Goal: Task Accomplishment & Management: Use online tool/utility

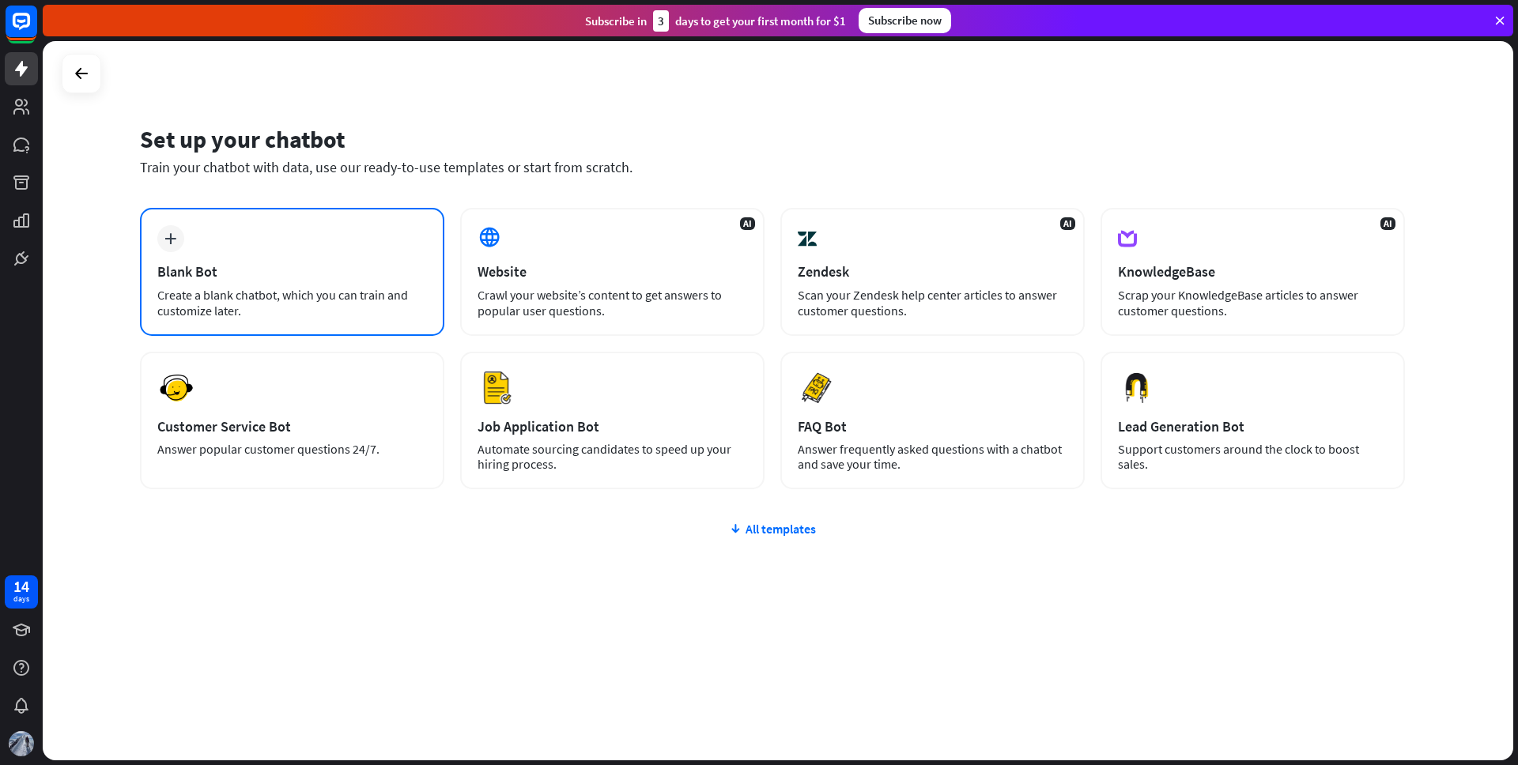
click at [306, 266] on div "Blank Bot" at bounding box center [292, 272] width 270 height 18
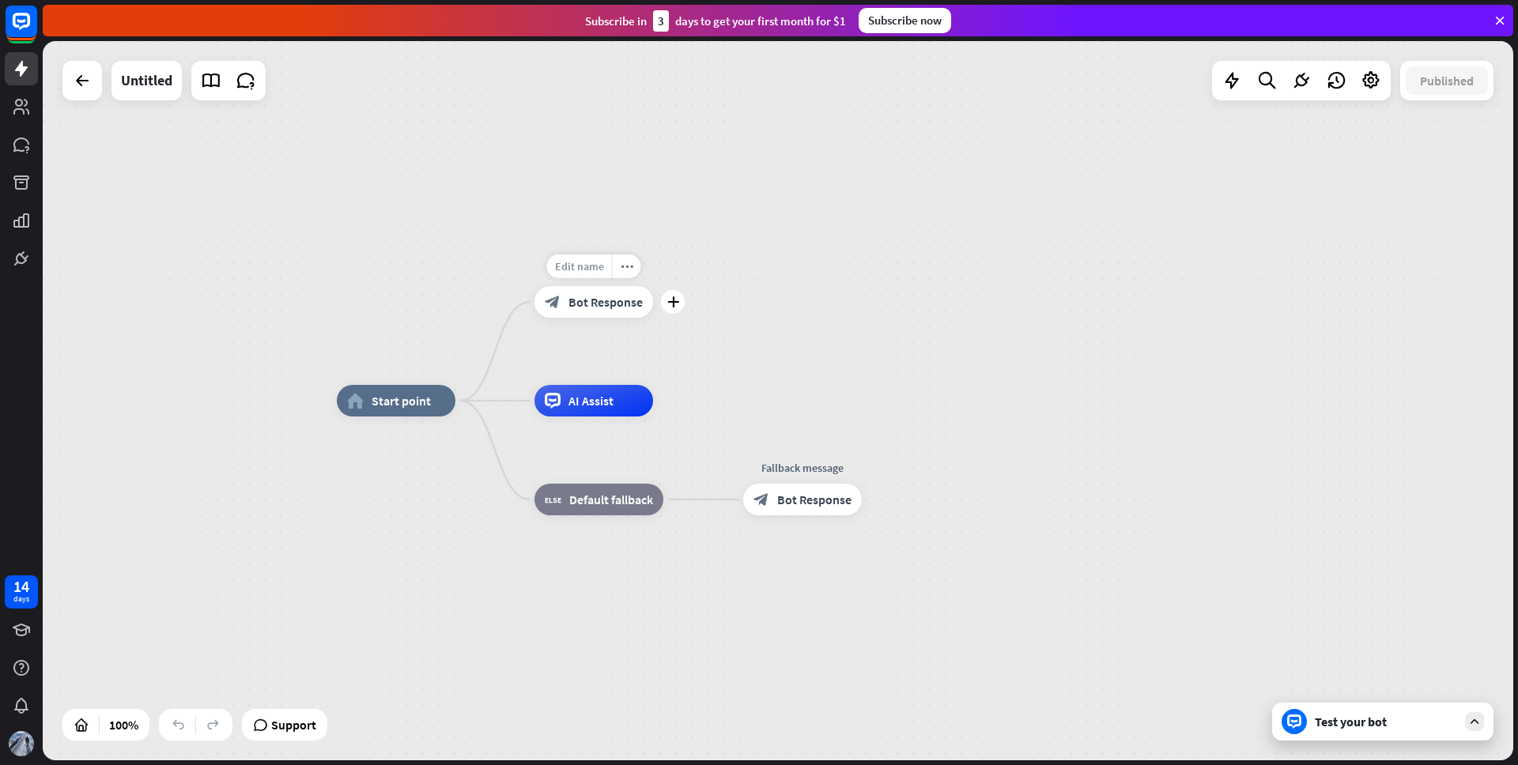
click at [592, 267] on span "Edit name" at bounding box center [579, 266] width 49 height 14
click at [609, 304] on span "Bot Response" at bounding box center [606, 302] width 74 height 16
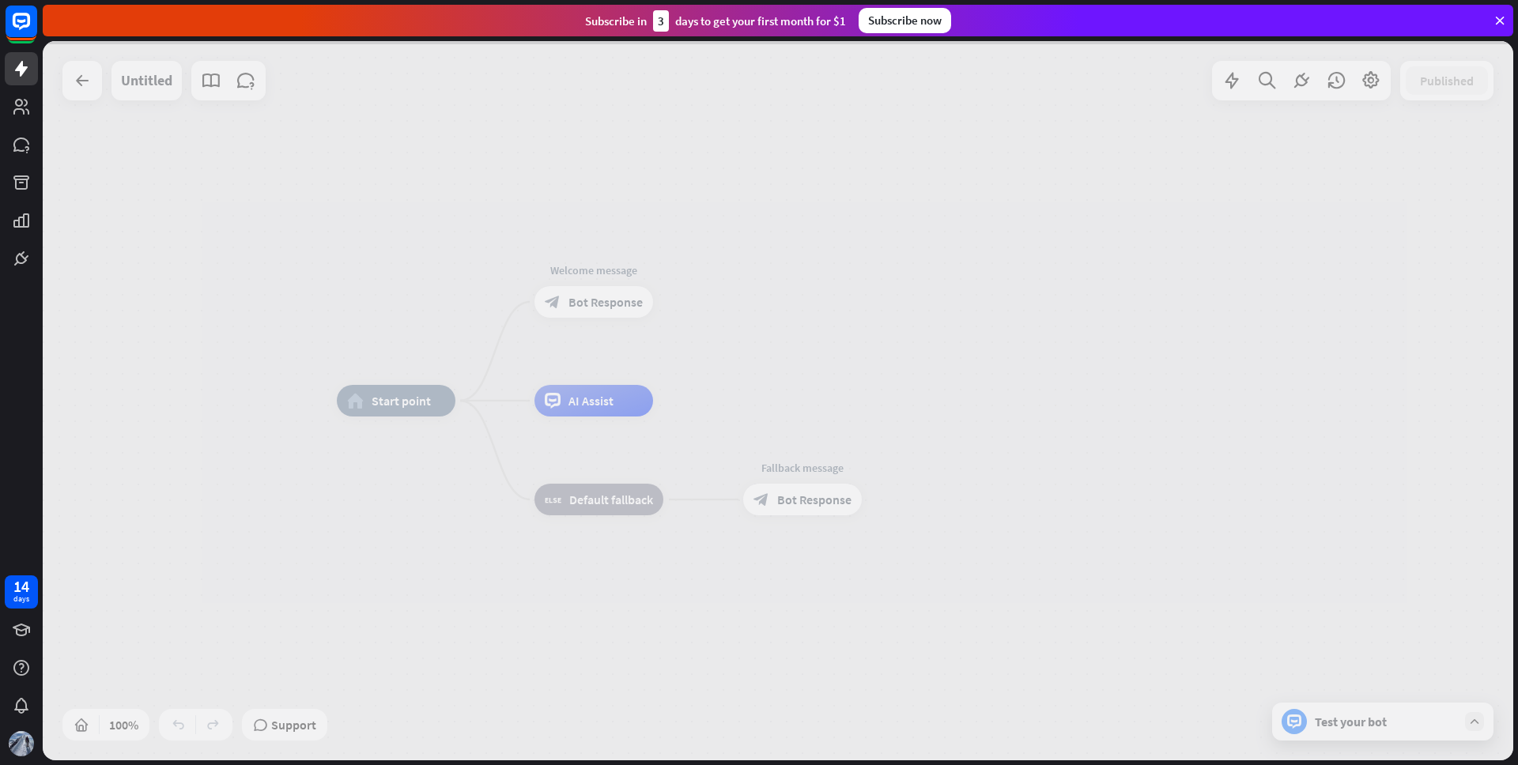
click at [609, 304] on div at bounding box center [778, 401] width 1471 height 720
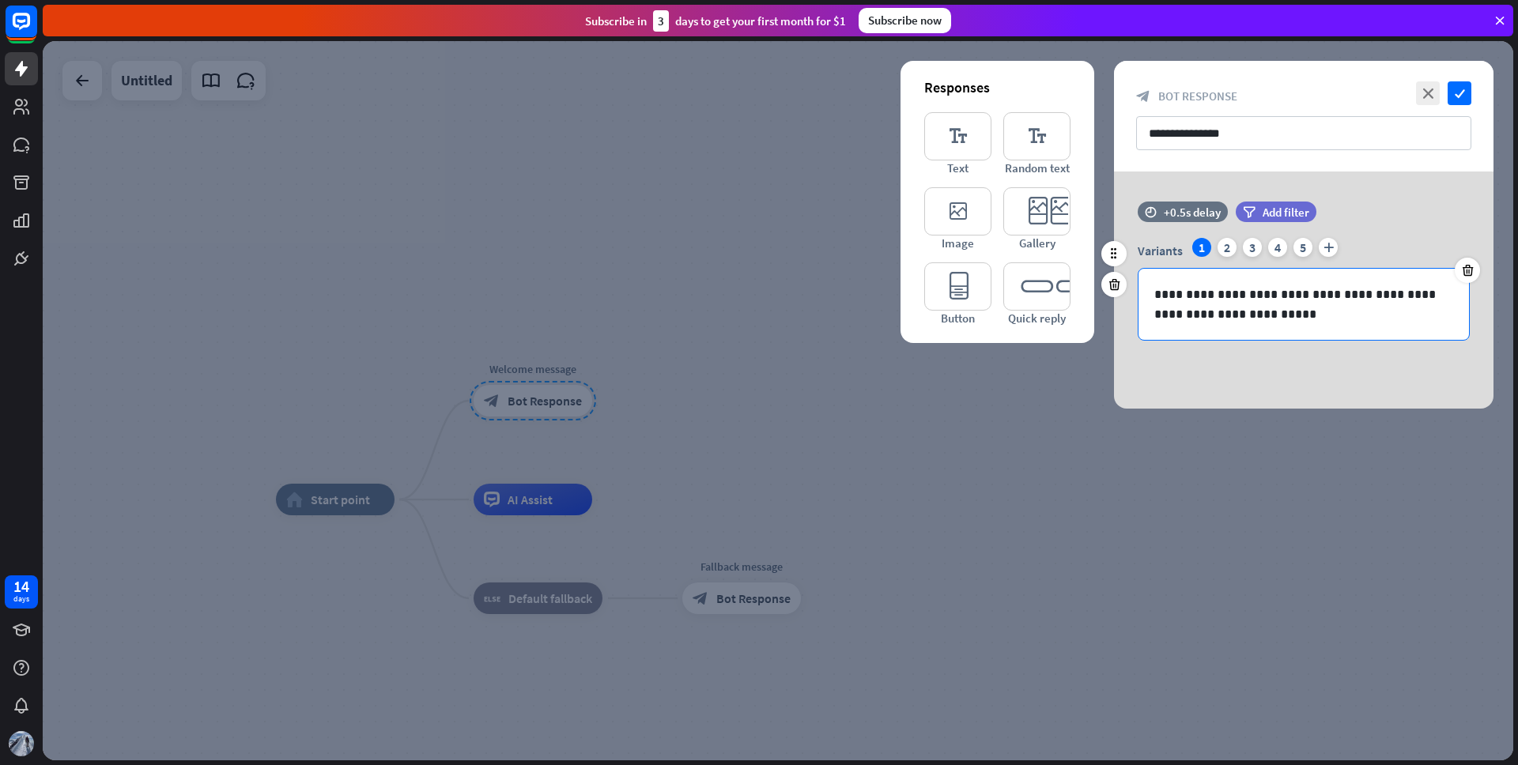
click at [1240, 318] on p "**********" at bounding box center [1304, 305] width 299 height 40
drag, startPoint x: 1280, startPoint y: 319, endPoint x: 1070, endPoint y: 267, distance: 216.7
click at [1114, 267] on div "**********" at bounding box center [1304, 290] width 380 height 237
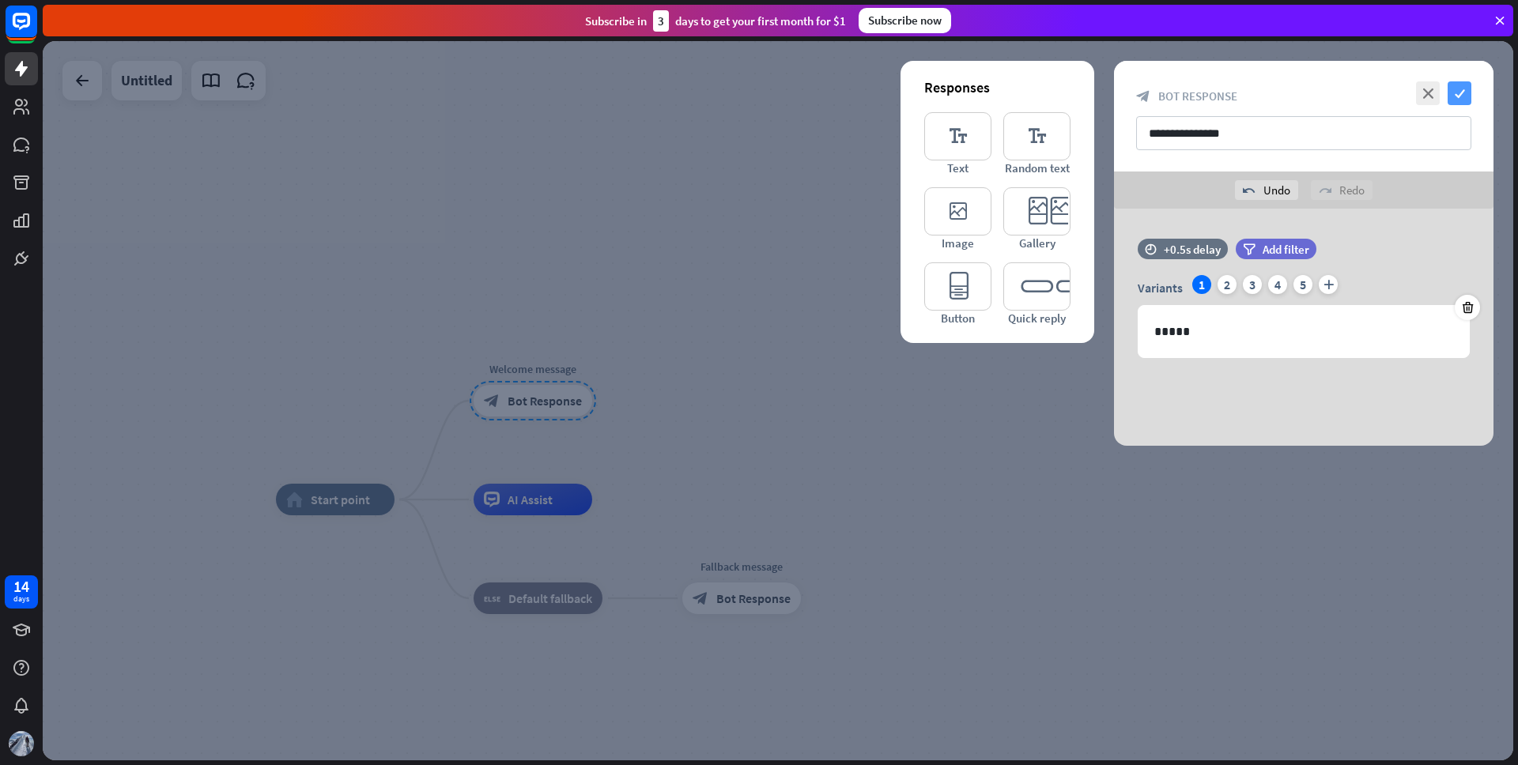
click at [1465, 94] on icon "check" at bounding box center [1460, 93] width 24 height 24
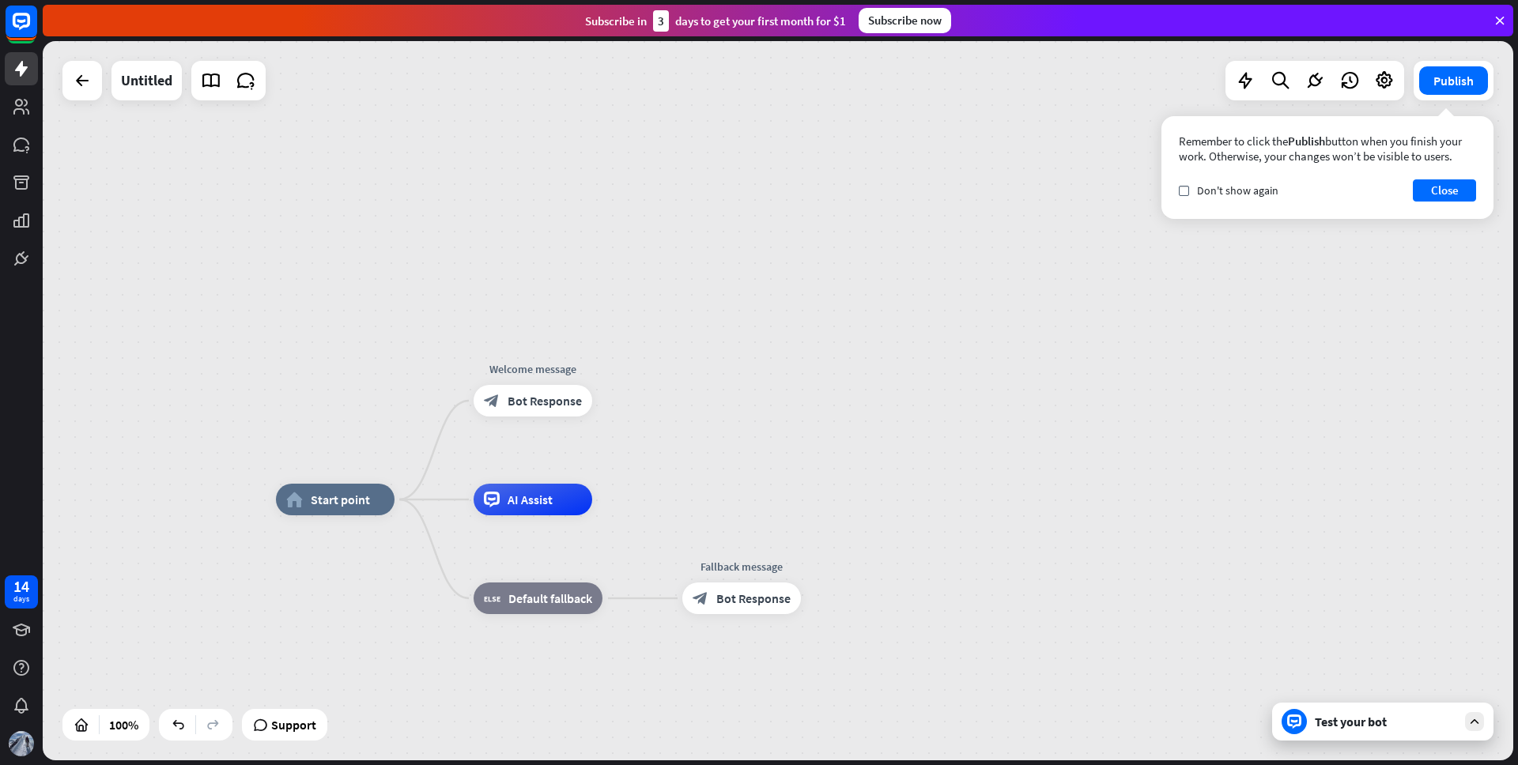
click at [1348, 731] on div "Test your bot" at bounding box center [1382, 722] width 221 height 38
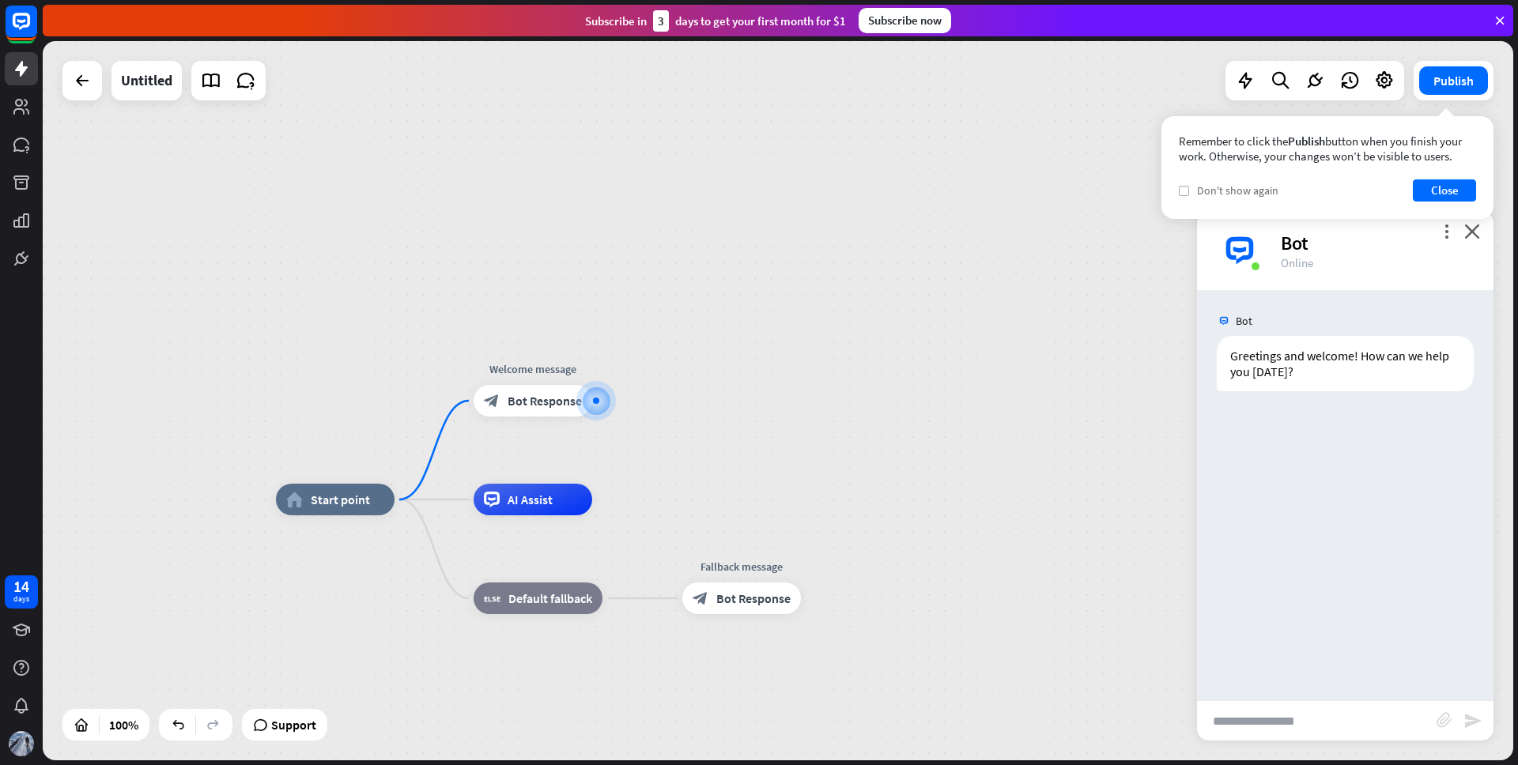
click at [1185, 188] on icon "check" at bounding box center [1184, 190] width 7 height 7
click at [1441, 194] on button "Close" at bounding box center [1444, 191] width 63 height 22
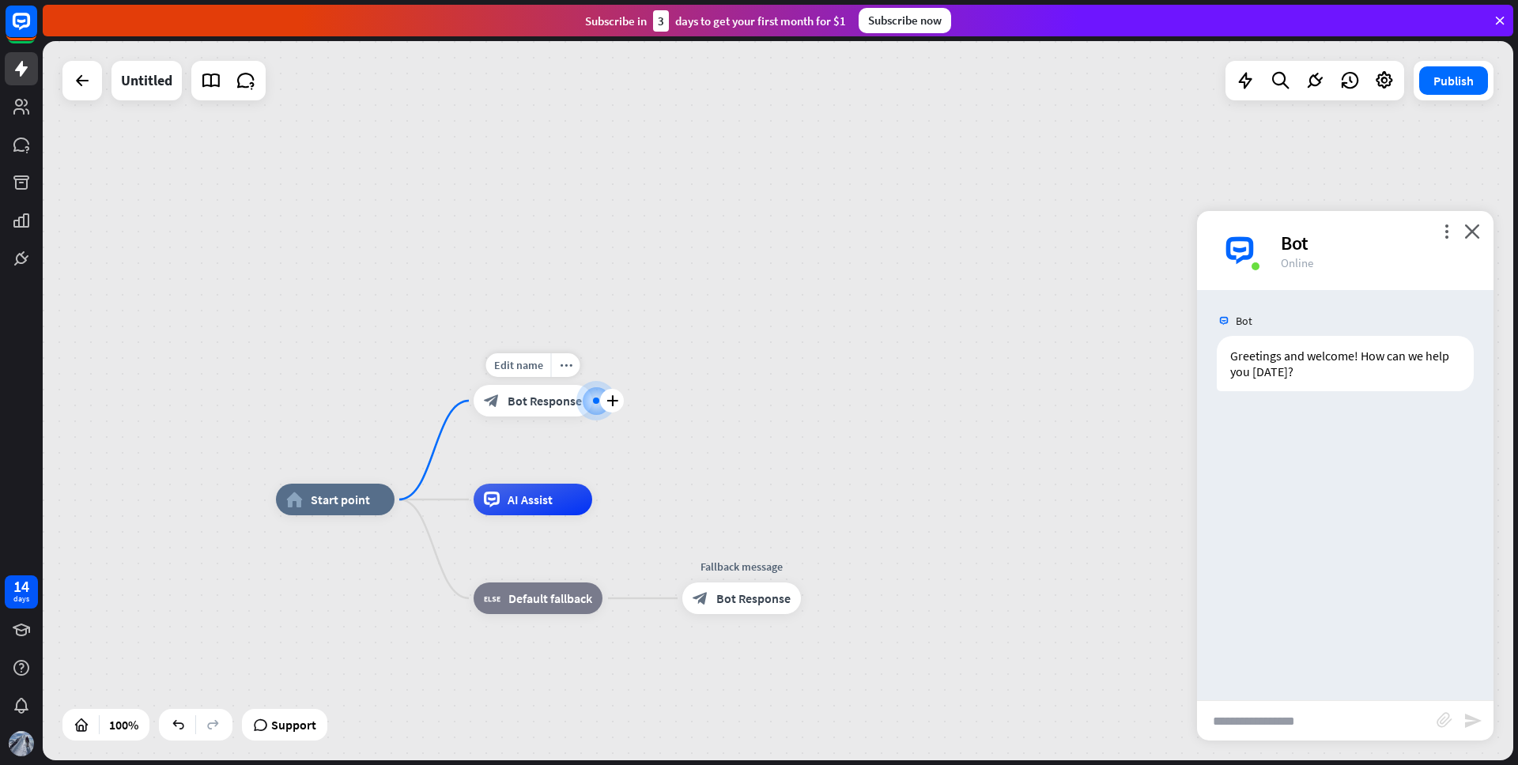
click at [539, 398] on span "Bot Response" at bounding box center [545, 401] width 74 height 16
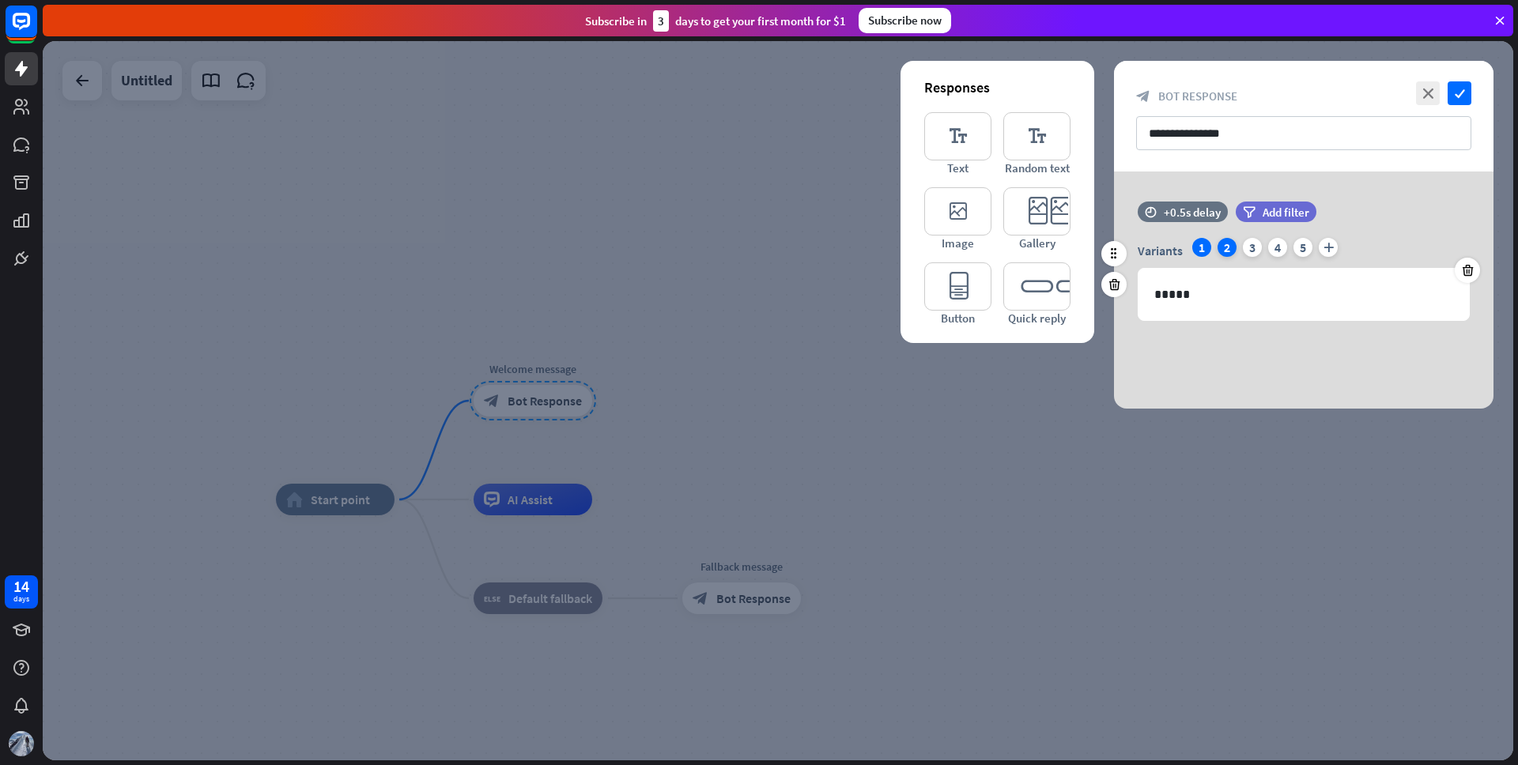
click at [1227, 248] on div "2" at bounding box center [1227, 247] width 19 height 19
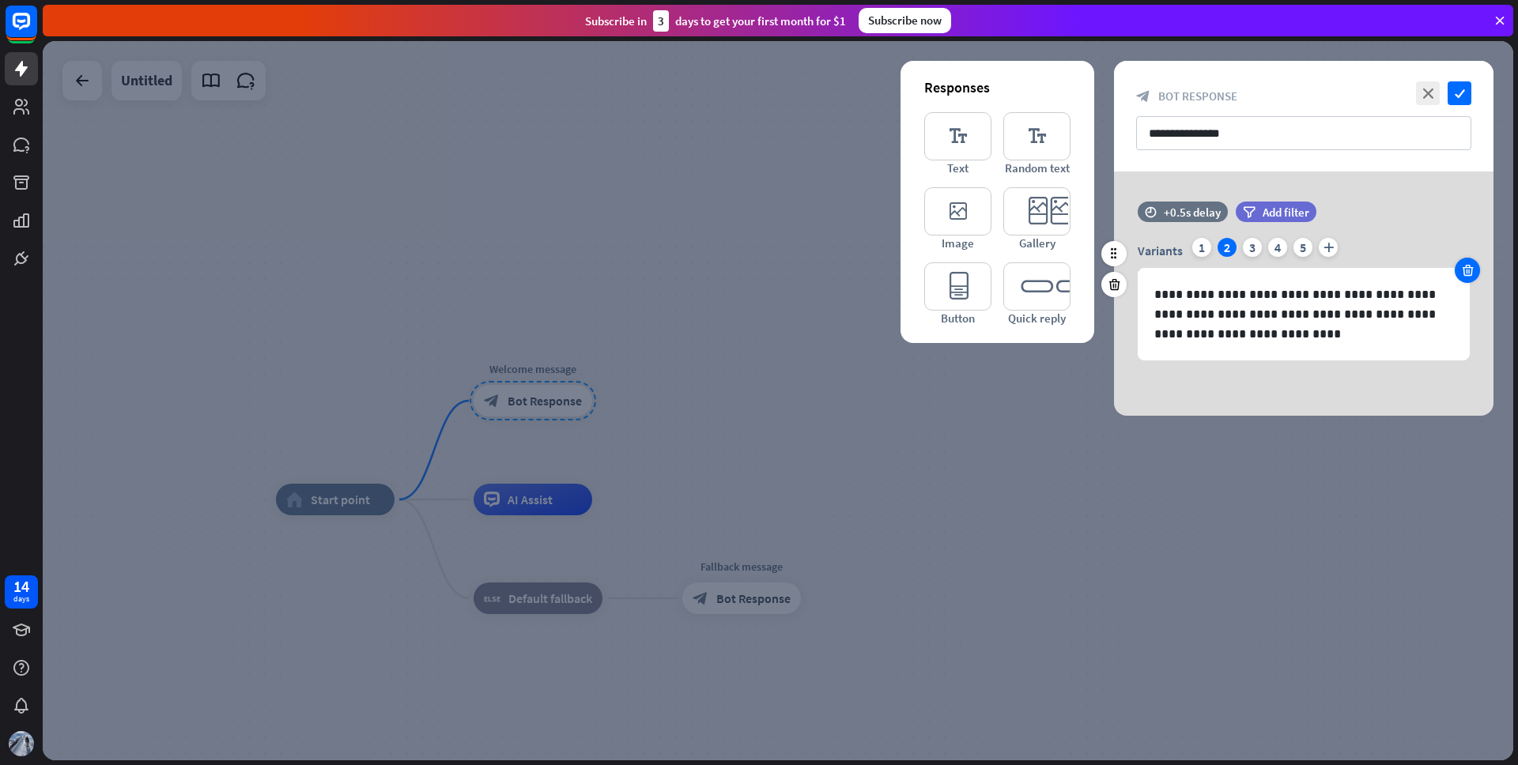
click at [1465, 267] on icon at bounding box center [1468, 270] width 15 height 14
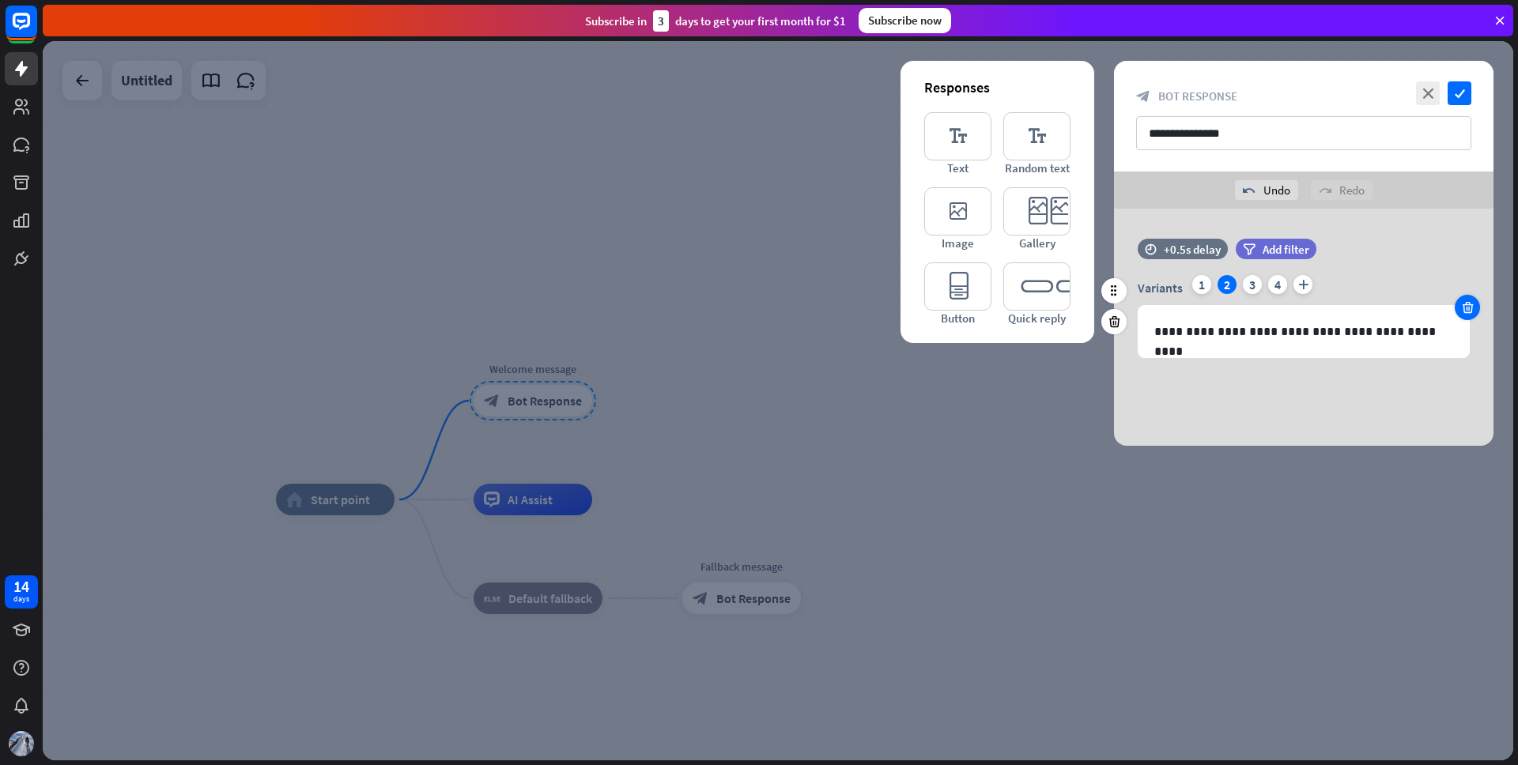
click at [1467, 304] on icon at bounding box center [1468, 307] width 15 height 14
click at [1467, 306] on icon at bounding box center [1468, 307] width 15 height 14
click at [1467, 308] on icon at bounding box center [1468, 307] width 15 height 14
click at [952, 290] on icon "editor_button" at bounding box center [957, 287] width 67 height 48
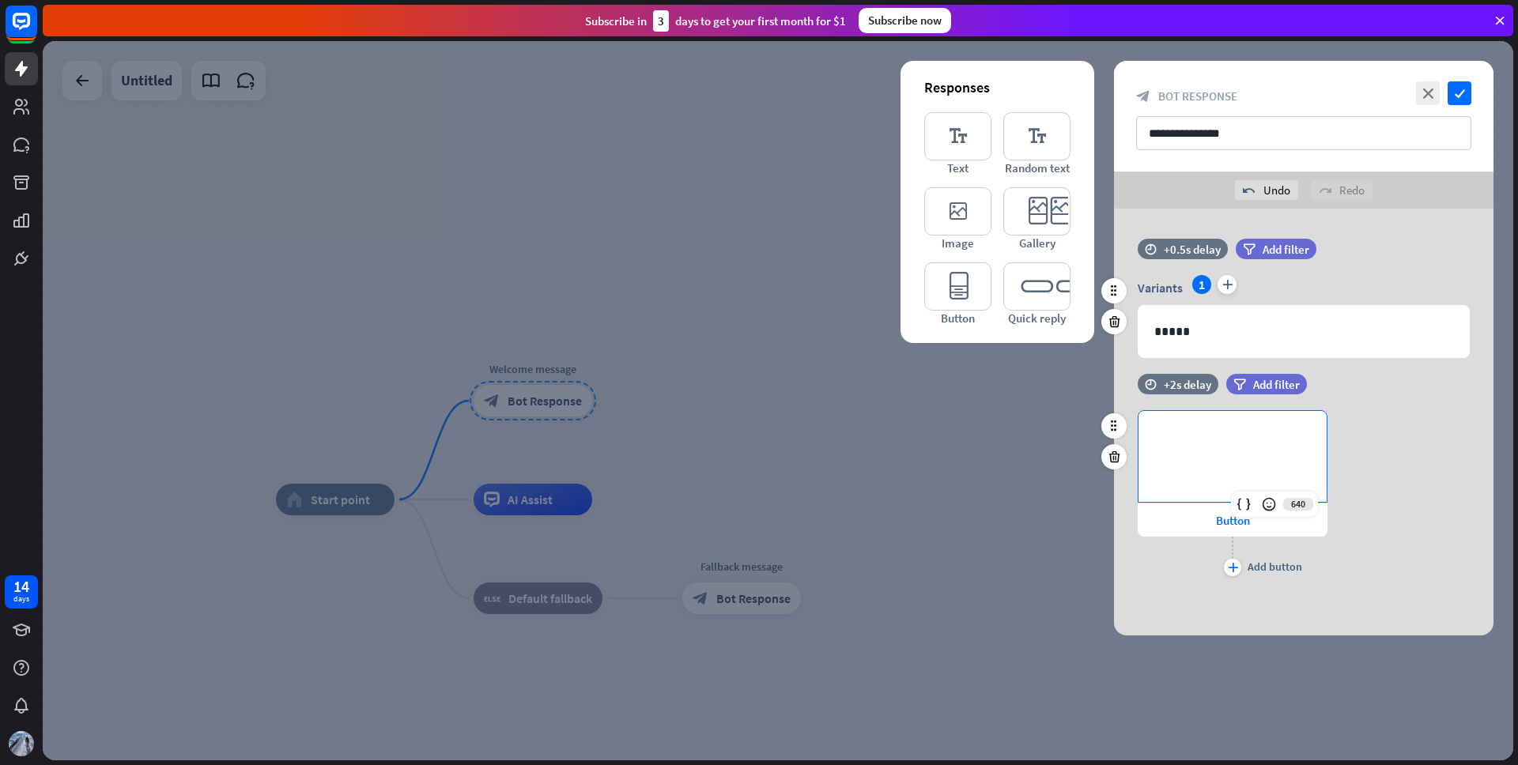
click at [1217, 442] on p "**********" at bounding box center [1233, 437] width 157 height 20
click at [963, 142] on icon "editor_text" at bounding box center [957, 136] width 67 height 48
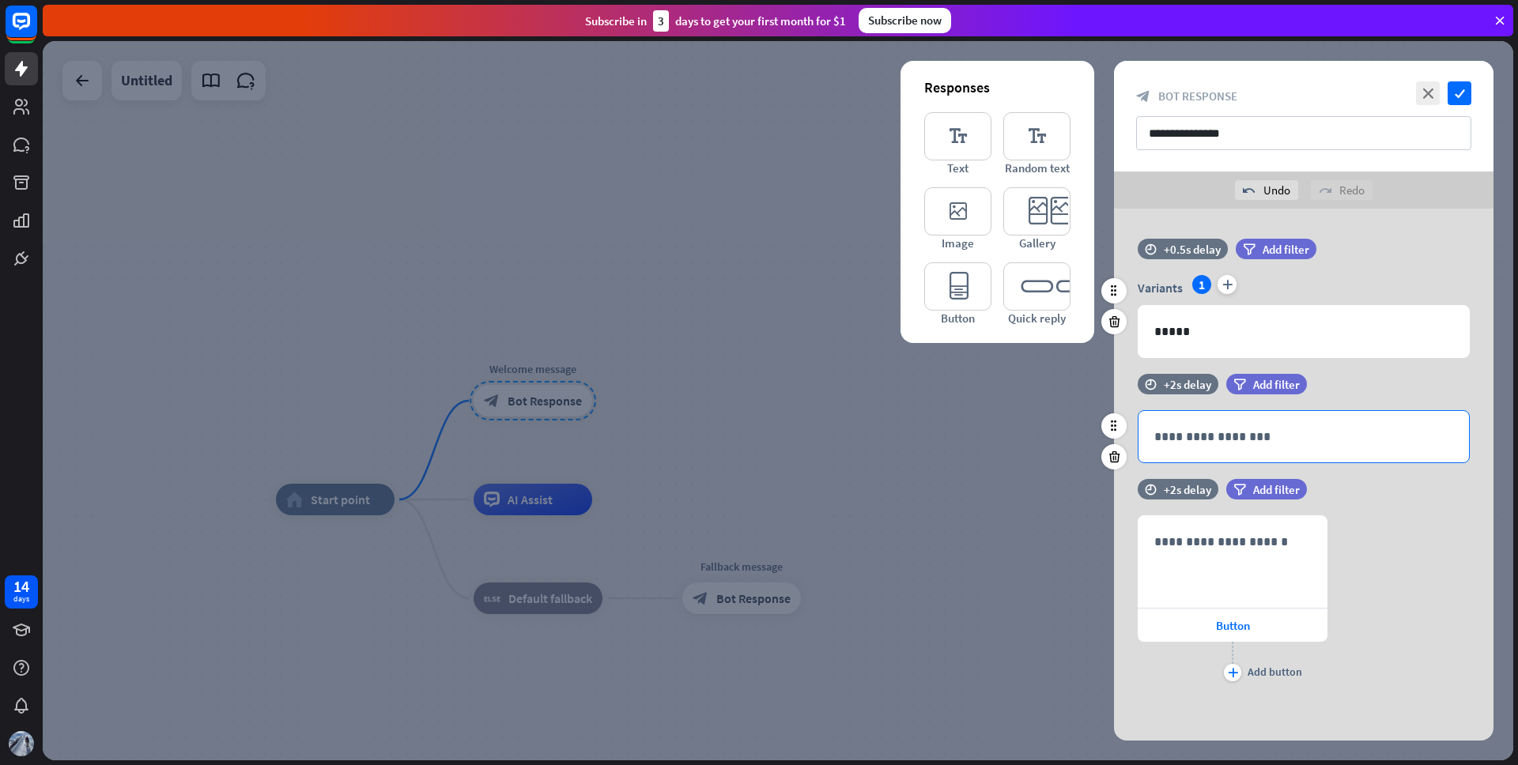
click at [1204, 437] on p "**********" at bounding box center [1304, 437] width 299 height 20
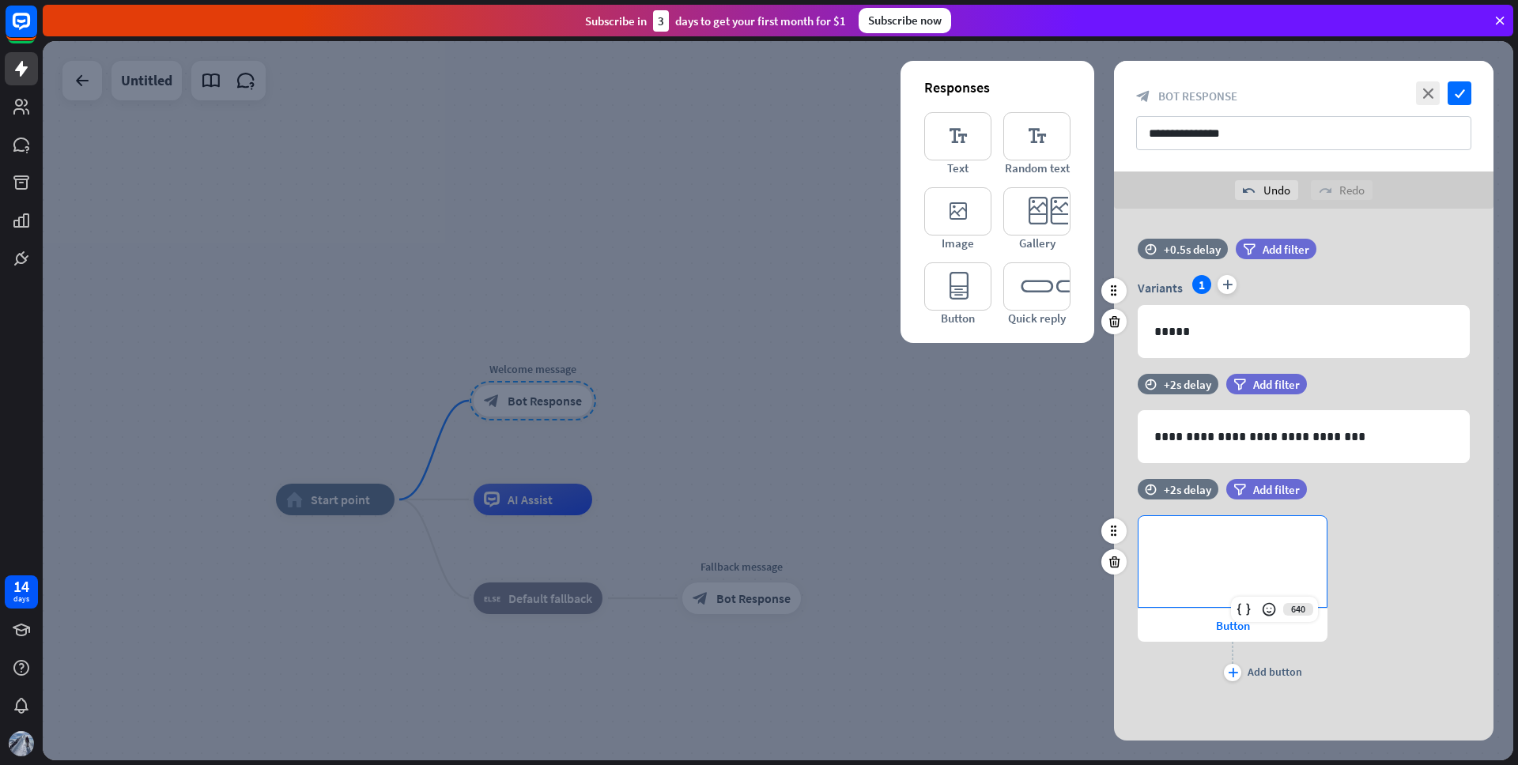
click at [1200, 546] on p "**********" at bounding box center [1233, 542] width 157 height 20
click at [963, 293] on icon "editor_button" at bounding box center [957, 287] width 67 height 48
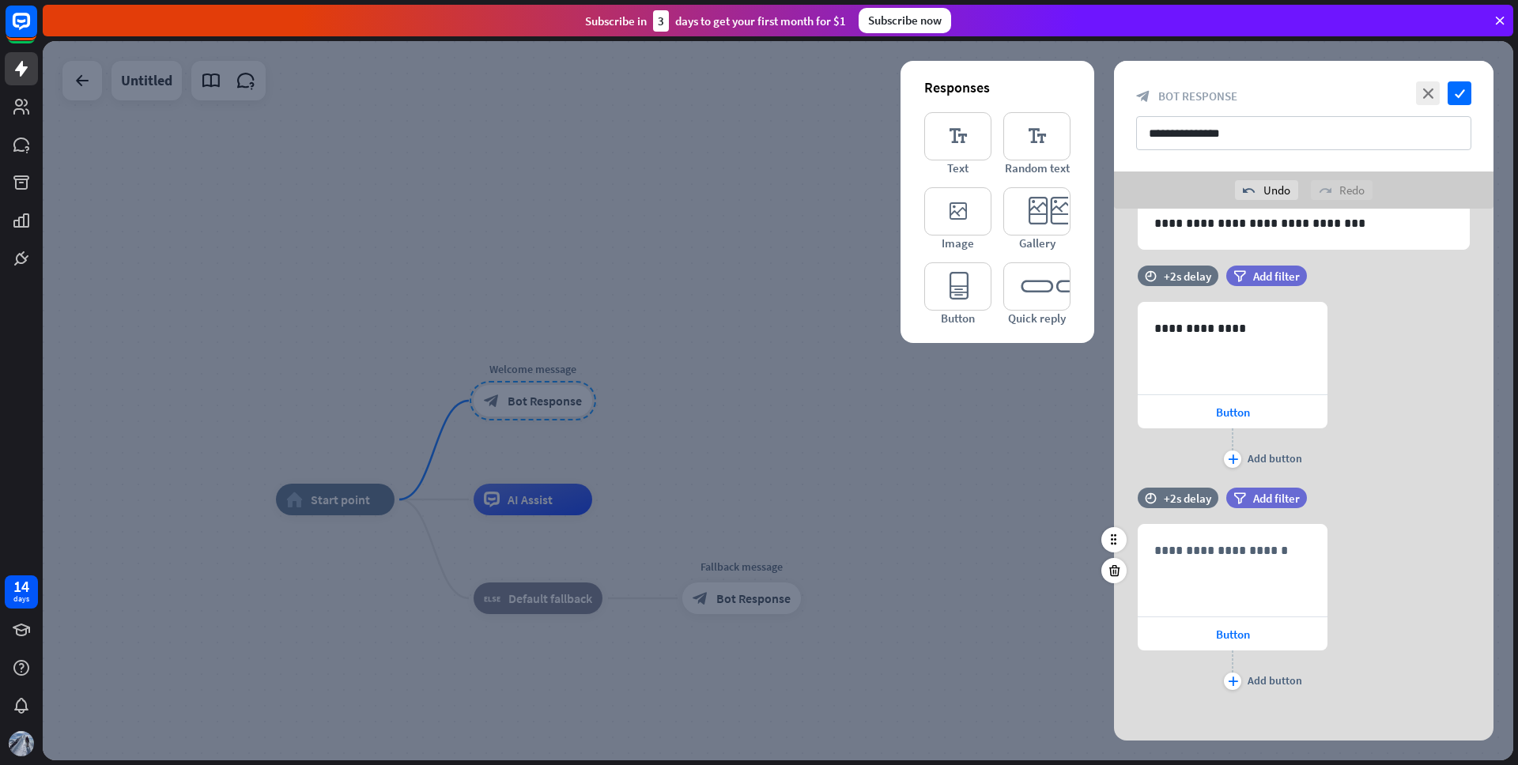
scroll to position [222, 0]
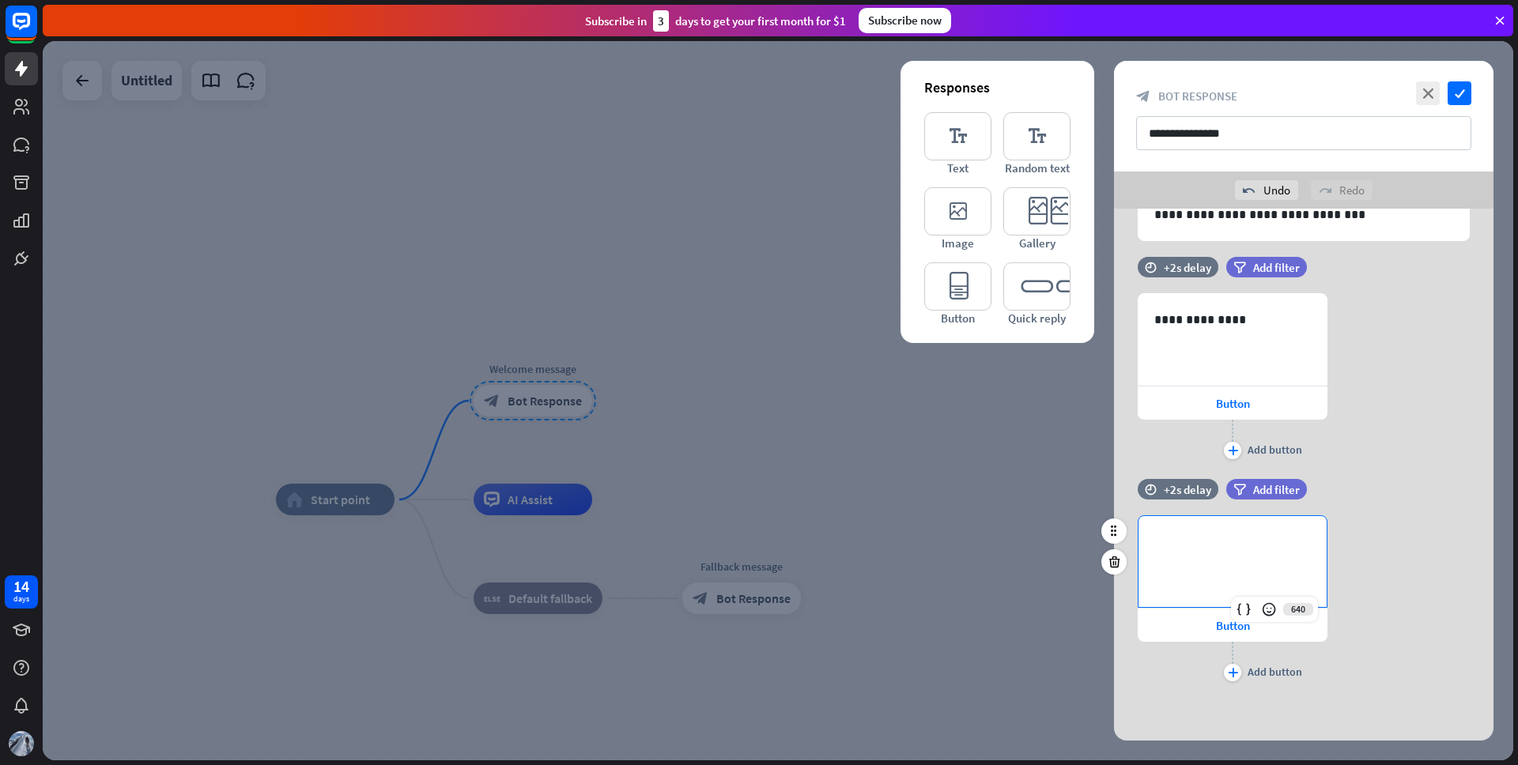
click at [1227, 550] on p "**********" at bounding box center [1233, 542] width 157 height 20
click at [1464, 96] on icon "check" at bounding box center [1460, 93] width 24 height 24
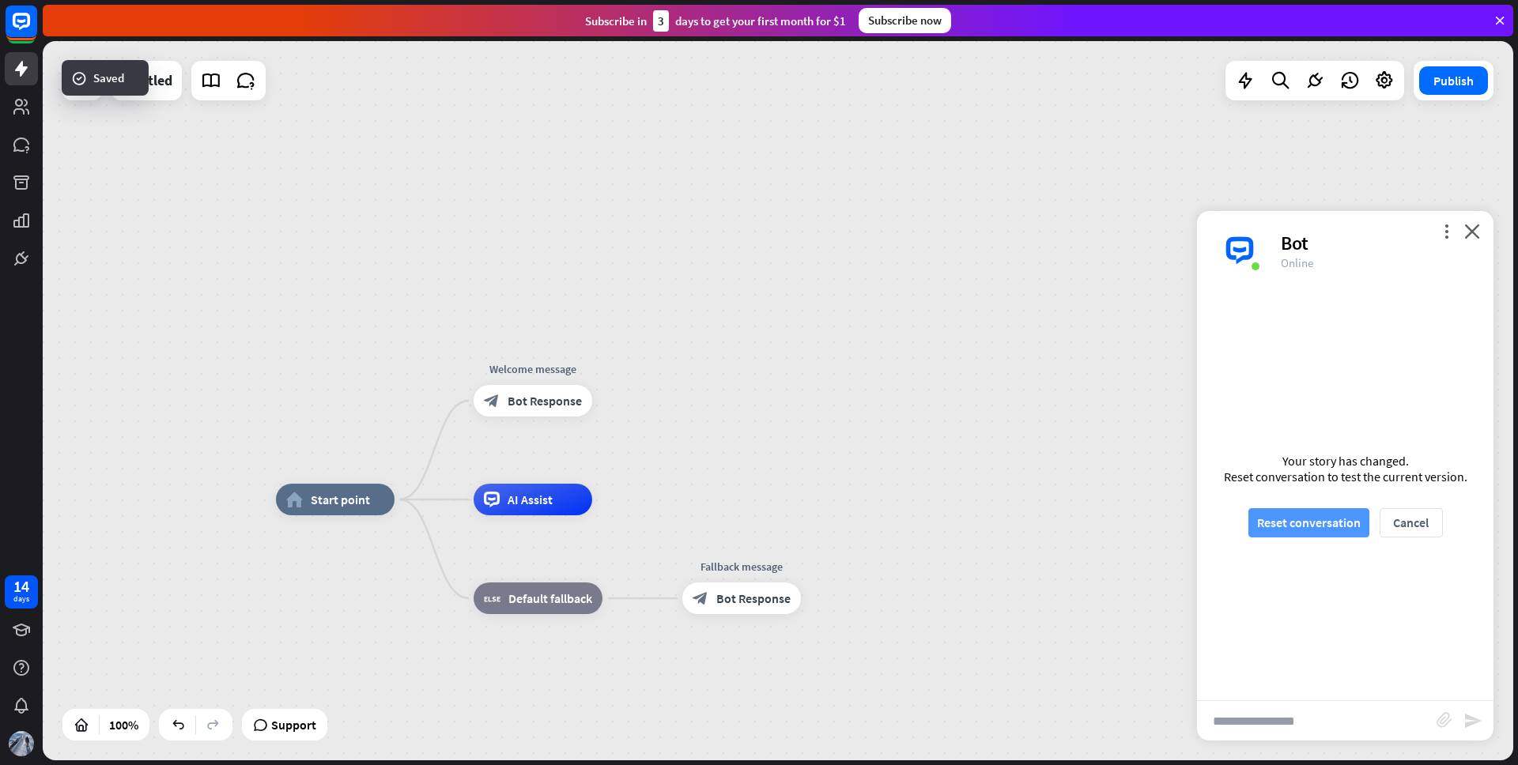
click at [1306, 522] on button "Reset conversation" at bounding box center [1309, 522] width 121 height 29
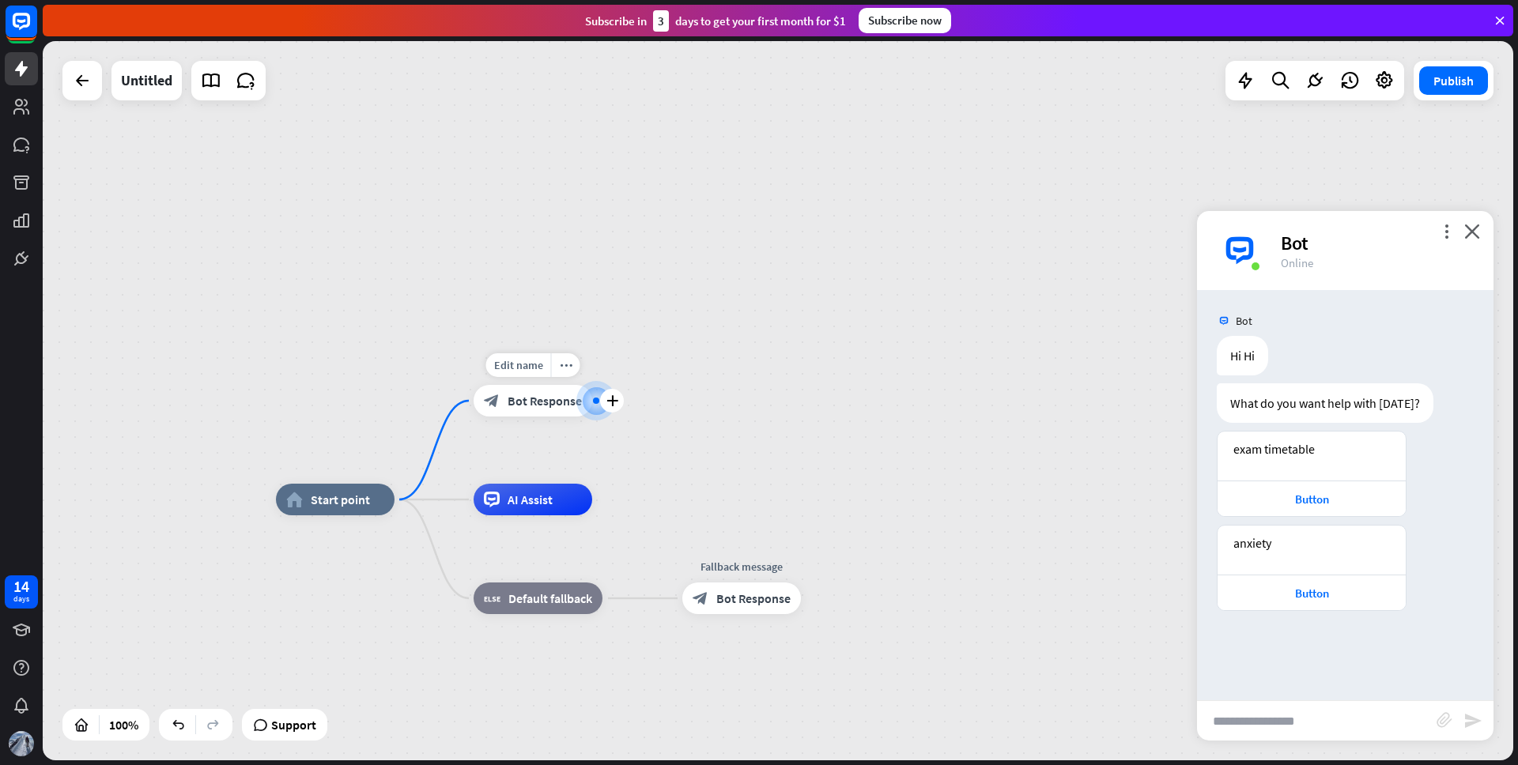
click at [551, 402] on span "Bot Response" at bounding box center [545, 401] width 74 height 16
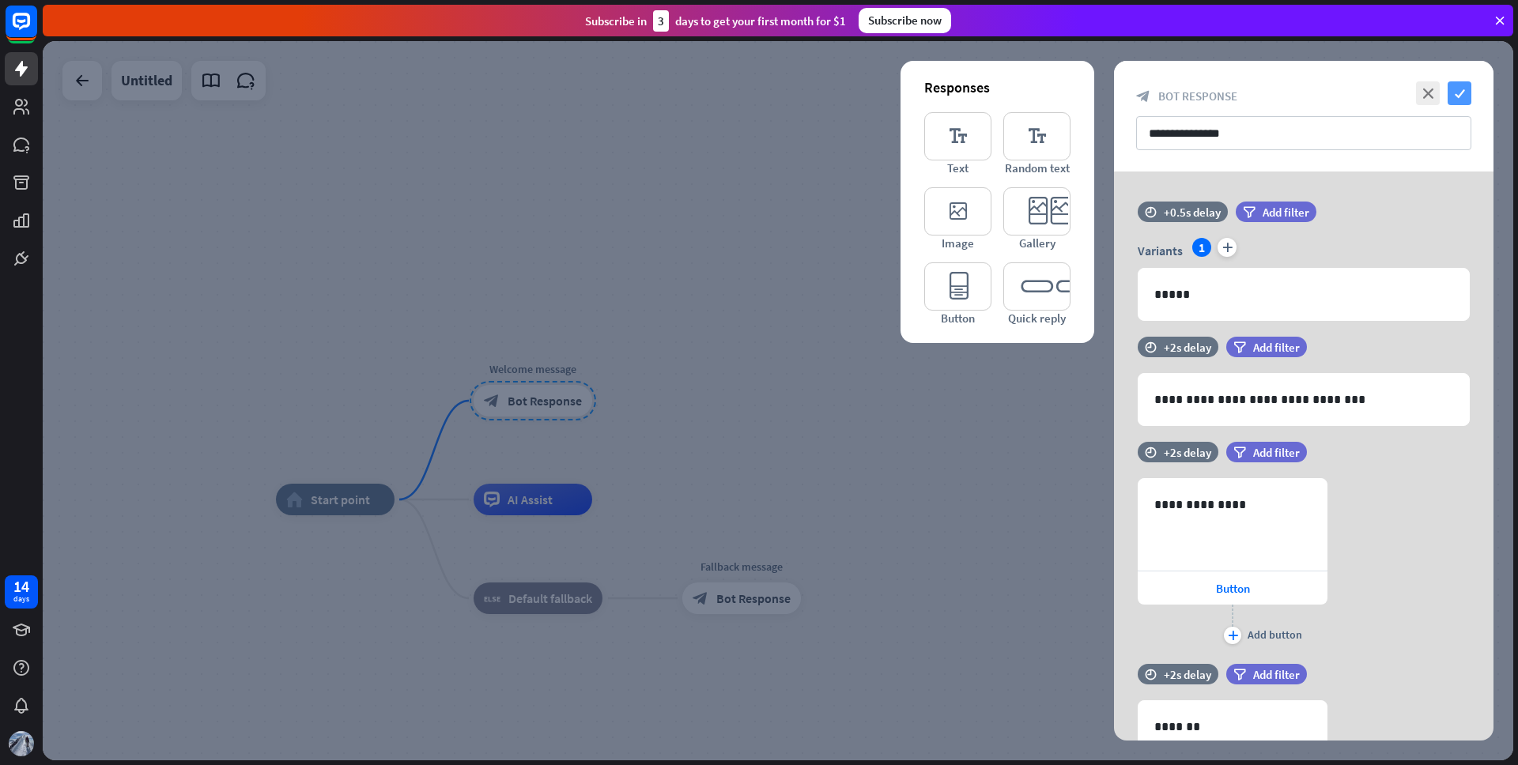
click at [1463, 94] on icon "check" at bounding box center [1460, 93] width 24 height 24
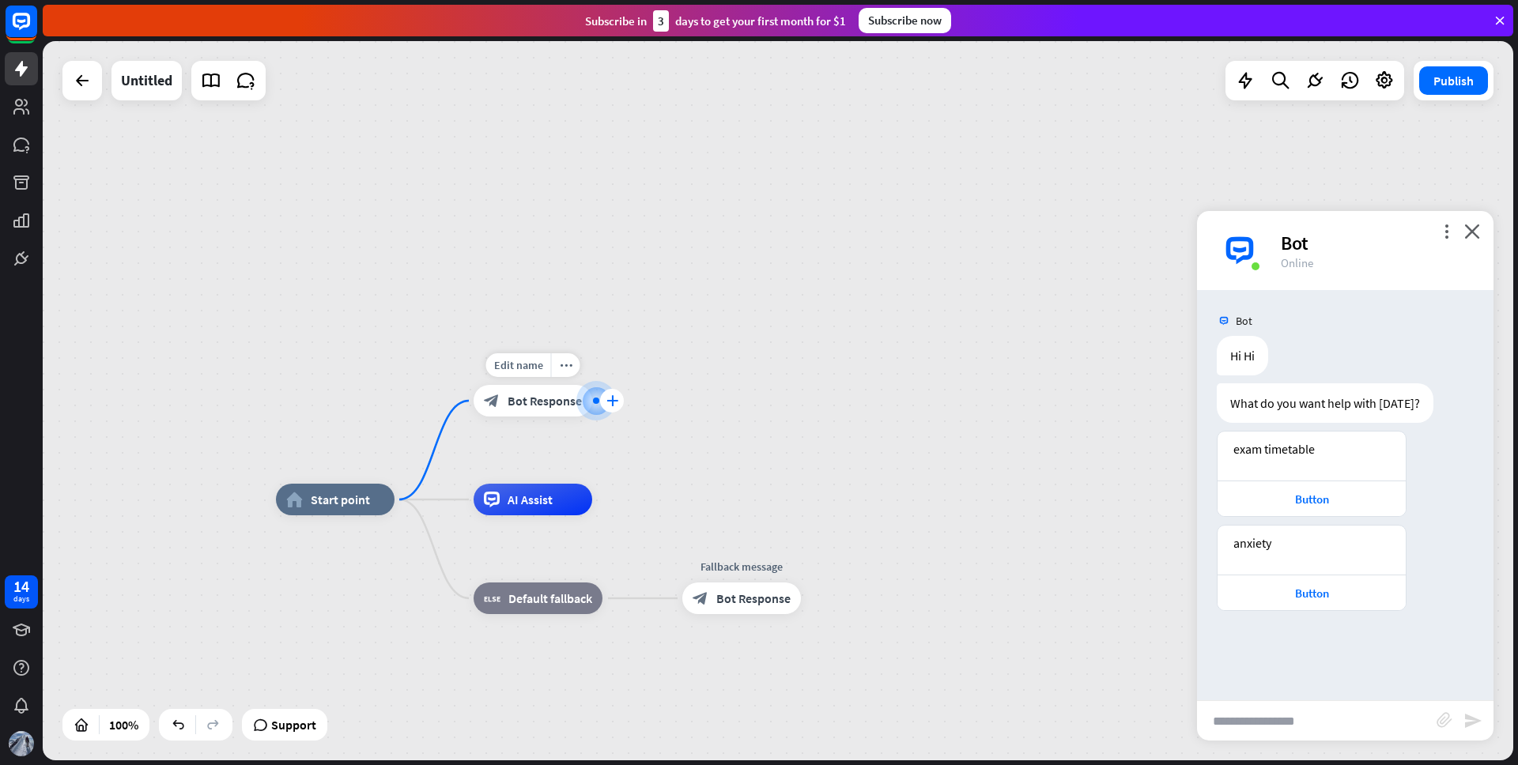
click at [607, 404] on icon "plus" at bounding box center [613, 400] width 12 height 11
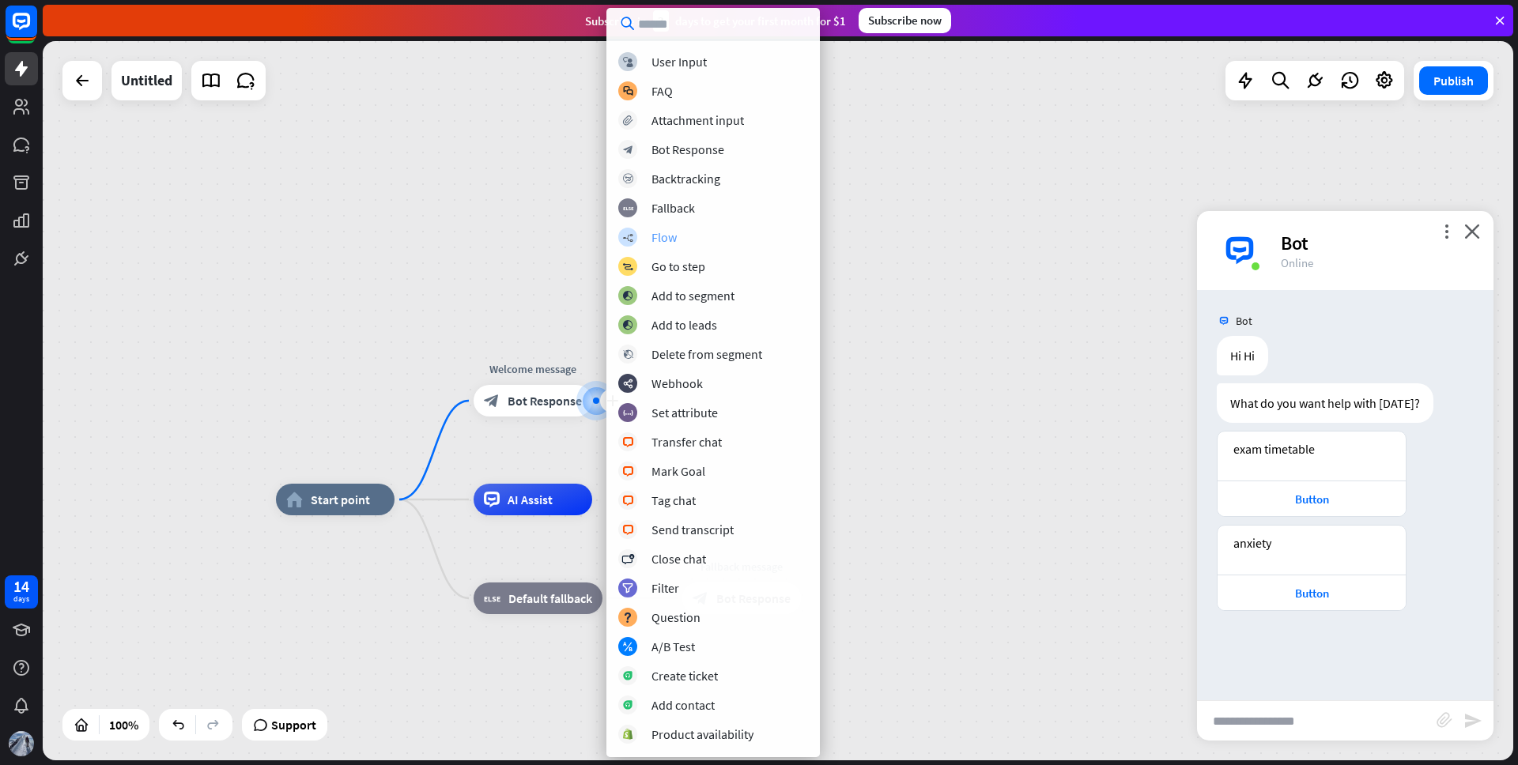
click at [671, 240] on div "Flow" at bounding box center [664, 237] width 25 height 16
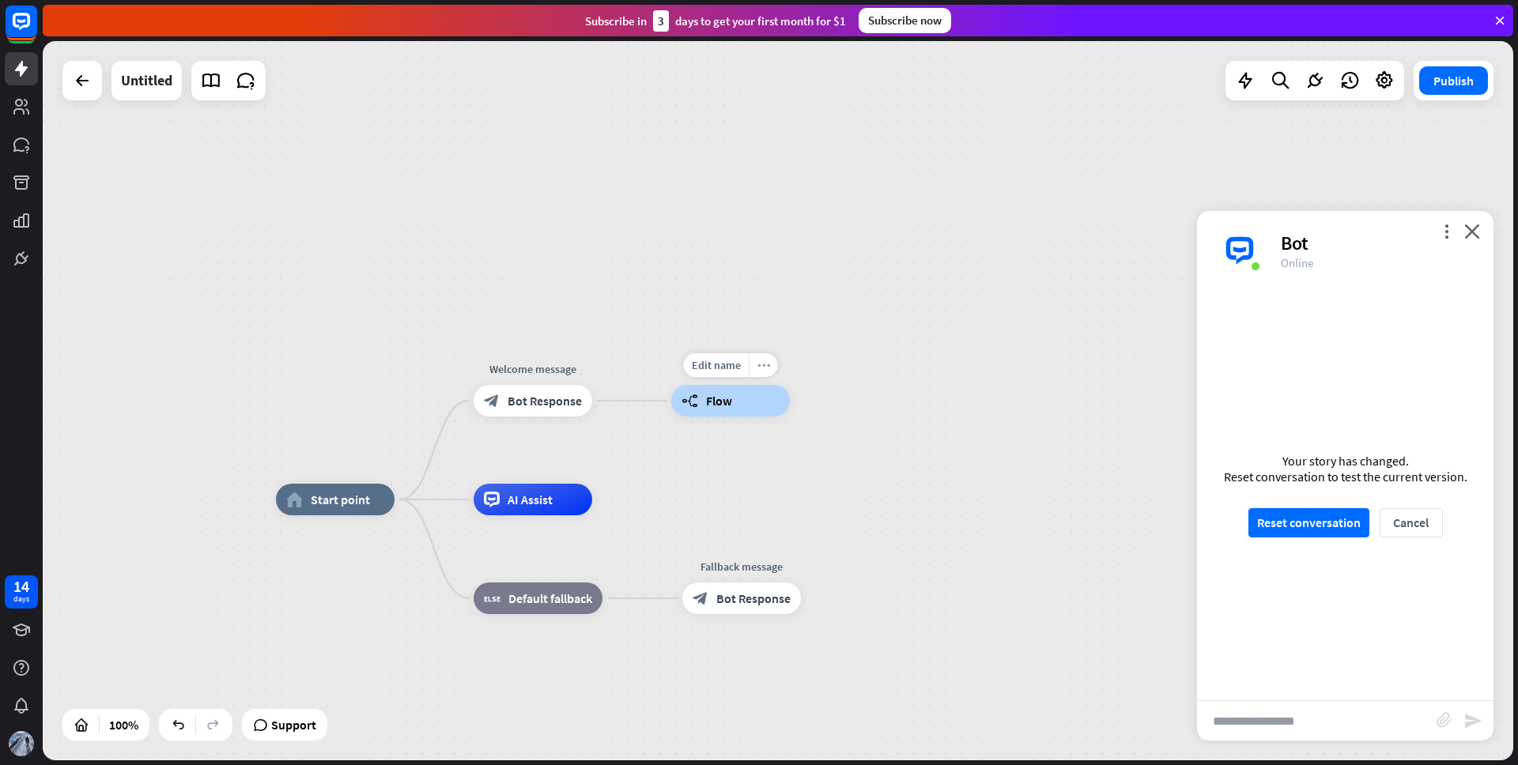
click at [760, 365] on icon "more_horiz" at bounding box center [764, 366] width 13 height 12
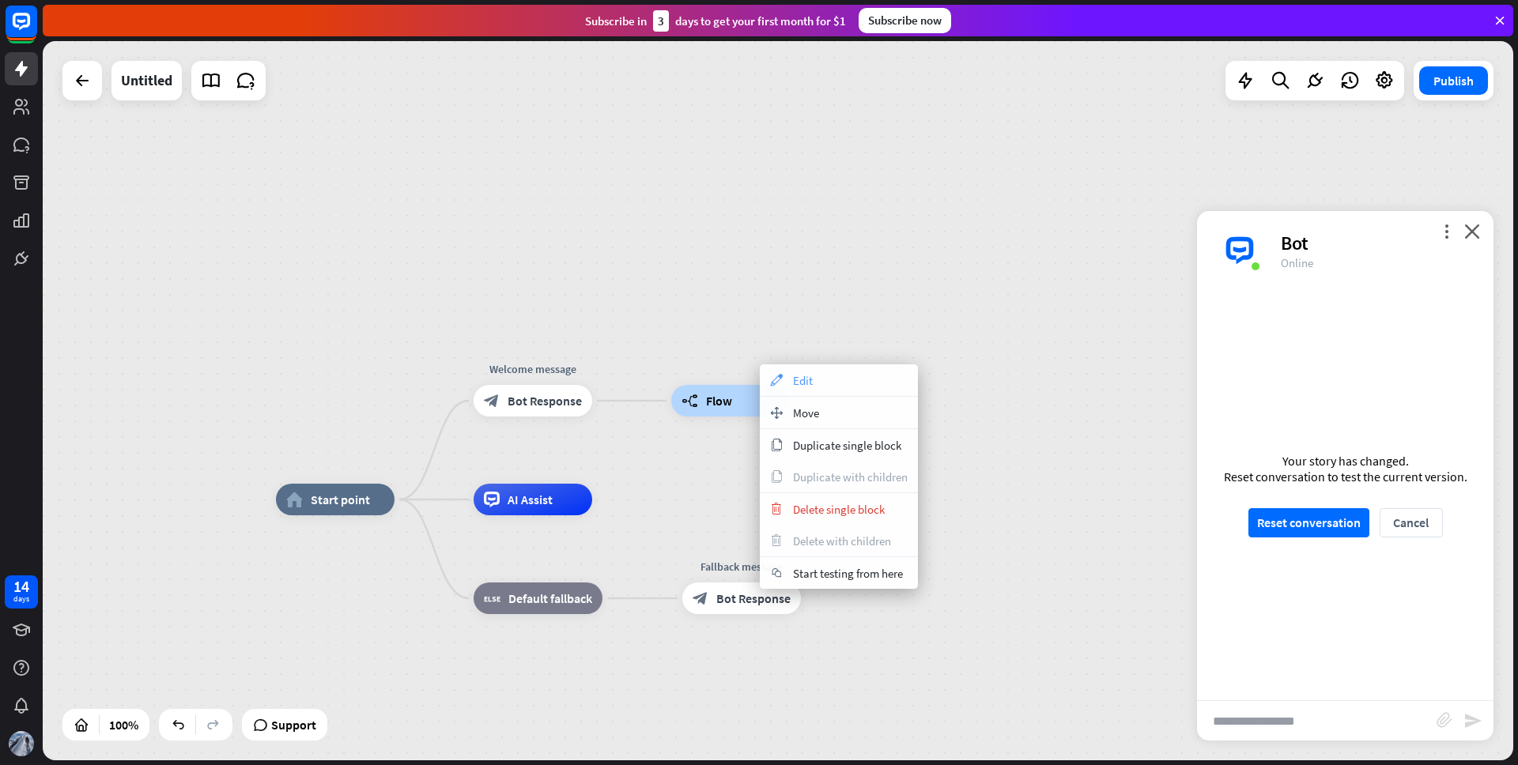
click at [780, 384] on icon "appearance" at bounding box center [776, 380] width 17 height 13
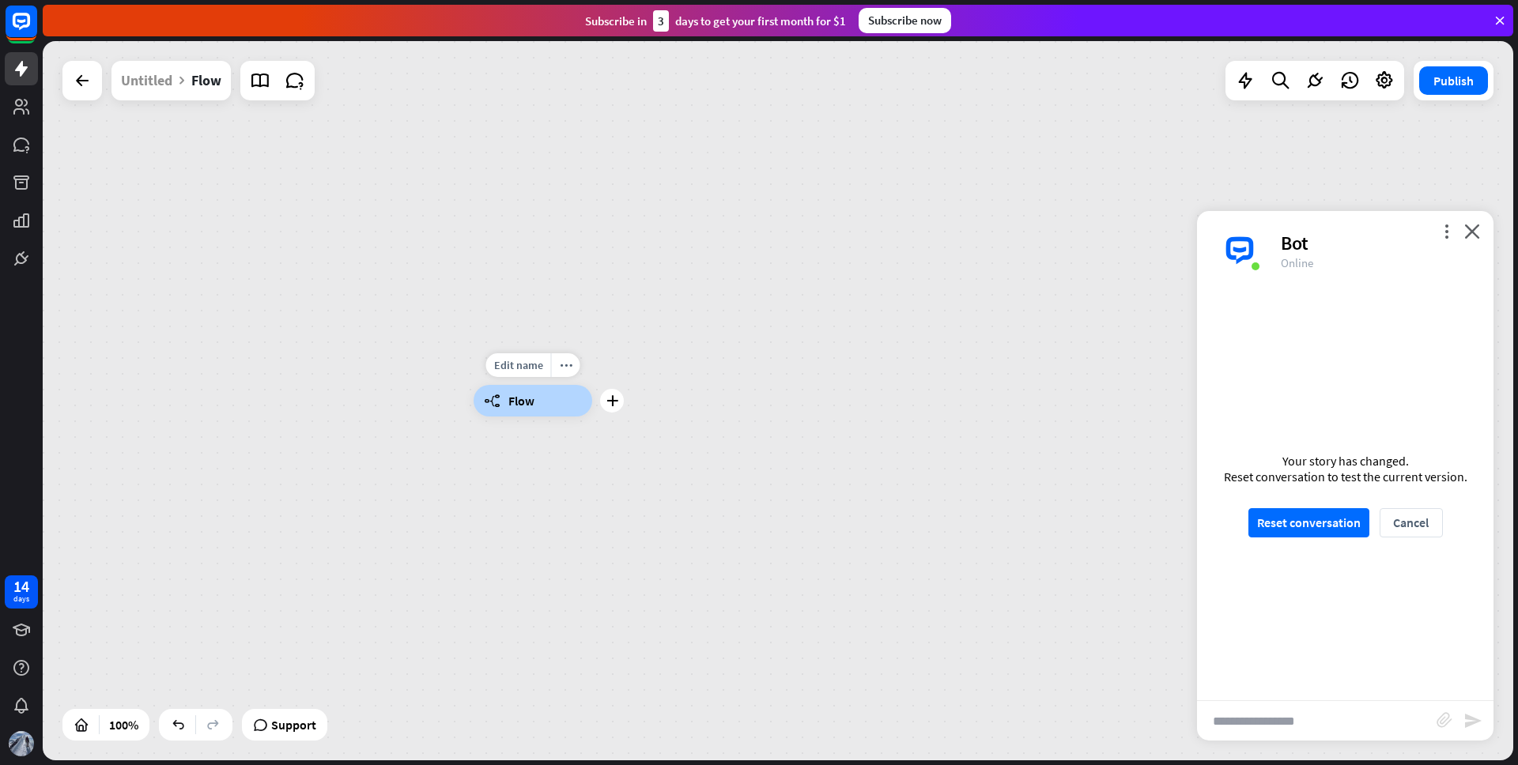
click at [542, 395] on div "builder_tree Flow" at bounding box center [533, 401] width 119 height 32
click at [541, 399] on div "builder_tree Flow" at bounding box center [533, 401] width 119 height 32
click at [556, 338] on div "builder_tree Flow" at bounding box center [778, 401] width 1471 height 720
click at [537, 400] on div "builder_tree Flow" at bounding box center [533, 401] width 119 height 32
click at [561, 369] on icon "more_horiz" at bounding box center [566, 366] width 13 height 12
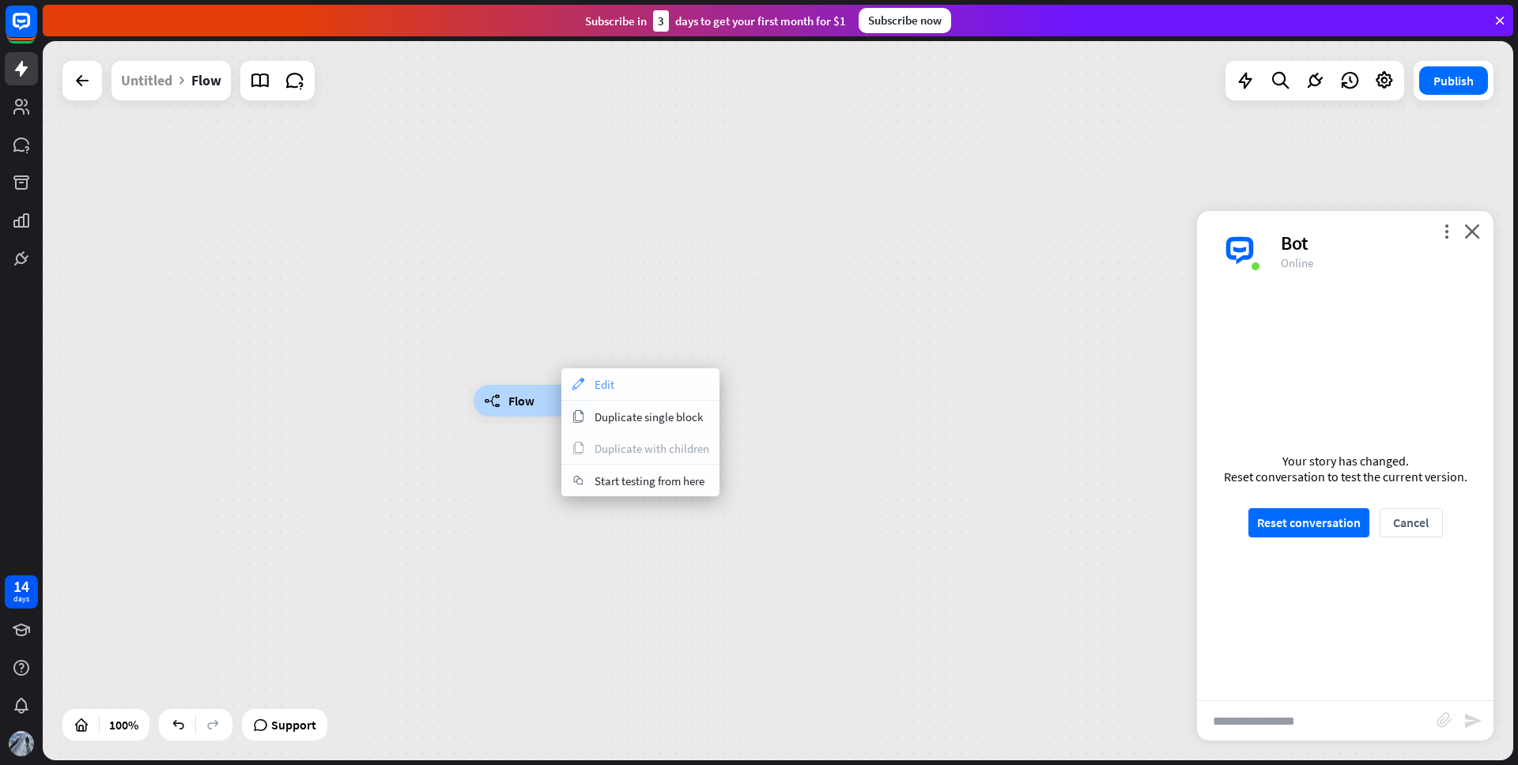
click at [585, 389] on icon "appearance" at bounding box center [577, 384] width 17 height 13
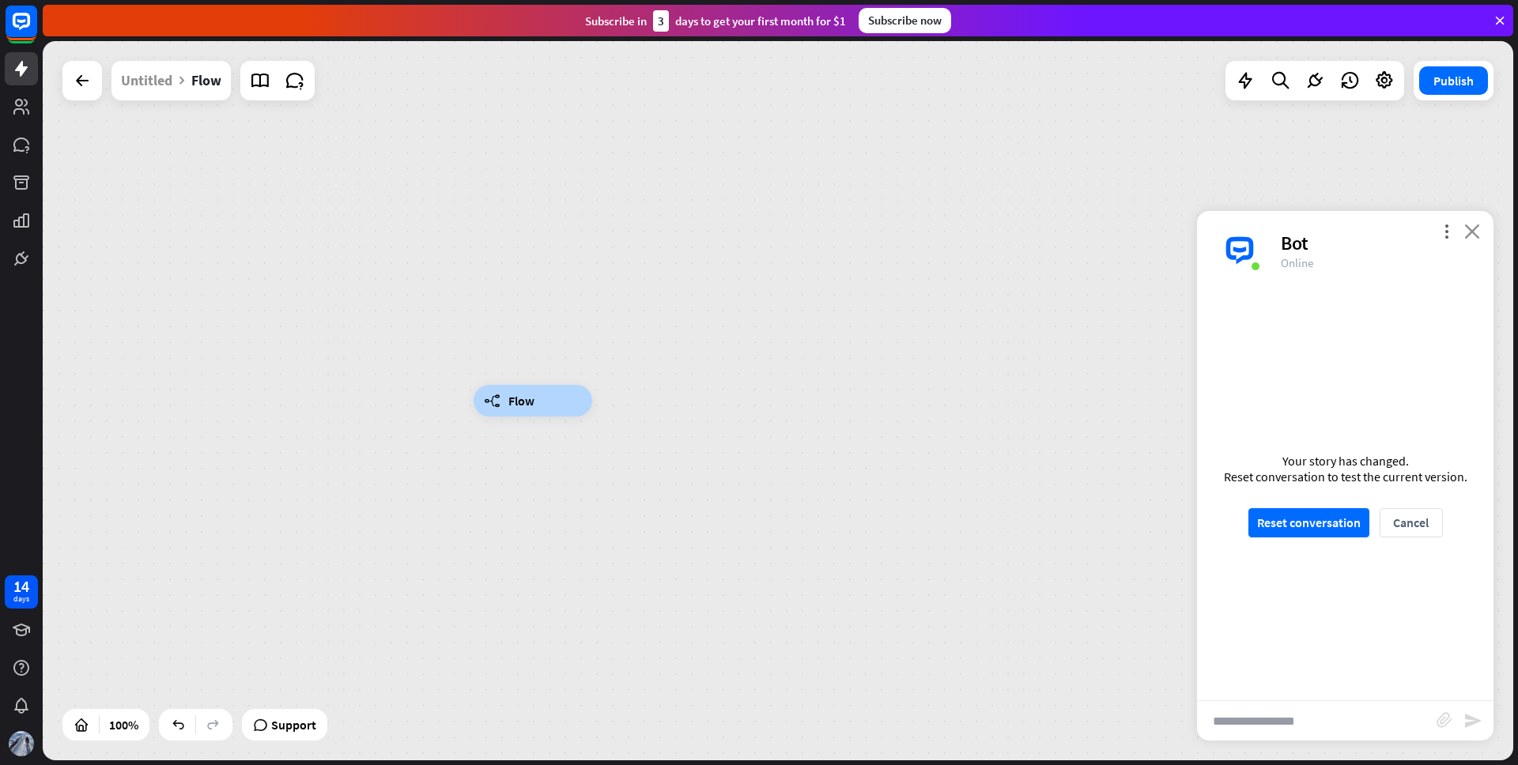
click at [1477, 229] on icon "close" at bounding box center [1473, 231] width 16 height 15
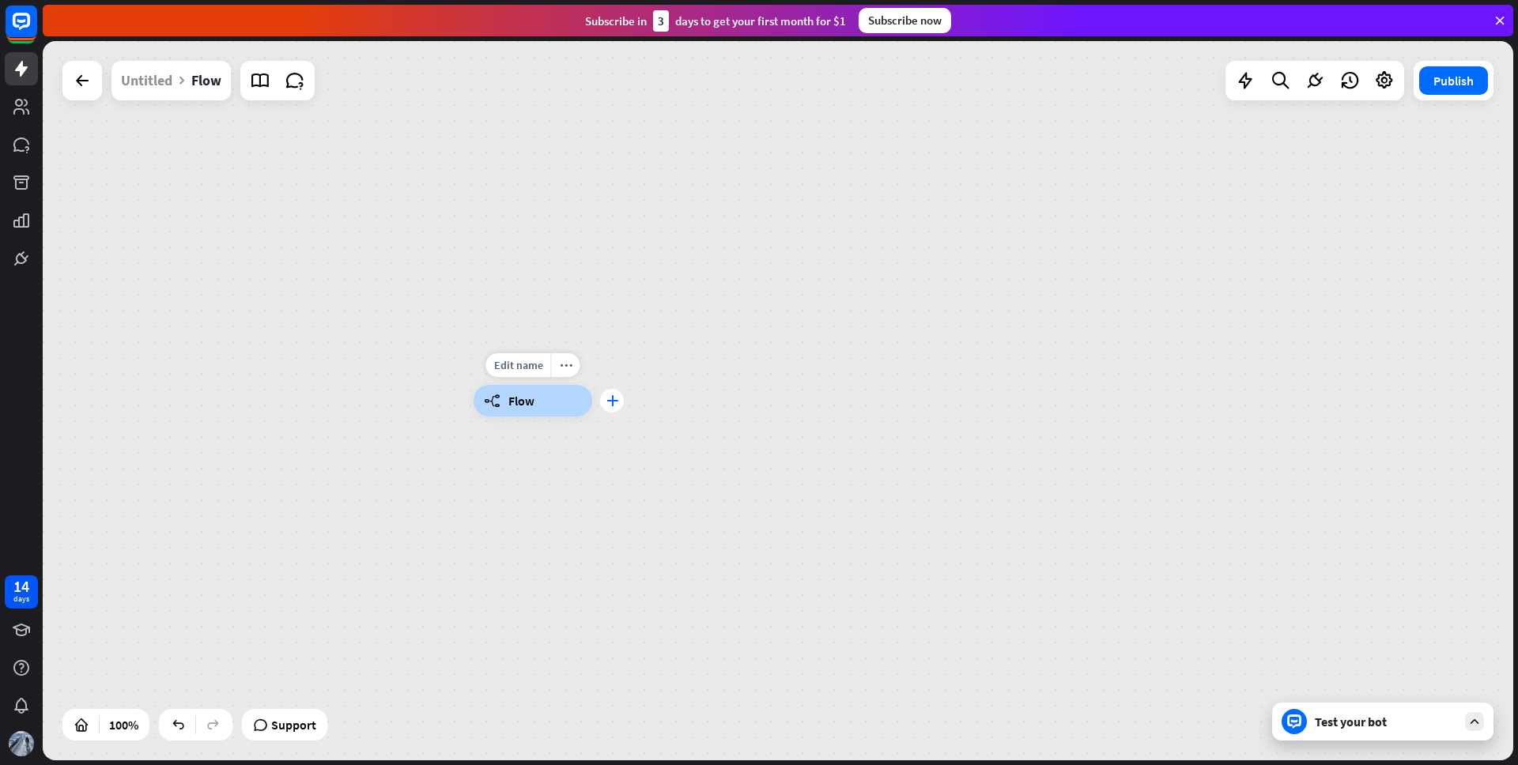
click at [610, 403] on icon "plus" at bounding box center [613, 400] width 12 height 11
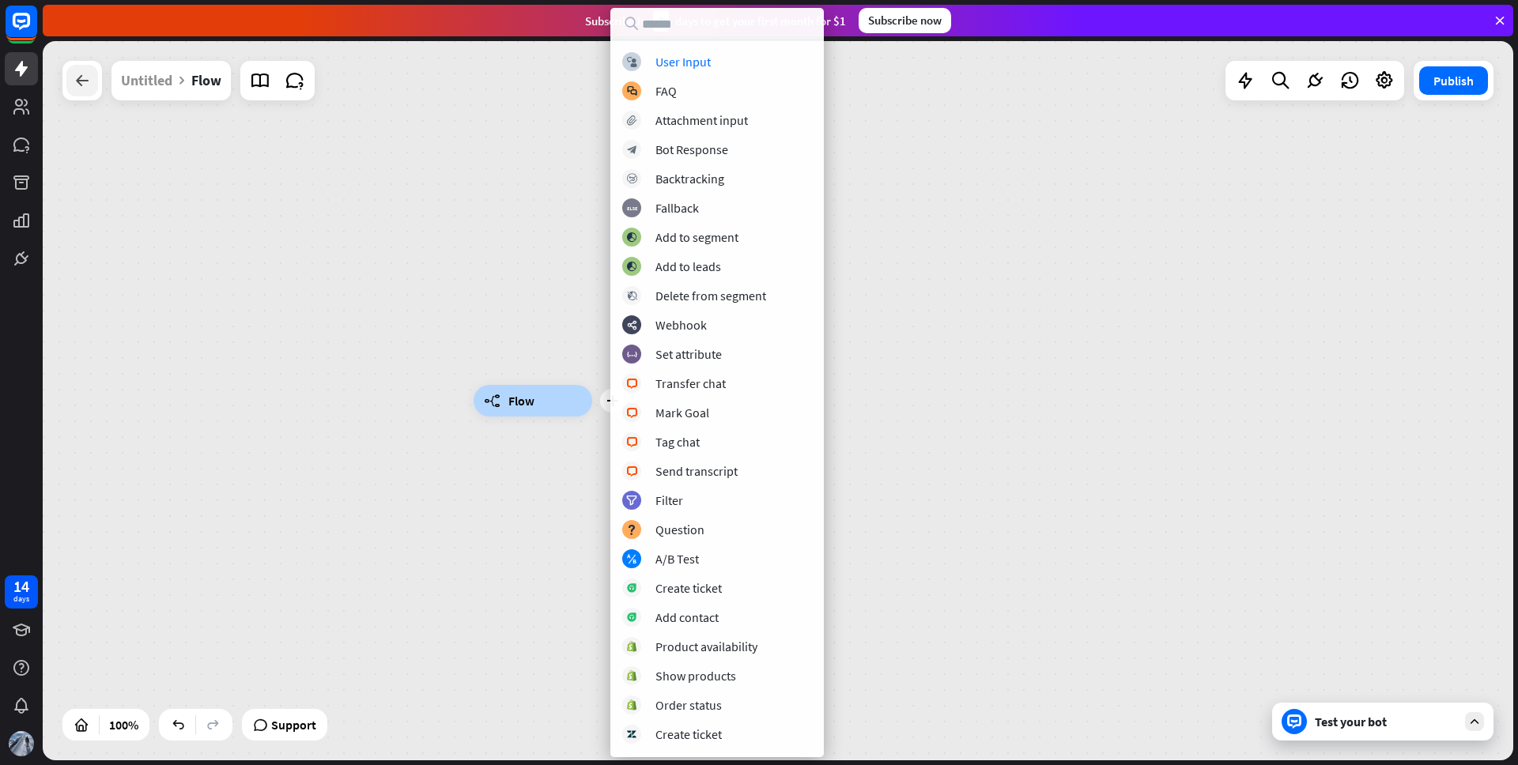
click at [66, 81] on div at bounding box center [82, 81] width 32 height 32
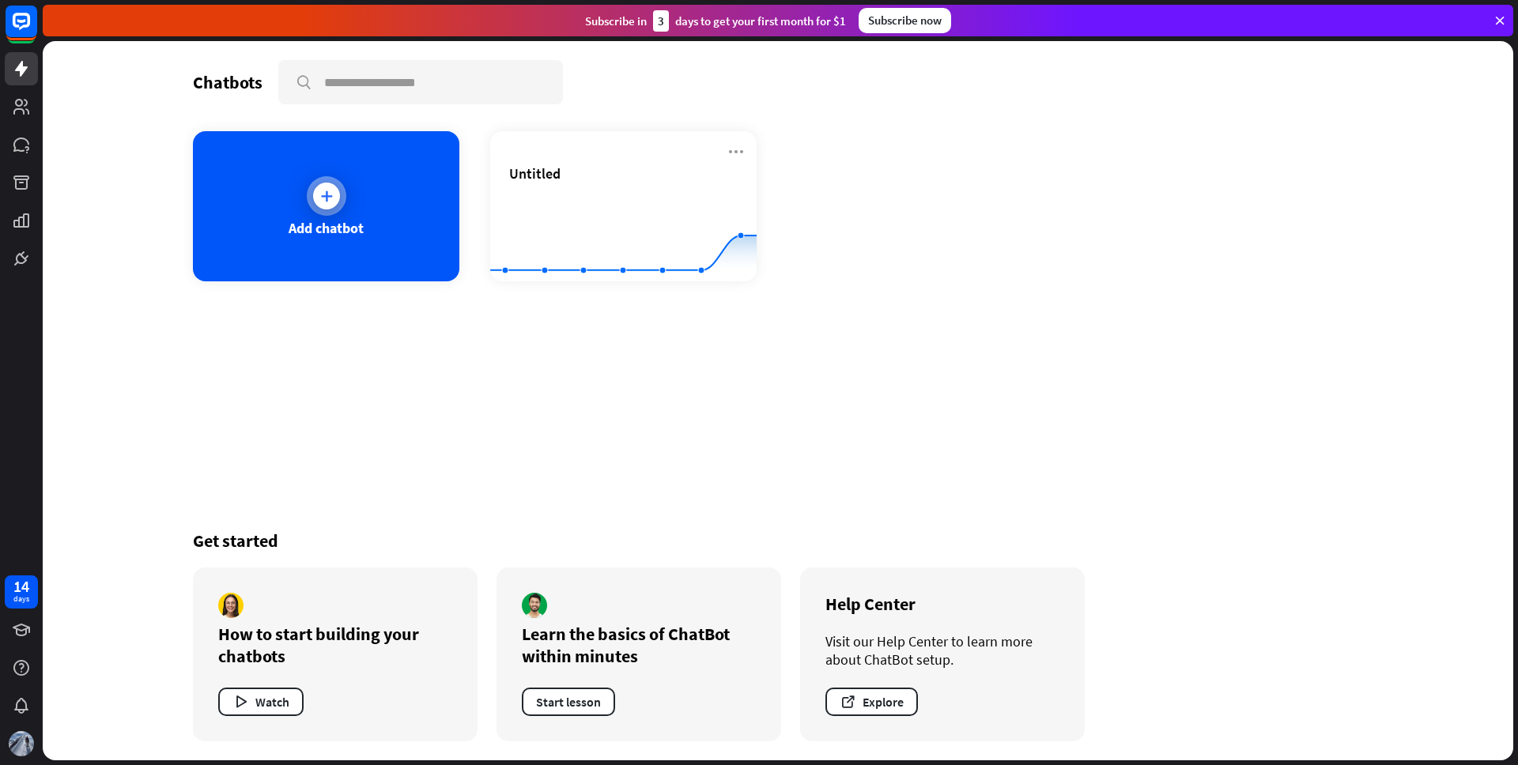
click at [377, 240] on div "Add chatbot" at bounding box center [326, 206] width 266 height 150
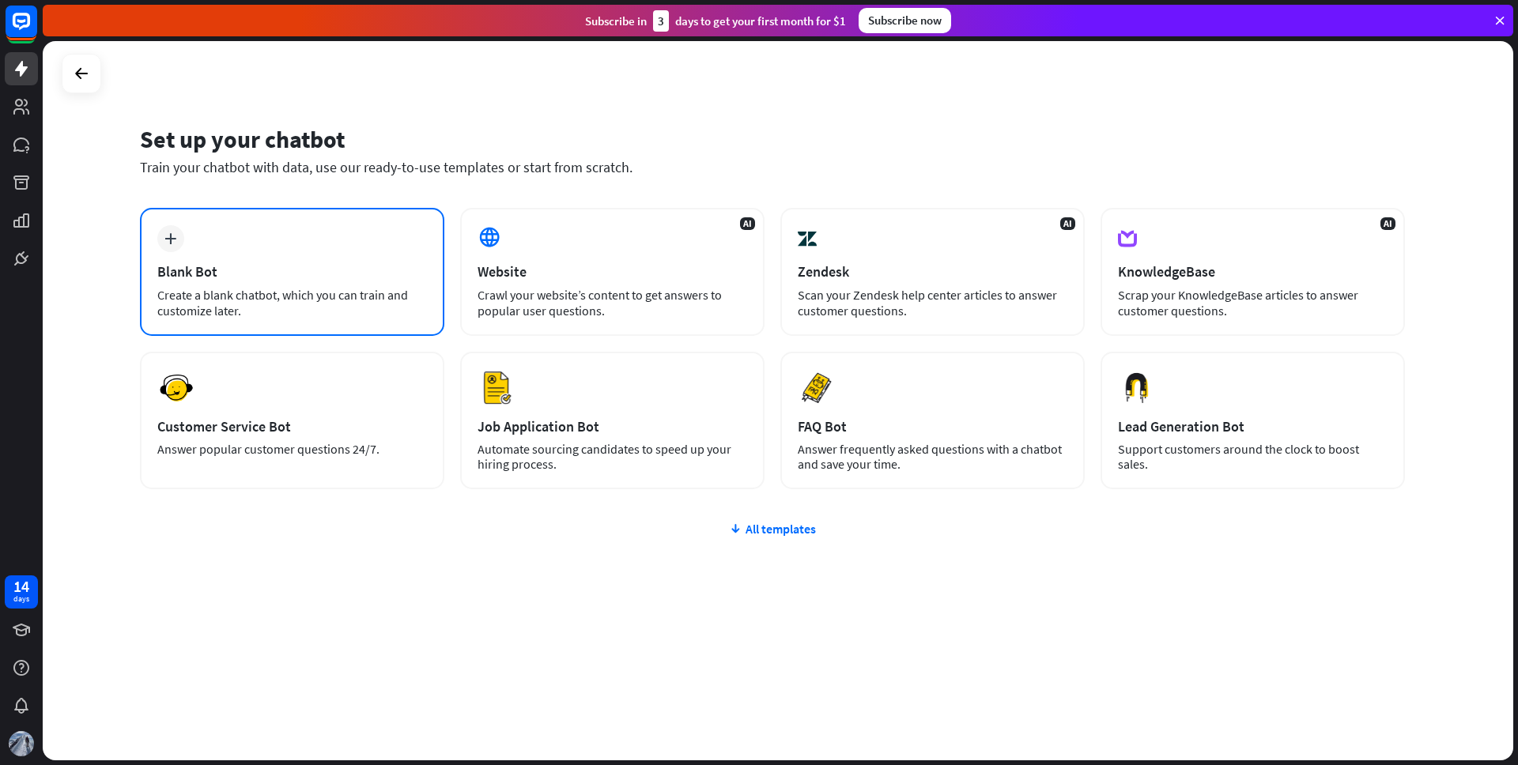
click at [323, 285] on div "plus Blank Bot Create a blank chatbot, which you can train and customize later." at bounding box center [292, 272] width 304 height 128
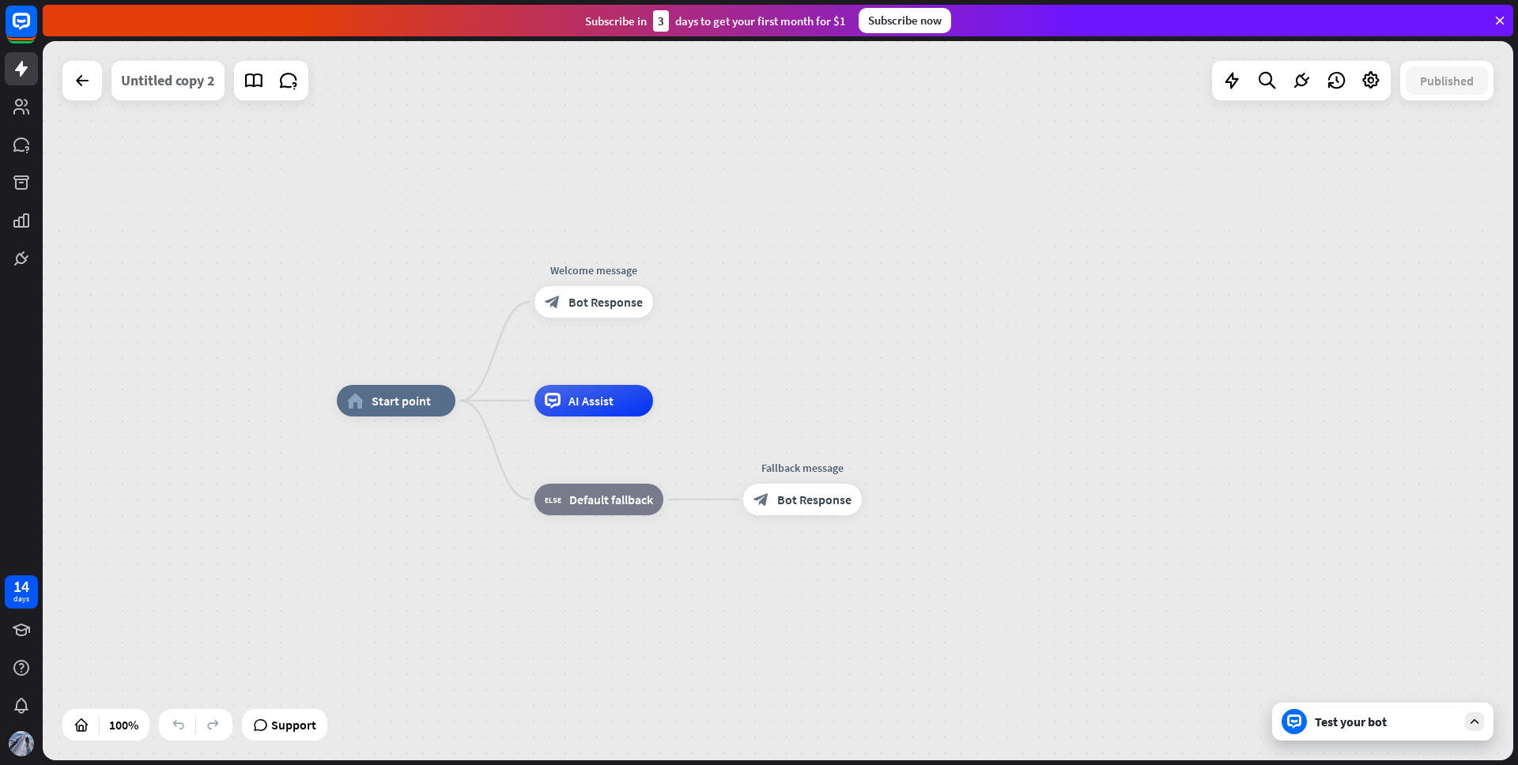
click at [173, 81] on div "Untitled copy 2" at bounding box center [168, 81] width 94 height 40
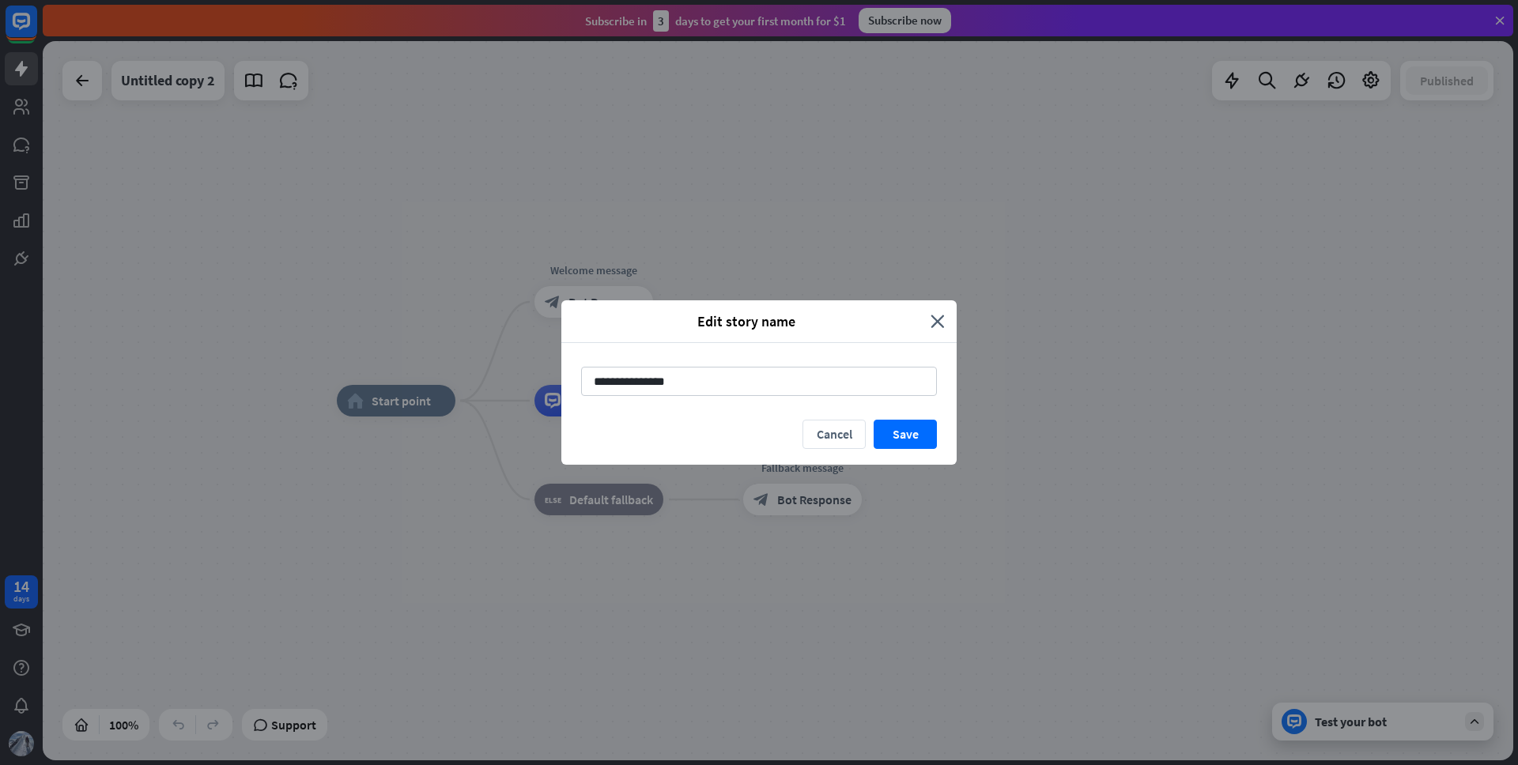
drag, startPoint x: 651, startPoint y: 385, endPoint x: 543, endPoint y: 386, distance: 107.5
click at [543, 386] on div "**********" at bounding box center [759, 382] width 1518 height 765
type input "**********"
click at [916, 433] on button "Save" at bounding box center [905, 434] width 63 height 29
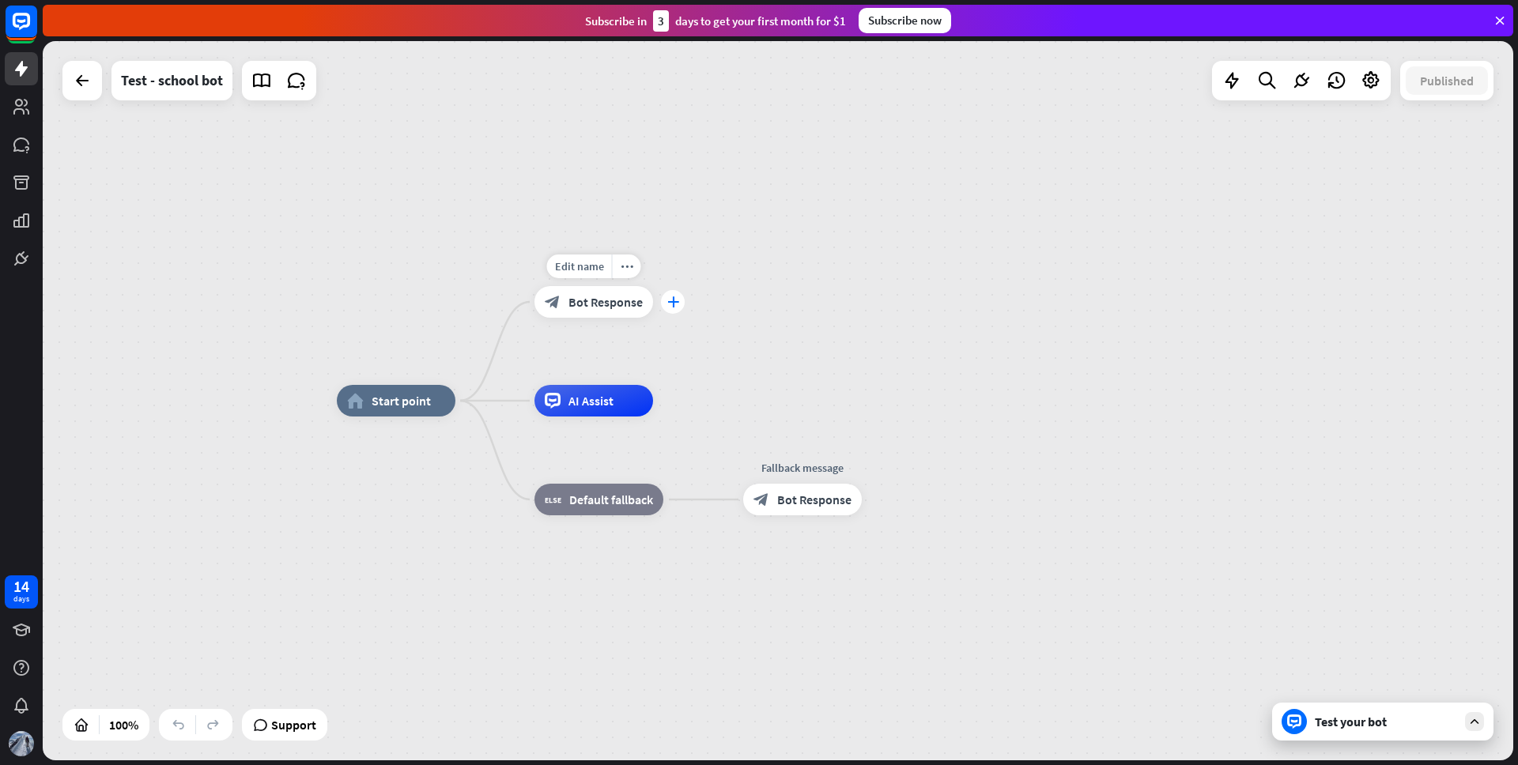
click at [670, 304] on icon "plus" at bounding box center [673, 302] width 12 height 11
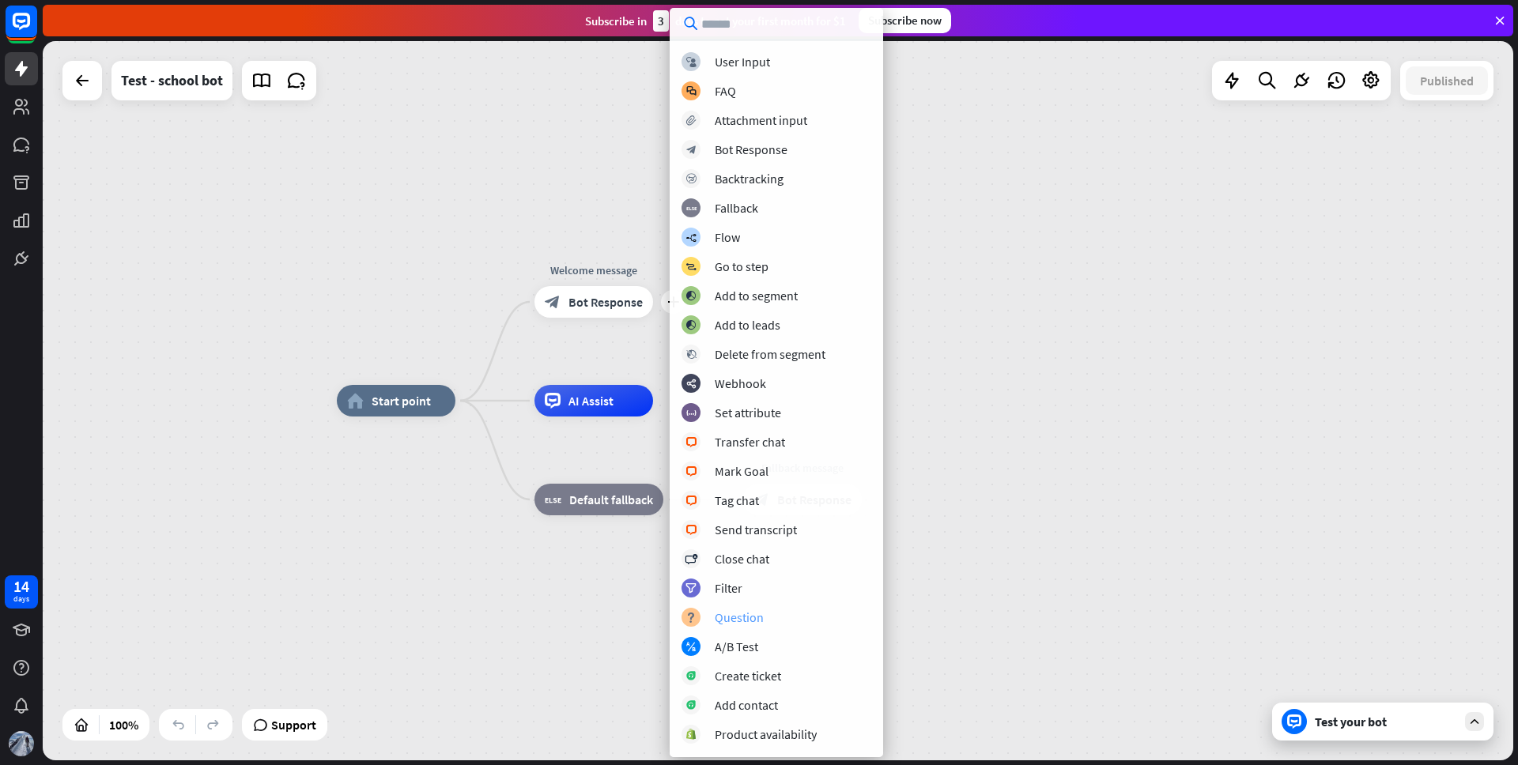
click at [762, 622] on div "Question" at bounding box center [739, 618] width 49 height 16
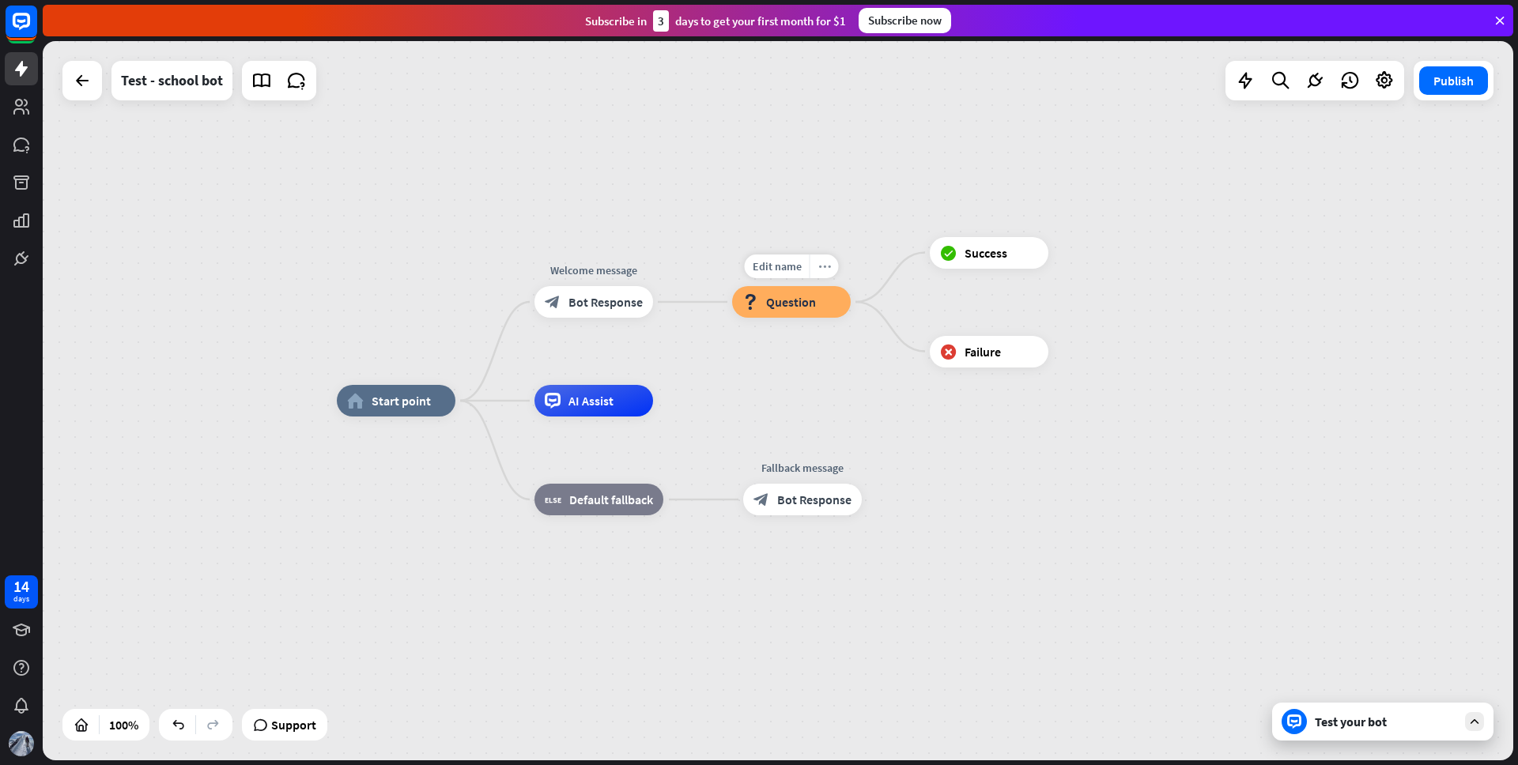
click at [830, 270] on div "more_horiz" at bounding box center [824, 267] width 29 height 24
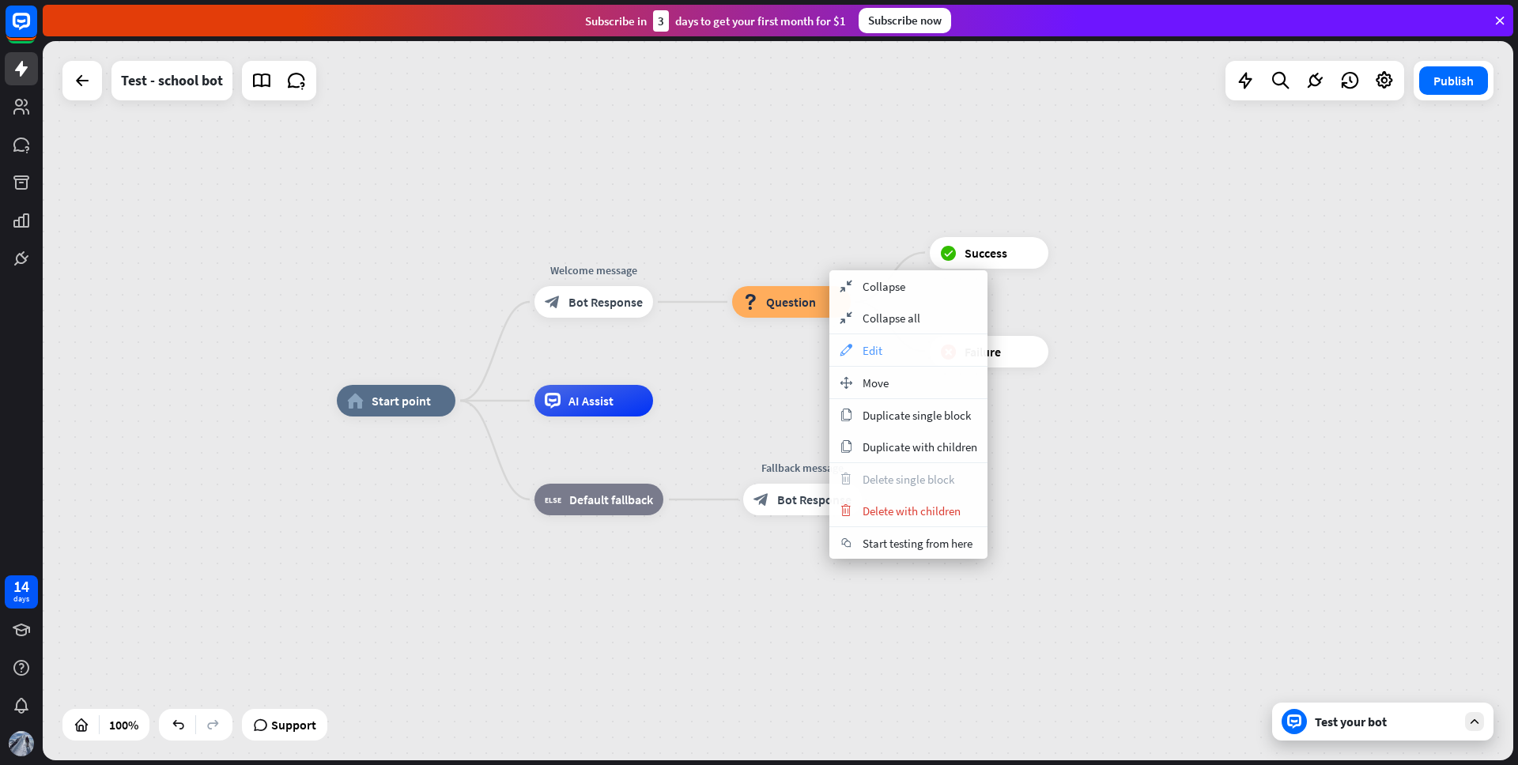
click at [886, 355] on div "appearance Edit" at bounding box center [909, 350] width 158 height 32
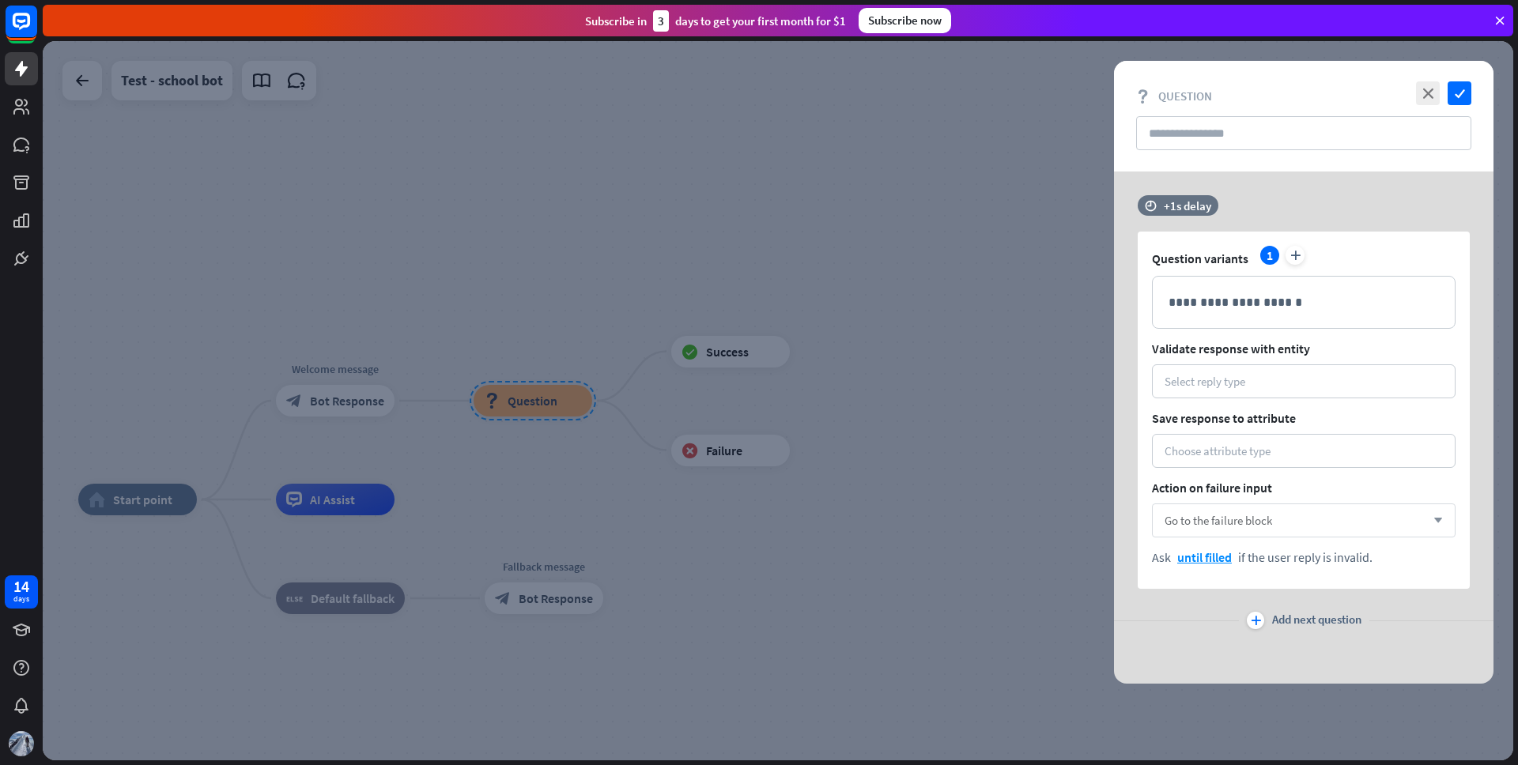
click at [1305, 529] on div "Go to the failure block arrow_down" at bounding box center [1304, 521] width 304 height 34
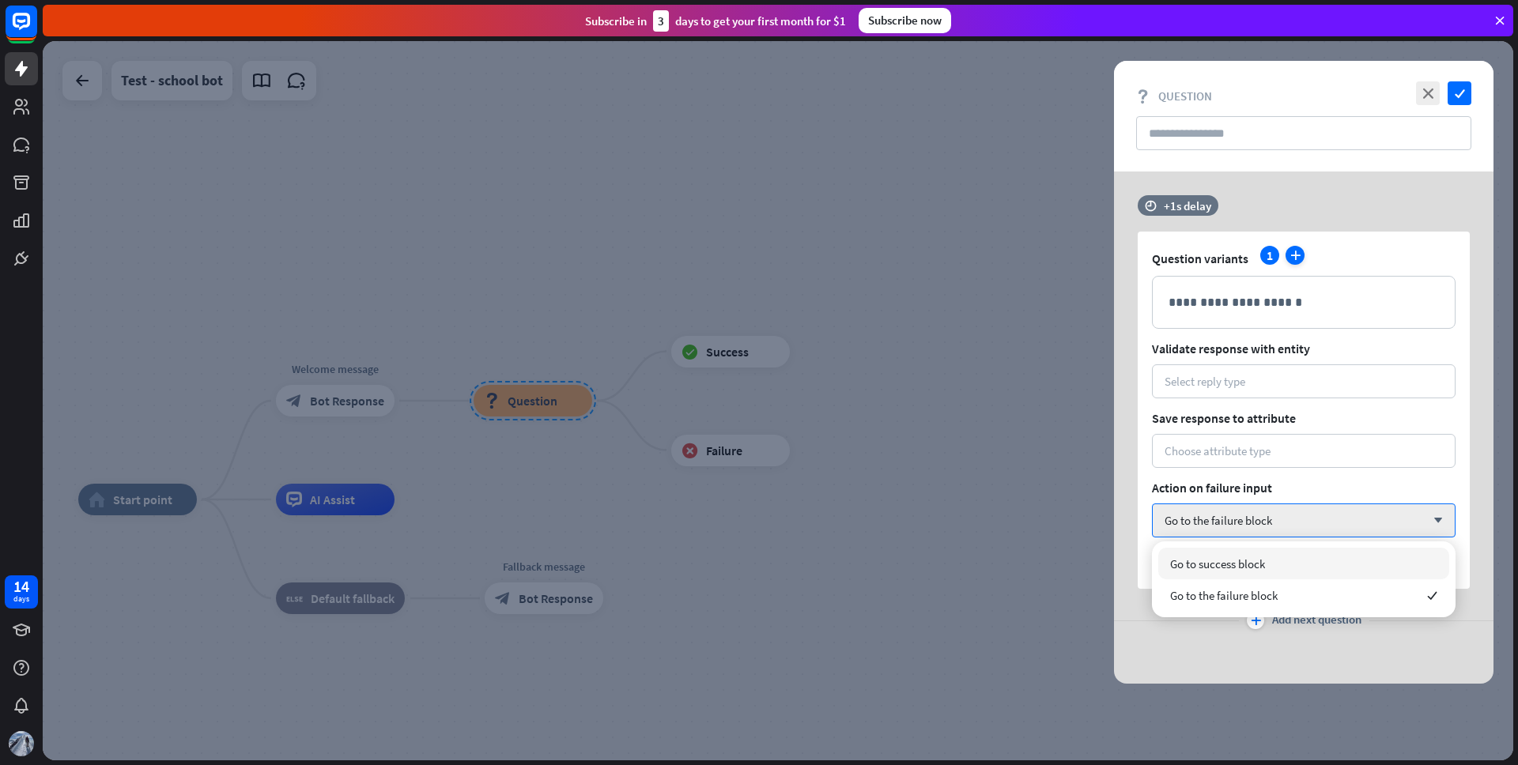
click at [1299, 259] on icon "plus" at bounding box center [1295, 255] width 19 height 19
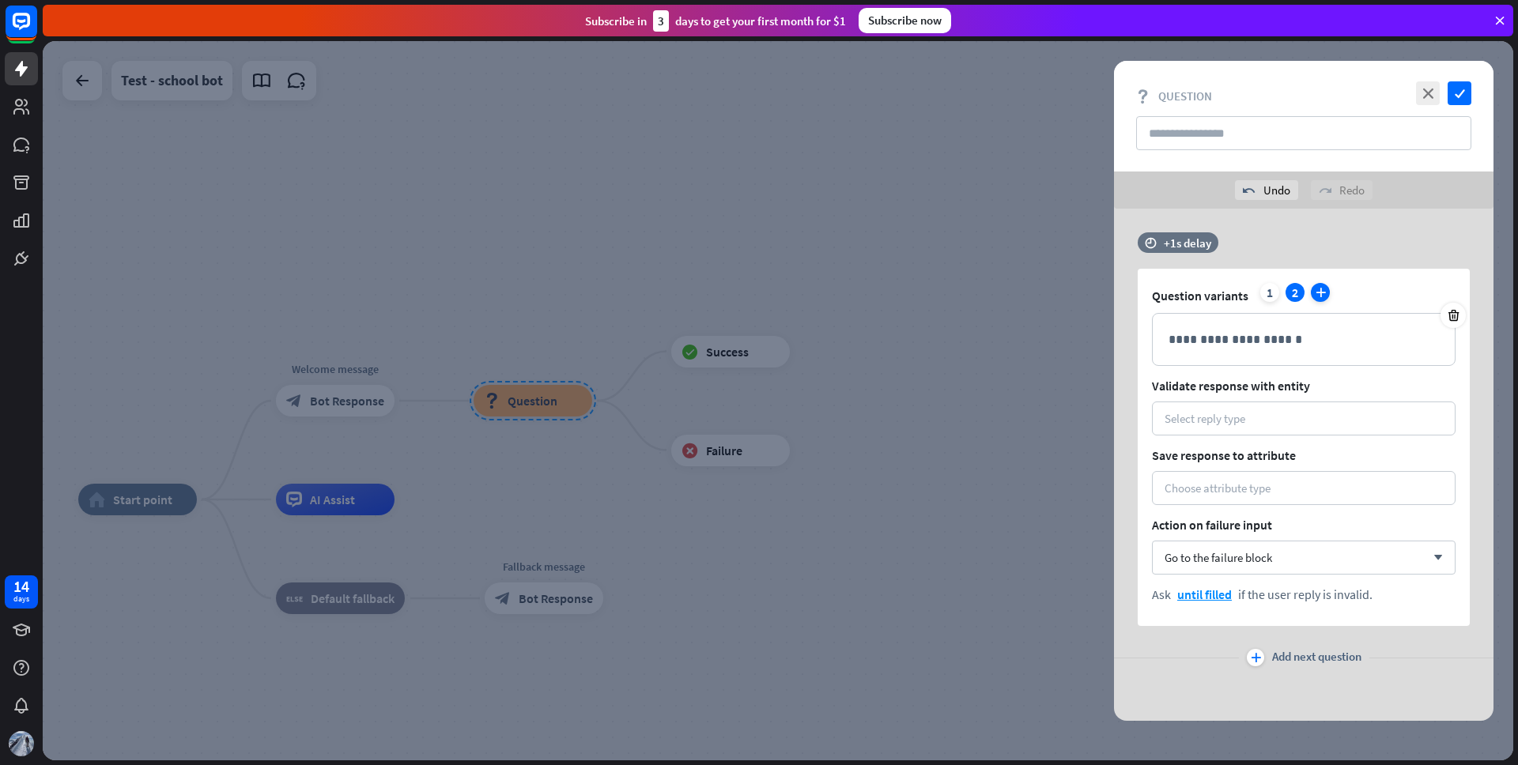
click at [1317, 291] on icon "plus" at bounding box center [1320, 292] width 19 height 19
click at [1344, 292] on icon "plus" at bounding box center [1345, 292] width 19 height 19
click at [1369, 292] on icon "plus" at bounding box center [1371, 292] width 19 height 19
click at [1249, 422] on div "Select reply type" at bounding box center [1304, 418] width 278 height 15
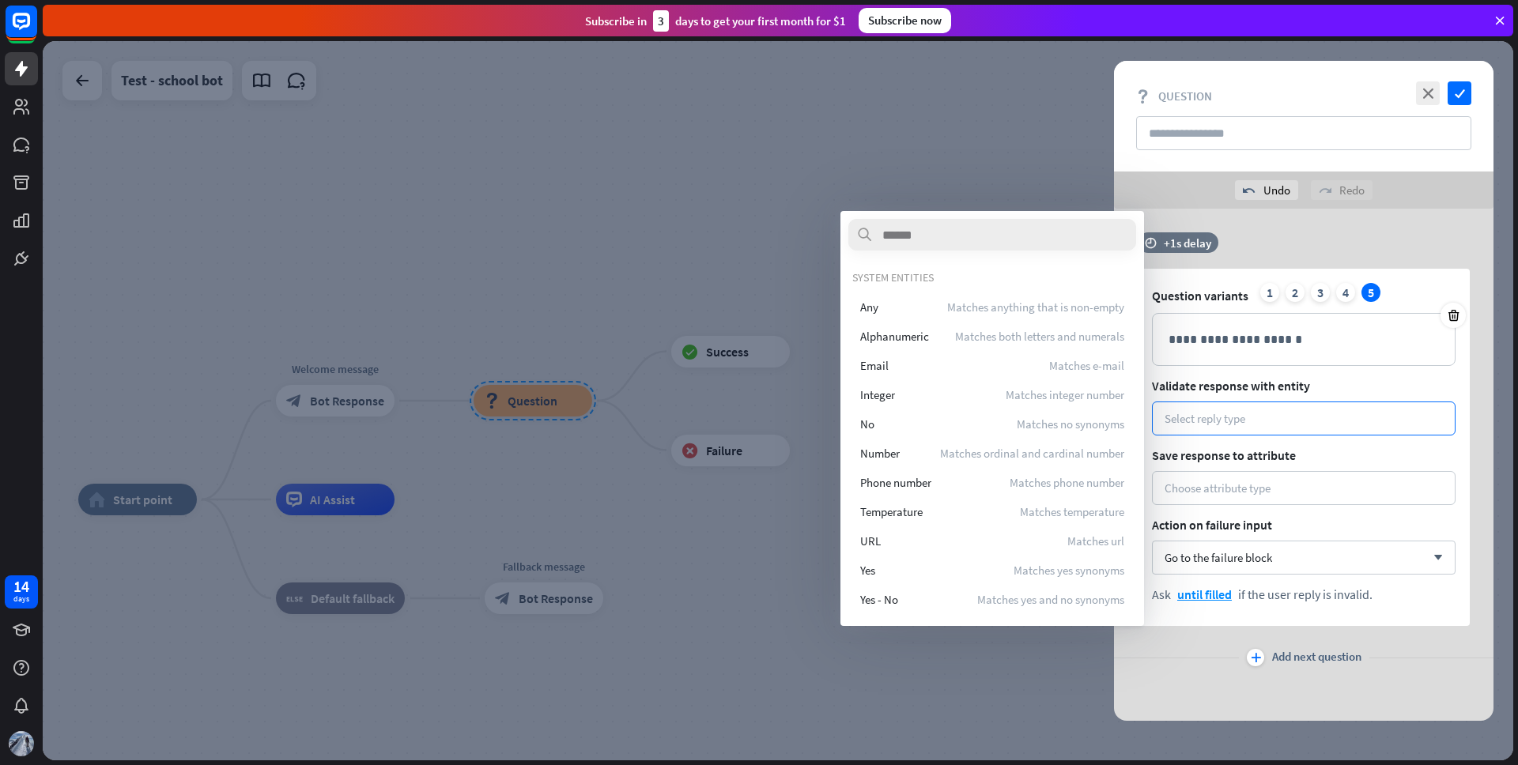
click at [1327, 387] on span "Validate response with entity" at bounding box center [1304, 386] width 304 height 16
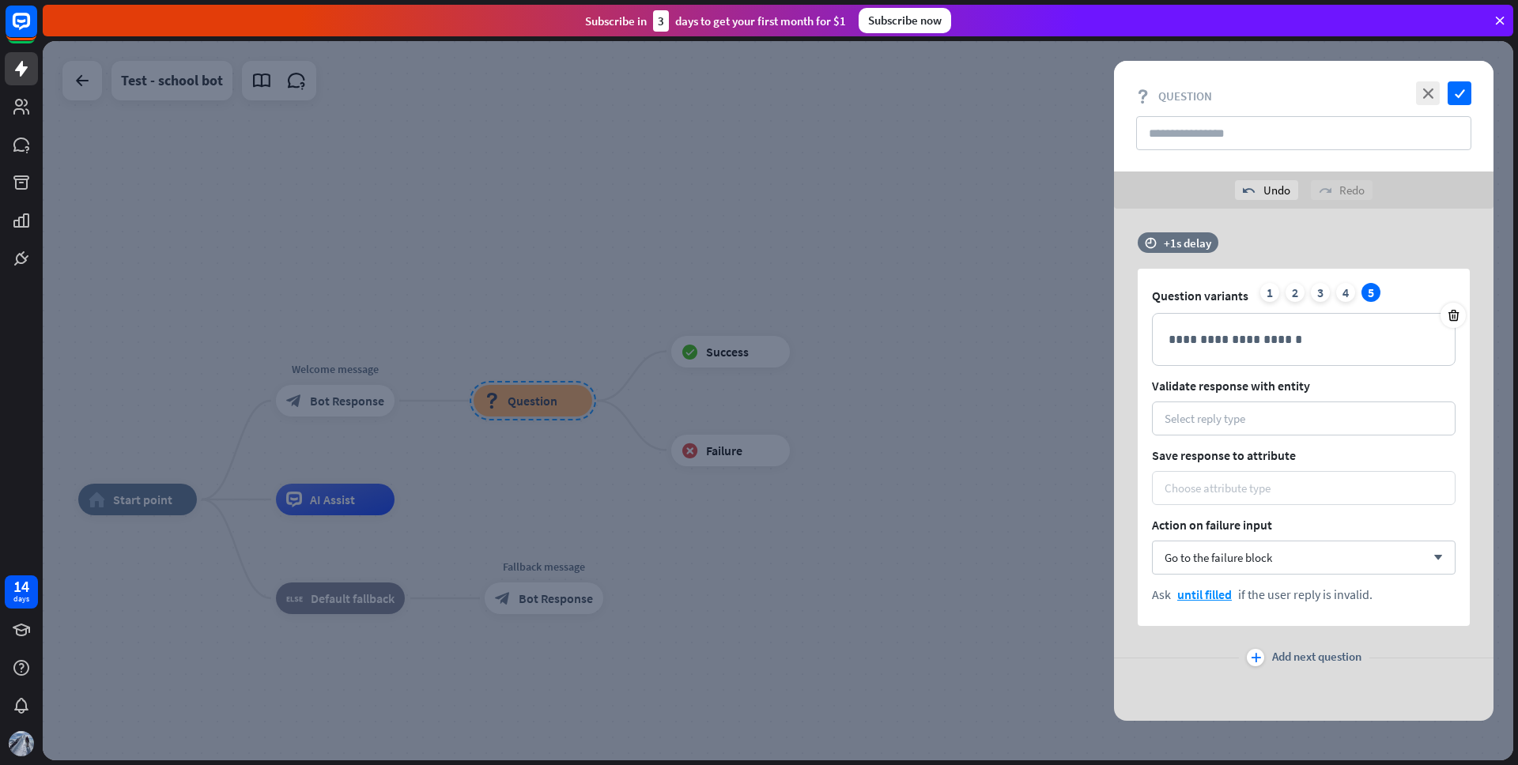
click at [1240, 487] on div "Choose attribute type" at bounding box center [1218, 488] width 106 height 15
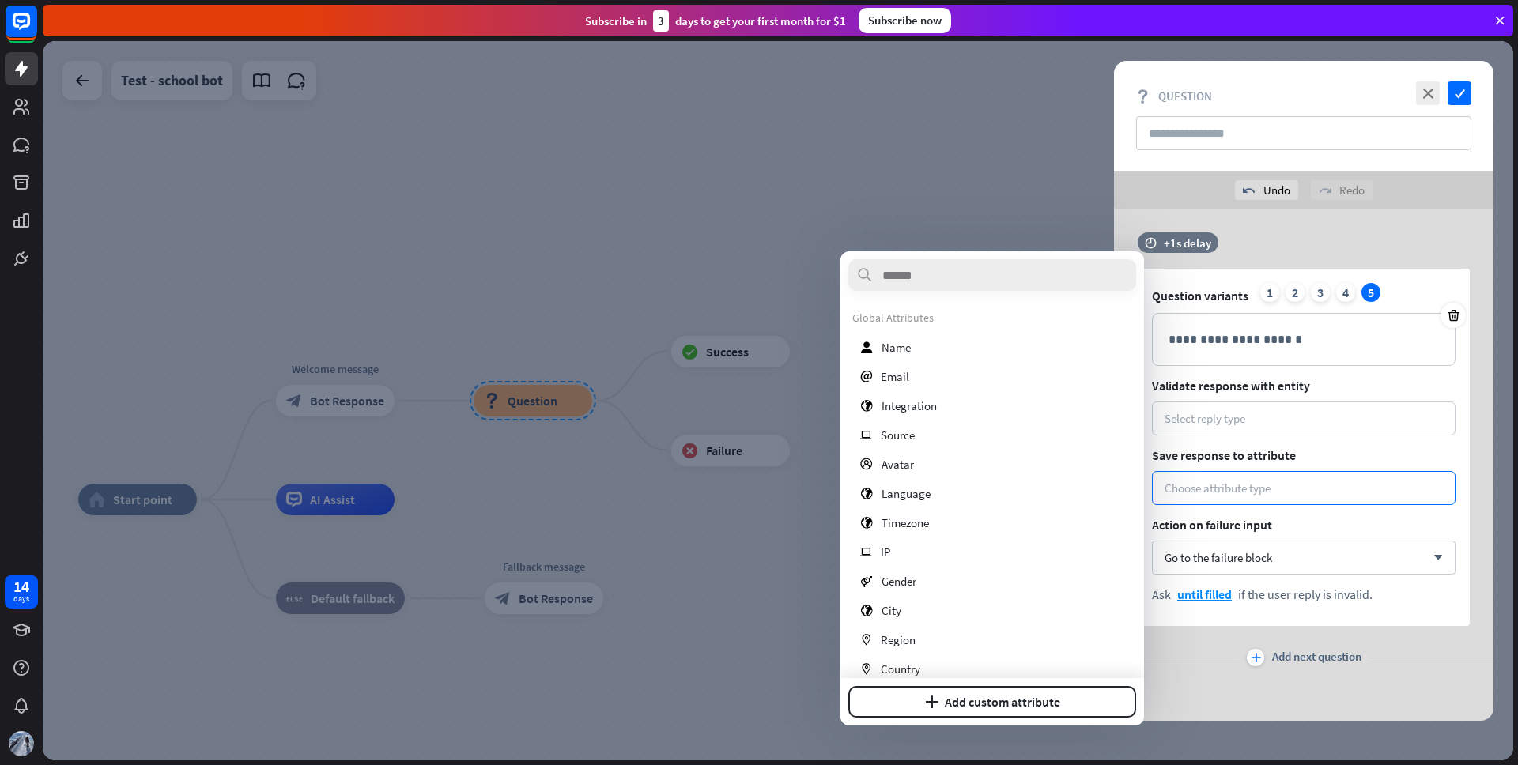
click at [1357, 383] on span "Validate response with entity" at bounding box center [1304, 386] width 304 height 16
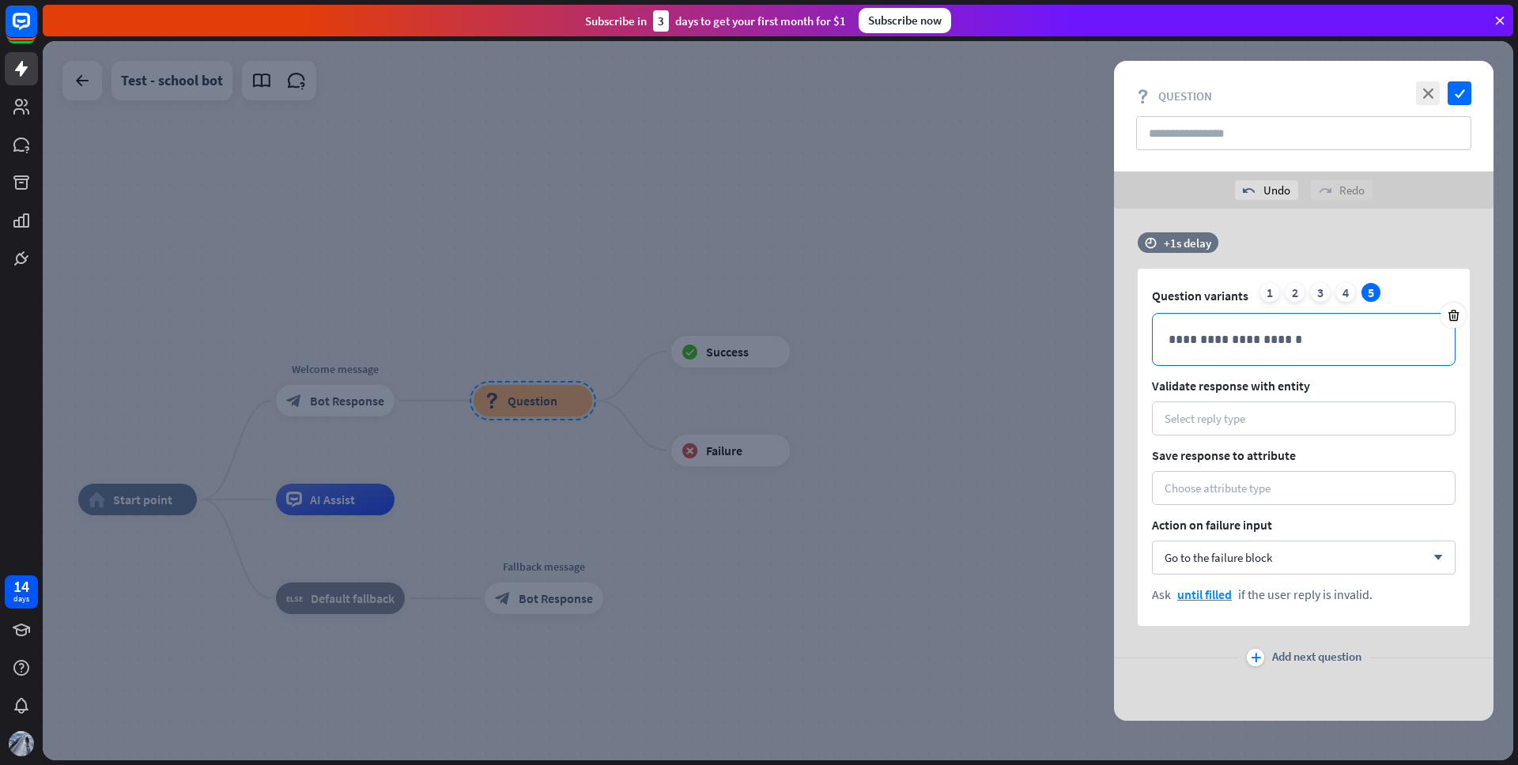
click at [1310, 334] on p "**********" at bounding box center [1304, 340] width 270 height 20
click at [1323, 394] on div "**********" at bounding box center [1304, 447] width 332 height 357
click at [1336, 385] on span "Validate response with entity" at bounding box center [1304, 386] width 304 height 16
click at [1266, 557] on span "Go to the failure block" at bounding box center [1219, 557] width 108 height 15
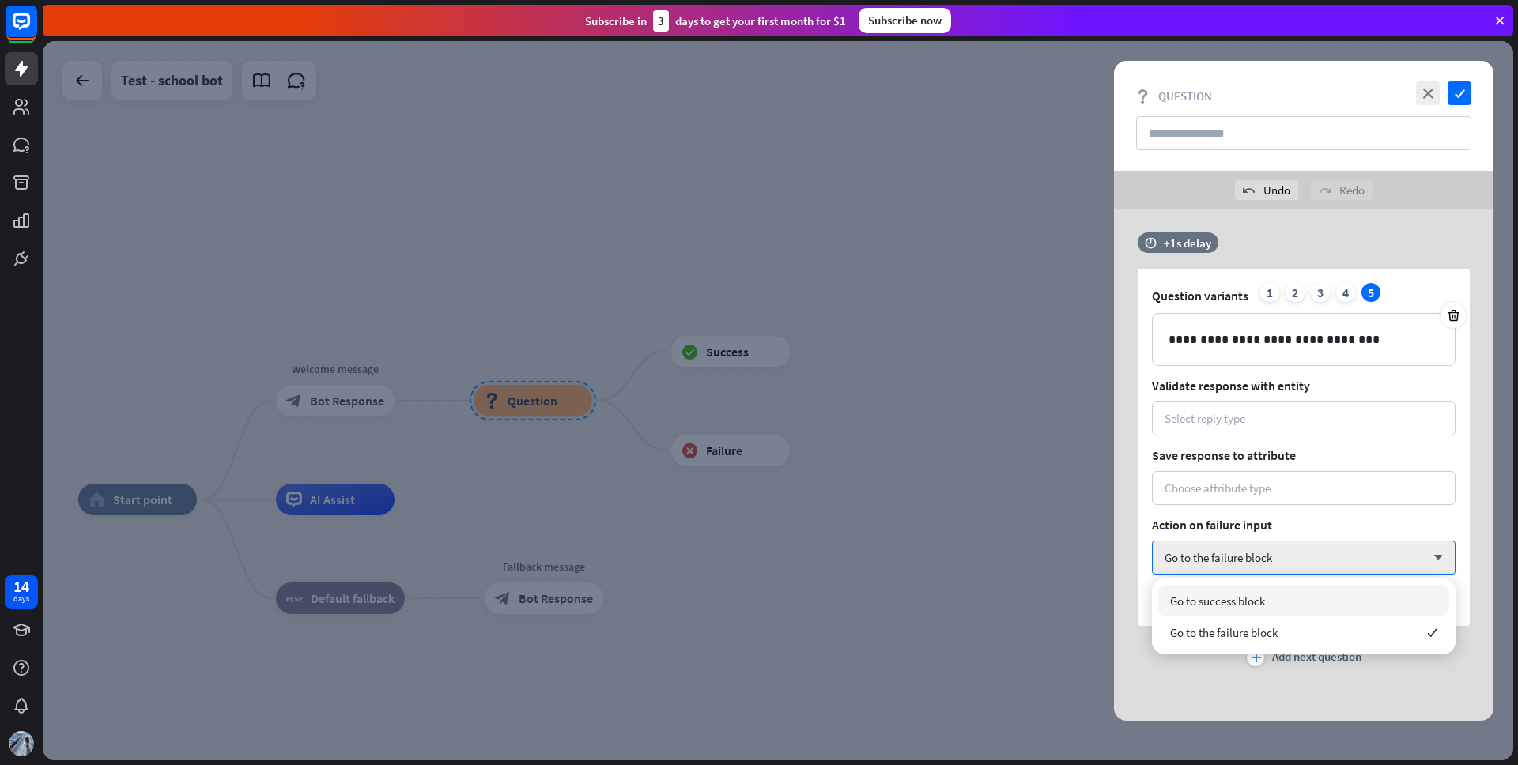
click at [1249, 598] on span "Go to success block" at bounding box center [1217, 601] width 95 height 15
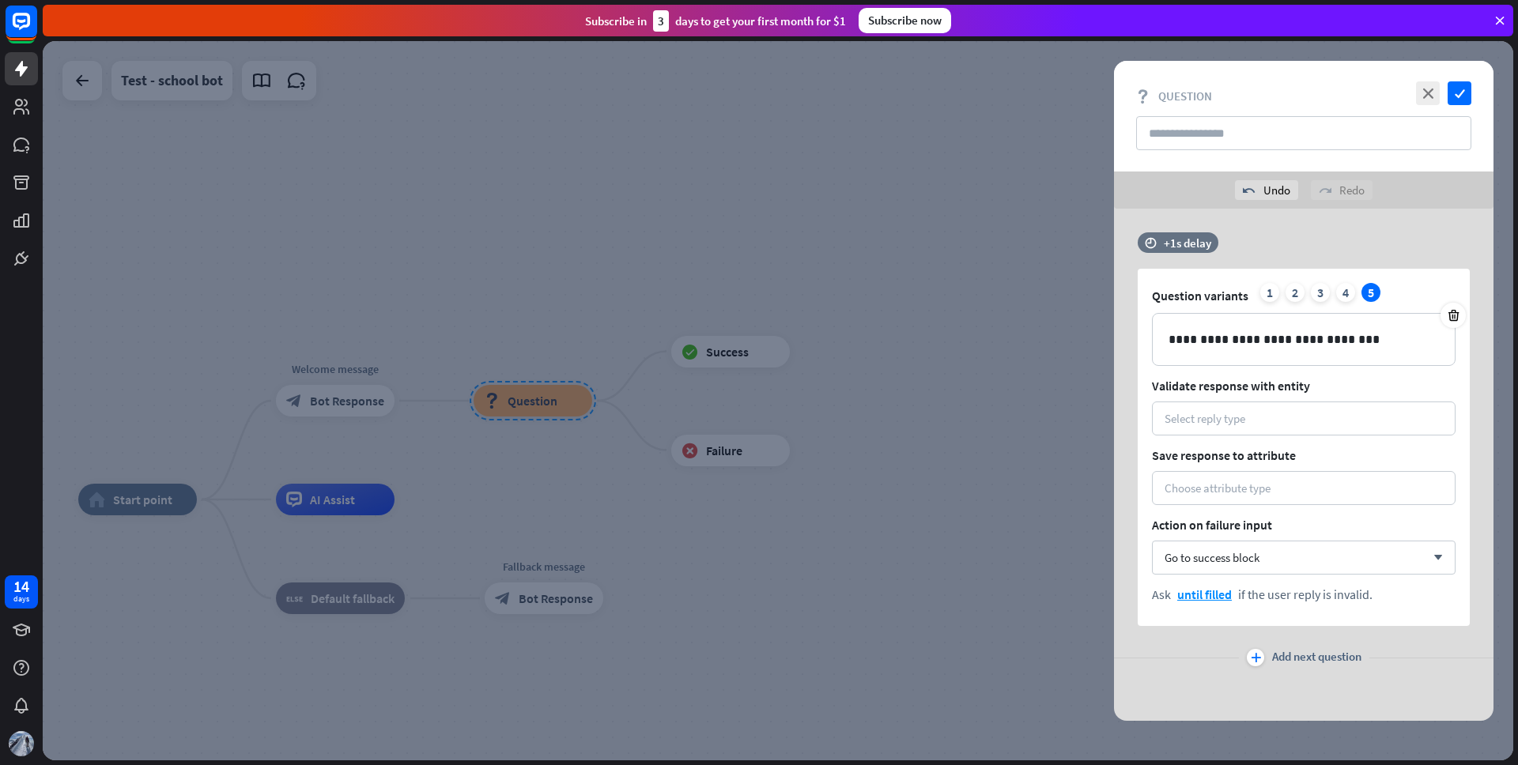
click at [1259, 656] on div "plus" at bounding box center [1255, 657] width 17 height 17
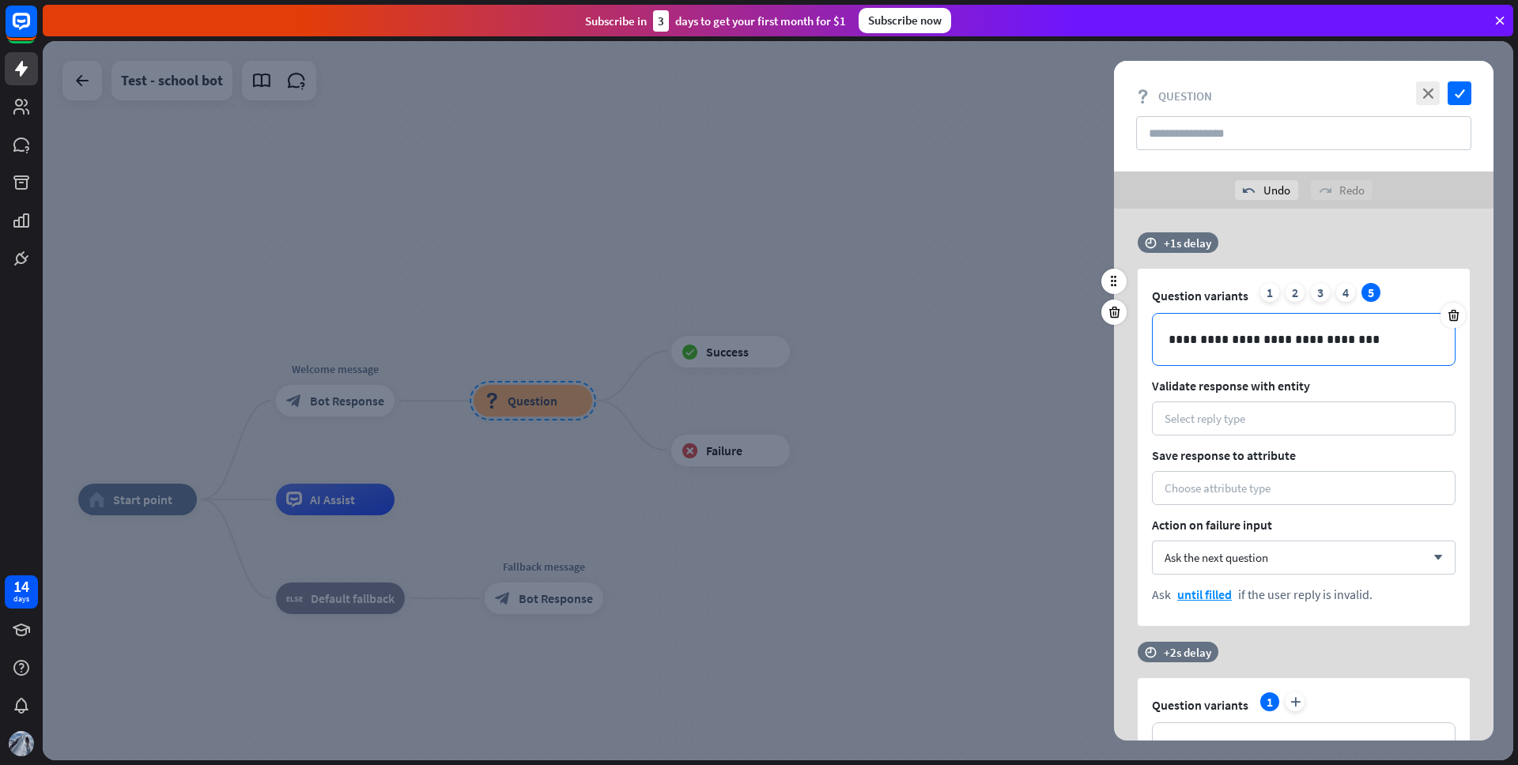
click at [1354, 340] on p "**********" at bounding box center [1304, 340] width 270 height 20
copy p "**********"
click at [1451, 316] on icon at bounding box center [1453, 315] width 15 height 14
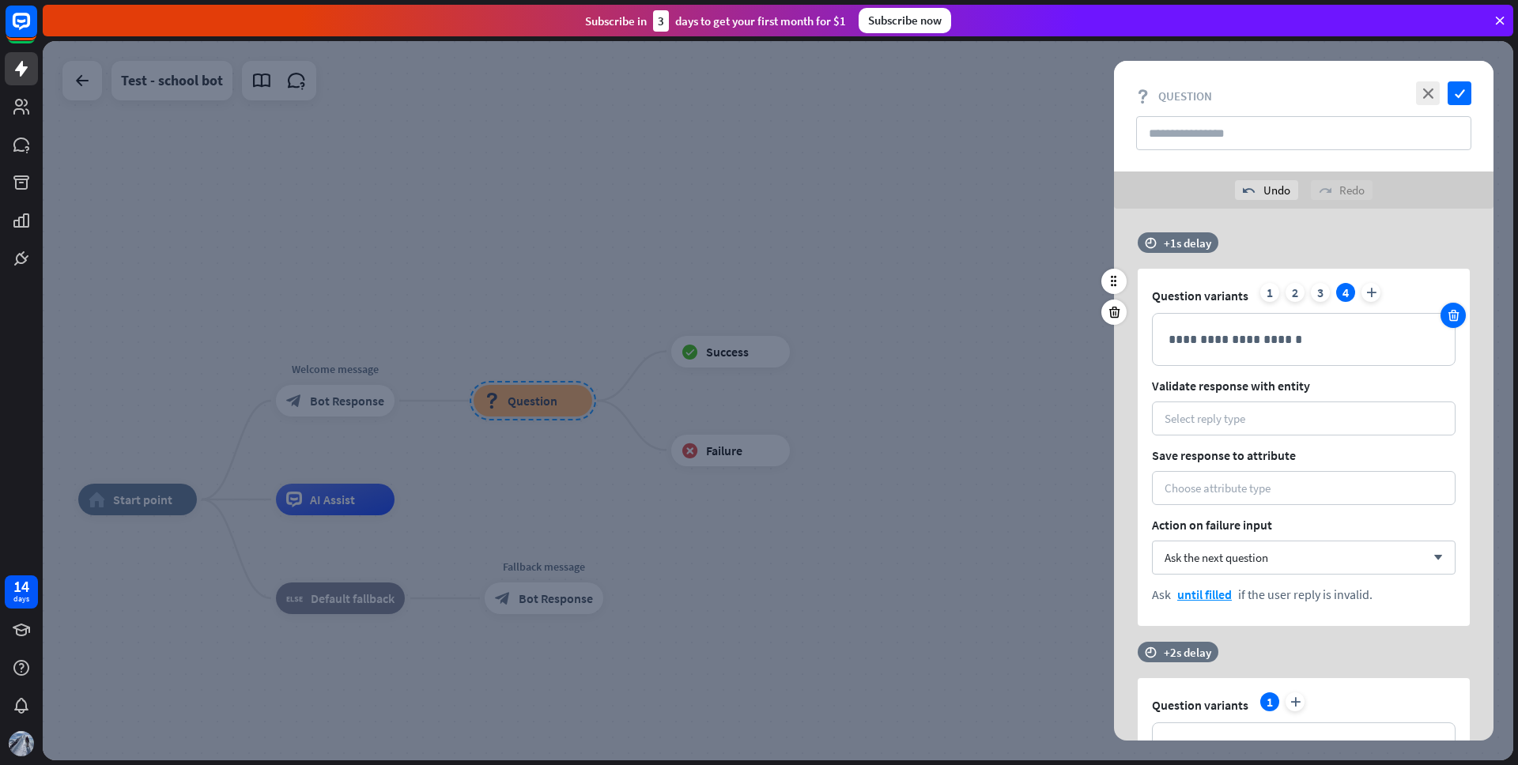
click at [1451, 316] on icon at bounding box center [1453, 315] width 15 height 14
click at [1288, 342] on p "**********" at bounding box center [1304, 340] width 270 height 20
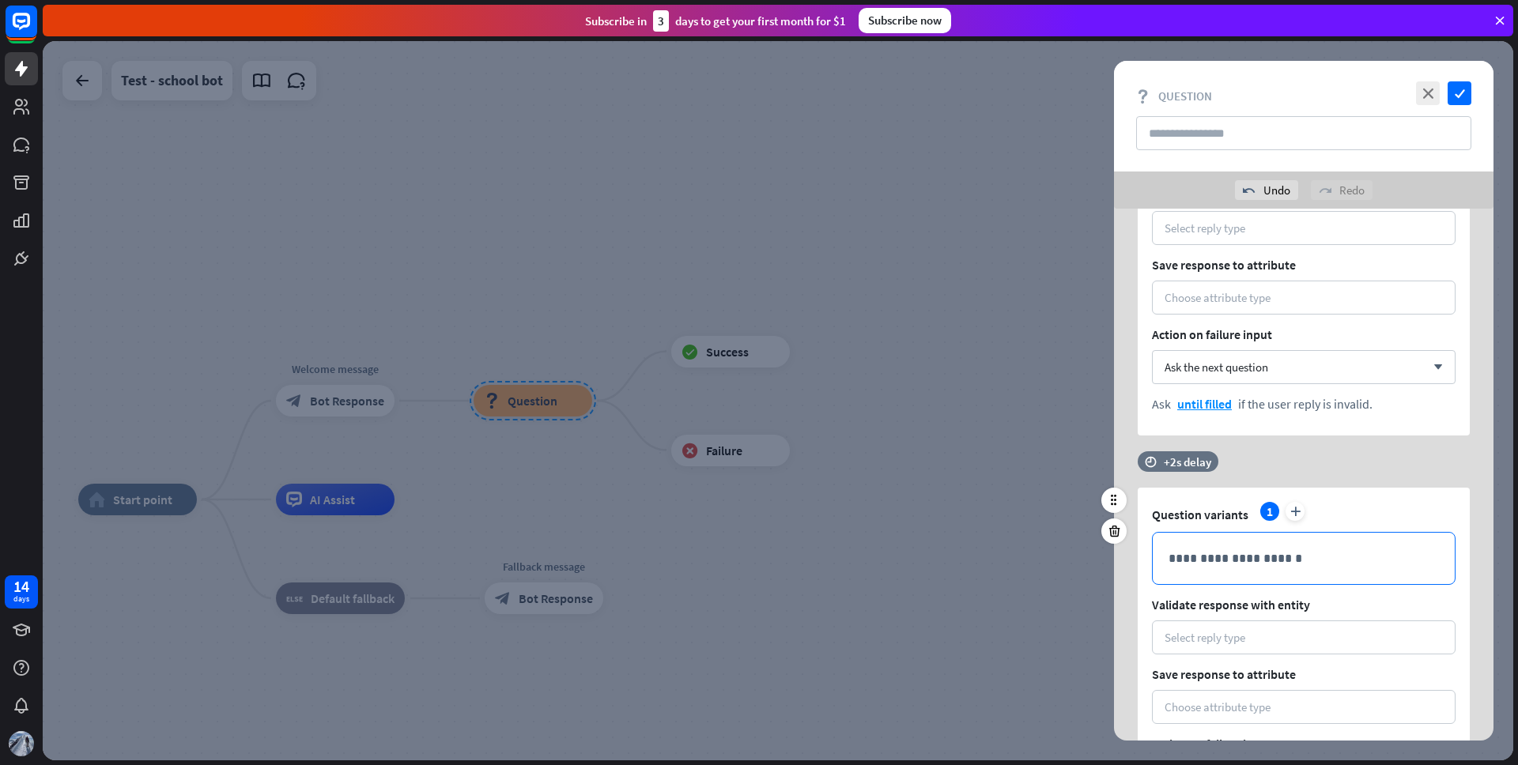
scroll to position [272, 0]
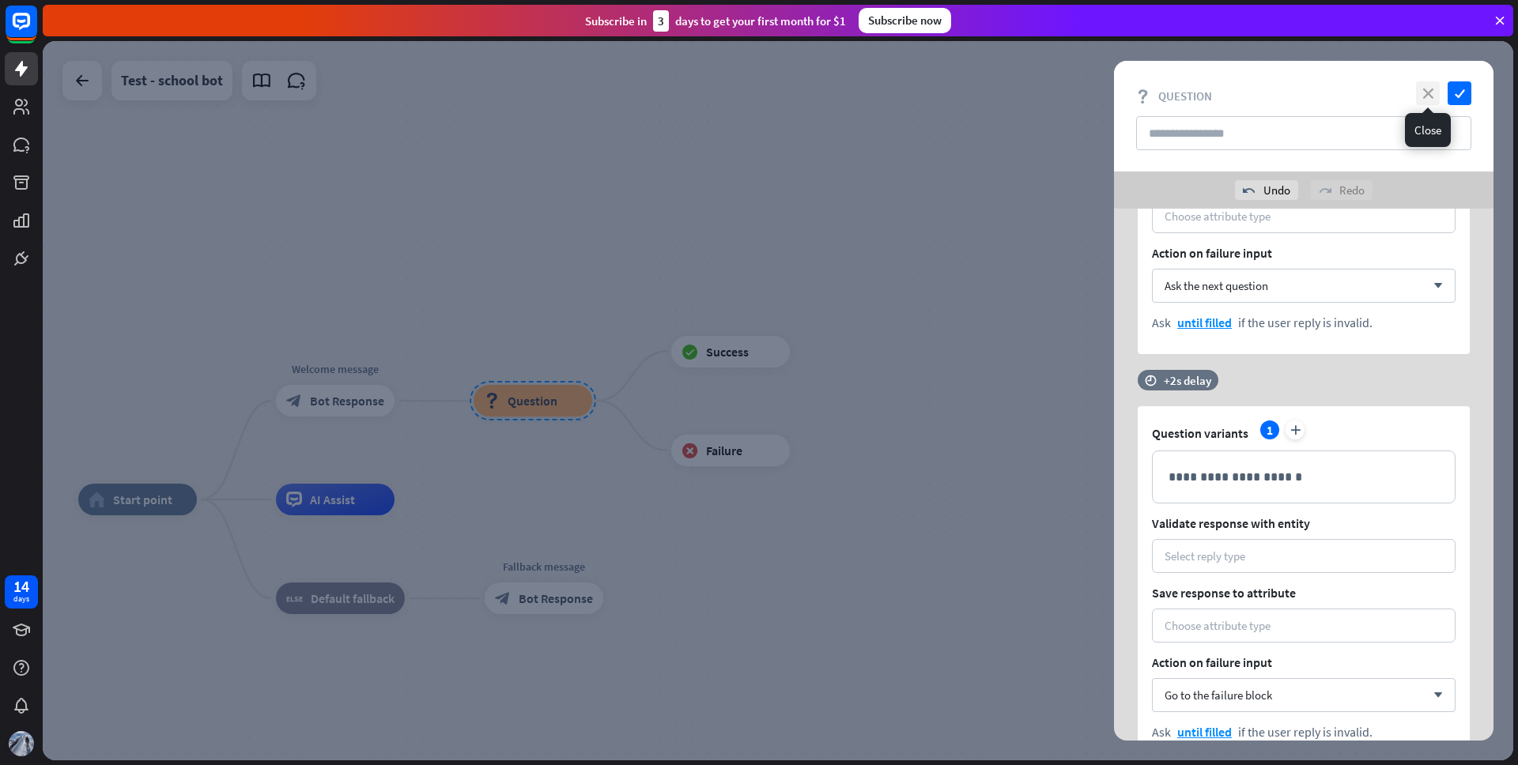
click at [1432, 100] on icon "close" at bounding box center [1428, 93] width 24 height 24
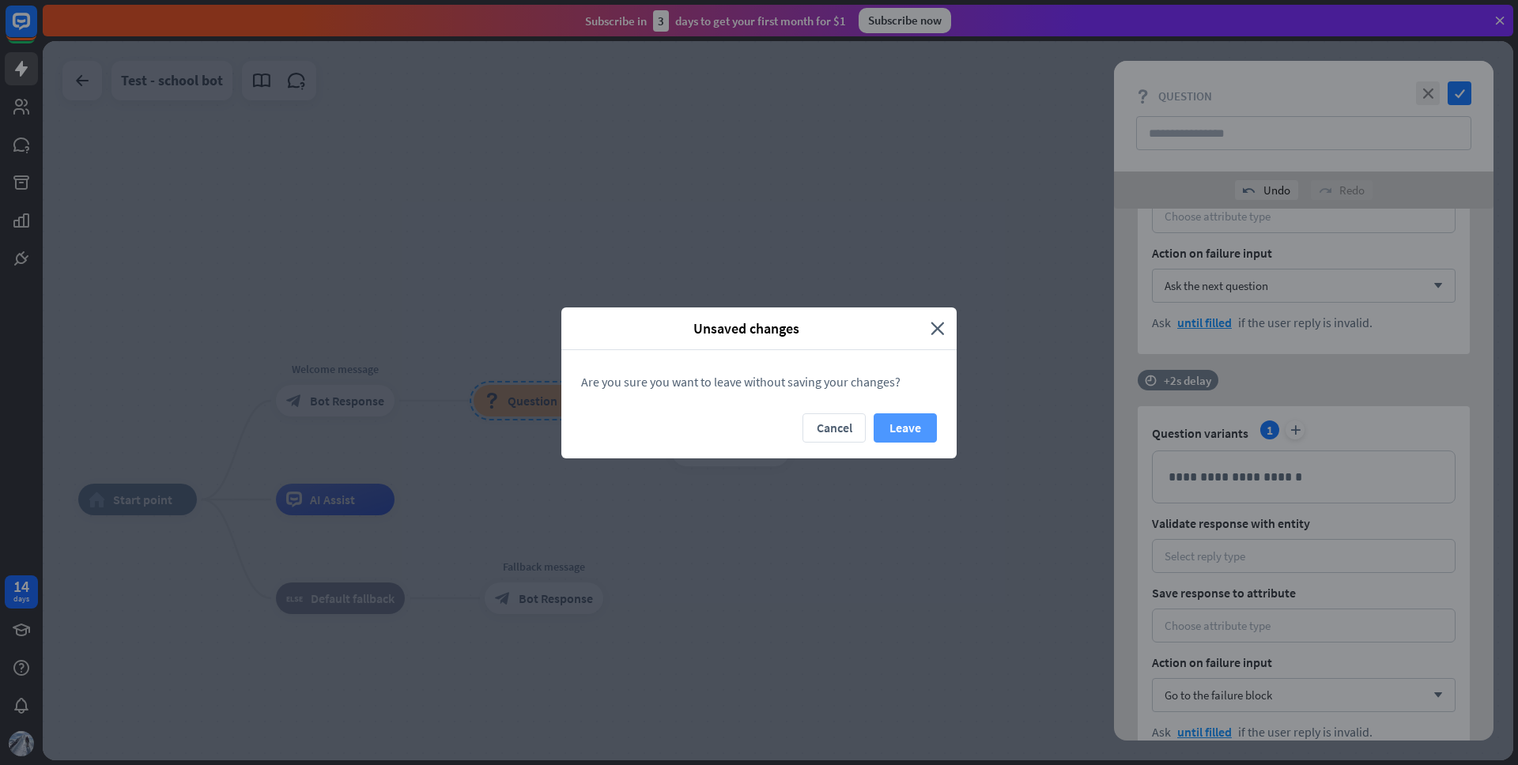
click at [895, 428] on button "Leave" at bounding box center [905, 428] width 63 height 29
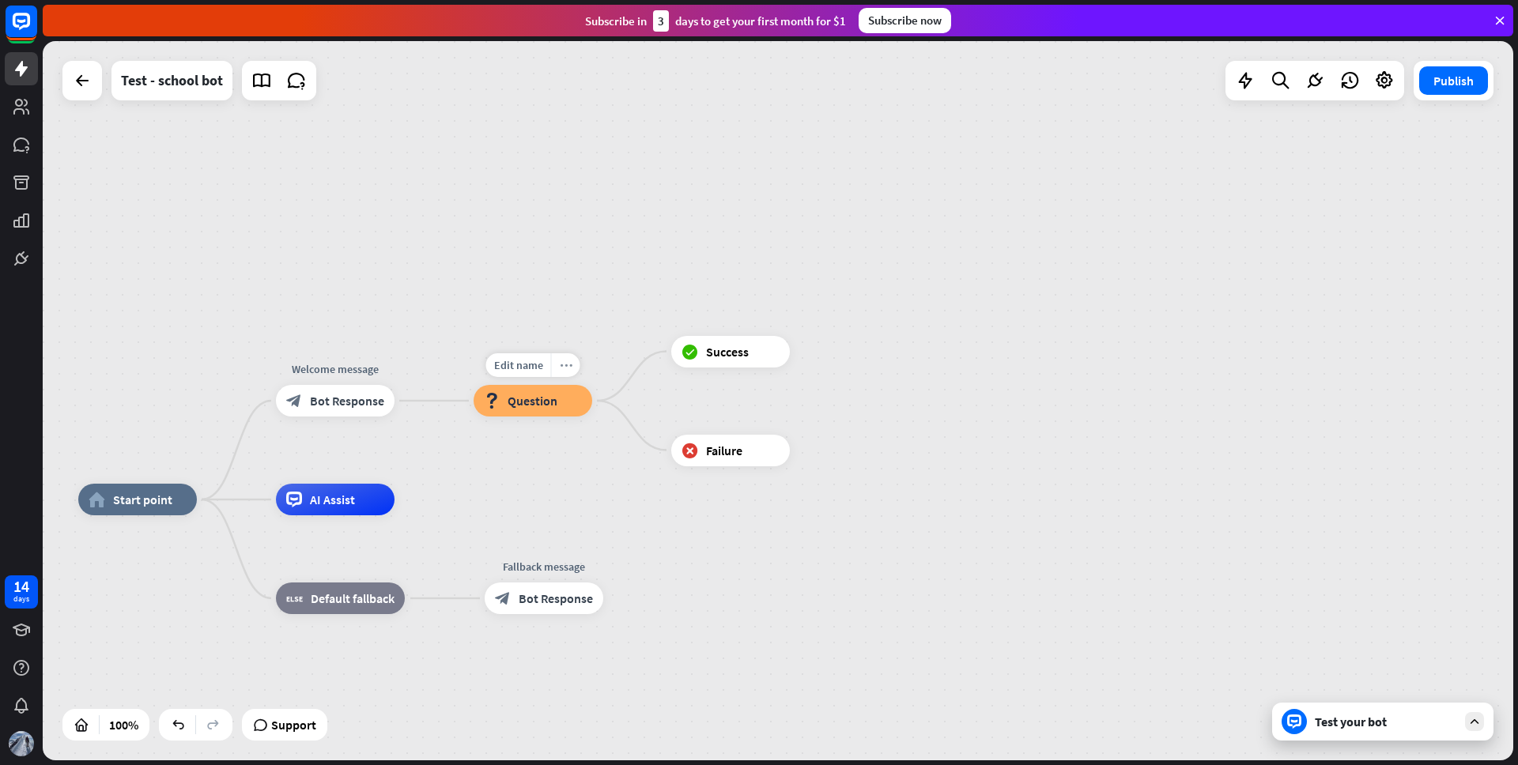
click at [569, 368] on icon "more_horiz" at bounding box center [566, 366] width 13 height 12
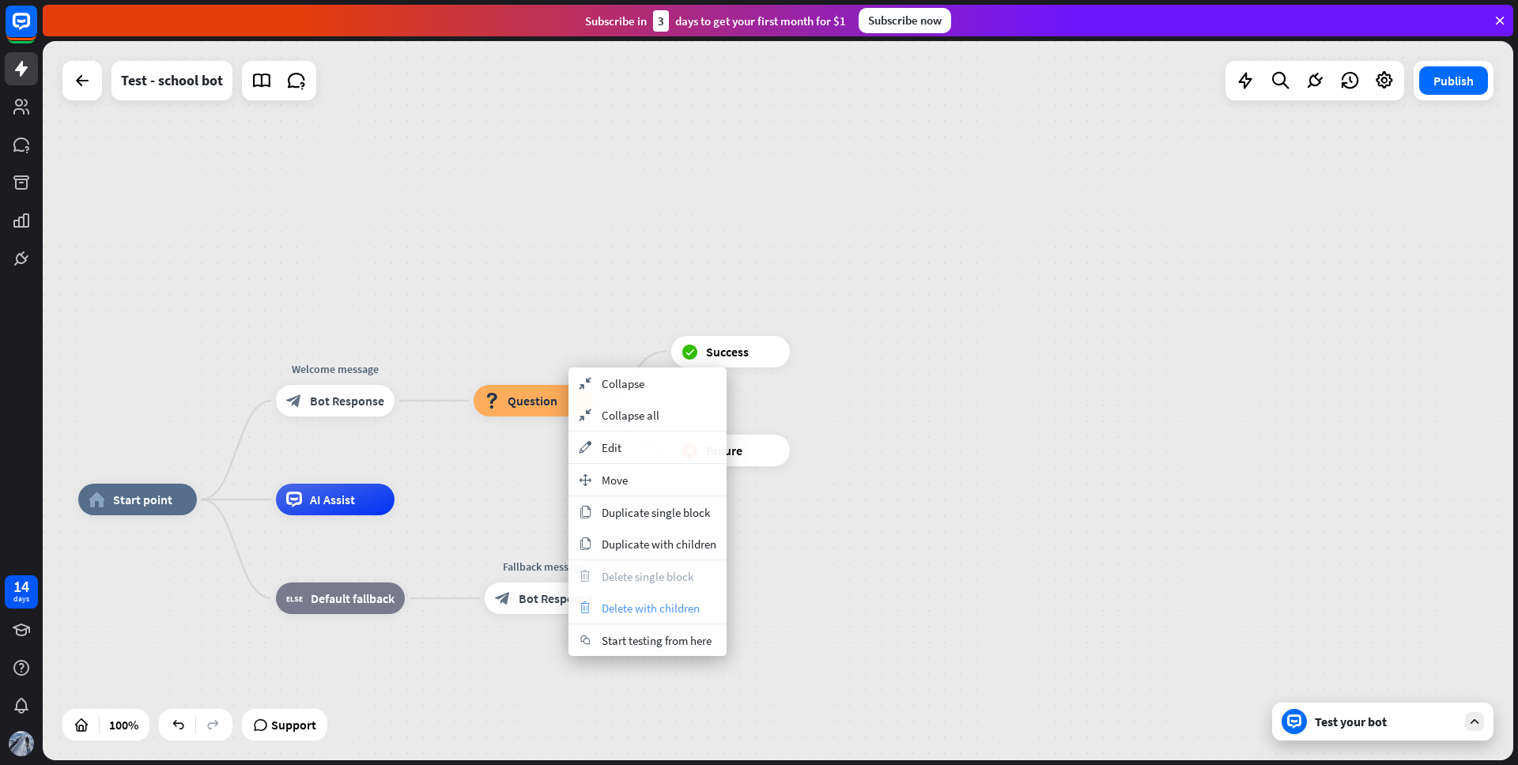
click at [675, 610] on span "Delete with children" at bounding box center [651, 608] width 98 height 15
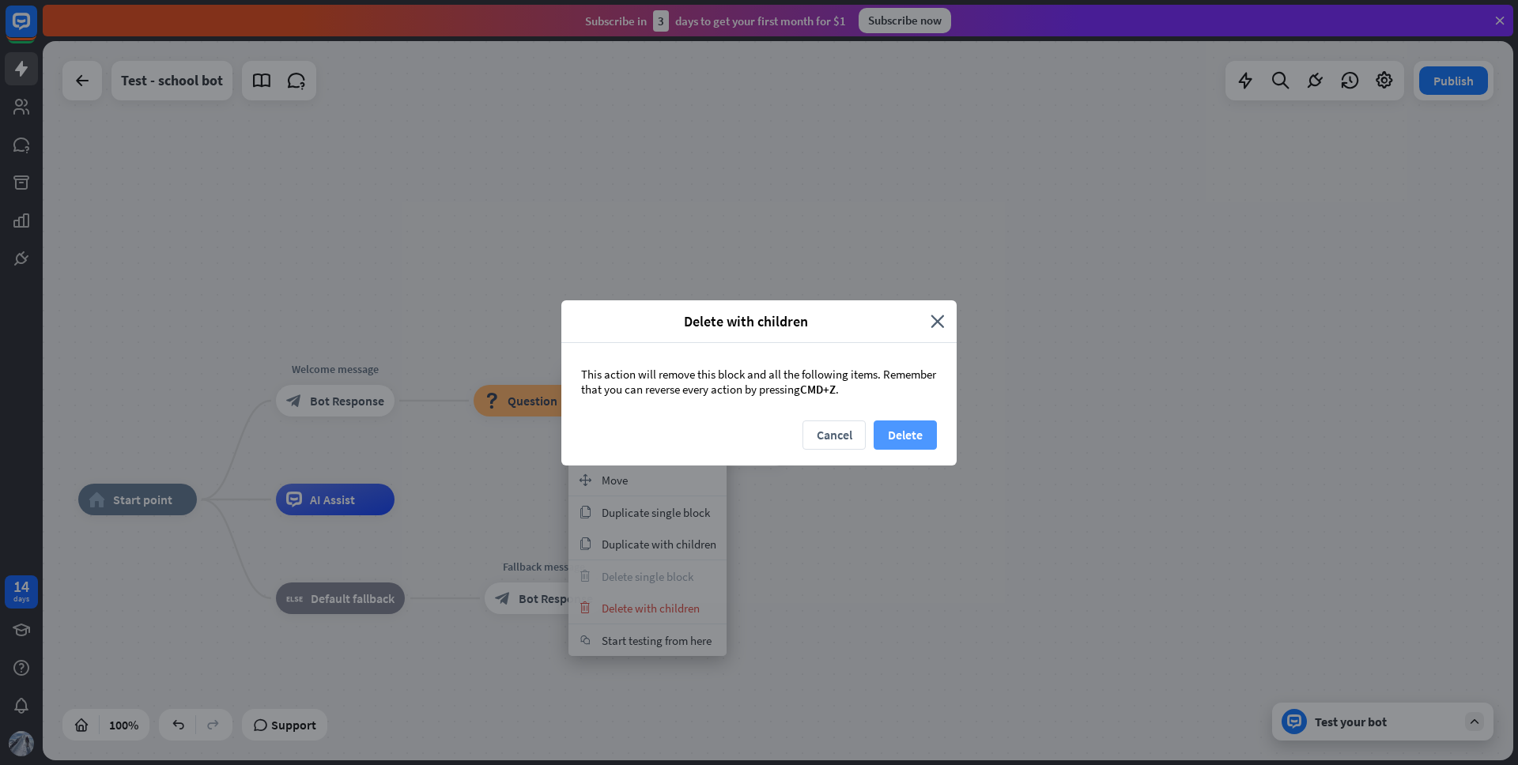
click at [911, 442] on button "Delete" at bounding box center [905, 435] width 63 height 29
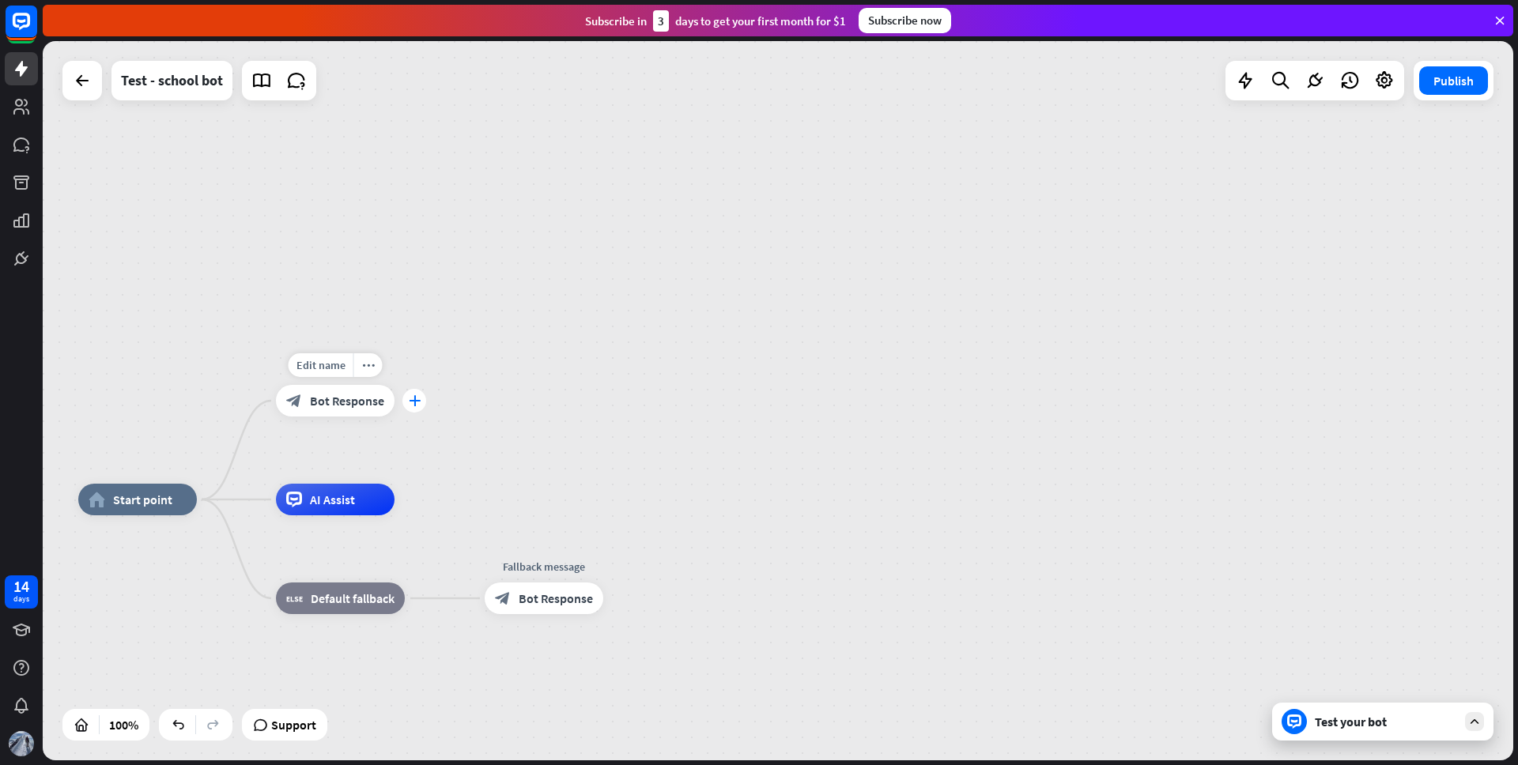
click at [411, 399] on icon "plus" at bounding box center [415, 400] width 12 height 11
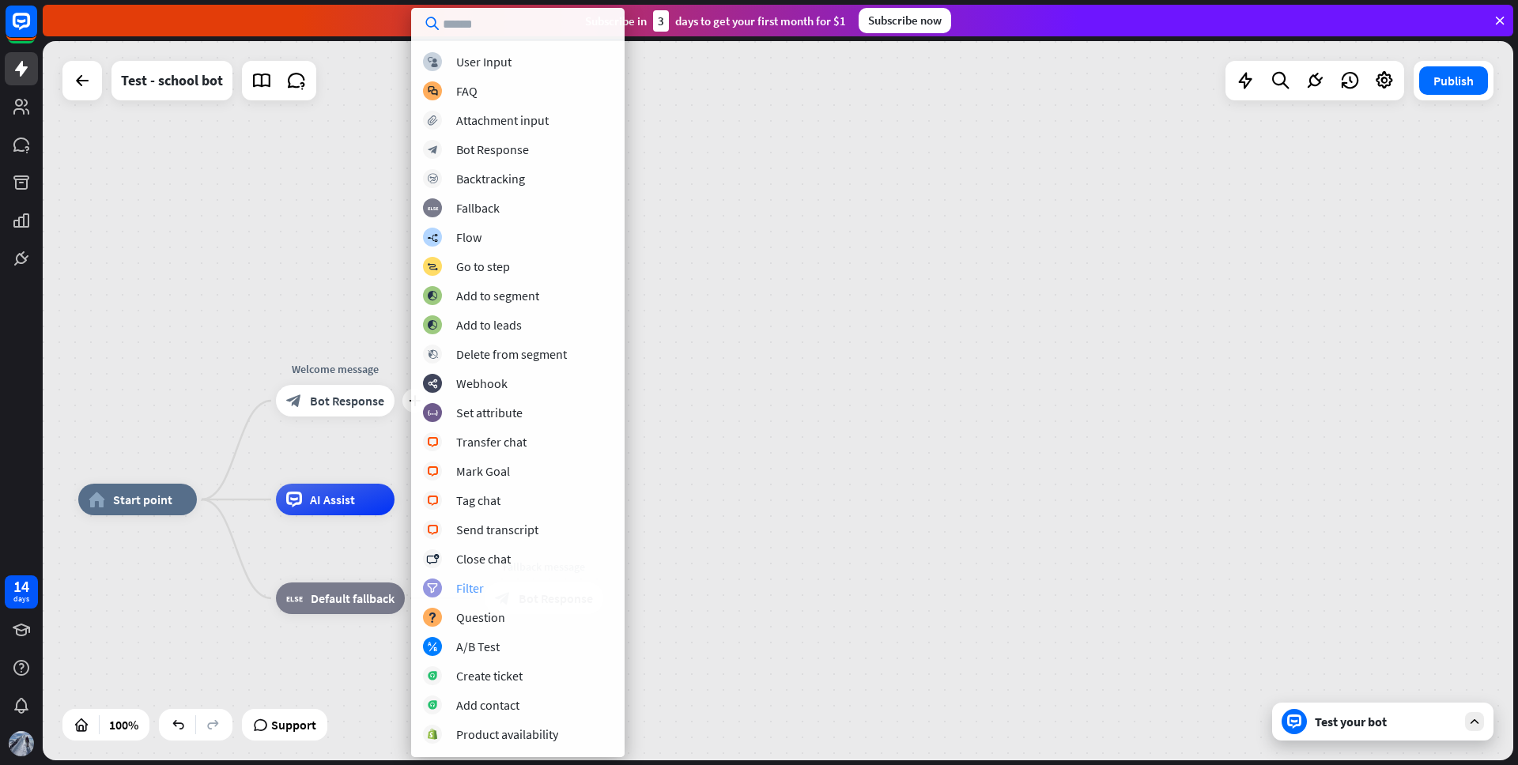
click at [478, 593] on div "Filter" at bounding box center [470, 588] width 28 height 16
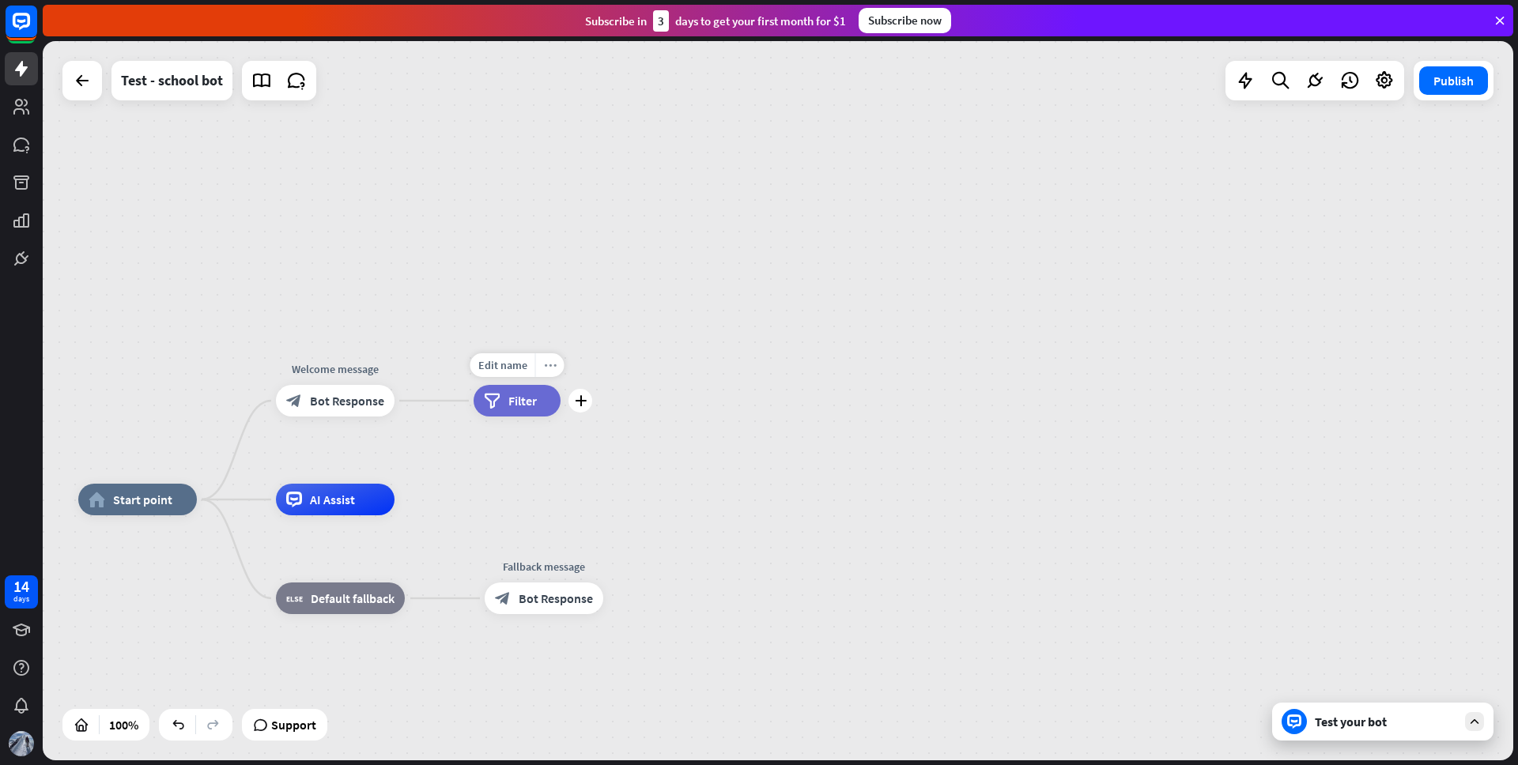
click at [553, 366] on icon "more_horiz" at bounding box center [550, 366] width 13 height 12
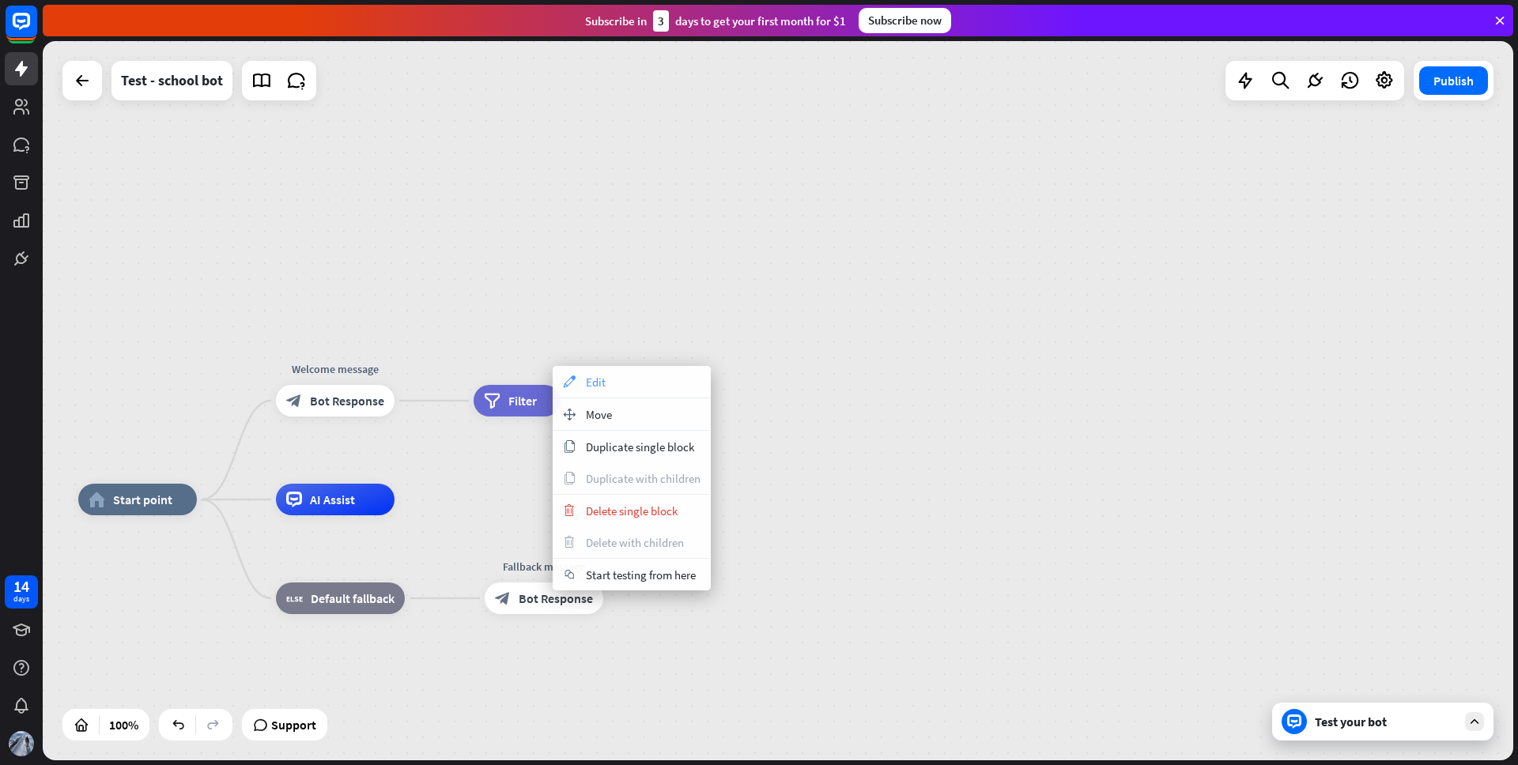
click at [580, 381] on div "appearance Edit" at bounding box center [632, 382] width 158 height 32
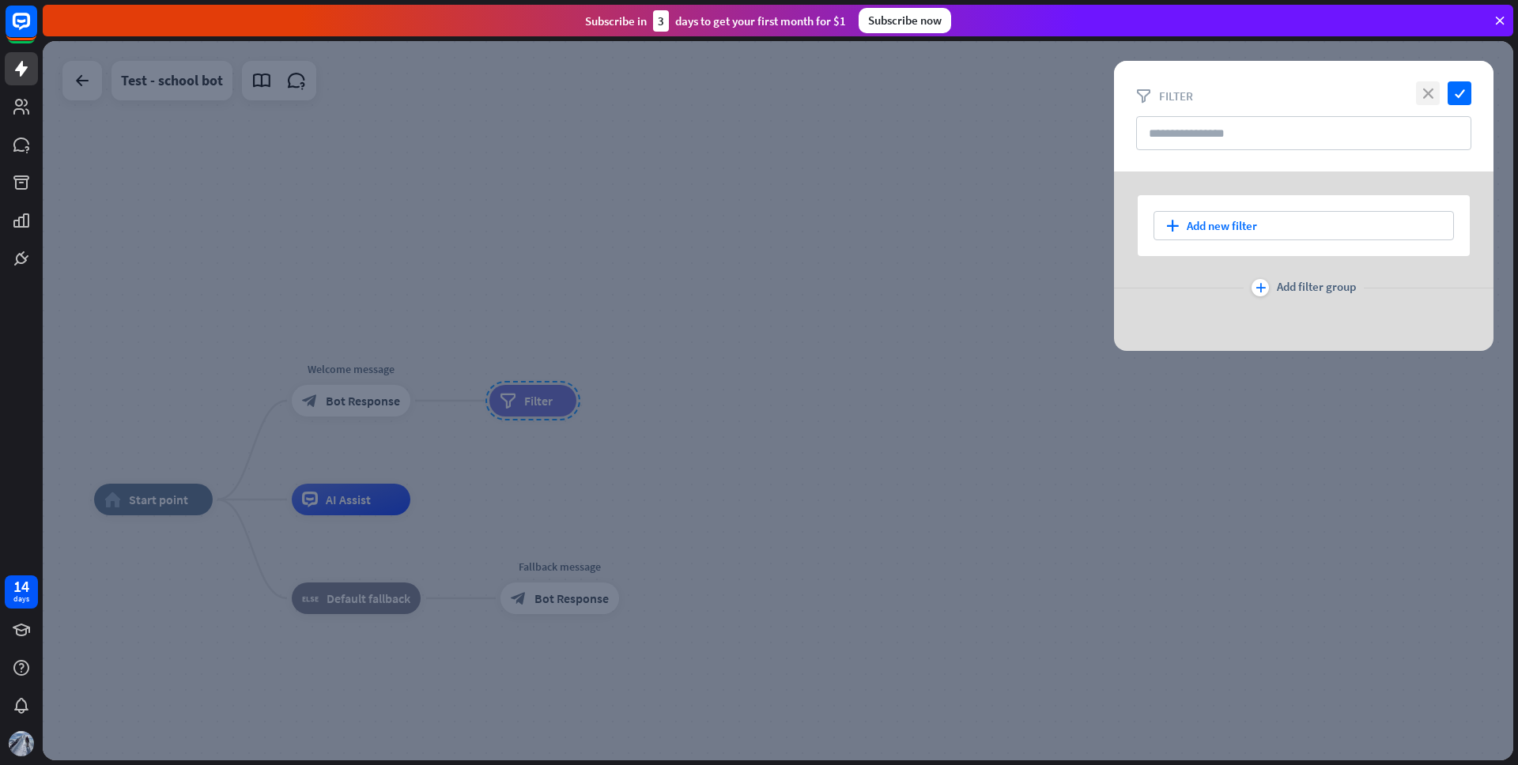
click at [1427, 93] on icon "close" at bounding box center [1428, 93] width 24 height 24
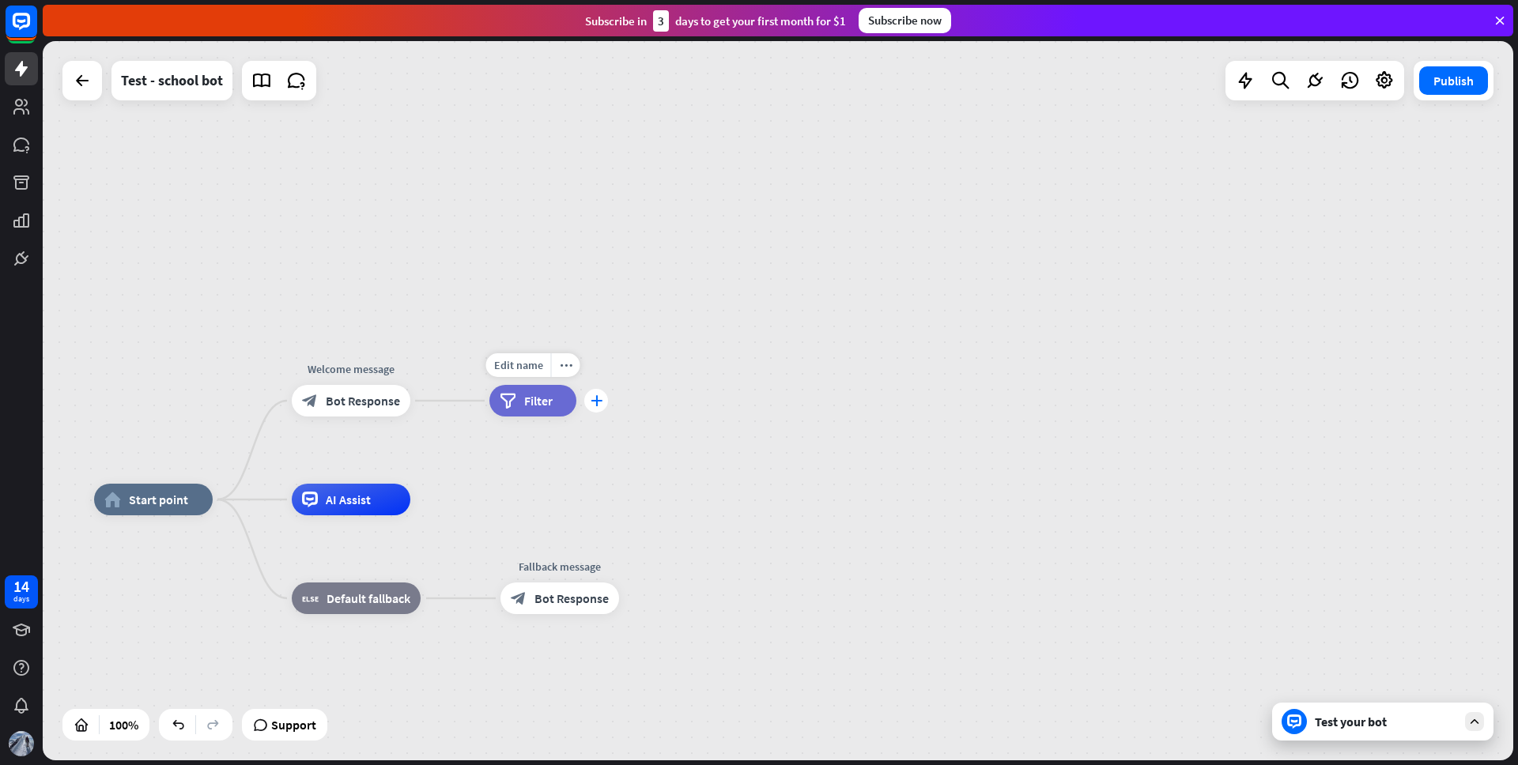
click at [597, 402] on icon "plus" at bounding box center [597, 400] width 12 height 11
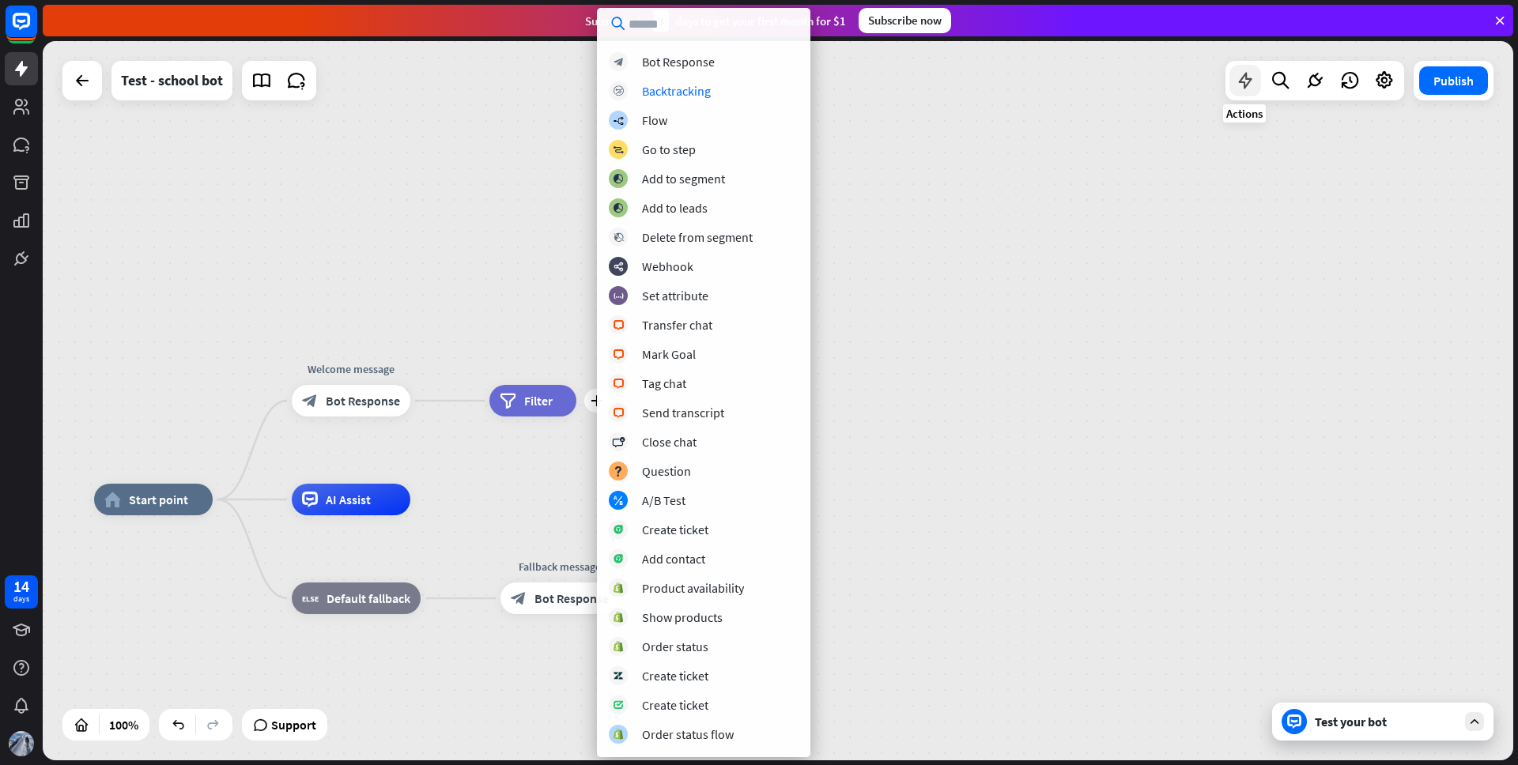
click at [1246, 73] on icon at bounding box center [1245, 80] width 21 height 21
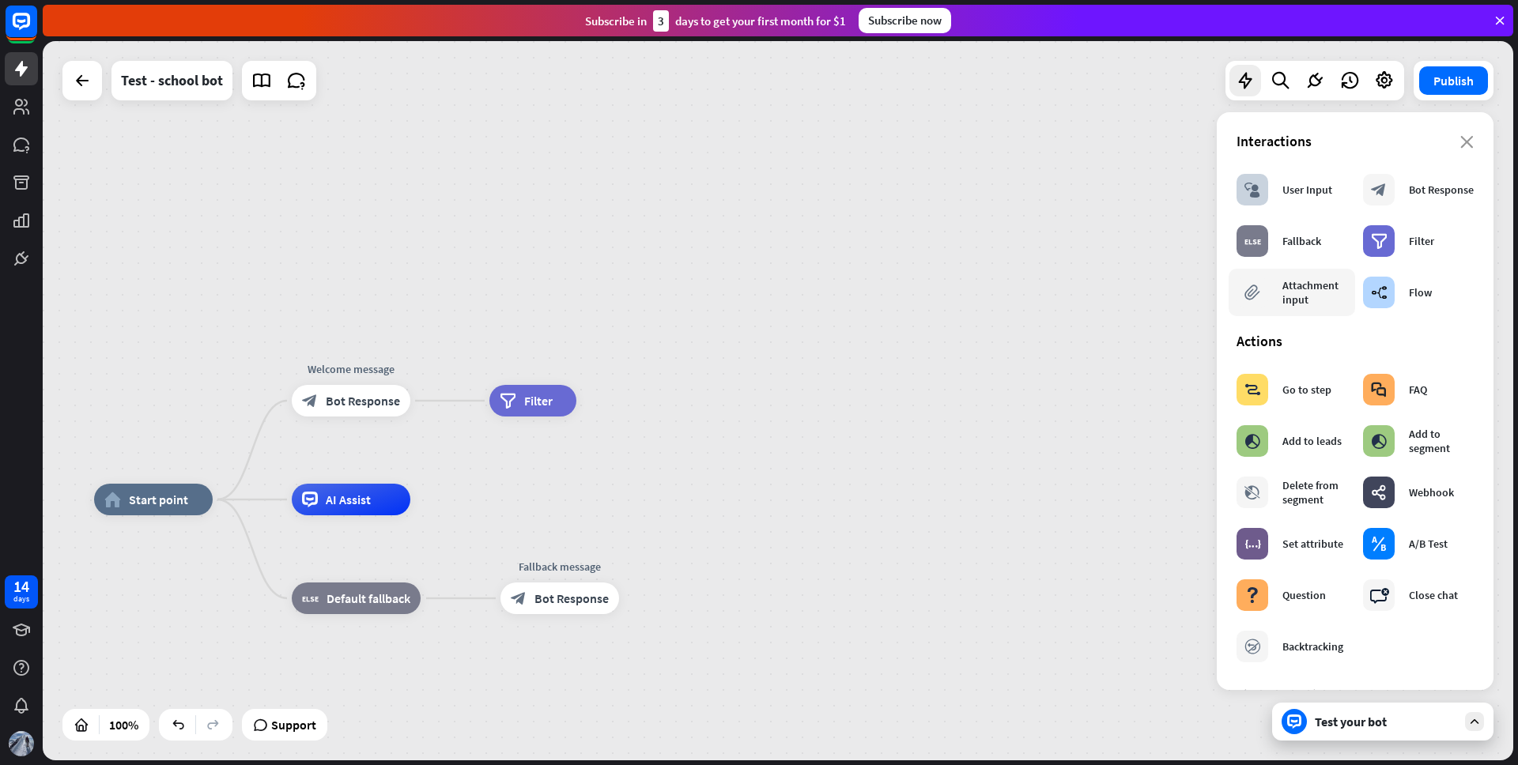
click at [1283, 298] on div "Attachment input" at bounding box center [1315, 292] width 65 height 28
click at [550, 406] on span "Filter" at bounding box center [538, 401] width 28 height 16
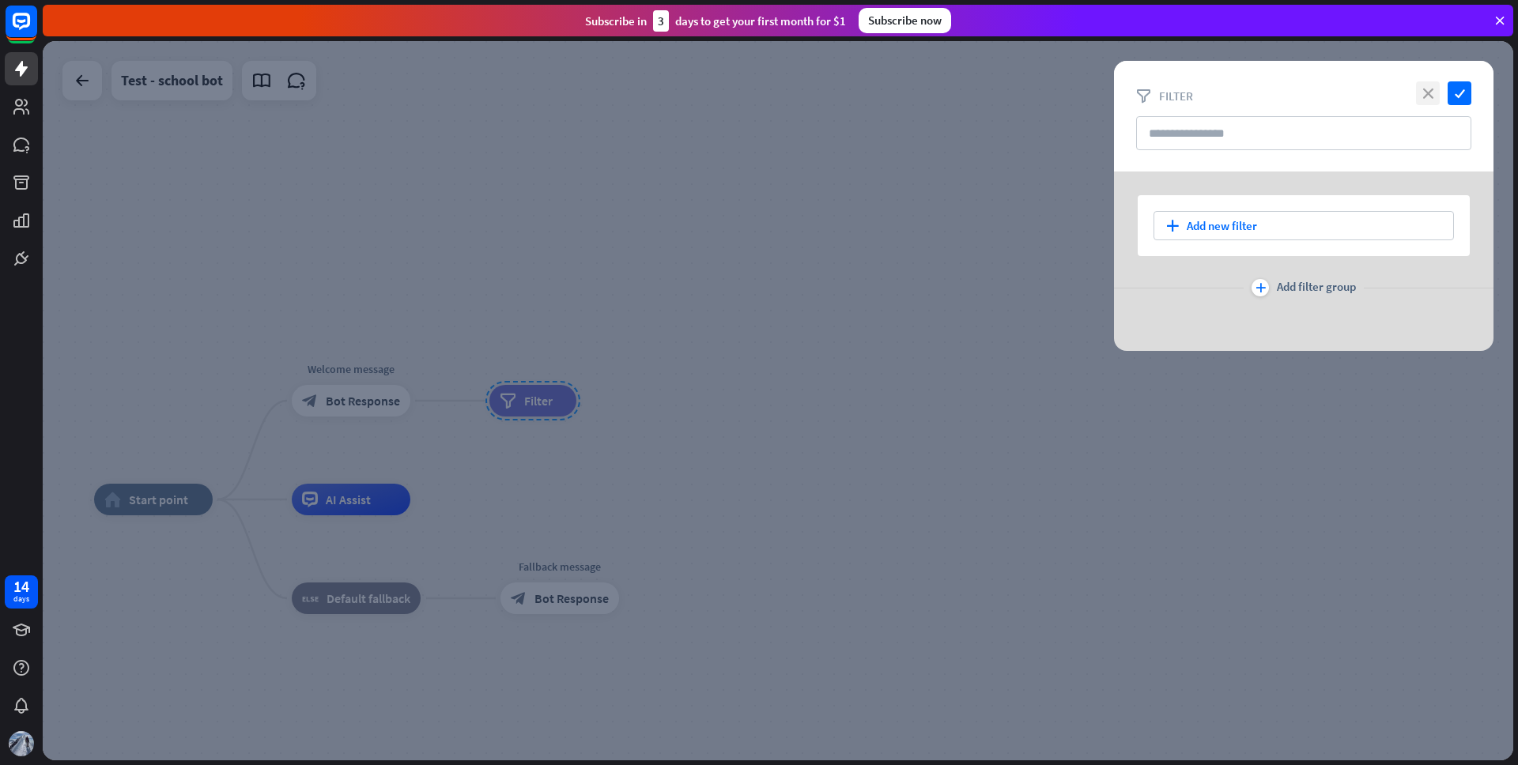
click at [1420, 92] on icon "close" at bounding box center [1428, 93] width 24 height 24
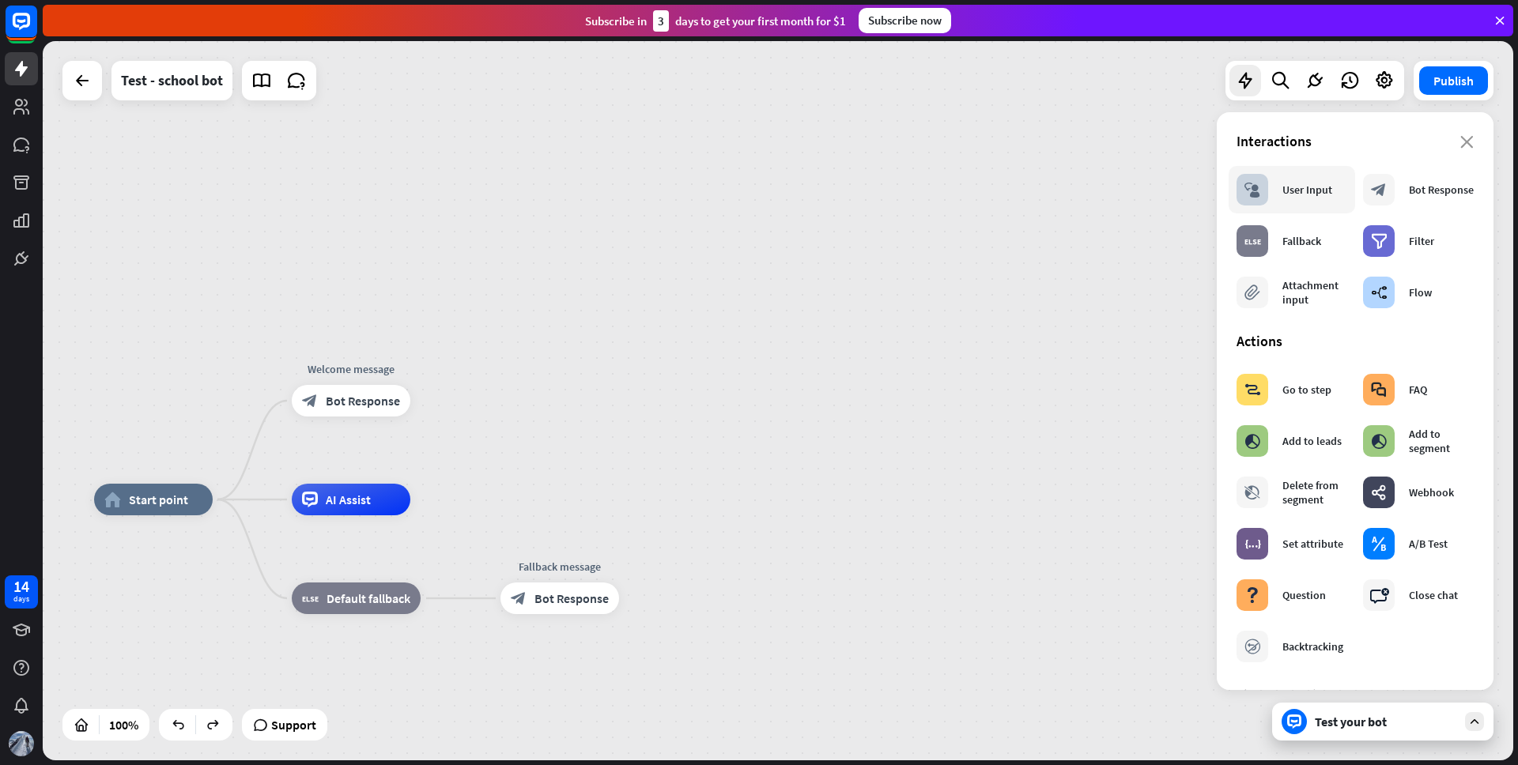
click at [1300, 200] on div "block_user_input User Input" at bounding box center [1285, 190] width 96 height 32
click at [829, 395] on icon "block_attachment" at bounding box center [821, 400] width 19 height 19
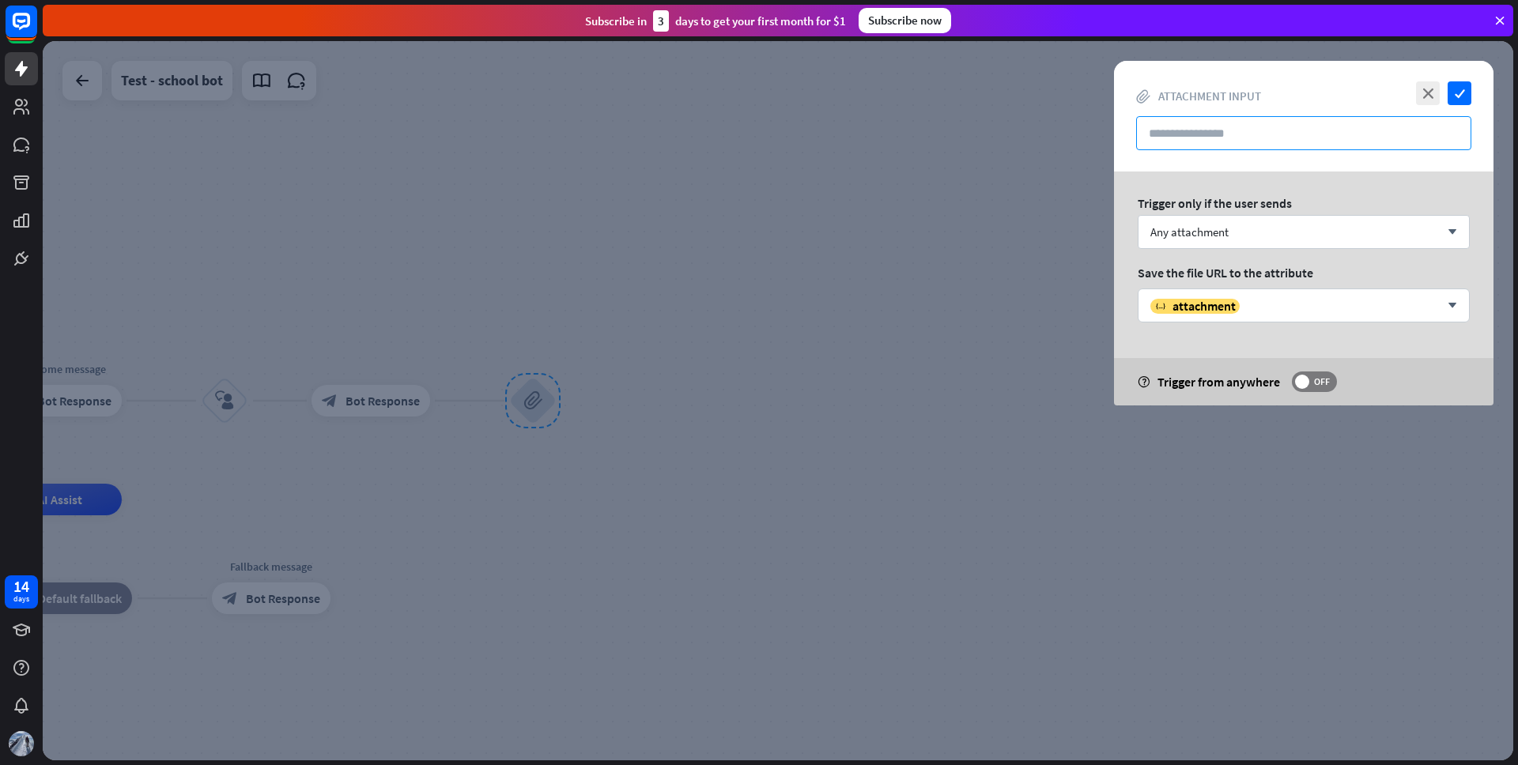
click at [1287, 138] on input "text" at bounding box center [1303, 133] width 335 height 34
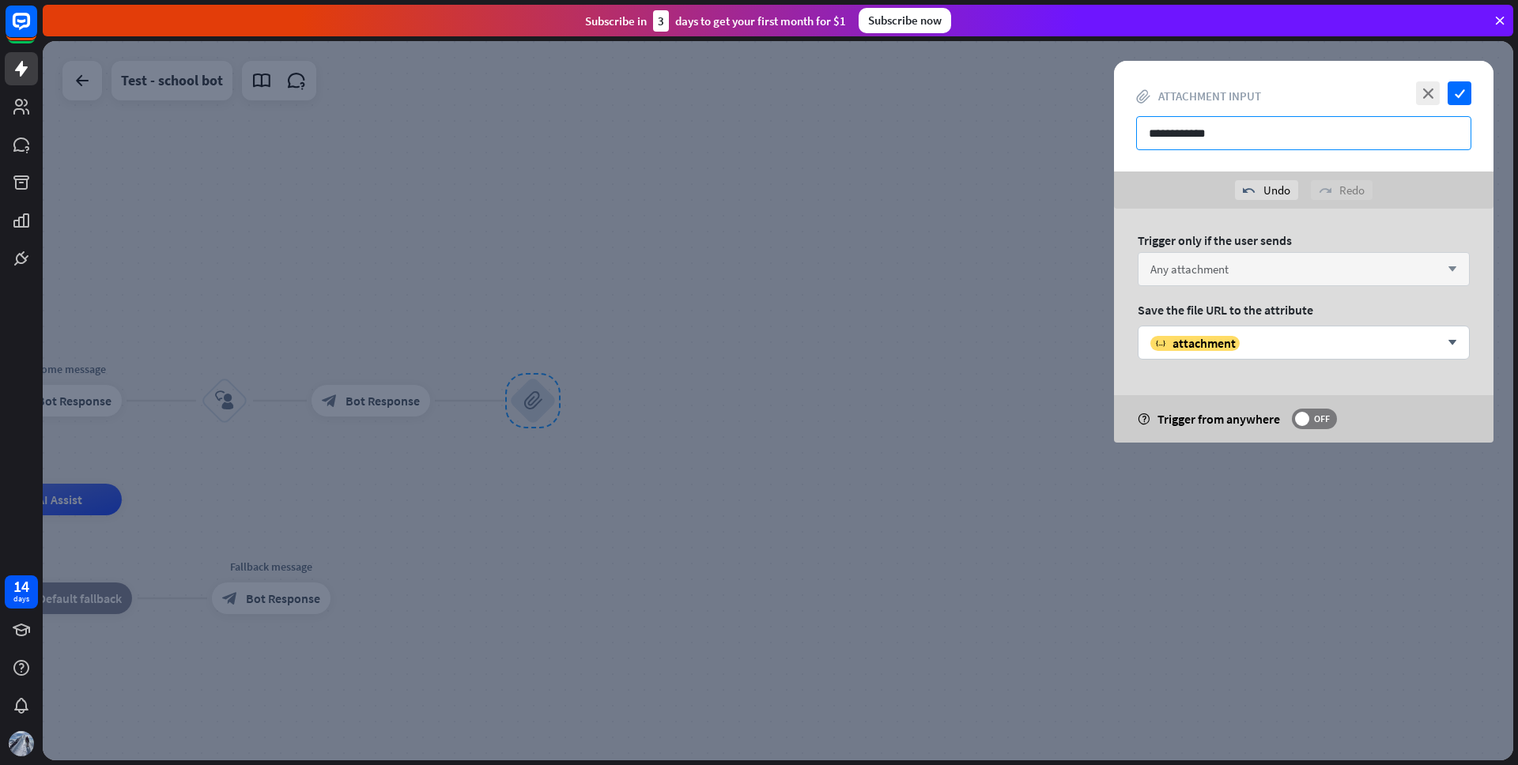
type input "**********"
click at [1217, 265] on span "Any attachment" at bounding box center [1190, 269] width 78 height 15
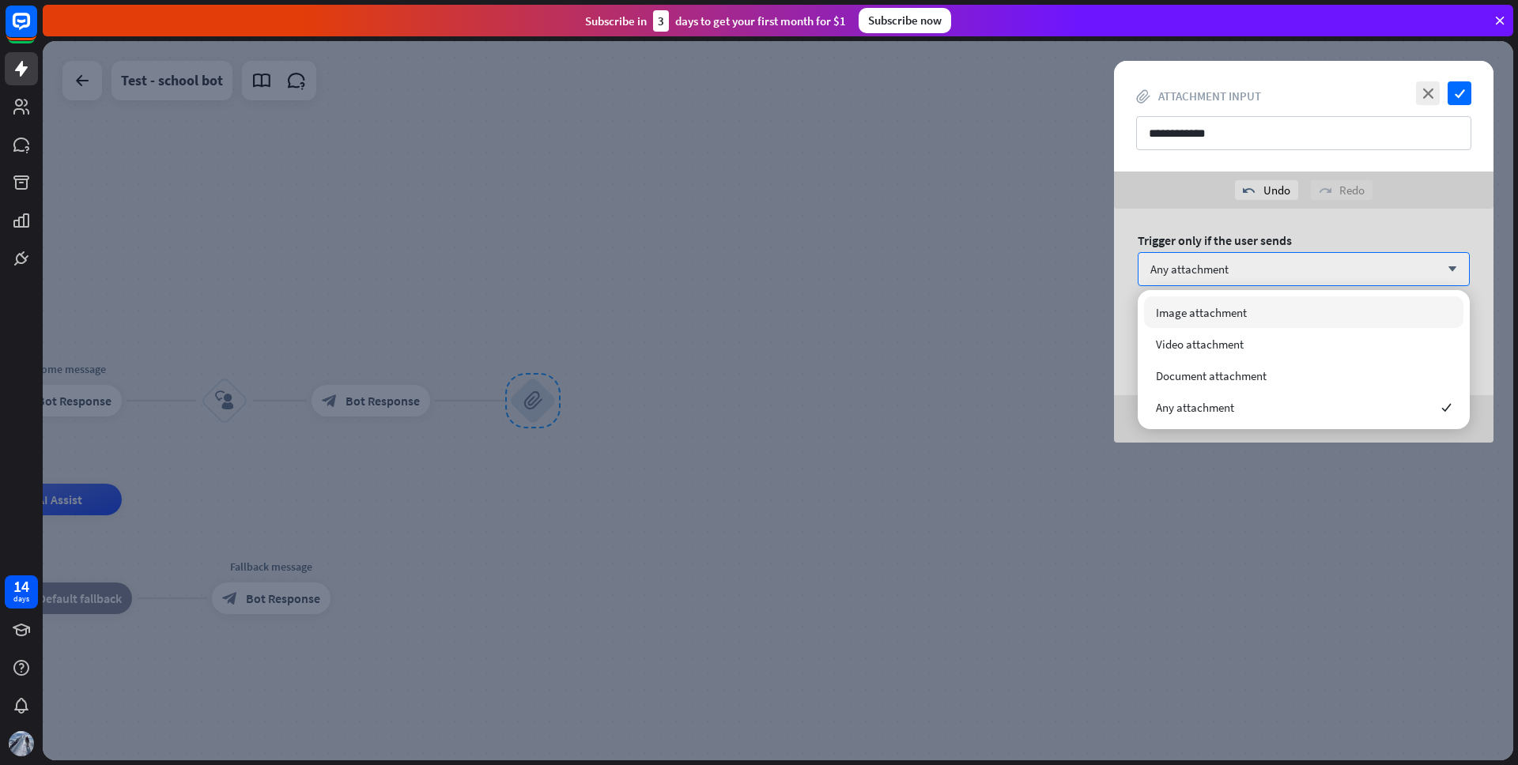
click at [1192, 235] on div "Trigger only if the user sends" at bounding box center [1304, 240] width 332 height 16
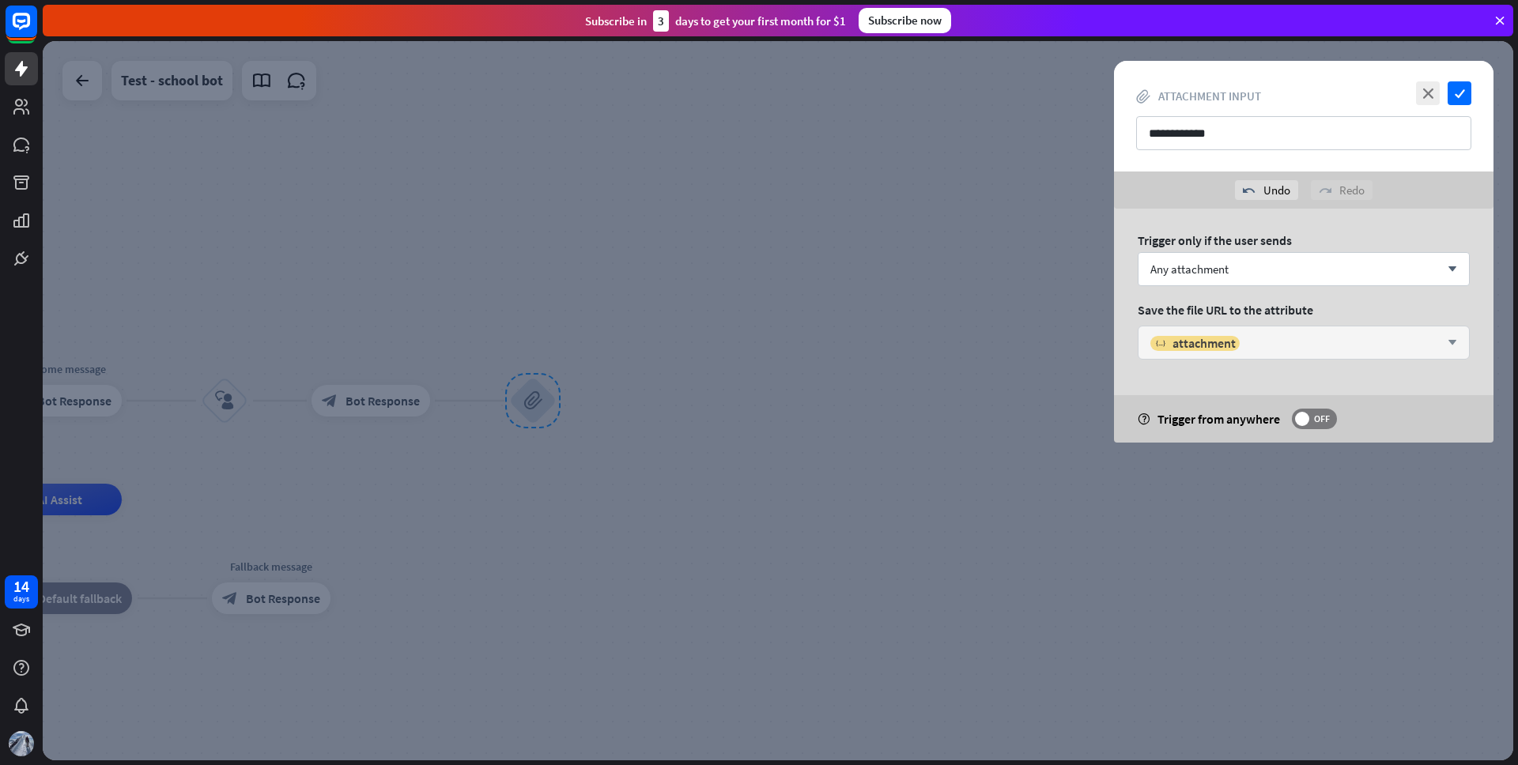
click at [1267, 339] on div "variable attachment" at bounding box center [1295, 343] width 289 height 16
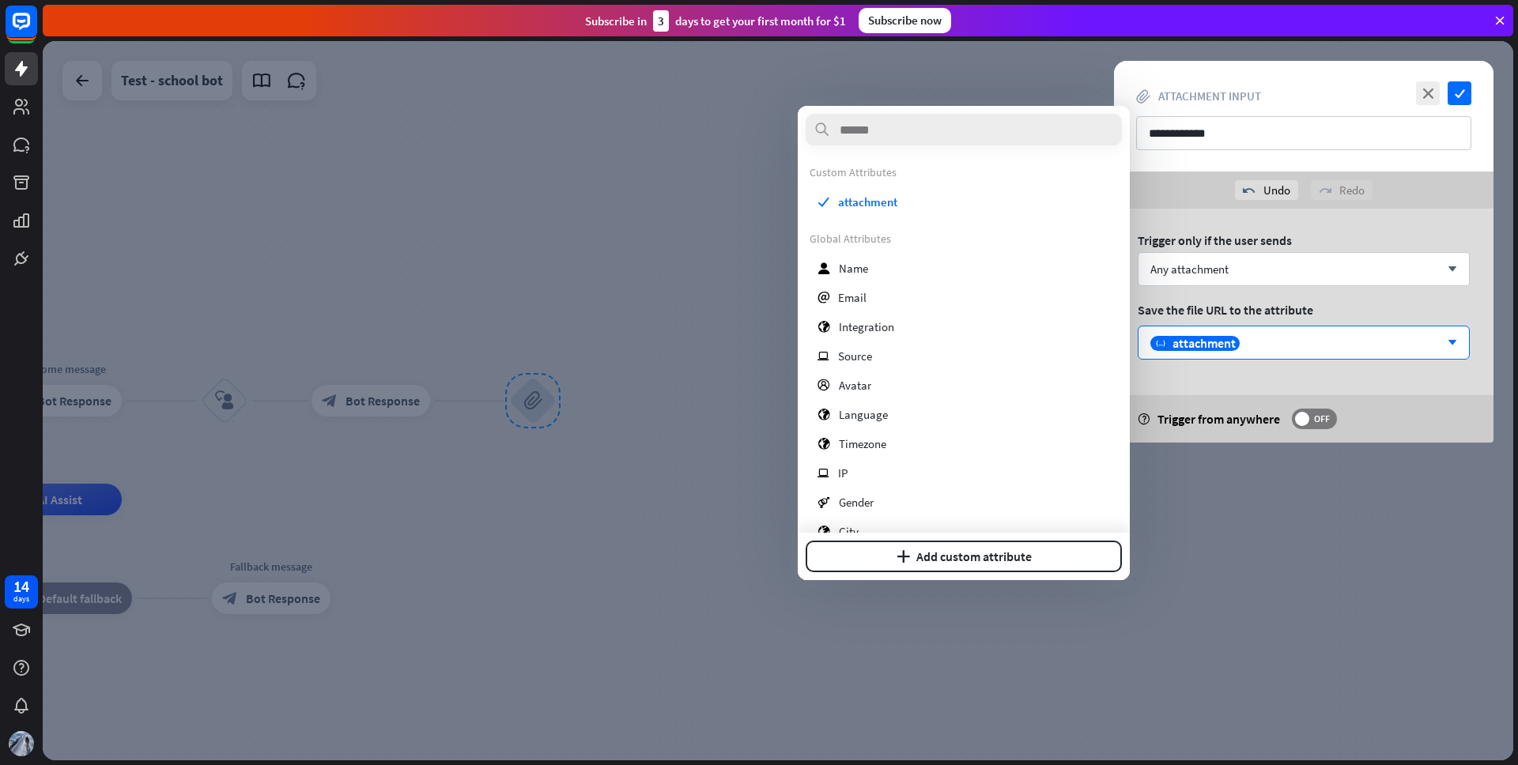
click at [1344, 300] on div "Trigger only if the user sends Any attachment arrow_down Save the file URL to t…" at bounding box center [1304, 326] width 380 height 234
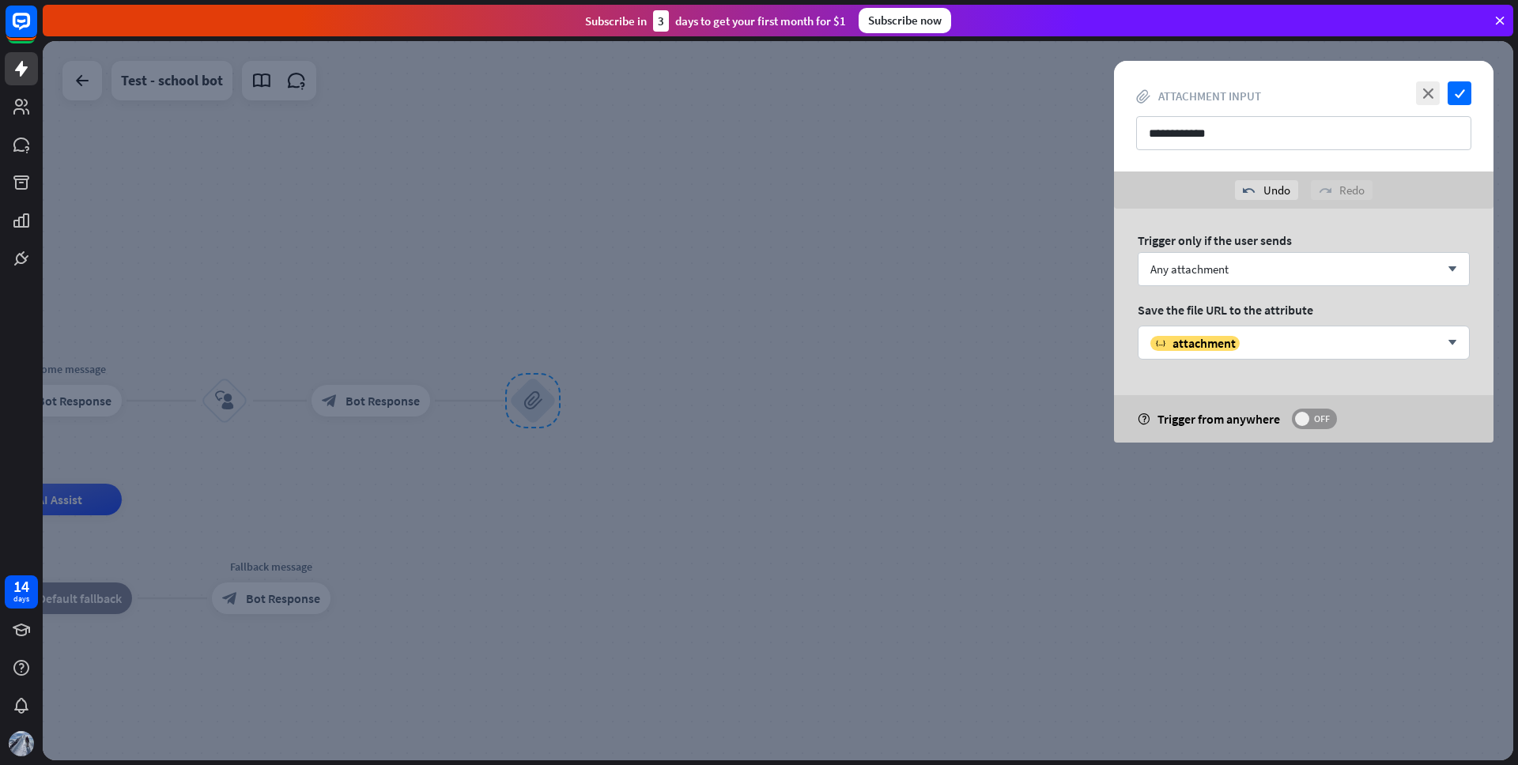
click at [1317, 418] on span "OFF" at bounding box center [1322, 419] width 25 height 13
click at [1242, 266] on div "Any attachment arrow_down" at bounding box center [1304, 269] width 332 height 34
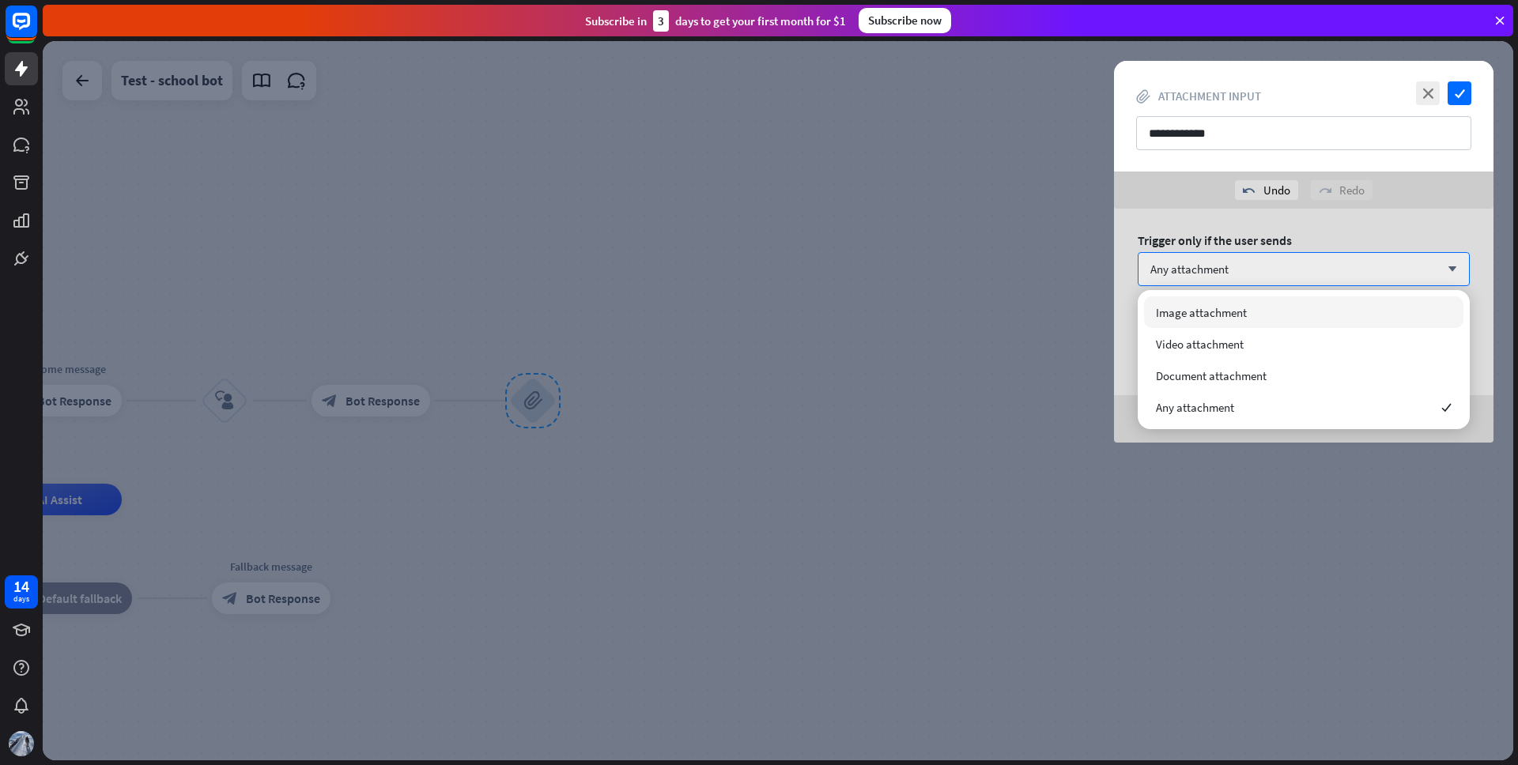
click at [1218, 314] on span "Image attachment" at bounding box center [1201, 312] width 91 height 15
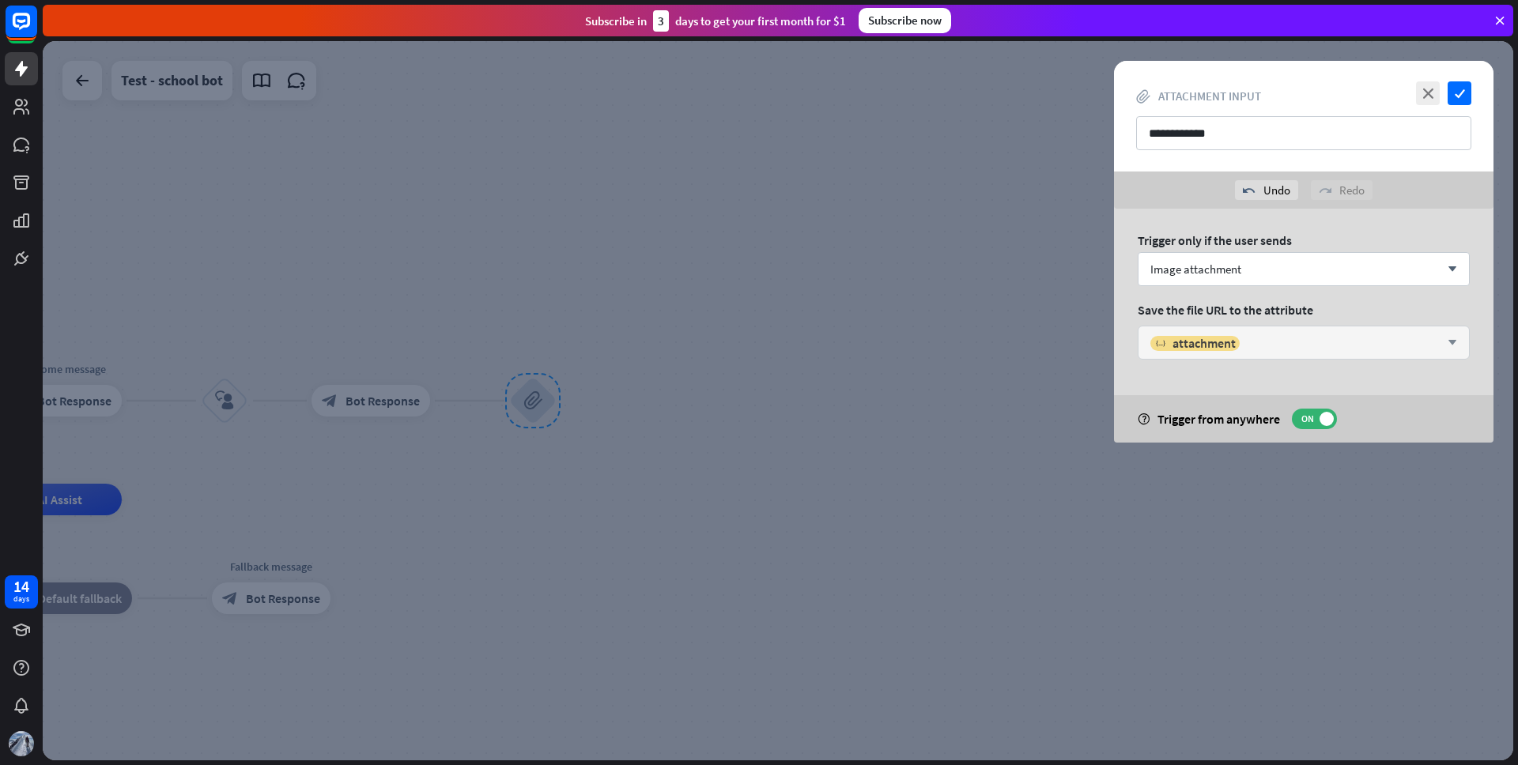
click at [1301, 341] on div "variable attachment" at bounding box center [1295, 343] width 289 height 16
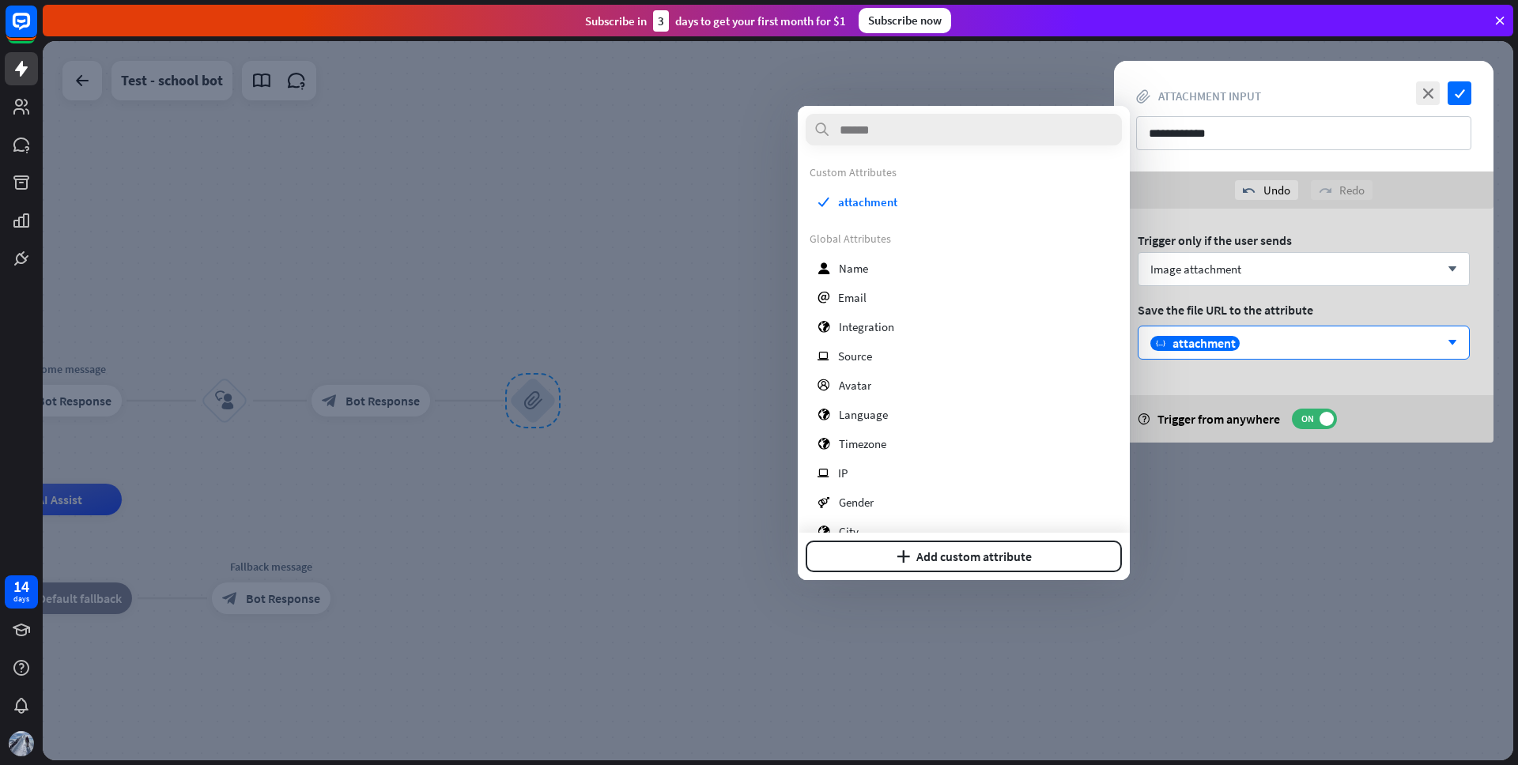
click at [1325, 310] on div "Save the file URL to the attribute" at bounding box center [1304, 310] width 332 height 16
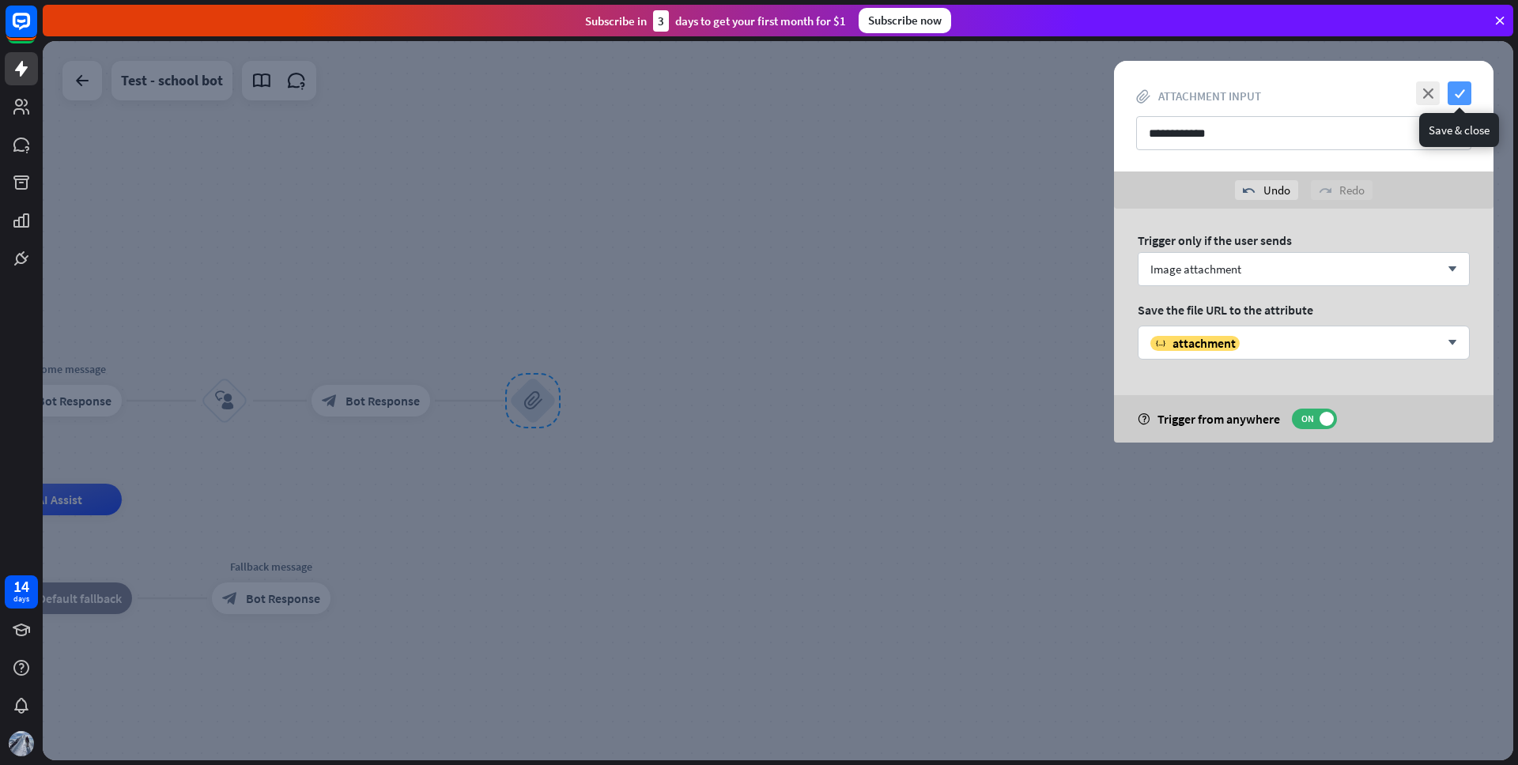
click at [1461, 88] on icon "check" at bounding box center [1460, 93] width 24 height 24
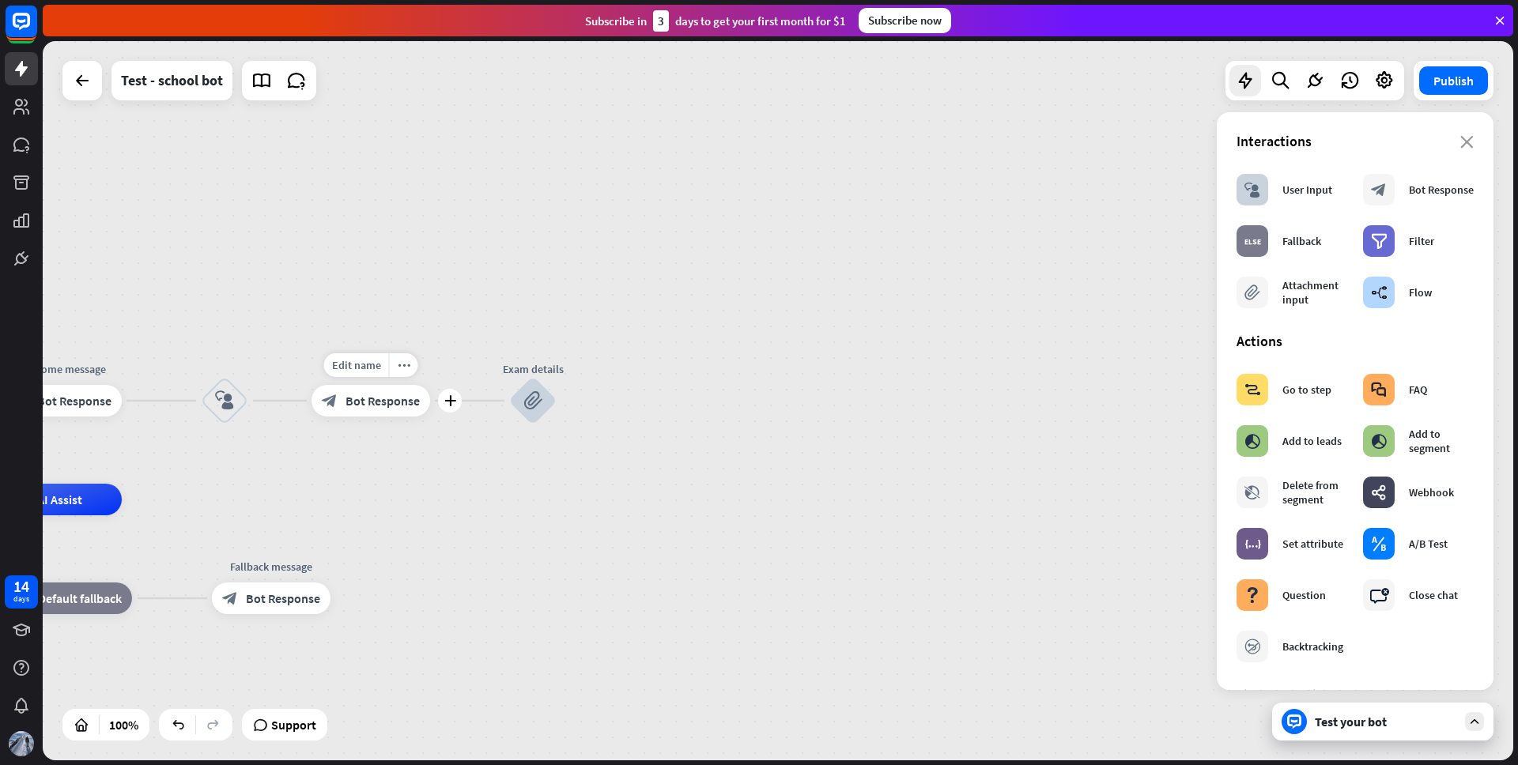
click at [378, 399] on span "Bot Response" at bounding box center [383, 401] width 74 height 16
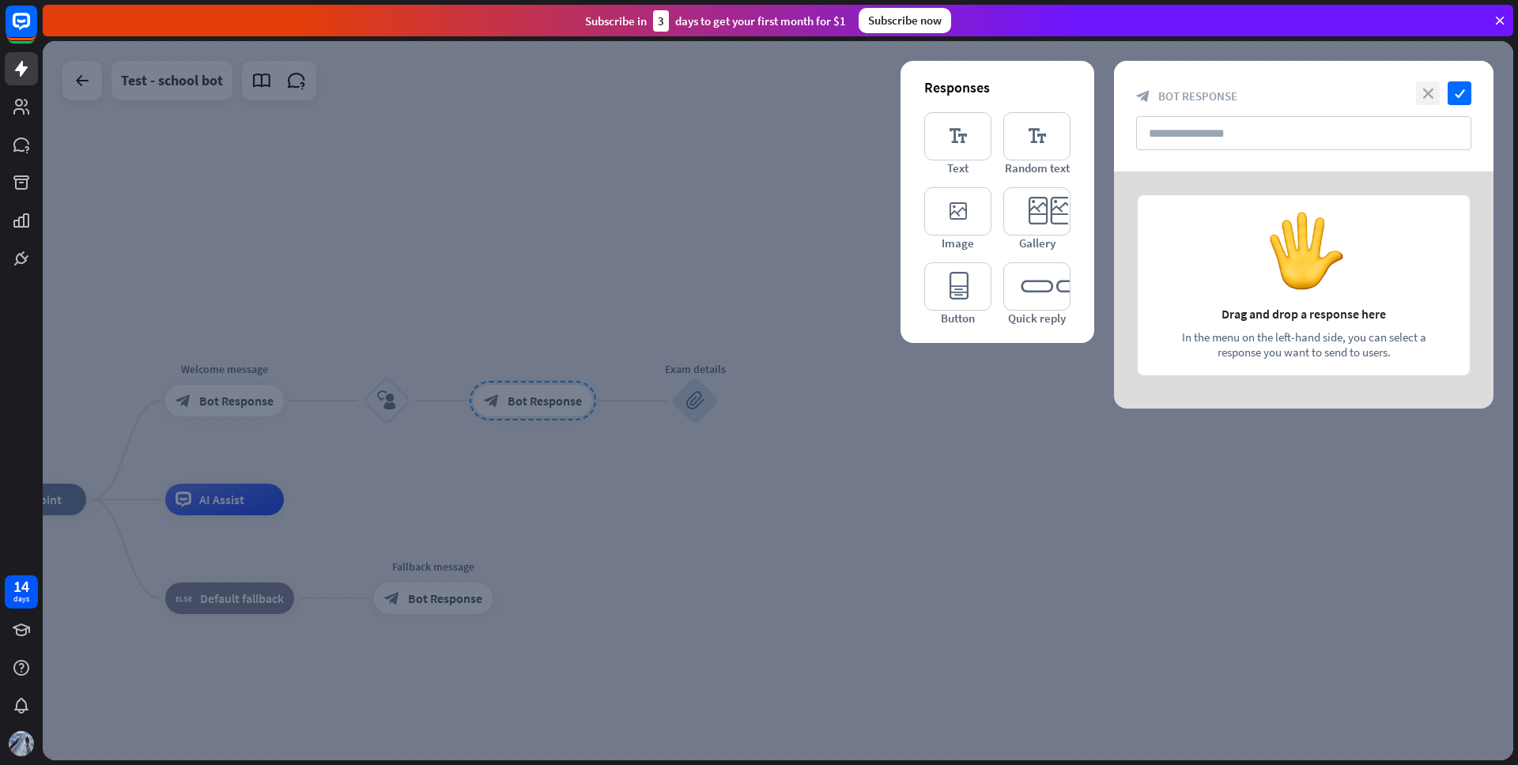
click at [1421, 96] on icon "close" at bounding box center [1428, 93] width 24 height 24
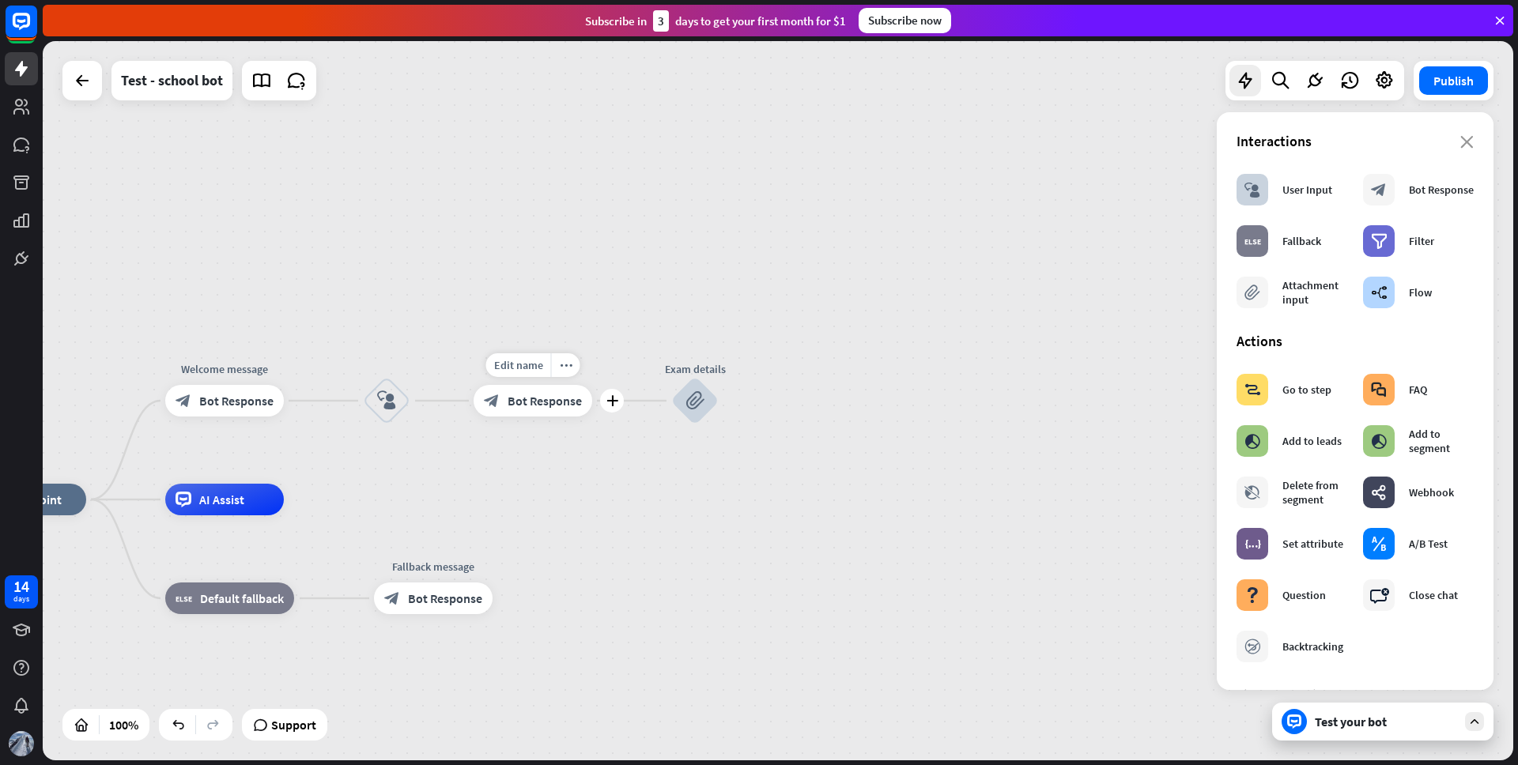
click at [571, 403] on span "Bot Response" at bounding box center [545, 401] width 74 height 16
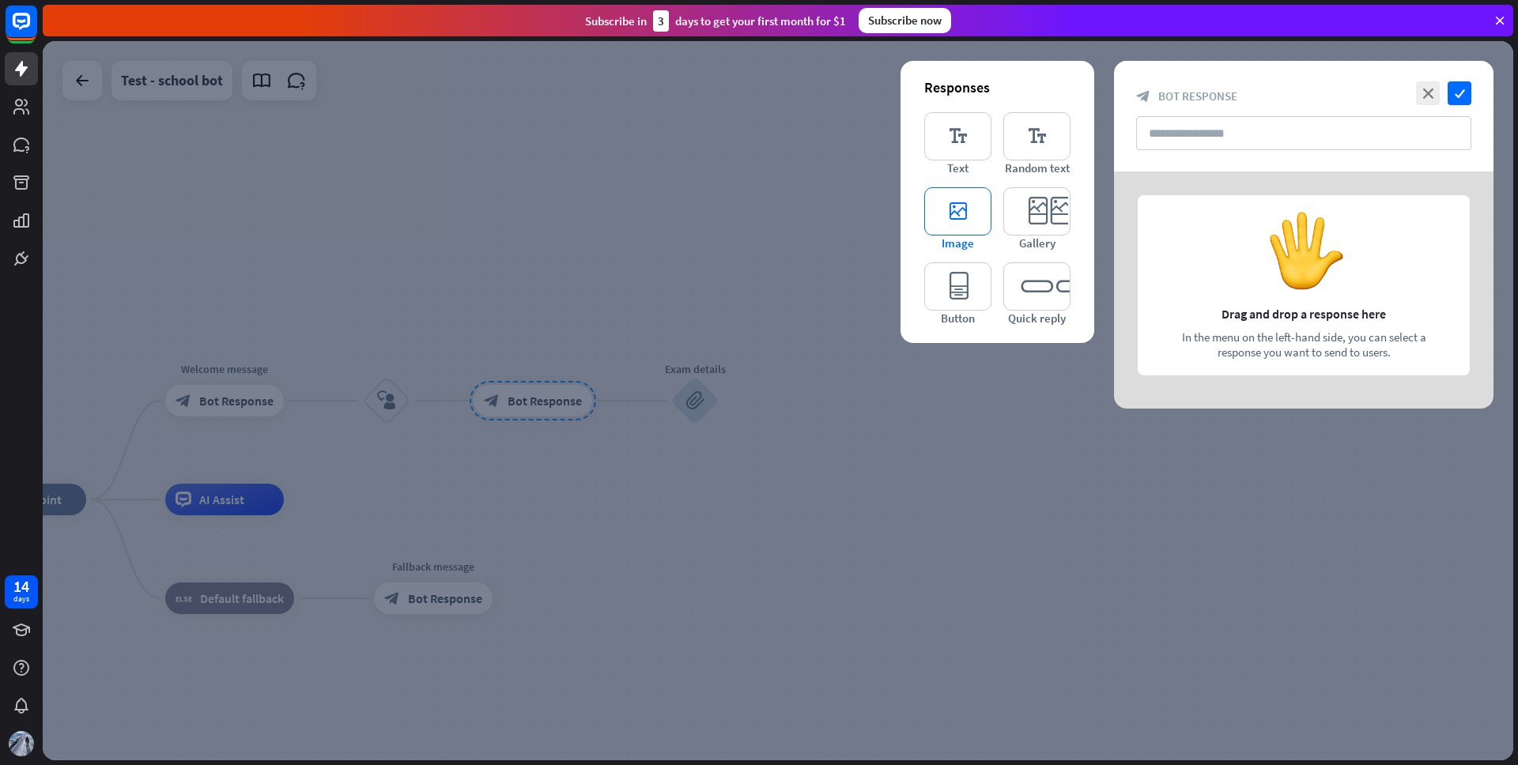
click at [963, 210] on icon "editor_image" at bounding box center [957, 211] width 67 height 48
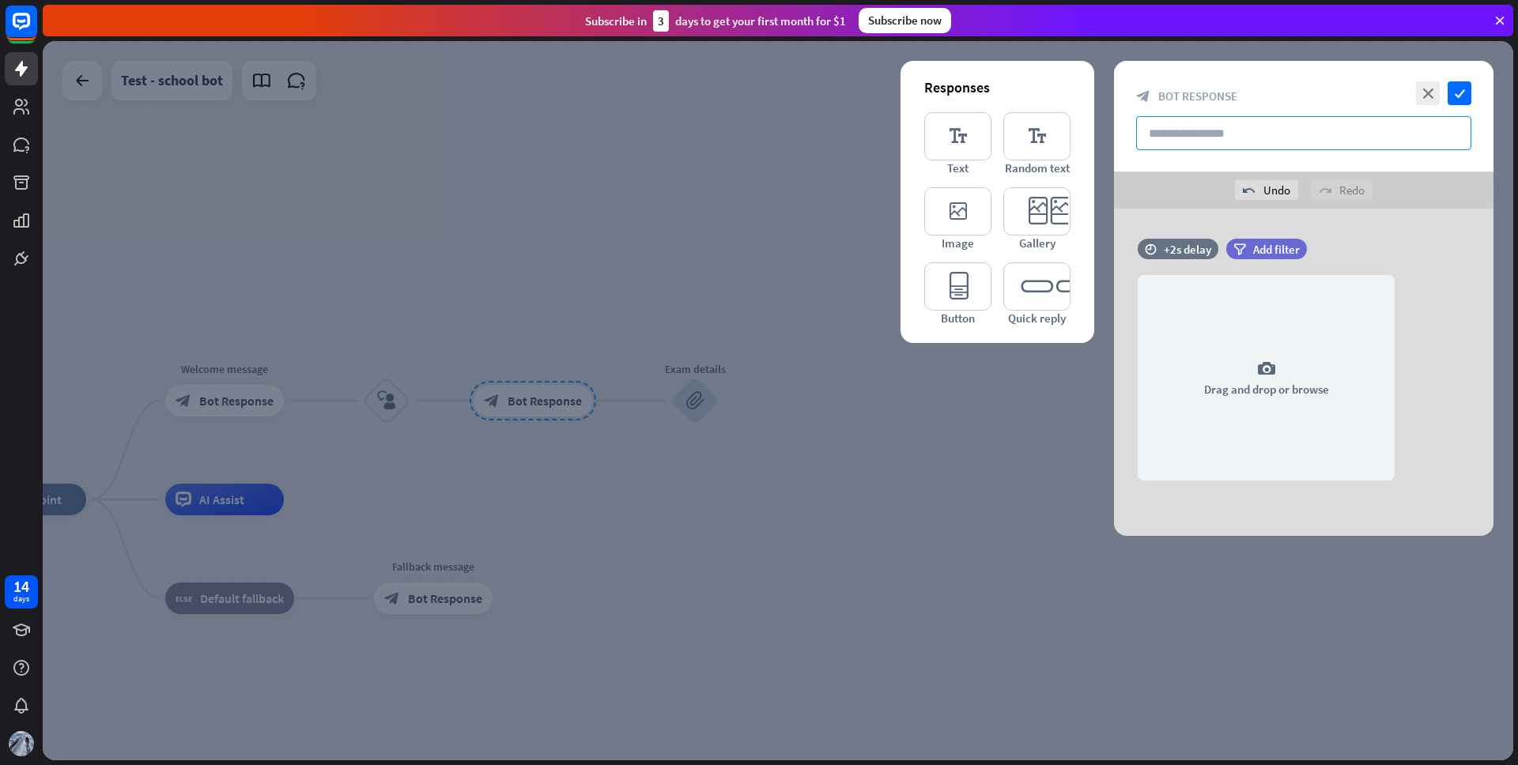
click at [1235, 140] on input "text" at bounding box center [1303, 133] width 335 height 34
type input "**********"
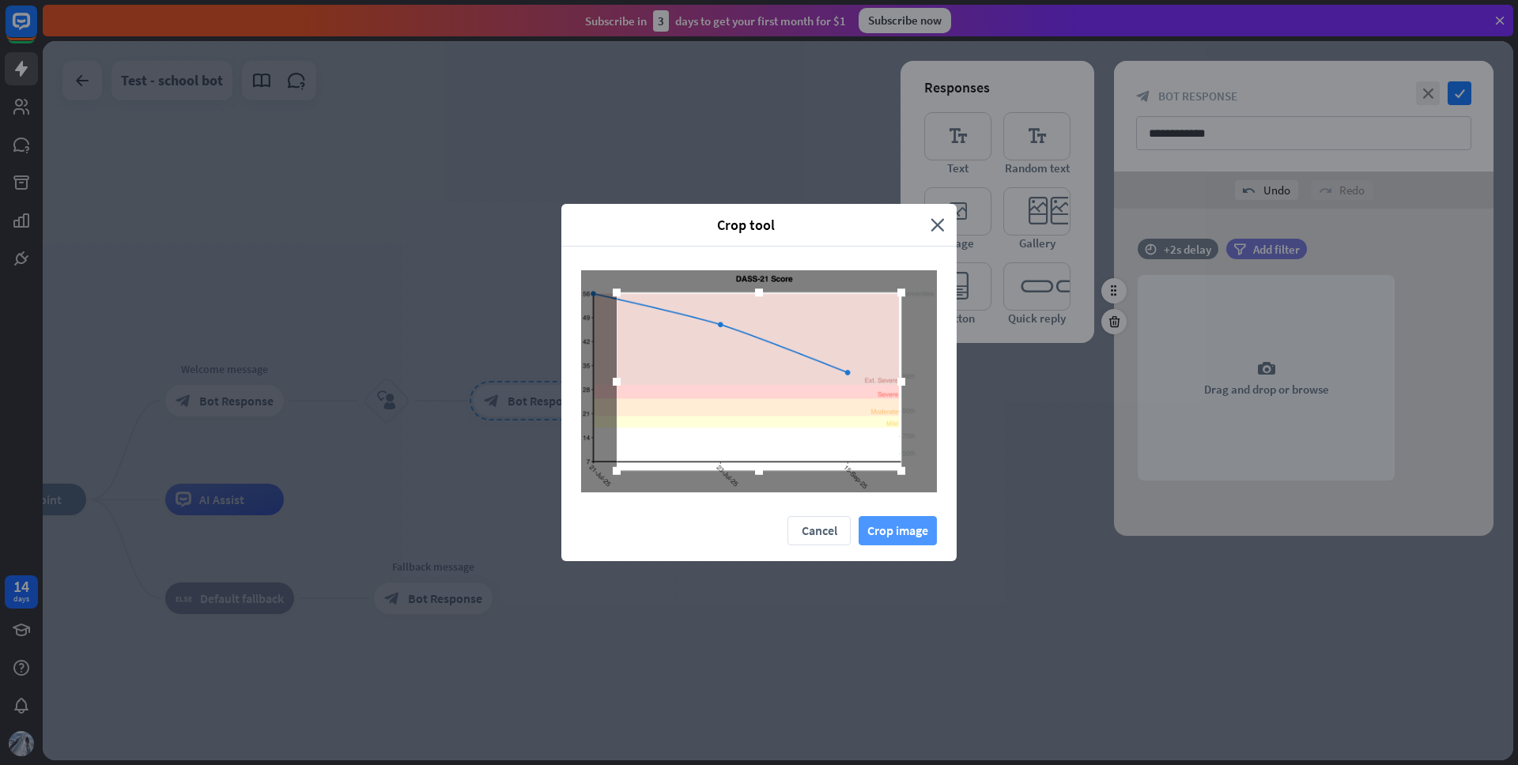
click at [894, 532] on button "Crop image" at bounding box center [898, 530] width 78 height 29
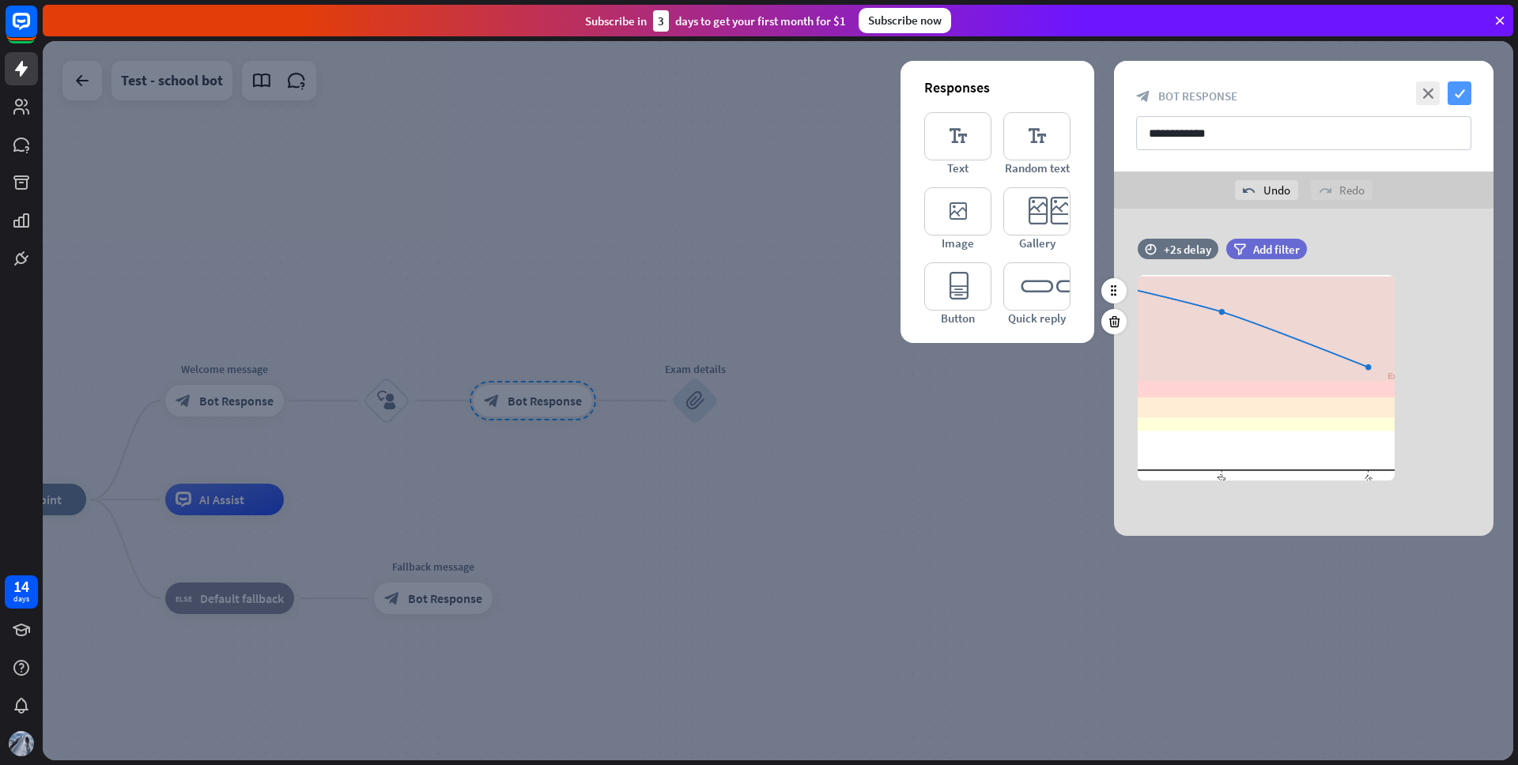
click at [1453, 97] on icon "check" at bounding box center [1460, 93] width 24 height 24
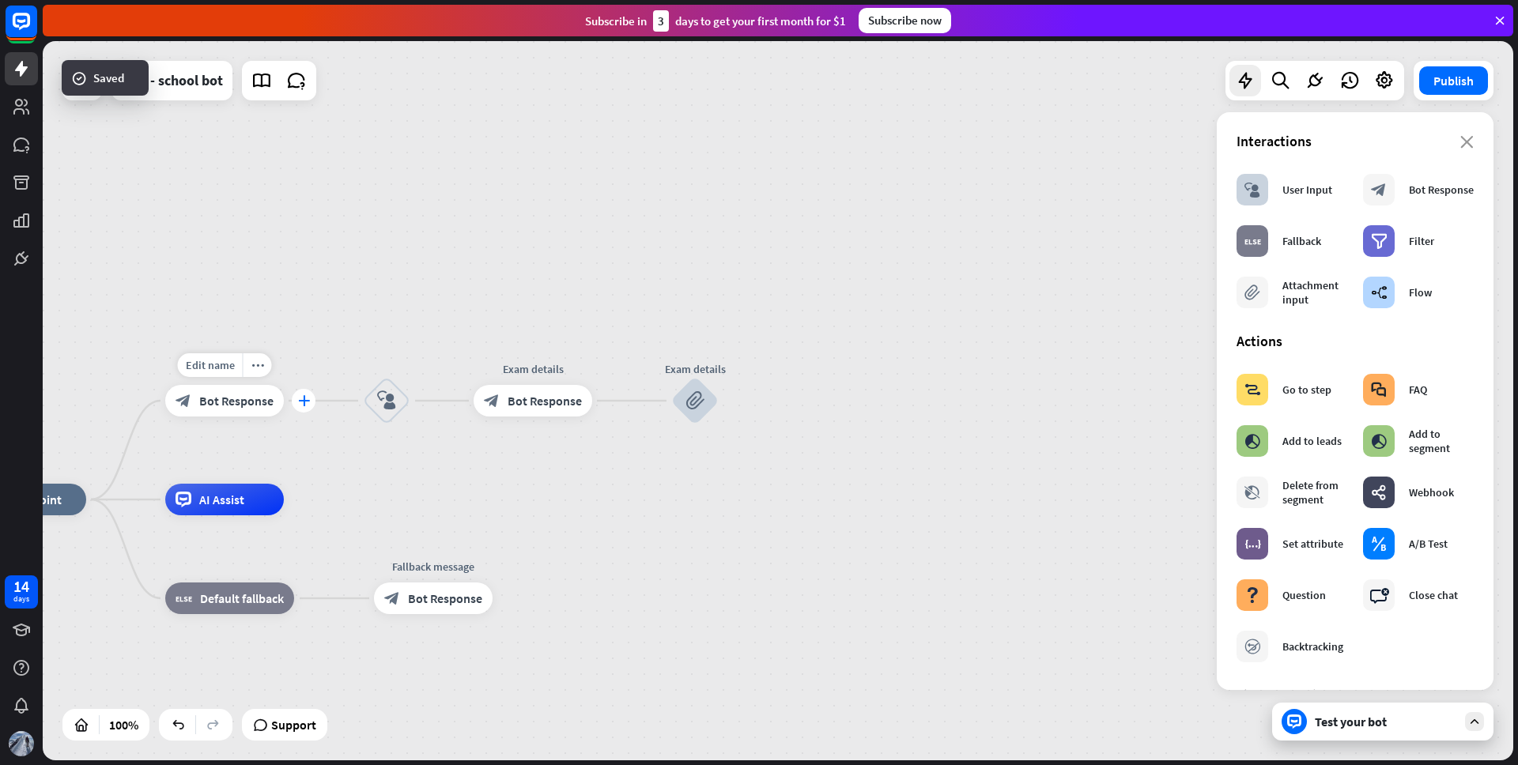
click at [298, 401] on icon "plus" at bounding box center [304, 400] width 12 height 11
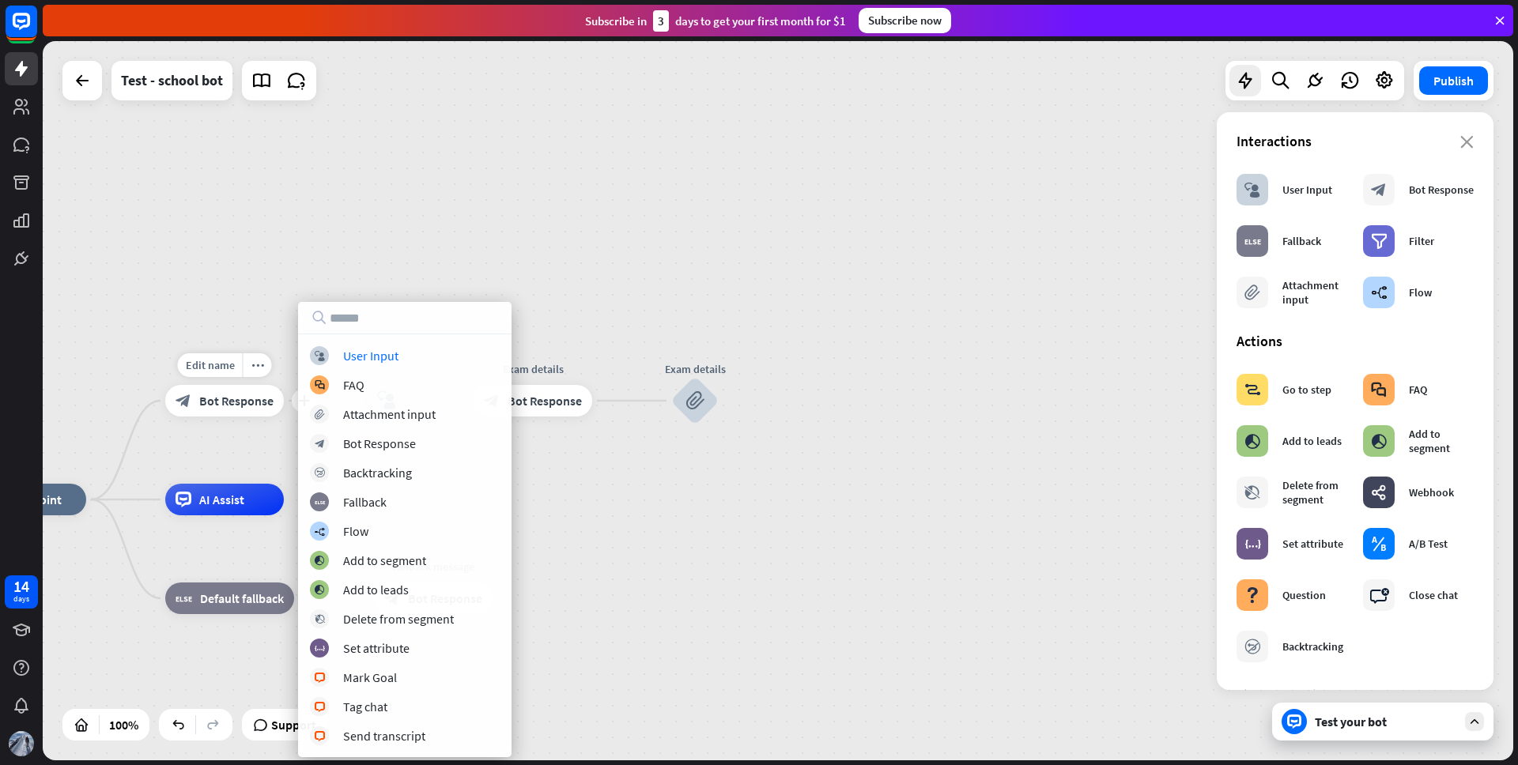
click at [274, 401] on div "block_bot_response Bot Response" at bounding box center [224, 401] width 119 height 32
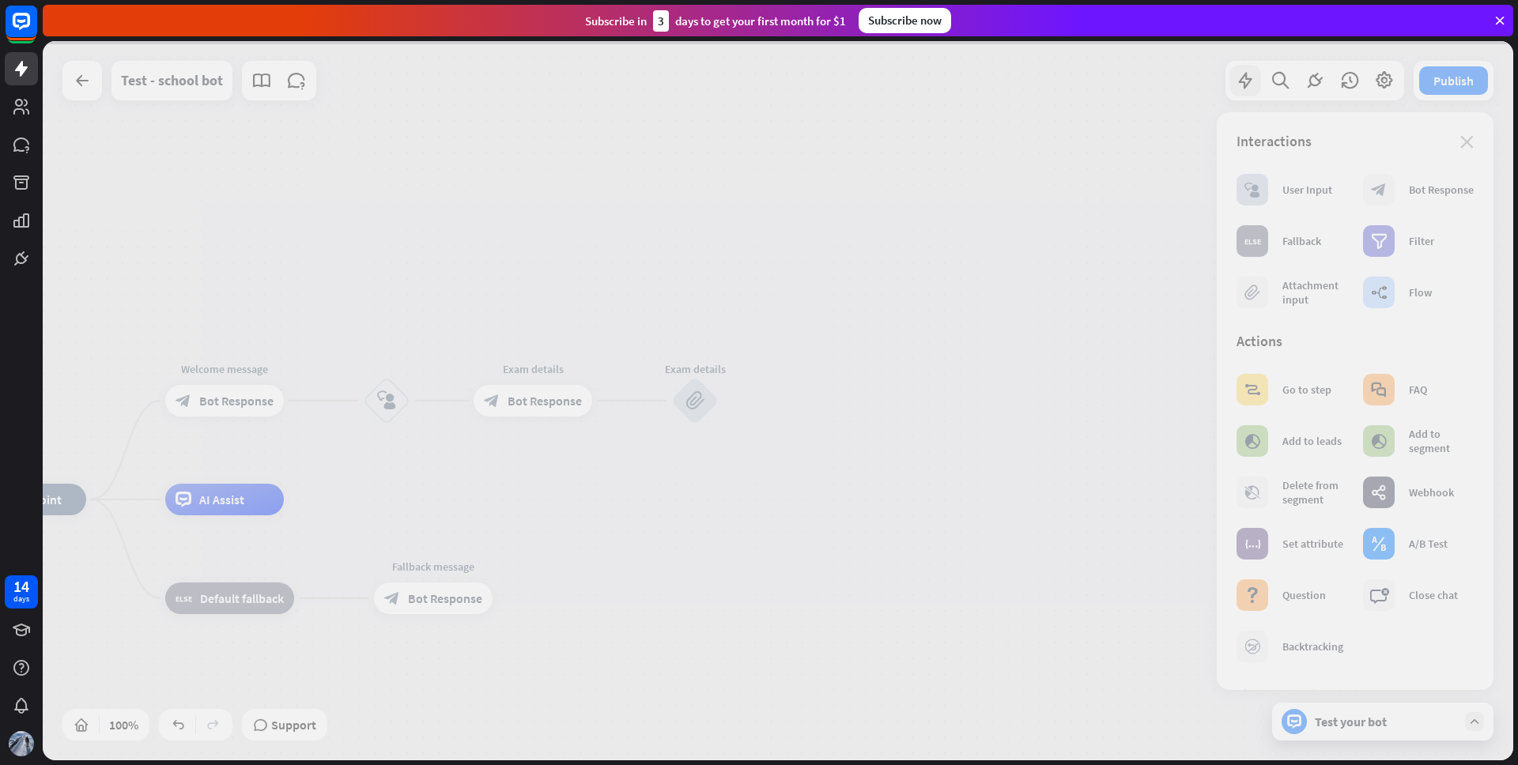
click at [270, 401] on div at bounding box center [778, 401] width 1471 height 720
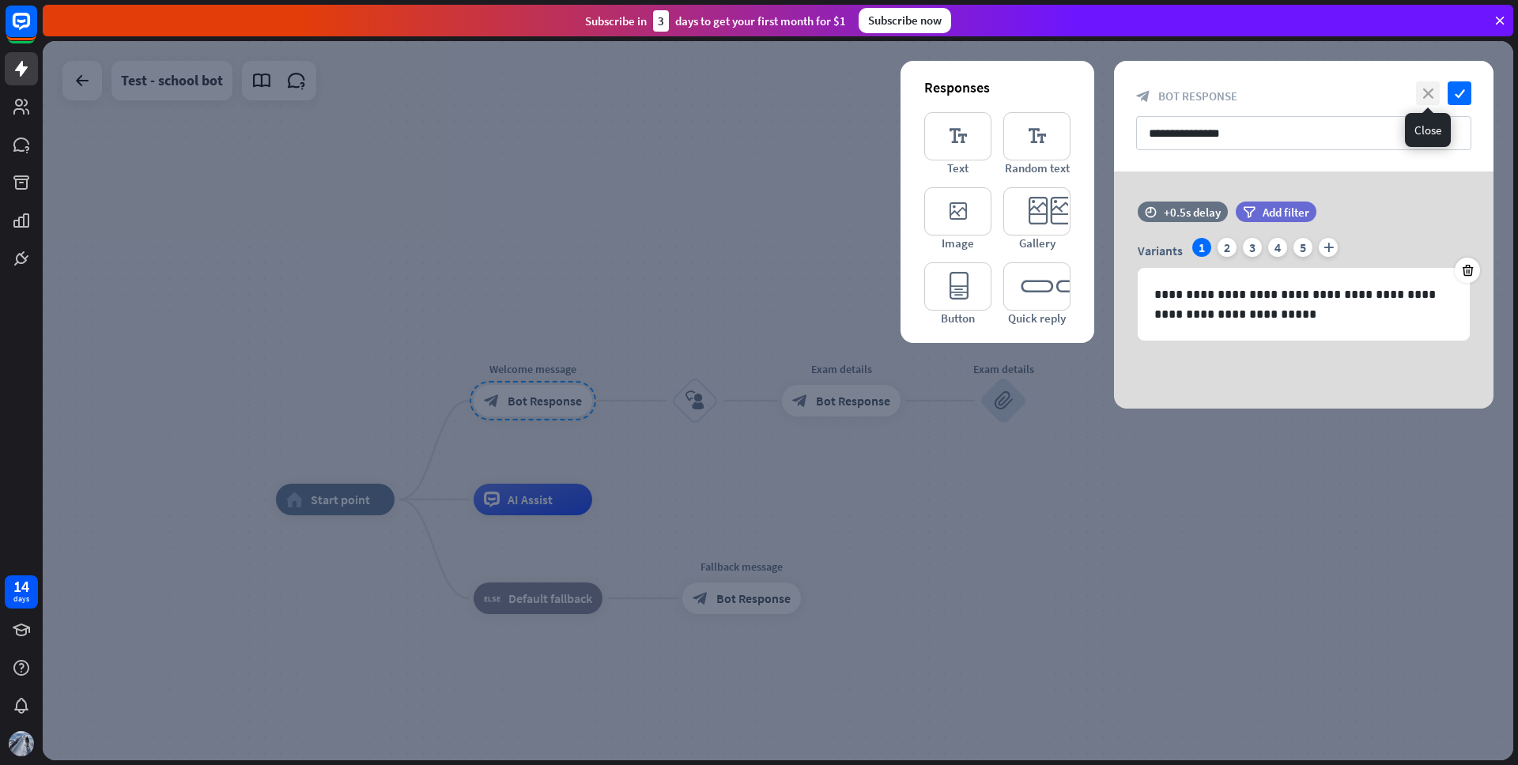
click at [1426, 97] on icon "close" at bounding box center [1428, 93] width 24 height 24
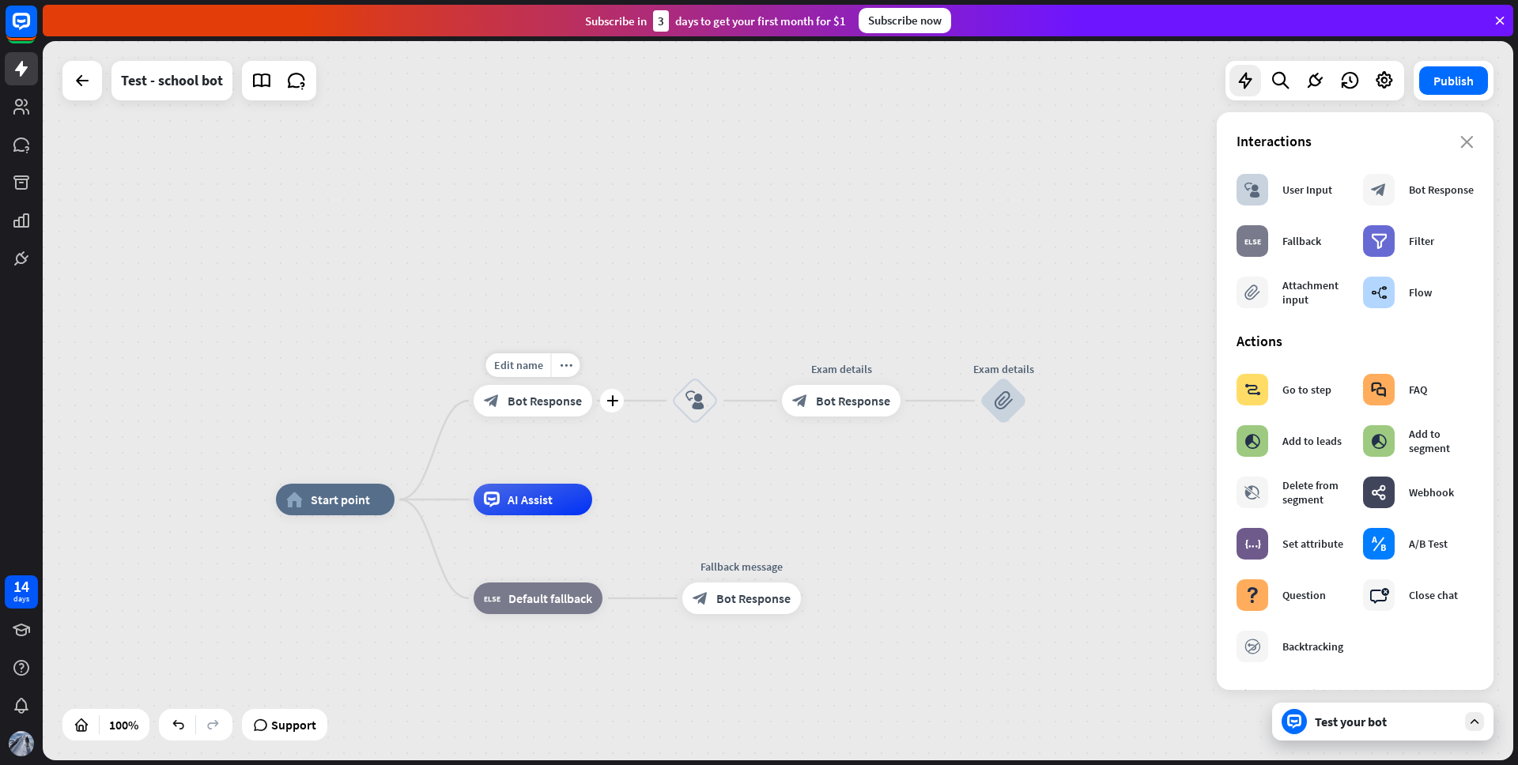
click at [565, 403] on span "Bot Response" at bounding box center [545, 401] width 74 height 16
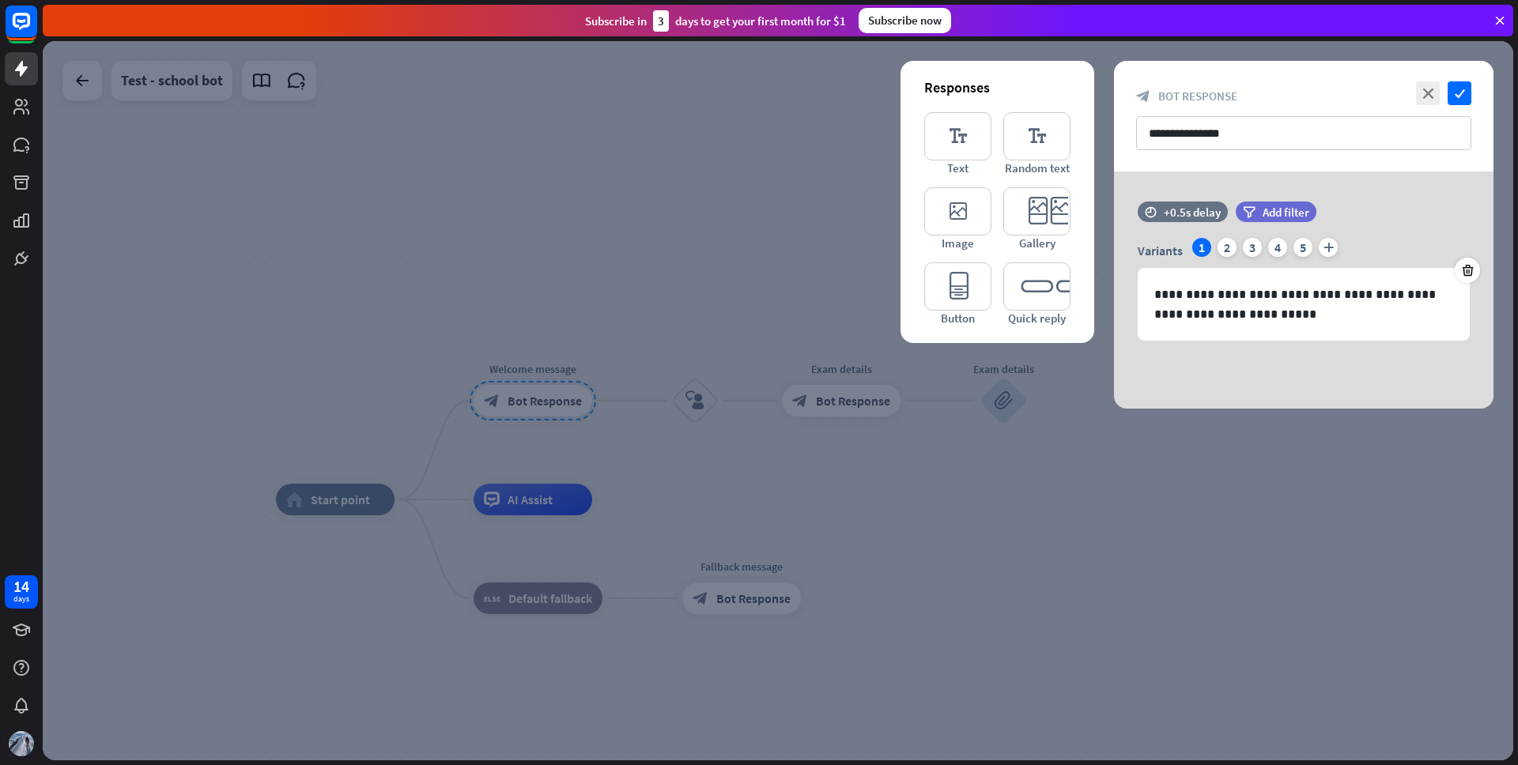
click at [895, 455] on div at bounding box center [778, 401] width 1471 height 720
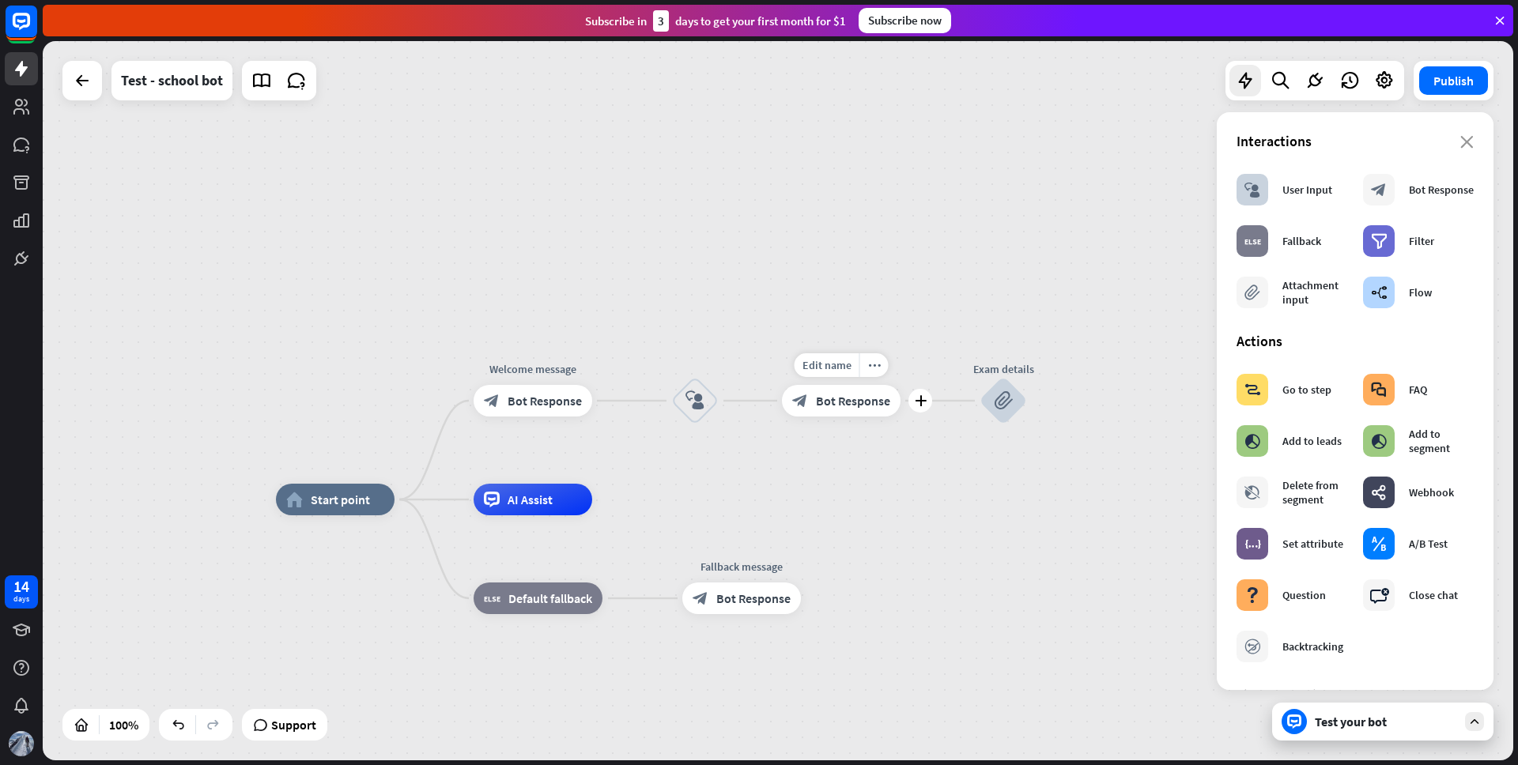
click at [813, 412] on div "block_bot_response Bot Response" at bounding box center [841, 401] width 119 height 32
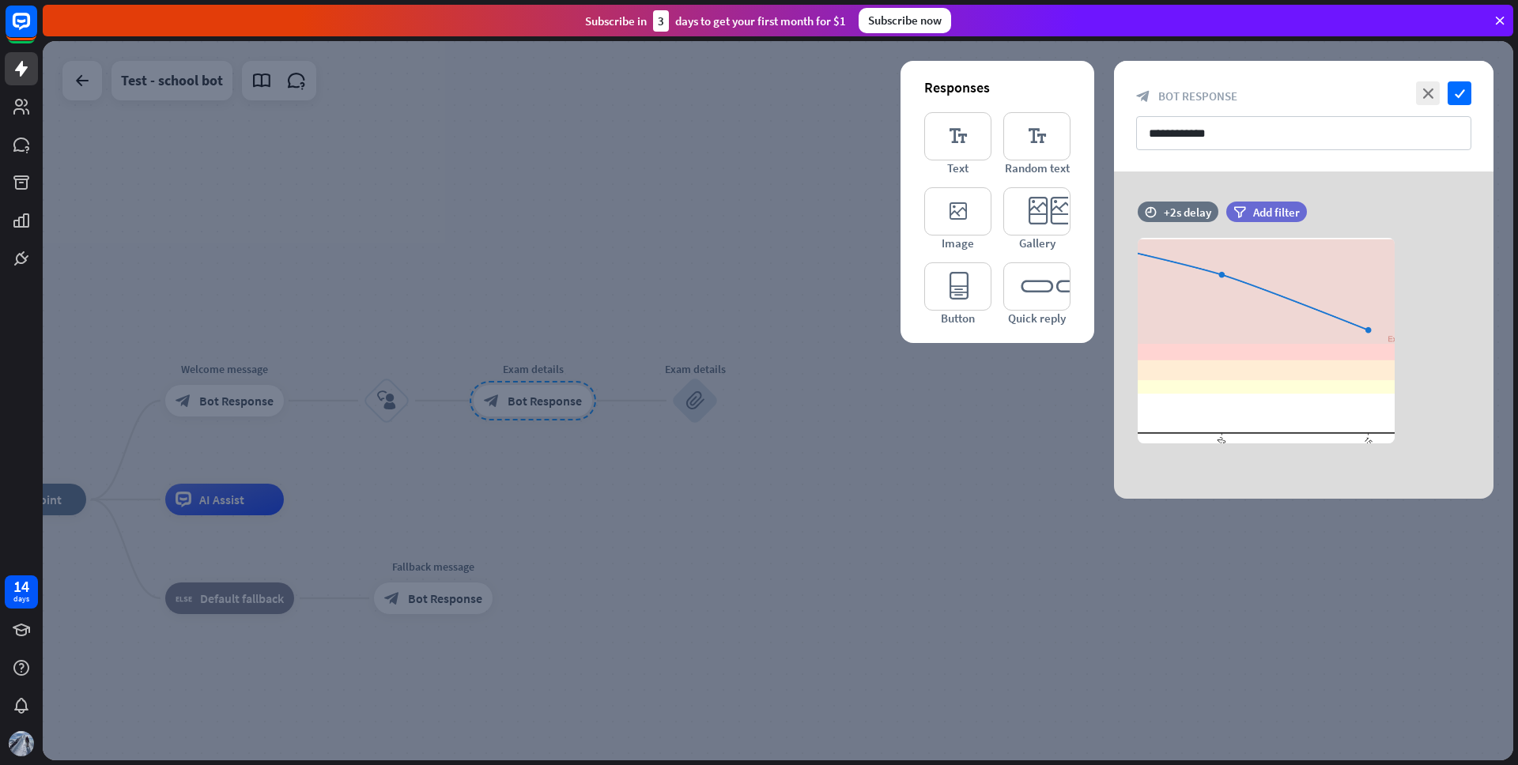
click at [775, 444] on div at bounding box center [778, 401] width 1471 height 720
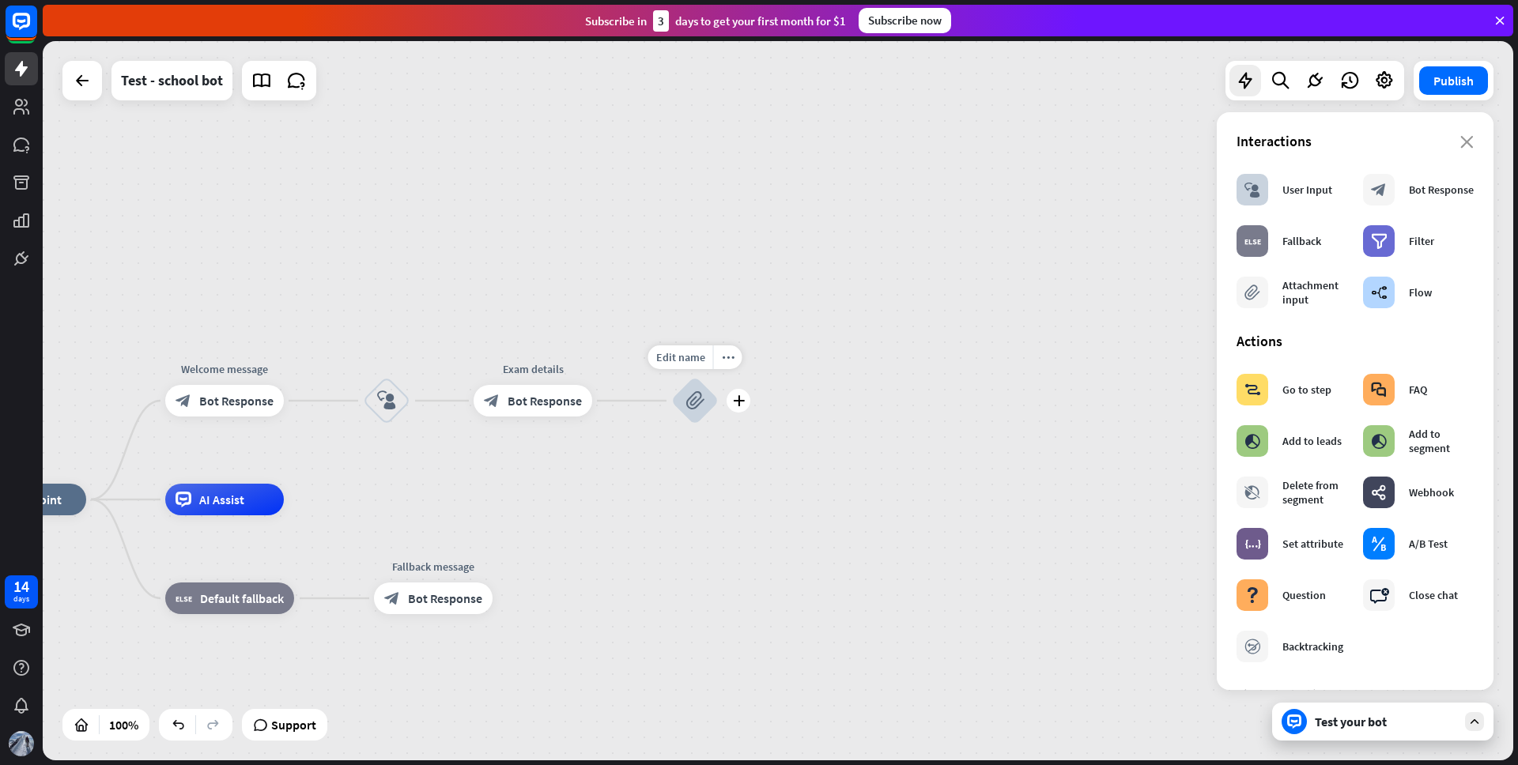
click at [694, 397] on icon "block_attachment" at bounding box center [695, 400] width 19 height 19
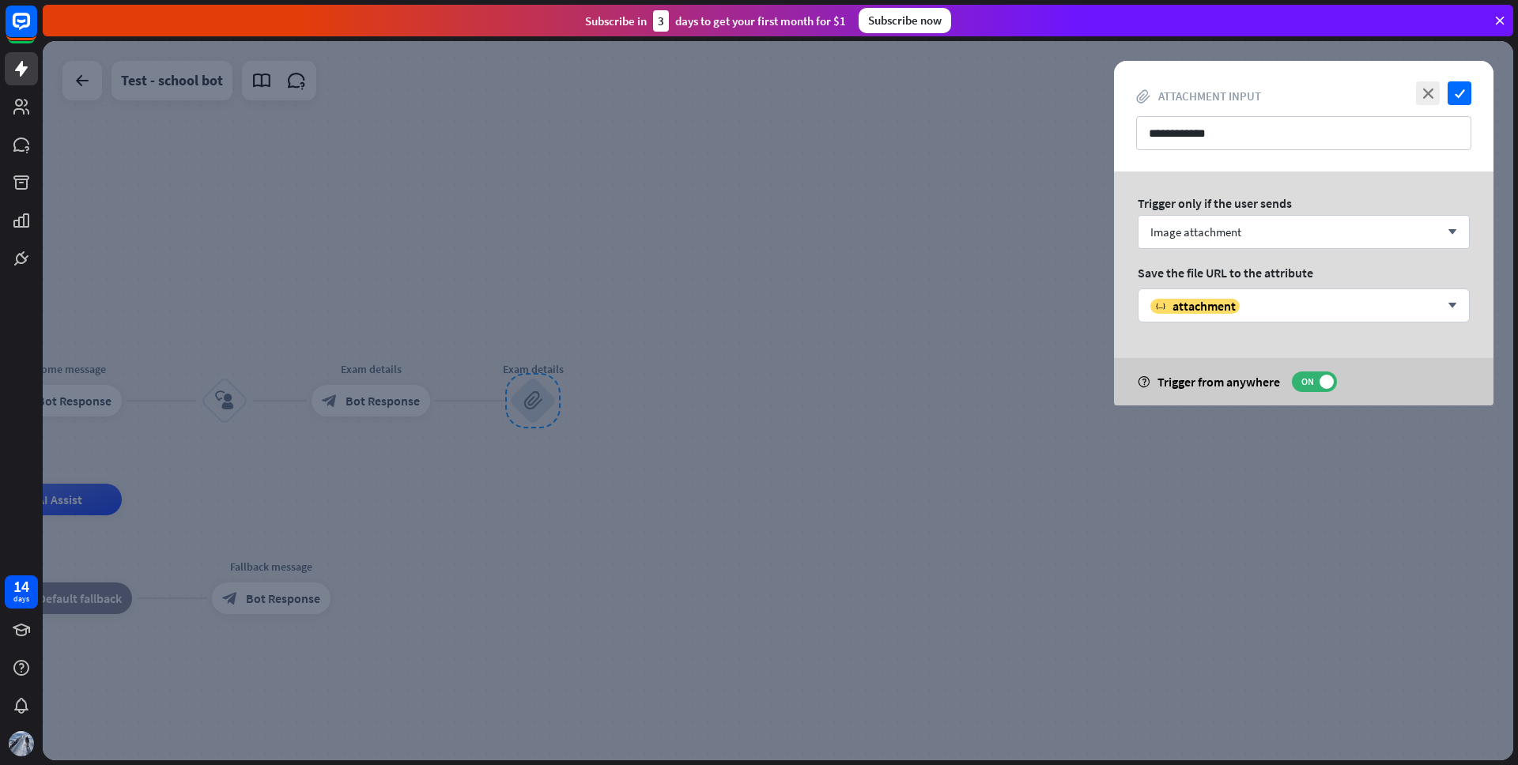
click at [605, 399] on div at bounding box center [778, 401] width 1471 height 720
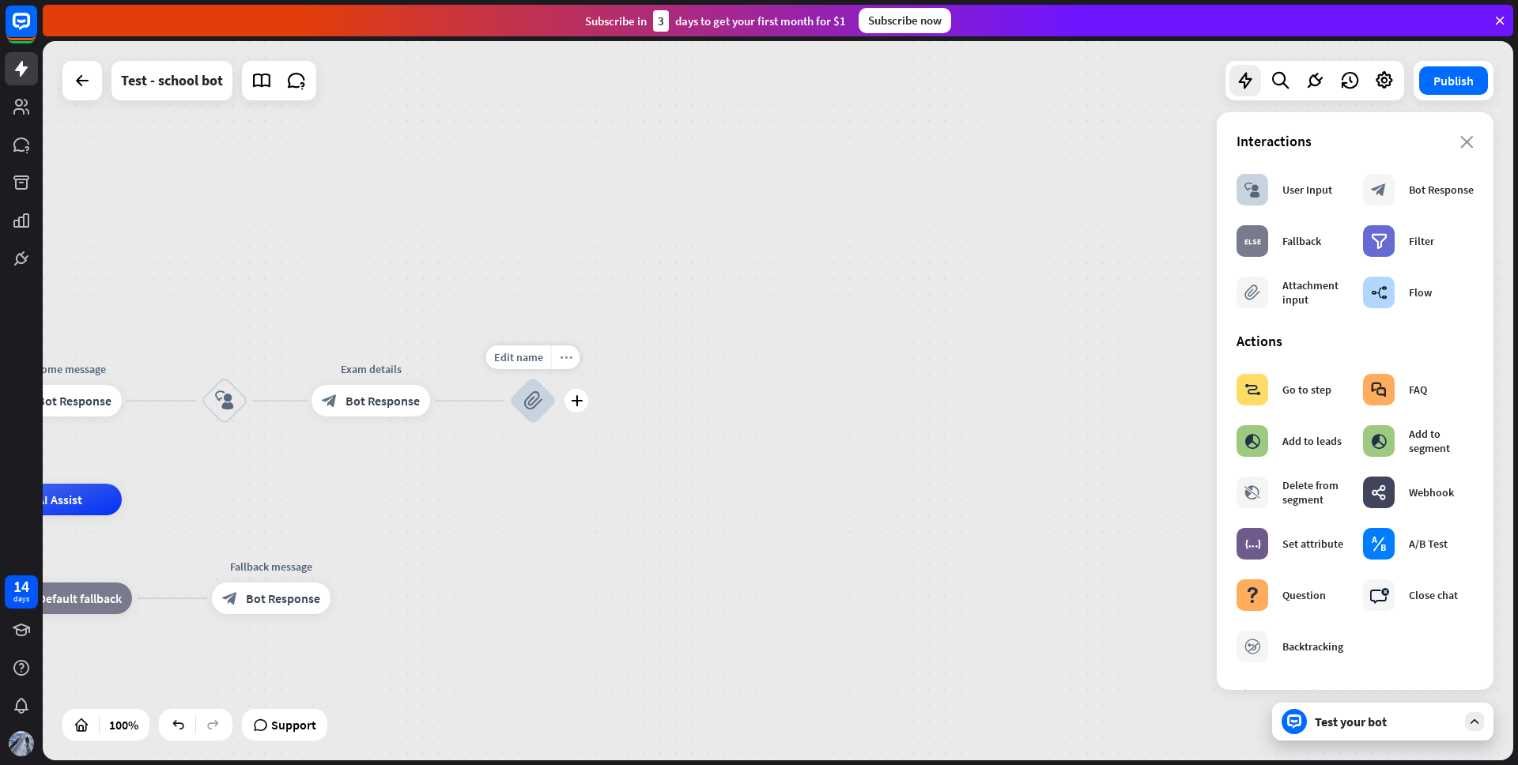
click at [575, 365] on div "more_horiz" at bounding box center [565, 358] width 29 height 24
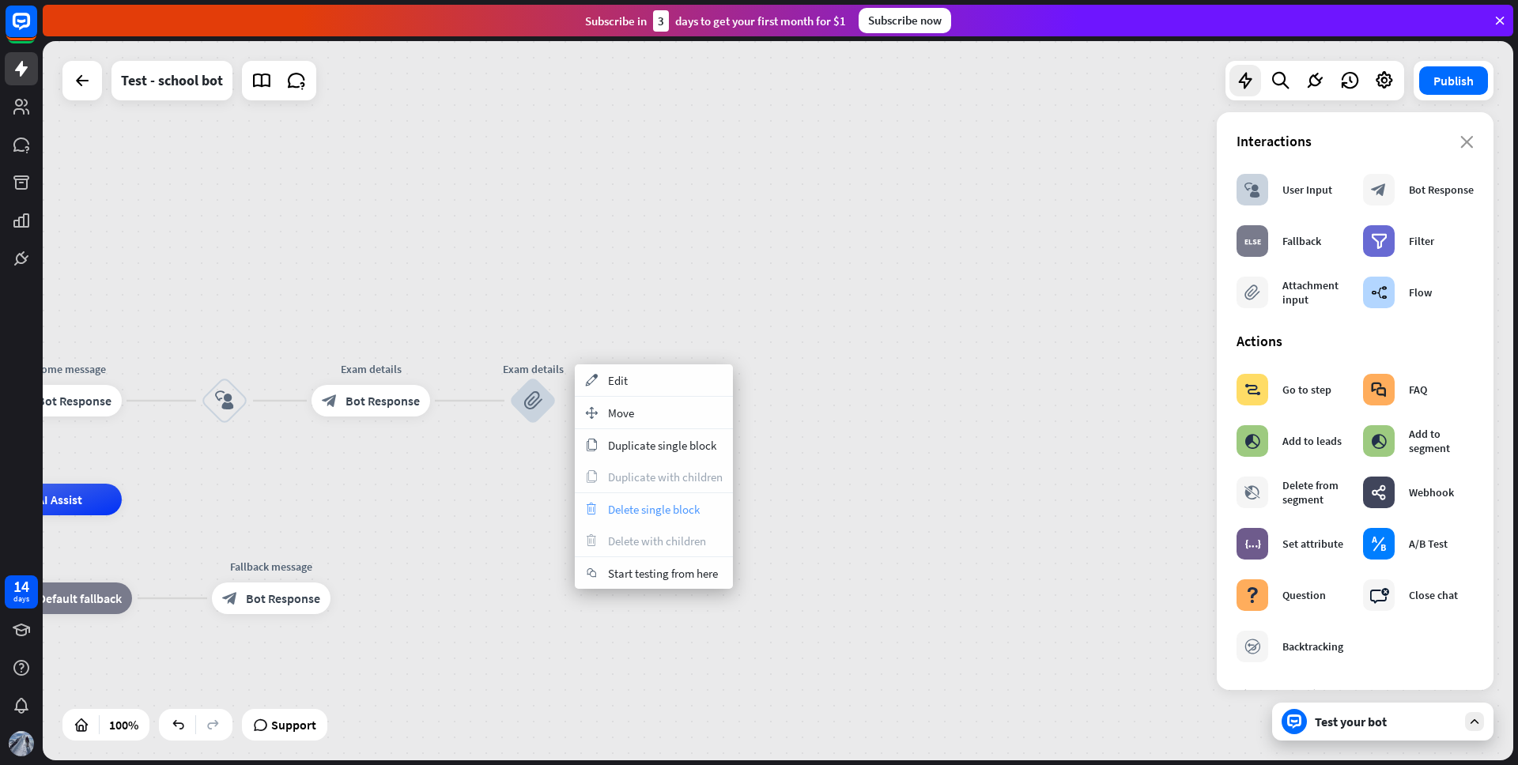
click at [641, 499] on div "trash Delete single block" at bounding box center [654, 509] width 158 height 32
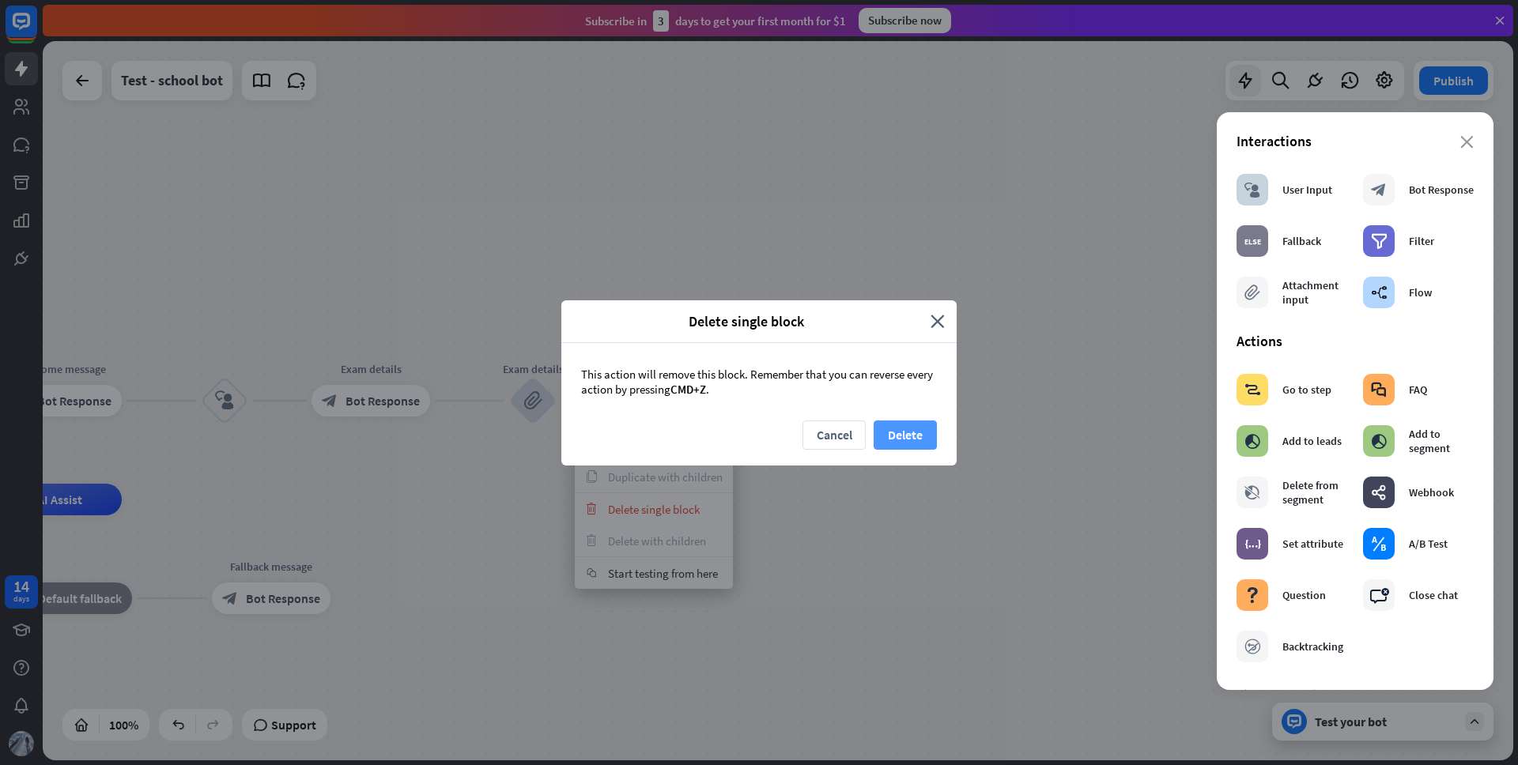
click at [890, 430] on button "Delete" at bounding box center [905, 435] width 63 height 29
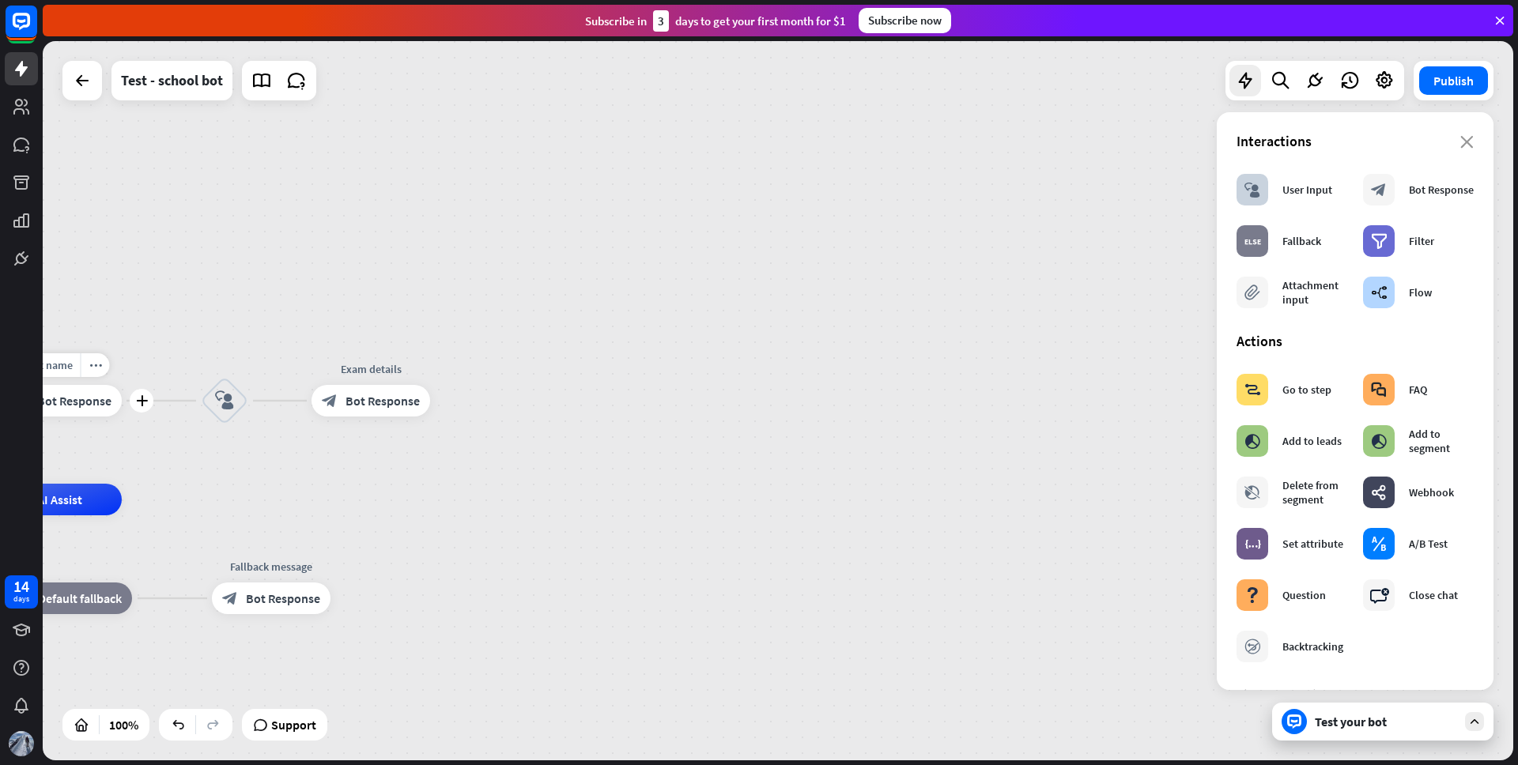
click at [96, 401] on span "Bot Response" at bounding box center [74, 401] width 74 height 16
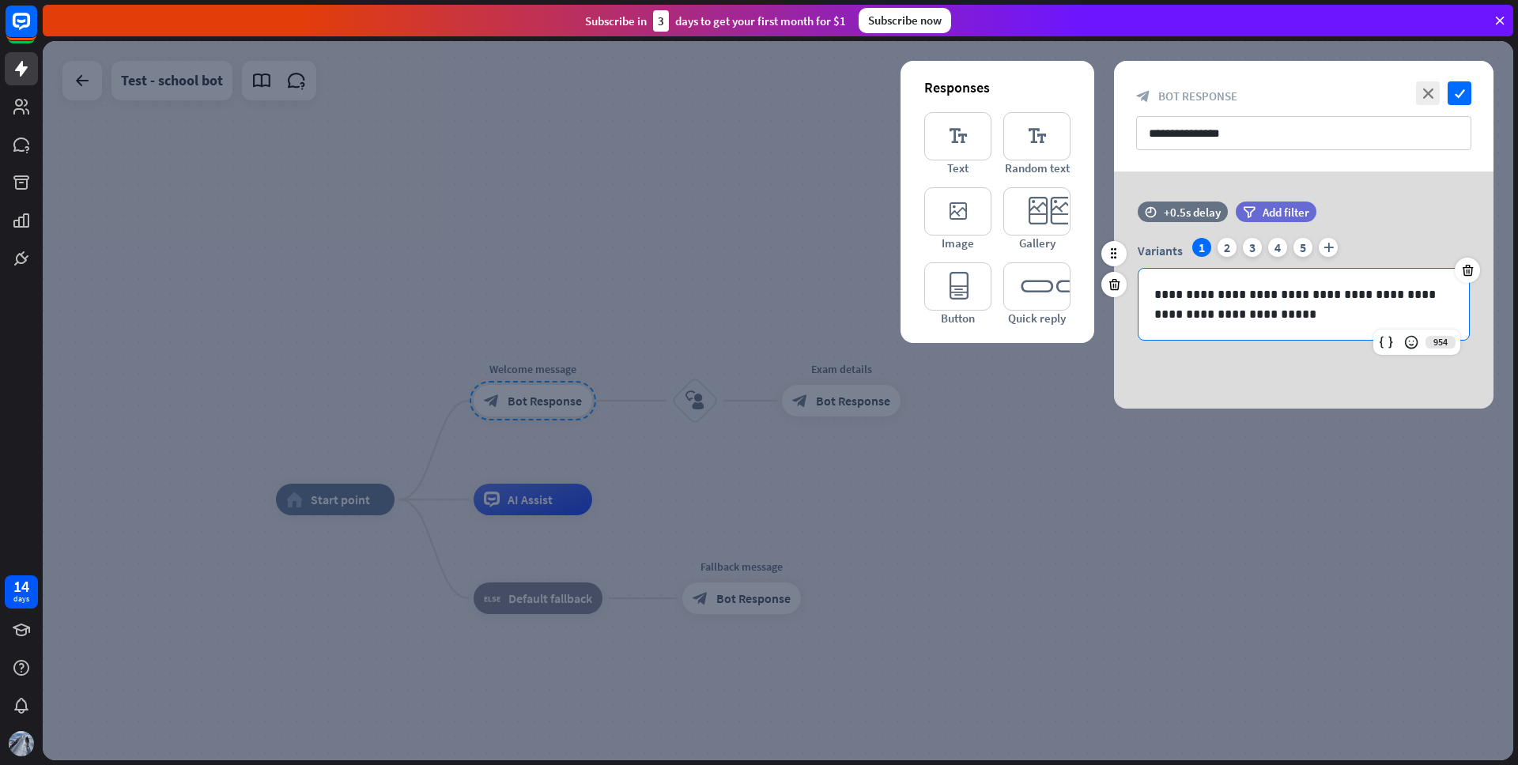
click at [1260, 318] on p "**********" at bounding box center [1304, 305] width 299 height 40
click at [1312, 246] on div "Variants 1 2 3 4 5 plus" at bounding box center [1304, 250] width 332 height 25
click at [1305, 246] on div "5" at bounding box center [1303, 247] width 19 height 19
click at [1463, 273] on icon at bounding box center [1468, 270] width 15 height 14
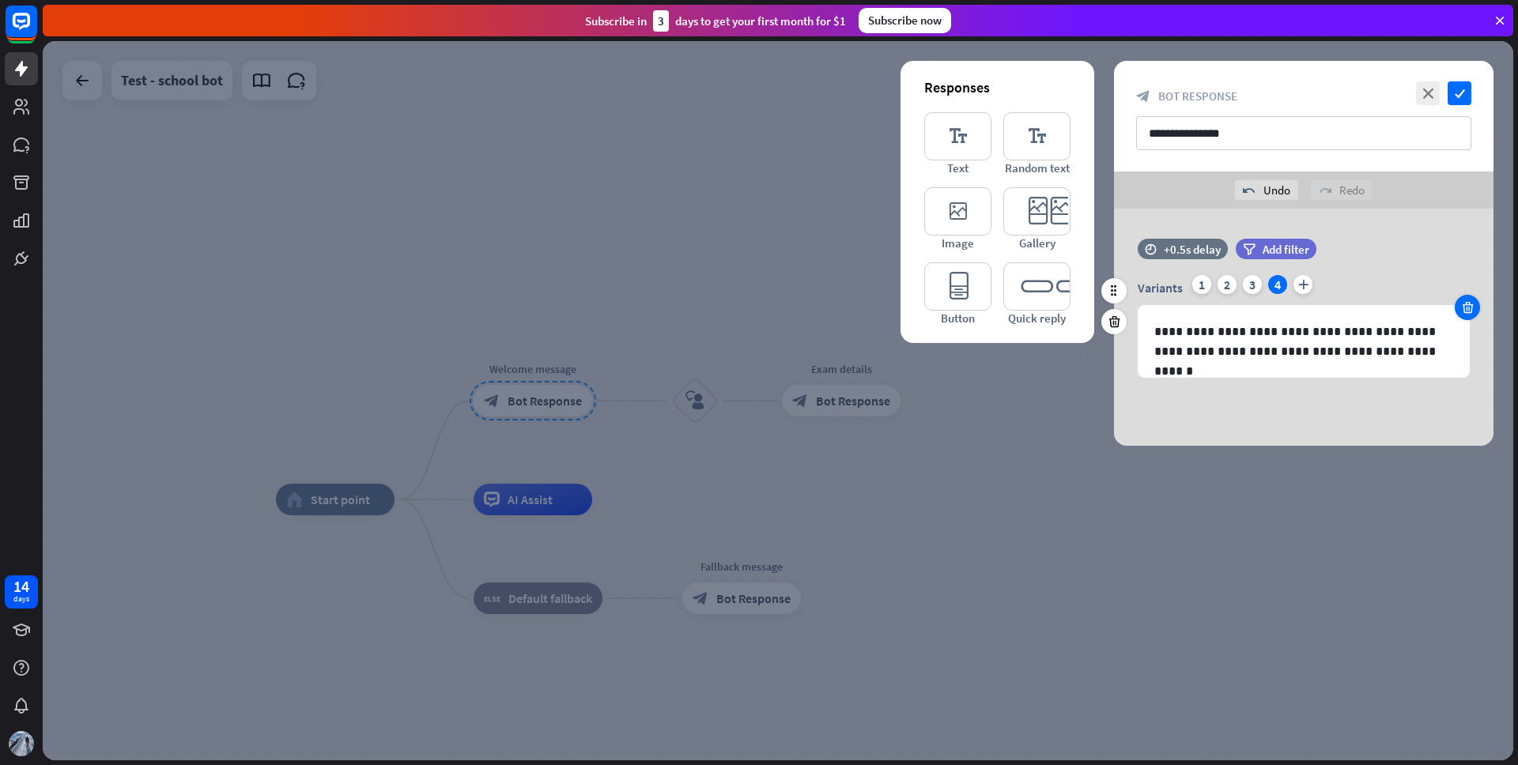
click at [1465, 304] on icon at bounding box center [1468, 307] width 15 height 14
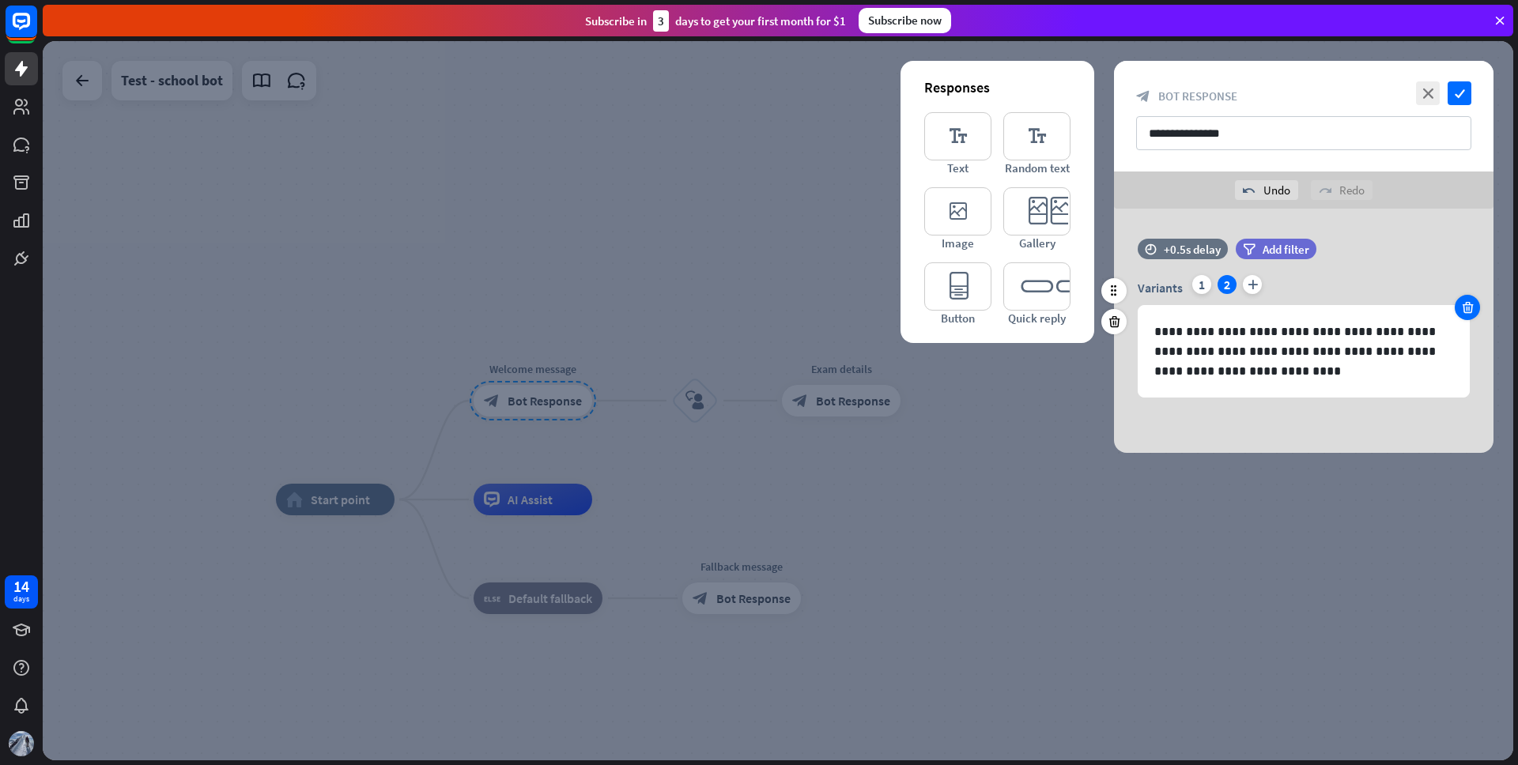
click at [1465, 304] on icon at bounding box center [1468, 307] width 15 height 14
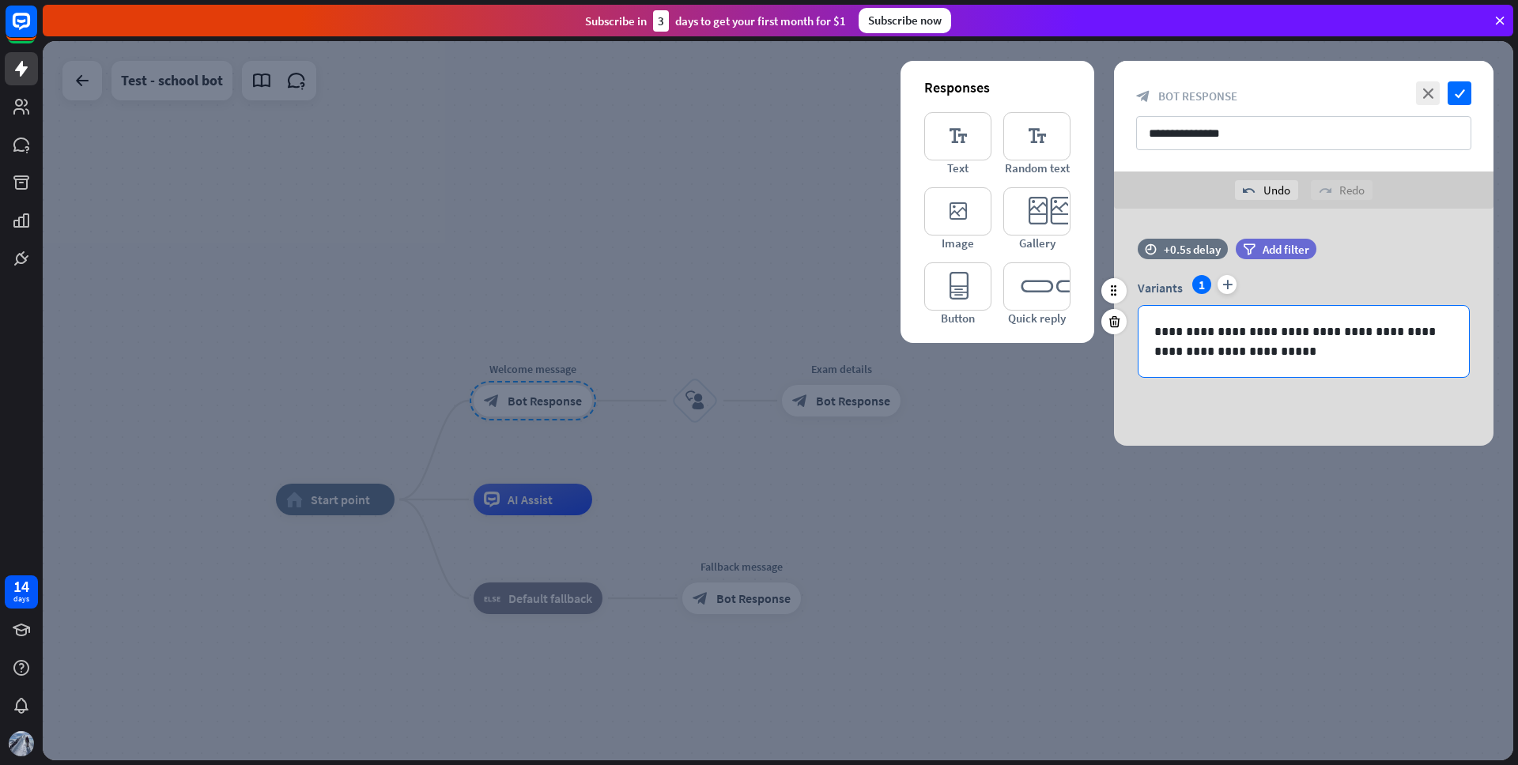
click at [1296, 339] on p "**********" at bounding box center [1304, 342] width 299 height 40
click at [1272, 351] on p "**********" at bounding box center [1304, 342] width 299 height 40
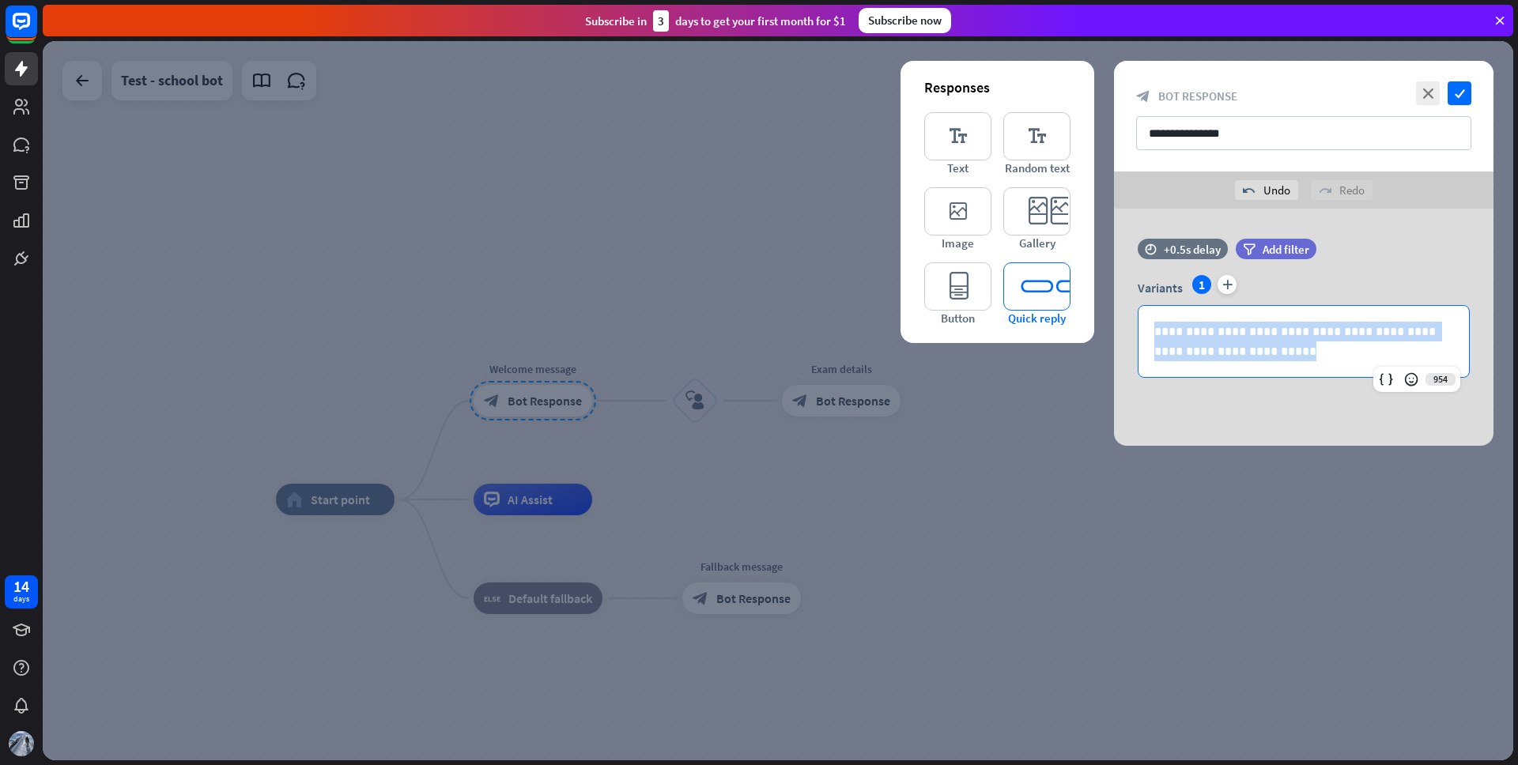
drag, startPoint x: 1252, startPoint y: 350, endPoint x: 1044, endPoint y: 316, distance: 210.7
click at [1114, 316] on div "**********" at bounding box center [1304, 327] width 380 height 237
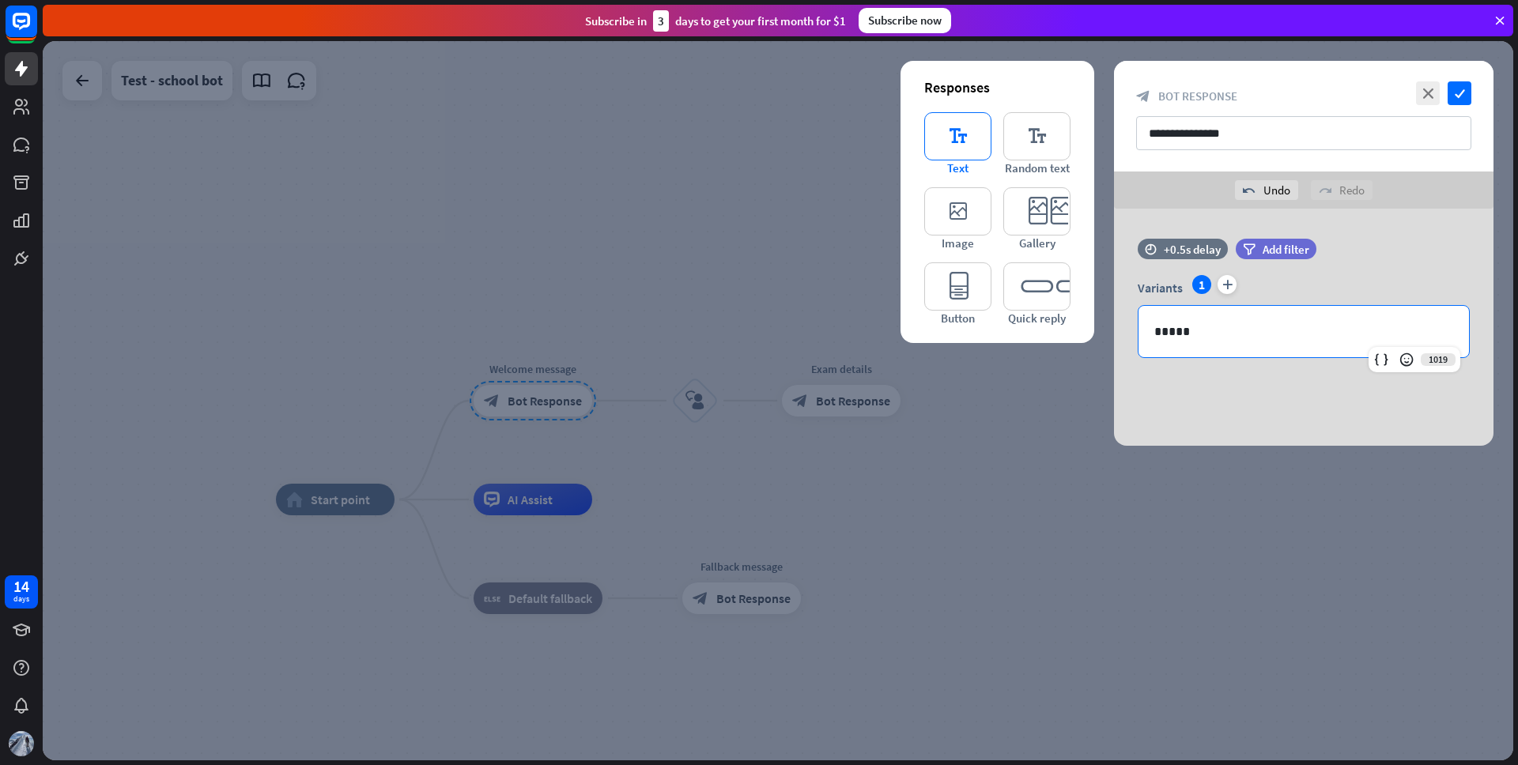
click at [961, 143] on icon "editor_text" at bounding box center [957, 136] width 67 height 48
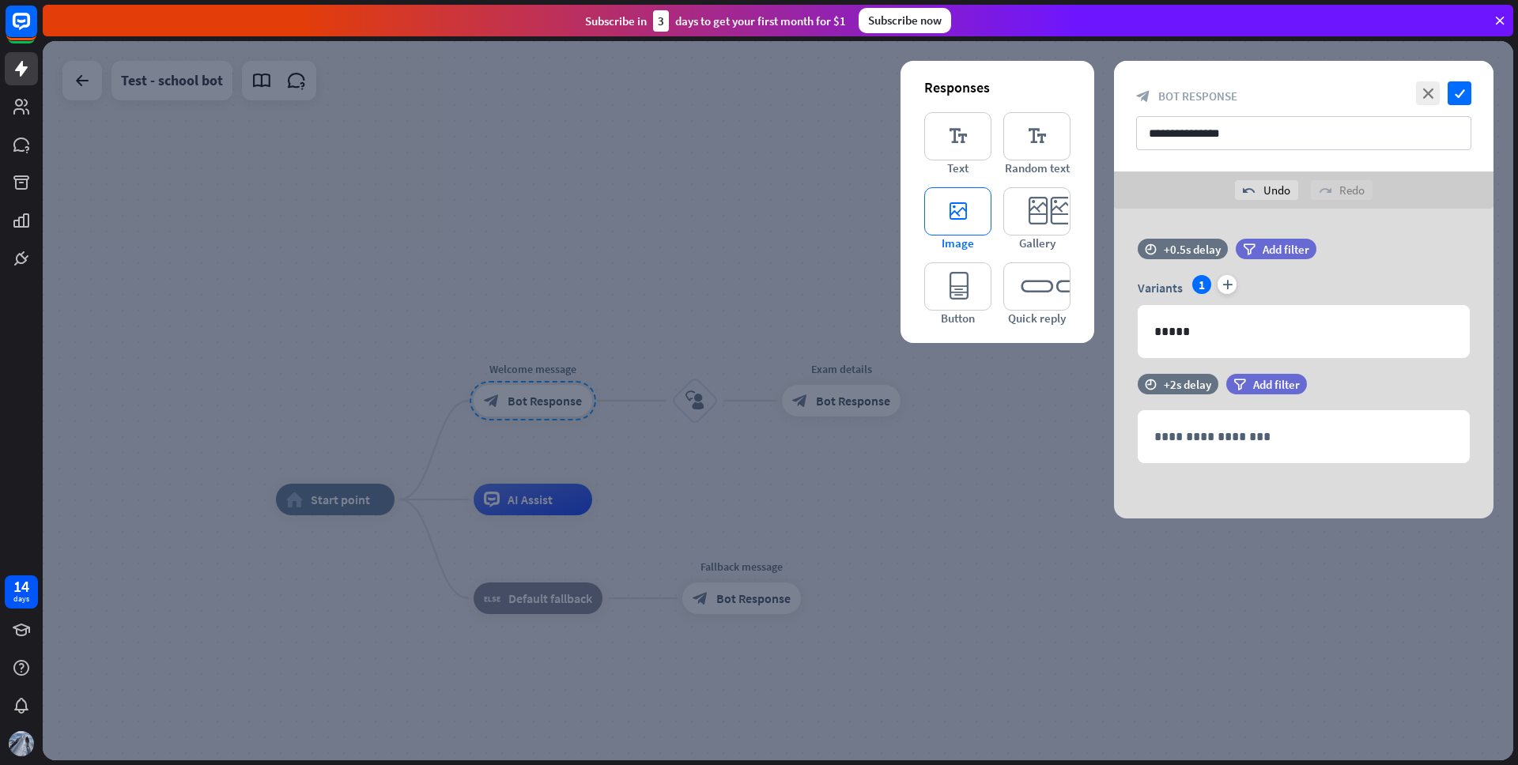
click at [970, 219] on icon "editor_image" at bounding box center [957, 211] width 67 height 48
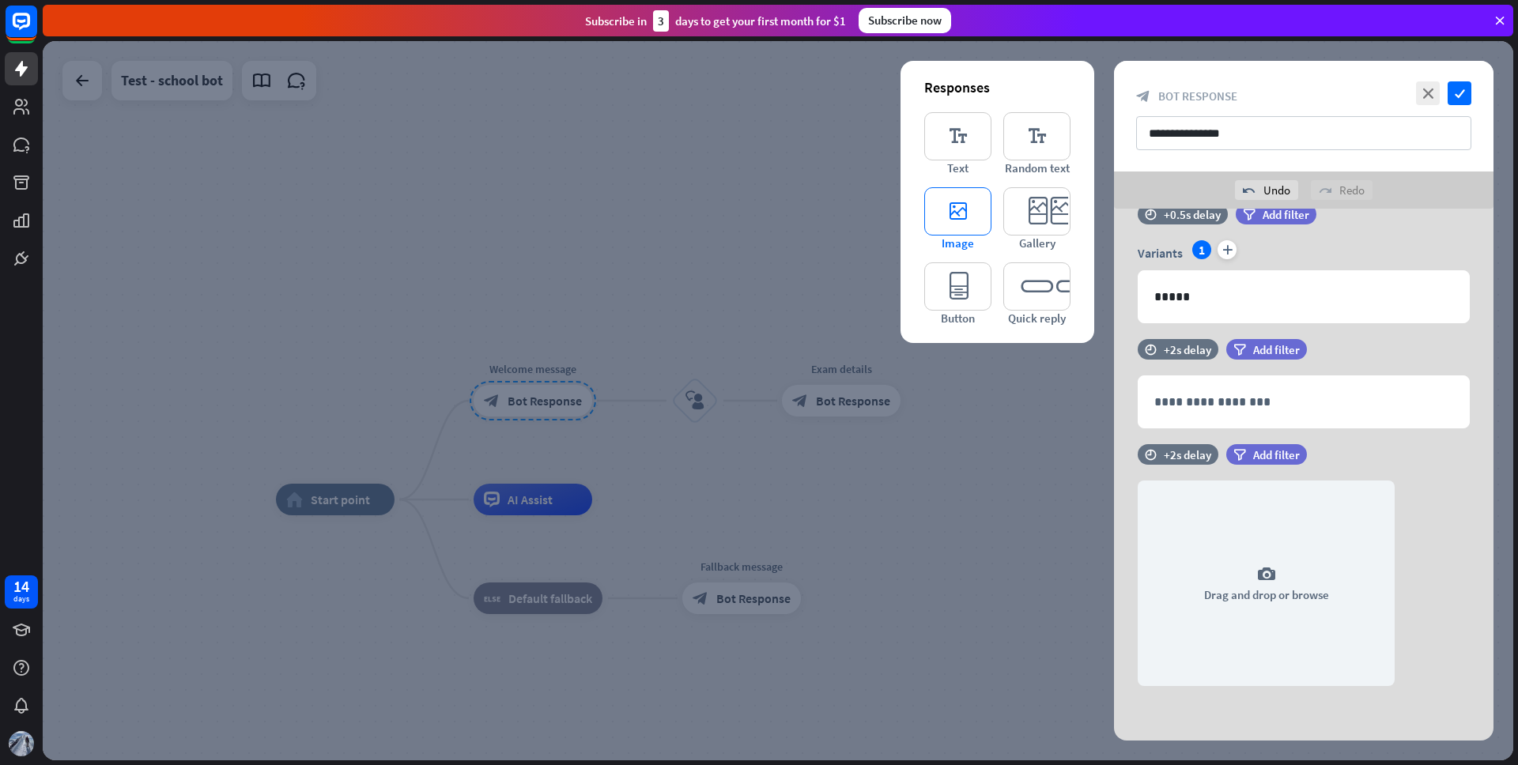
scroll to position [36, 0]
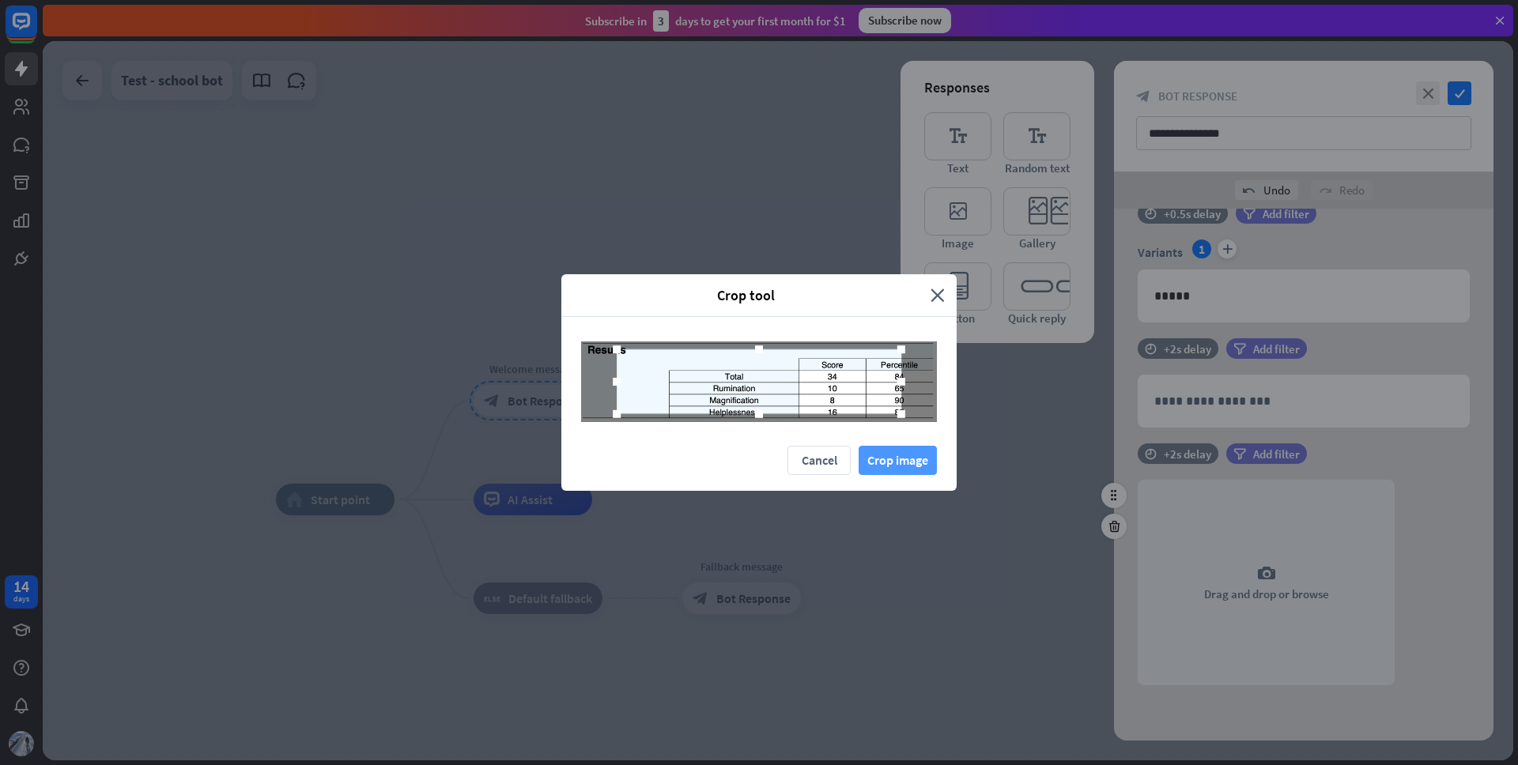
click at [907, 463] on button "Crop image" at bounding box center [898, 460] width 78 height 29
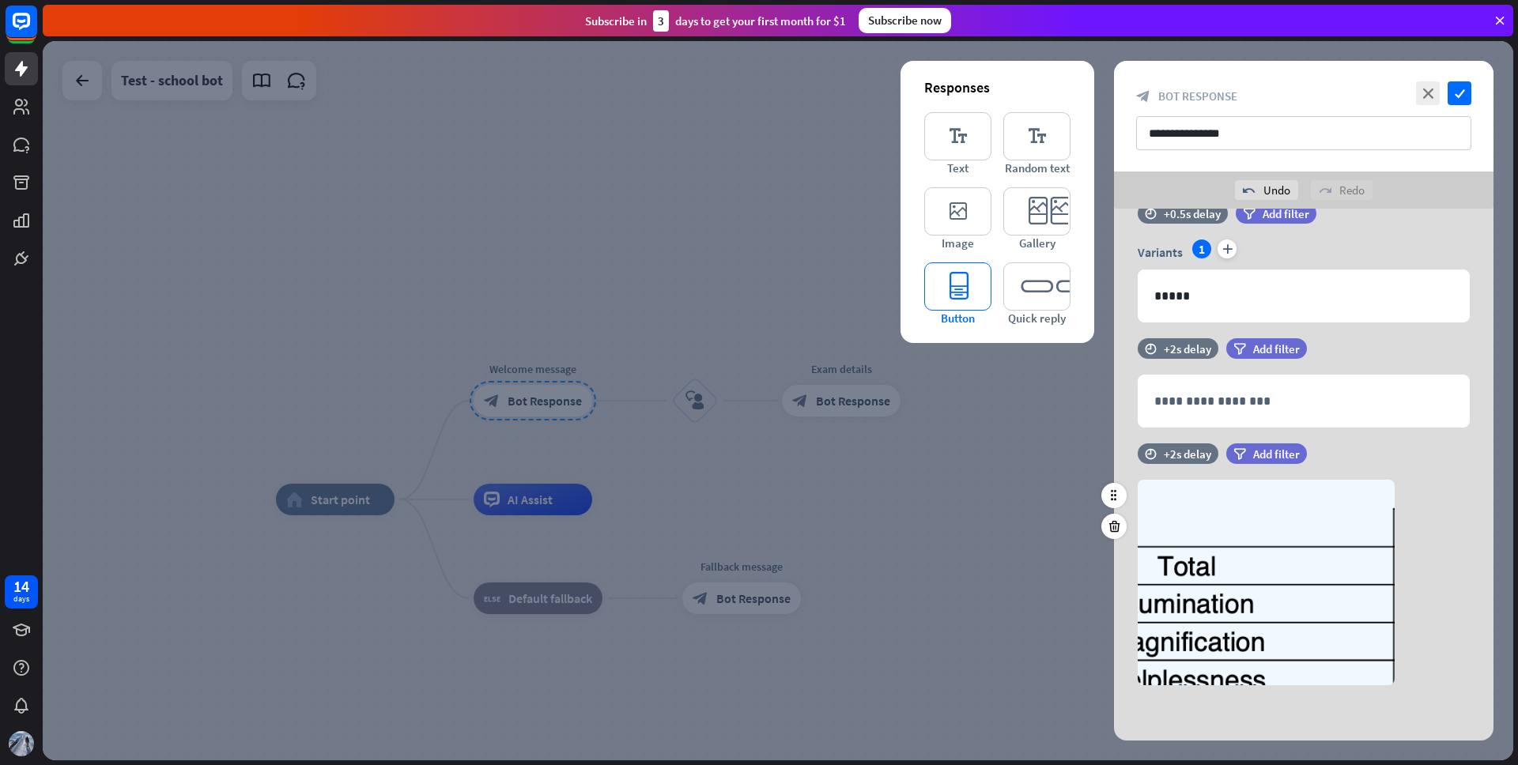
click at [980, 293] on icon "editor_button" at bounding box center [957, 287] width 67 height 48
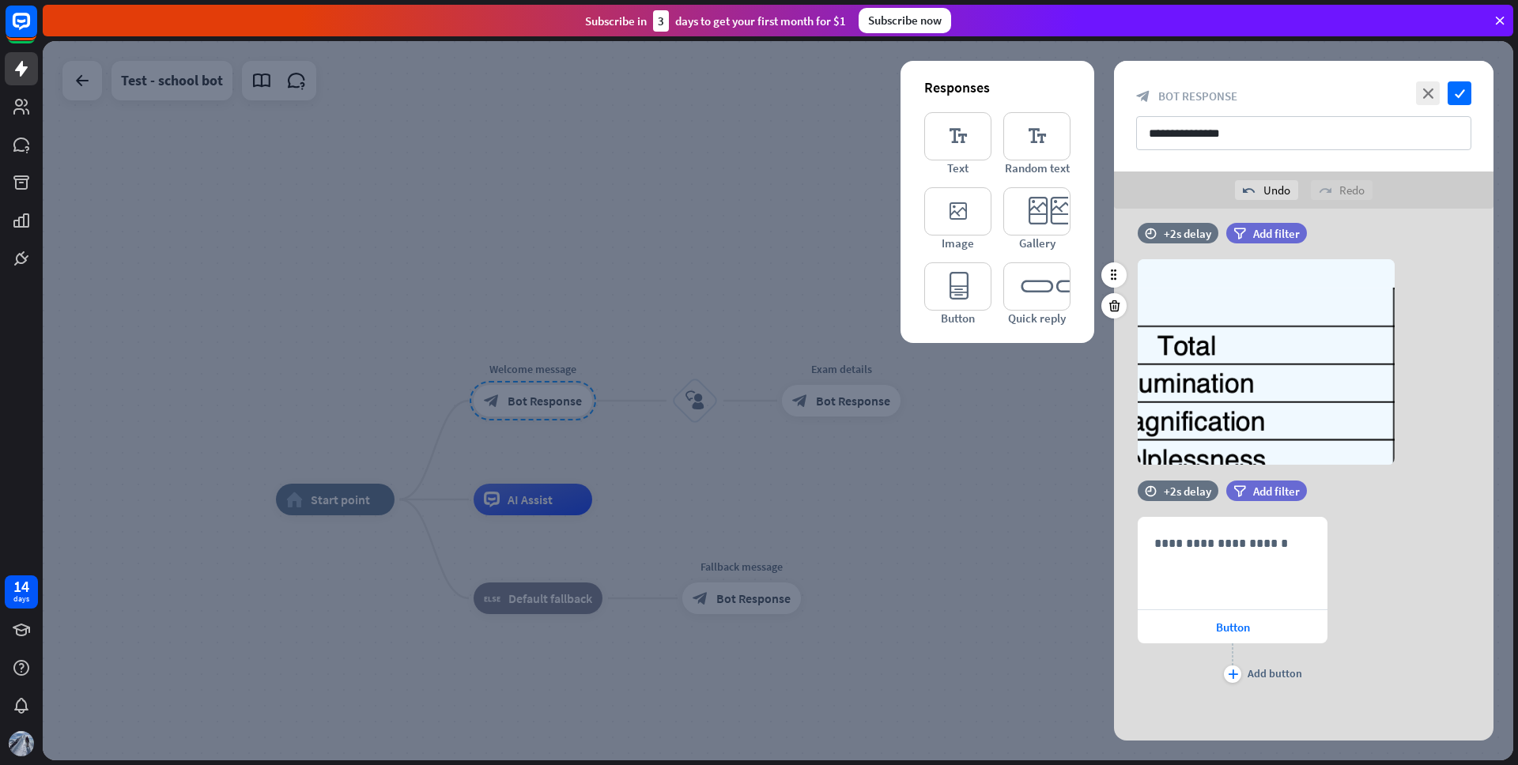
scroll to position [258, 0]
click at [1205, 537] on p "**********" at bounding box center [1233, 542] width 157 height 20
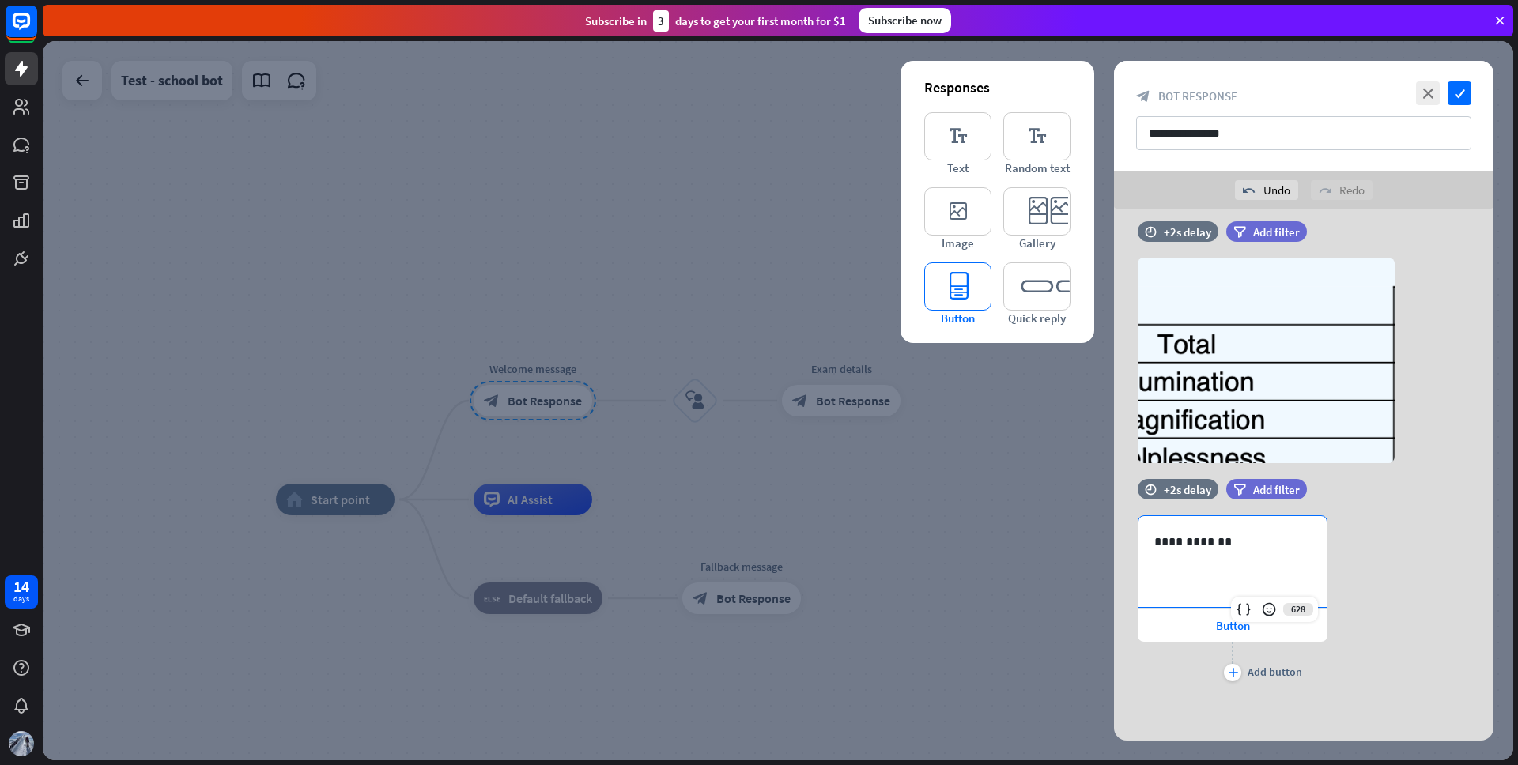
click at [965, 287] on icon "editor_button" at bounding box center [957, 287] width 67 height 48
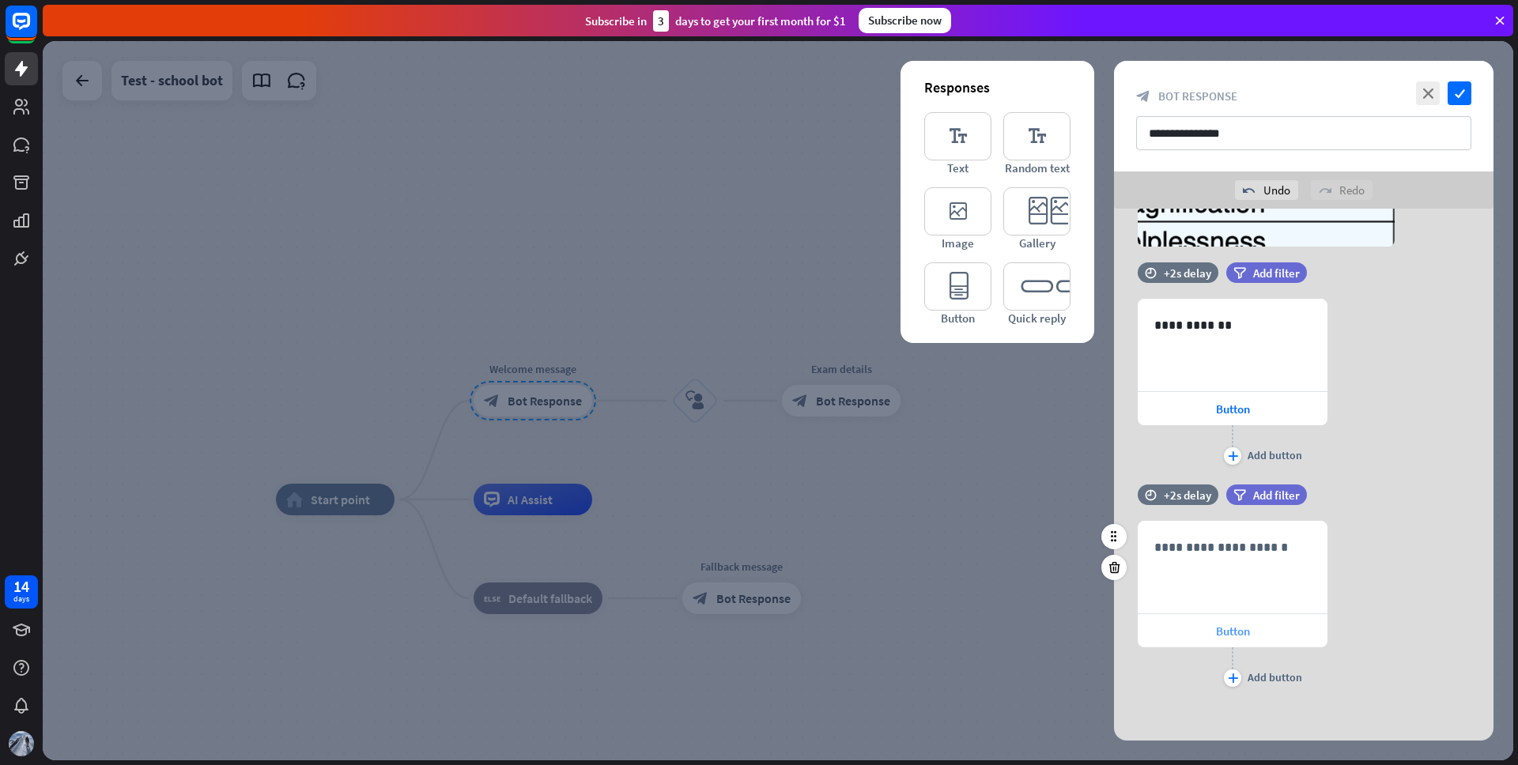
scroll to position [480, 0]
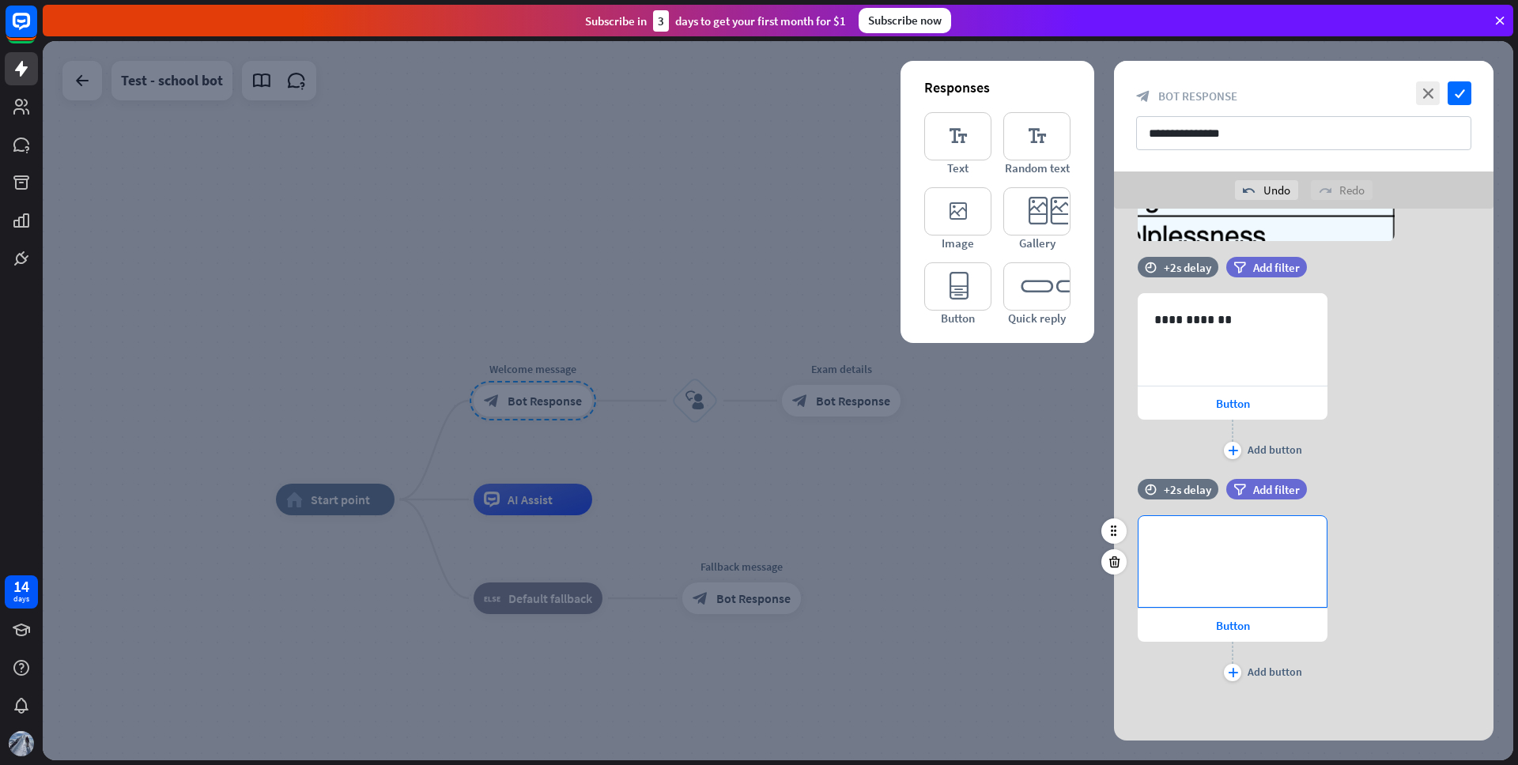
click at [1226, 548] on p "**********" at bounding box center [1233, 542] width 157 height 20
click at [1229, 399] on span "Button" at bounding box center [1233, 403] width 34 height 15
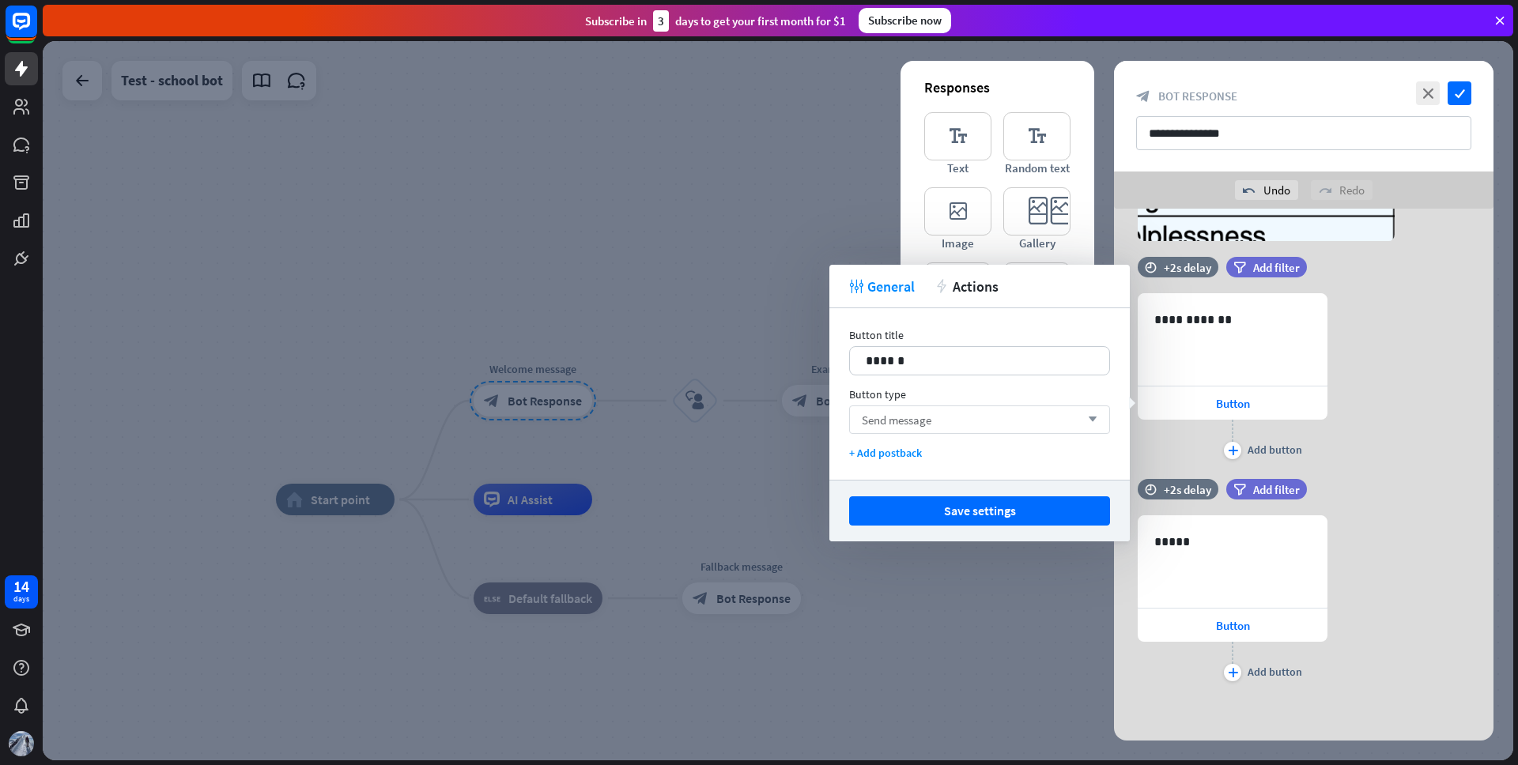
click at [921, 414] on span "Send message" at bounding box center [897, 420] width 70 height 15
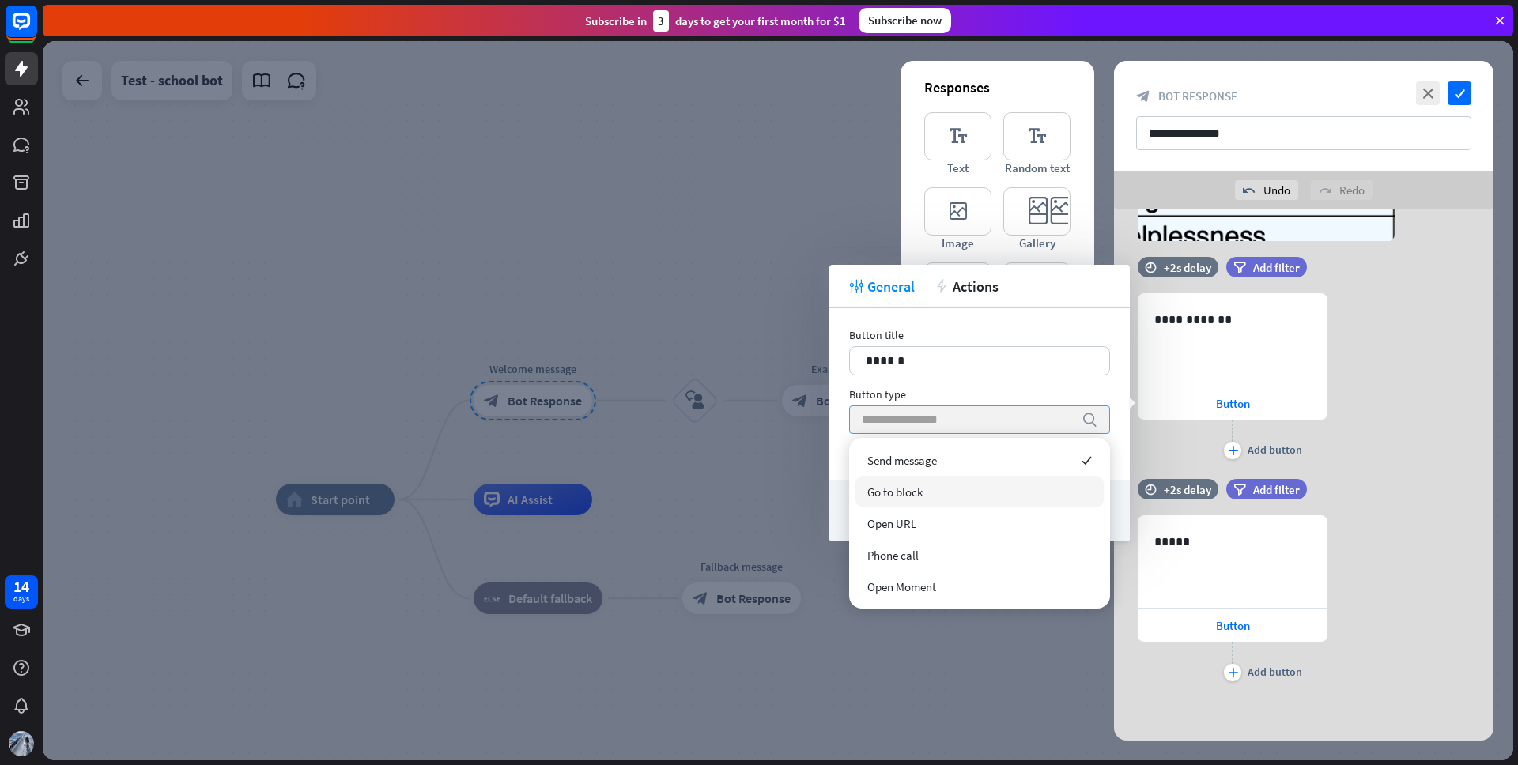
click at [944, 488] on div "Go to block" at bounding box center [980, 492] width 248 height 32
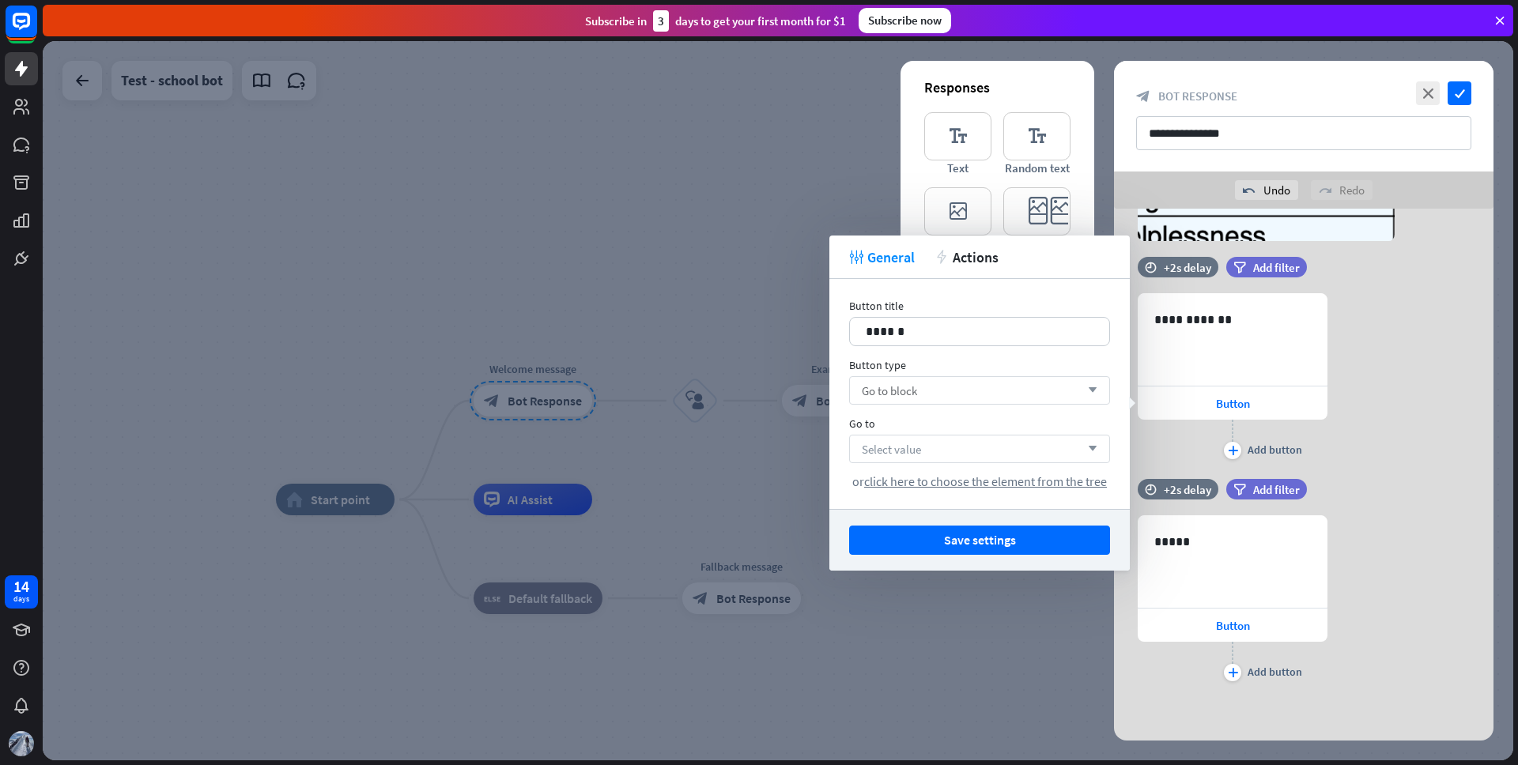
click at [951, 450] on div "Select value arrow_down" at bounding box center [979, 449] width 261 height 28
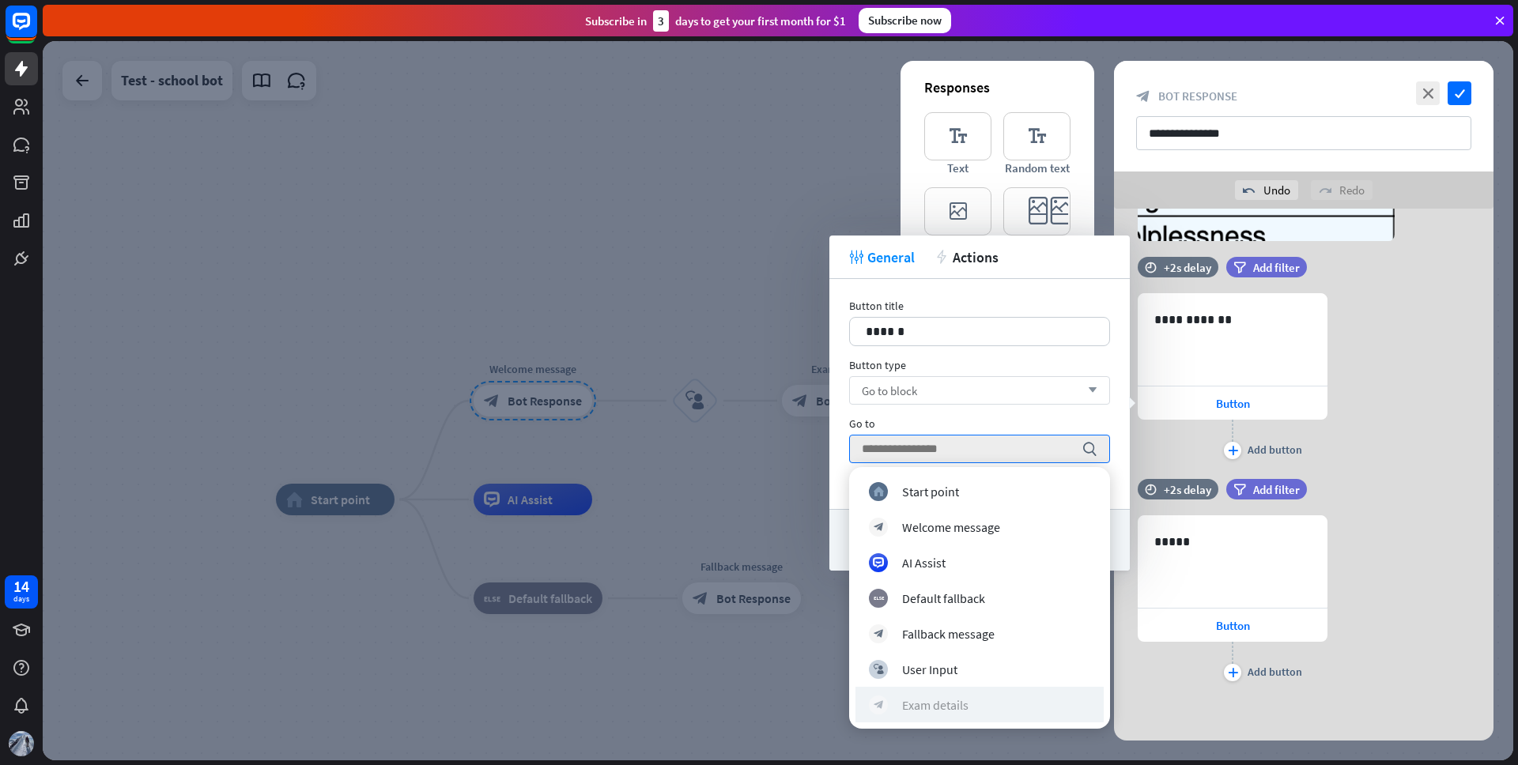
click at [935, 698] on div "Exam details" at bounding box center [935, 705] width 66 height 16
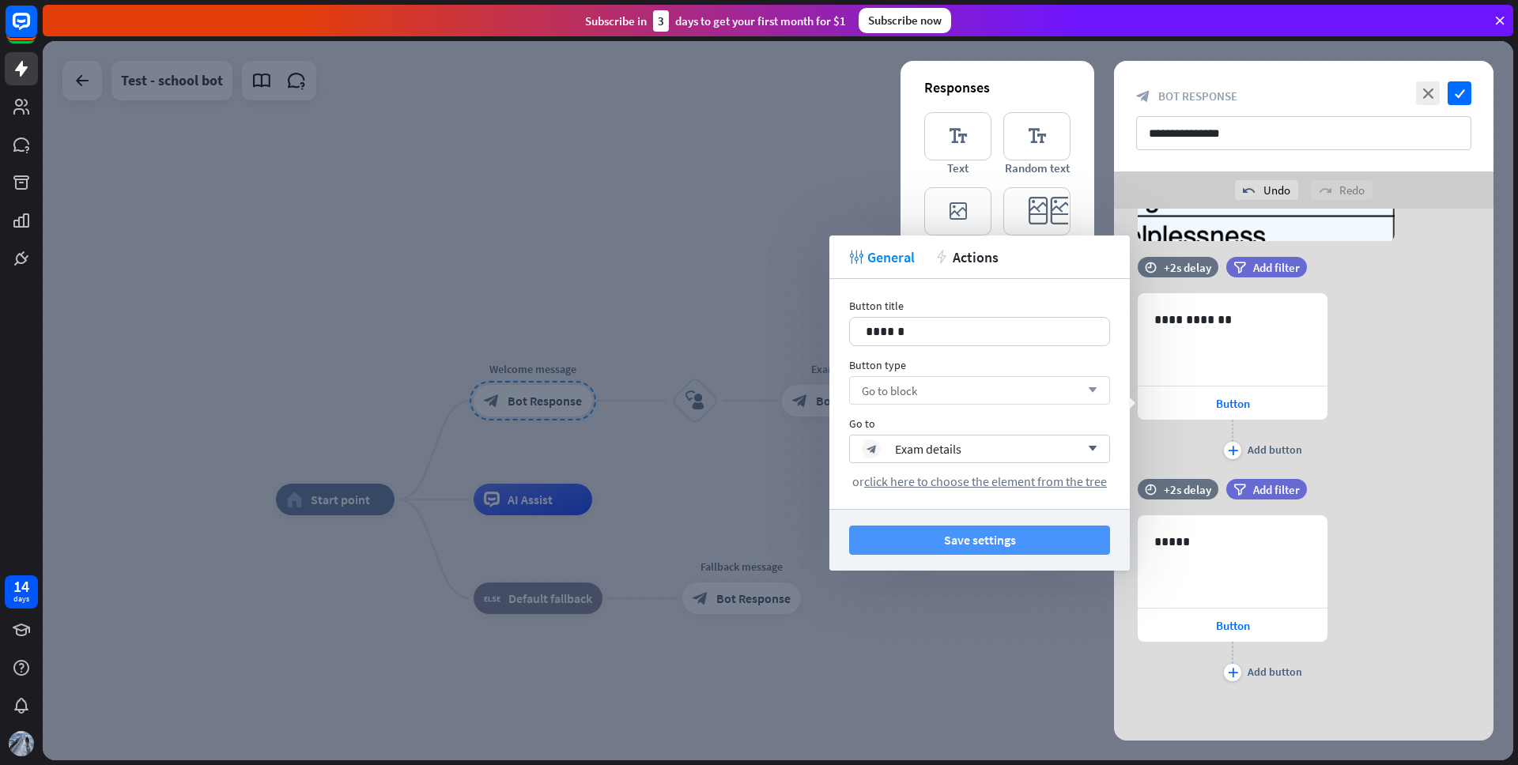
click at [988, 542] on button "Save settings" at bounding box center [979, 540] width 261 height 29
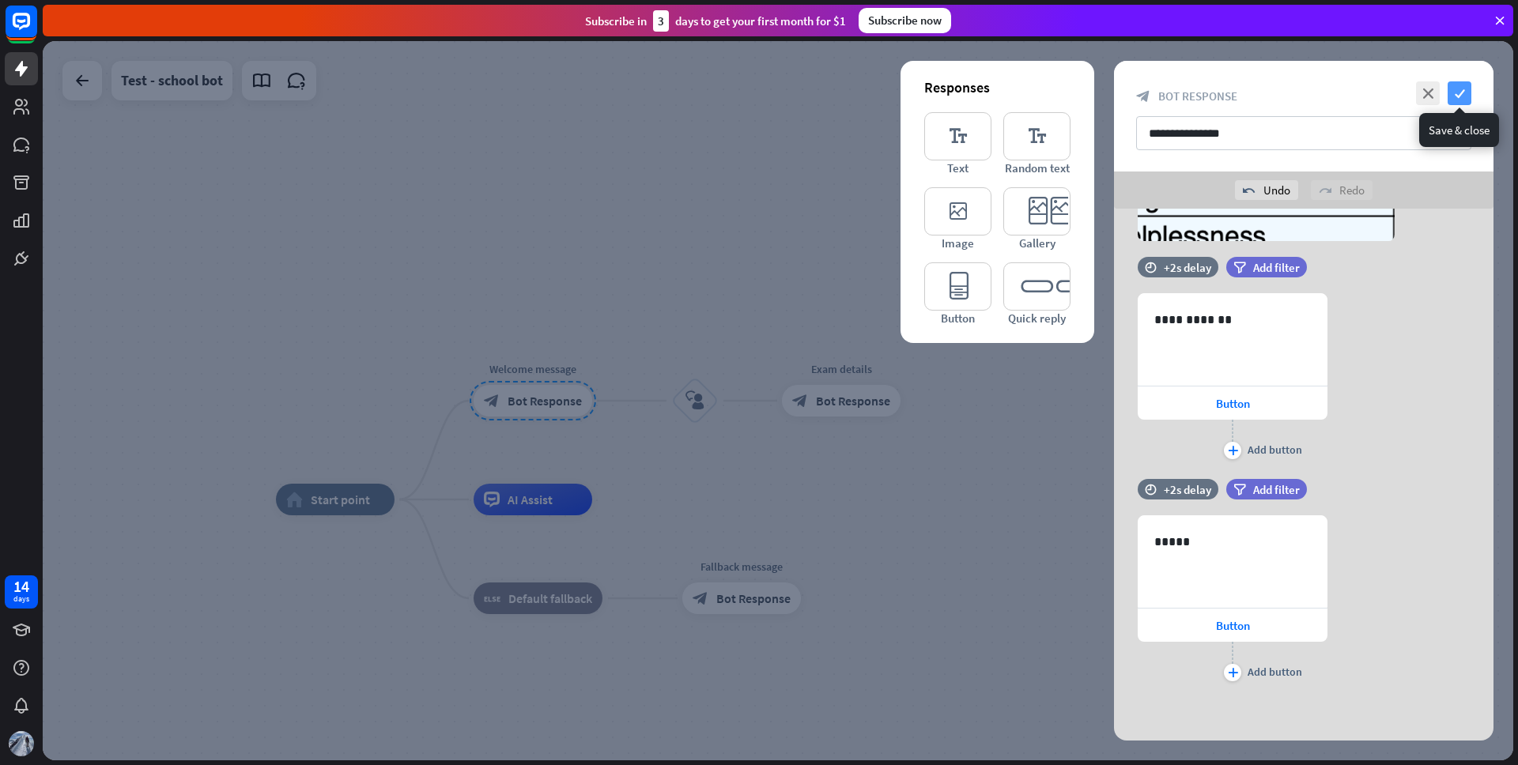
click at [1463, 97] on icon "check" at bounding box center [1460, 93] width 24 height 24
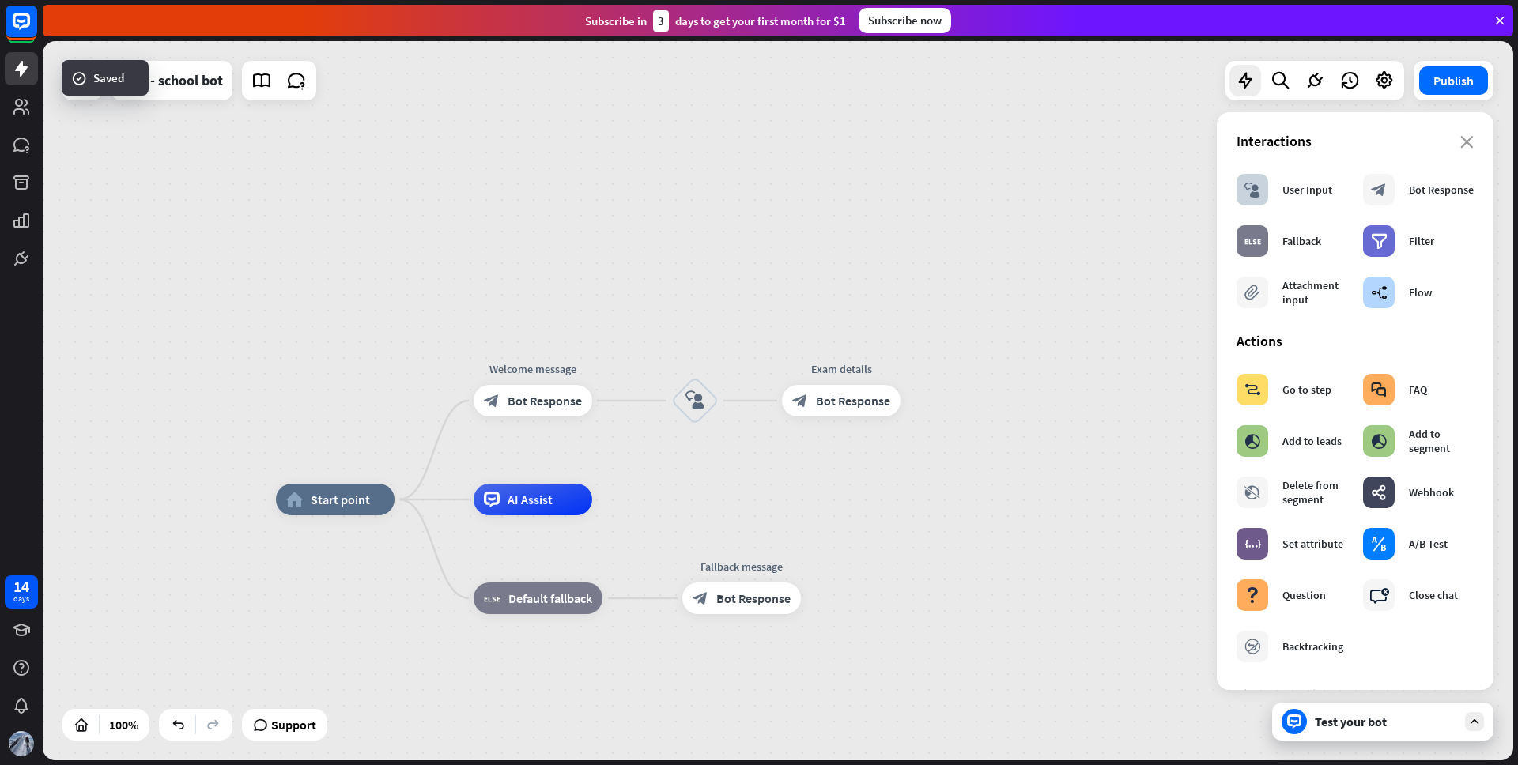
click at [1342, 722] on div "Test your bot" at bounding box center [1386, 722] width 142 height 16
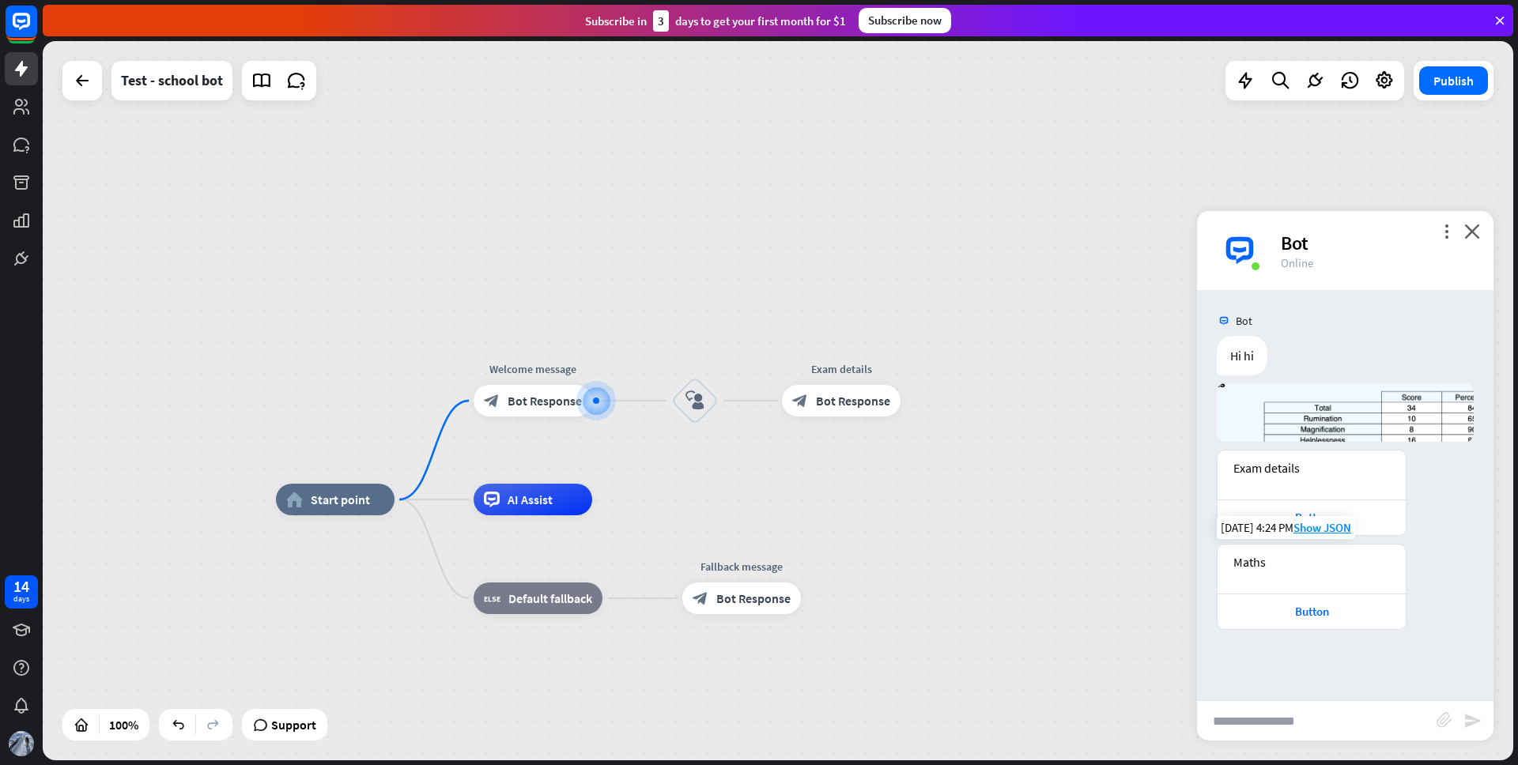
click at [1315, 519] on div "[DATE] 4:24 PM Show JSON" at bounding box center [1286, 527] width 138 height 23
click at [1317, 518] on div "Button" at bounding box center [1312, 517] width 172 height 15
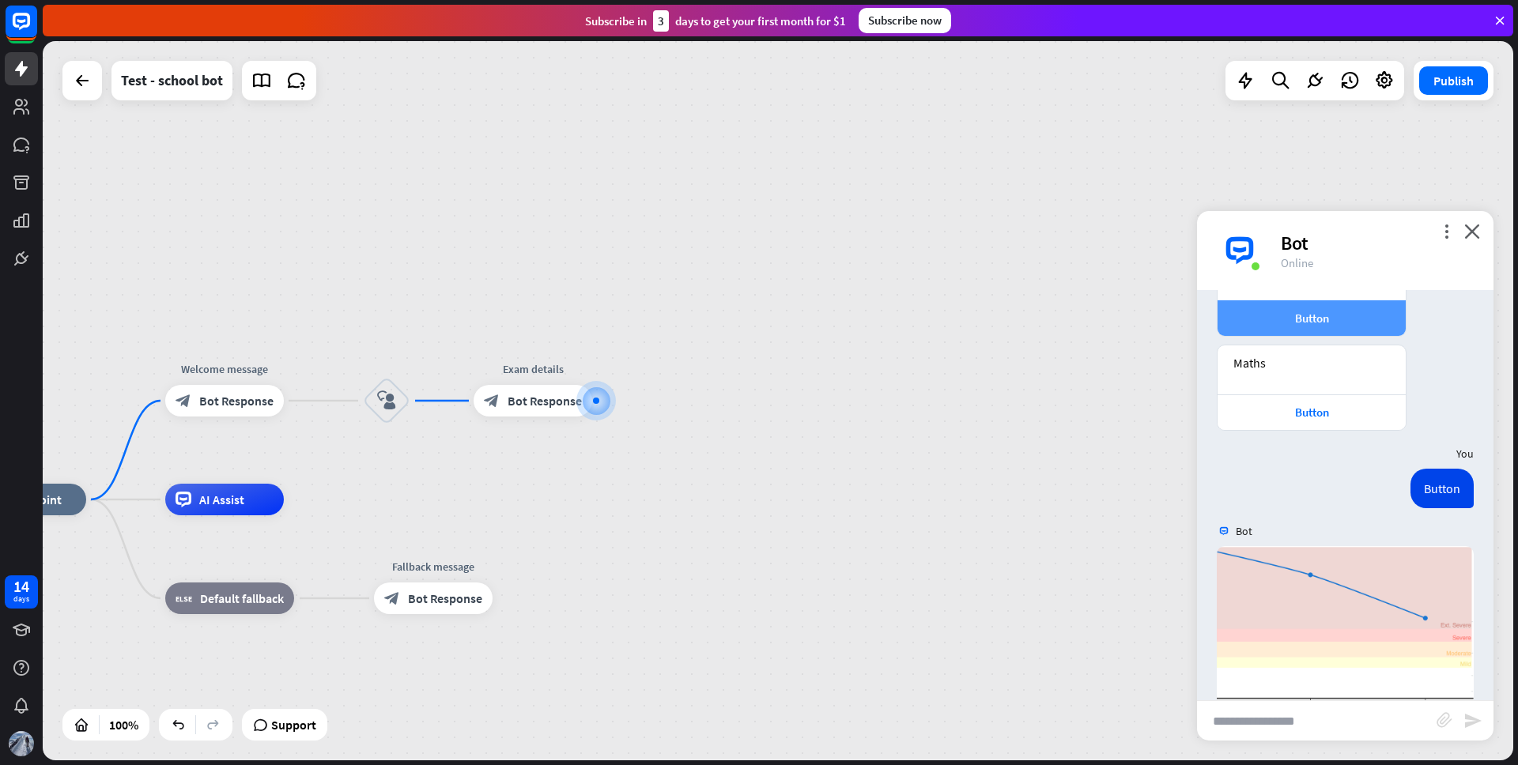
scroll to position [219, 0]
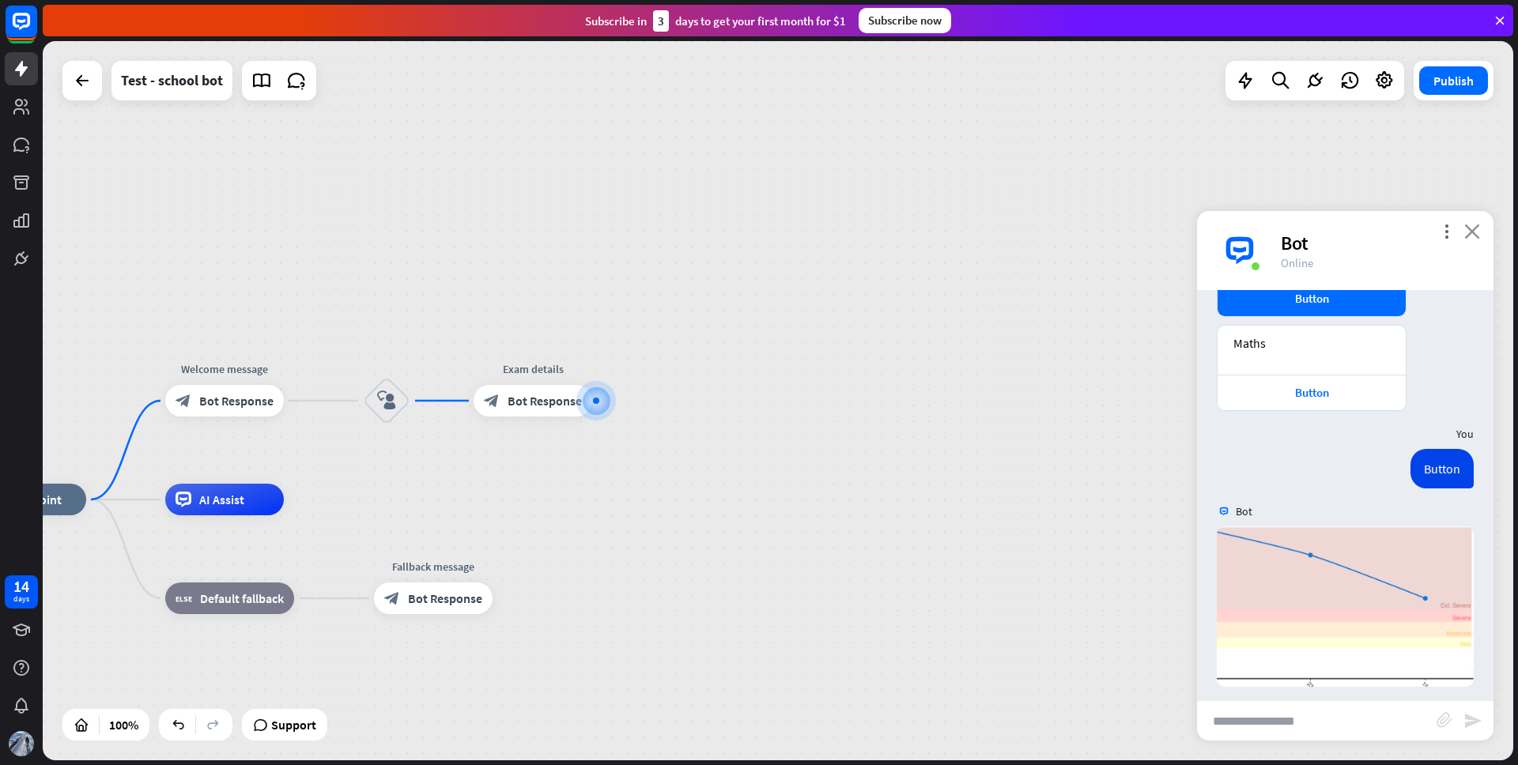
click at [1470, 229] on icon "close" at bounding box center [1473, 231] width 16 height 15
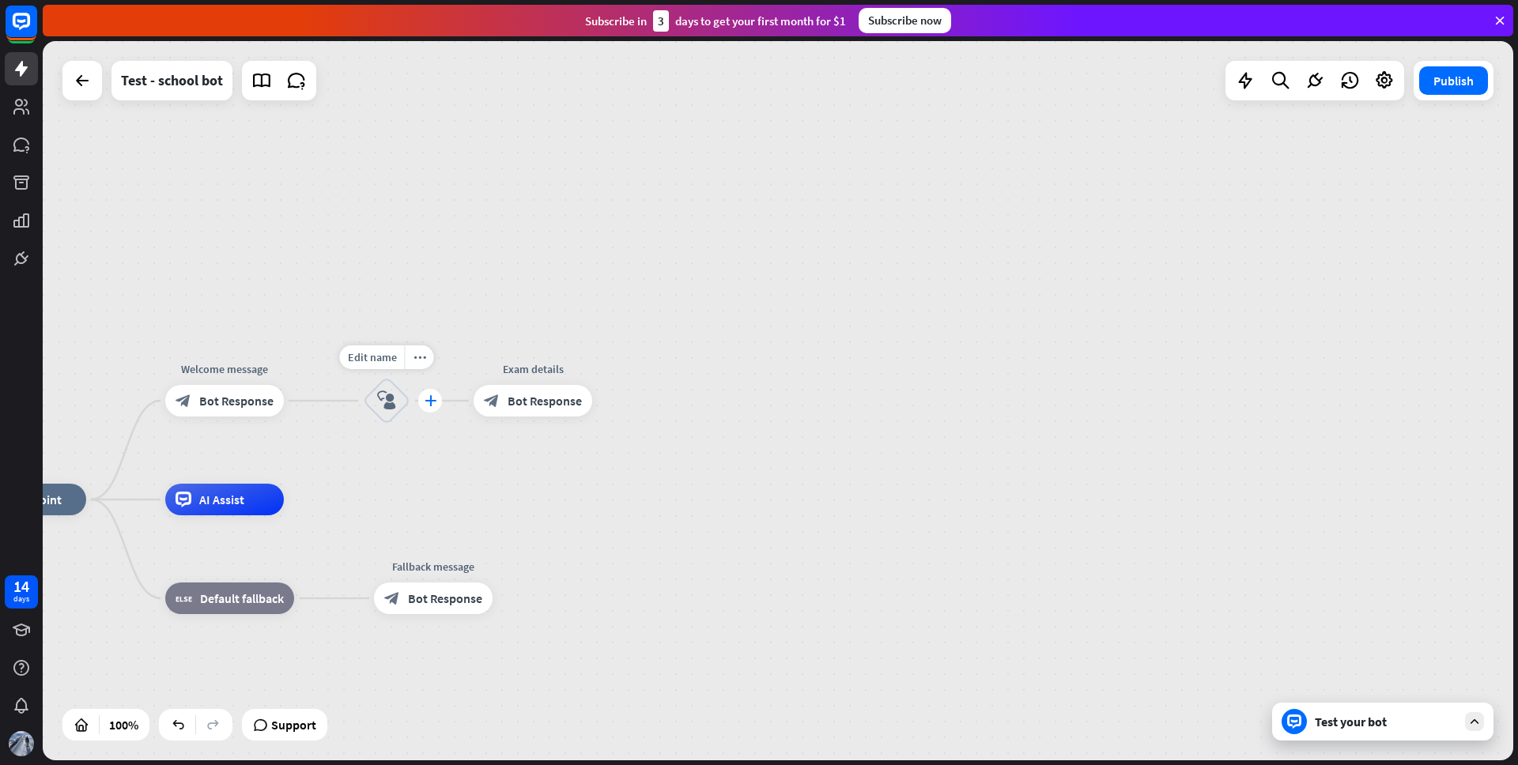
click at [425, 401] on icon "plus" at bounding box center [431, 400] width 12 height 11
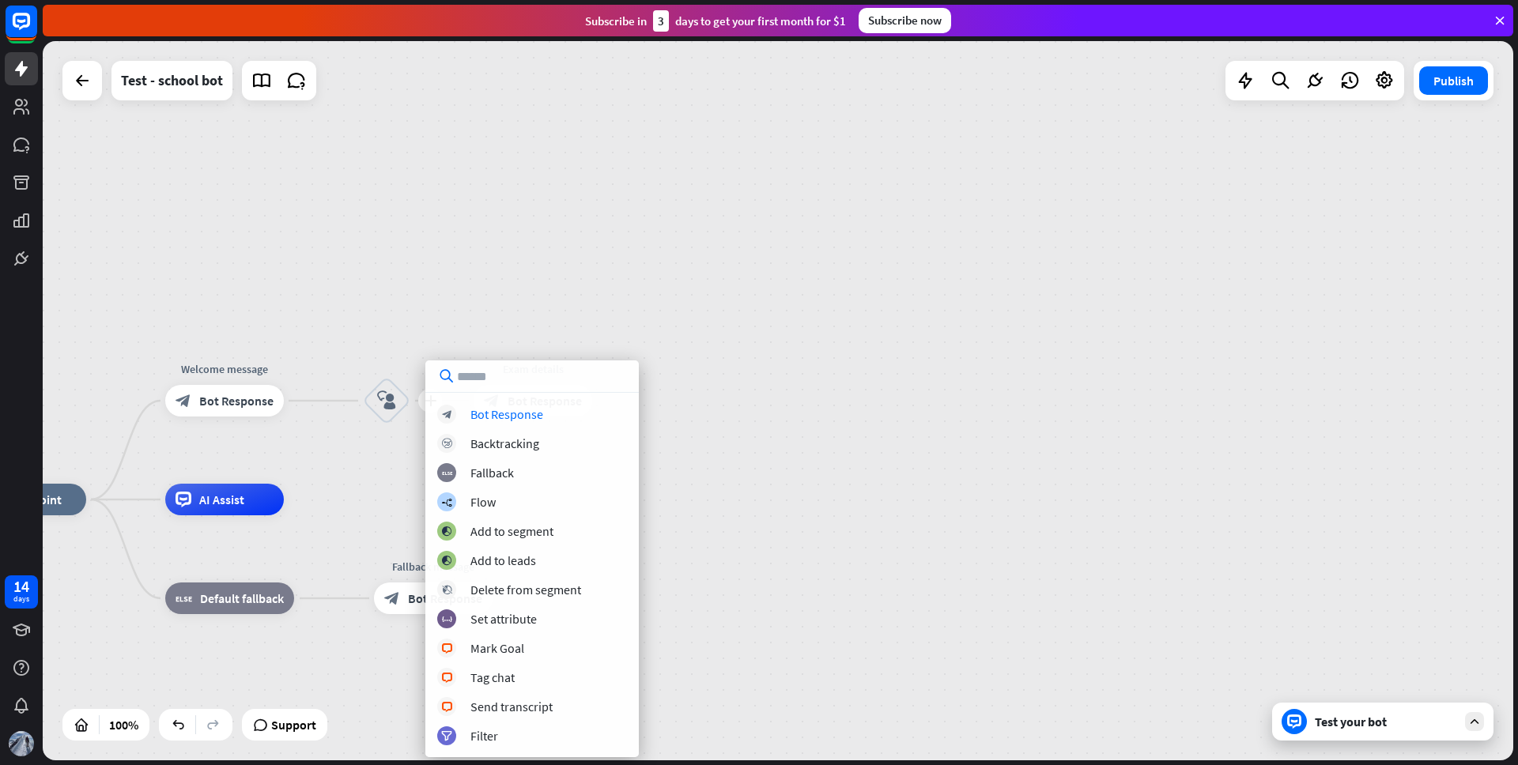
click at [544, 297] on div "home_2 Start point Welcome message block_bot_response Bot Response plus block_u…" at bounding box center [778, 401] width 1471 height 720
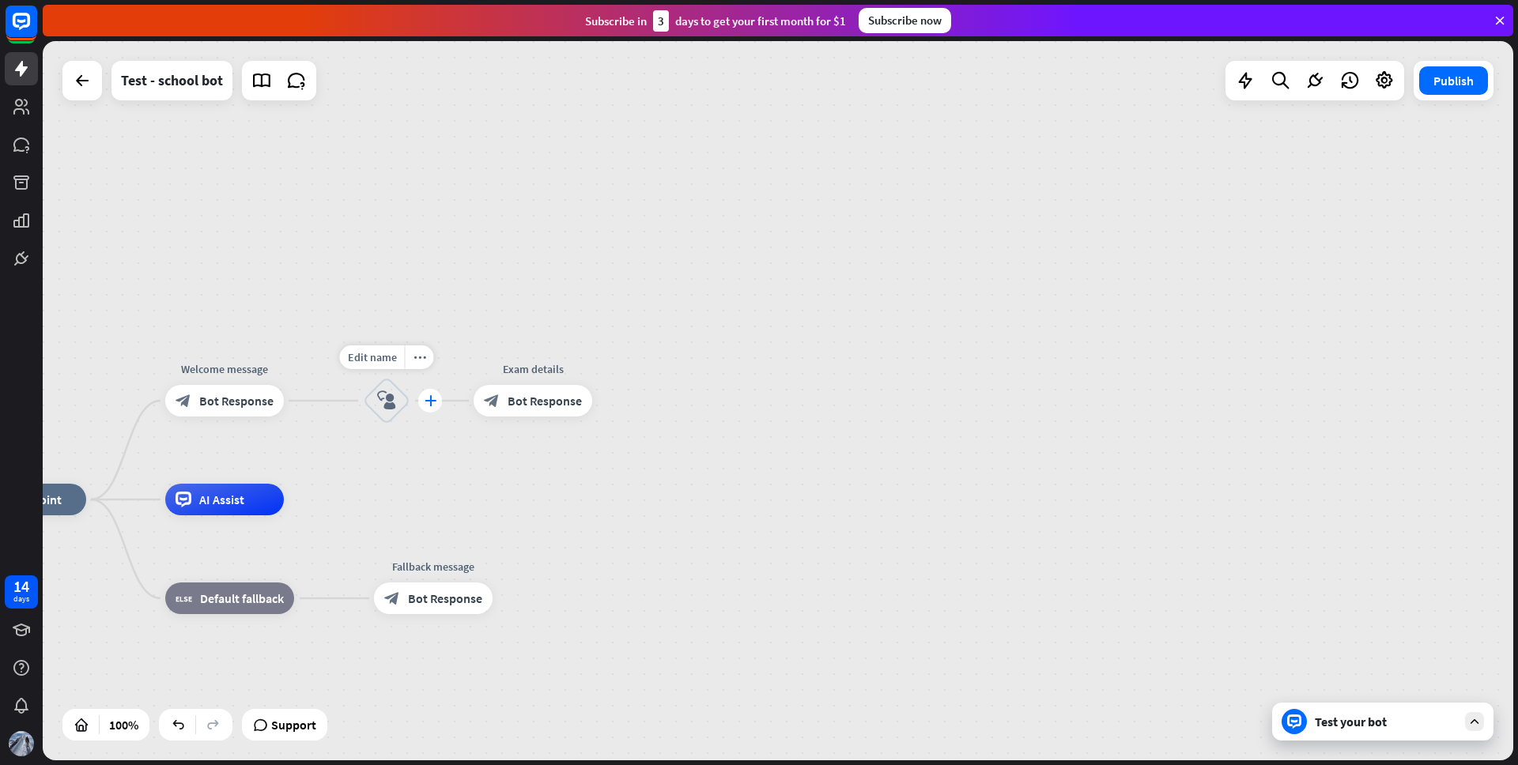
click at [433, 400] on icon "plus" at bounding box center [431, 400] width 12 height 11
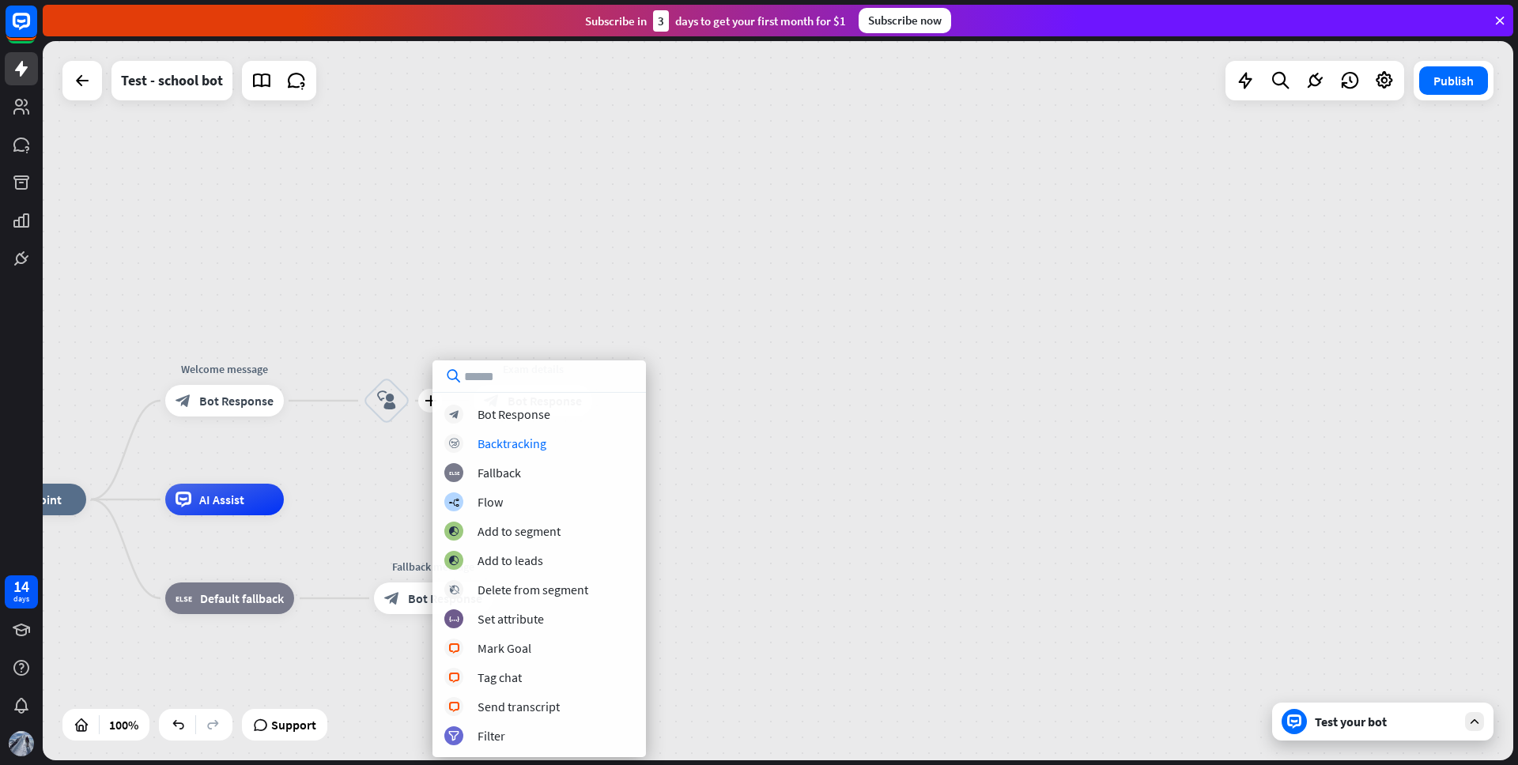
click at [509, 425] on div "block_bot_response Bot Response block_backtracking Backtracking block_fallback …" at bounding box center [540, 575] width 214 height 341
click at [514, 417] on div "Bot Response" at bounding box center [514, 414] width 73 height 16
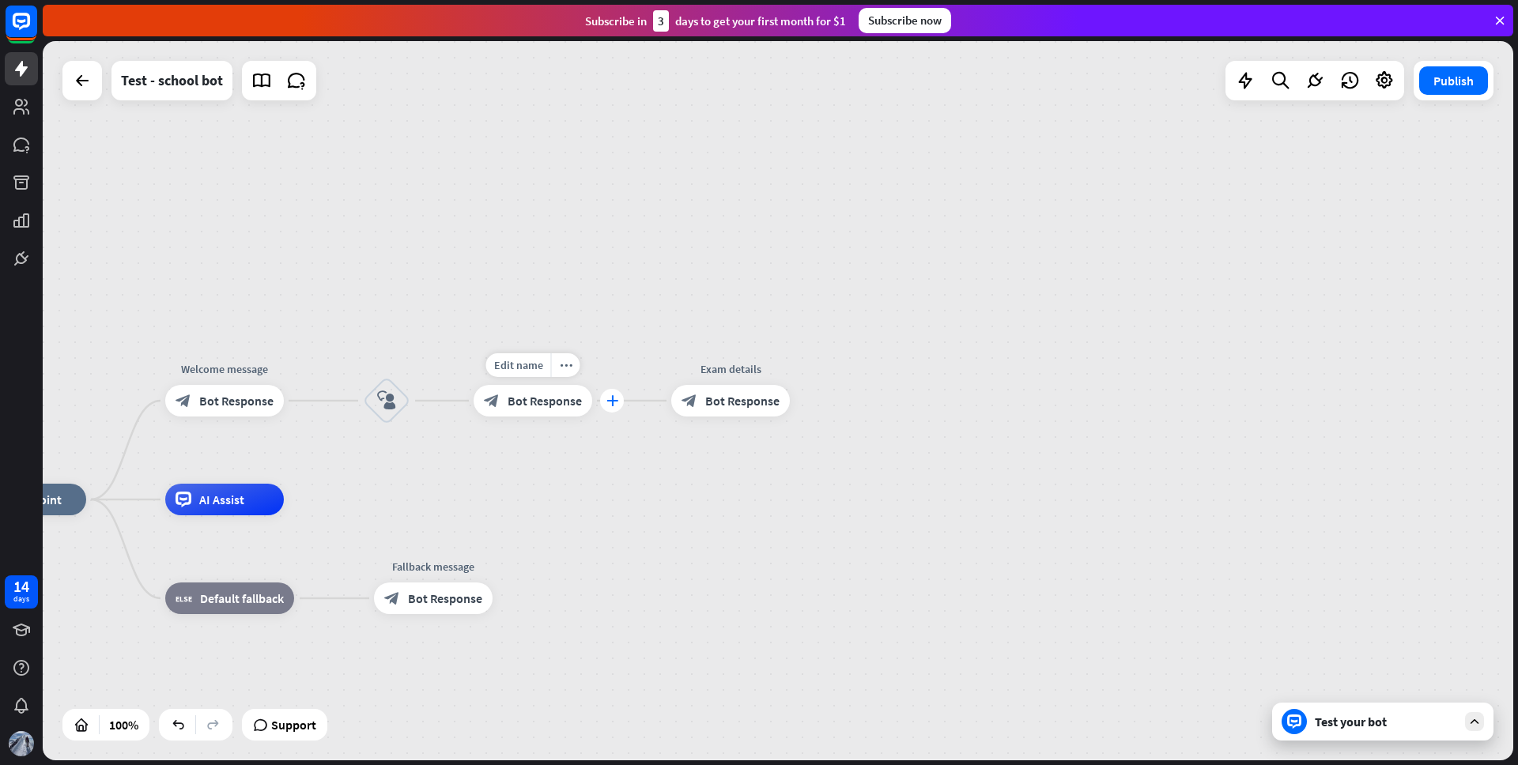
click at [614, 401] on icon "plus" at bounding box center [613, 400] width 12 height 11
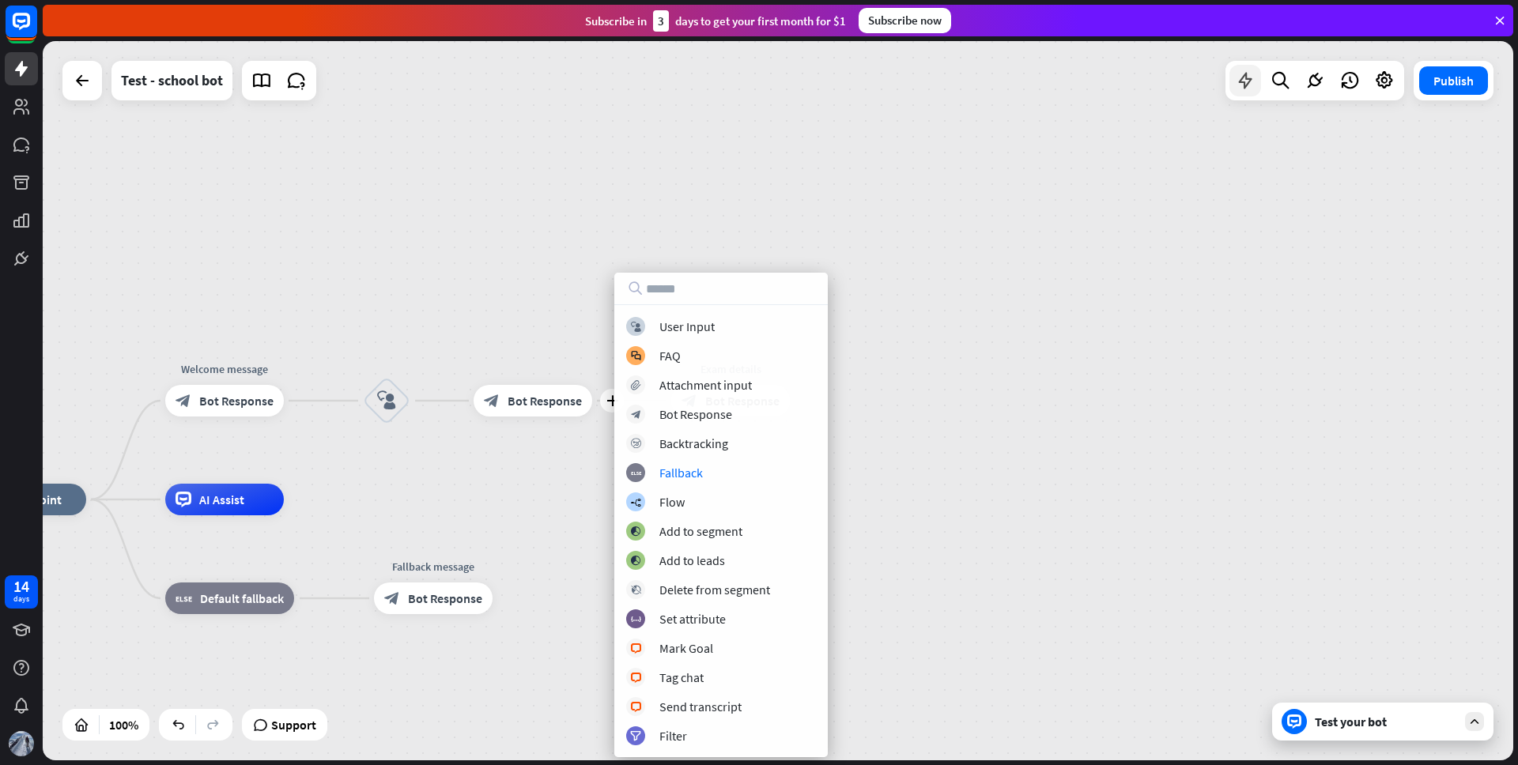
click at [1248, 84] on icon at bounding box center [1245, 80] width 21 height 21
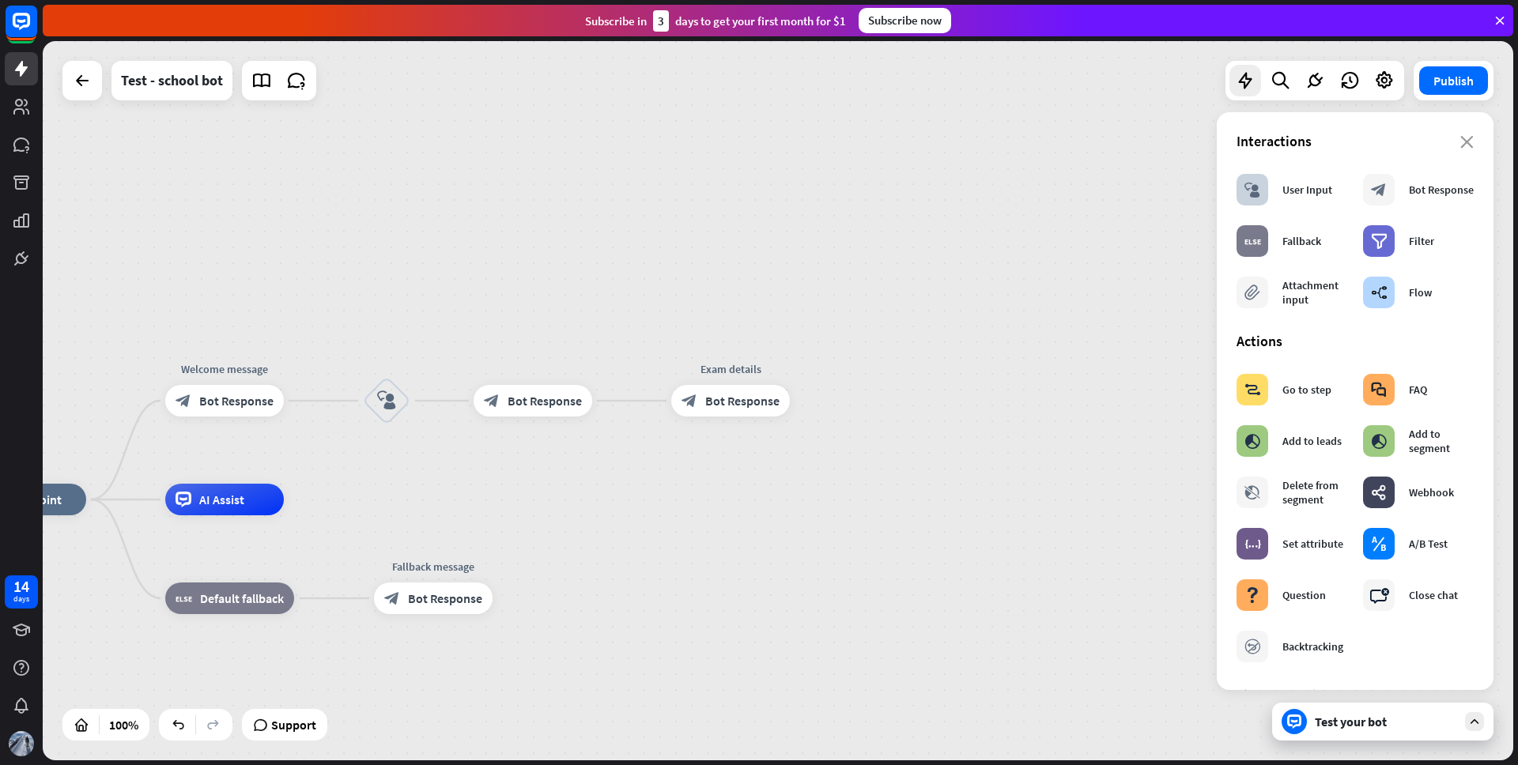
click at [858, 406] on div "home_2 Start point Welcome message block_bot_response Bot Response block_user_i…" at bounding box center [778, 401] width 1471 height 720
click at [391, 394] on icon "block_user_input" at bounding box center [386, 400] width 19 height 19
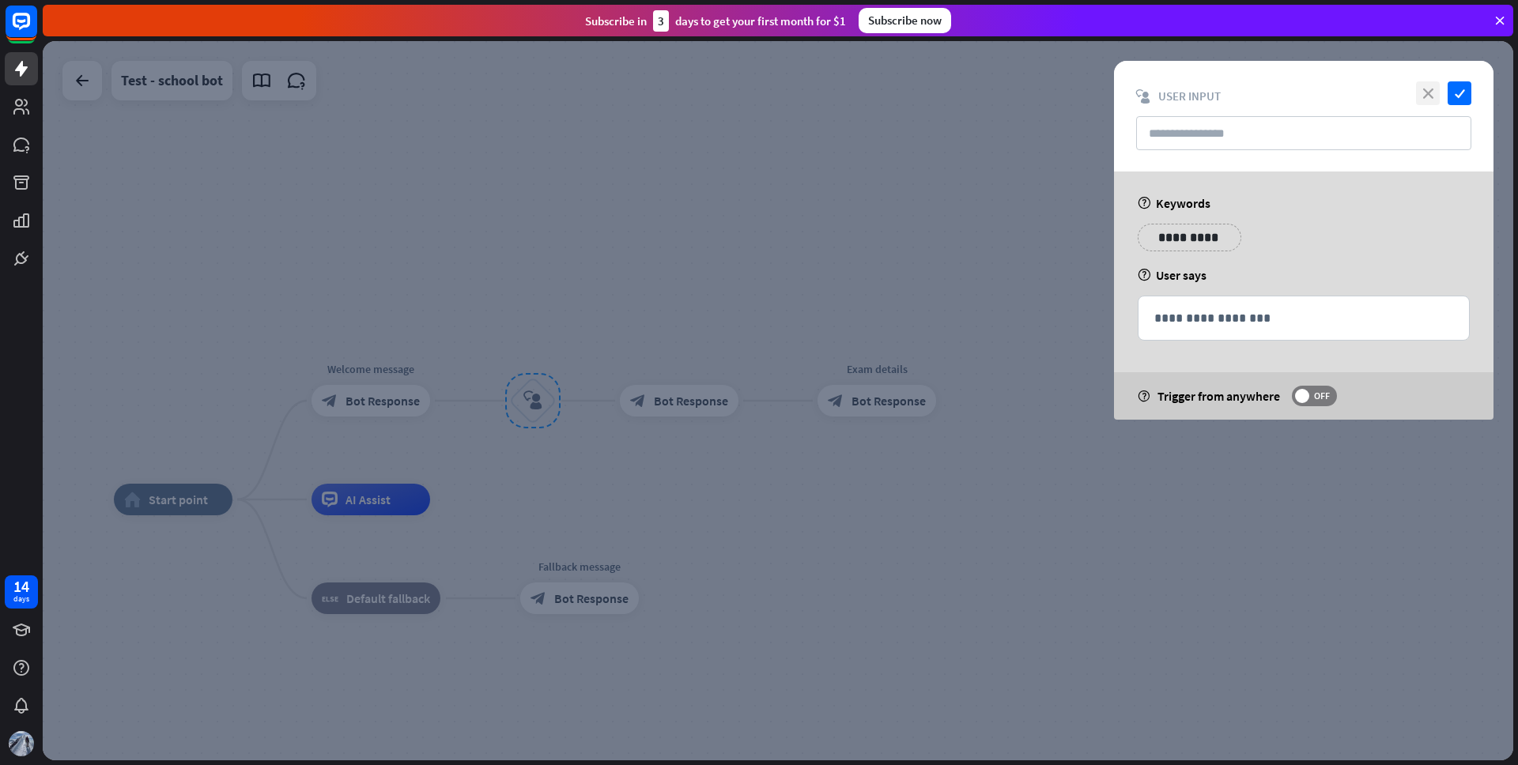
click at [1421, 88] on icon "close" at bounding box center [1428, 93] width 24 height 24
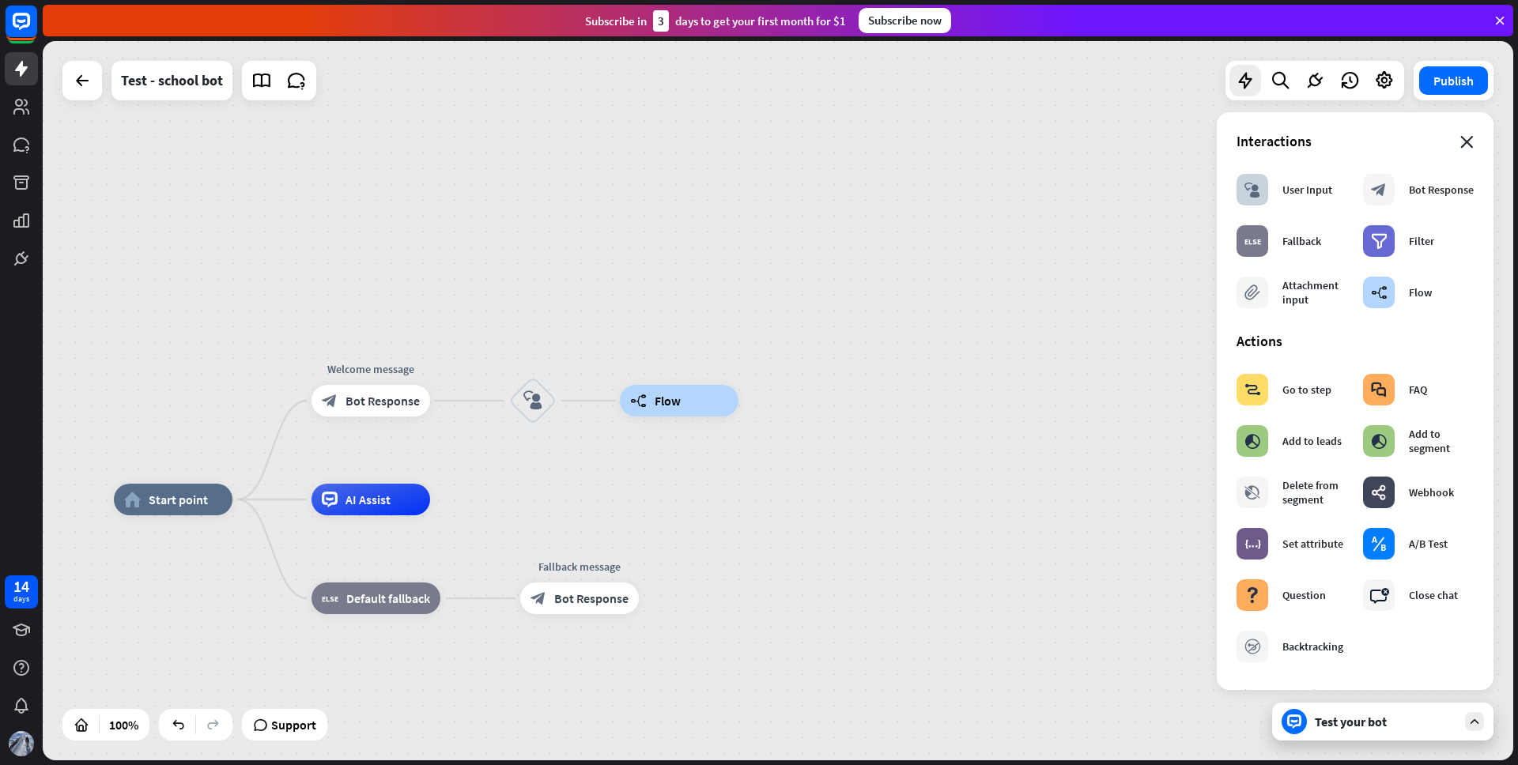
click at [1461, 142] on icon "close" at bounding box center [1467, 142] width 13 height 13
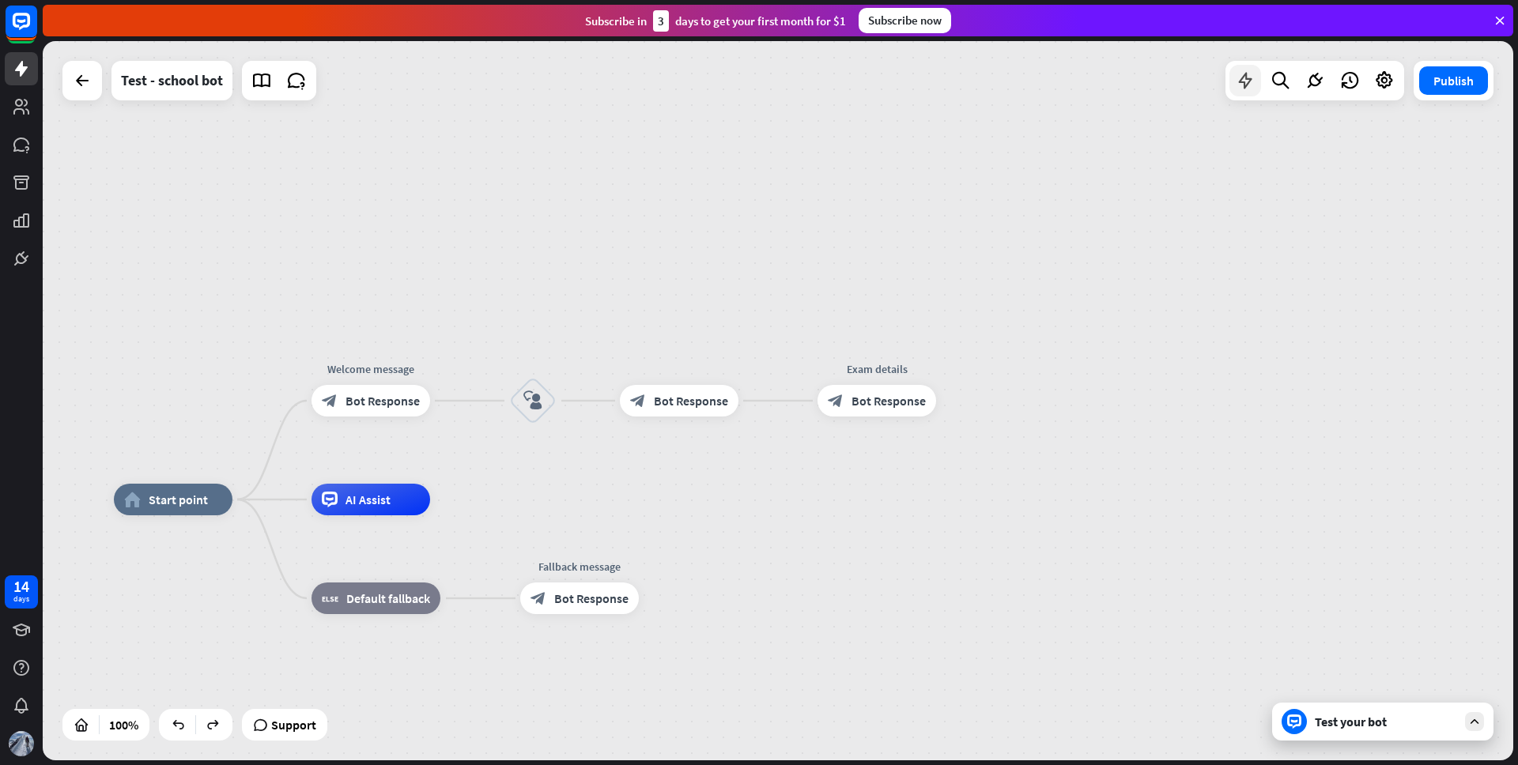
click at [1240, 86] on icon at bounding box center [1245, 80] width 21 height 21
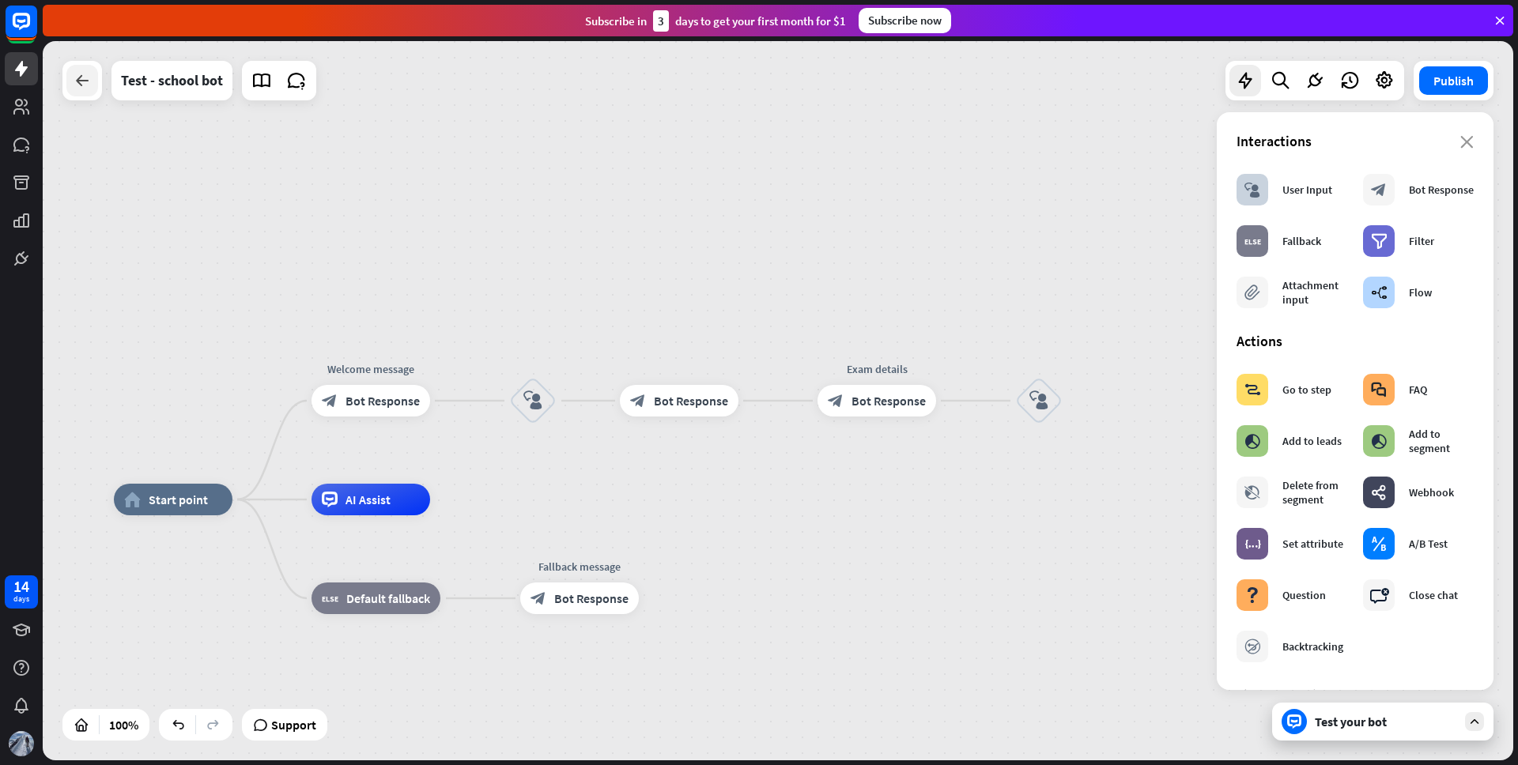
click at [88, 89] on icon at bounding box center [82, 80] width 19 height 19
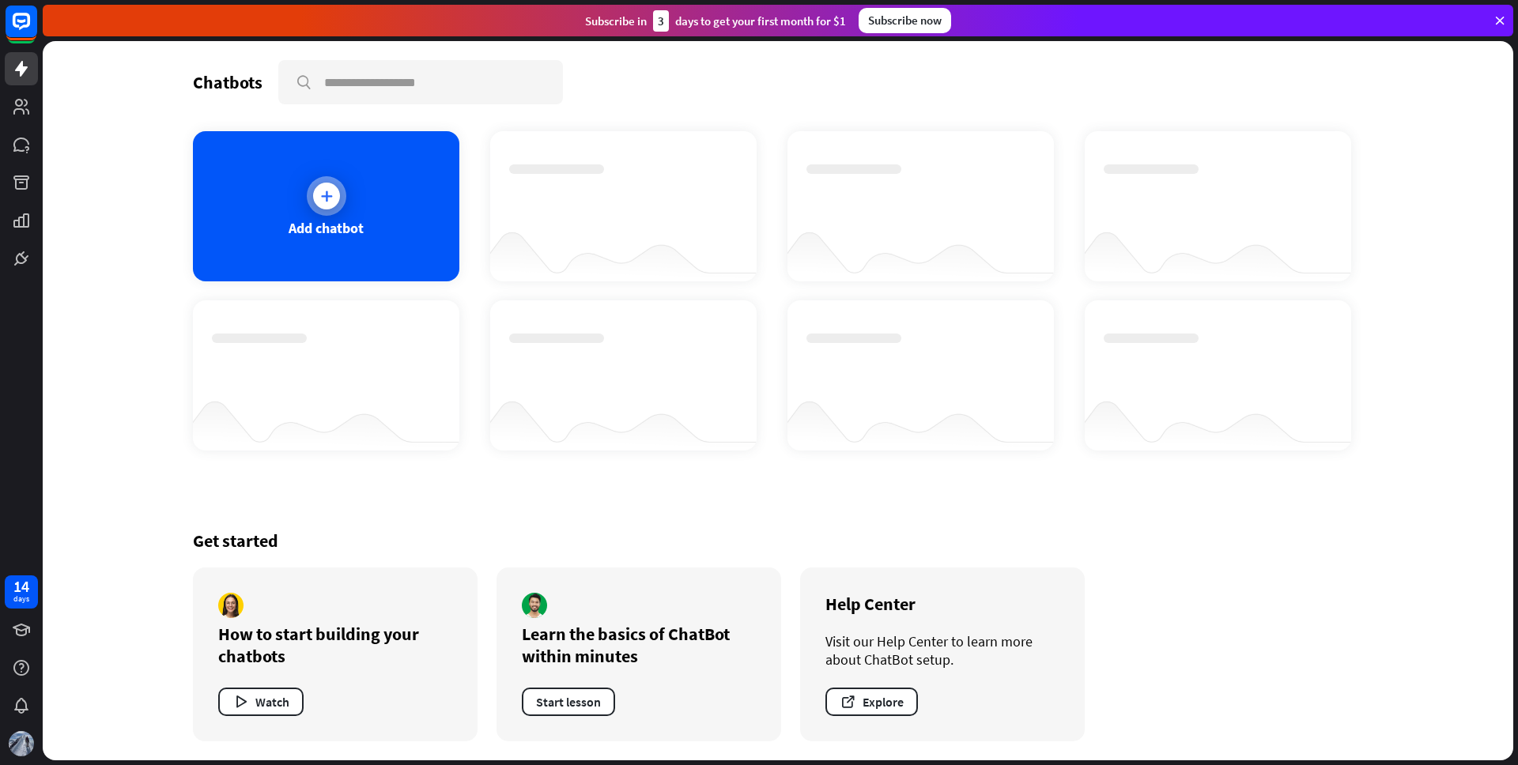
click at [369, 191] on div "Add chatbot" at bounding box center [326, 206] width 266 height 150
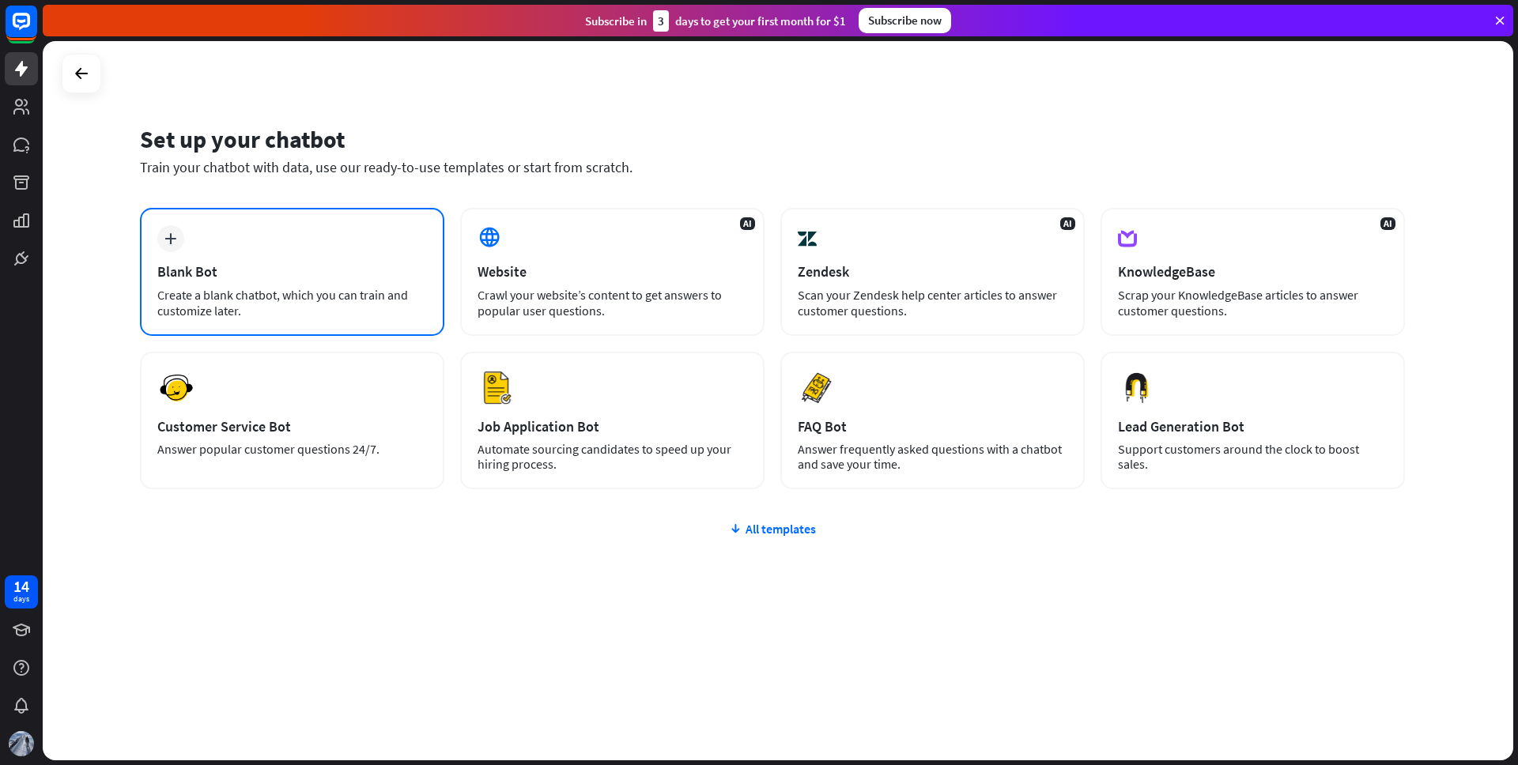
click at [316, 248] on div "plus Blank Bot Create a blank chatbot, which you can train and customize later." at bounding box center [292, 272] width 304 height 128
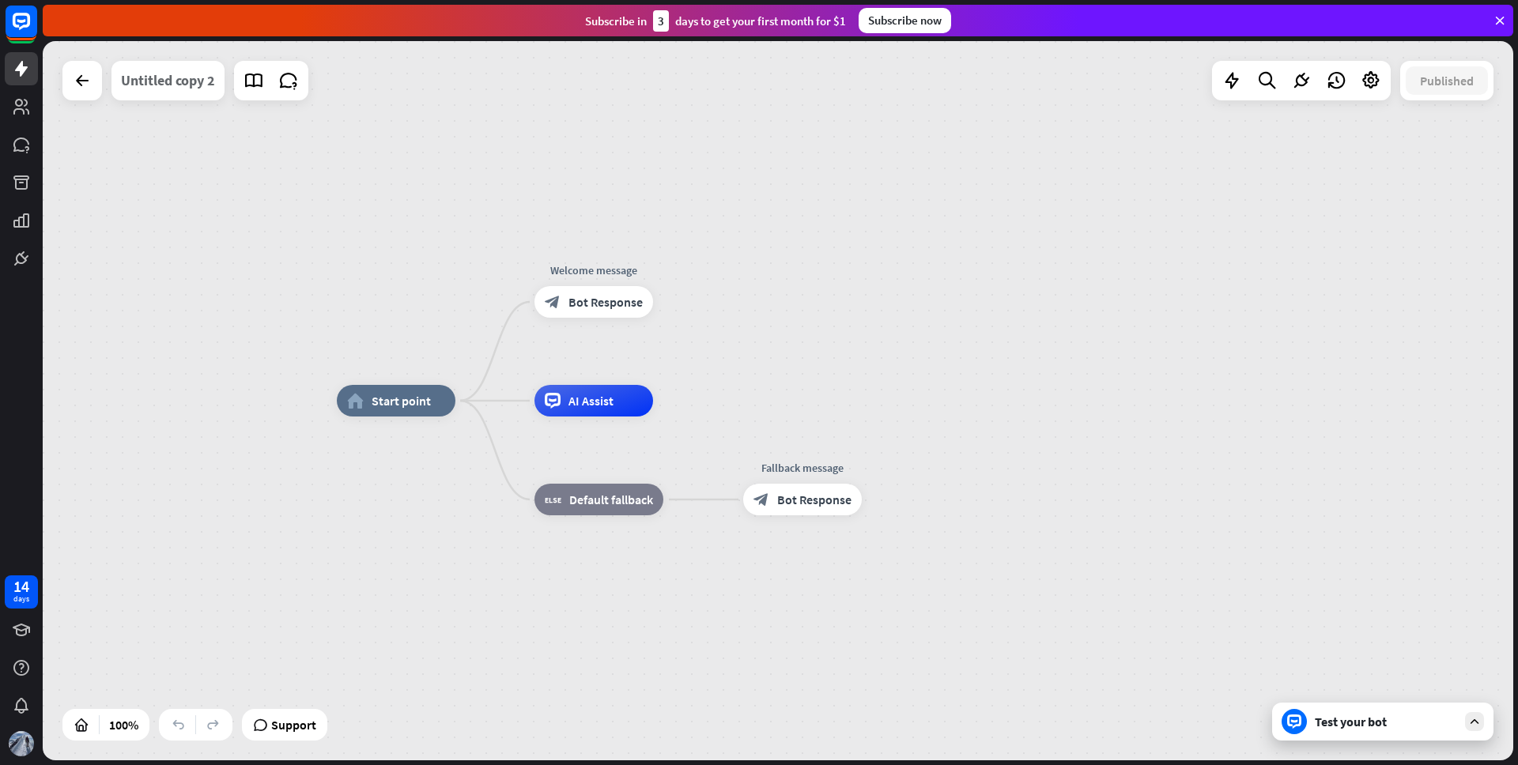
click at [192, 89] on div "Untitled copy 2" at bounding box center [168, 81] width 94 height 40
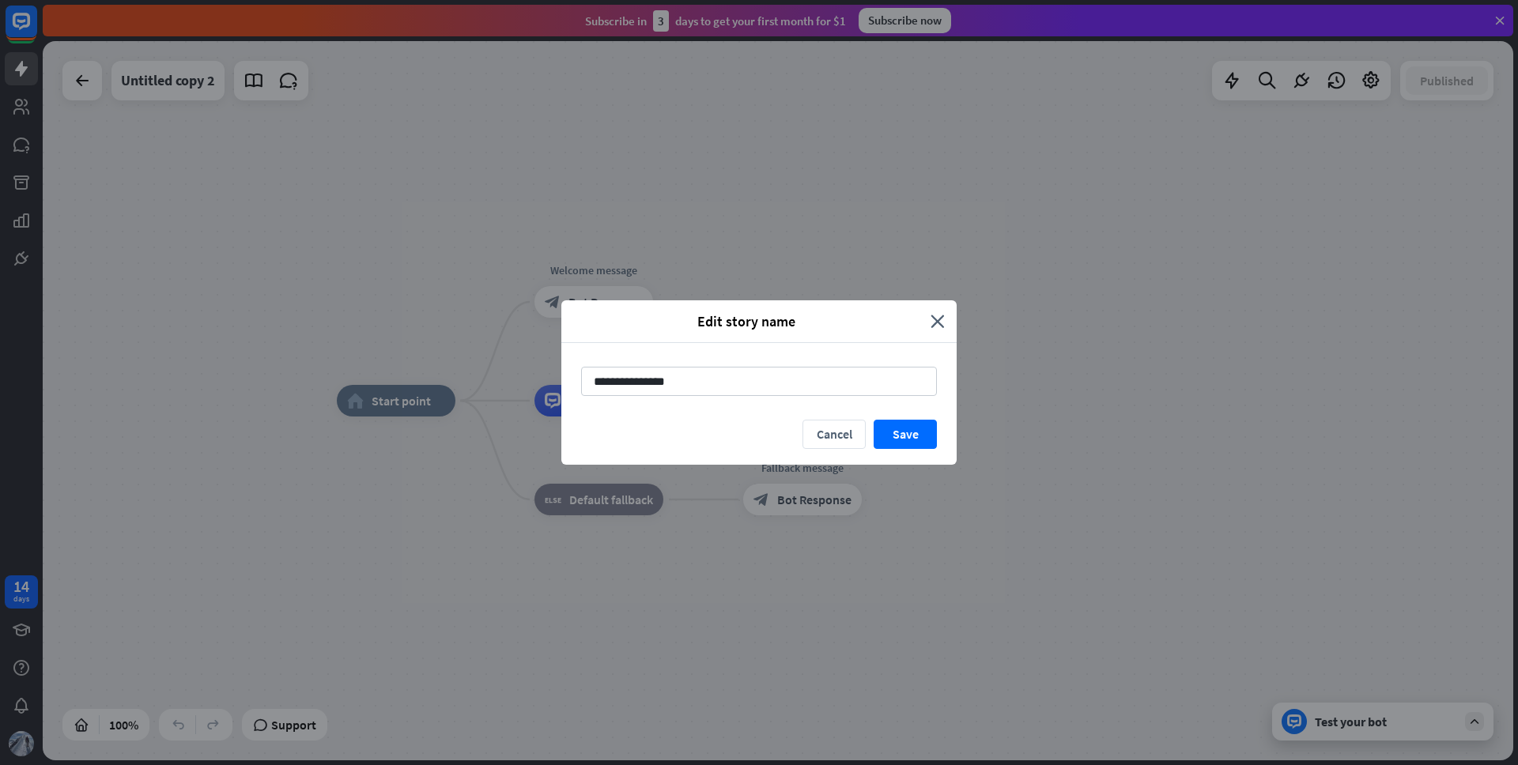
drag, startPoint x: 650, startPoint y: 381, endPoint x: 523, endPoint y: 375, distance: 127.5
click at [523, 375] on div "**********" at bounding box center [759, 382] width 1518 height 765
type input "*****"
click at [907, 440] on button "Save" at bounding box center [905, 434] width 63 height 29
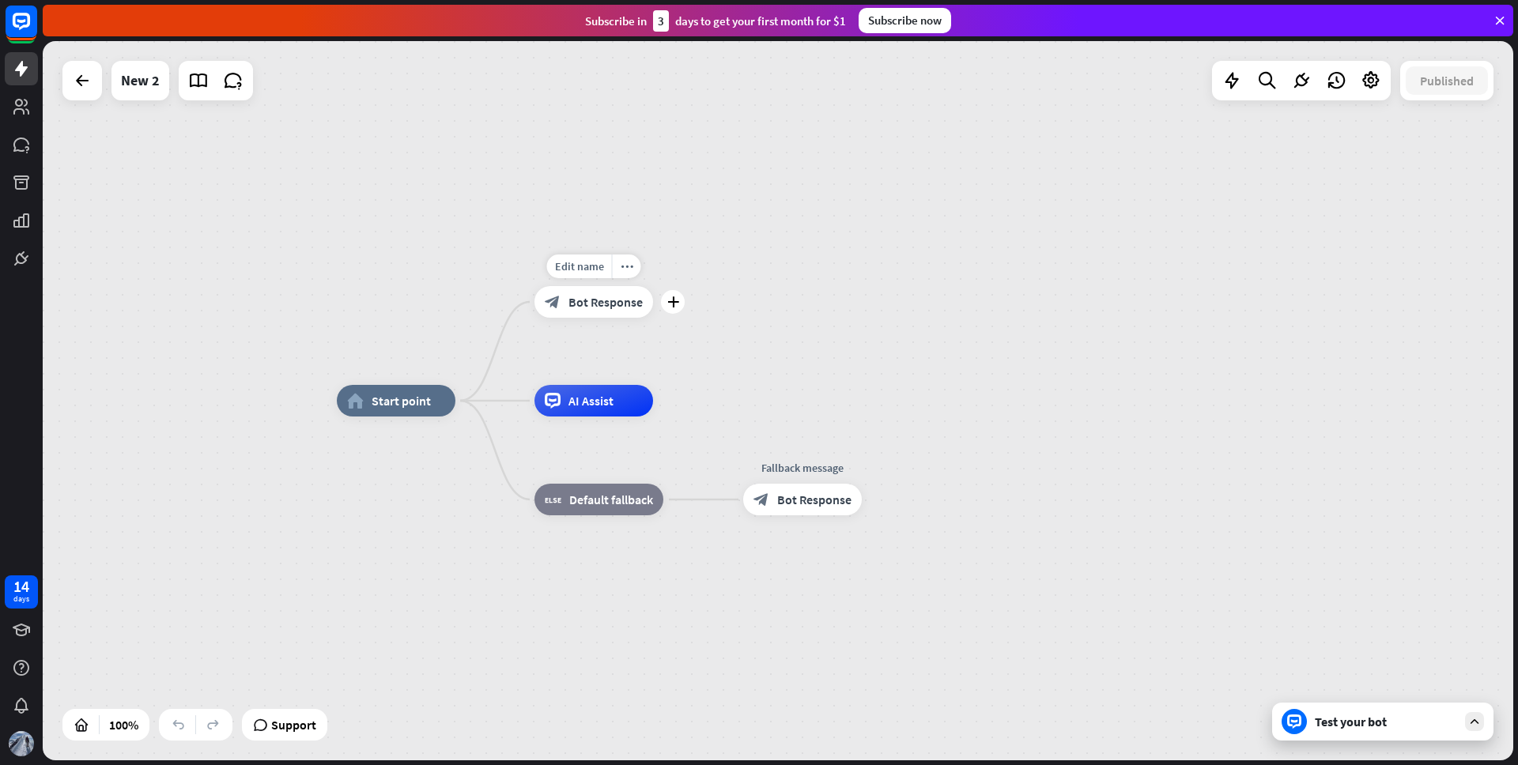
click at [604, 303] on span "Bot Response" at bounding box center [606, 302] width 74 height 16
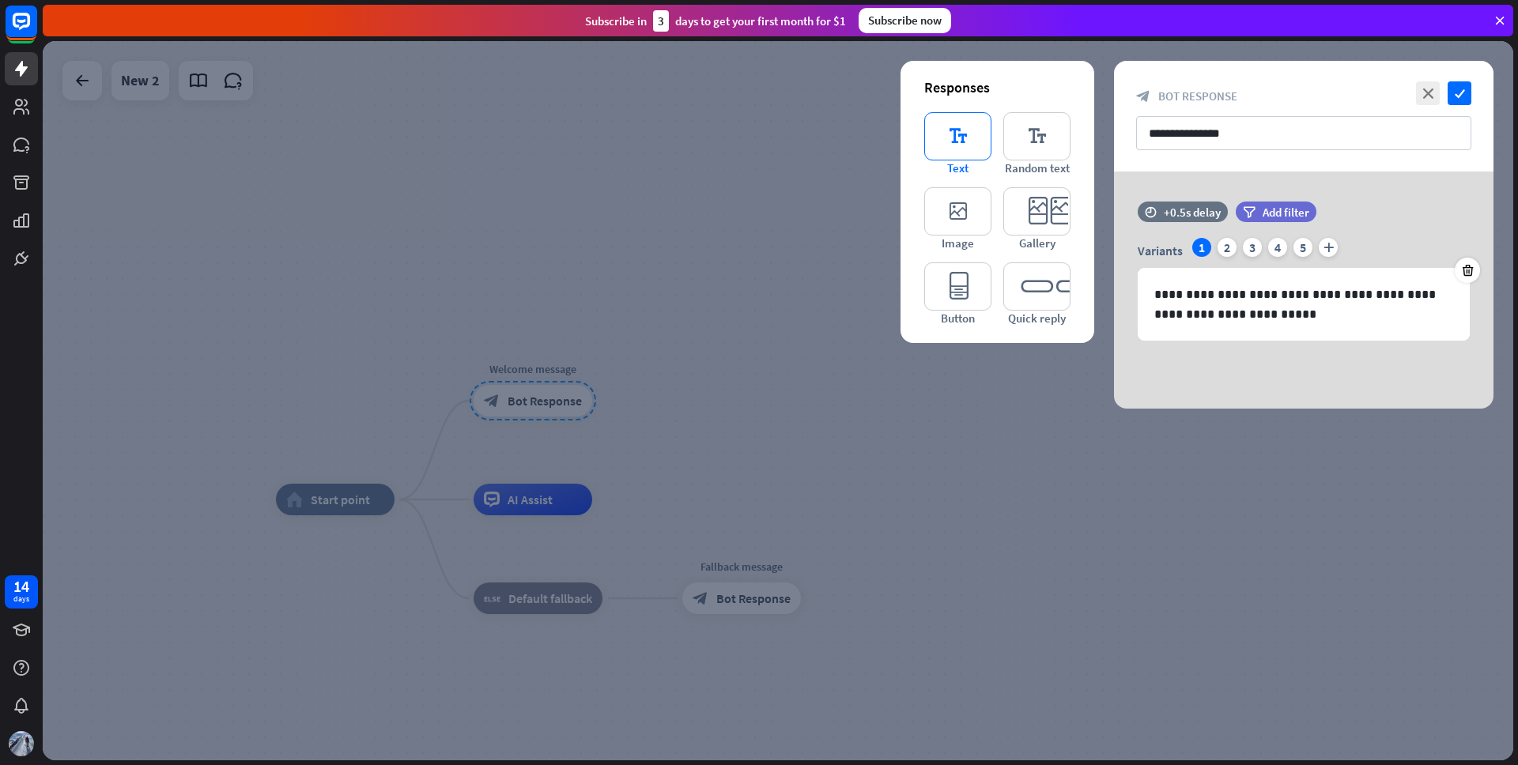
click at [969, 135] on icon "editor_text" at bounding box center [957, 136] width 67 height 48
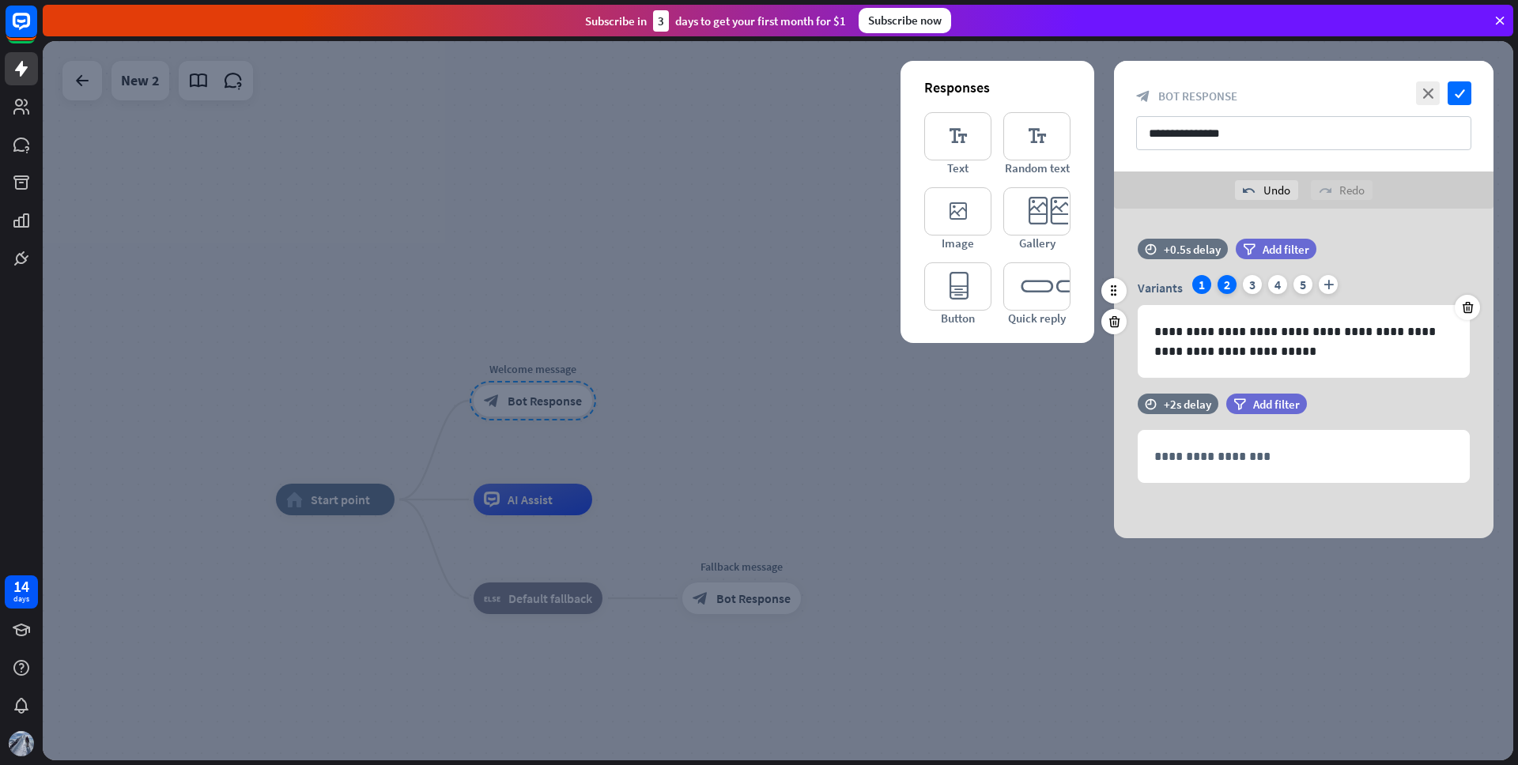
click at [1222, 285] on div "2" at bounding box center [1227, 284] width 19 height 19
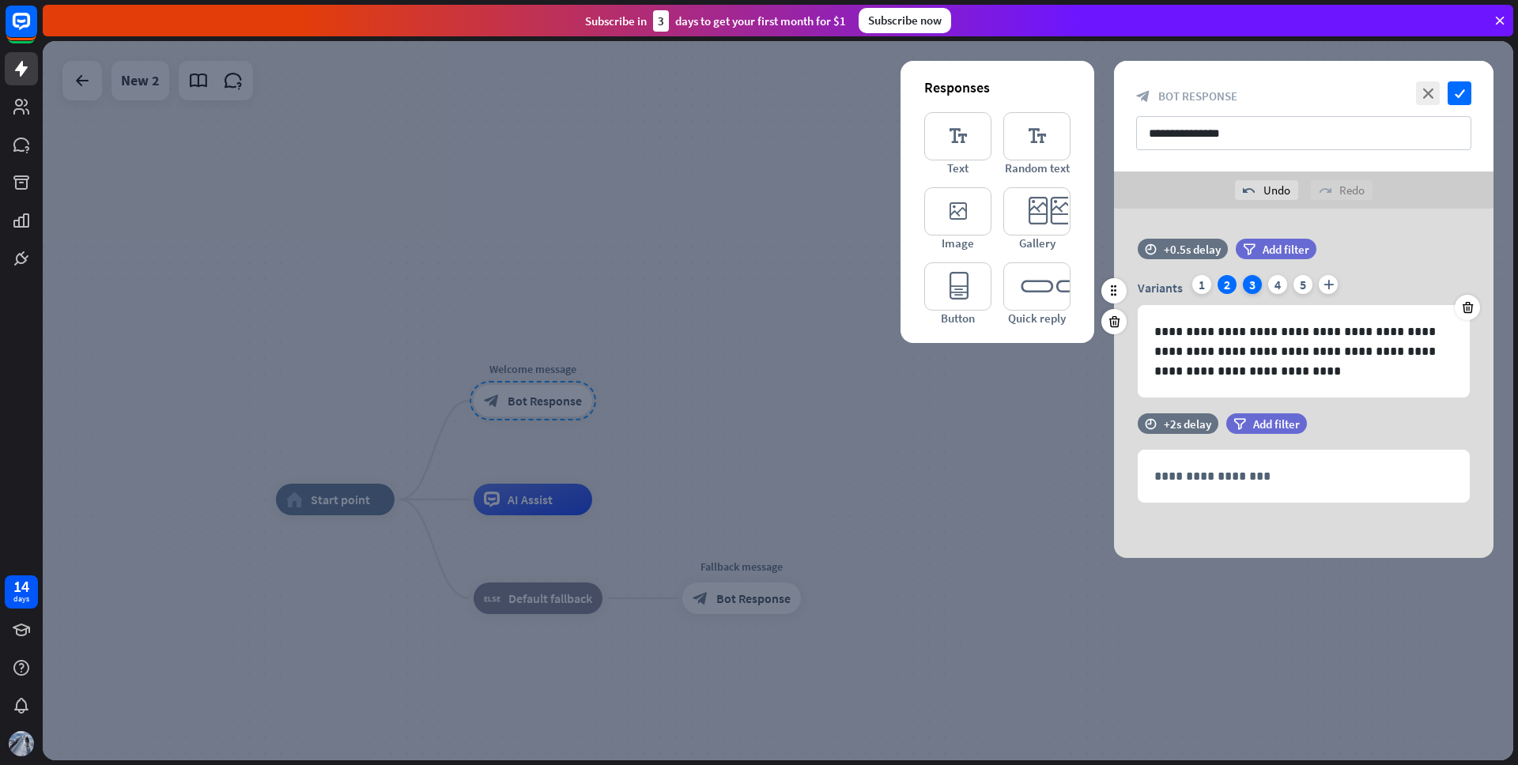
click at [1259, 289] on div "3" at bounding box center [1252, 284] width 19 height 19
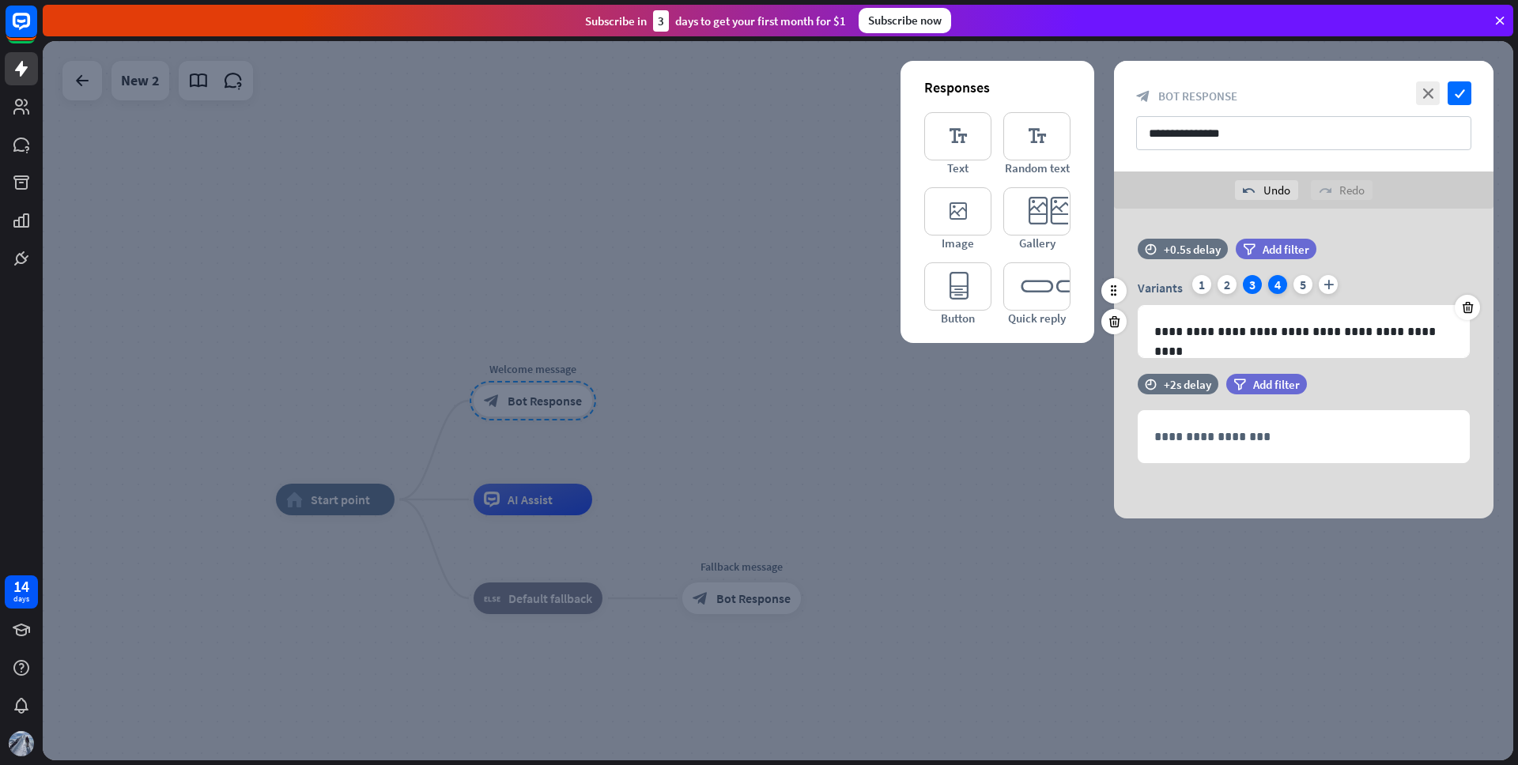
click at [1276, 287] on div "4" at bounding box center [1277, 284] width 19 height 19
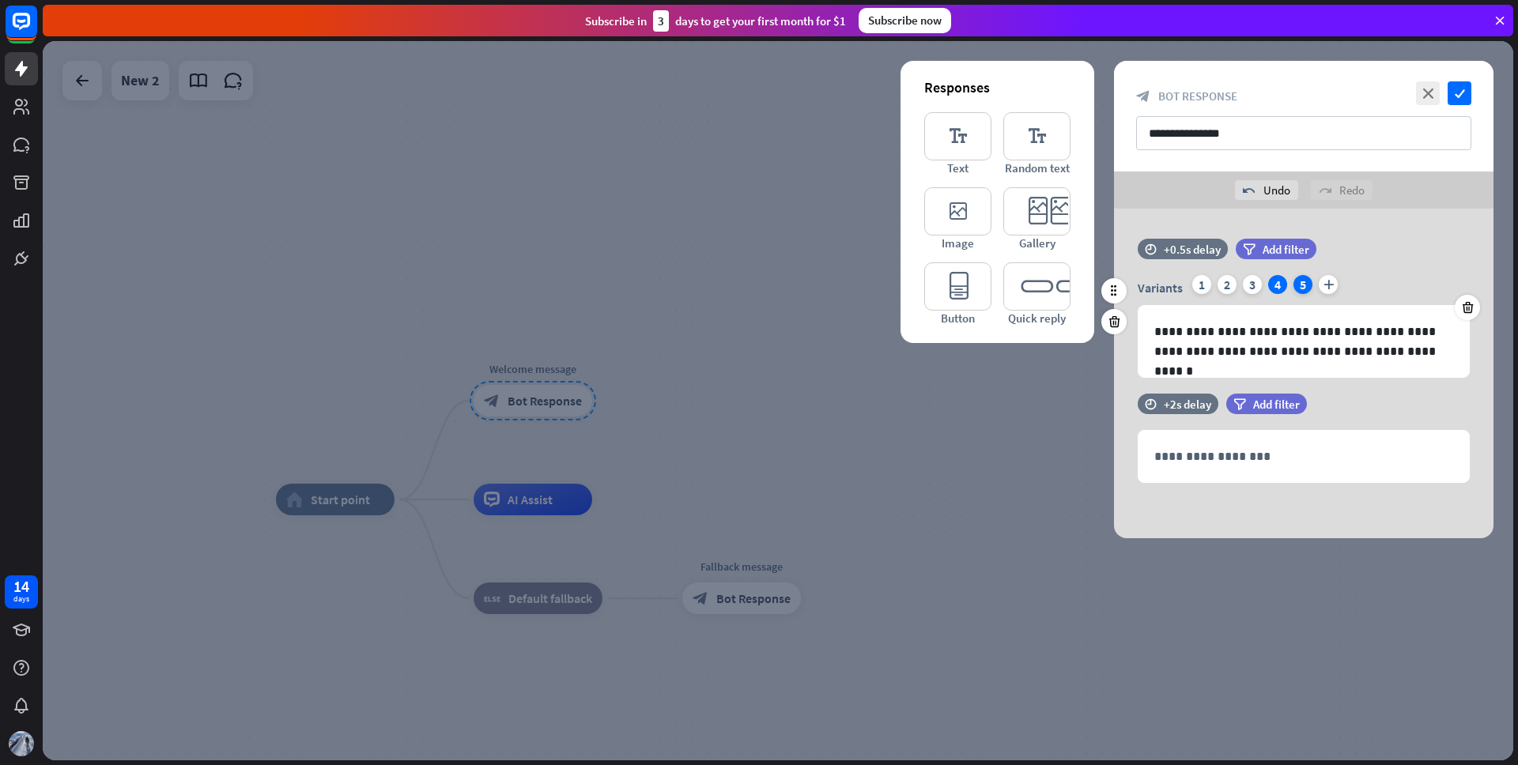
click at [1303, 285] on div "5" at bounding box center [1303, 284] width 19 height 19
click at [1197, 287] on div "1" at bounding box center [1201, 284] width 19 height 19
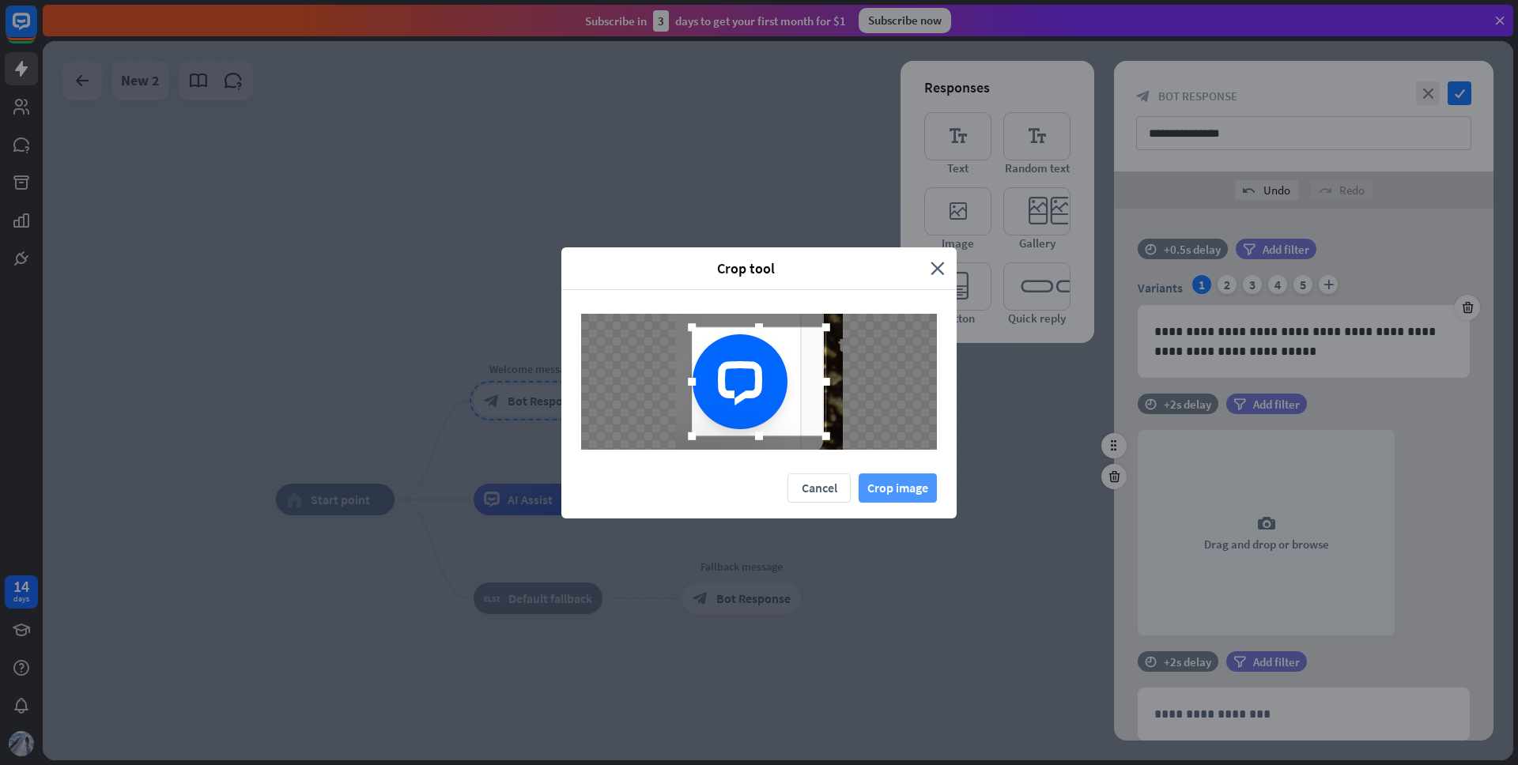
click at [895, 485] on button "Crop image" at bounding box center [898, 488] width 78 height 29
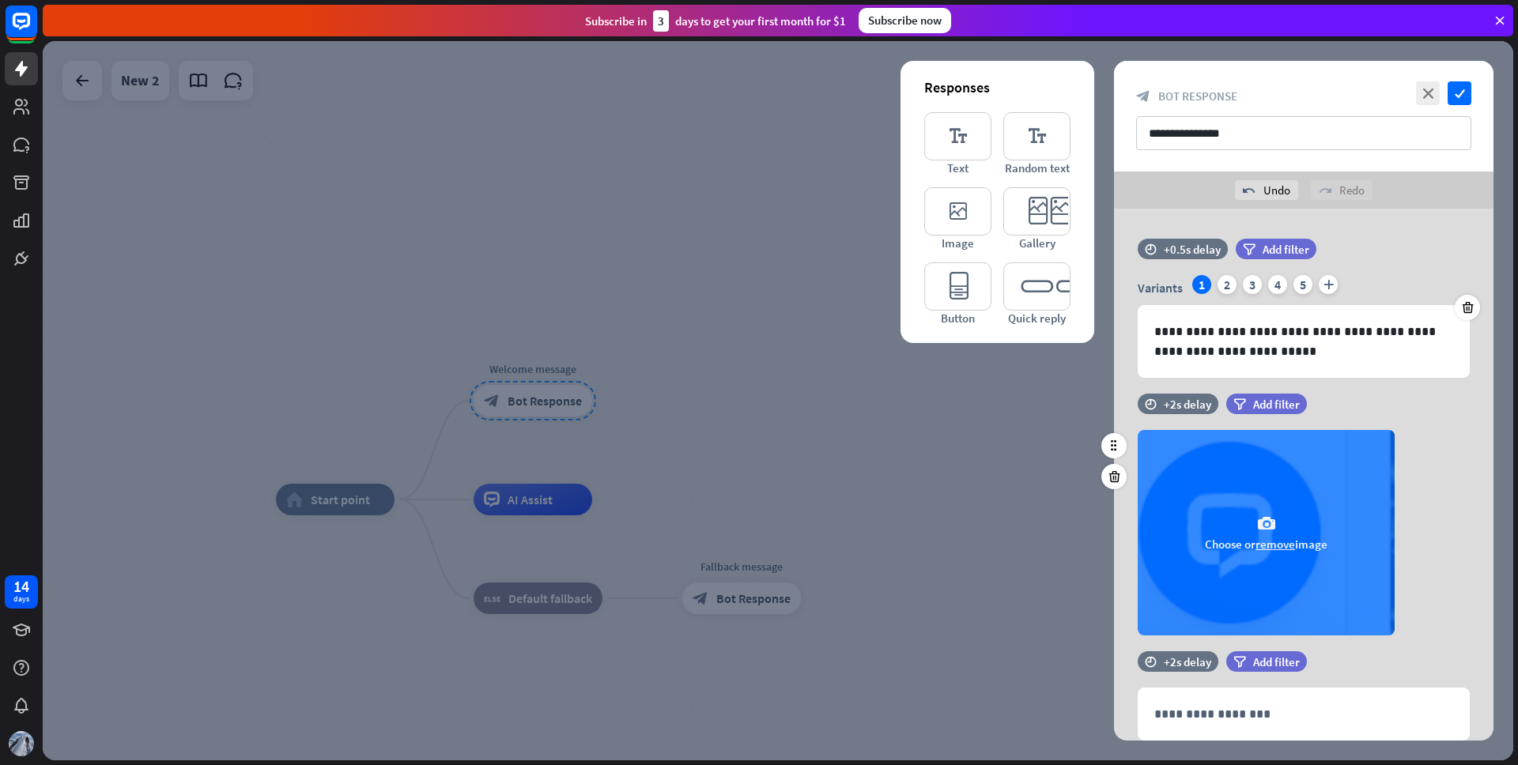
scroll to position [55, 0]
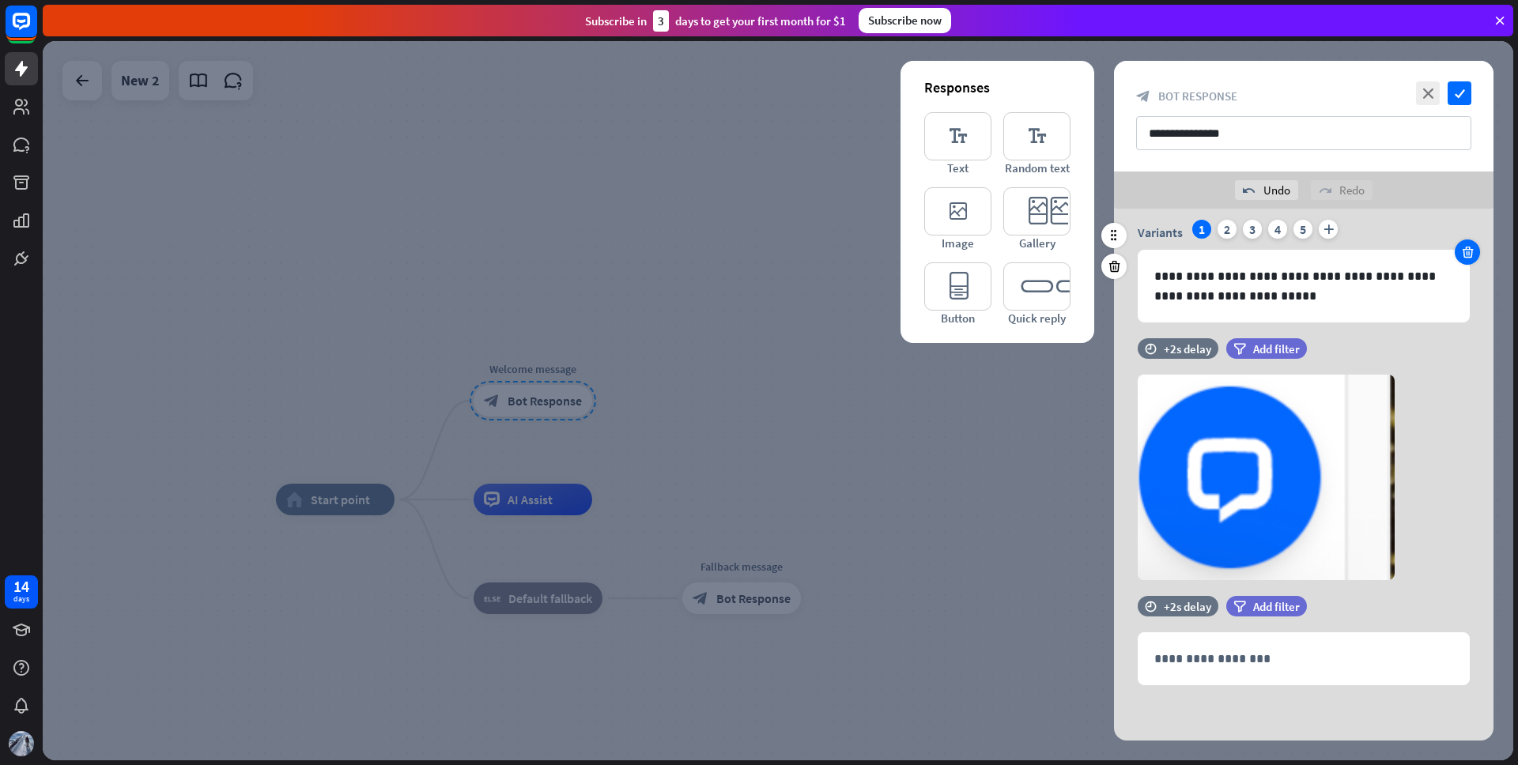
click at [1469, 253] on icon at bounding box center [1468, 252] width 15 height 14
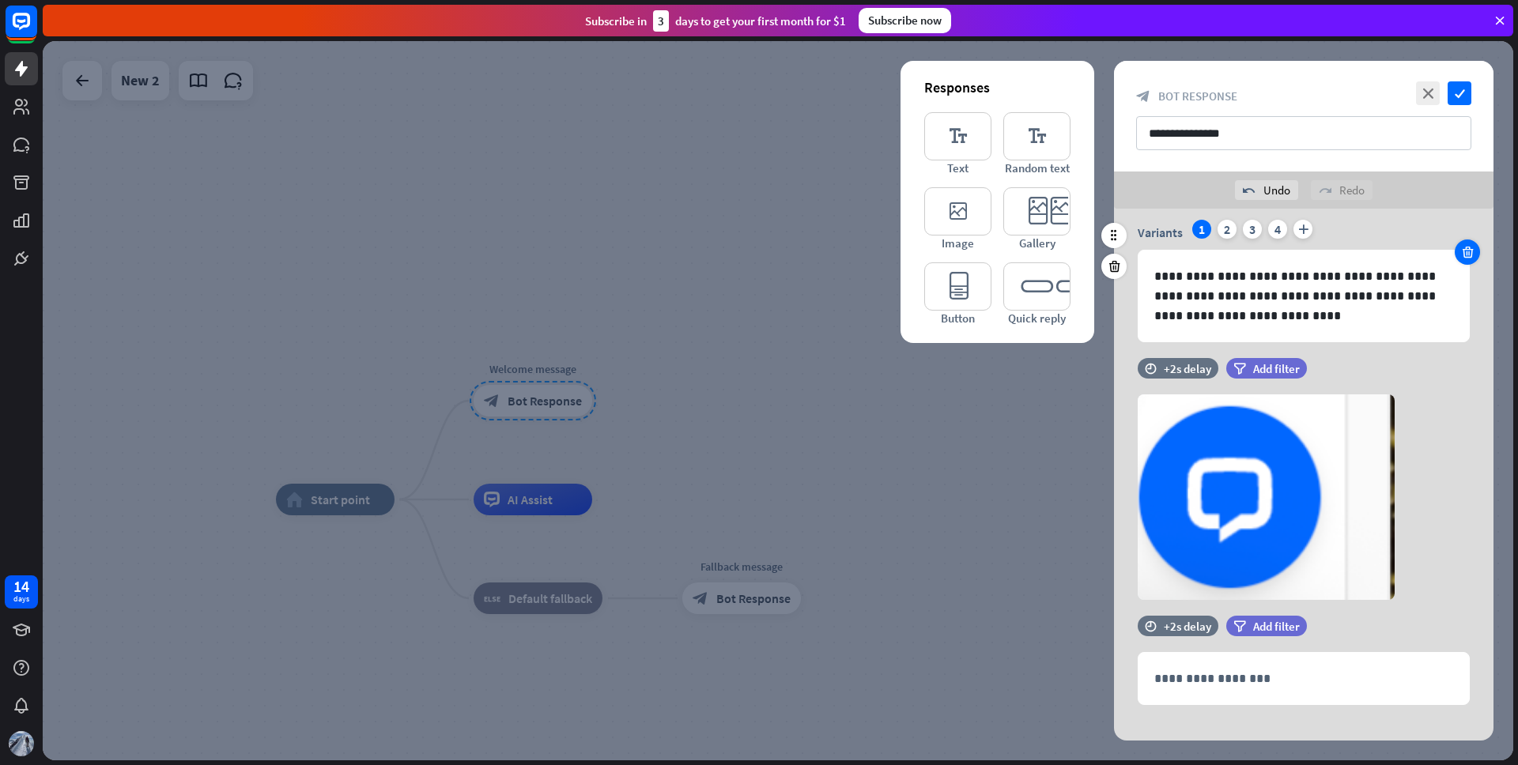
click at [1465, 252] on icon at bounding box center [1468, 252] width 15 height 14
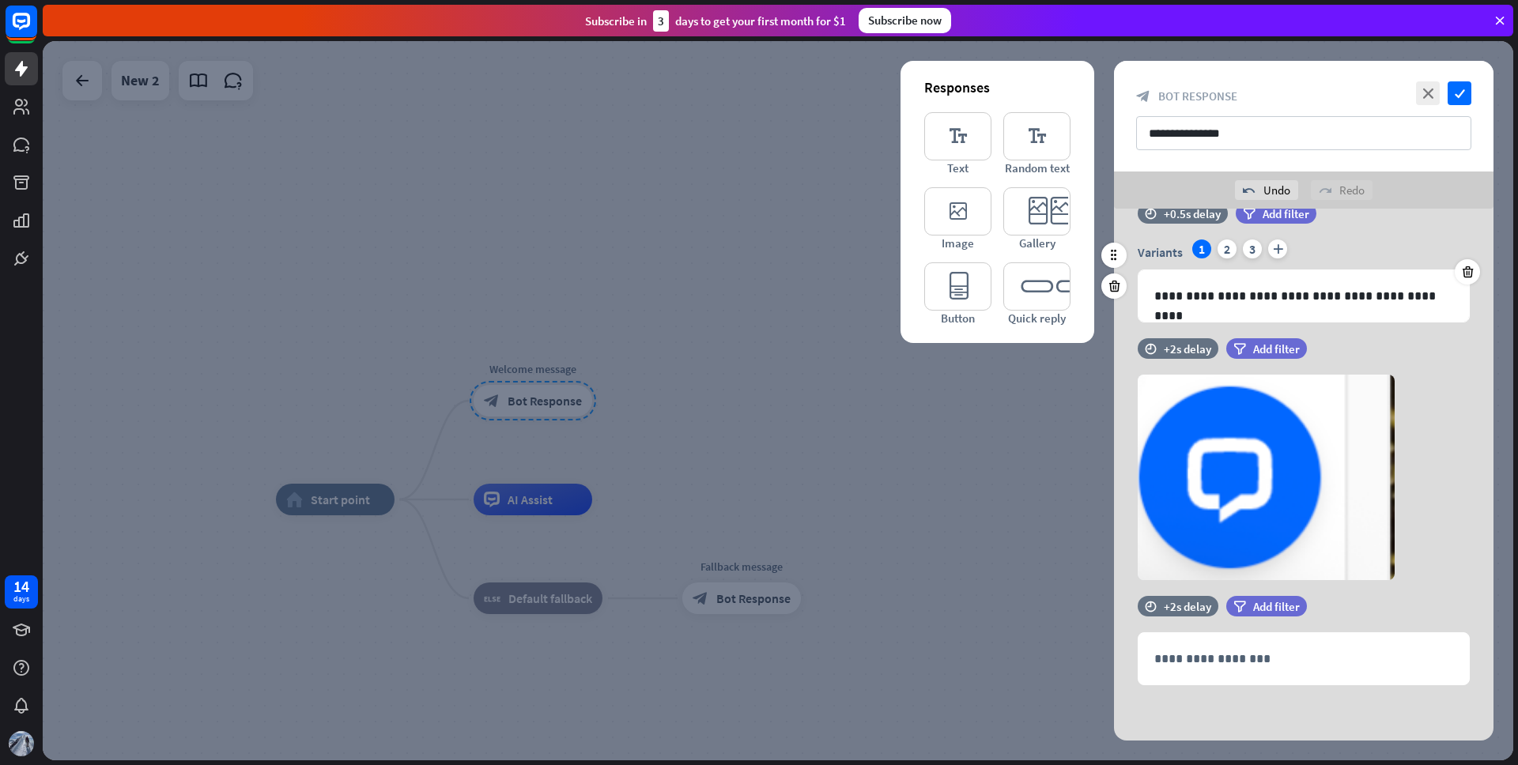
click at [1465, 251] on div "Variants 1 2 3 plus" at bounding box center [1304, 252] width 332 height 25
click at [1466, 270] on icon at bounding box center [1468, 272] width 15 height 14
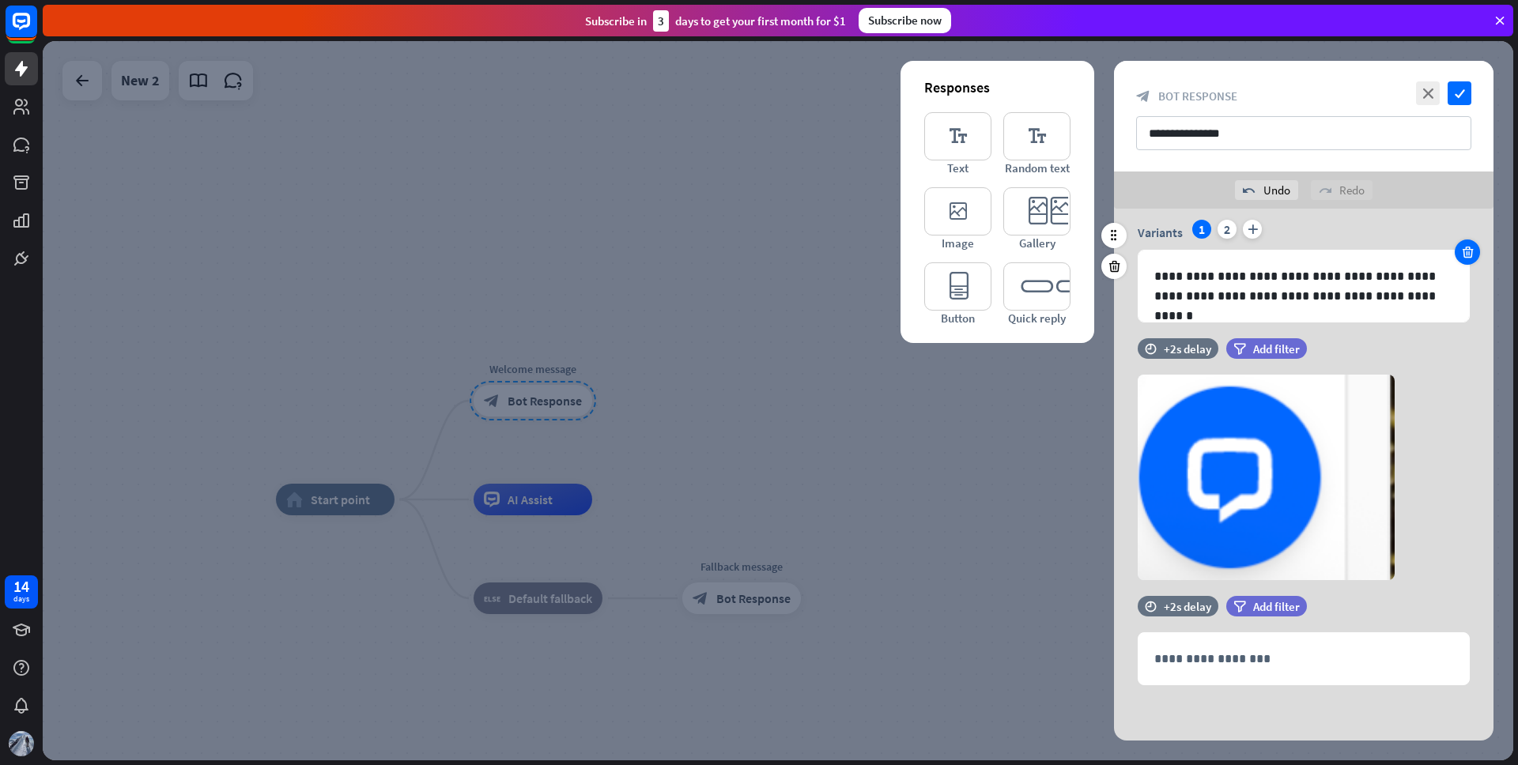
click at [1470, 256] on icon at bounding box center [1468, 252] width 15 height 14
click at [1336, 232] on div "Variants 1 plus" at bounding box center [1304, 232] width 332 height 25
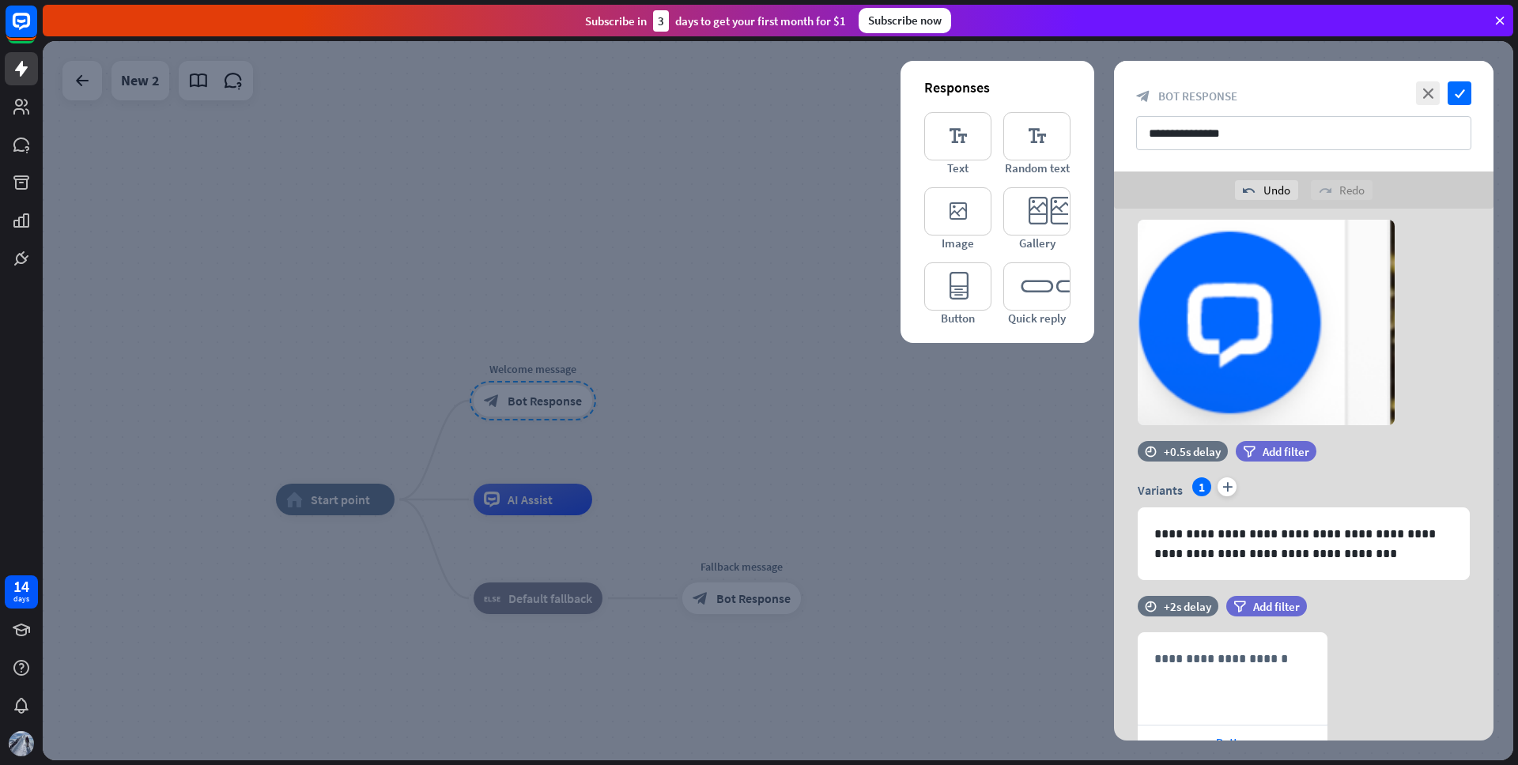
scroll to position [278, 0]
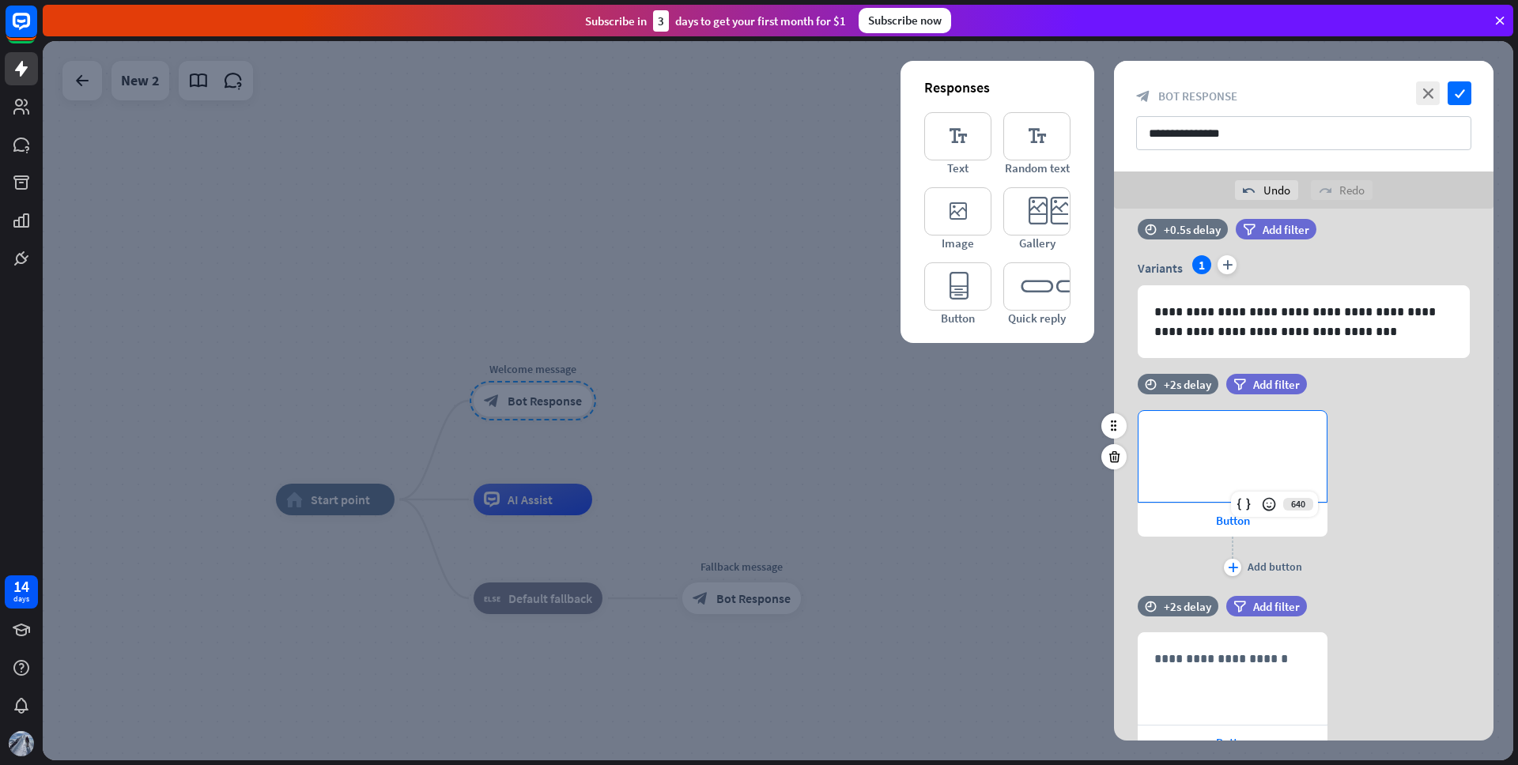
click at [1223, 436] on p "**********" at bounding box center [1233, 437] width 157 height 20
click at [1206, 663] on p "**********" at bounding box center [1233, 659] width 157 height 20
click at [1463, 96] on icon "check" at bounding box center [1460, 93] width 24 height 24
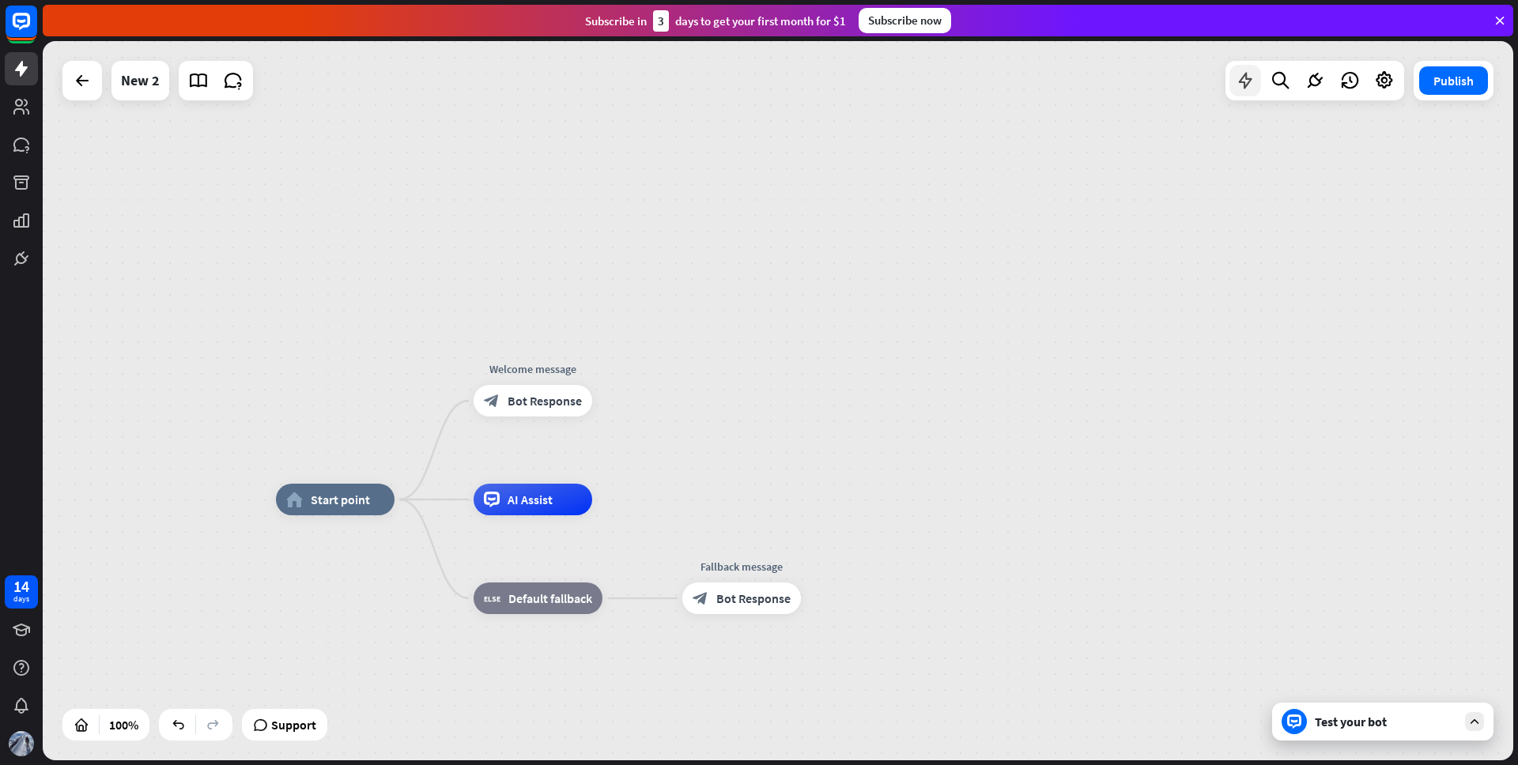
click at [1231, 83] on div at bounding box center [1246, 81] width 32 height 32
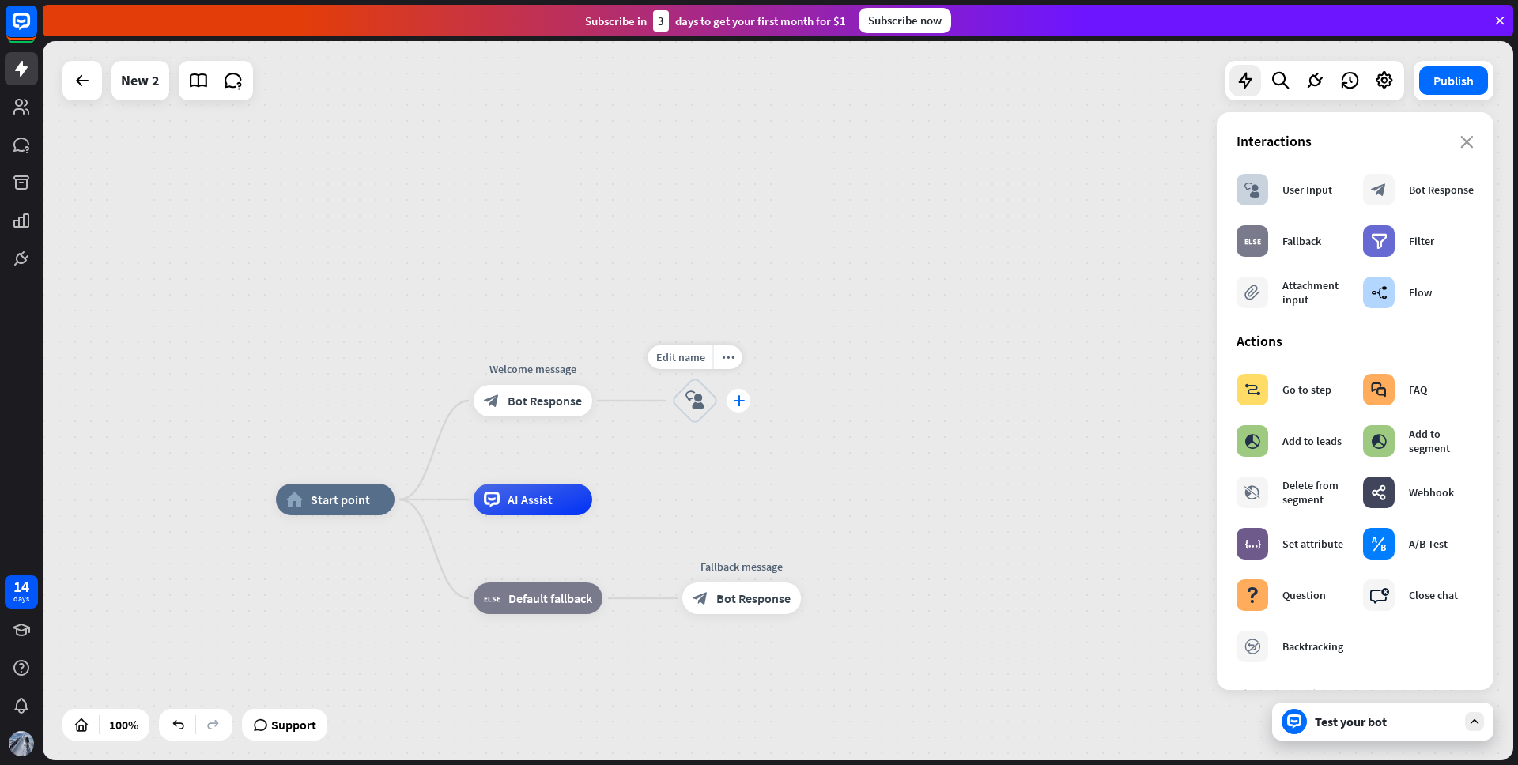
click at [737, 399] on icon "plus" at bounding box center [739, 400] width 12 height 11
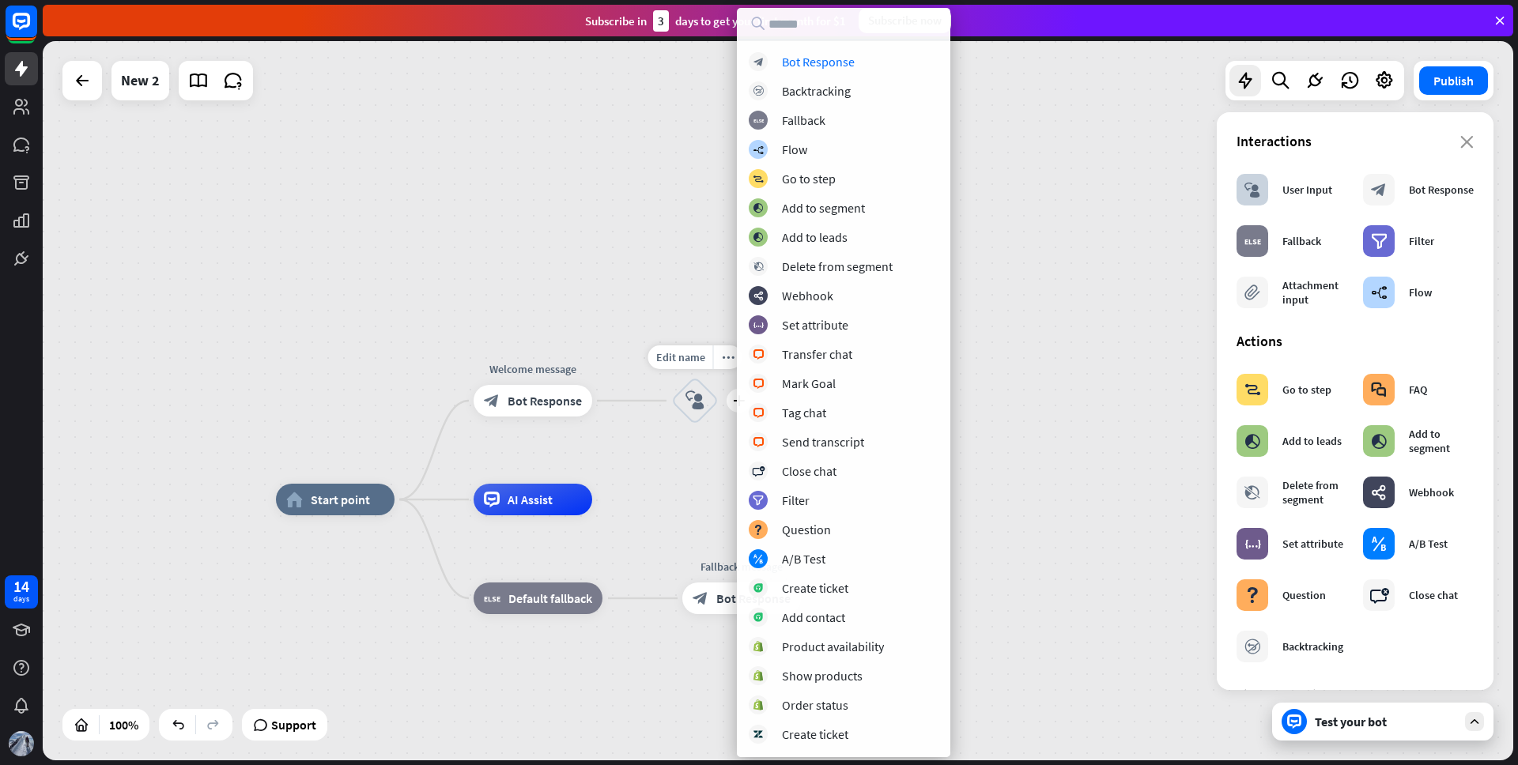
click at [697, 400] on icon "block_user_input" at bounding box center [695, 400] width 19 height 19
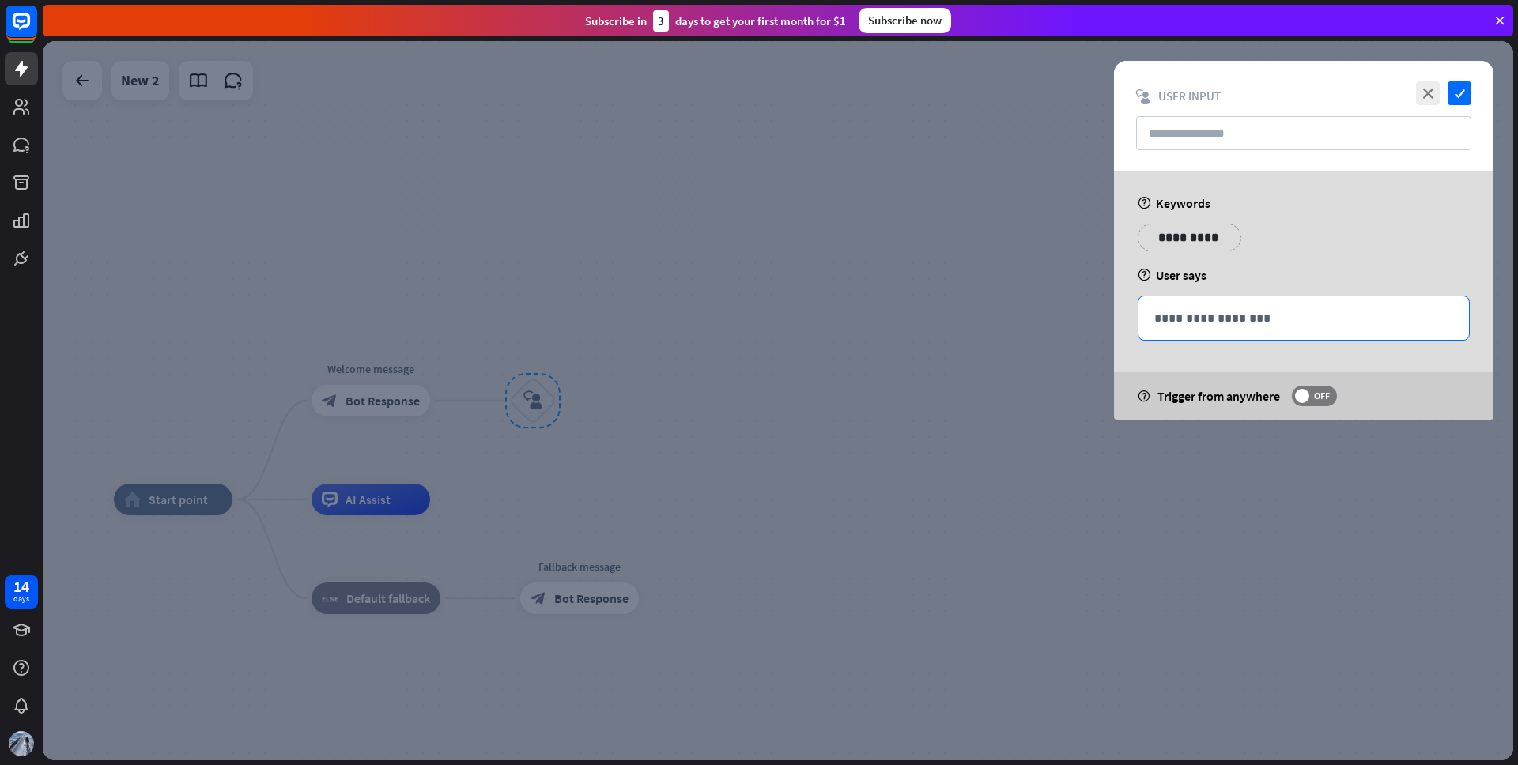
click at [1187, 321] on p "**********" at bounding box center [1304, 318] width 299 height 20
click at [1199, 319] on p "**********" at bounding box center [1304, 318] width 299 height 20
click at [1181, 240] on p "**********" at bounding box center [1190, 238] width 80 height 20
click at [1181, 236] on p "**********" at bounding box center [1181, 238] width 63 height 20
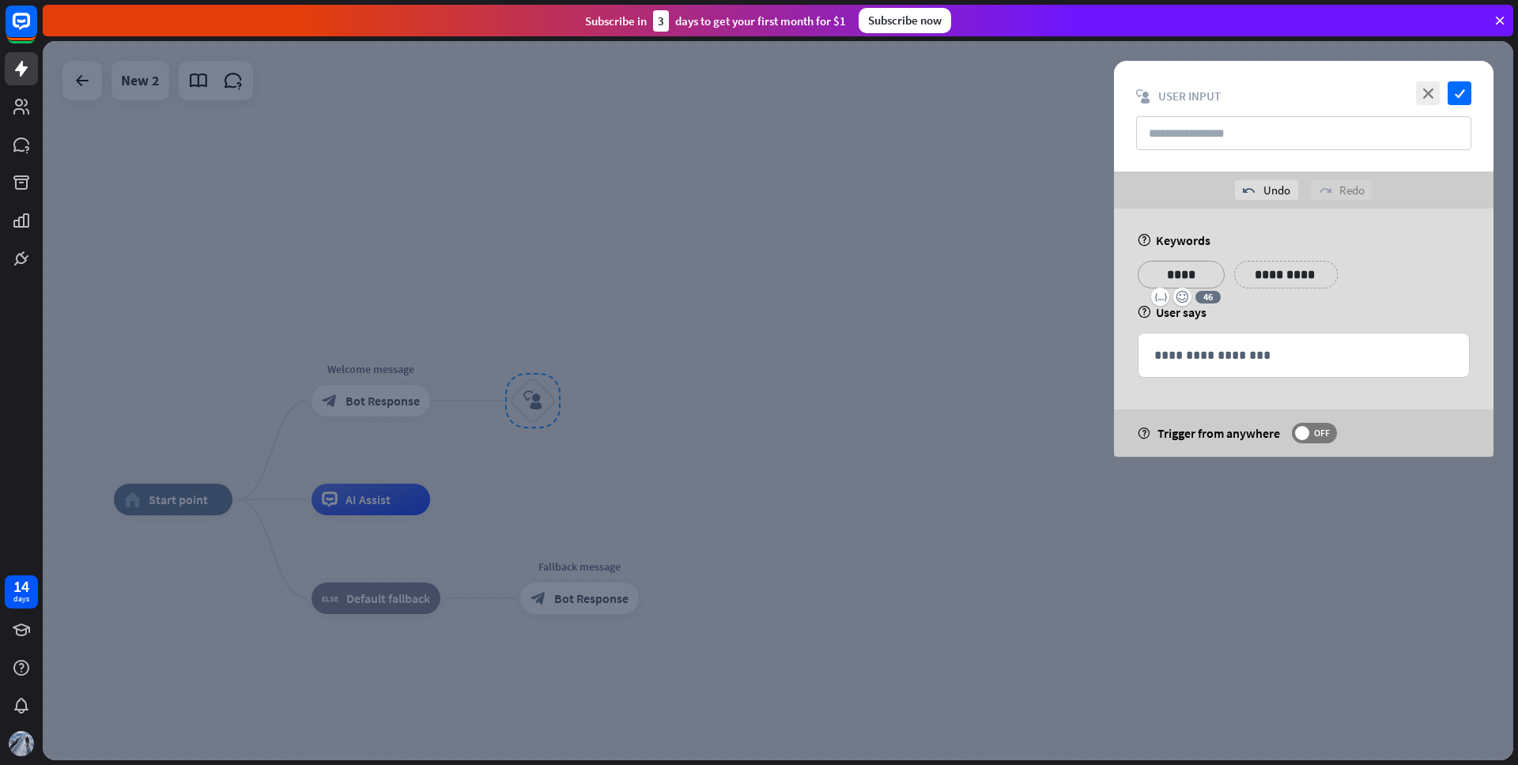
click at [1296, 274] on p "**********" at bounding box center [1286, 275] width 80 height 20
click at [1457, 97] on icon "check" at bounding box center [1460, 93] width 24 height 24
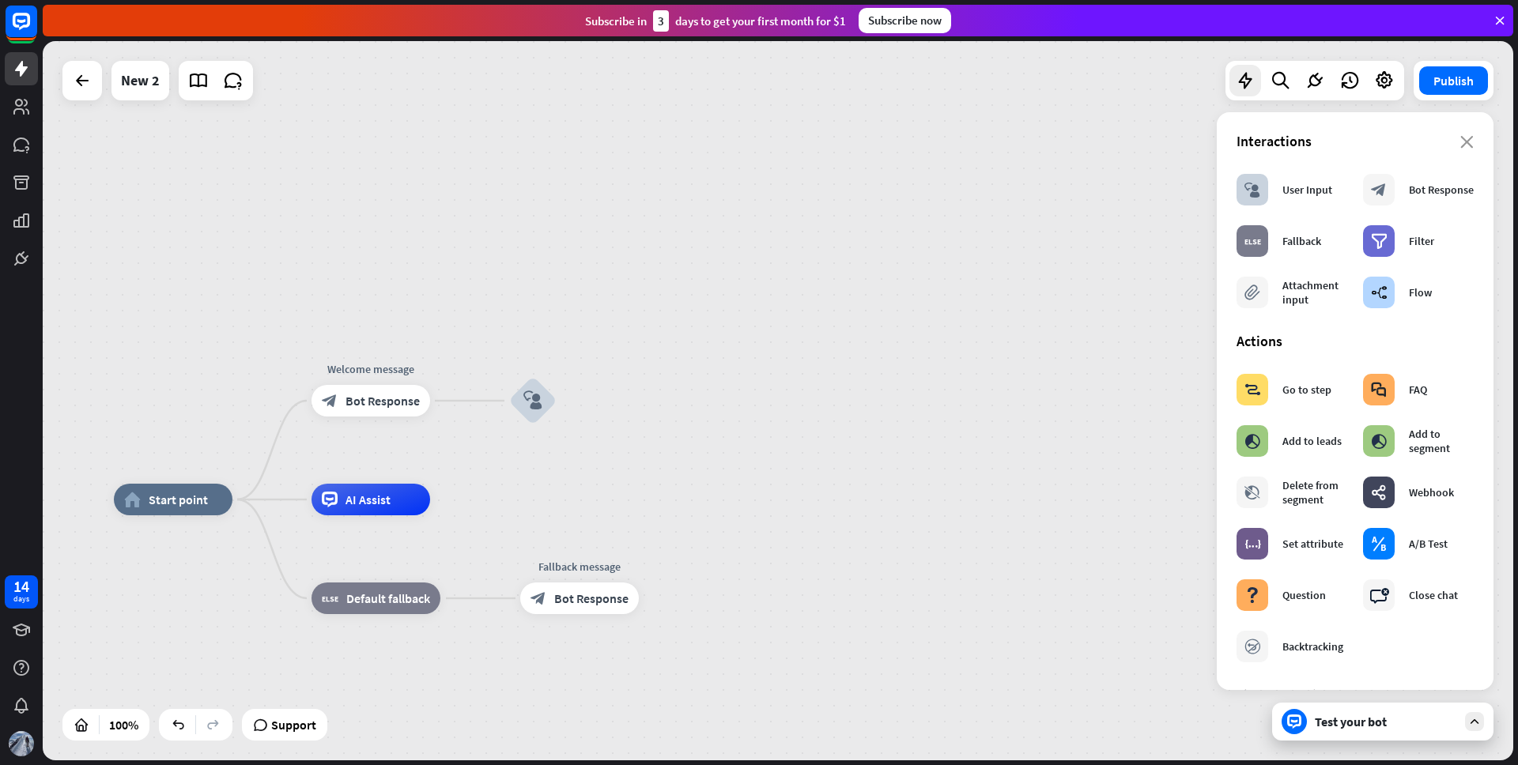
click at [1347, 720] on div "Test your bot" at bounding box center [1386, 722] width 142 height 16
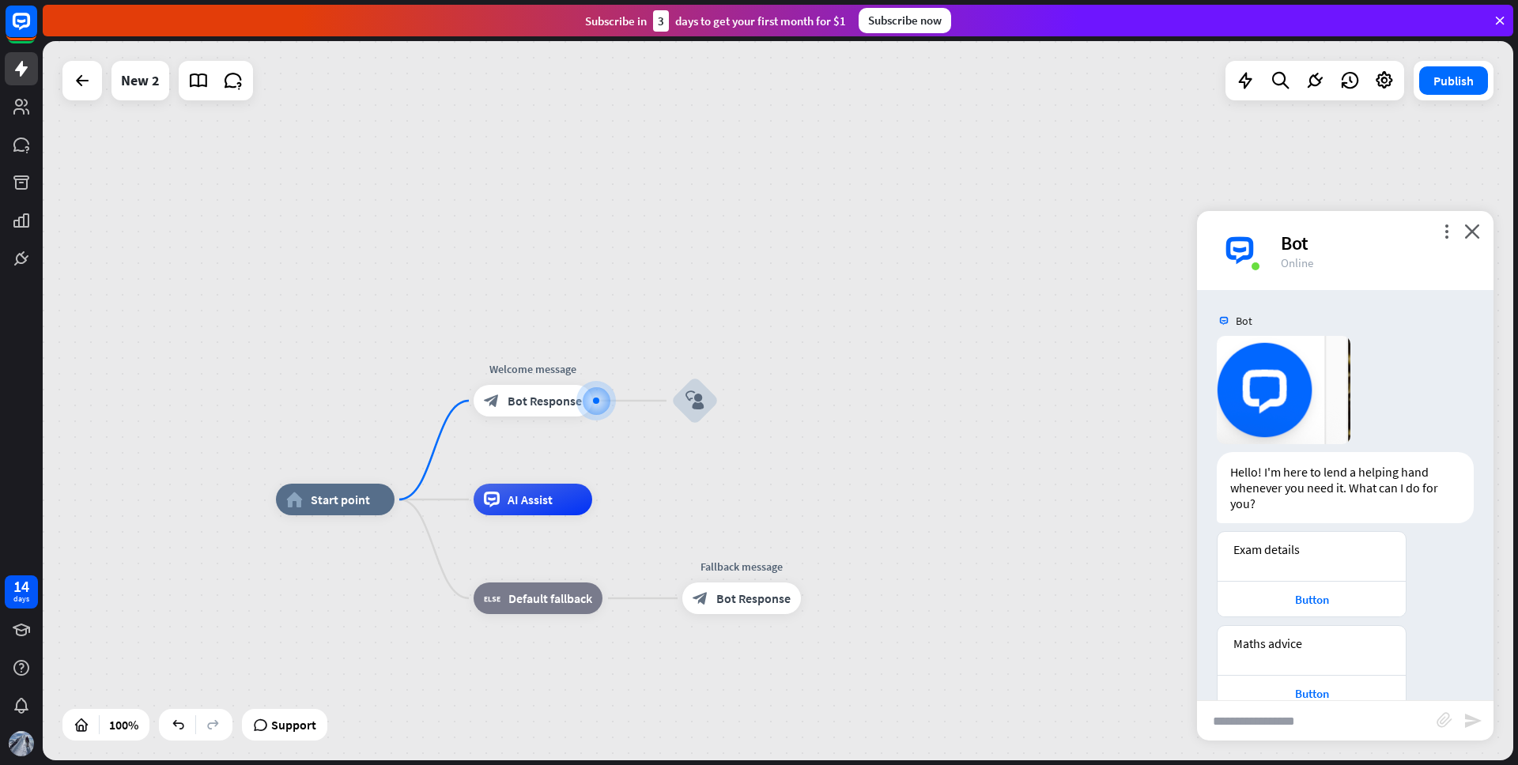
scroll to position [35, 0]
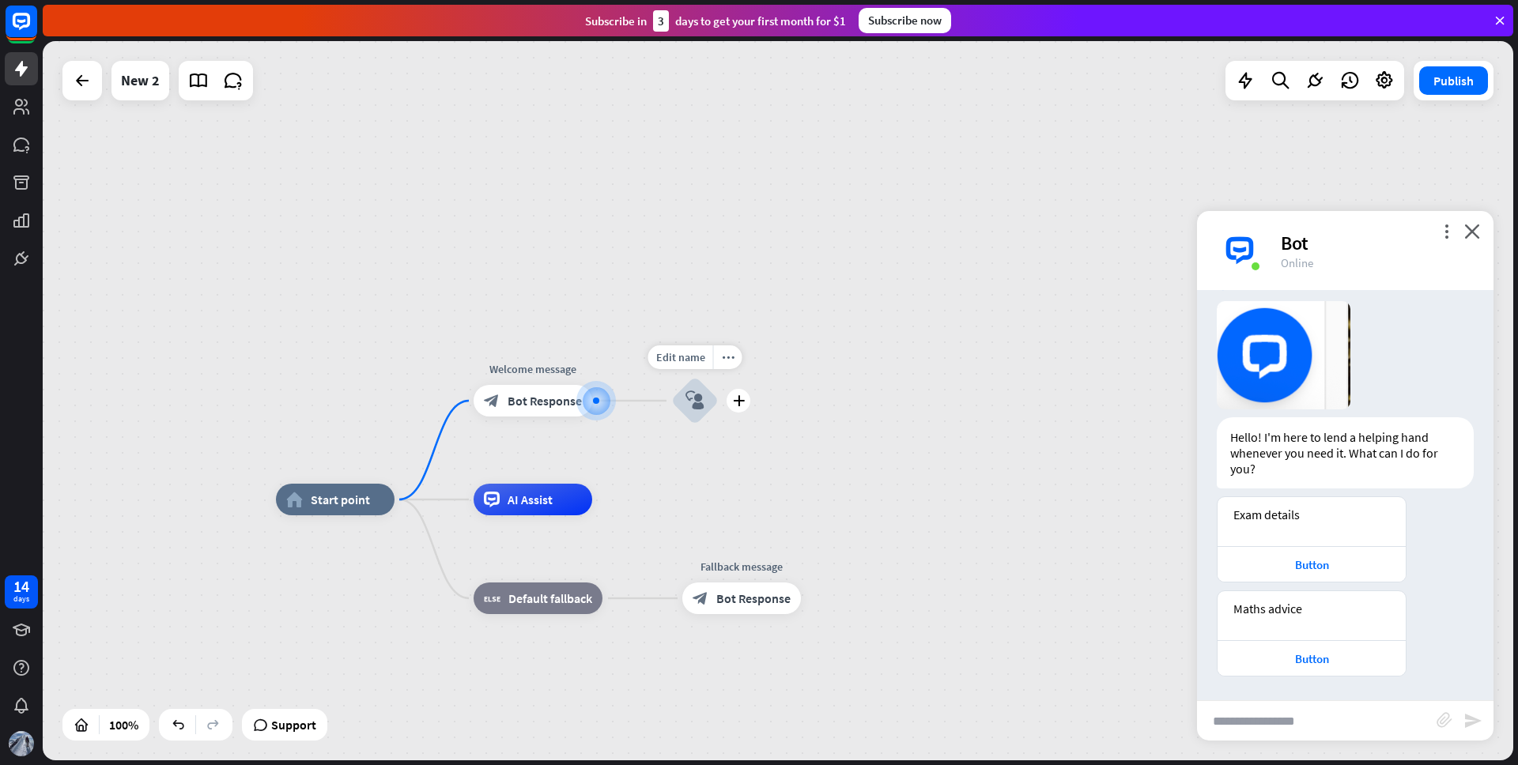
click at [706, 402] on div "block_user_input" at bounding box center [694, 400] width 47 height 47
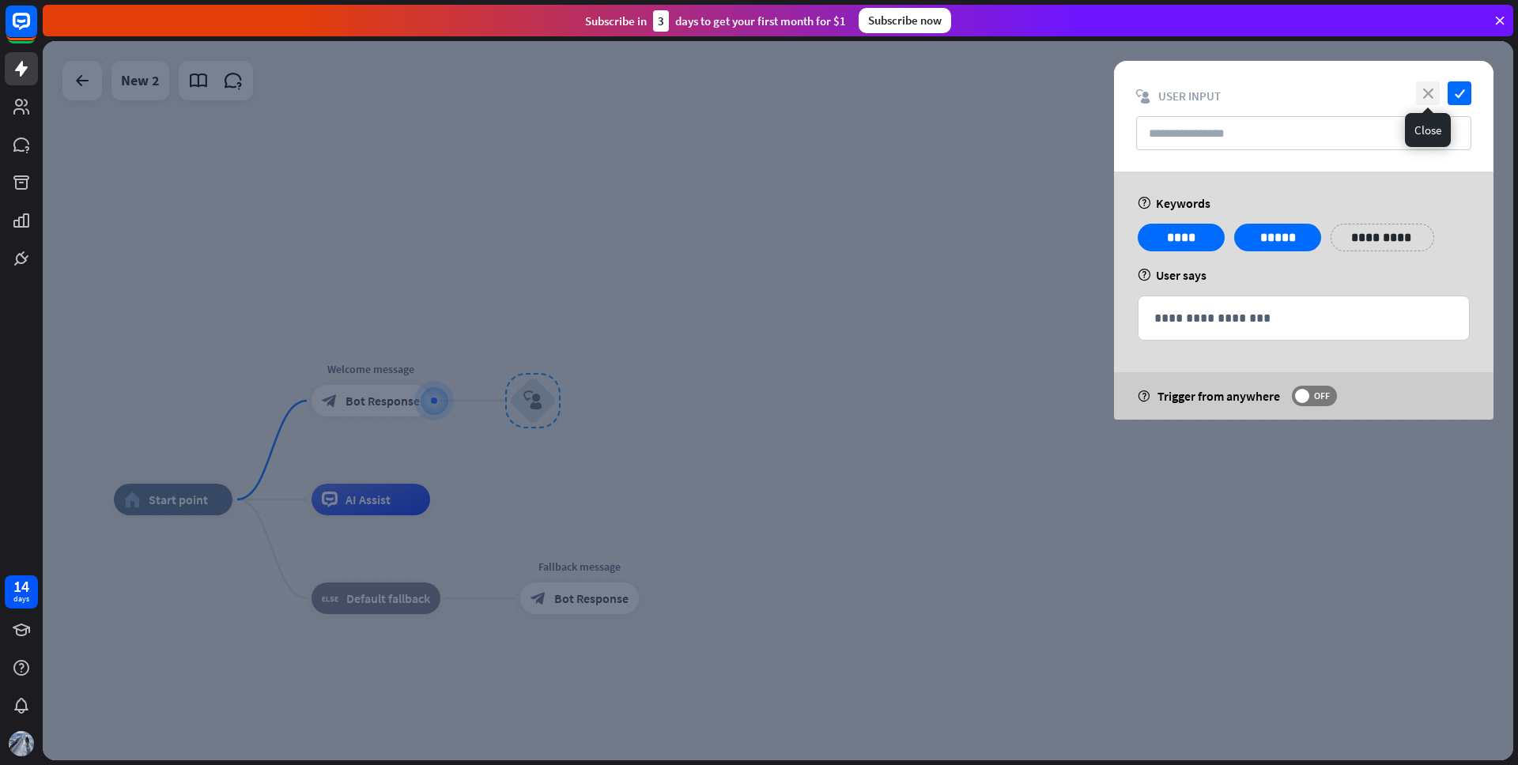
click at [1433, 94] on icon "close" at bounding box center [1428, 93] width 24 height 24
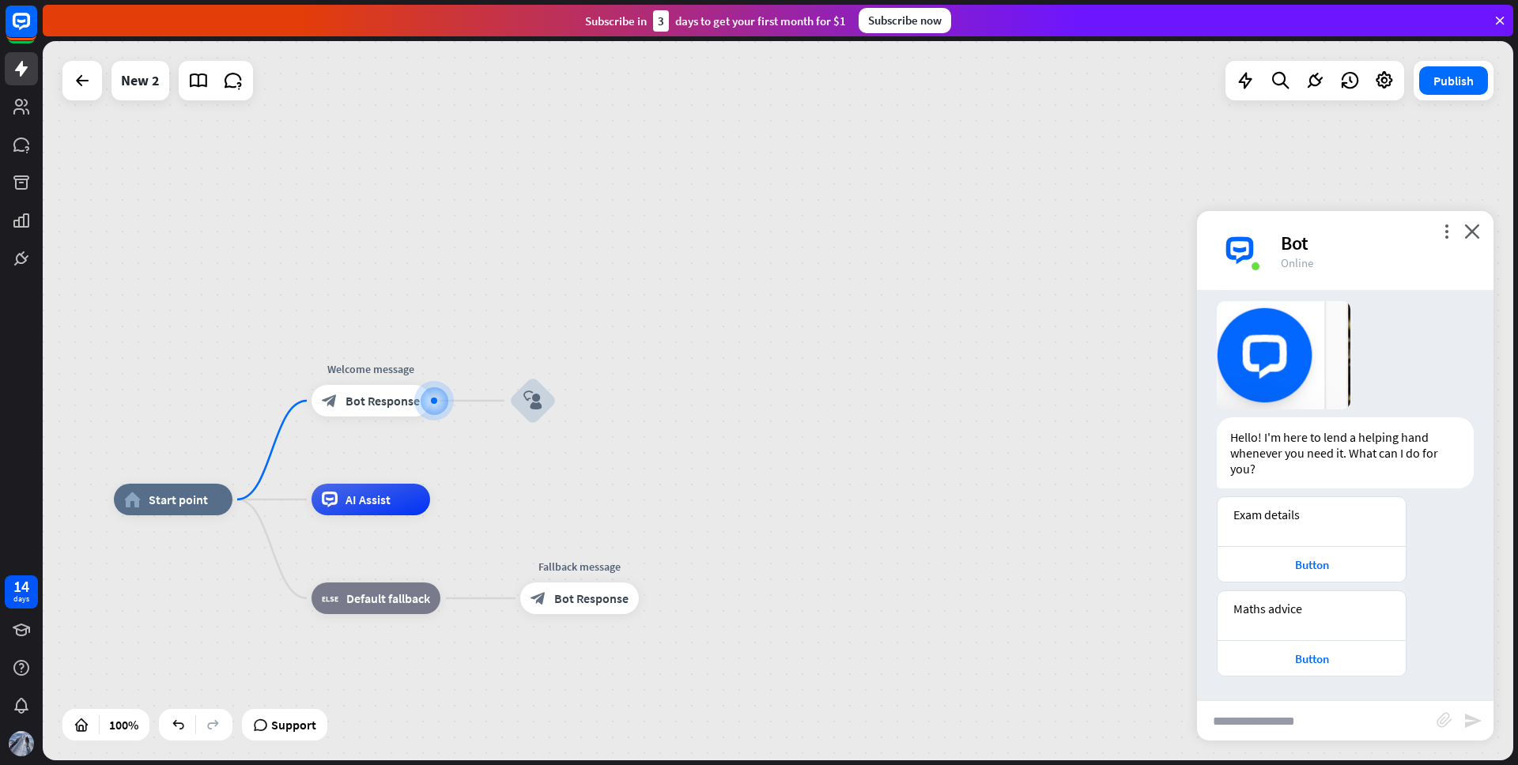
click at [1481, 223] on div "more_vert close Bot Online" at bounding box center [1345, 250] width 297 height 79
click at [1243, 70] on icon at bounding box center [1245, 80] width 21 height 21
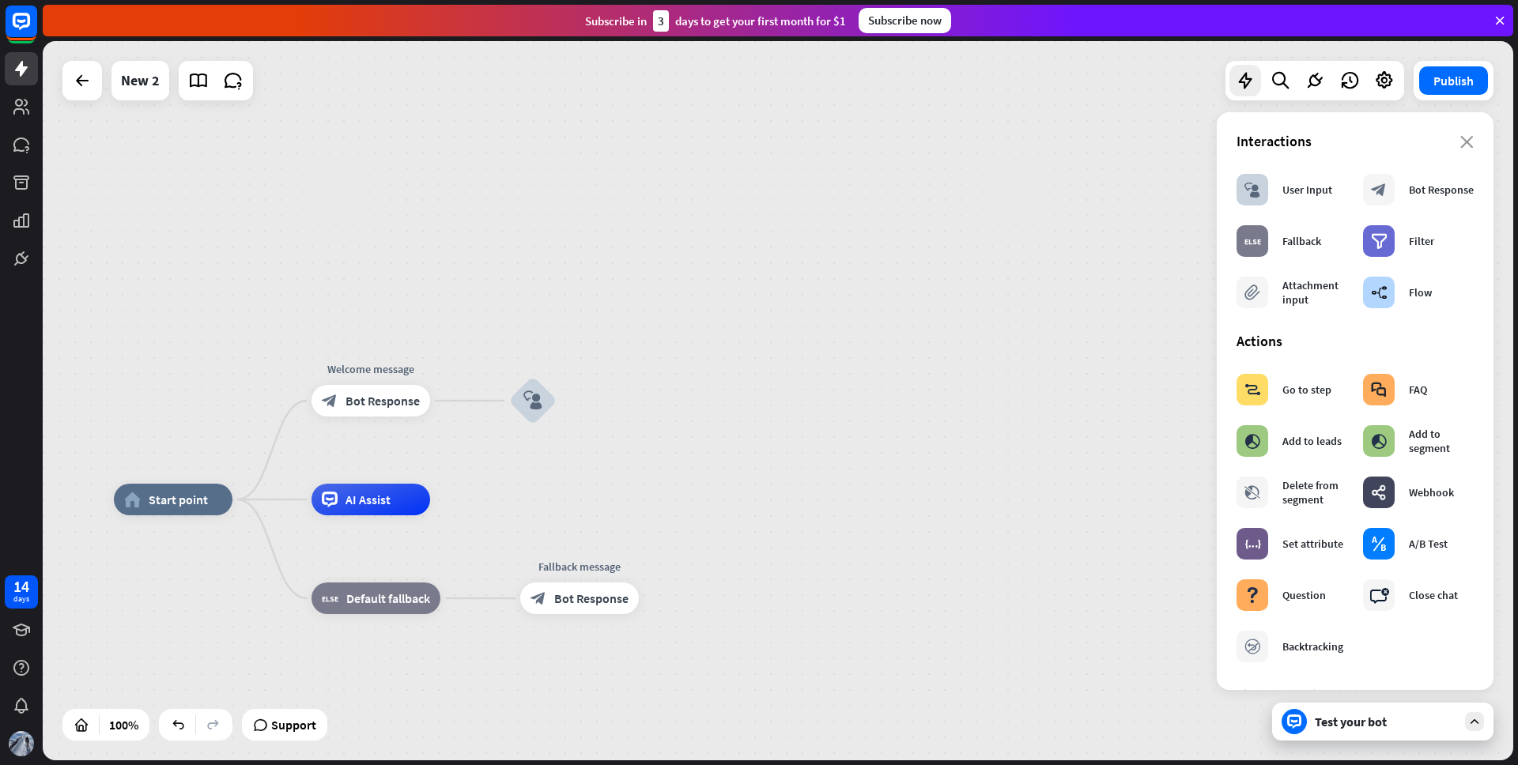
click at [1343, 717] on div "Test your bot" at bounding box center [1386, 722] width 142 height 16
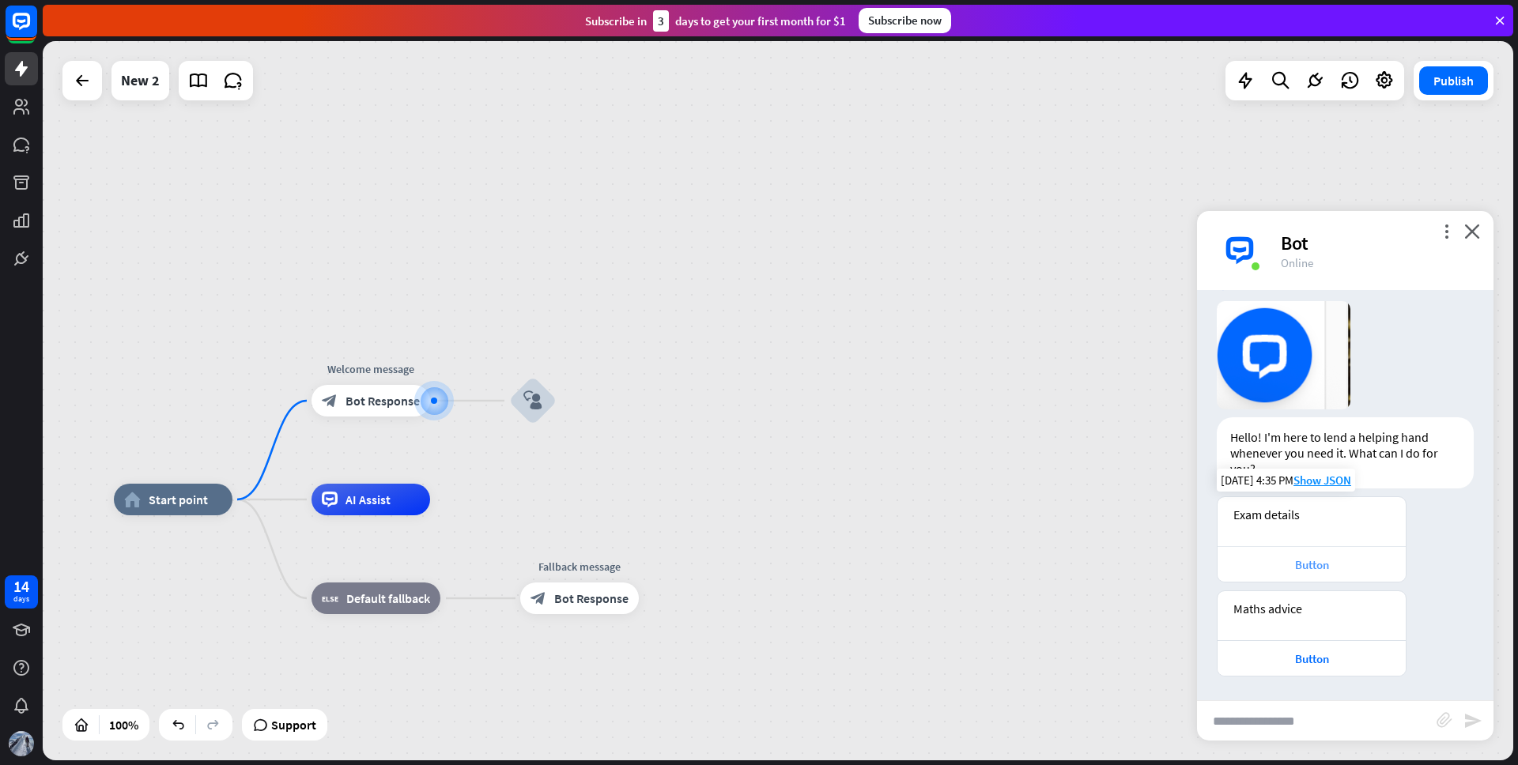
click at [1309, 560] on div "Button" at bounding box center [1312, 564] width 172 height 15
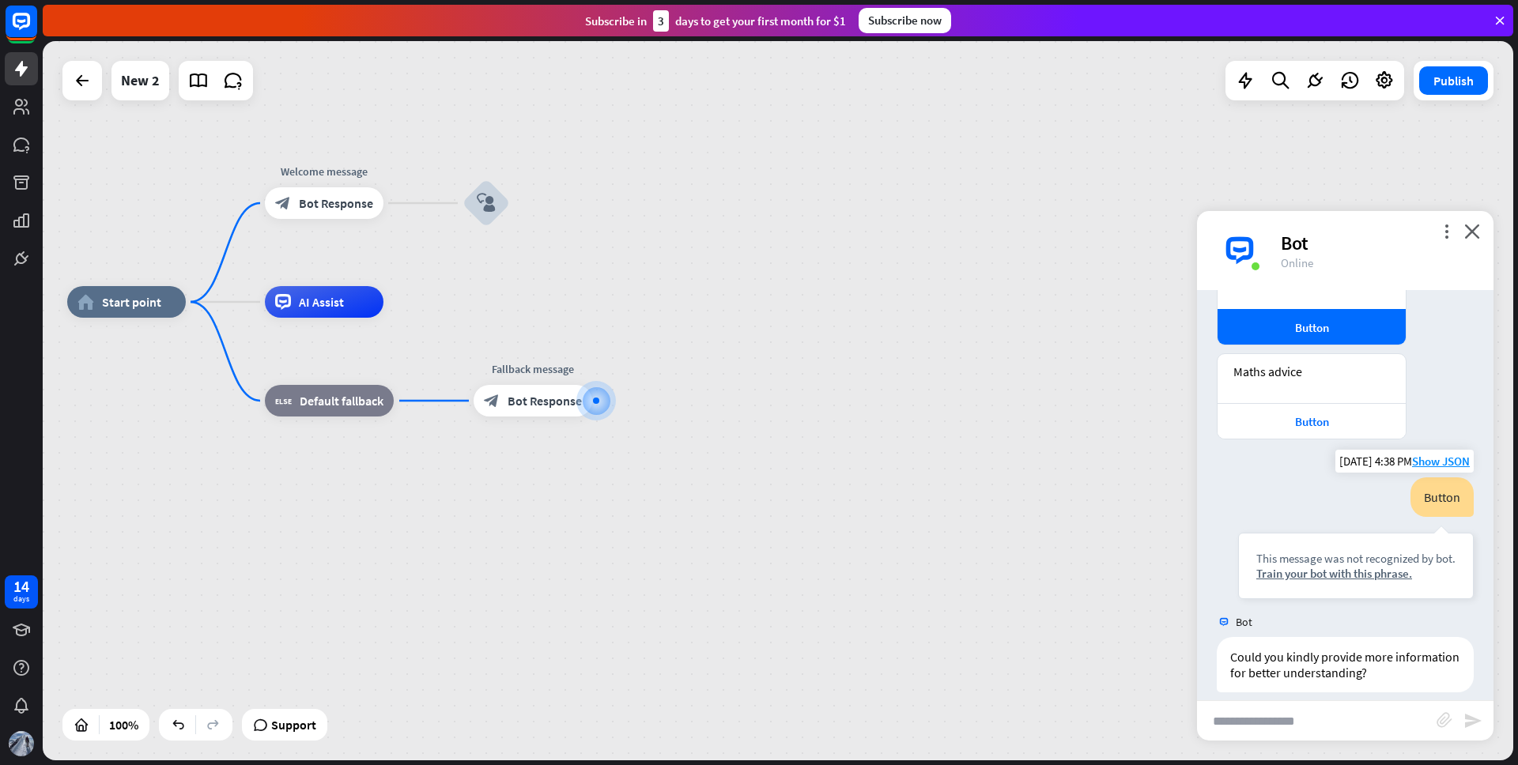
scroll to position [288, 0]
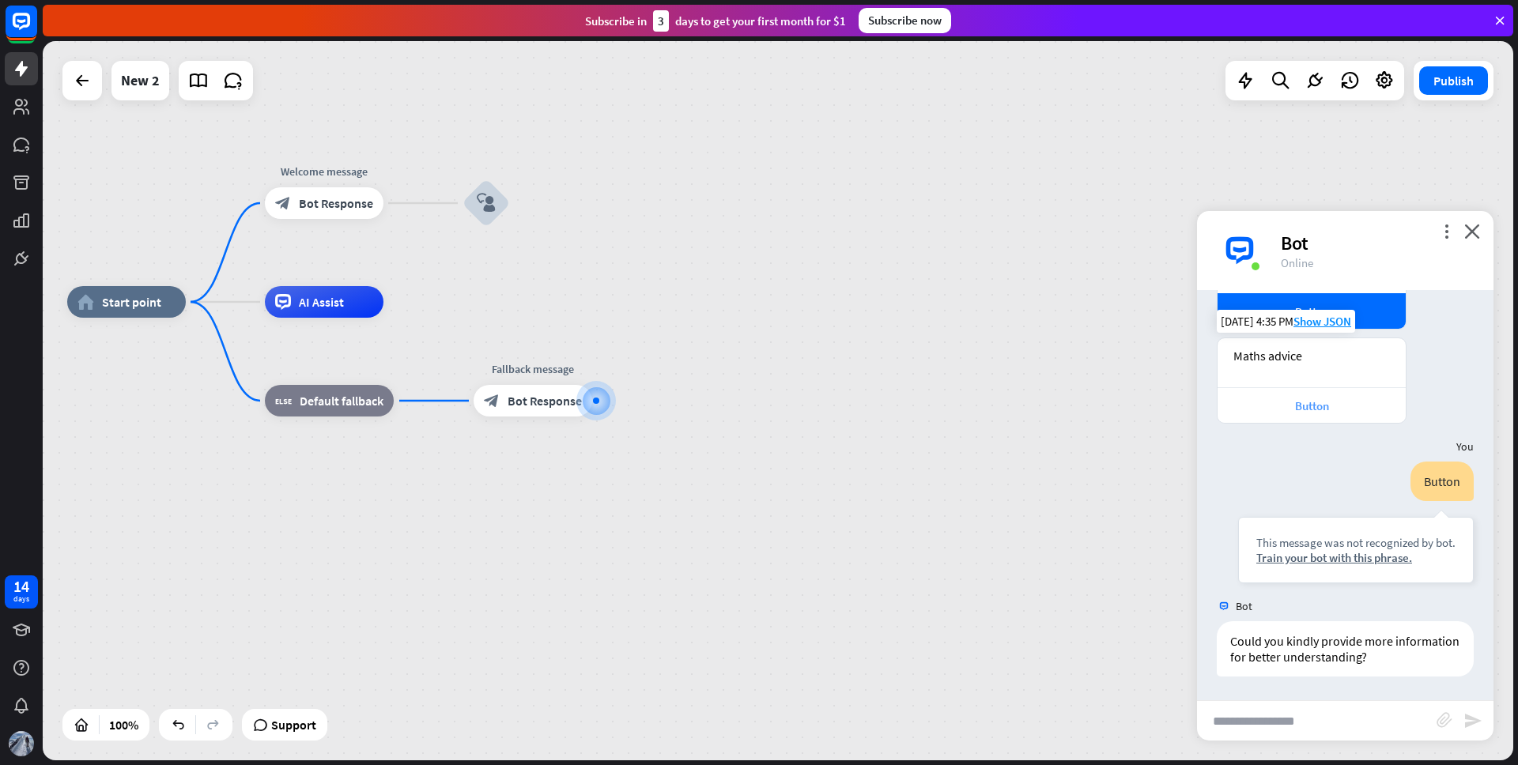
click at [1300, 402] on div "Button" at bounding box center [1312, 406] width 172 height 15
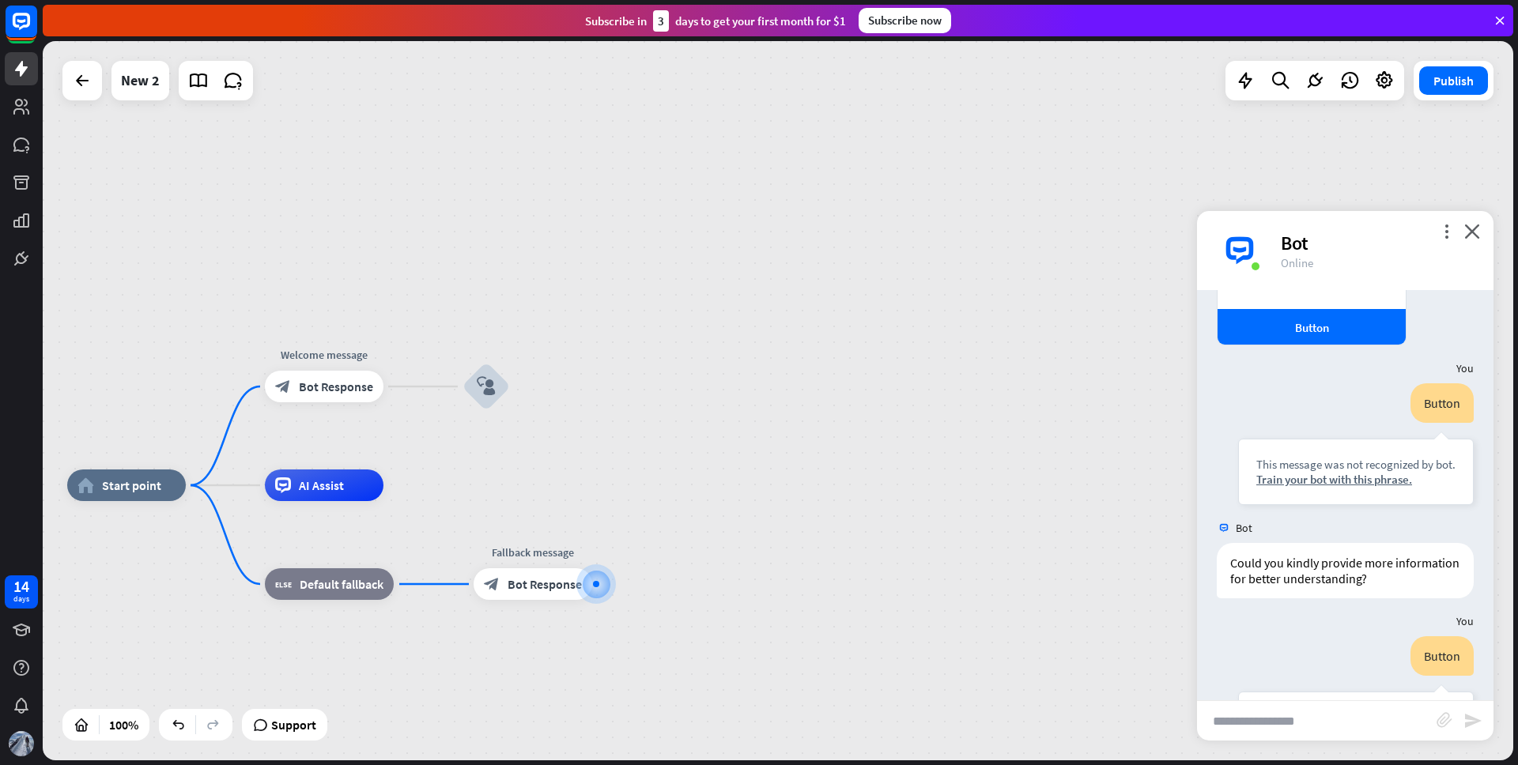
scroll to position [174, 0]
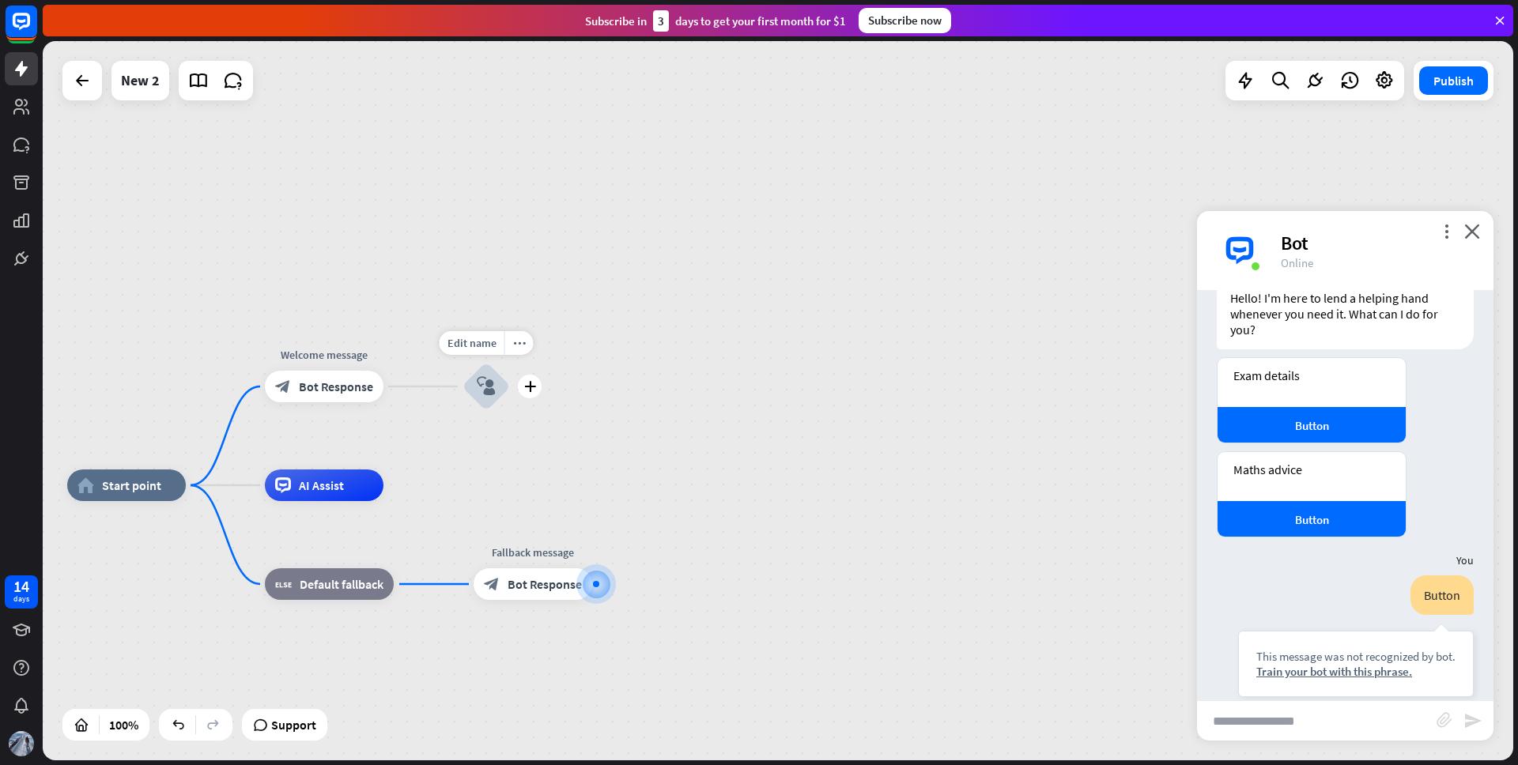
click at [482, 387] on icon "block_user_input" at bounding box center [486, 386] width 19 height 19
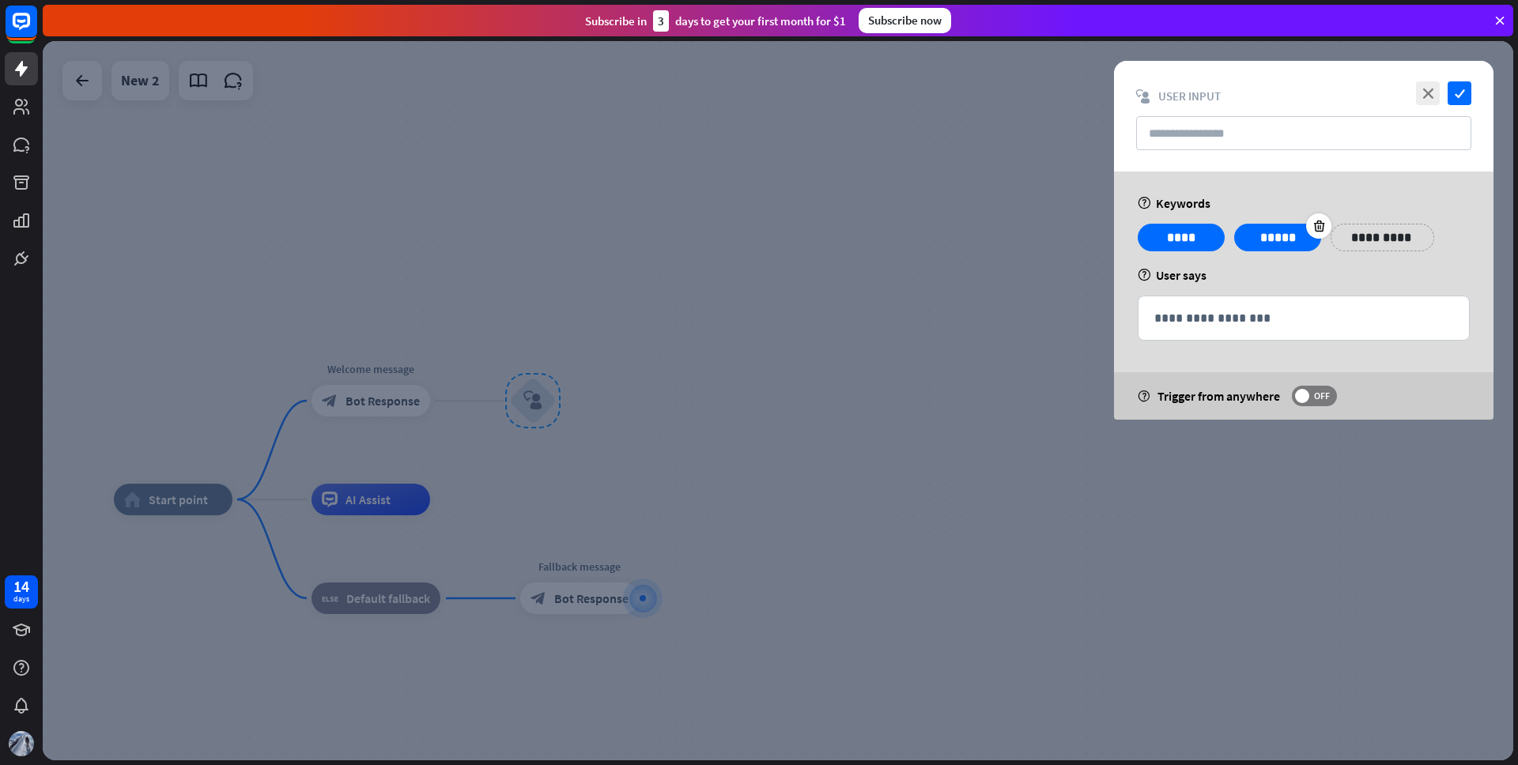
click at [1271, 236] on p "*****" at bounding box center [1277, 238] width 63 height 20
click at [1304, 235] on p "*****" at bounding box center [1277, 238] width 63 height 20
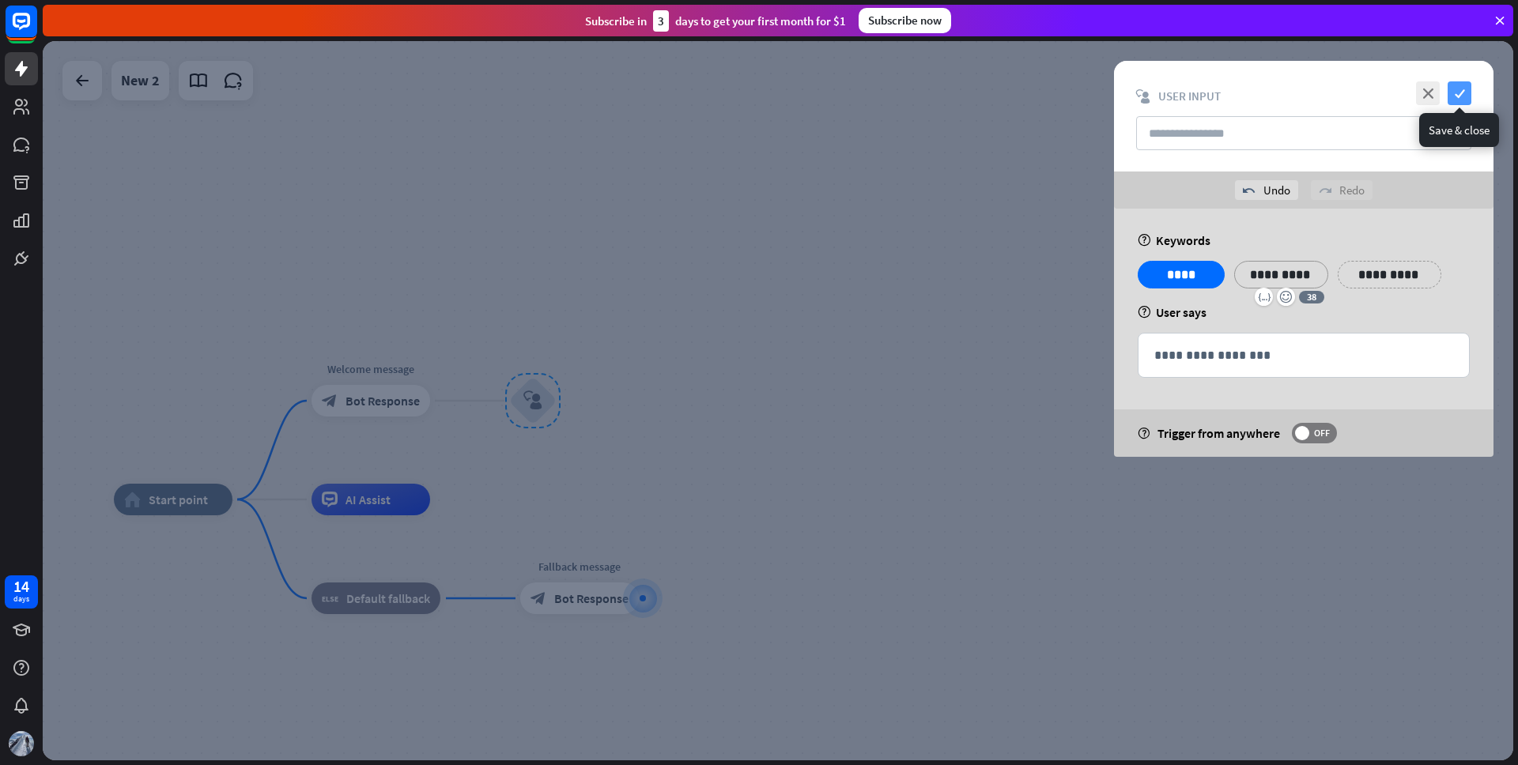
click at [1457, 93] on icon "check" at bounding box center [1460, 93] width 24 height 24
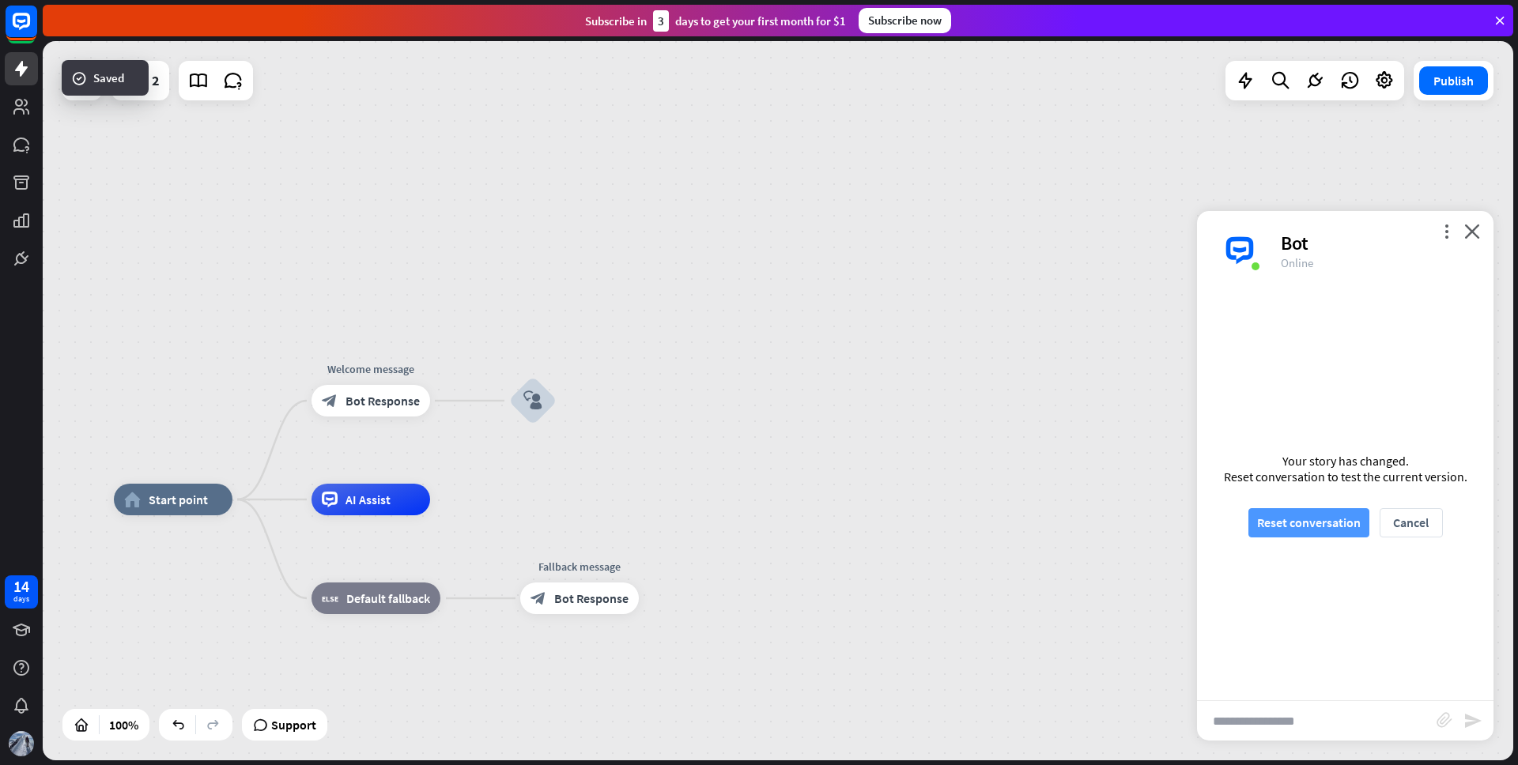
click at [1305, 521] on button "Reset conversation" at bounding box center [1309, 522] width 121 height 29
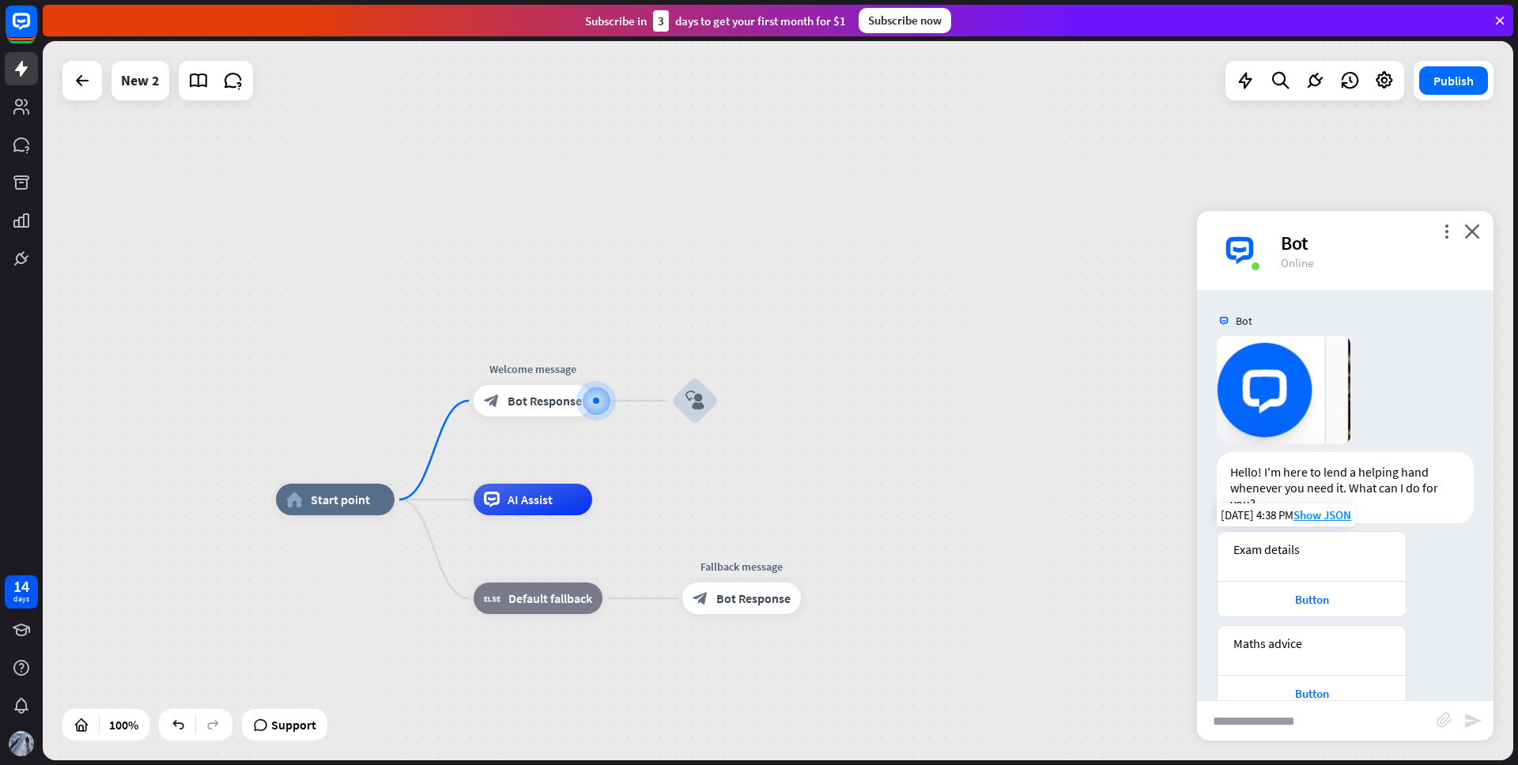
scroll to position [35, 0]
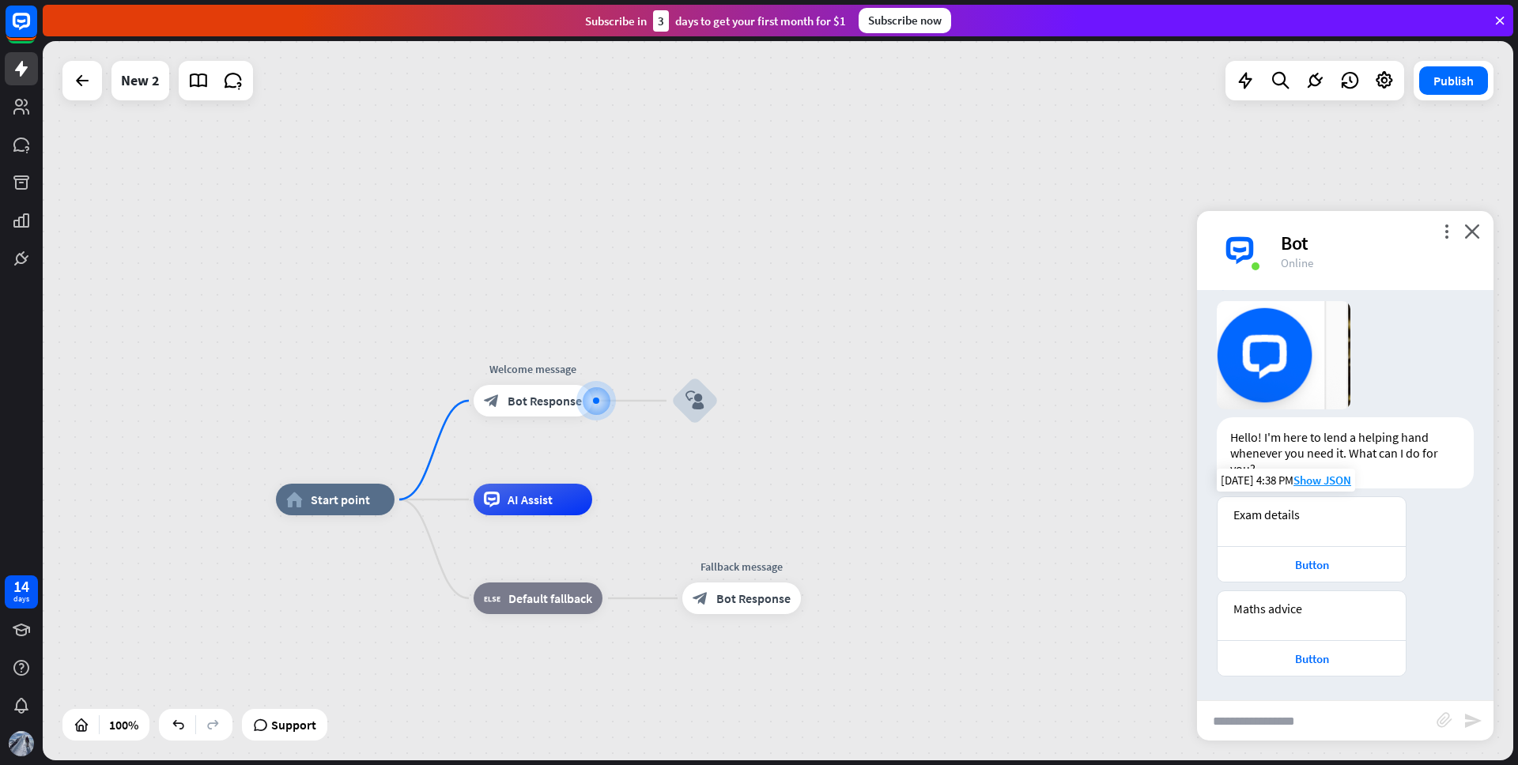
click at [1280, 515] on div "Exam details" at bounding box center [1312, 515] width 157 height 16
copy div "Exam details"
click at [1317, 661] on div "Button" at bounding box center [1312, 659] width 172 height 15
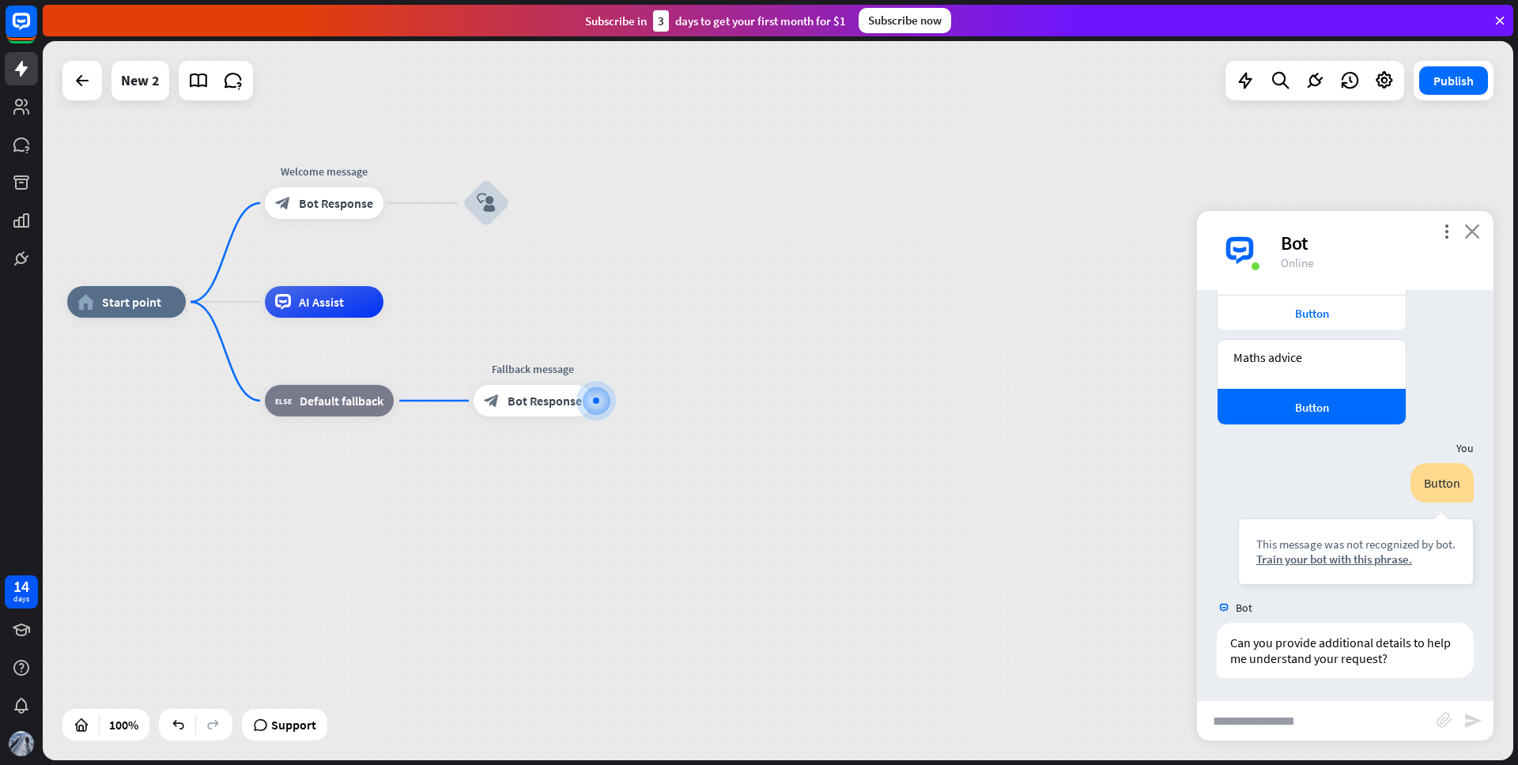
scroll to position [288, 0]
click at [1478, 232] on icon "close" at bounding box center [1473, 231] width 16 height 15
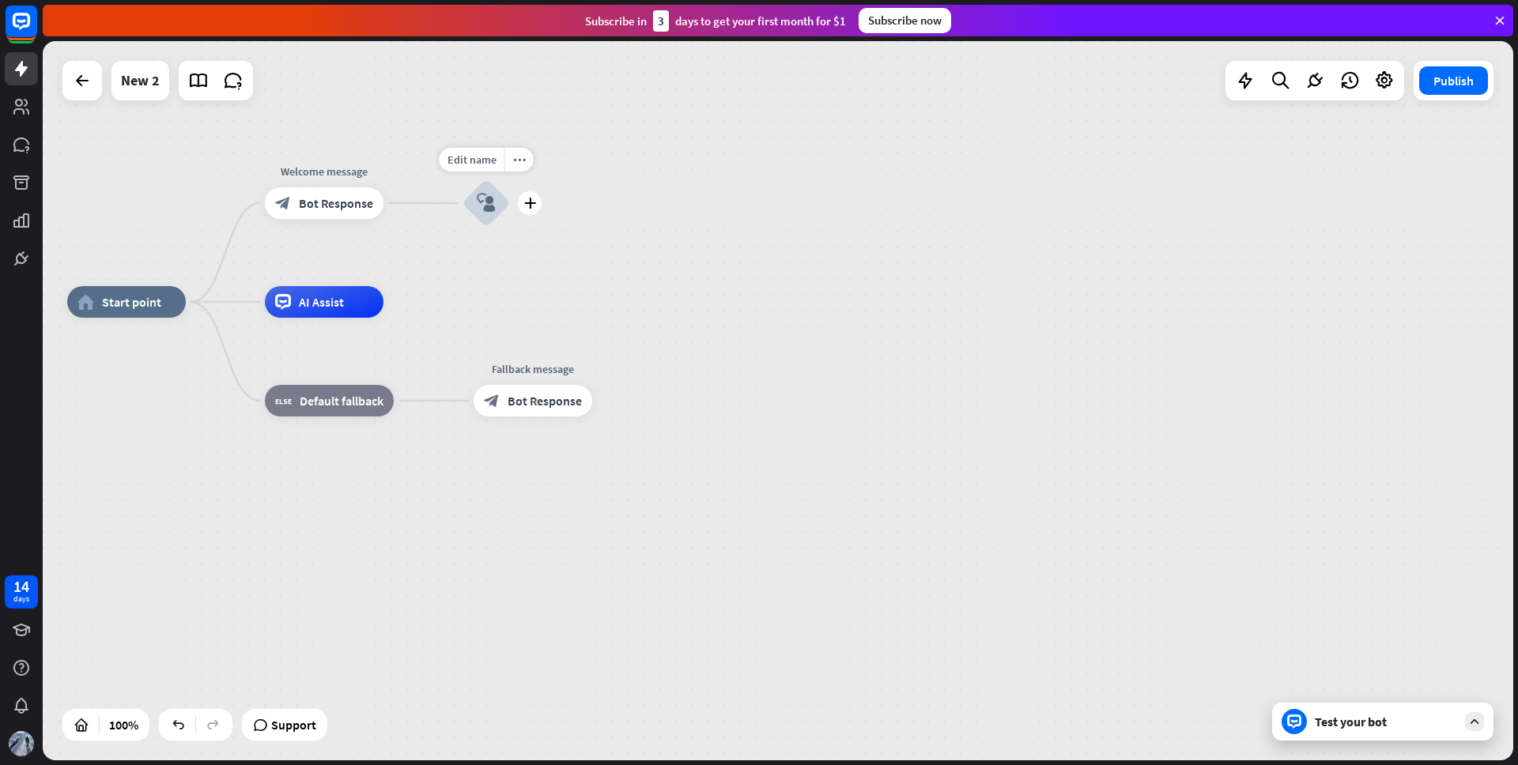
click at [483, 205] on icon "block_user_input" at bounding box center [486, 203] width 19 height 19
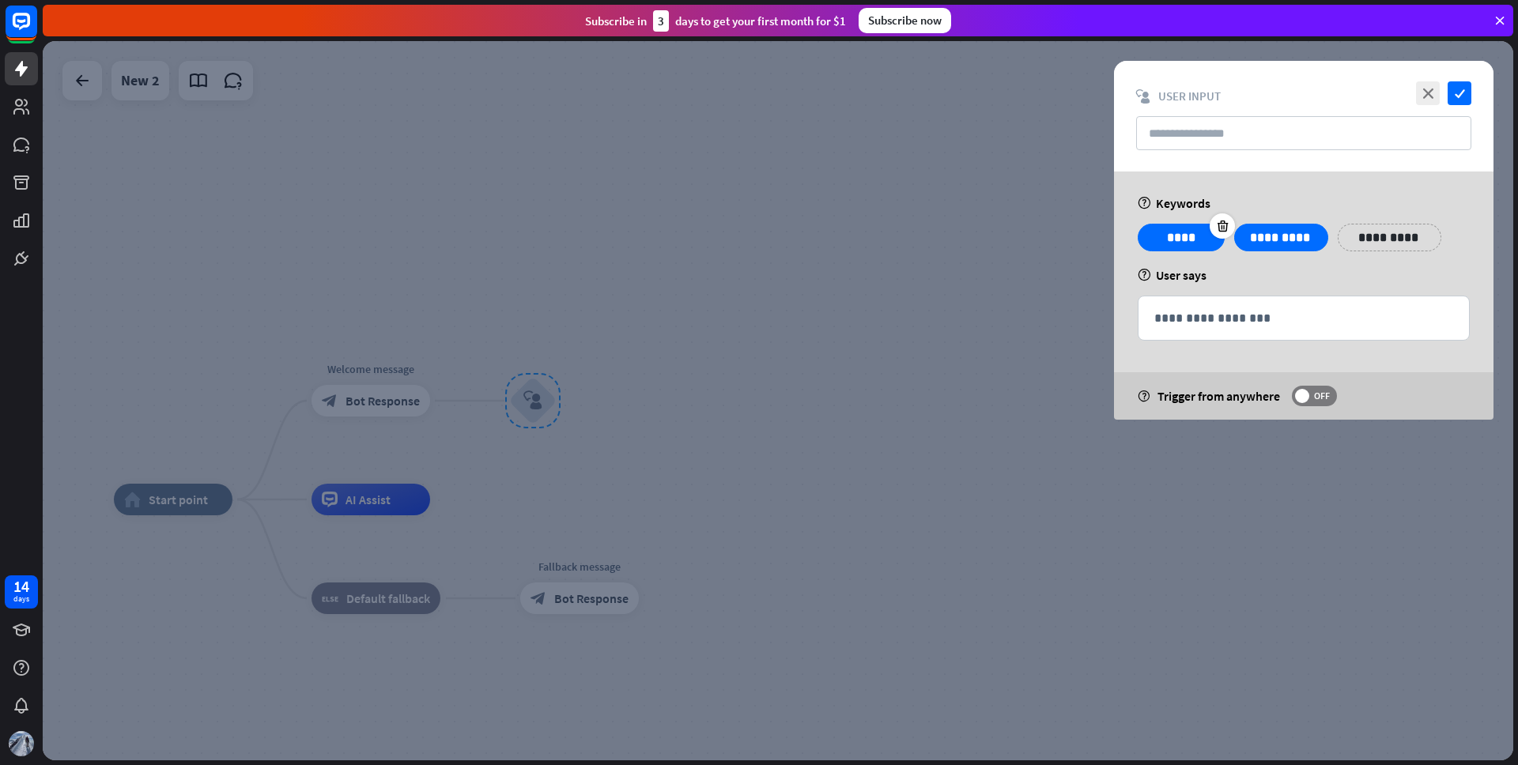
click at [1185, 229] on p "****" at bounding box center [1181, 238] width 63 height 20
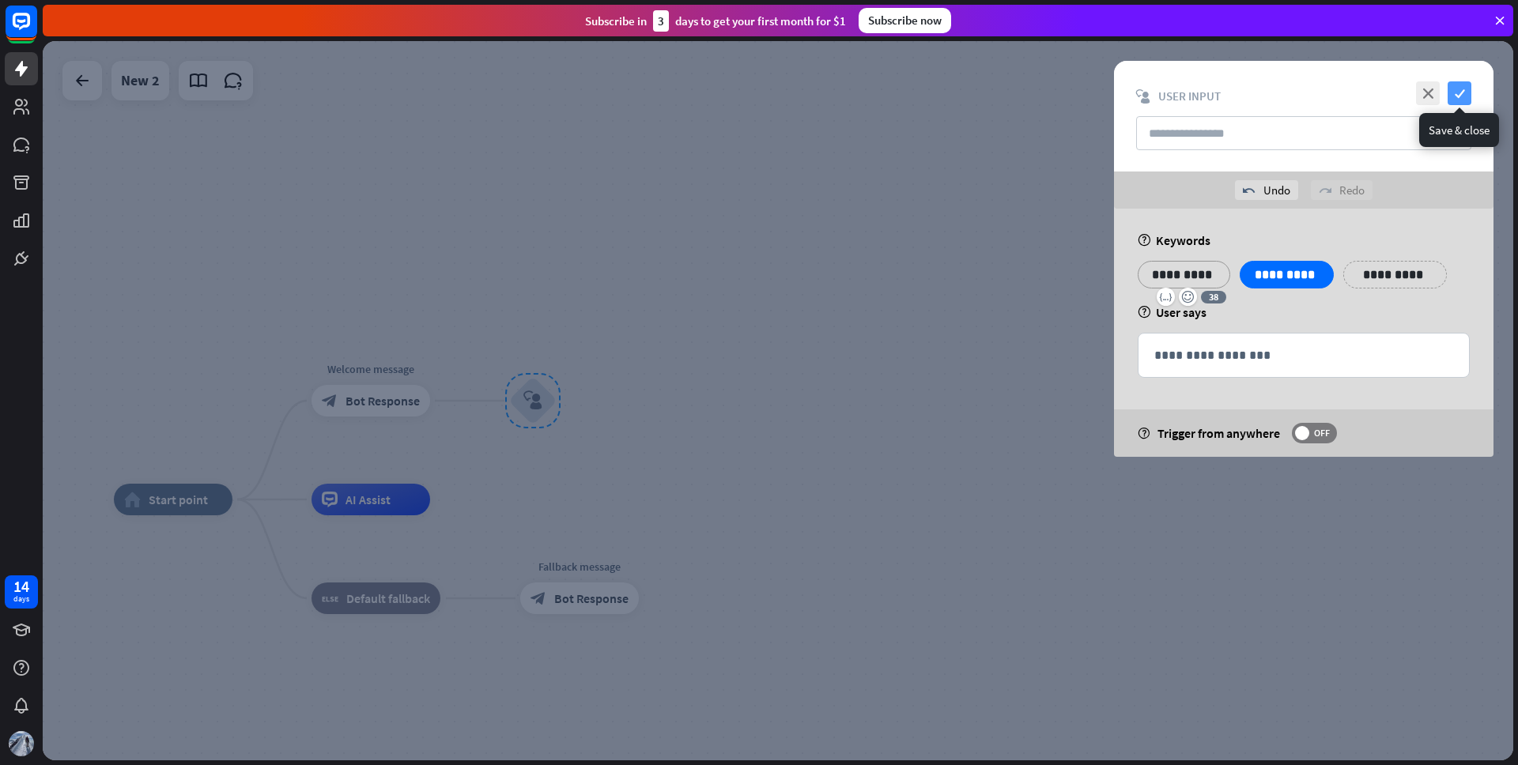
click at [1466, 91] on icon "check" at bounding box center [1460, 93] width 24 height 24
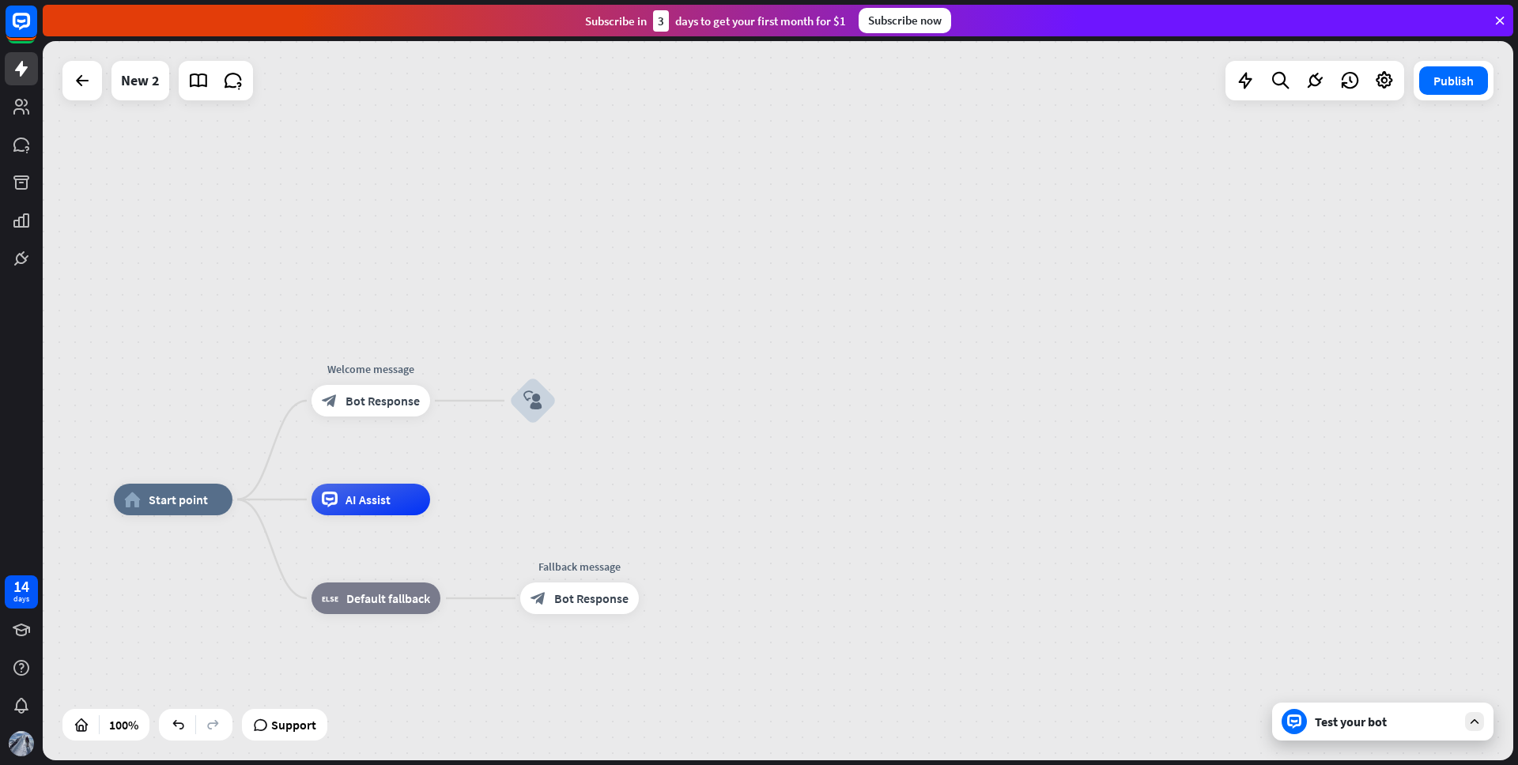
click at [1344, 734] on div "Test your bot" at bounding box center [1382, 722] width 221 height 38
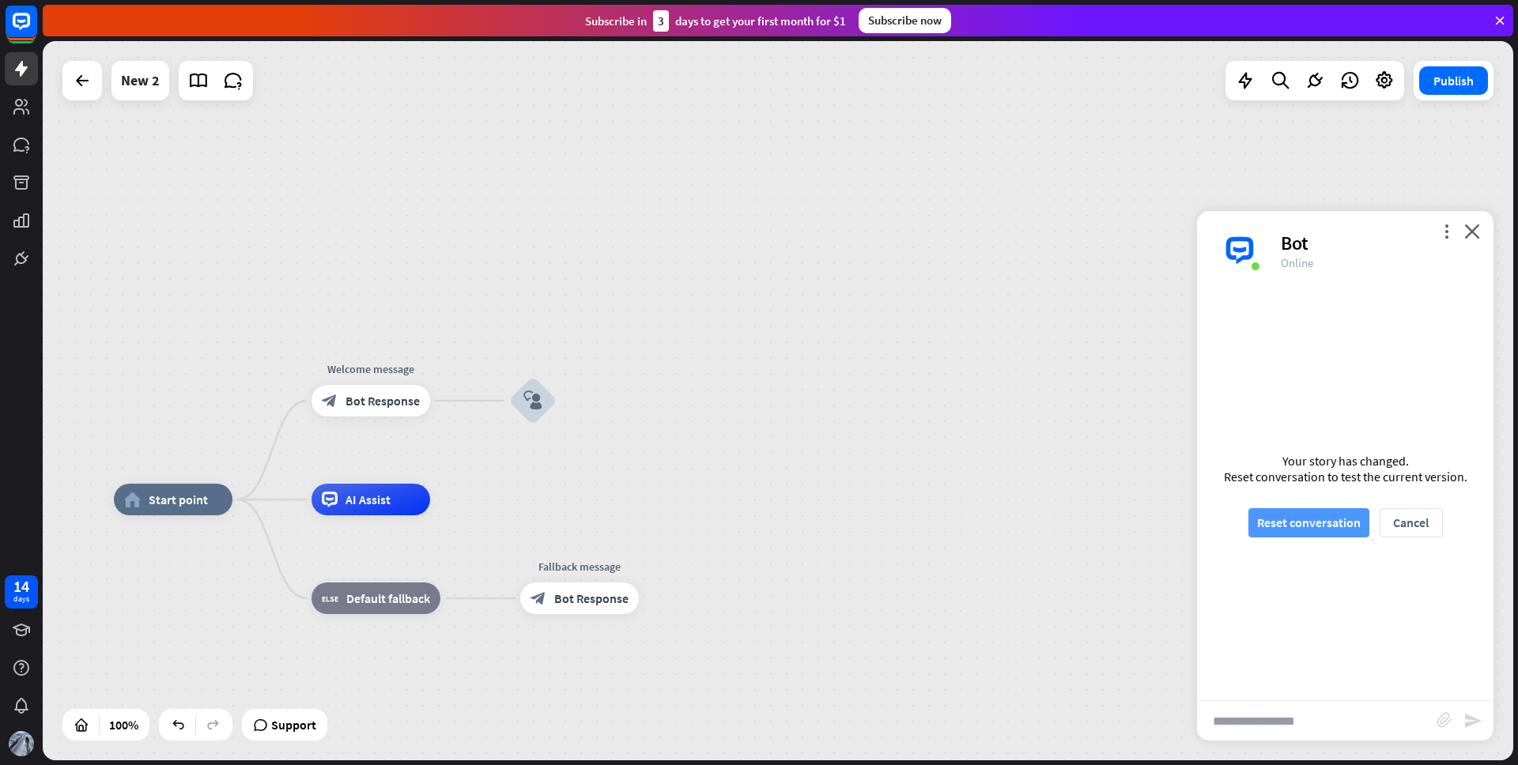
click at [1321, 526] on button "Reset conversation" at bounding box center [1309, 522] width 121 height 29
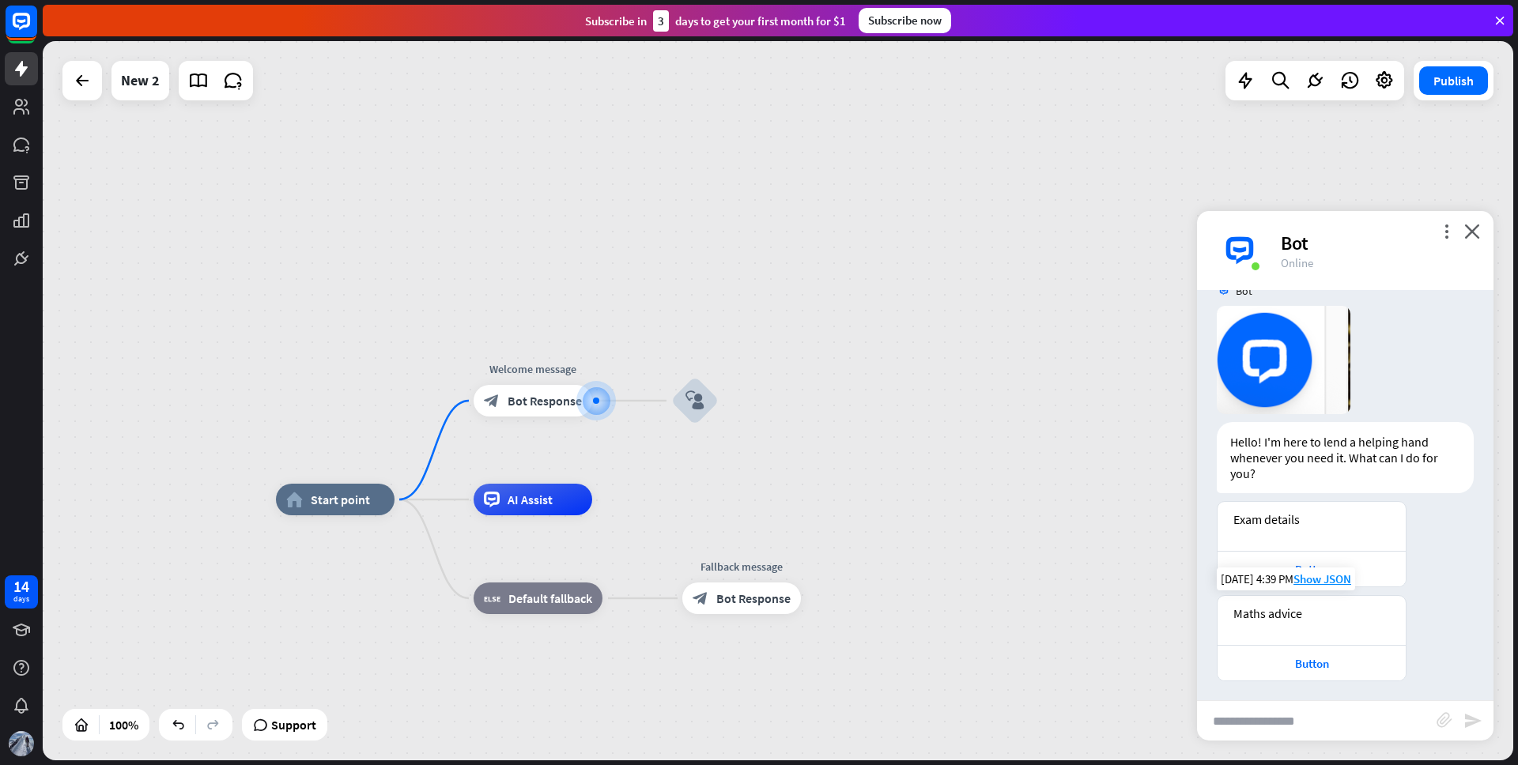
scroll to position [35, 0]
click at [1317, 565] on div "[DATE] 4:39 PM Show JSON" at bounding box center [1286, 574] width 138 height 23
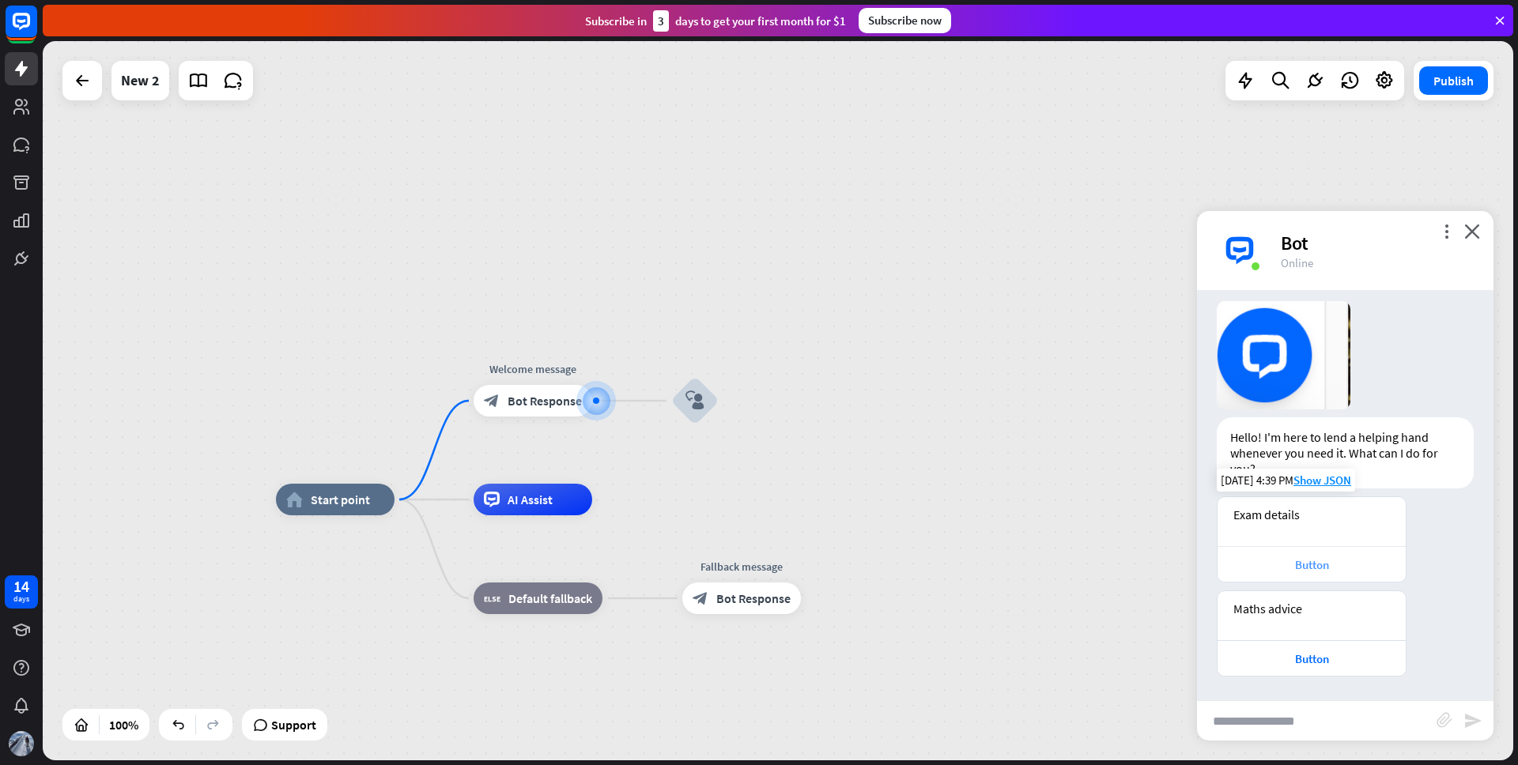
click at [1312, 562] on div "Button" at bounding box center [1312, 564] width 172 height 15
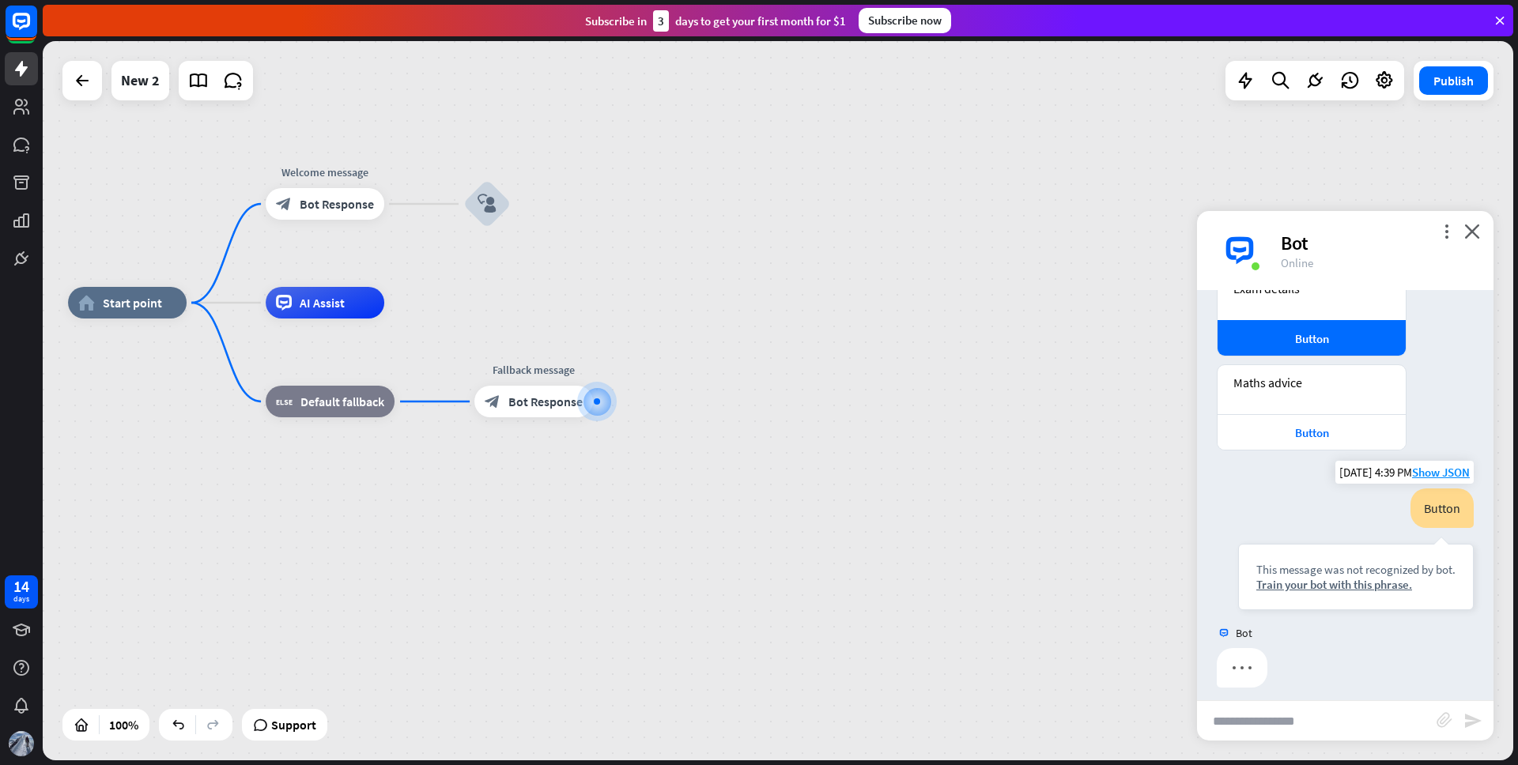
scroll to position [272, 0]
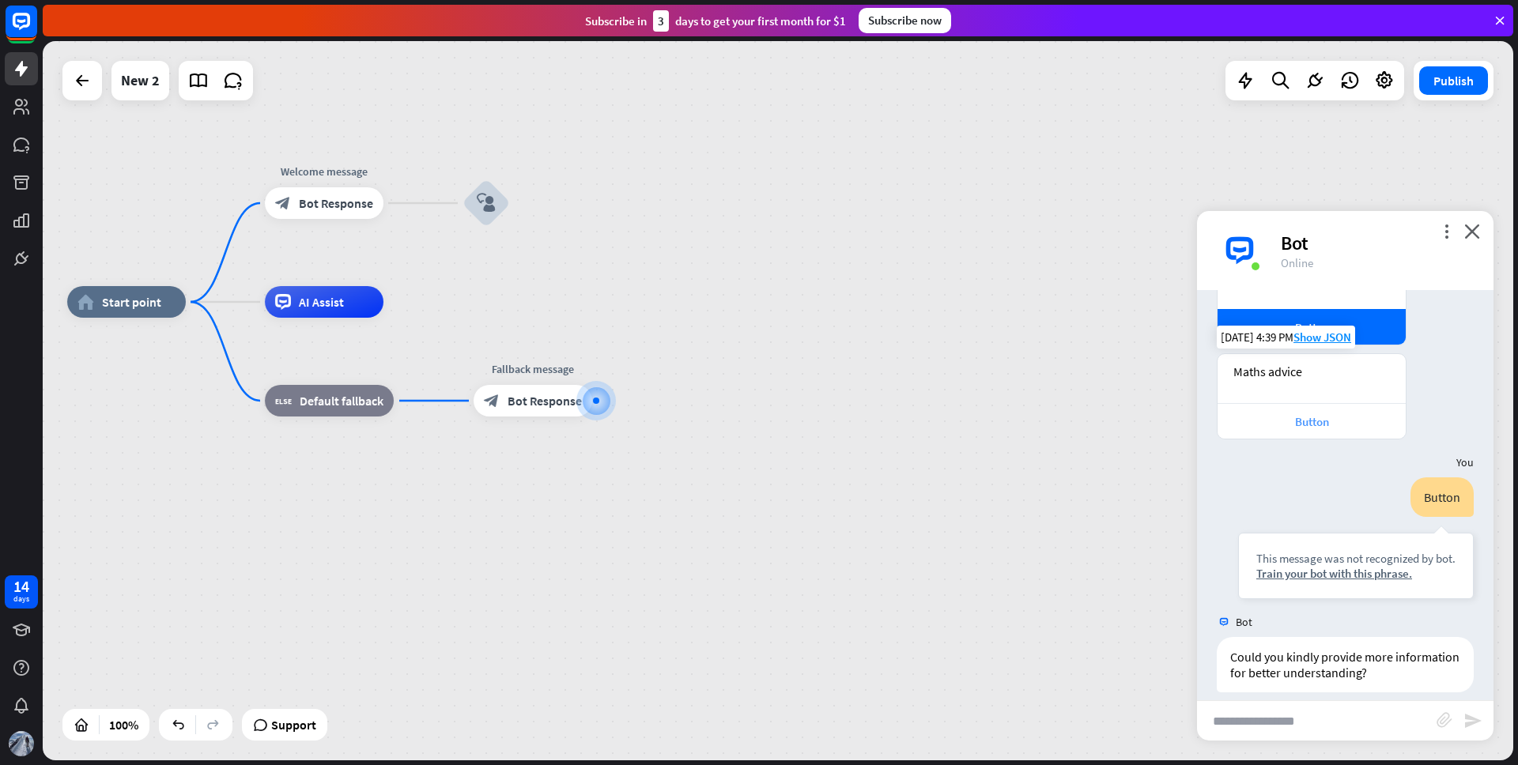
click at [1314, 414] on div "Button" at bounding box center [1312, 421] width 172 height 15
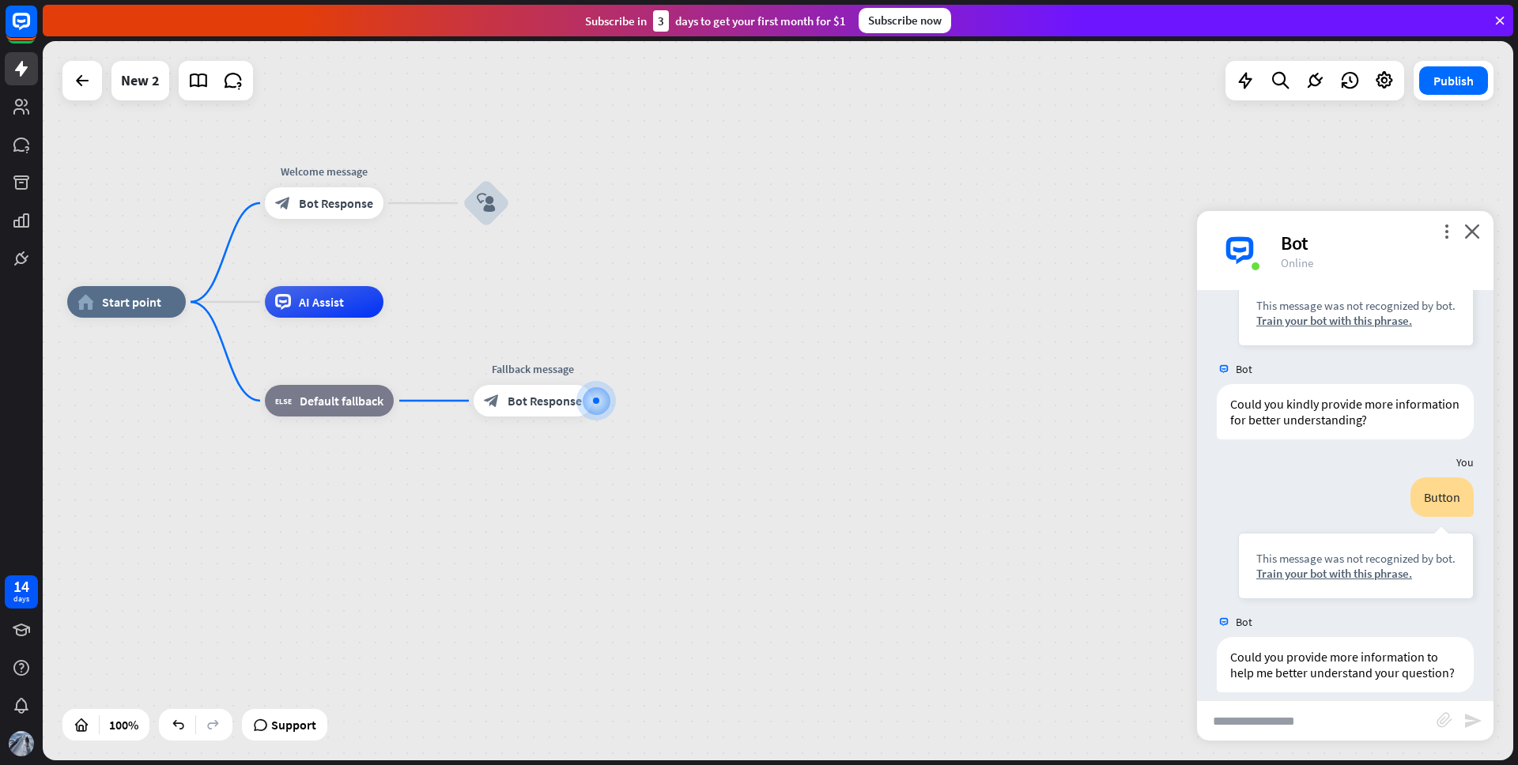
scroll to position [557, 0]
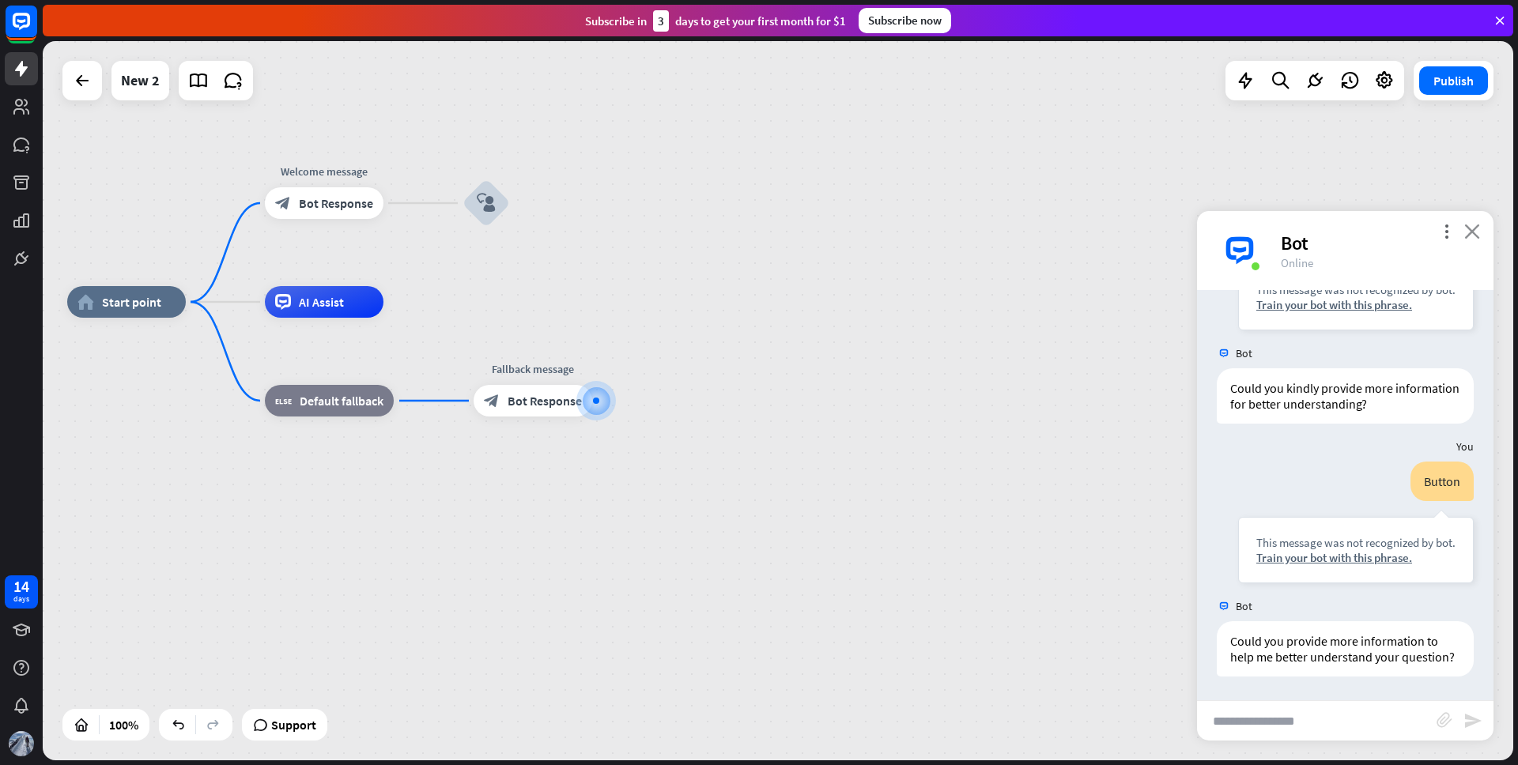
click at [1470, 234] on icon "close" at bounding box center [1473, 231] width 16 height 15
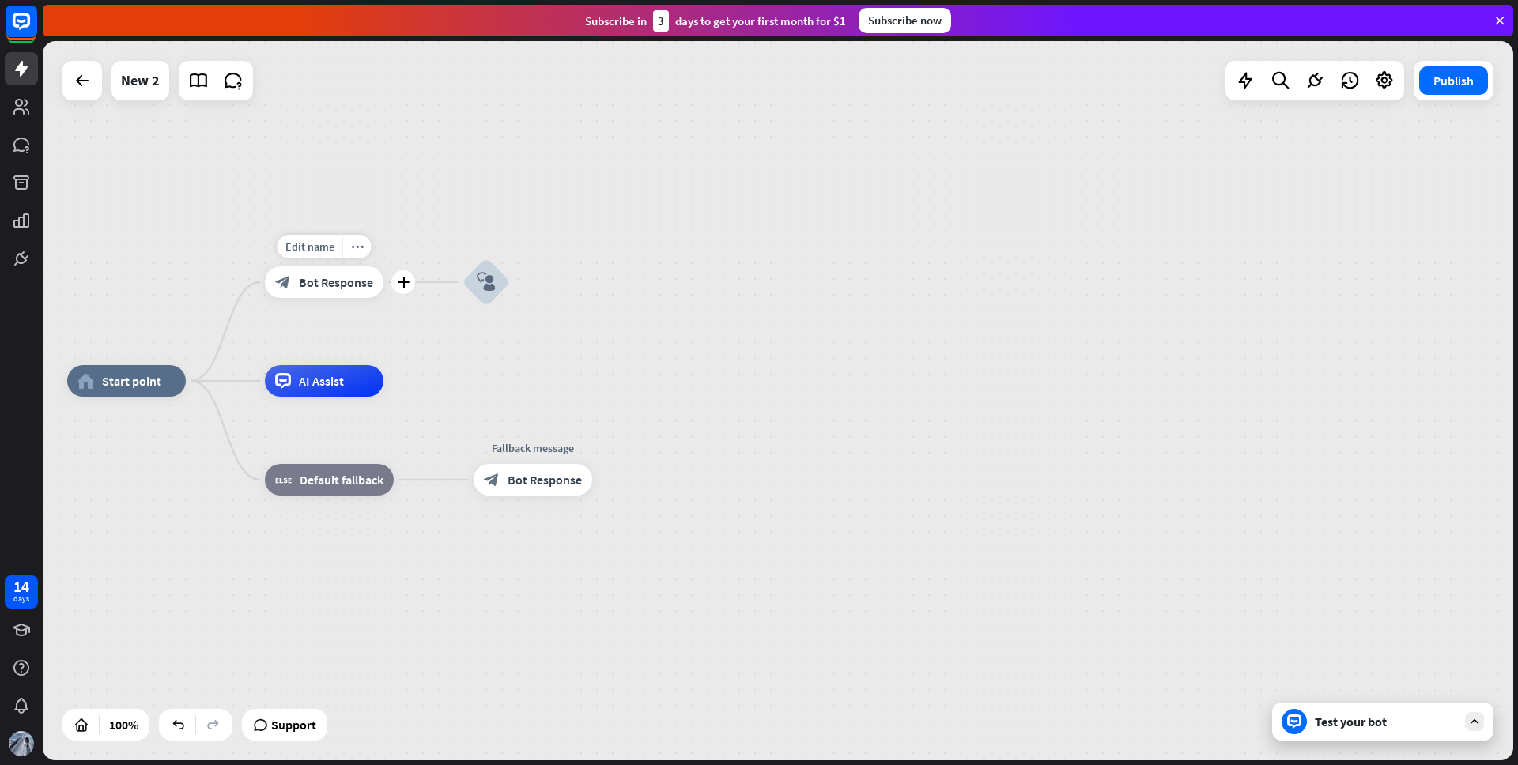
click at [356, 288] on span "Bot Response" at bounding box center [336, 282] width 74 height 16
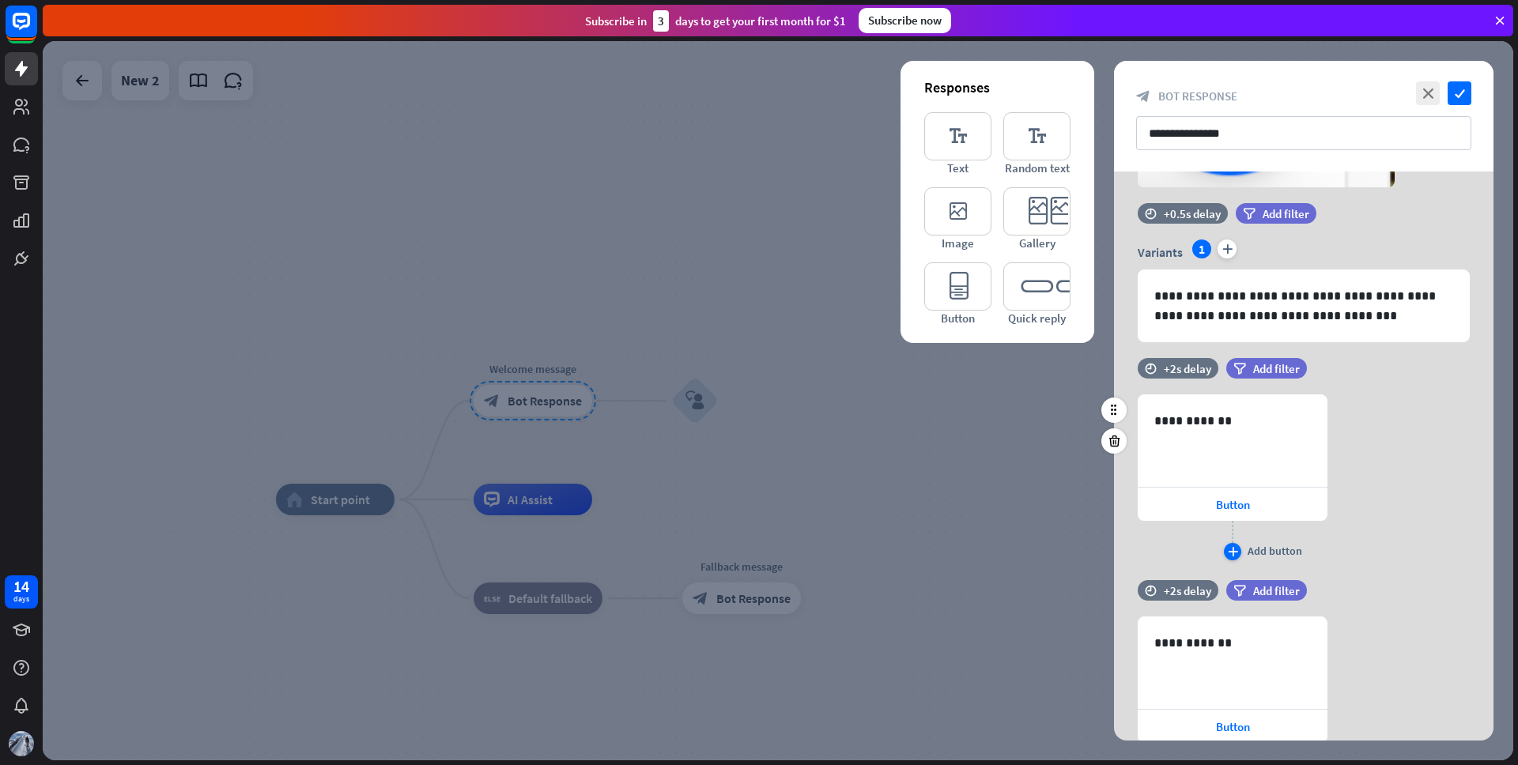
scroll to position [338, 0]
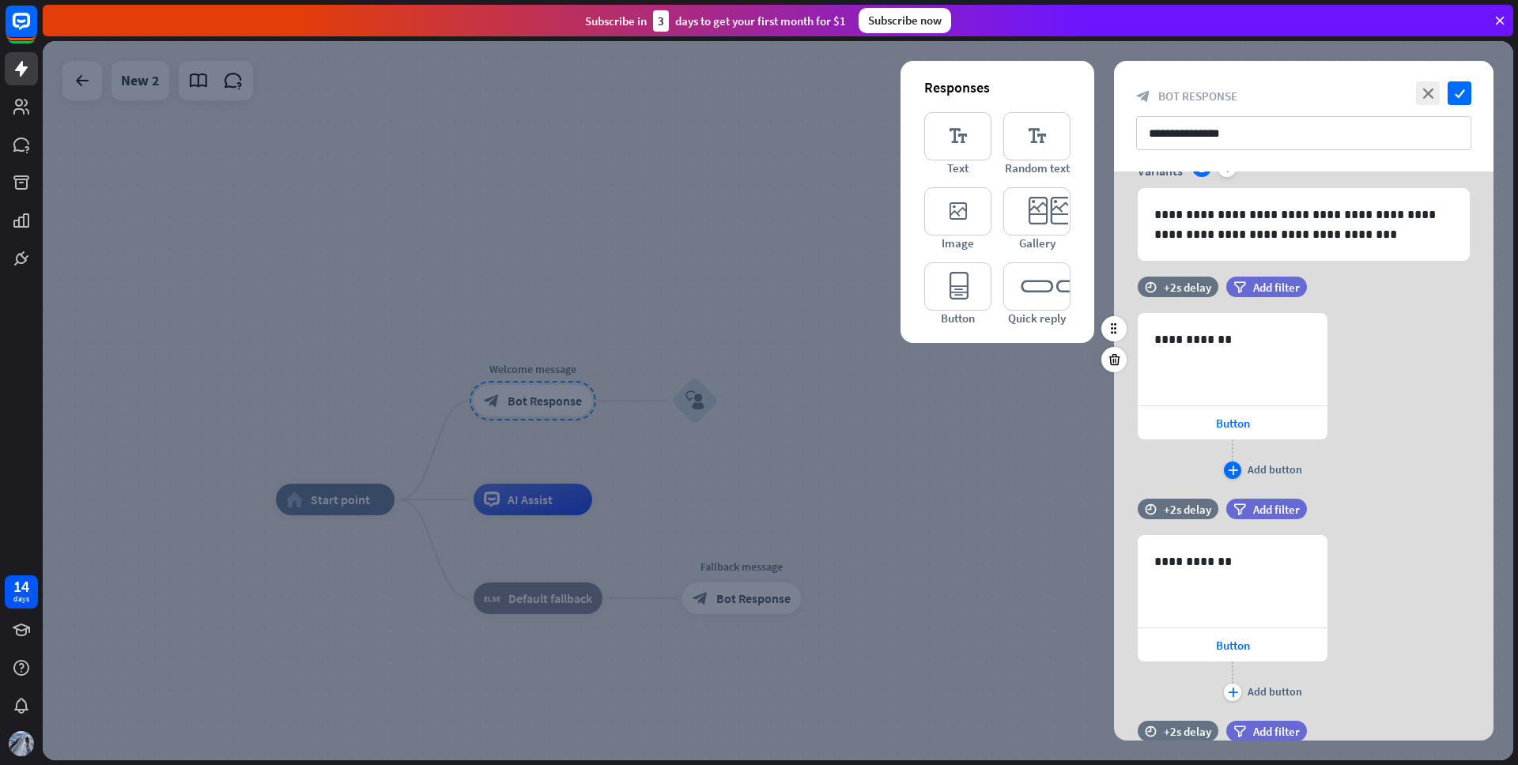
click at [1258, 471] on div "Add button" at bounding box center [1275, 470] width 55 height 14
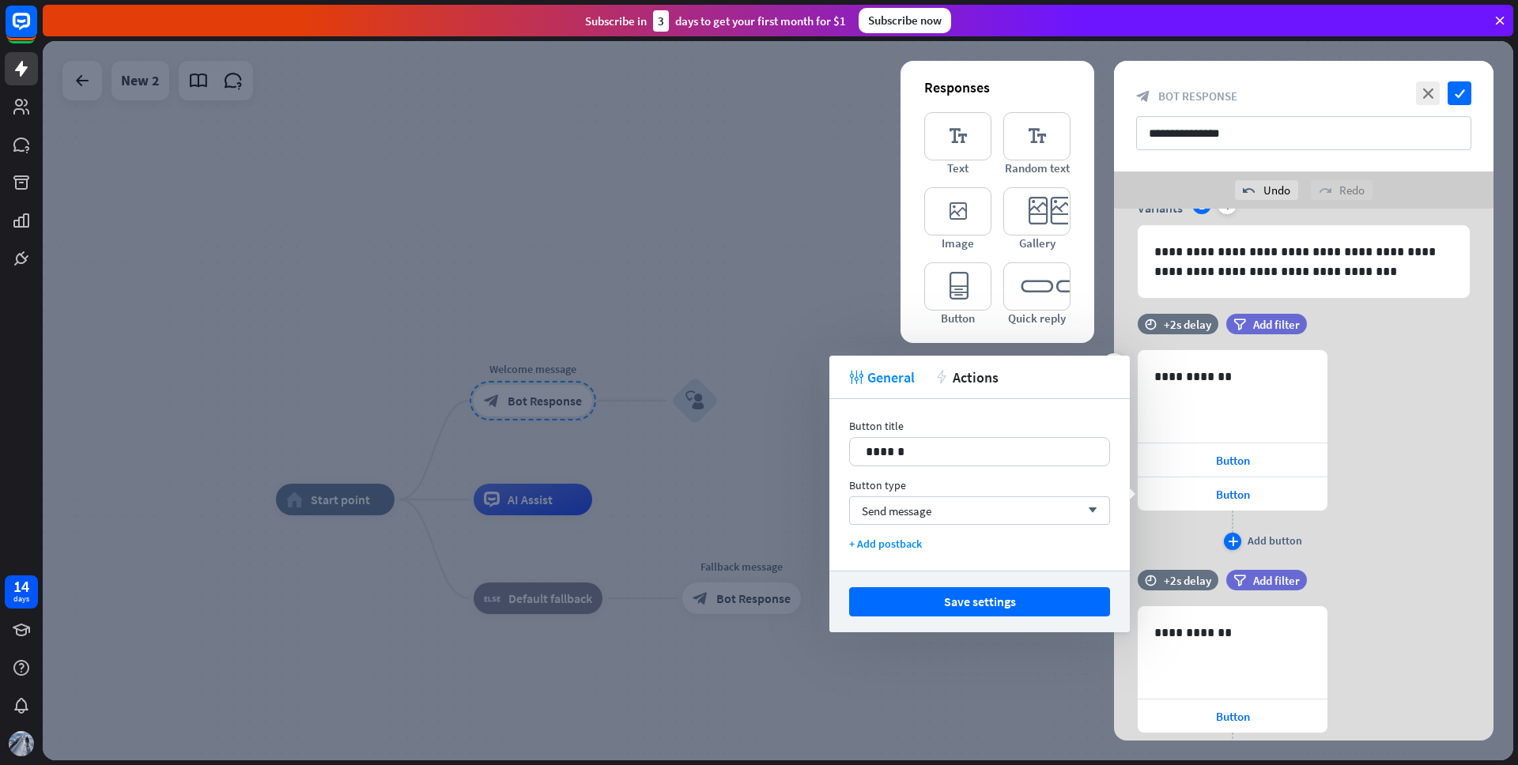
click at [1279, 546] on div "Add button" at bounding box center [1275, 541] width 55 height 14
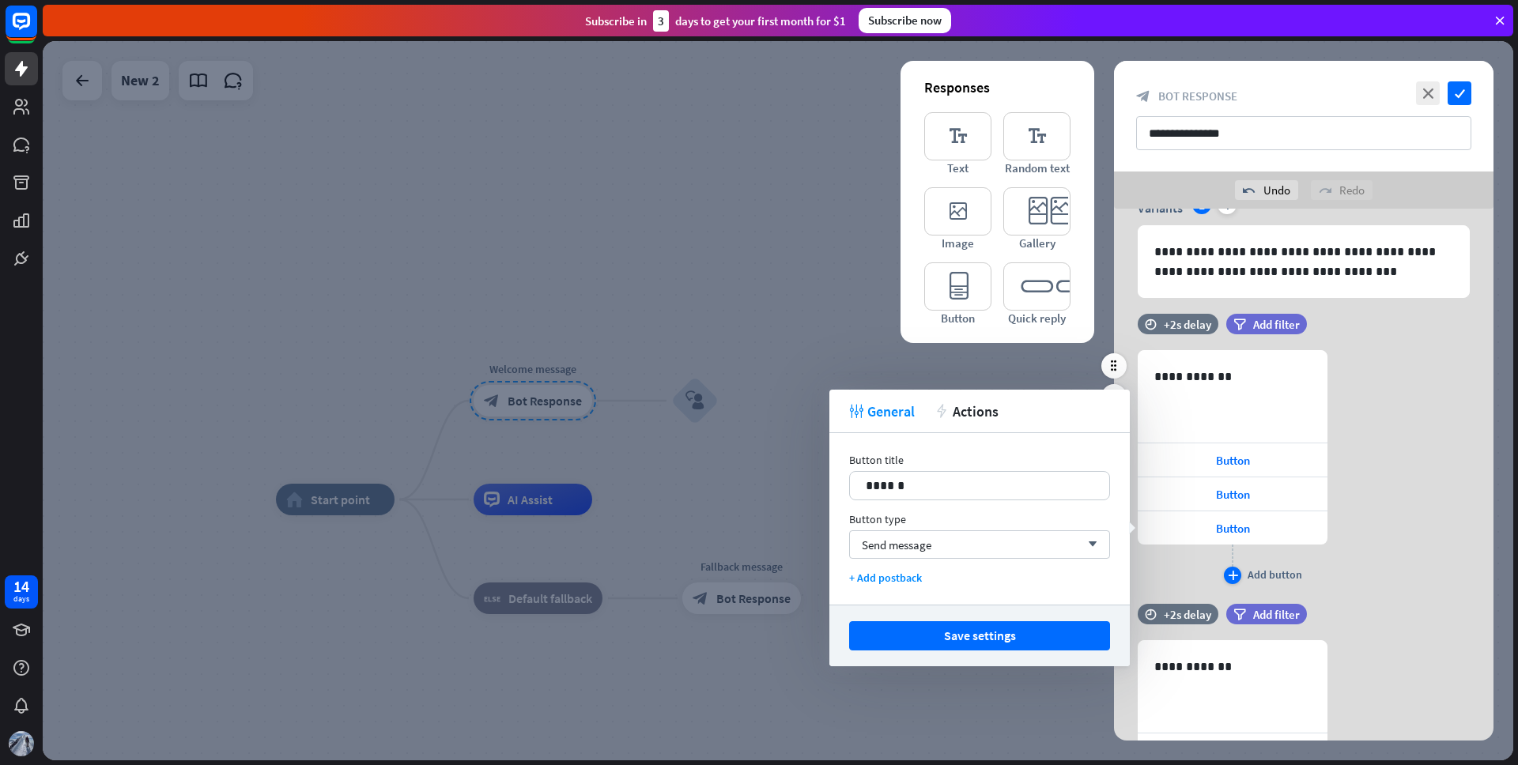
click at [1274, 570] on div "Add button" at bounding box center [1275, 575] width 55 height 14
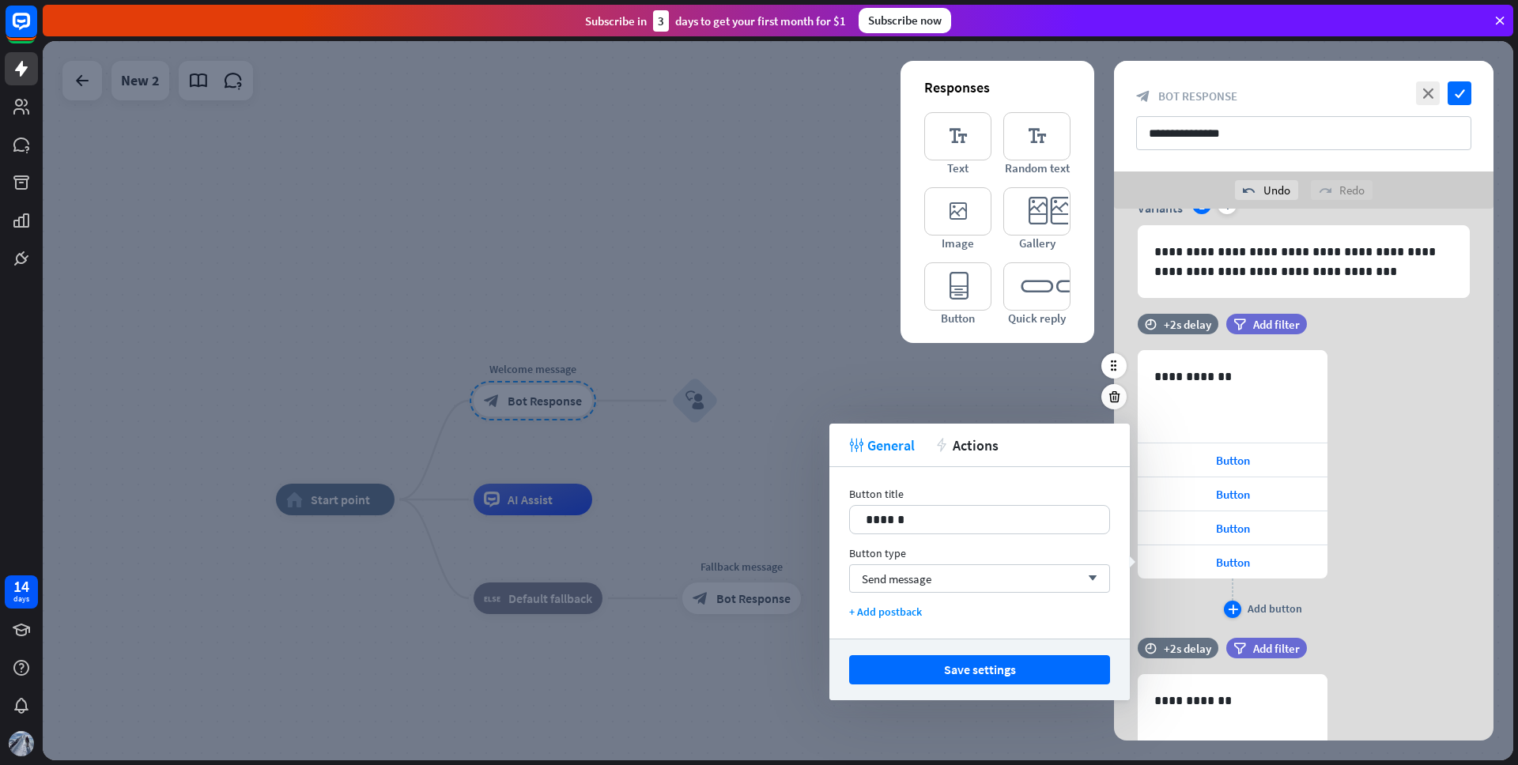
click at [1280, 603] on div "Add button" at bounding box center [1275, 609] width 55 height 14
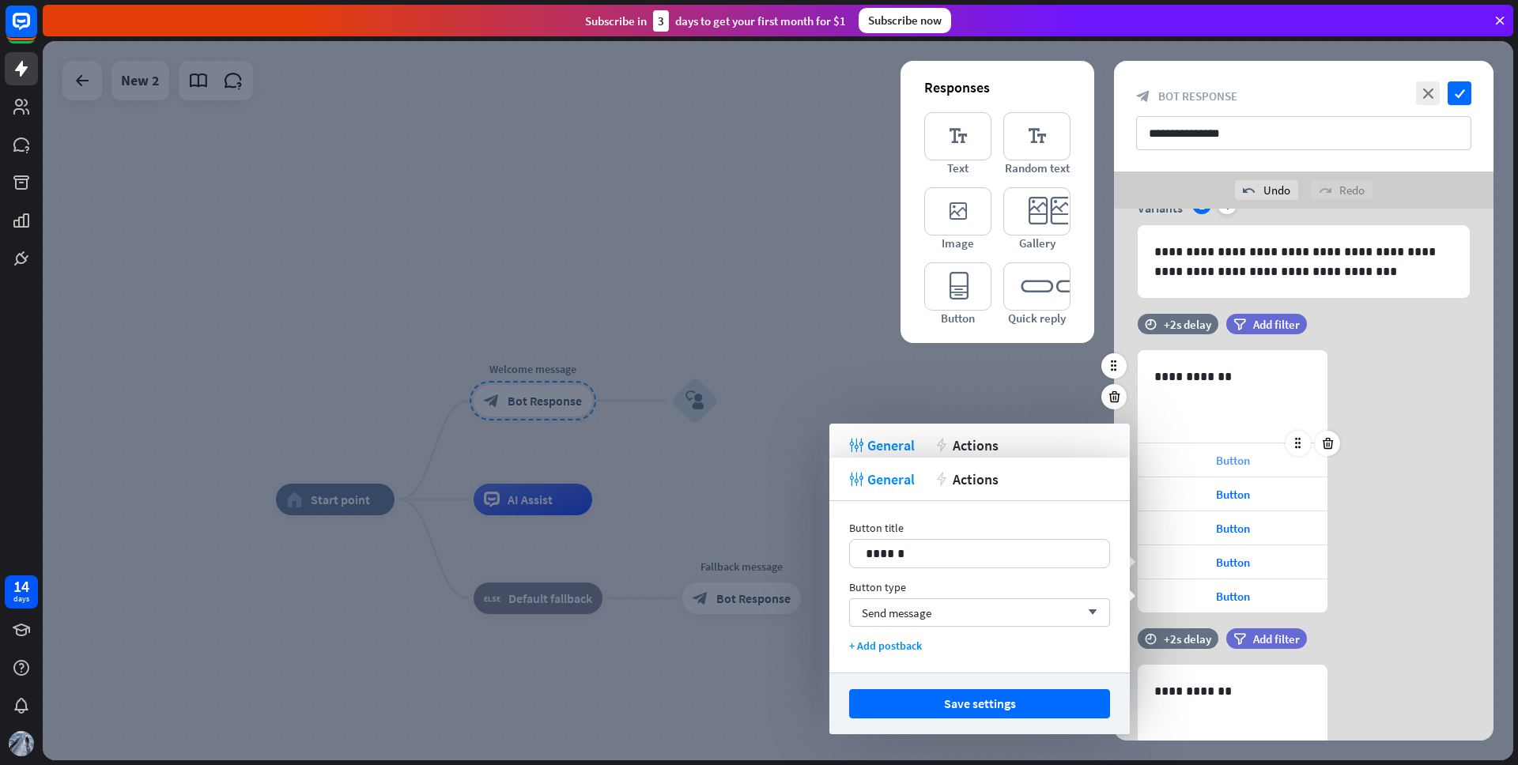
click at [1276, 461] on div "Button" at bounding box center [1233, 460] width 190 height 33
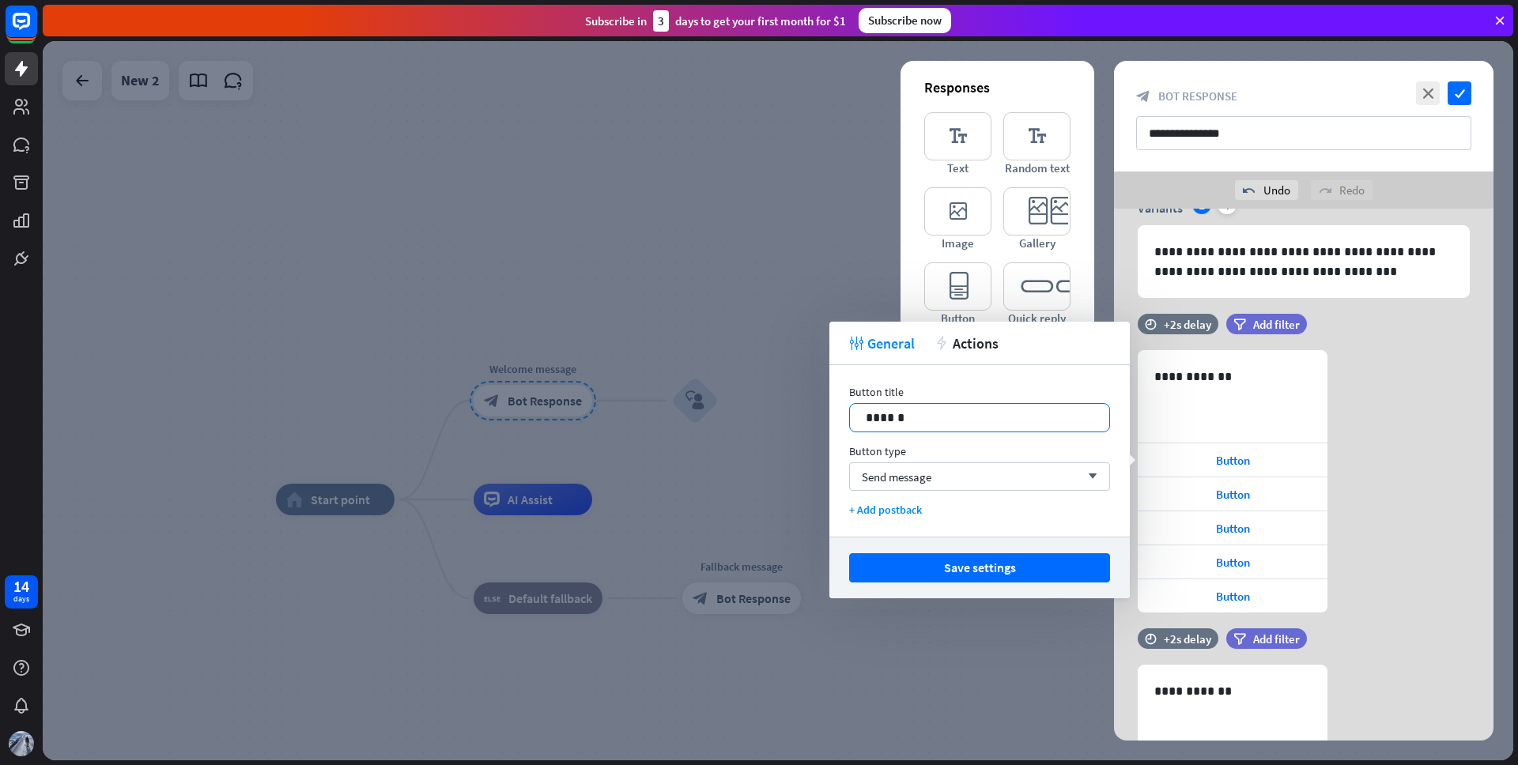
click at [938, 420] on p "******" at bounding box center [980, 418] width 228 height 20
drag, startPoint x: 969, startPoint y: 418, endPoint x: 835, endPoint y: 418, distance: 133.6
click at [835, 418] on div "Button title 14 ****** Button type Send message arrow_down + Add postback" at bounding box center [980, 451] width 300 height 172
click at [1030, 474] on div "Send message arrow_down" at bounding box center [979, 477] width 261 height 28
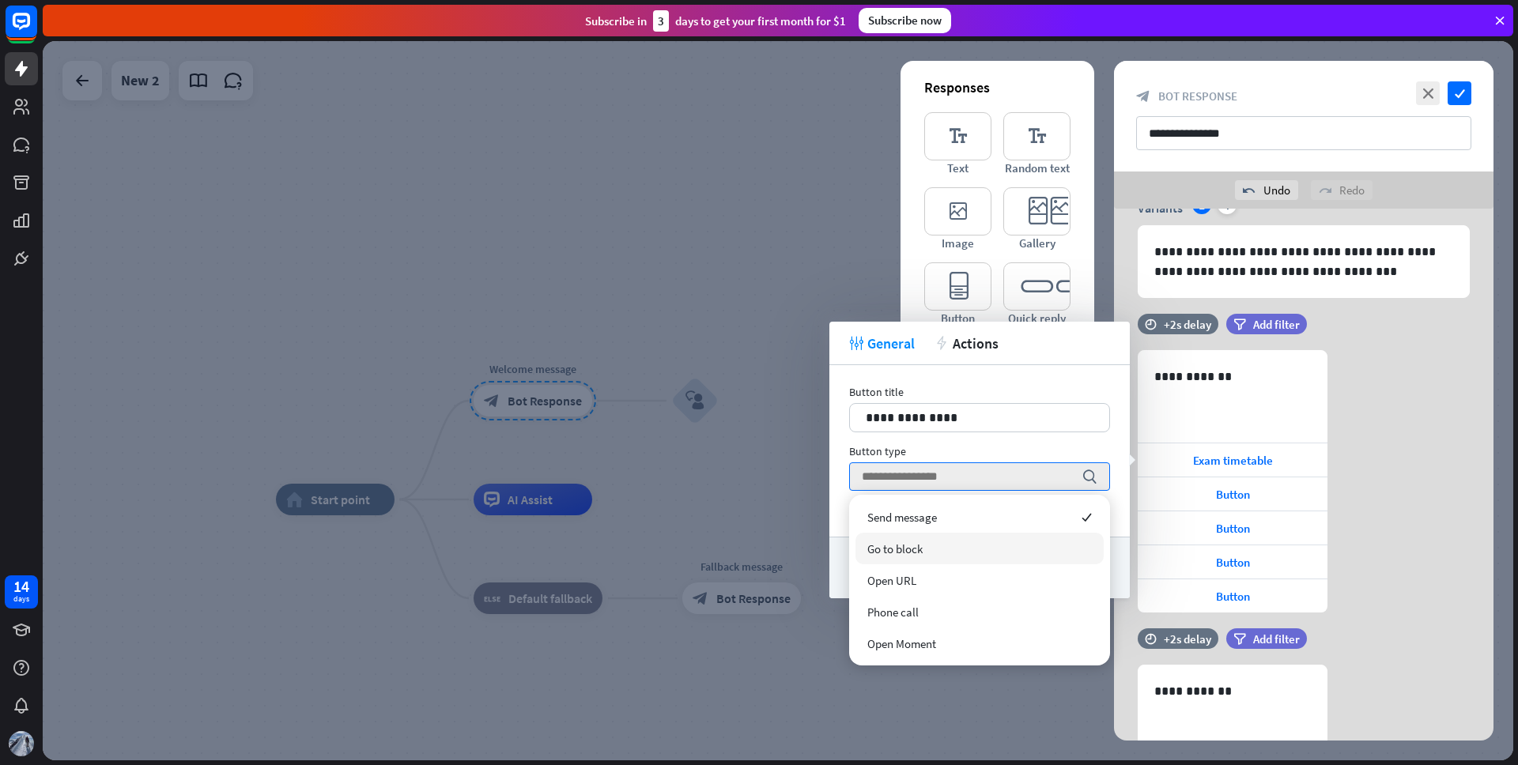
click at [960, 543] on div "Go to block" at bounding box center [980, 549] width 248 height 32
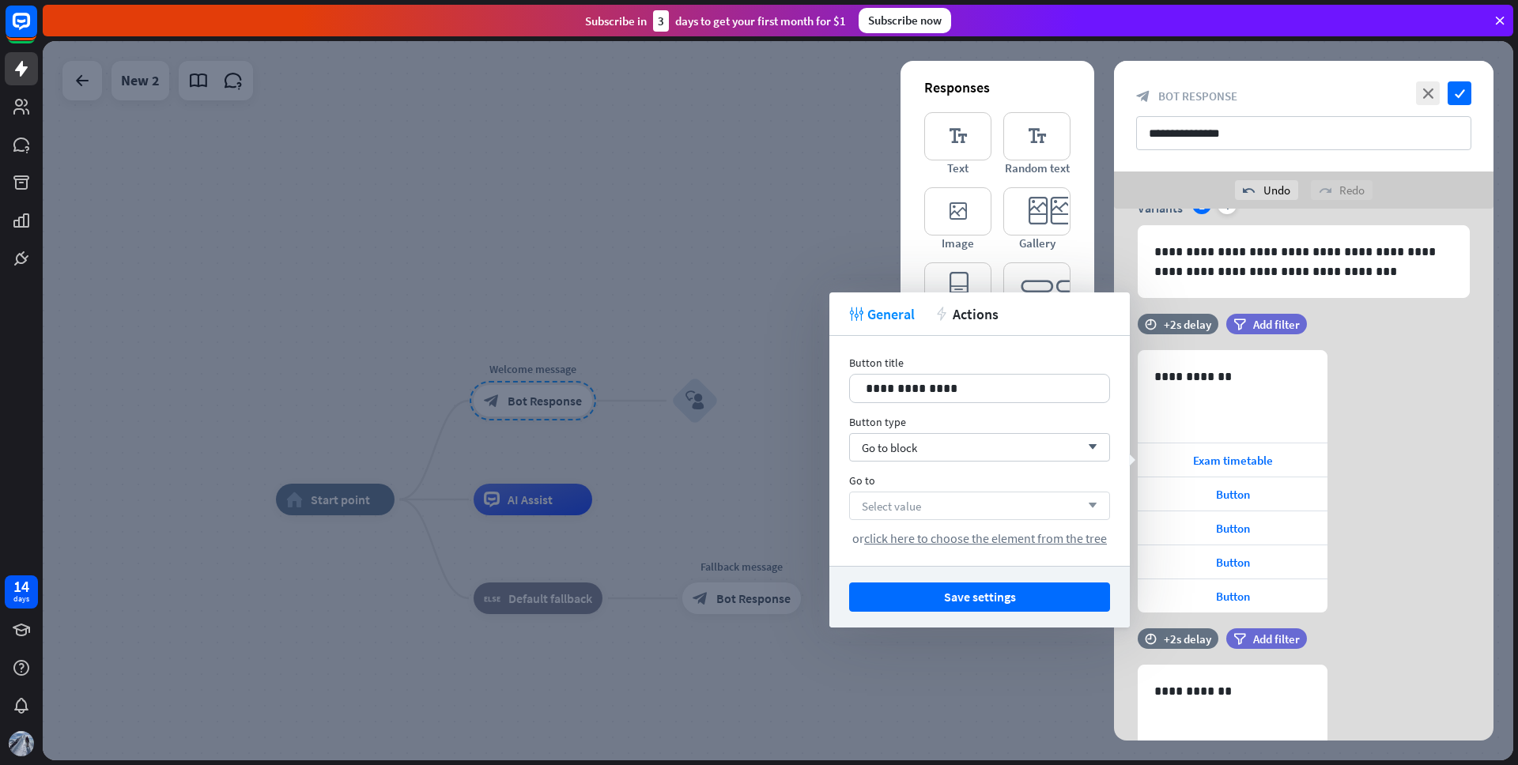
click at [981, 508] on div "Select value arrow_down" at bounding box center [979, 506] width 261 height 28
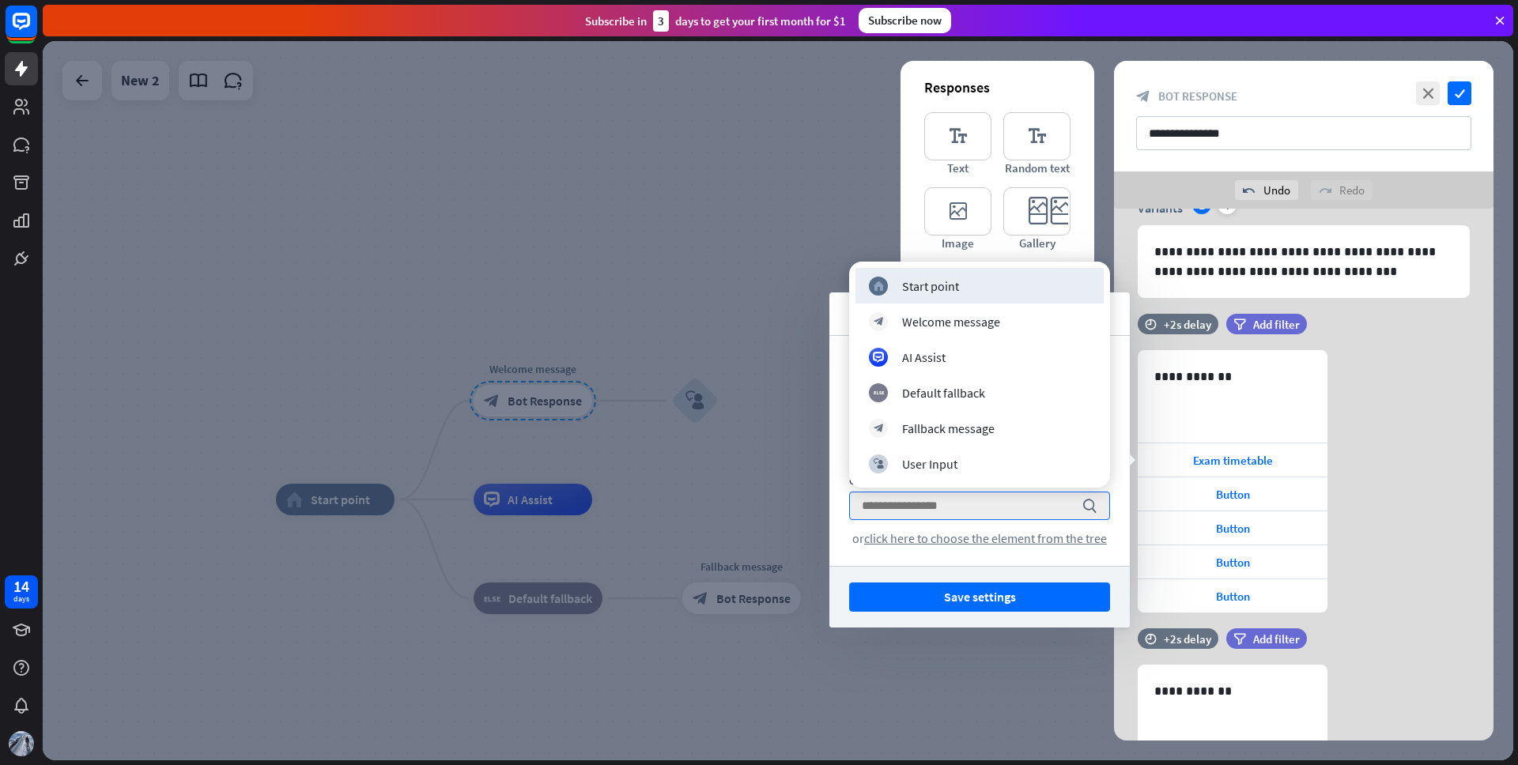
click at [845, 479] on div "**********" at bounding box center [980, 451] width 300 height 230
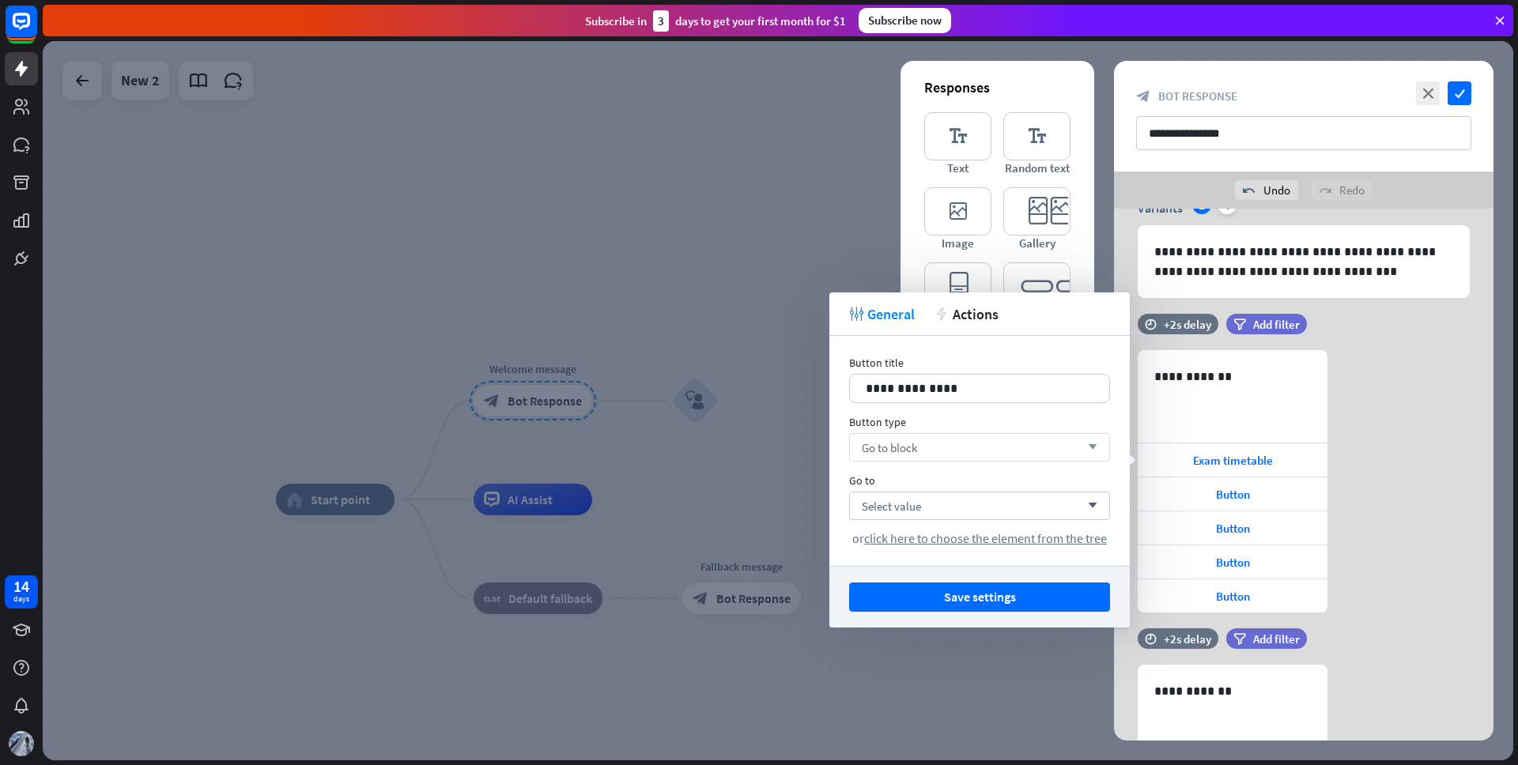
click at [913, 456] on div "Go to block arrow_down" at bounding box center [979, 447] width 261 height 28
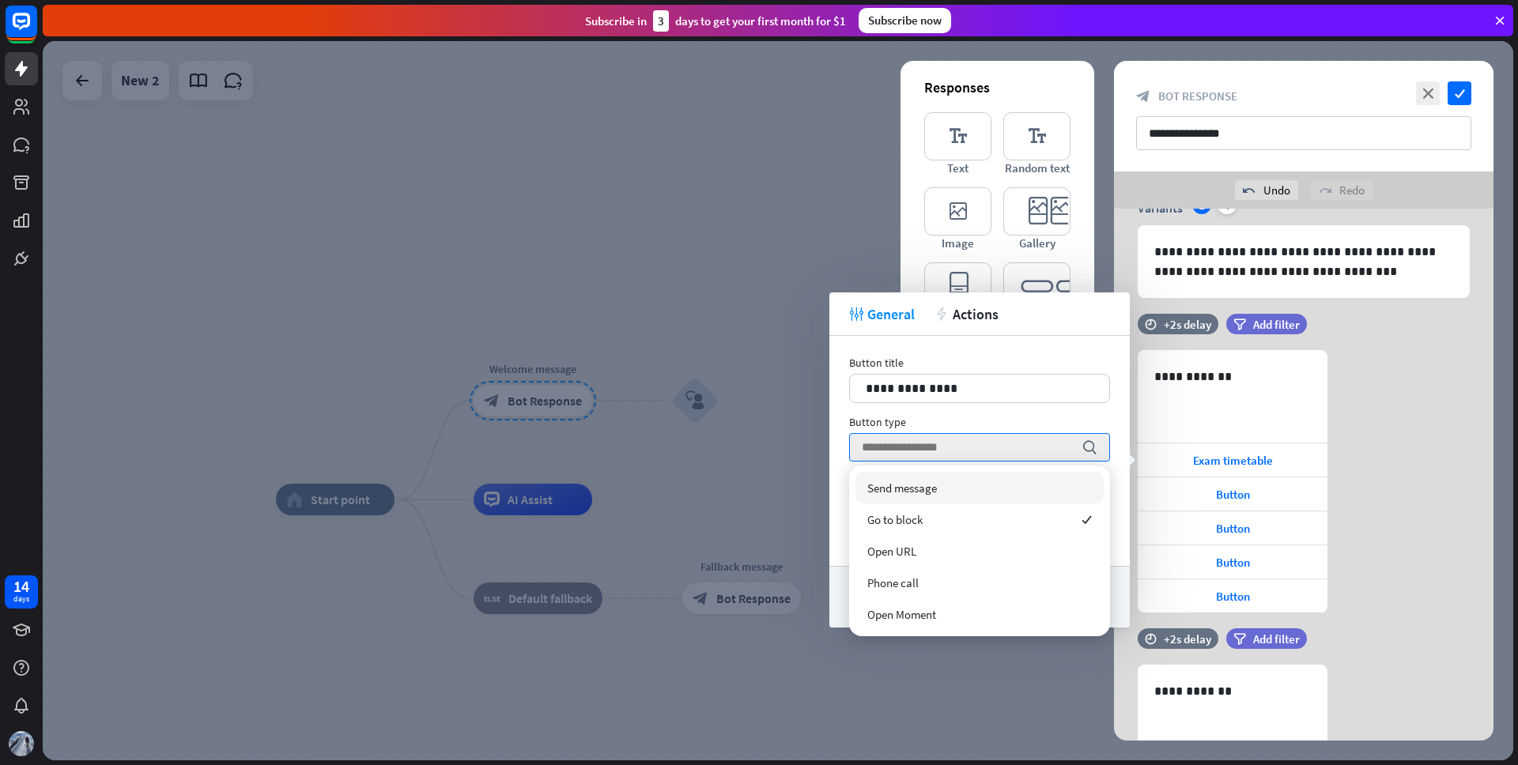
click at [926, 489] on span "Send message" at bounding box center [902, 488] width 70 height 15
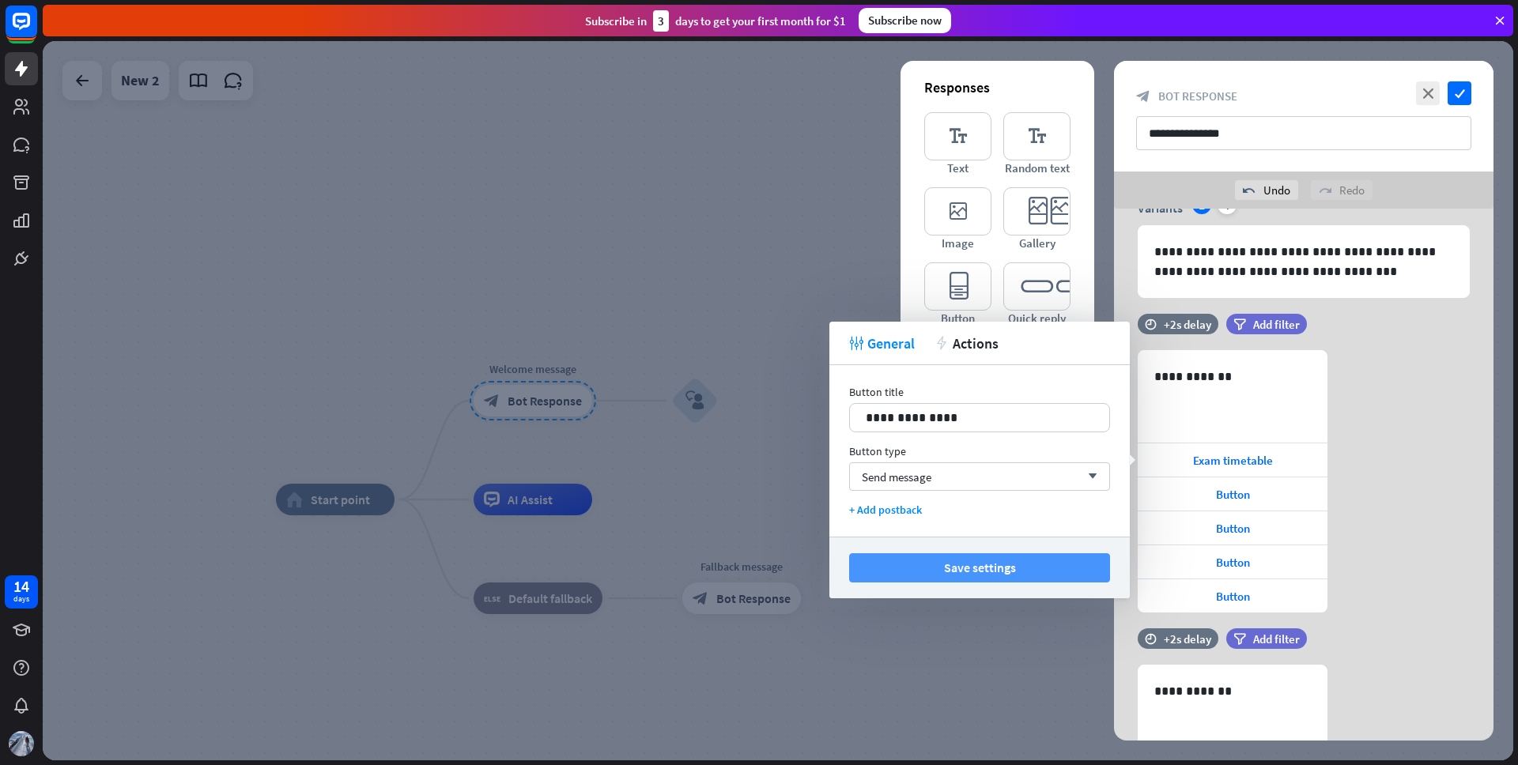
click at [980, 564] on button "Save settings" at bounding box center [979, 568] width 261 height 29
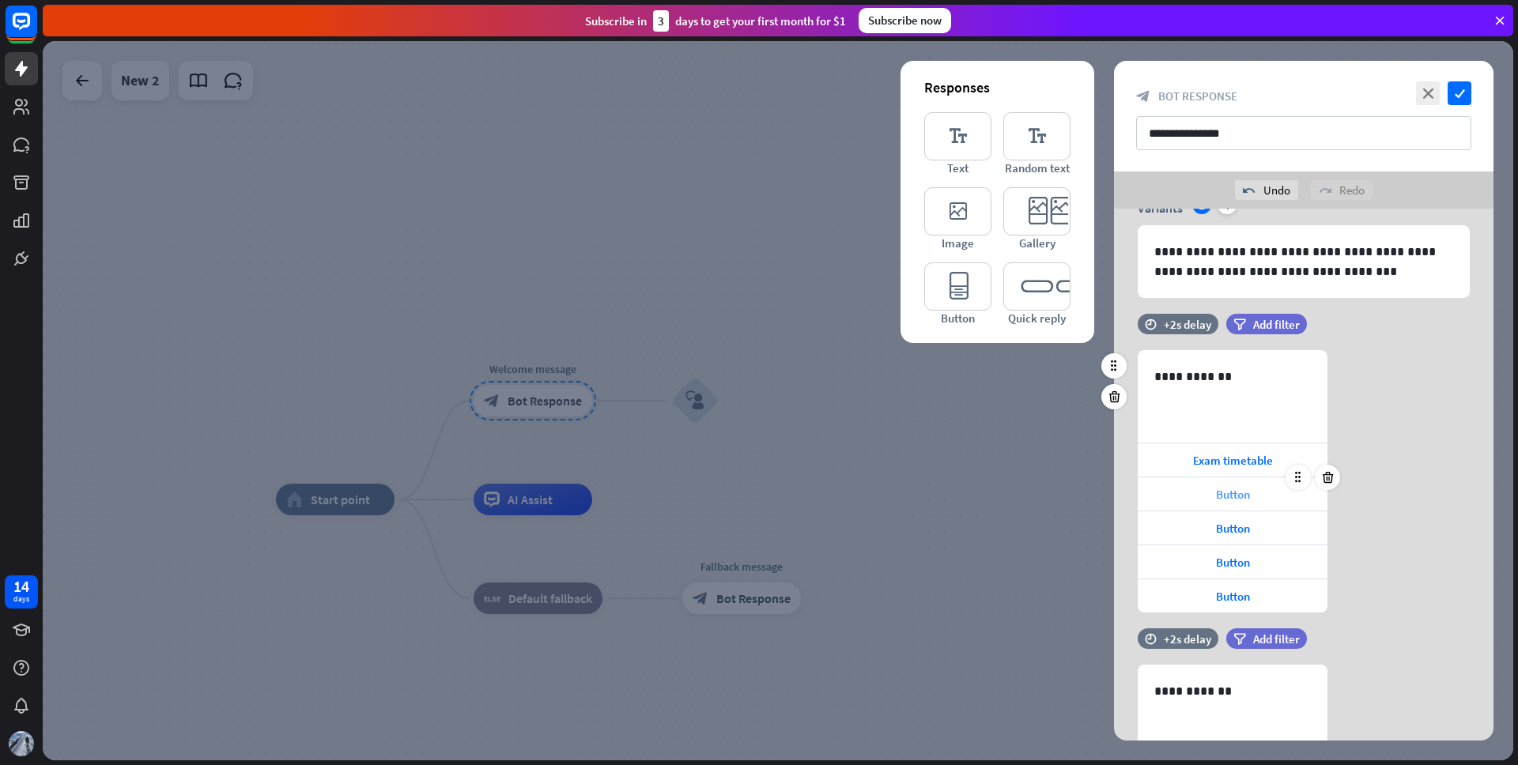
click at [1279, 497] on div "Button" at bounding box center [1233, 494] width 190 height 33
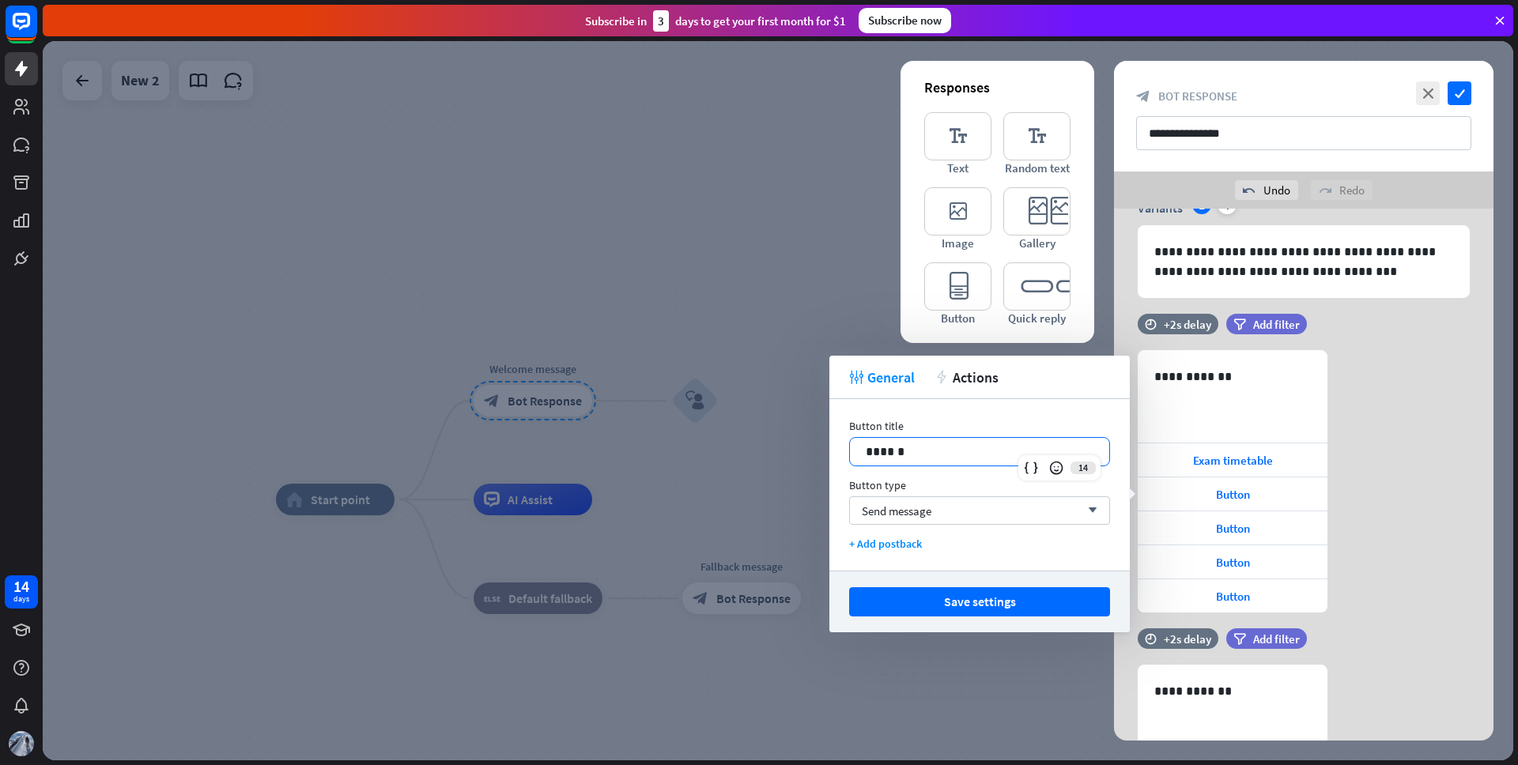
drag, startPoint x: 923, startPoint y: 452, endPoint x: 804, endPoint y: 440, distance: 119.2
click at [804, 440] on body "14 days close Product Help First steps Get started with ChatBot Help Center Fol…" at bounding box center [759, 382] width 1518 height 765
click at [879, 455] on p "******" at bounding box center [980, 452] width 228 height 20
click at [968, 601] on button "Save settings" at bounding box center [979, 602] width 261 height 29
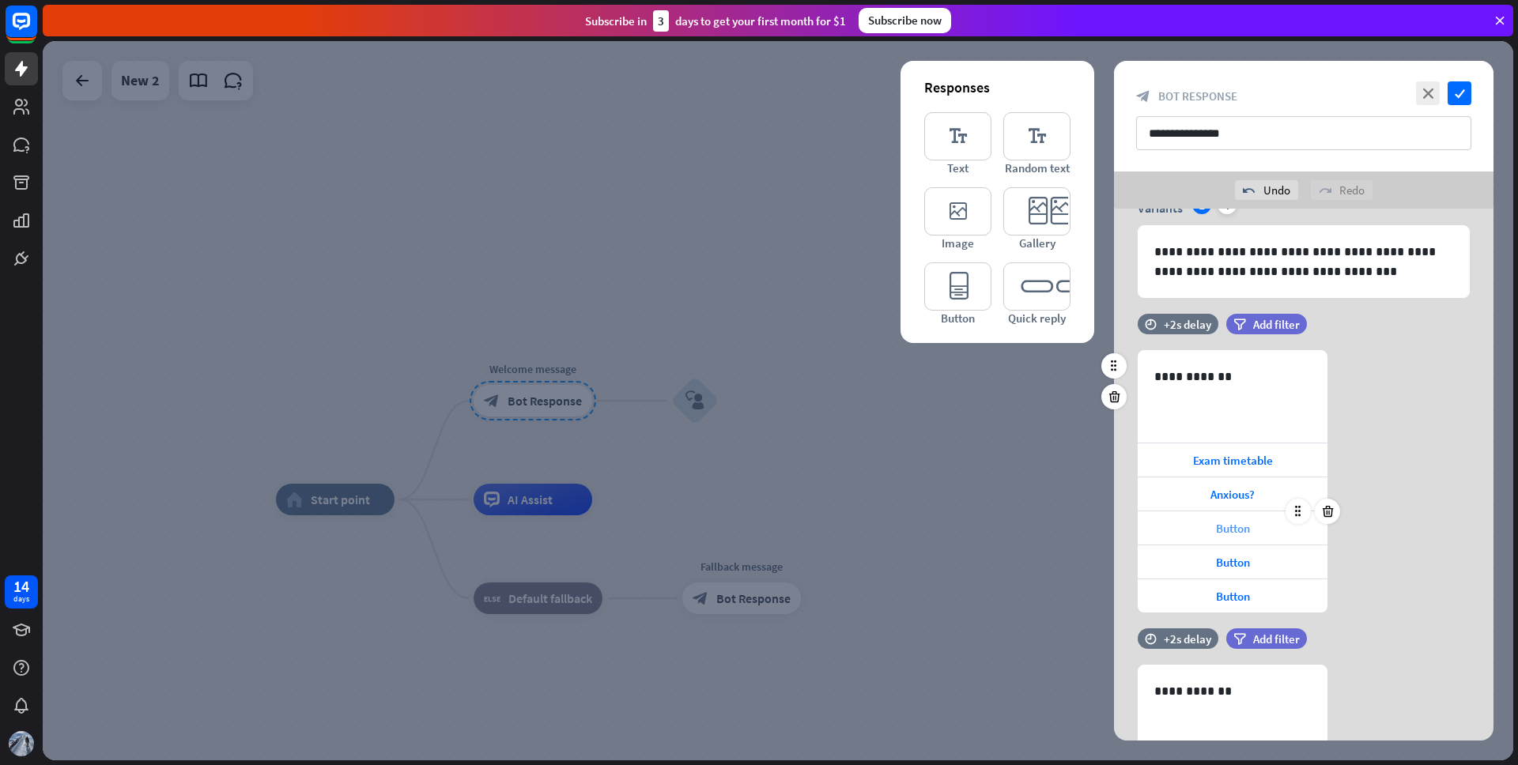
click at [1285, 527] on div "Button" at bounding box center [1233, 528] width 190 height 33
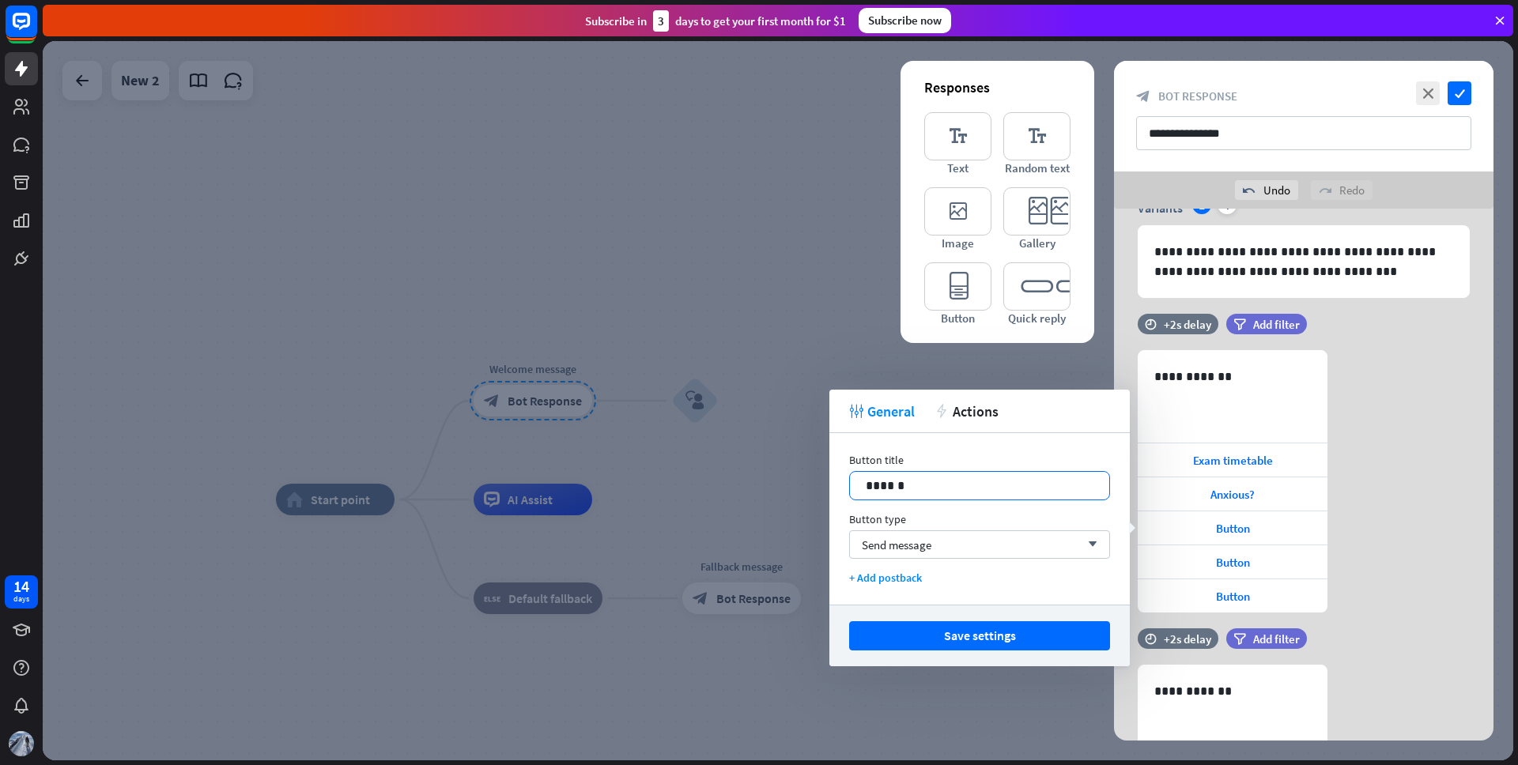
click at [973, 488] on p "******" at bounding box center [980, 486] width 228 height 20
drag, startPoint x: 1005, startPoint y: 483, endPoint x: 823, endPoint y: 483, distance: 181.9
click at [823, 483] on body "14 days close Product Help First steps Get started with ChatBot Help Center Fol…" at bounding box center [759, 382] width 1518 height 765
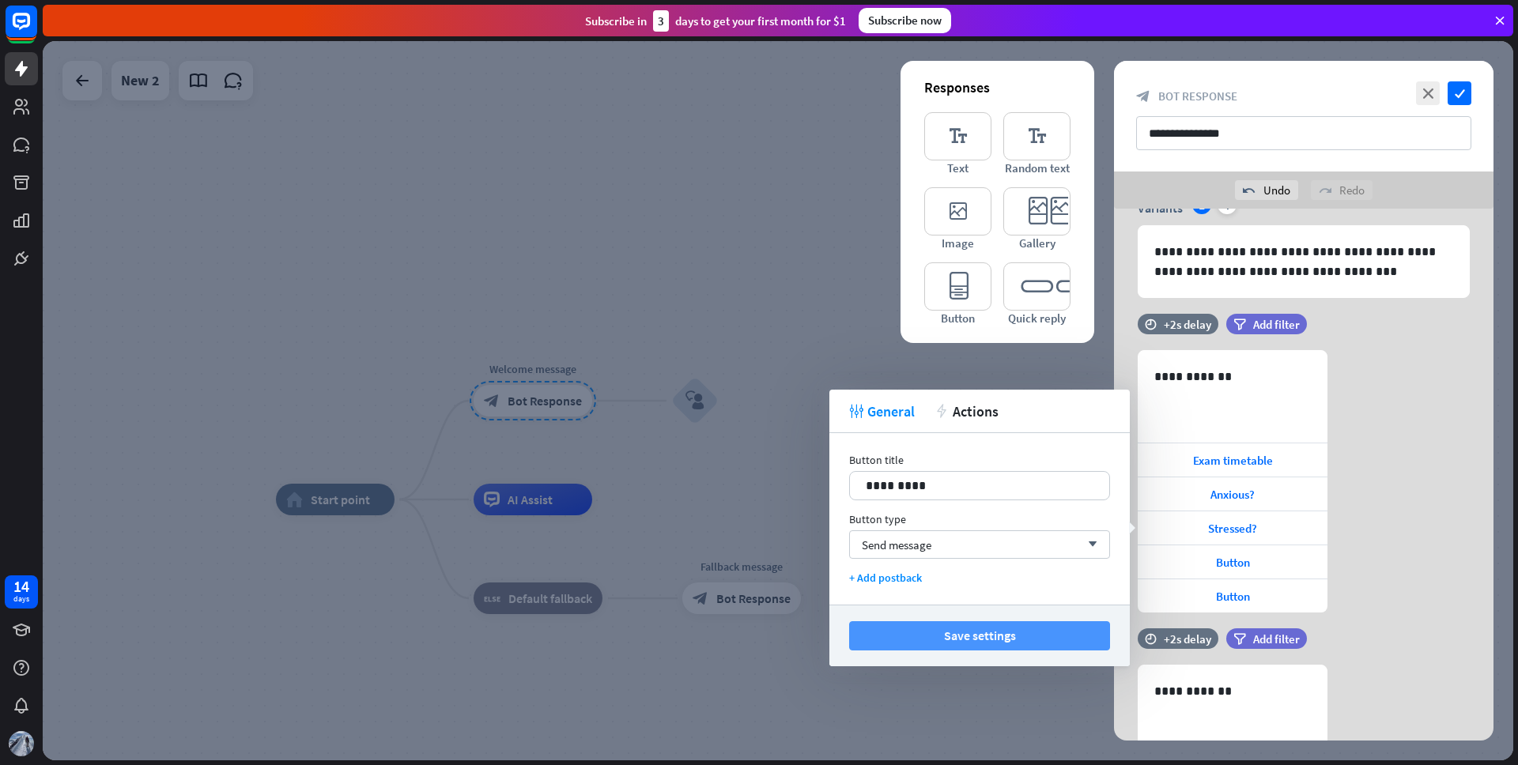
click at [976, 635] on button "Save settings" at bounding box center [979, 636] width 261 height 29
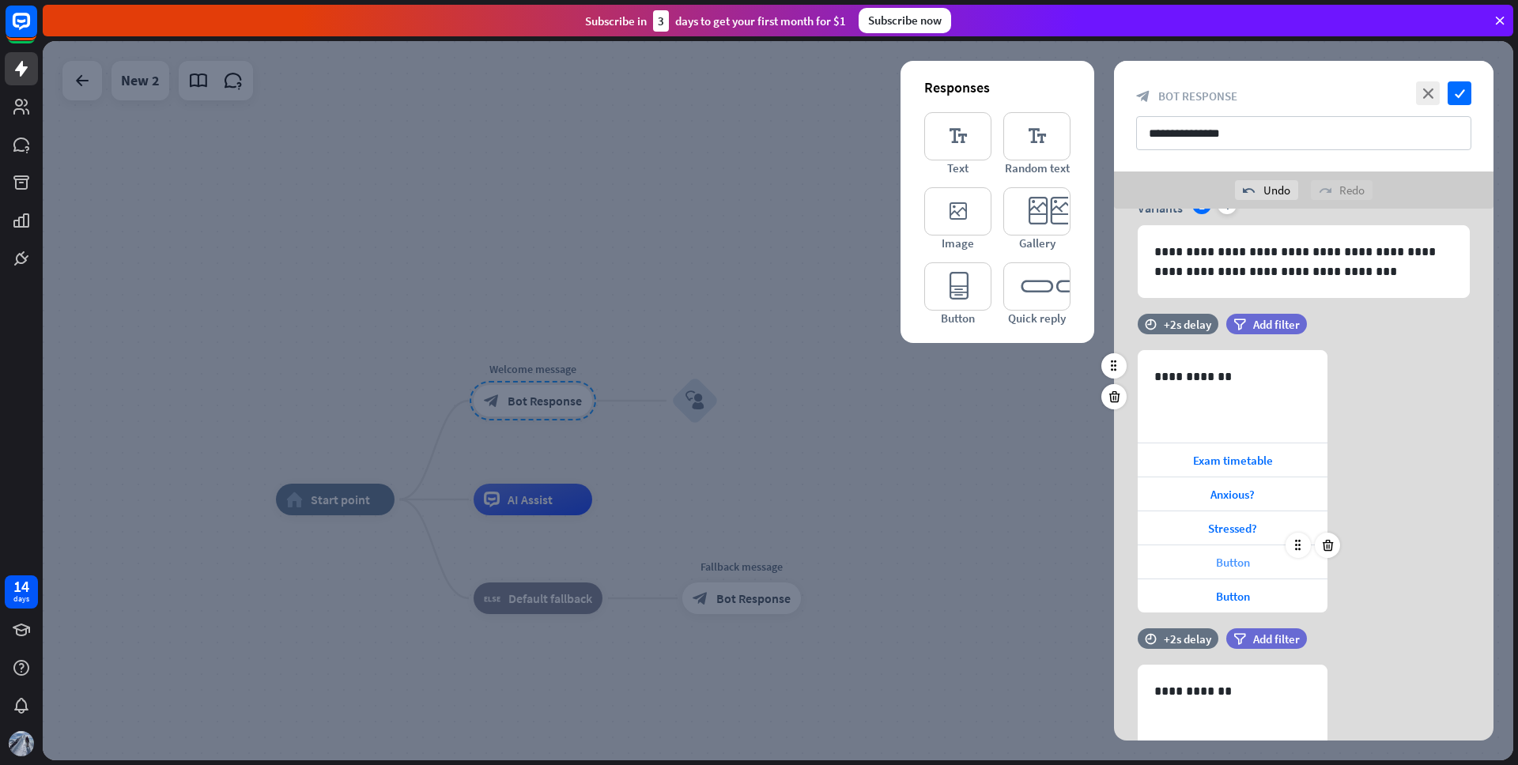
click at [1281, 562] on div "Button" at bounding box center [1233, 562] width 190 height 33
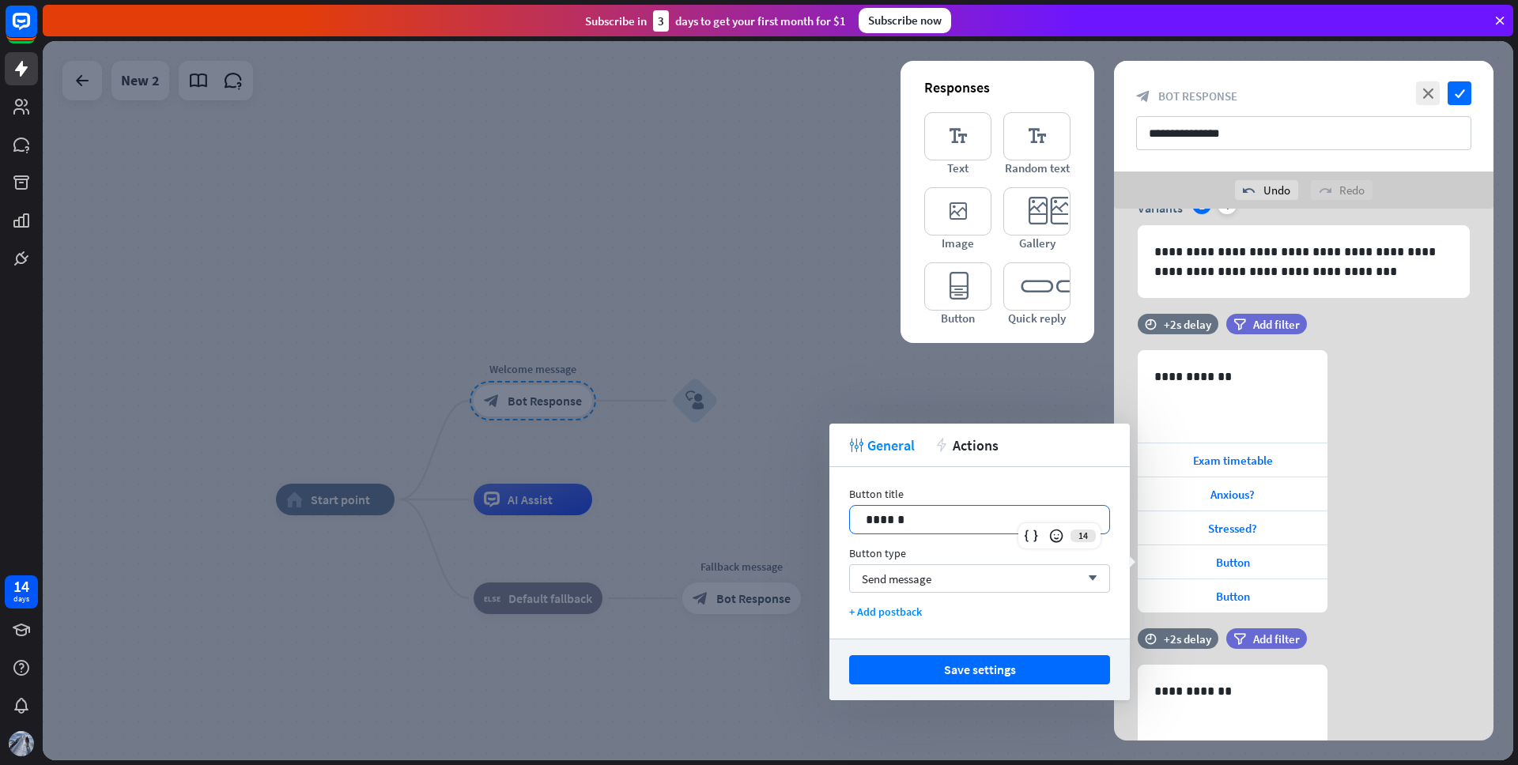
drag, startPoint x: 909, startPoint y: 513, endPoint x: 827, endPoint y: 515, distance: 81.5
click at [827, 515] on body "14 days close Product Help First steps Get started with ChatBot Help Center Fol…" at bounding box center [759, 382] width 1518 height 765
click at [985, 672] on button "Save settings" at bounding box center [979, 670] width 261 height 29
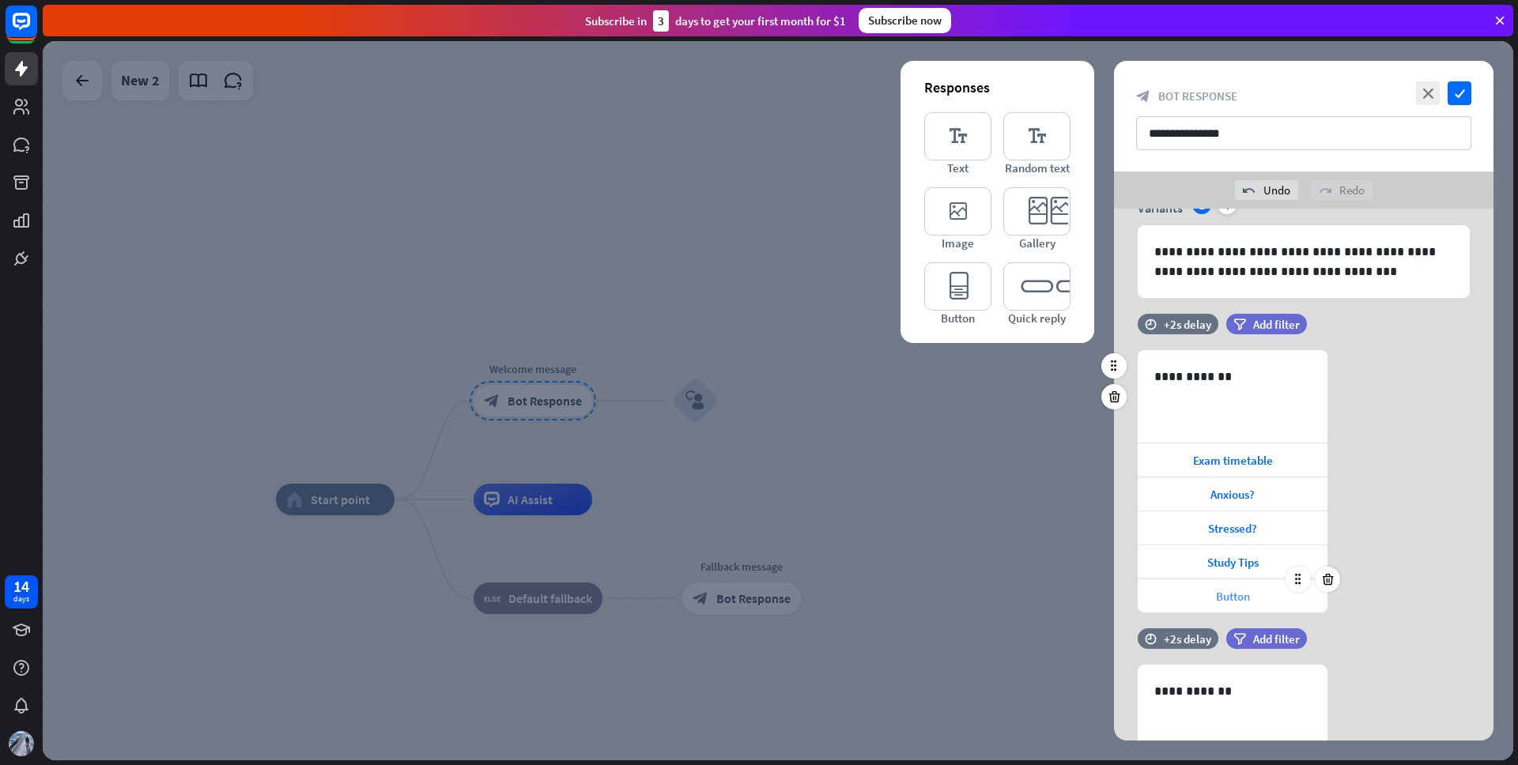
click at [1295, 600] on div "Button" at bounding box center [1233, 596] width 190 height 33
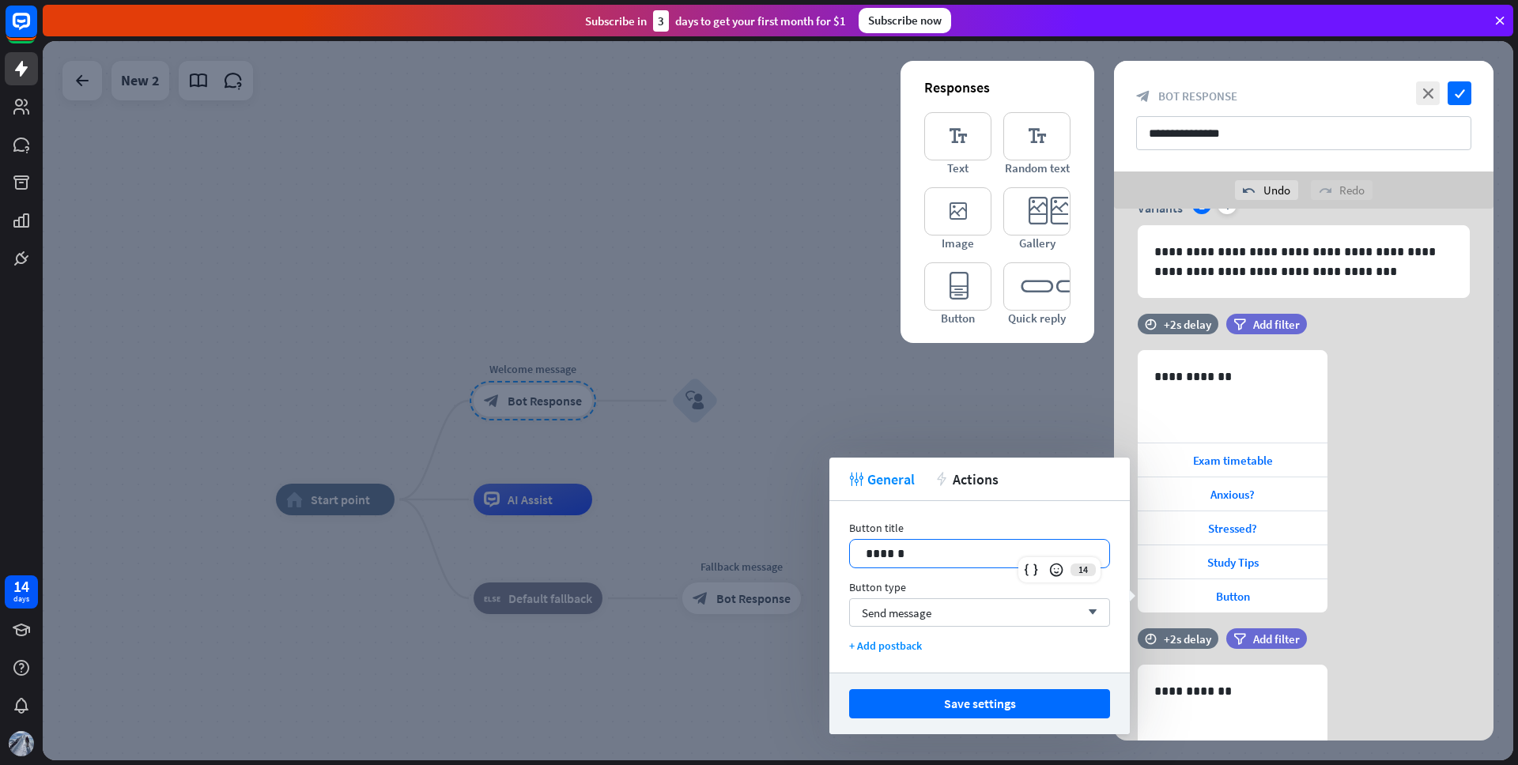
click at [955, 556] on p "******" at bounding box center [980, 554] width 228 height 20
drag, startPoint x: 997, startPoint y: 554, endPoint x: 668, endPoint y: 546, distance: 329.1
click at [668, 546] on body "14 days close Product Help First steps Get started with ChatBot Help Center Fol…" at bounding box center [759, 382] width 1518 height 765
click at [892, 554] on p "******" at bounding box center [980, 554] width 228 height 20
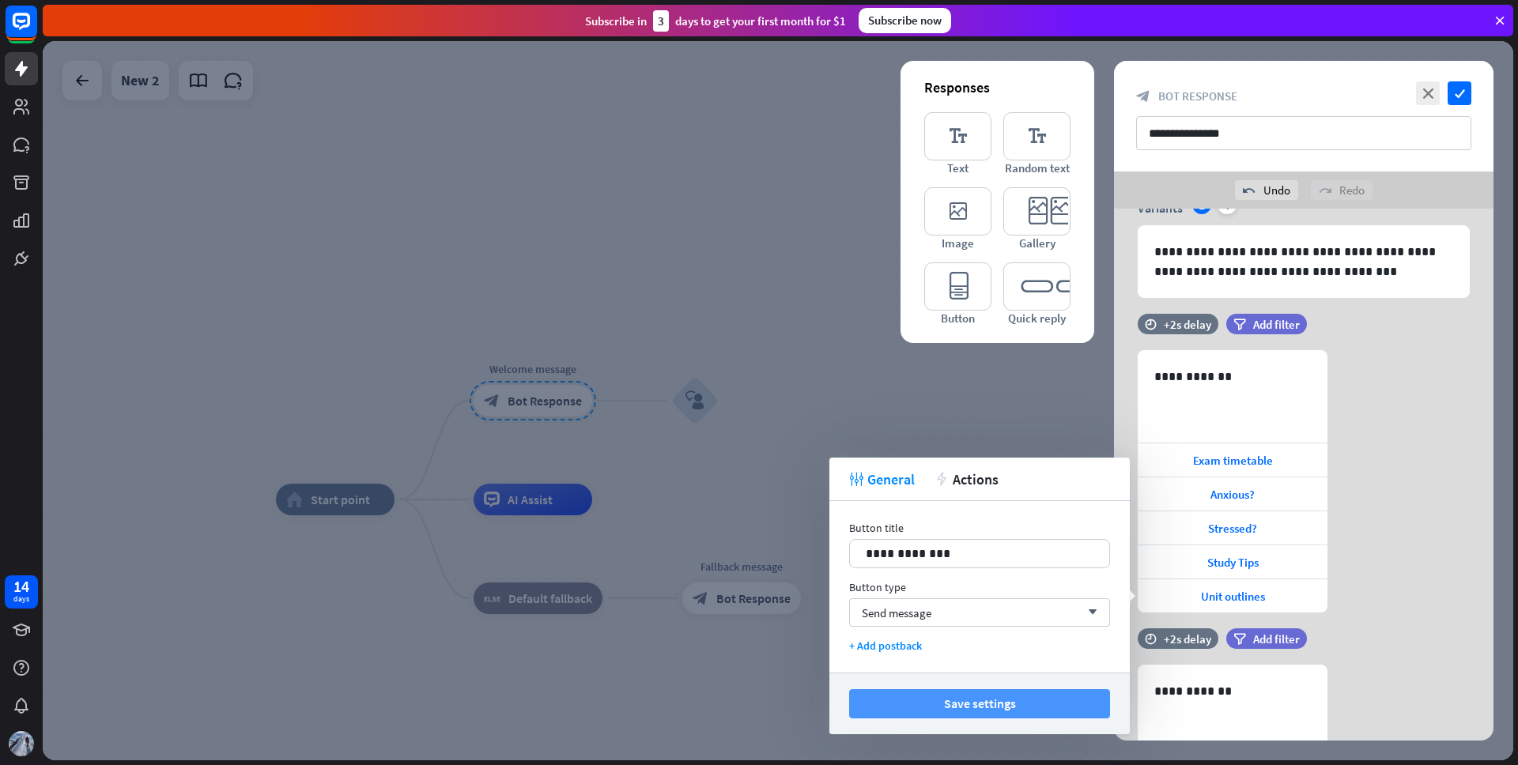
click at [999, 707] on button "Save settings" at bounding box center [979, 704] width 261 height 29
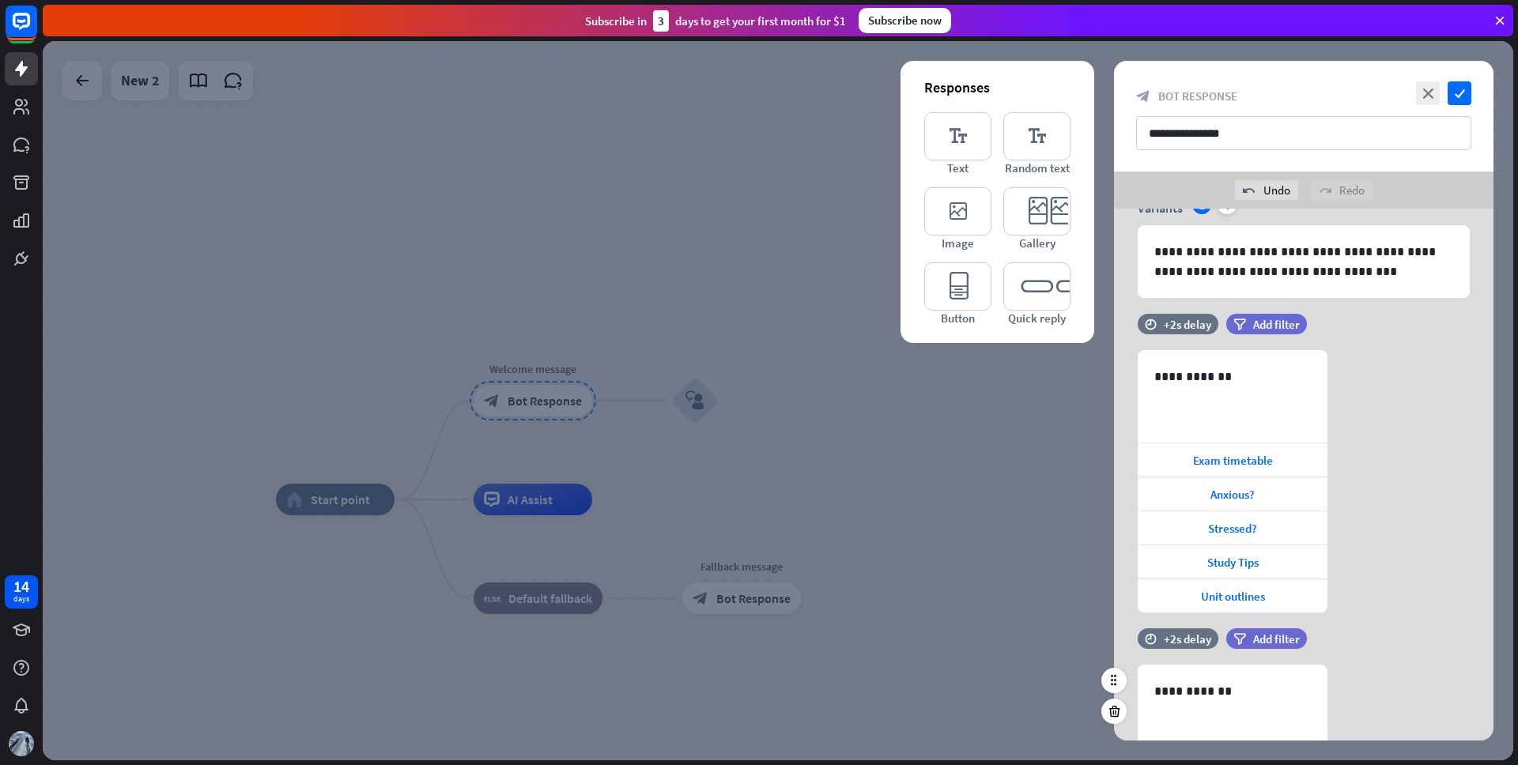
scroll to position [572, 0]
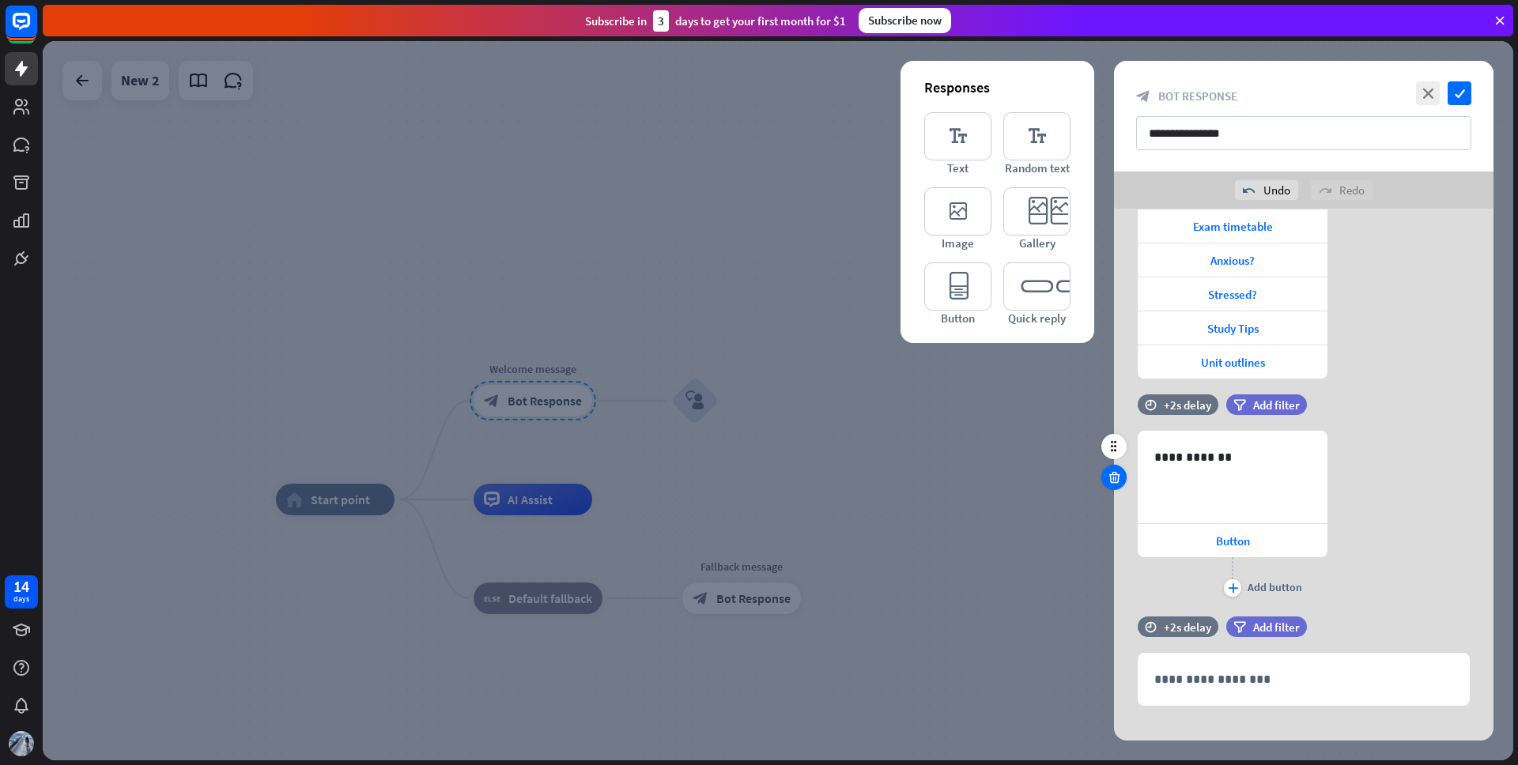
click at [1117, 476] on icon at bounding box center [1114, 478] width 15 height 14
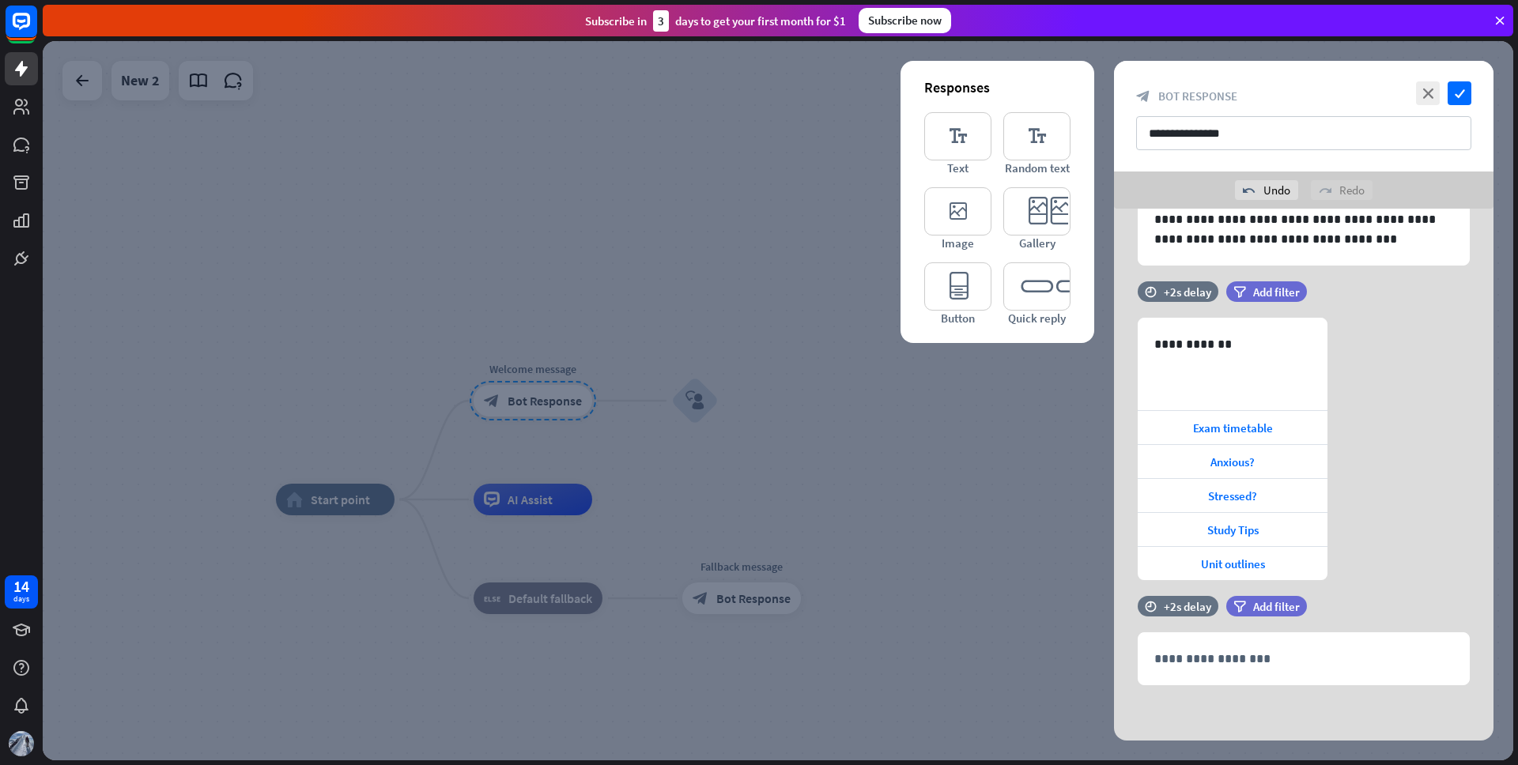
scroll to position [370, 0]
click at [1115, 677] on icon at bounding box center [1114, 679] width 15 height 14
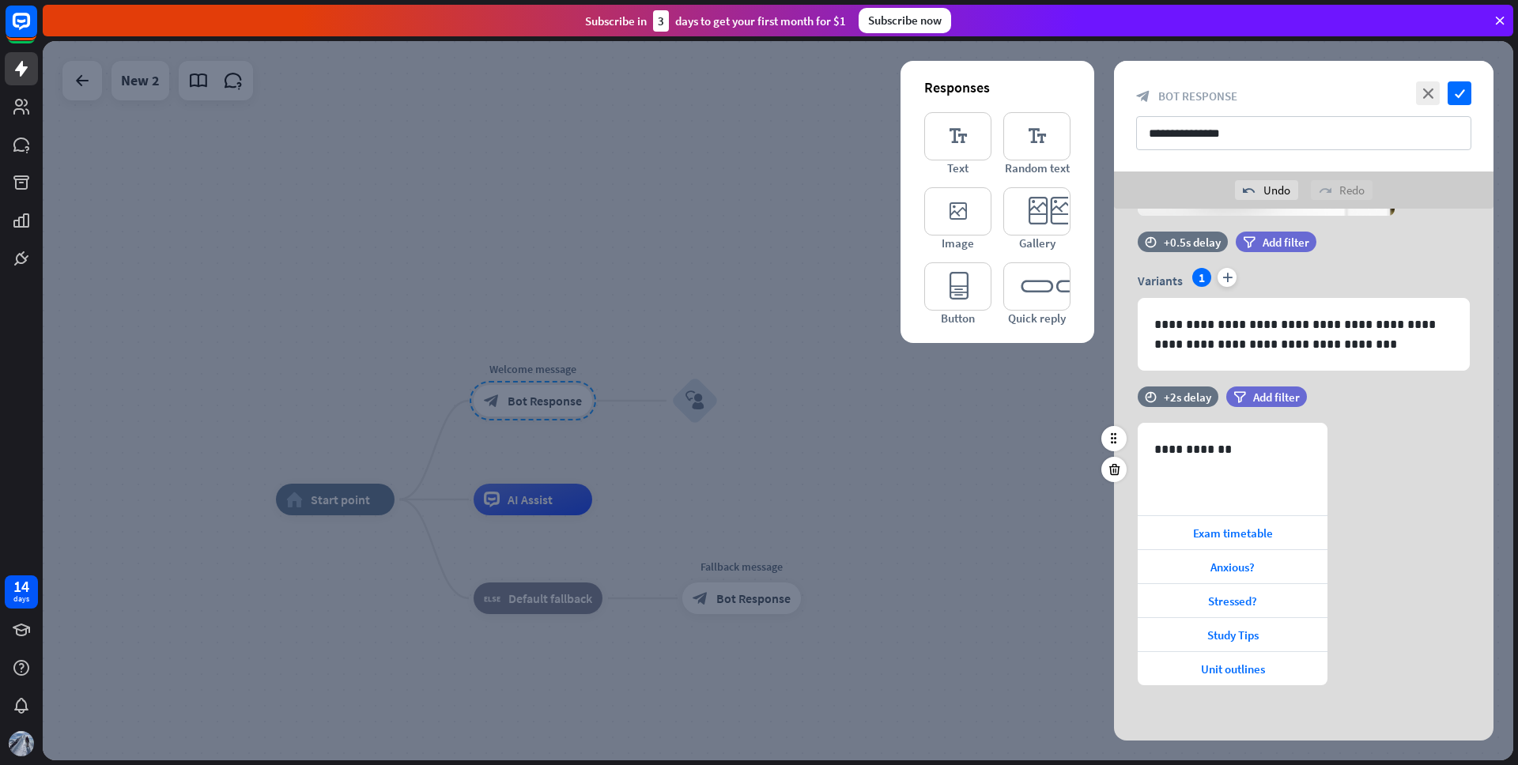
scroll to position [265, 0]
click at [1207, 449] on p "**********" at bounding box center [1233, 450] width 157 height 20
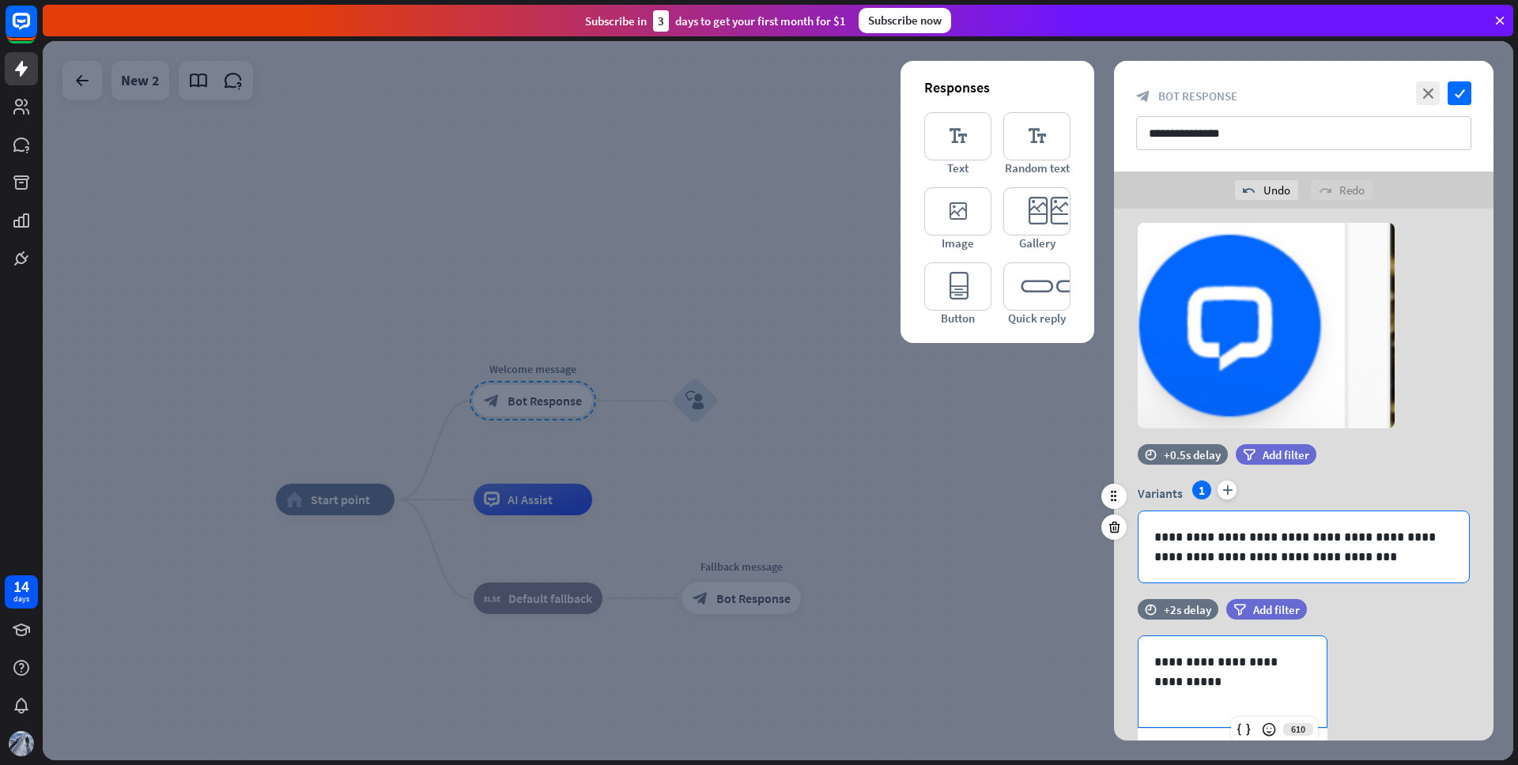
click at [1313, 556] on p "**********" at bounding box center [1304, 547] width 299 height 40
drag, startPoint x: 1320, startPoint y: 557, endPoint x: 1195, endPoint y: 555, distance: 125.0
click at [1195, 555] on p "**********" at bounding box center [1304, 547] width 299 height 40
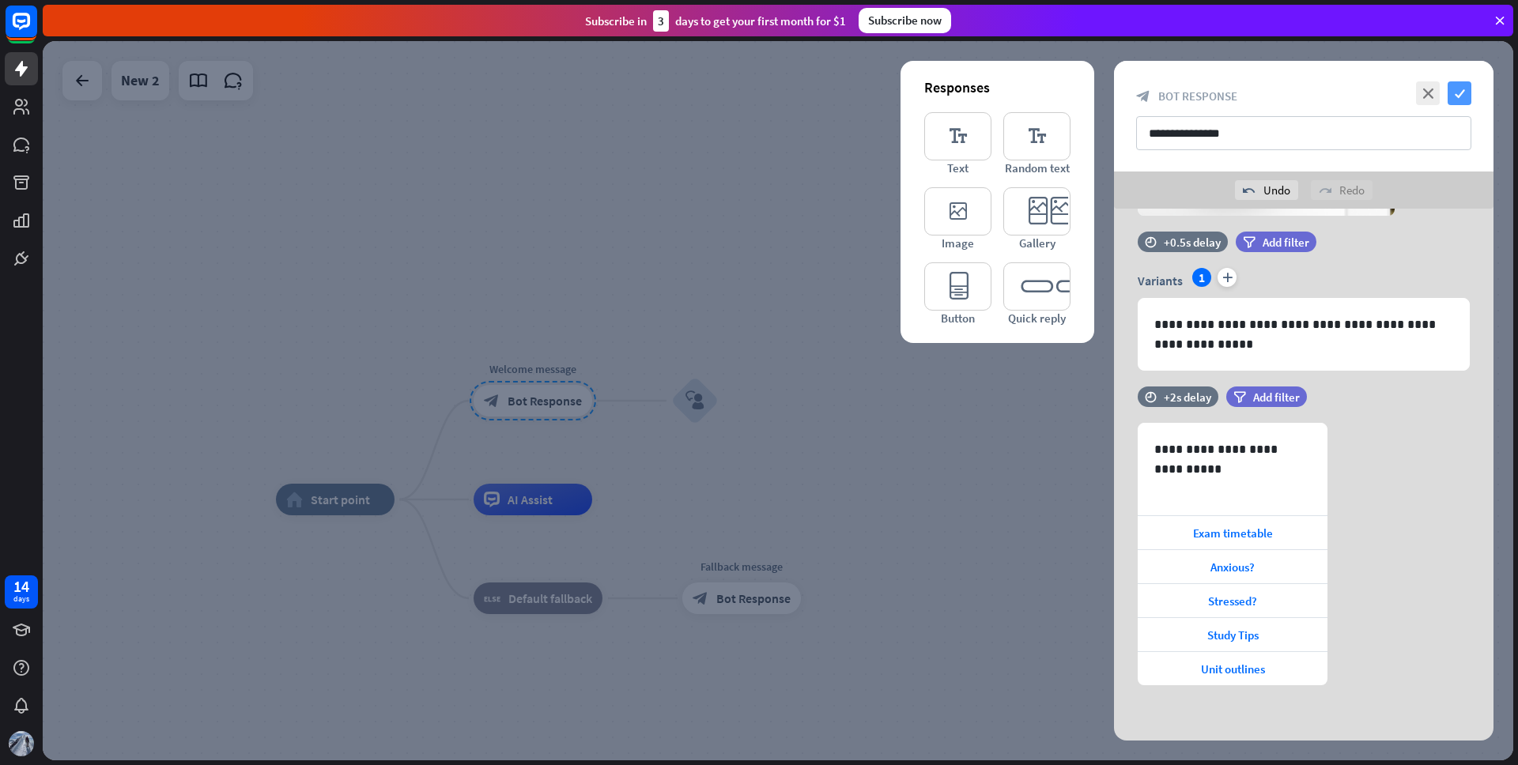
click at [1462, 96] on icon "check" at bounding box center [1460, 93] width 24 height 24
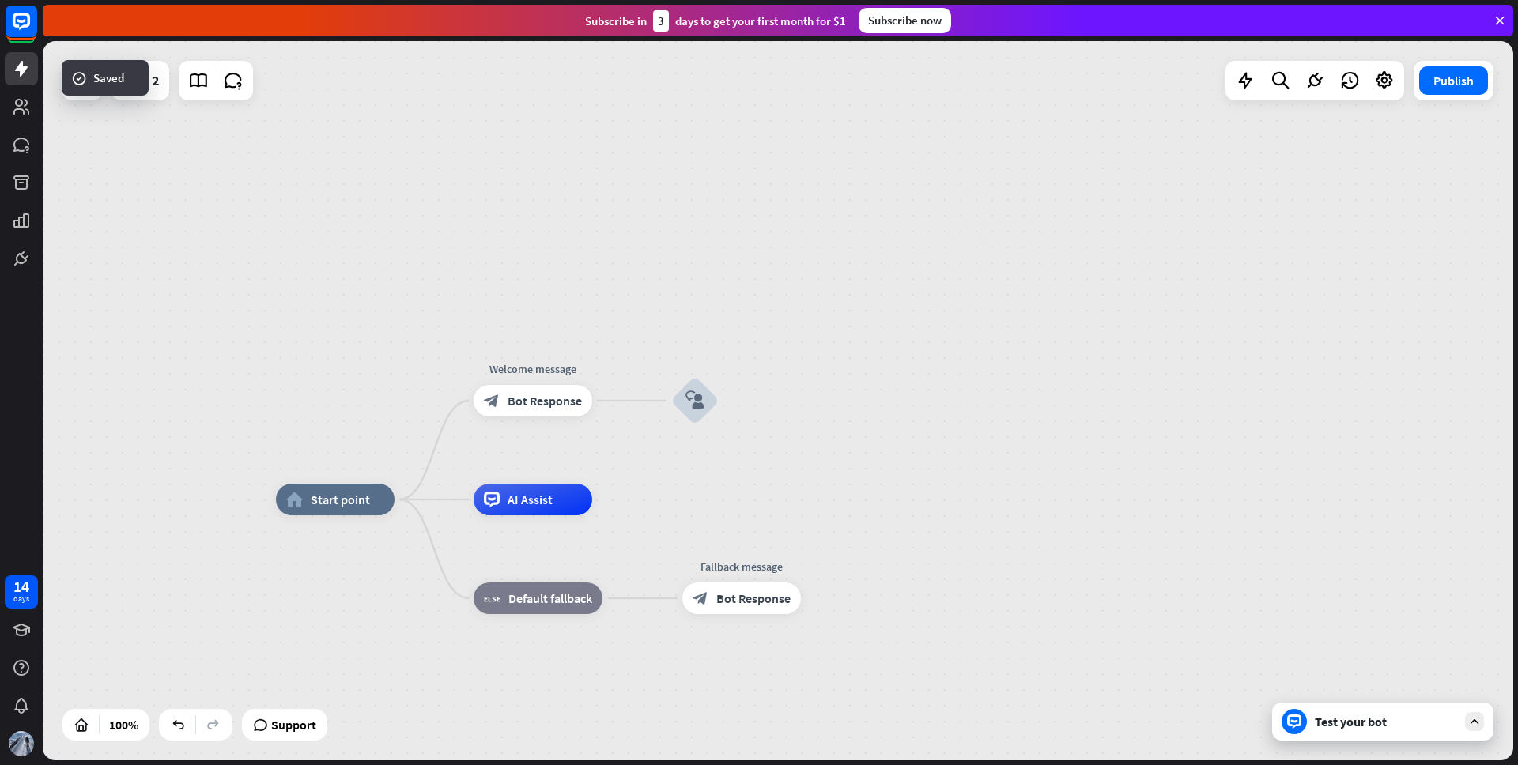
click at [1360, 726] on div "Test your bot" at bounding box center [1386, 722] width 142 height 16
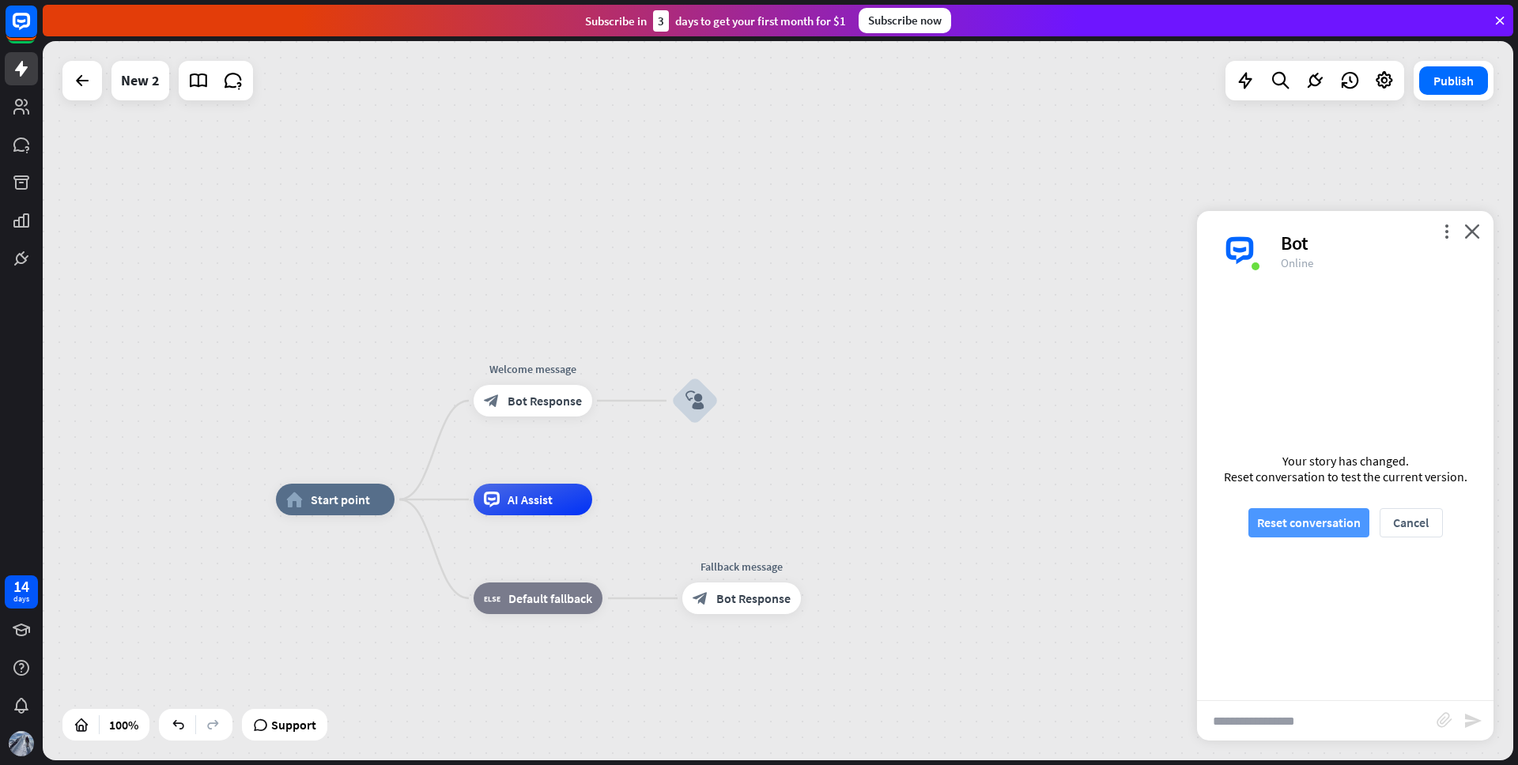
click at [1292, 526] on button "Reset conversation" at bounding box center [1309, 522] width 121 height 29
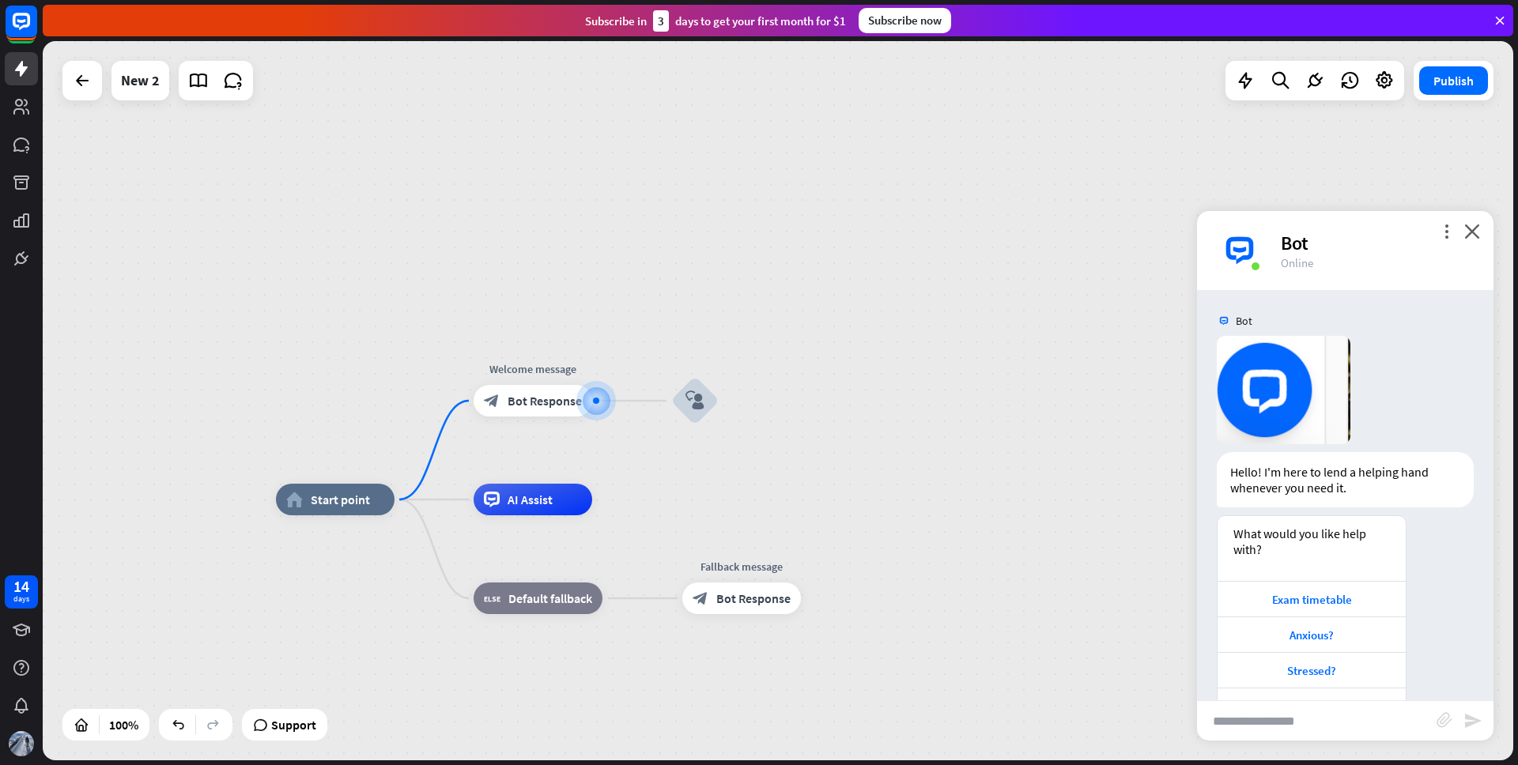
scroll to position [83, 0]
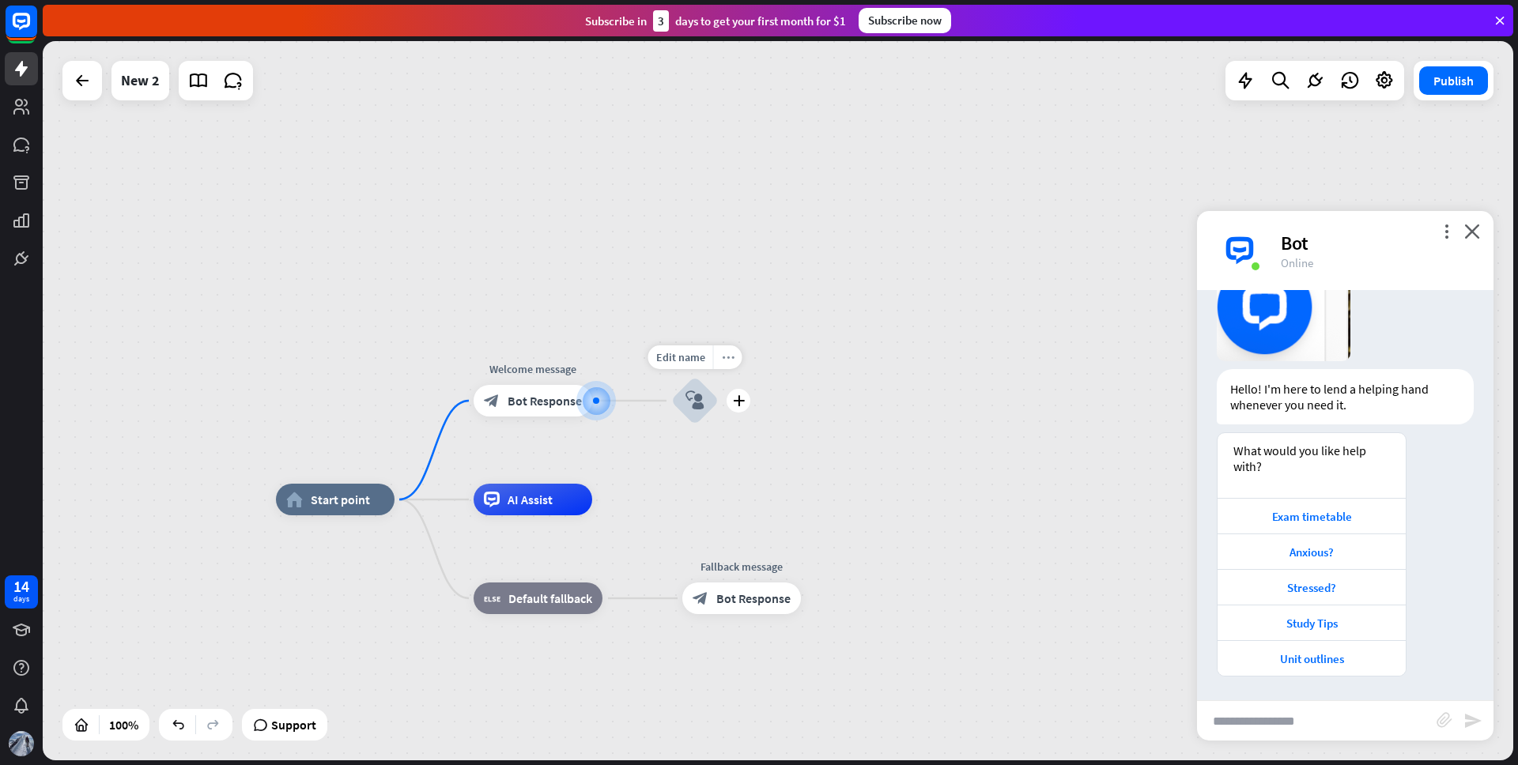
click at [728, 358] on icon "more_horiz" at bounding box center [728, 358] width 13 height 12
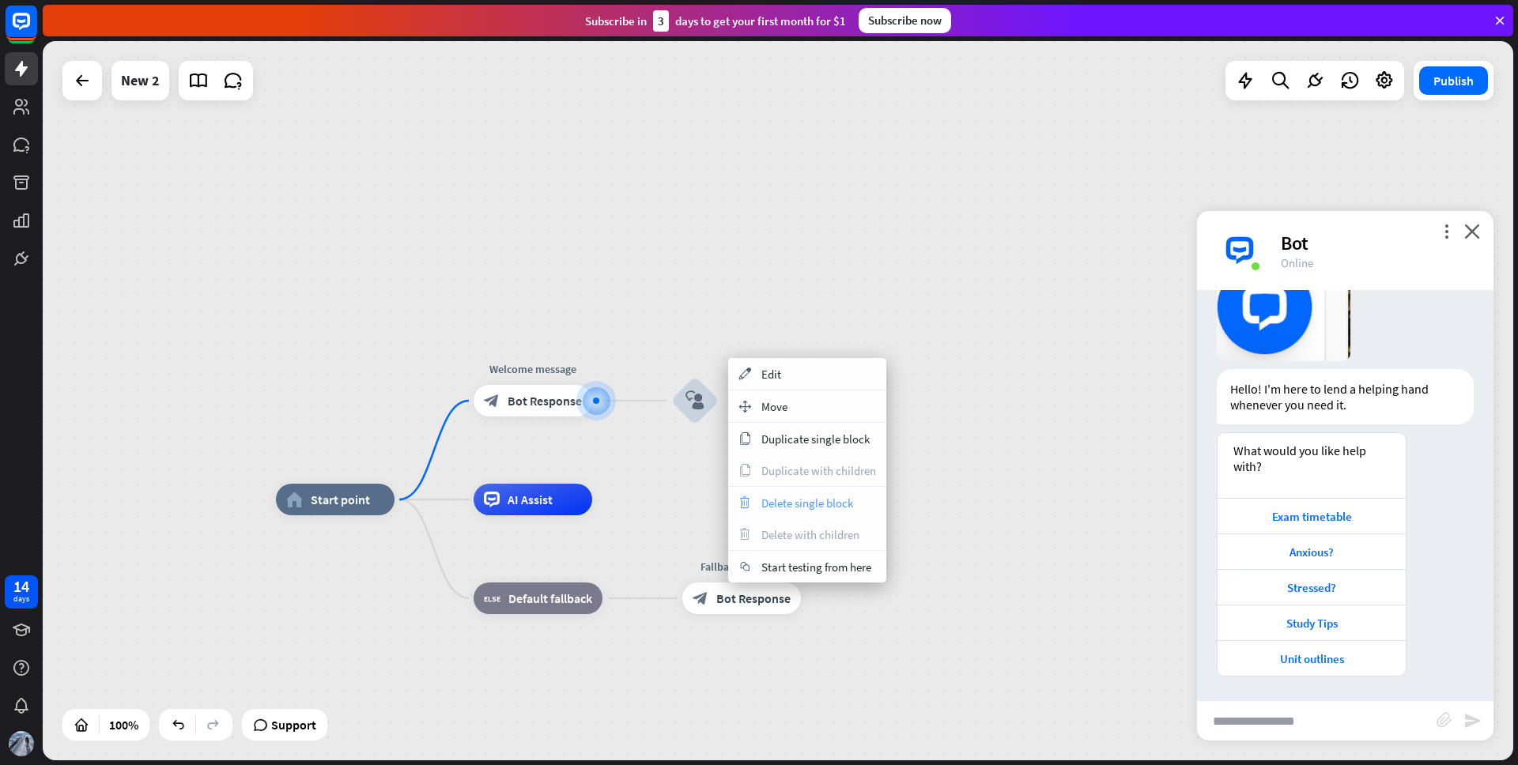
click at [792, 498] on span "Delete single block" at bounding box center [808, 503] width 92 height 15
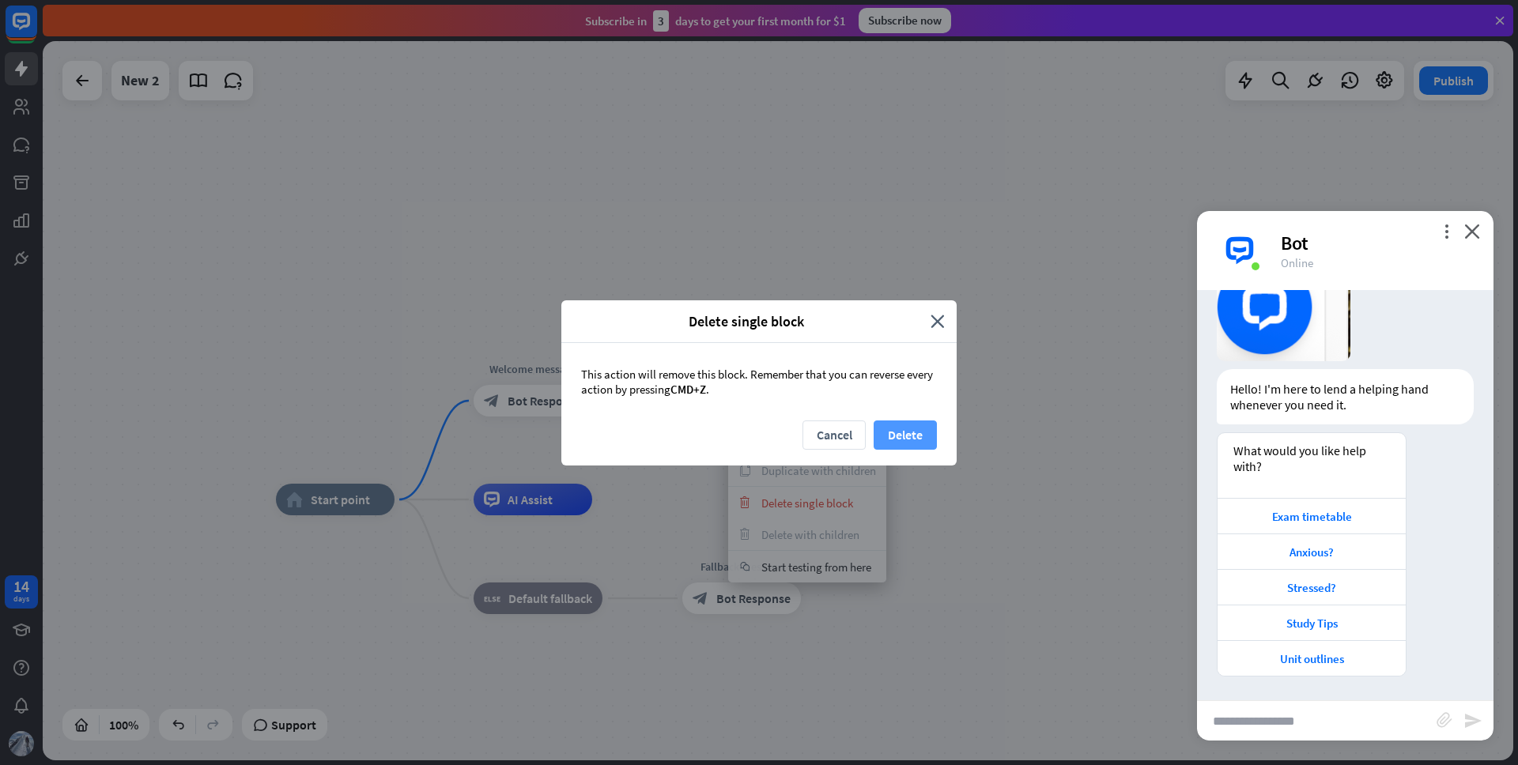
click at [903, 433] on button "Delete" at bounding box center [905, 435] width 63 height 29
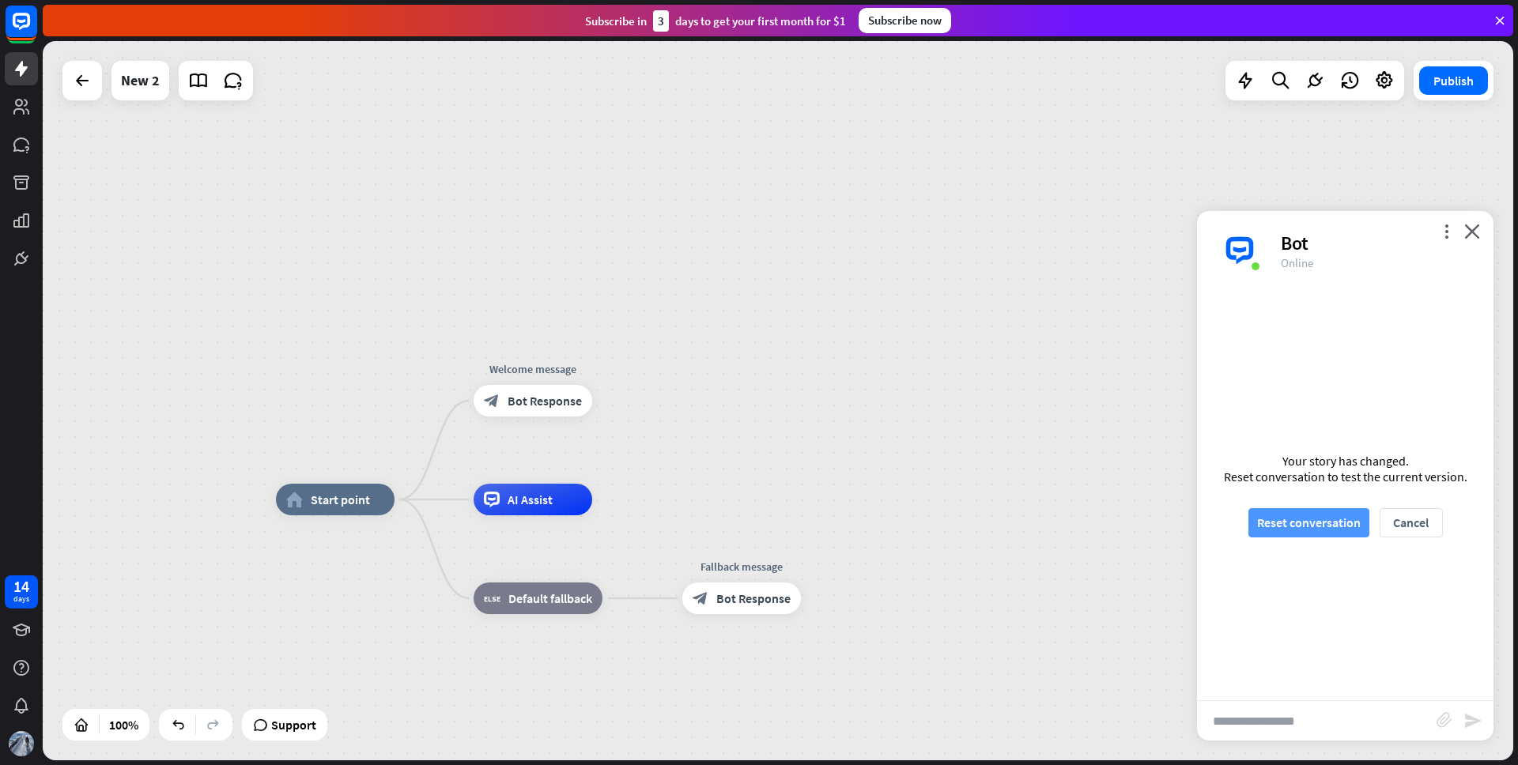
click at [1313, 527] on button "Reset conversation" at bounding box center [1309, 522] width 121 height 29
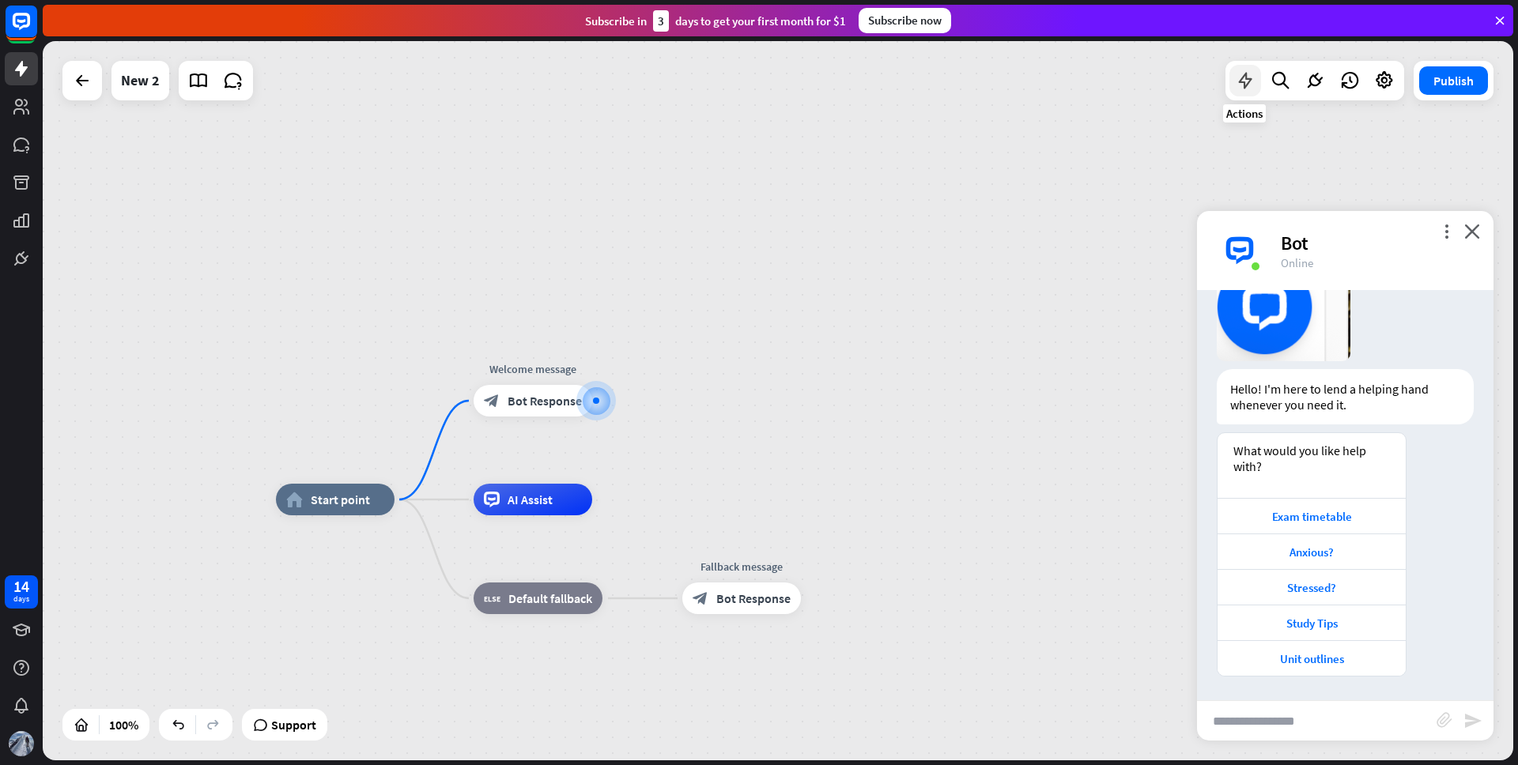
click at [1243, 78] on icon at bounding box center [1245, 80] width 21 height 21
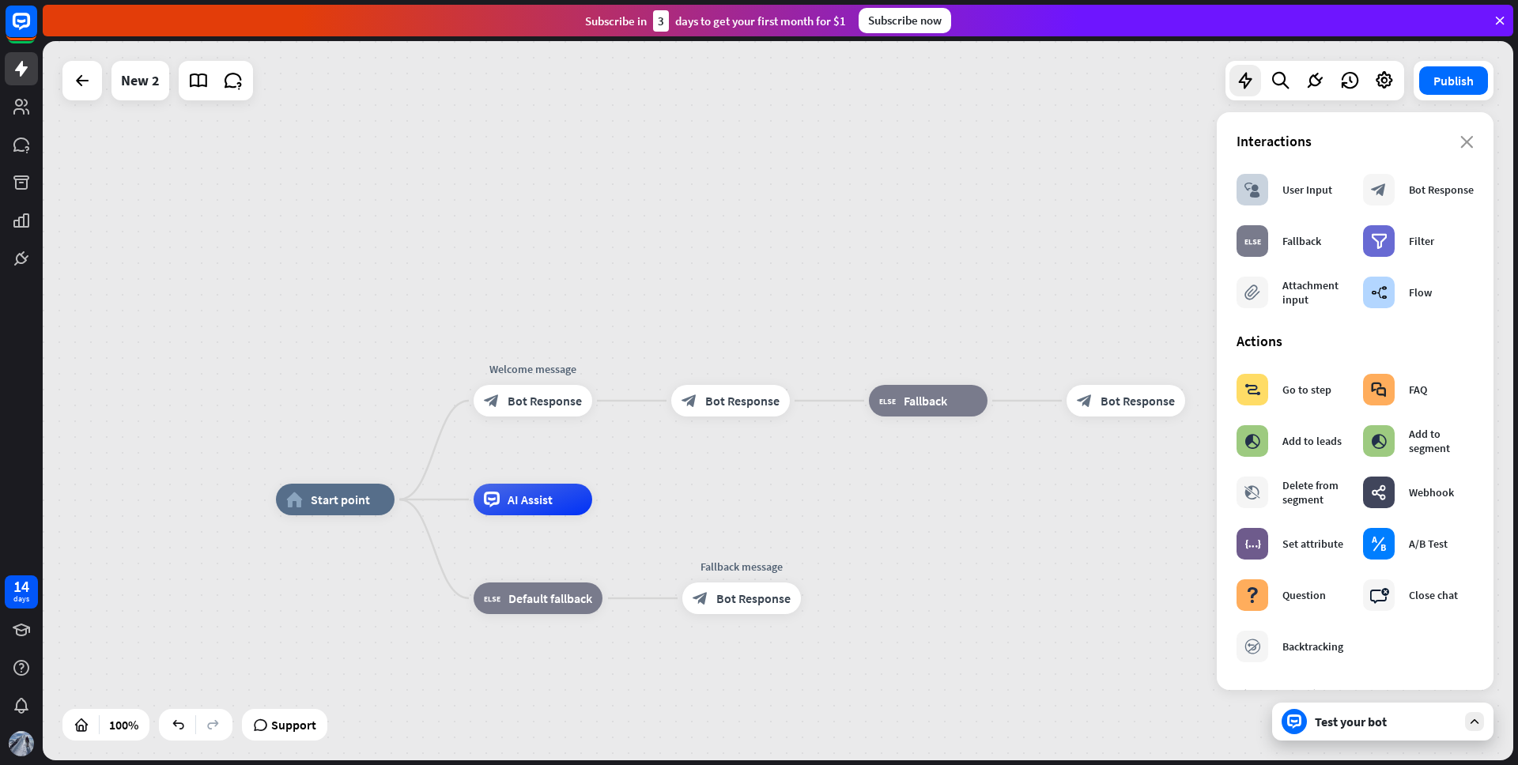
click at [1461, 146] on icon "close" at bounding box center [1467, 142] width 13 height 13
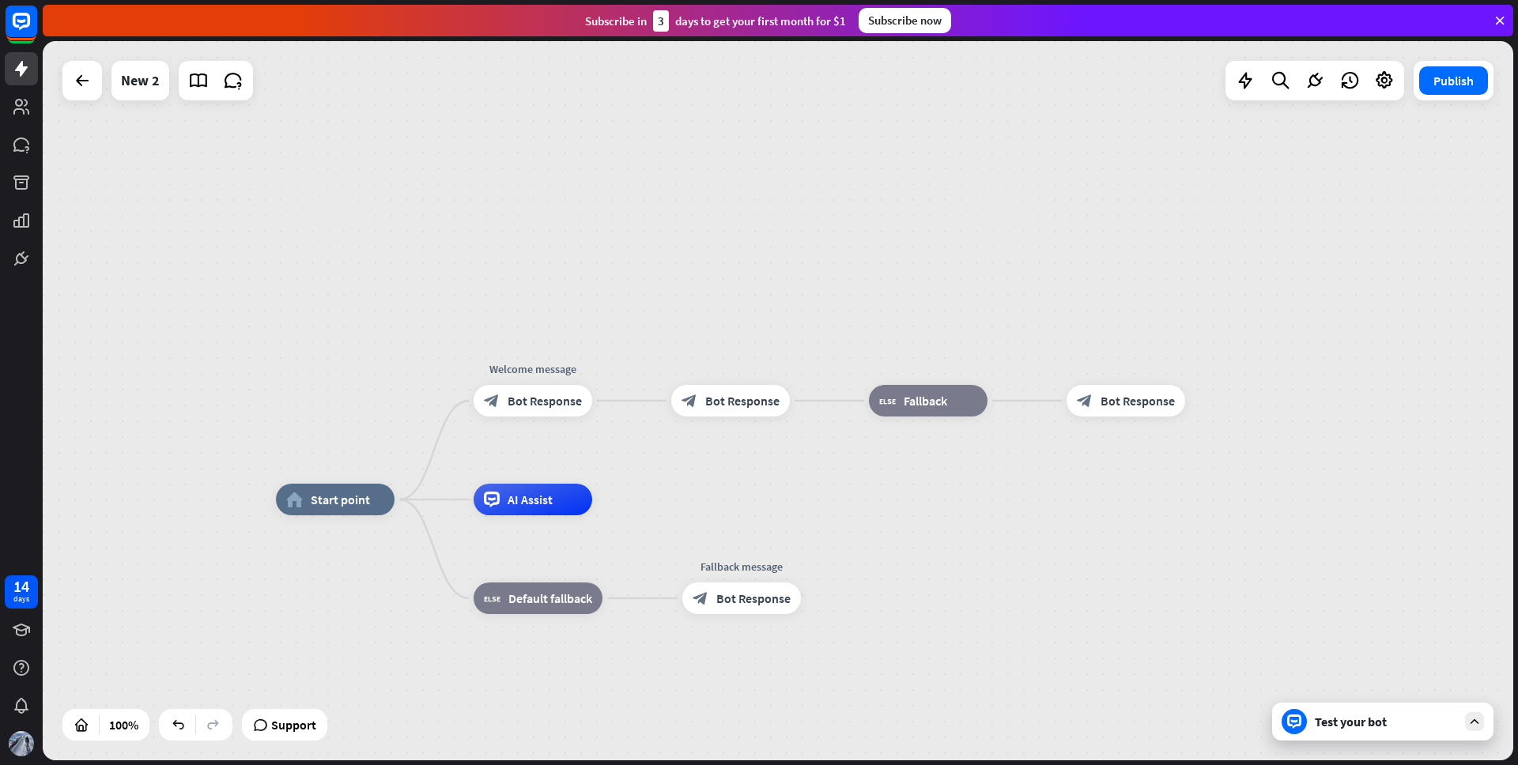
click at [1378, 727] on div "Test your bot" at bounding box center [1386, 722] width 142 height 16
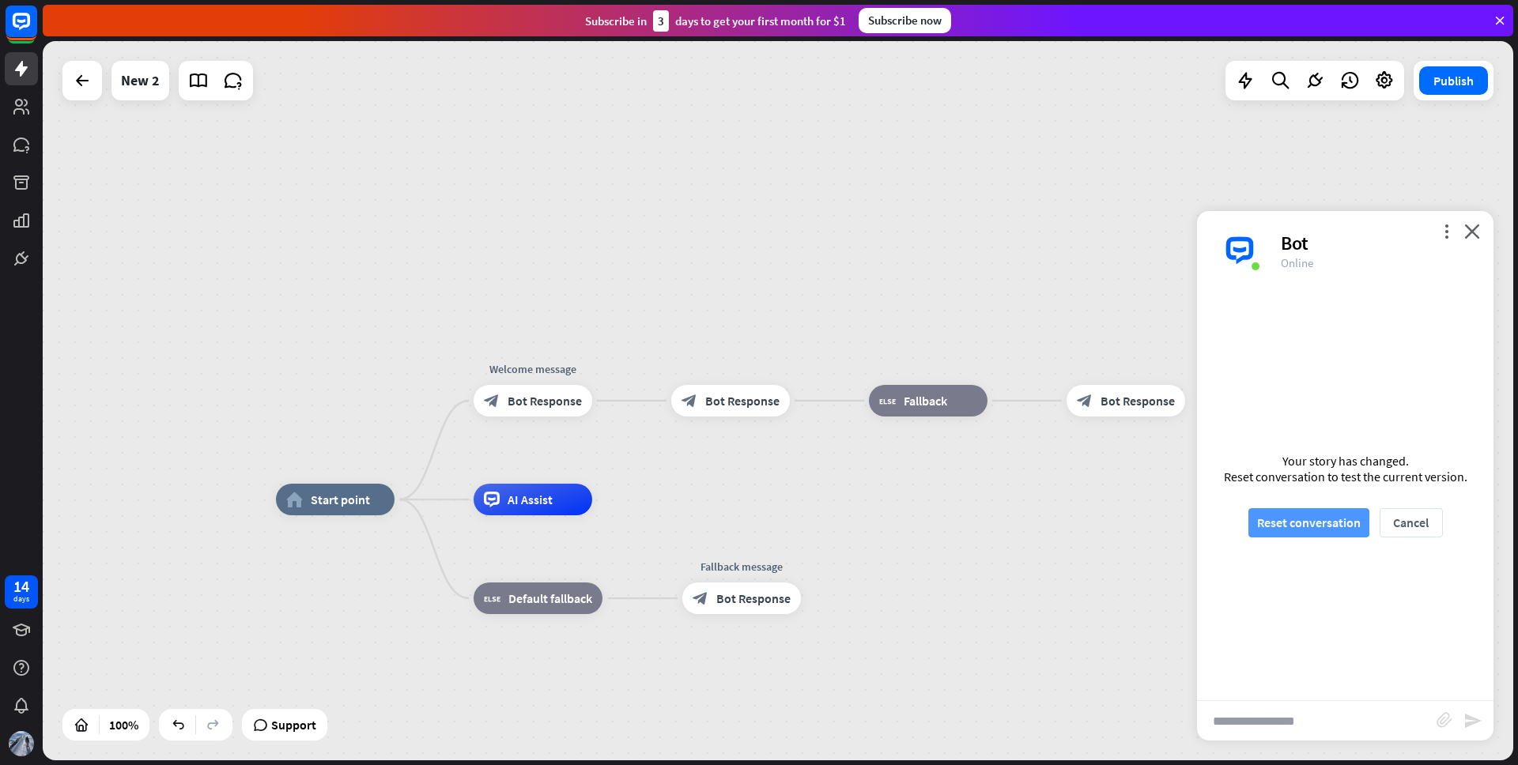
click at [1343, 531] on button "Reset conversation" at bounding box center [1309, 522] width 121 height 29
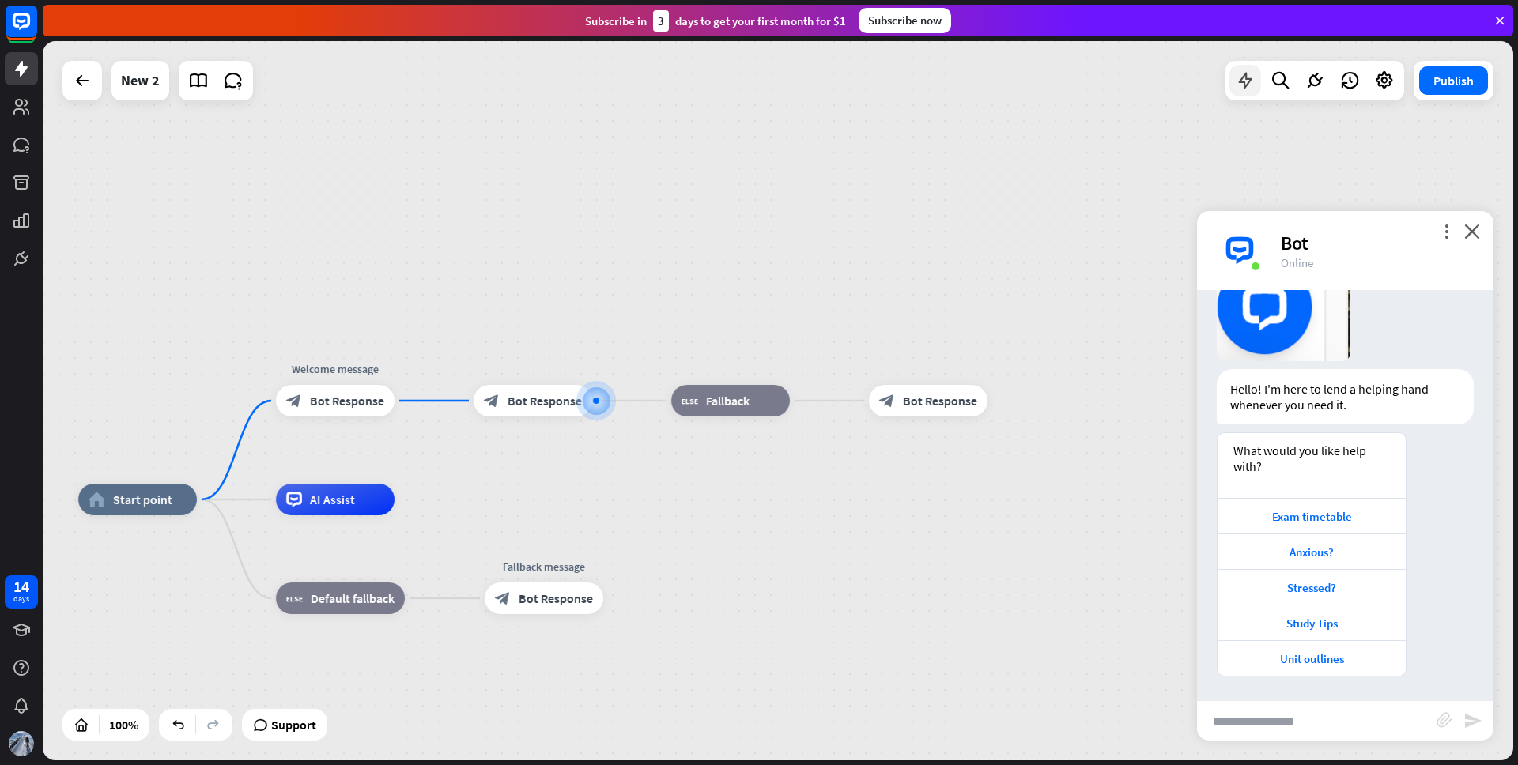
click at [1248, 80] on icon at bounding box center [1245, 80] width 21 height 21
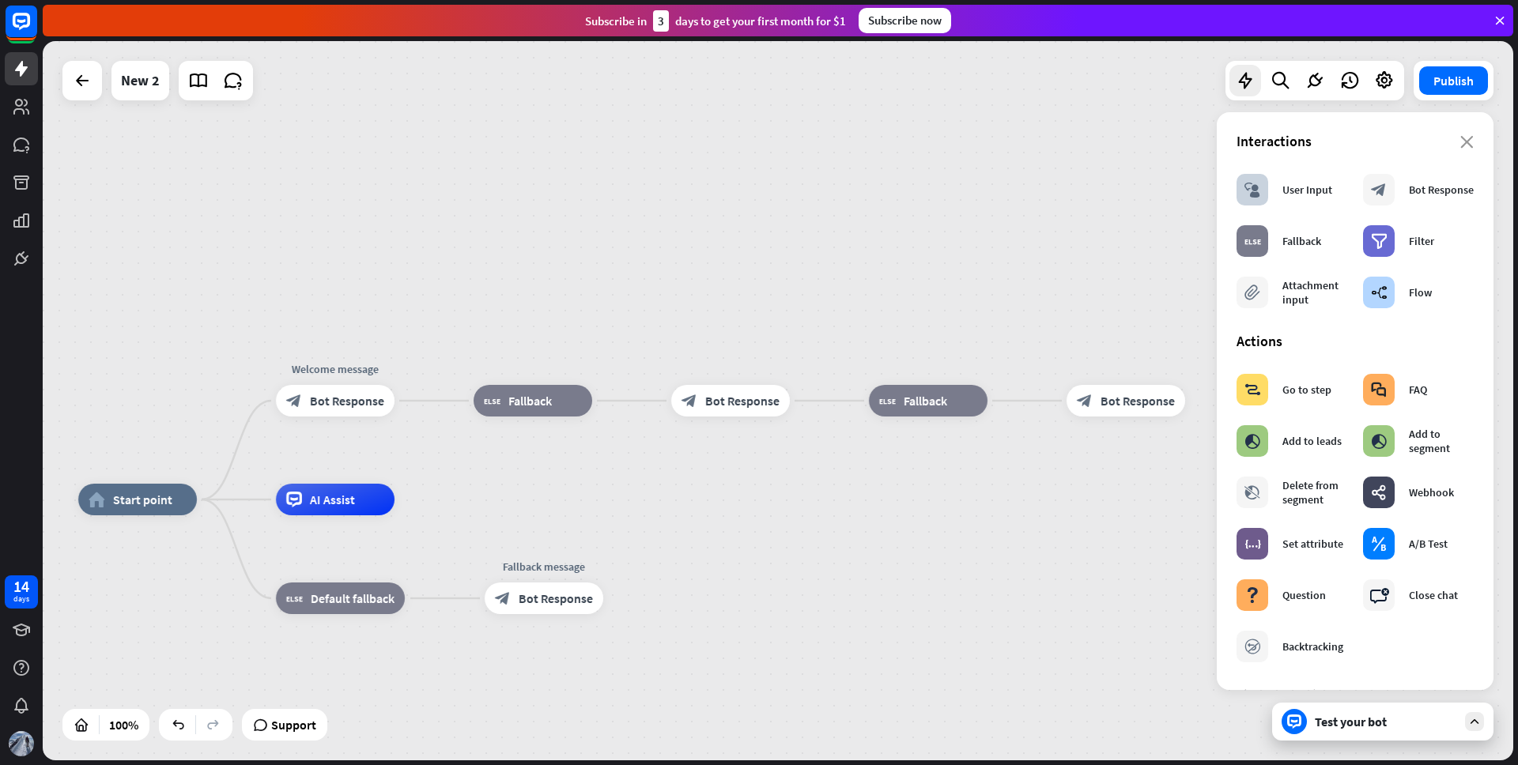
click at [1462, 141] on div "close Interactions block_user_input User Input block_bot_response Bot Response …" at bounding box center [1355, 401] width 277 height 578
click at [1461, 142] on icon "close" at bounding box center [1467, 142] width 13 height 13
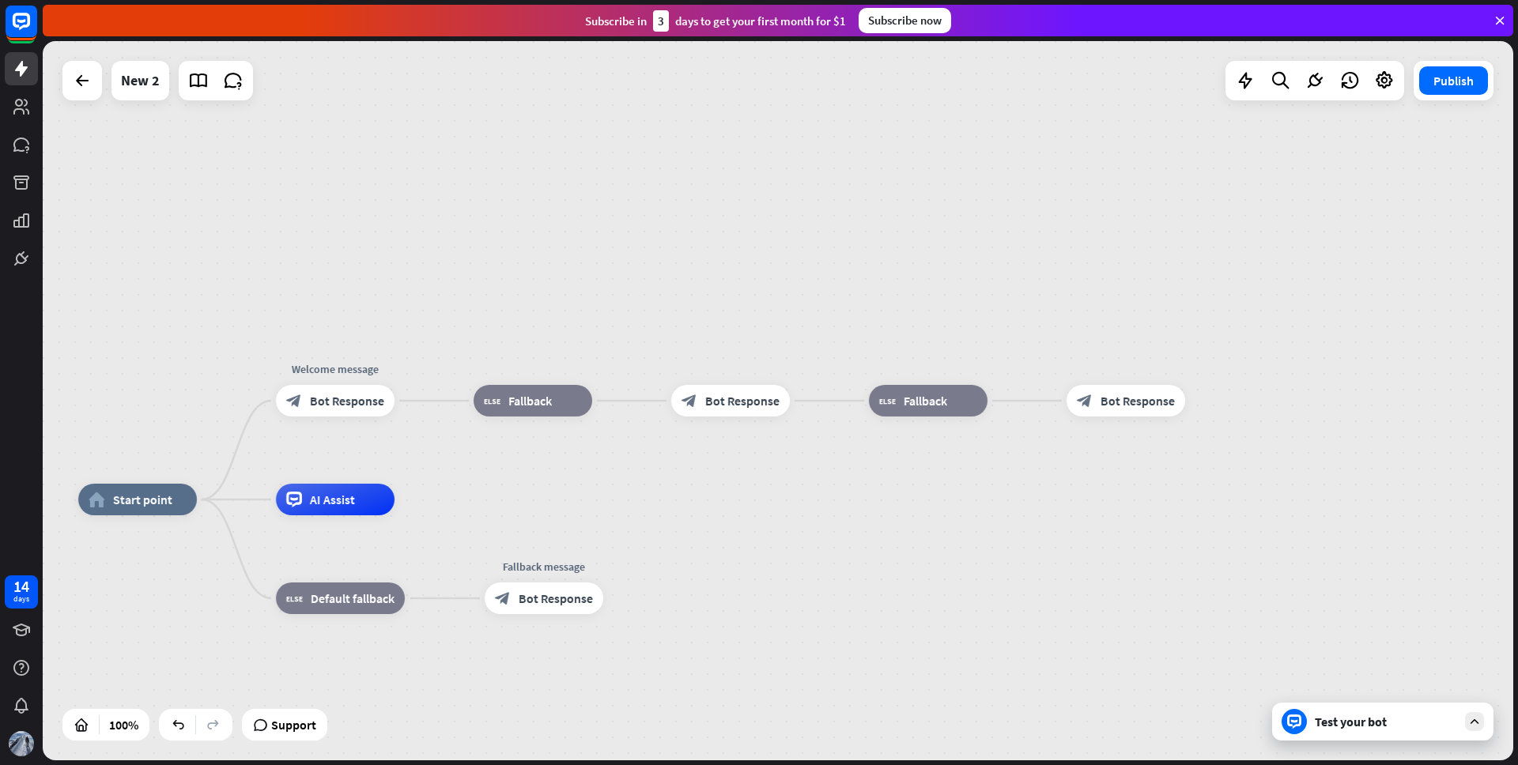
click at [1392, 728] on div "Test your bot" at bounding box center [1386, 722] width 142 height 16
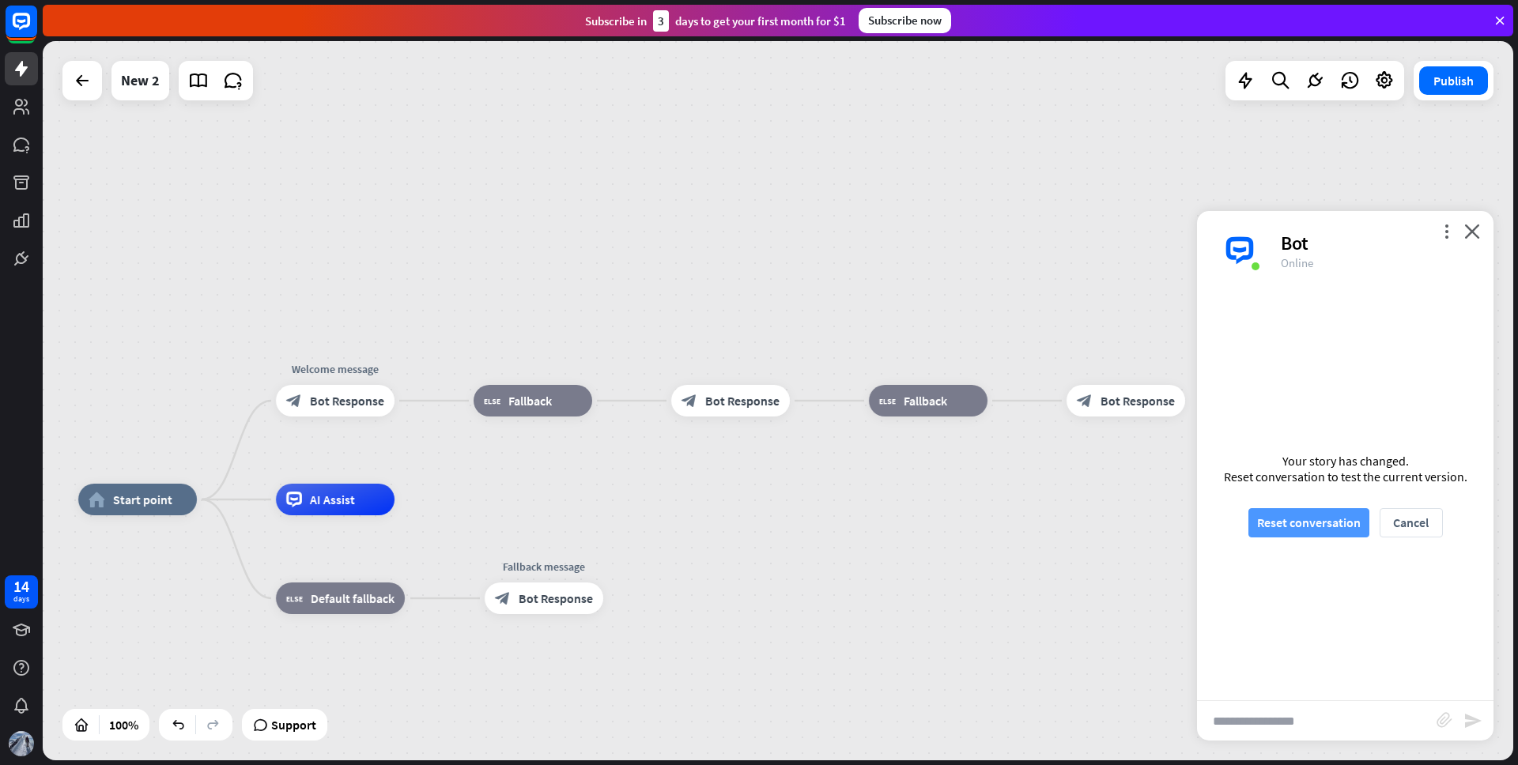
click at [1335, 535] on button "Reset conversation" at bounding box center [1309, 522] width 121 height 29
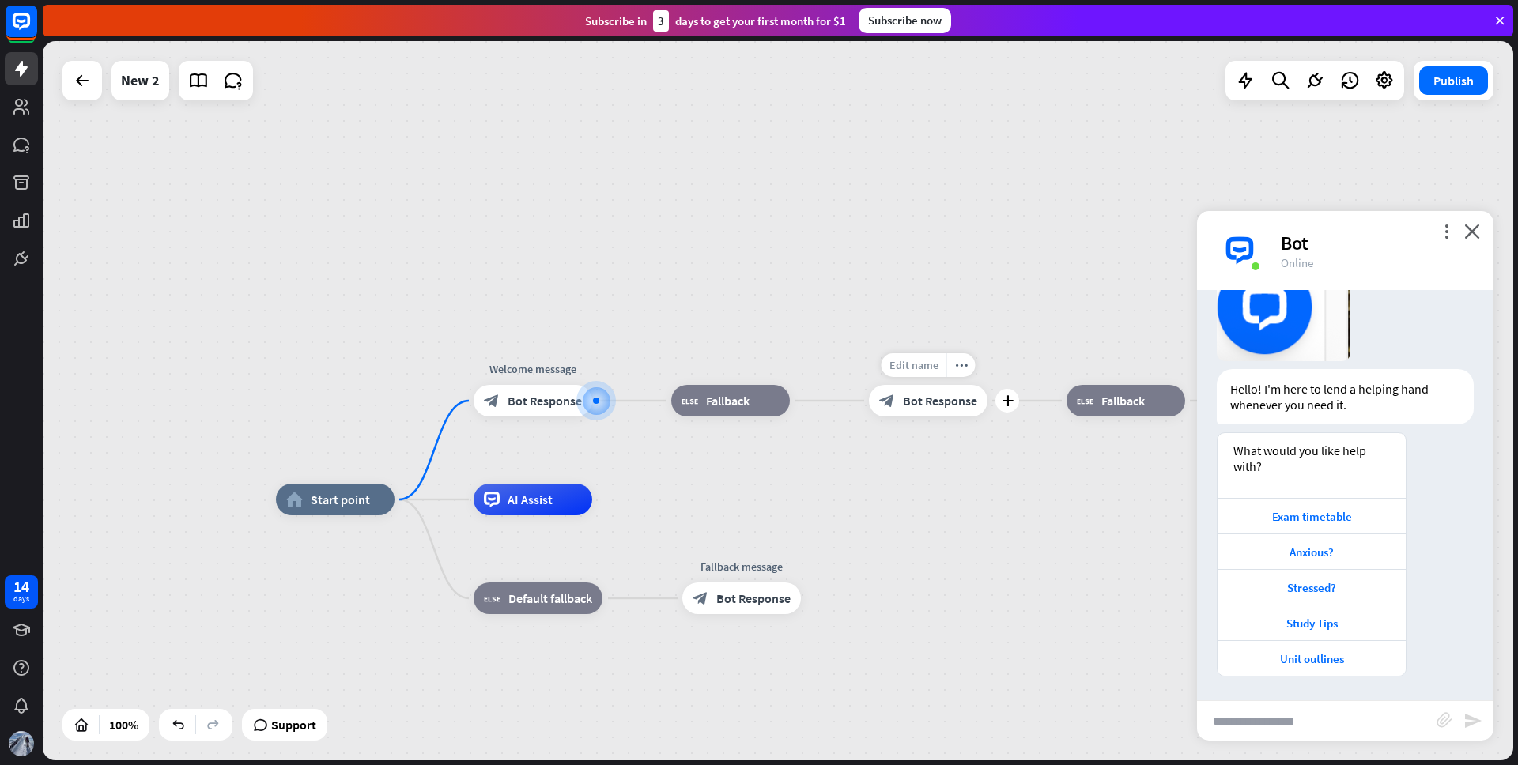
click at [934, 365] on span "Edit name" at bounding box center [914, 365] width 49 height 14
type input "**********"
click at [973, 401] on div "**********" at bounding box center [778, 401] width 1471 height 720
click at [971, 400] on span "Bot Response" at bounding box center [940, 401] width 74 height 16
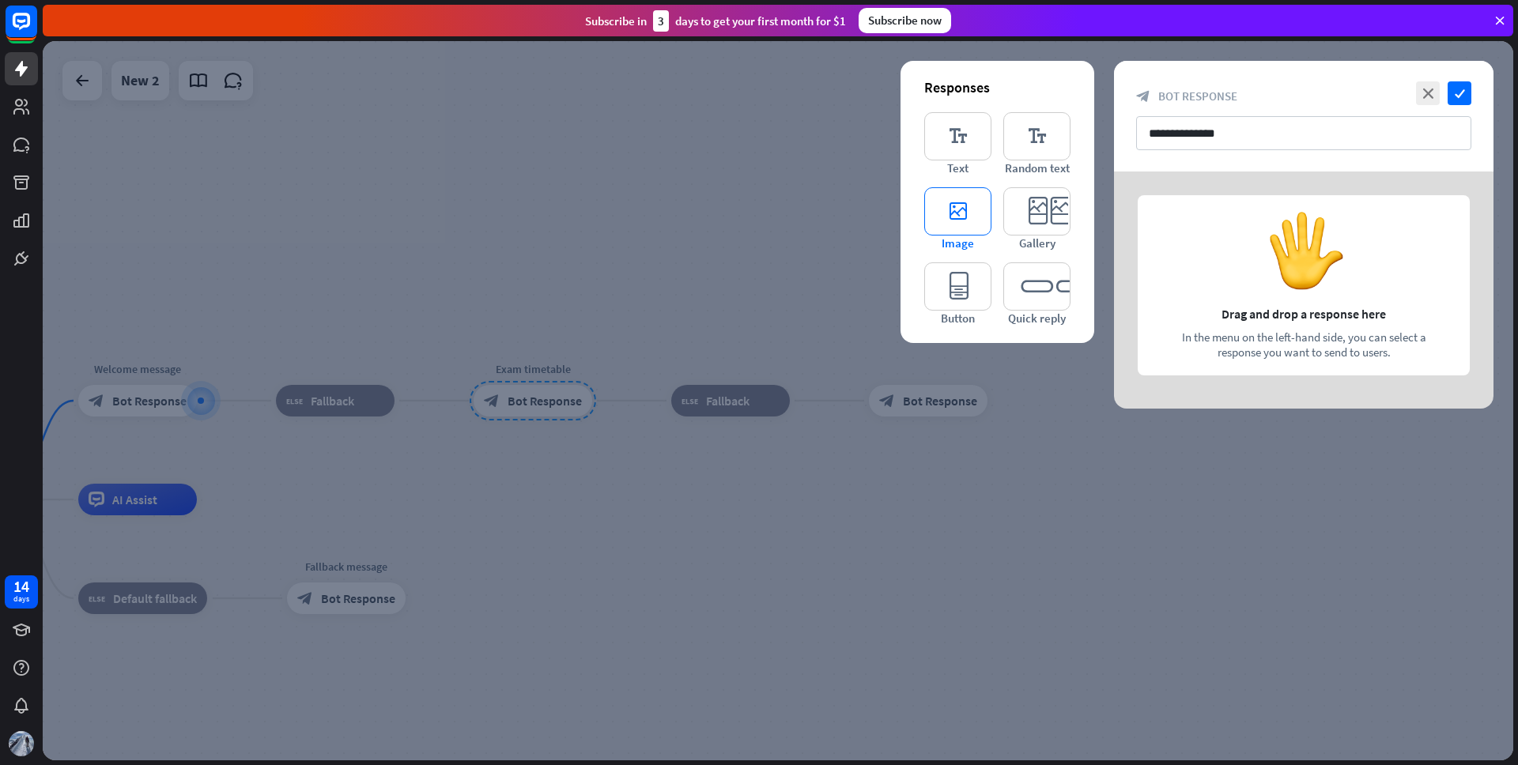
click at [954, 216] on icon "editor_image" at bounding box center [957, 211] width 67 height 48
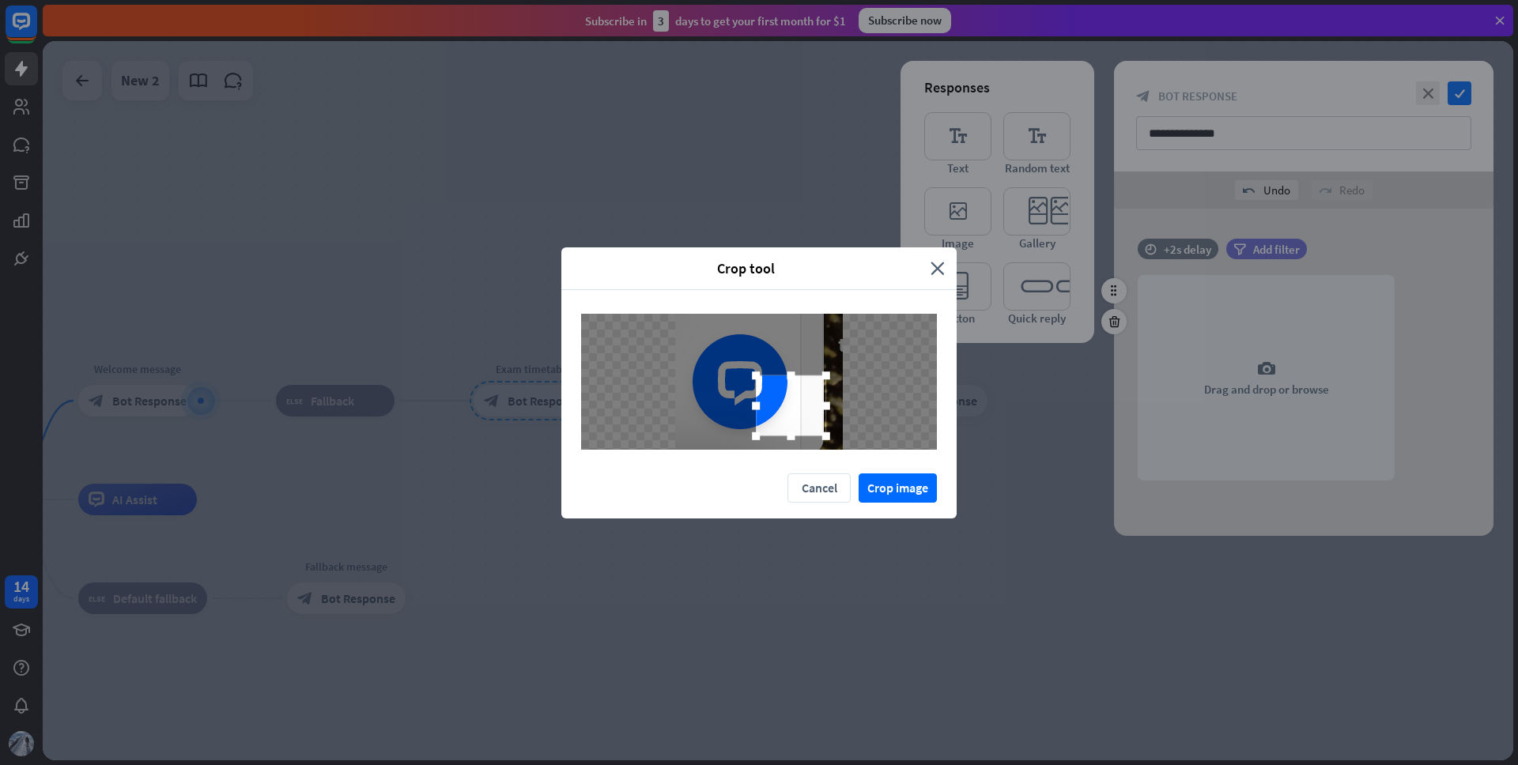
drag, startPoint x: 692, startPoint y: 328, endPoint x: 756, endPoint y: 376, distance: 80.2
click at [756, 376] on div at bounding box center [756, 376] width 8 height 8
click at [906, 486] on button "Crop image" at bounding box center [898, 488] width 78 height 29
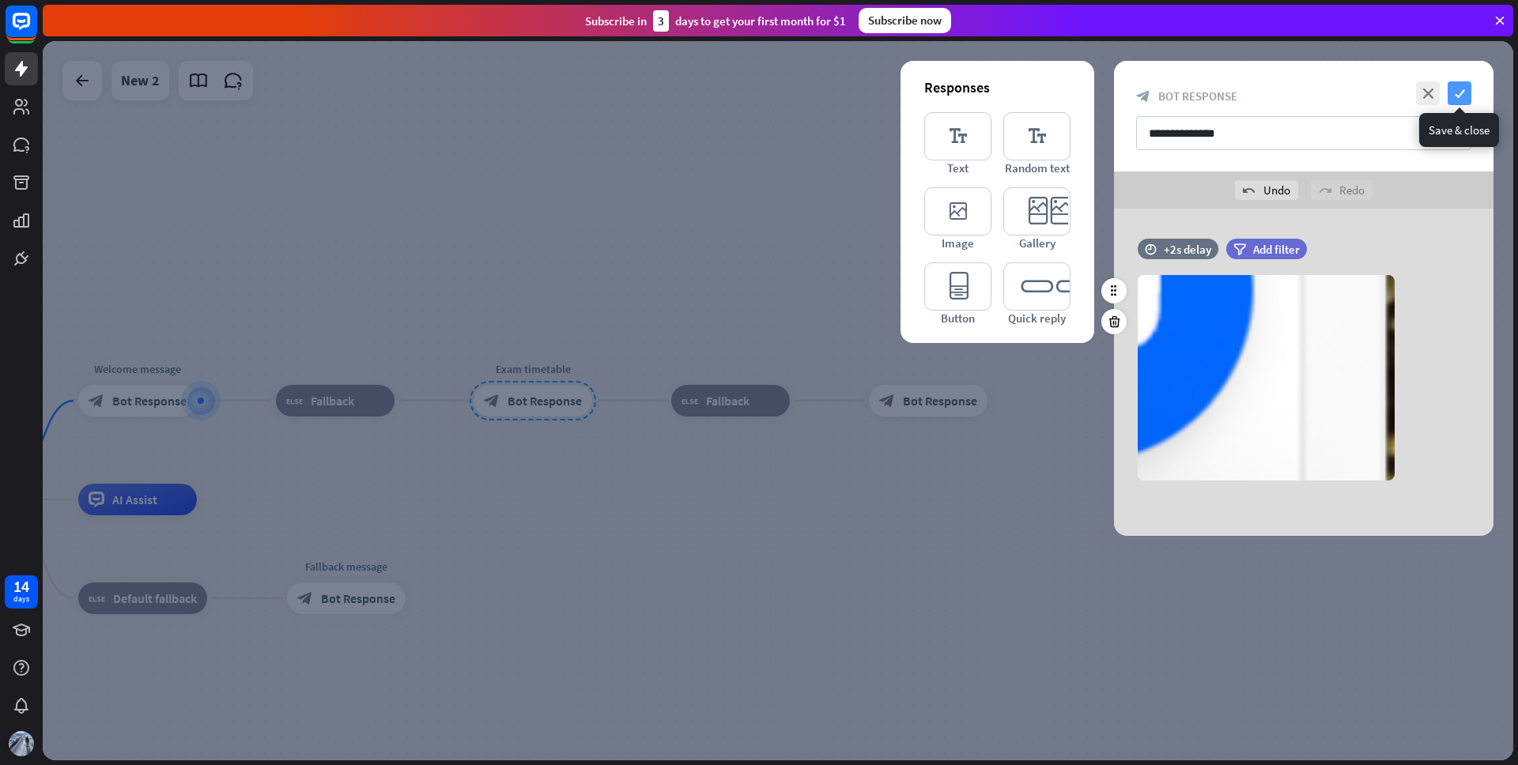
click at [1457, 93] on icon "check" at bounding box center [1460, 93] width 24 height 24
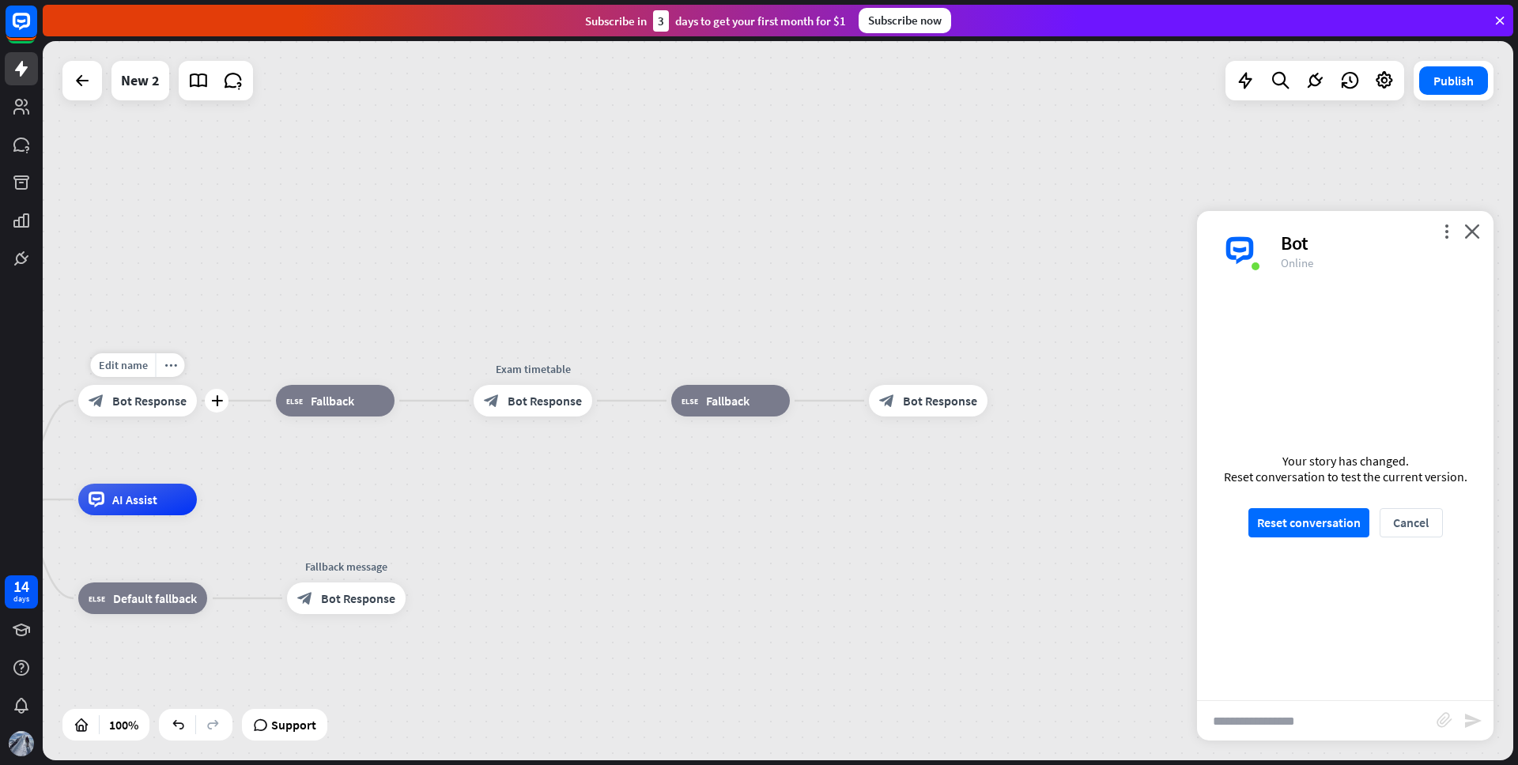
click at [168, 402] on span "Bot Response" at bounding box center [149, 401] width 74 height 16
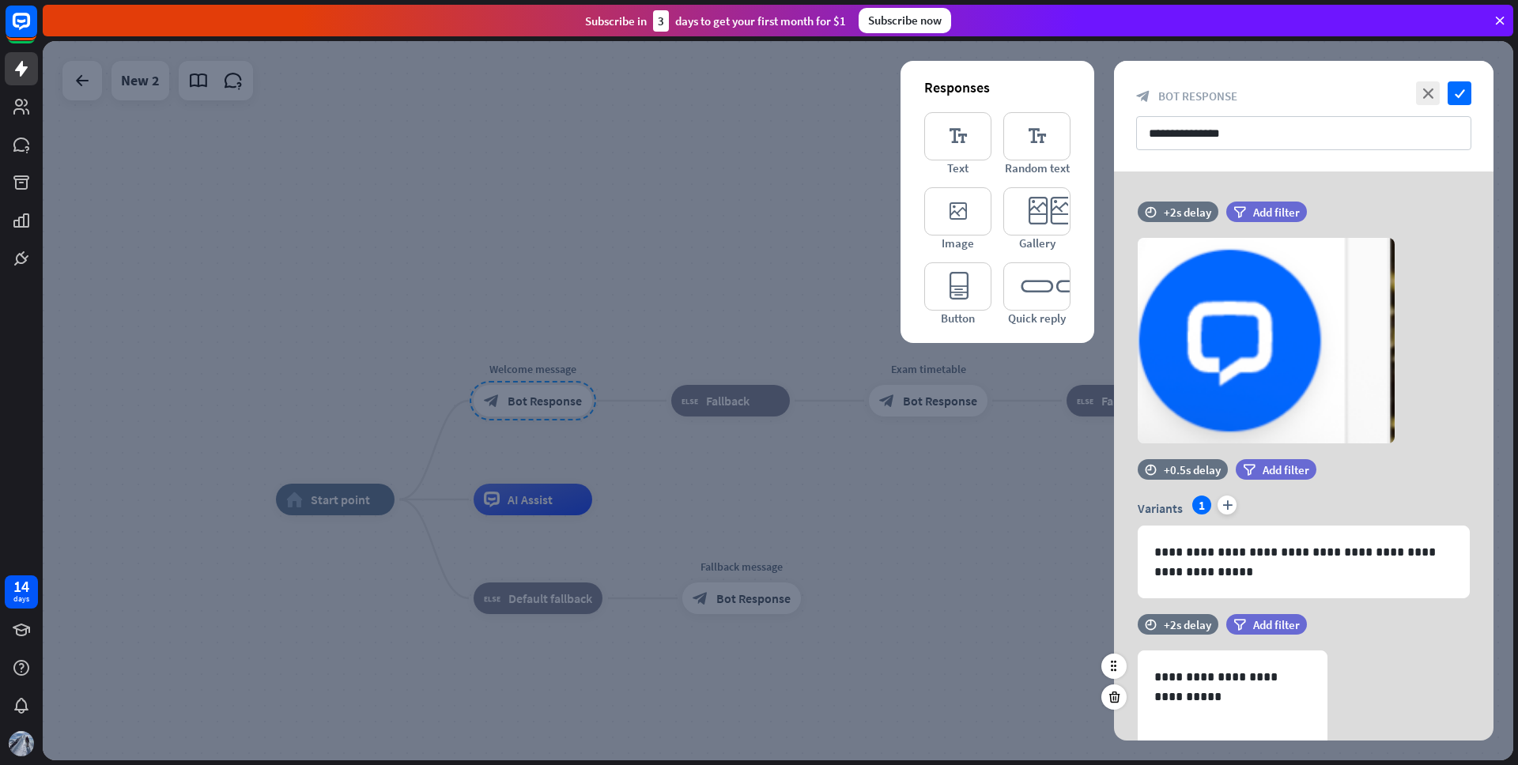
scroll to position [228, 0]
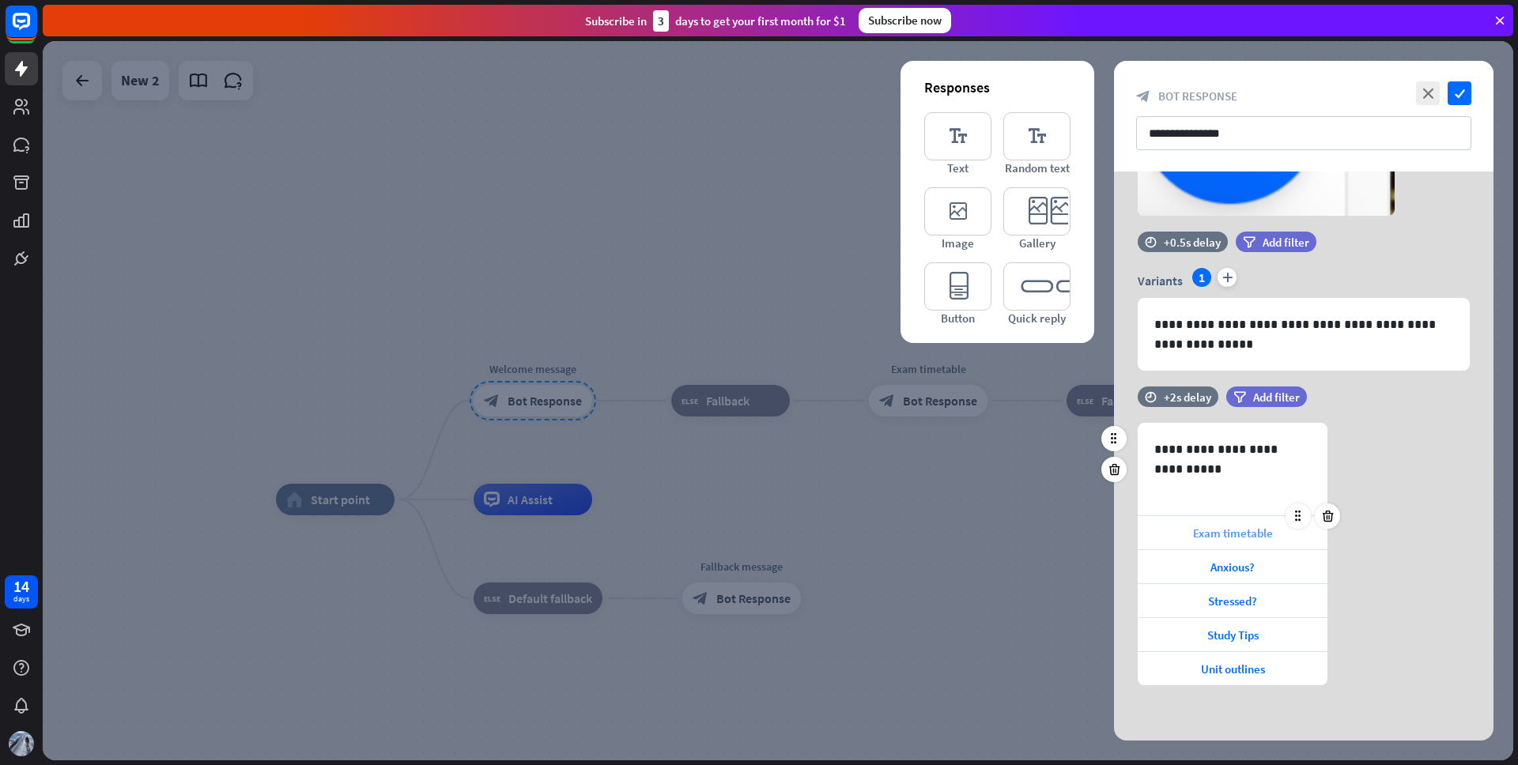
click at [1172, 535] on div "Exam timetable" at bounding box center [1233, 532] width 190 height 33
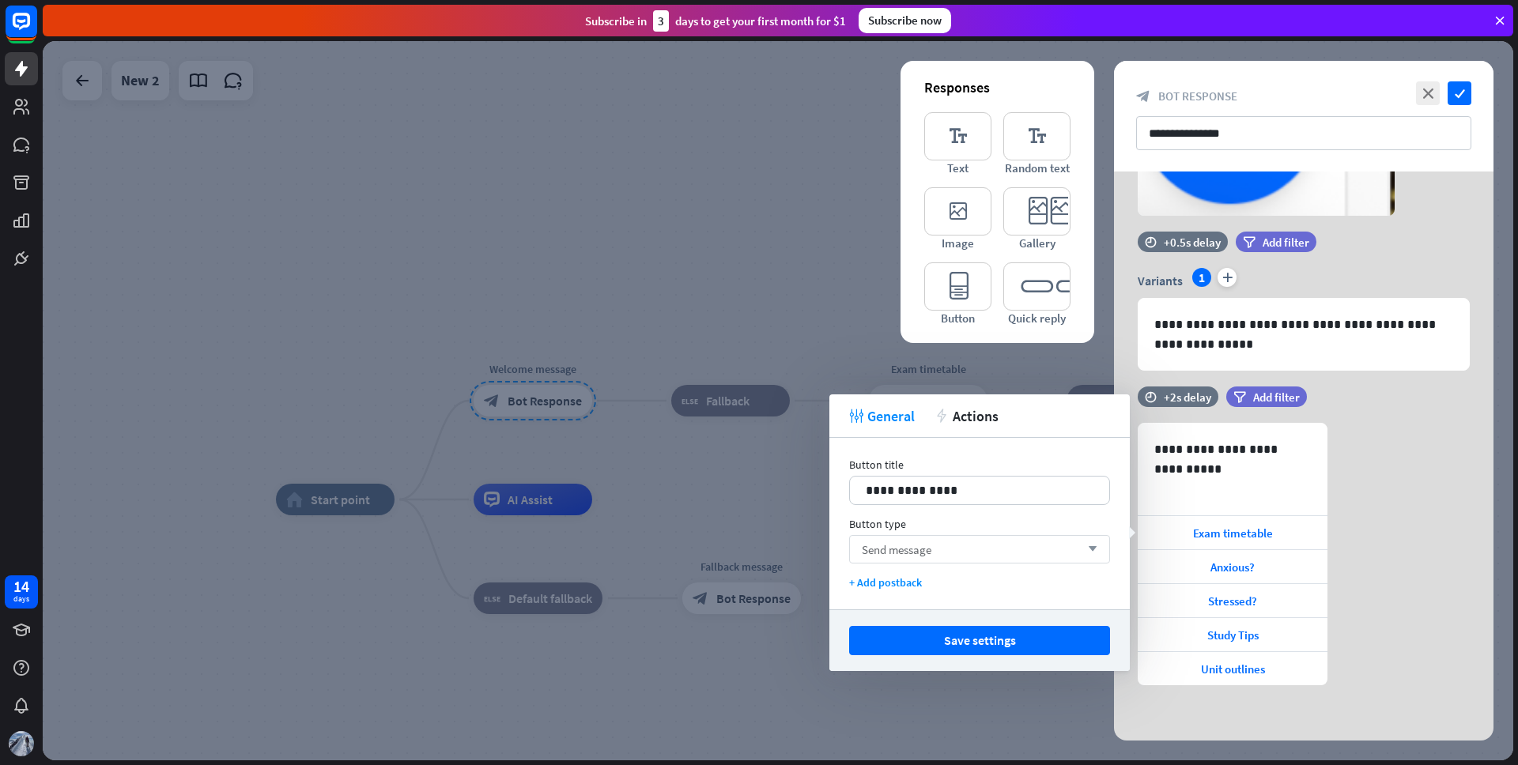
click at [933, 554] on div "Send message arrow_down" at bounding box center [979, 549] width 261 height 28
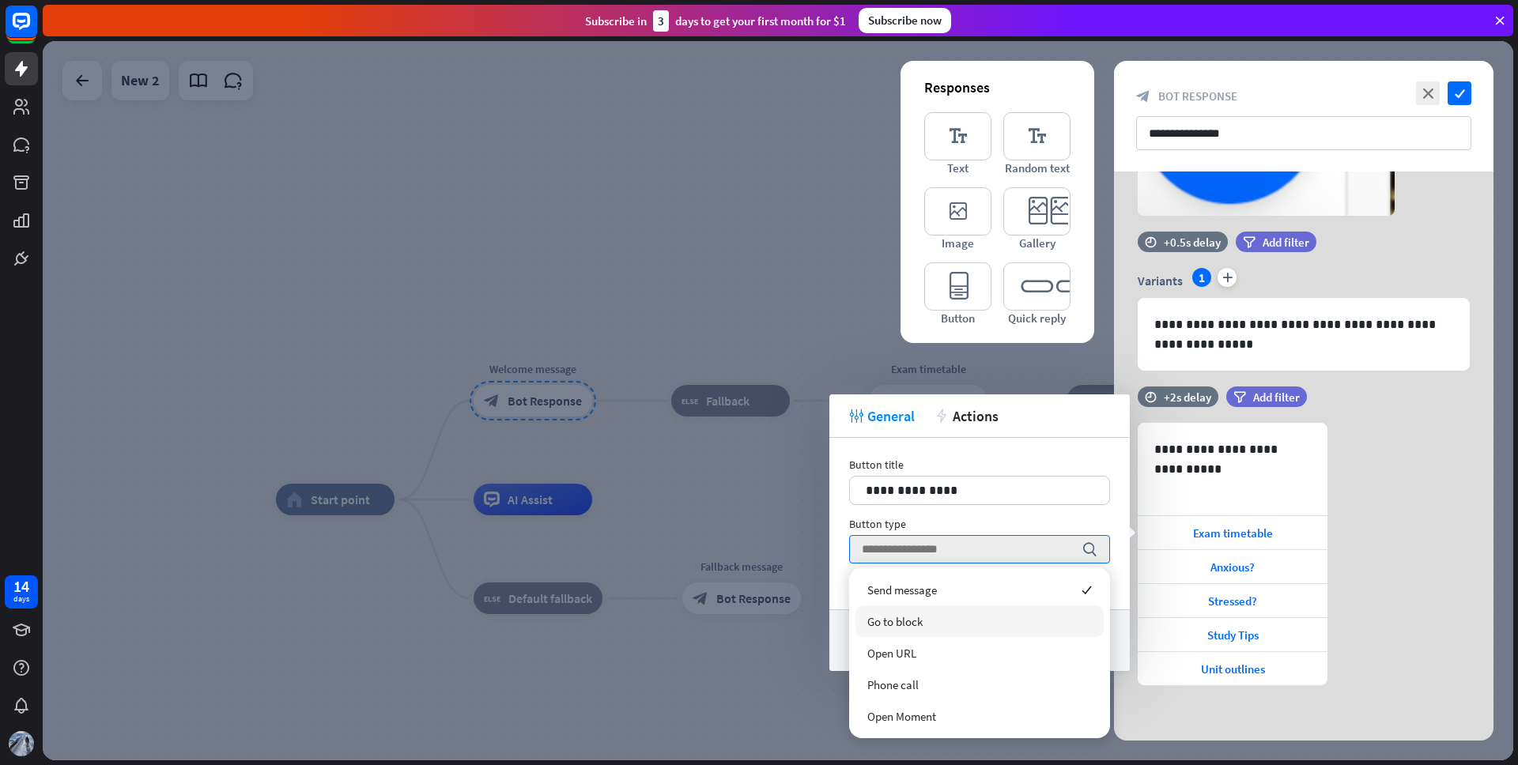
click at [913, 627] on span "Go to block" at bounding box center [894, 621] width 55 height 15
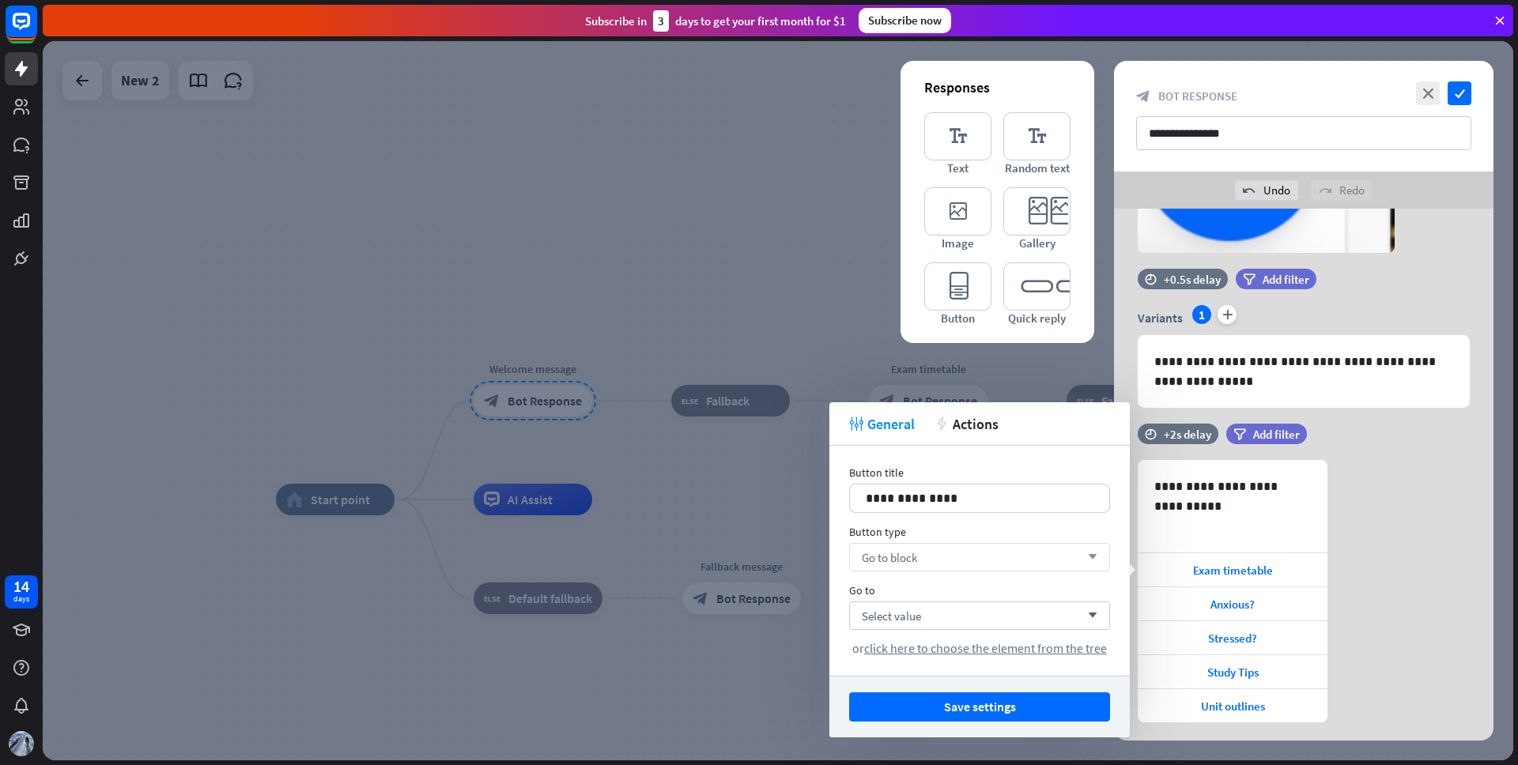
click at [935, 560] on div "Go to block arrow_down" at bounding box center [979, 557] width 261 height 28
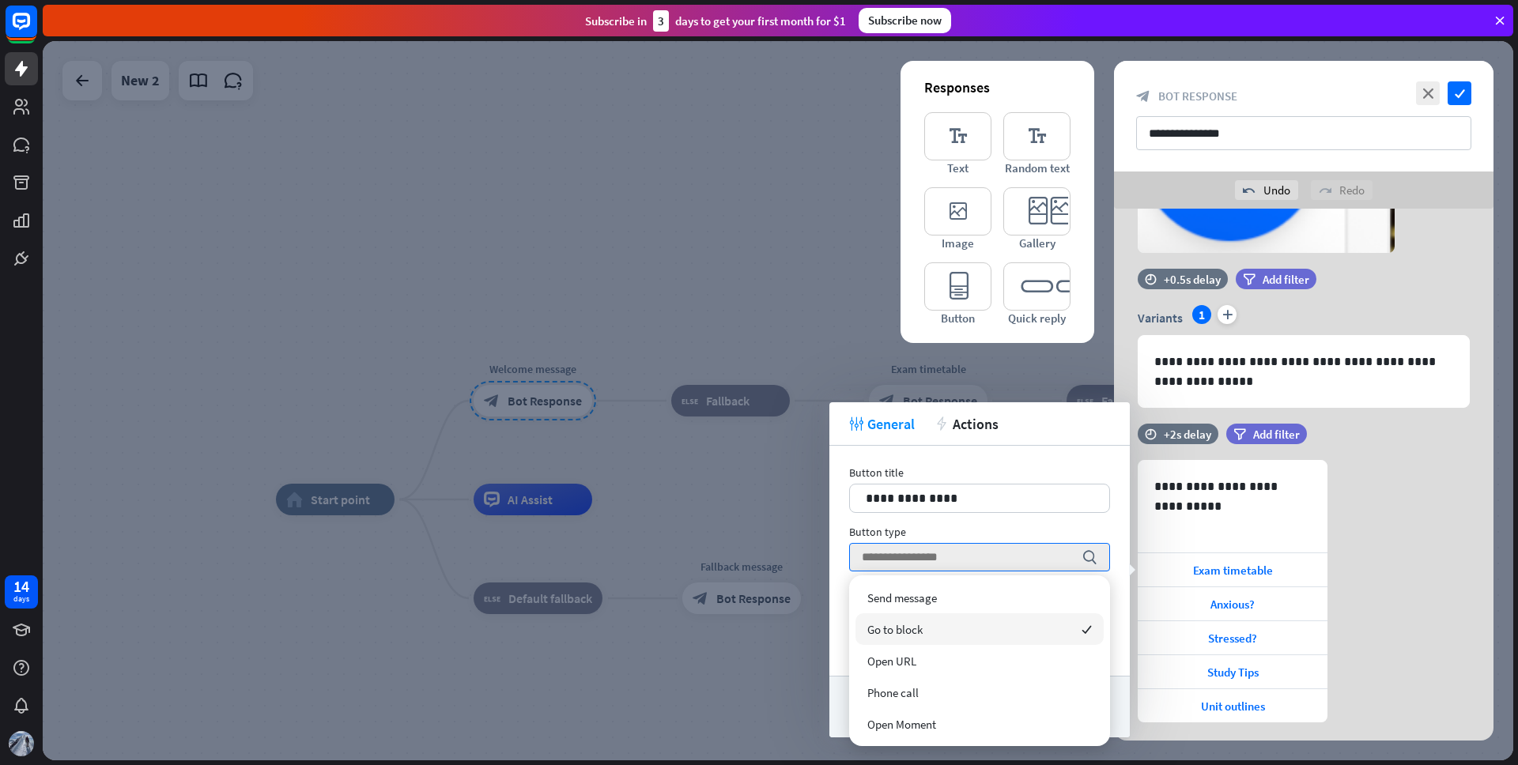
click at [925, 633] on div "Go to block checked" at bounding box center [980, 630] width 248 height 32
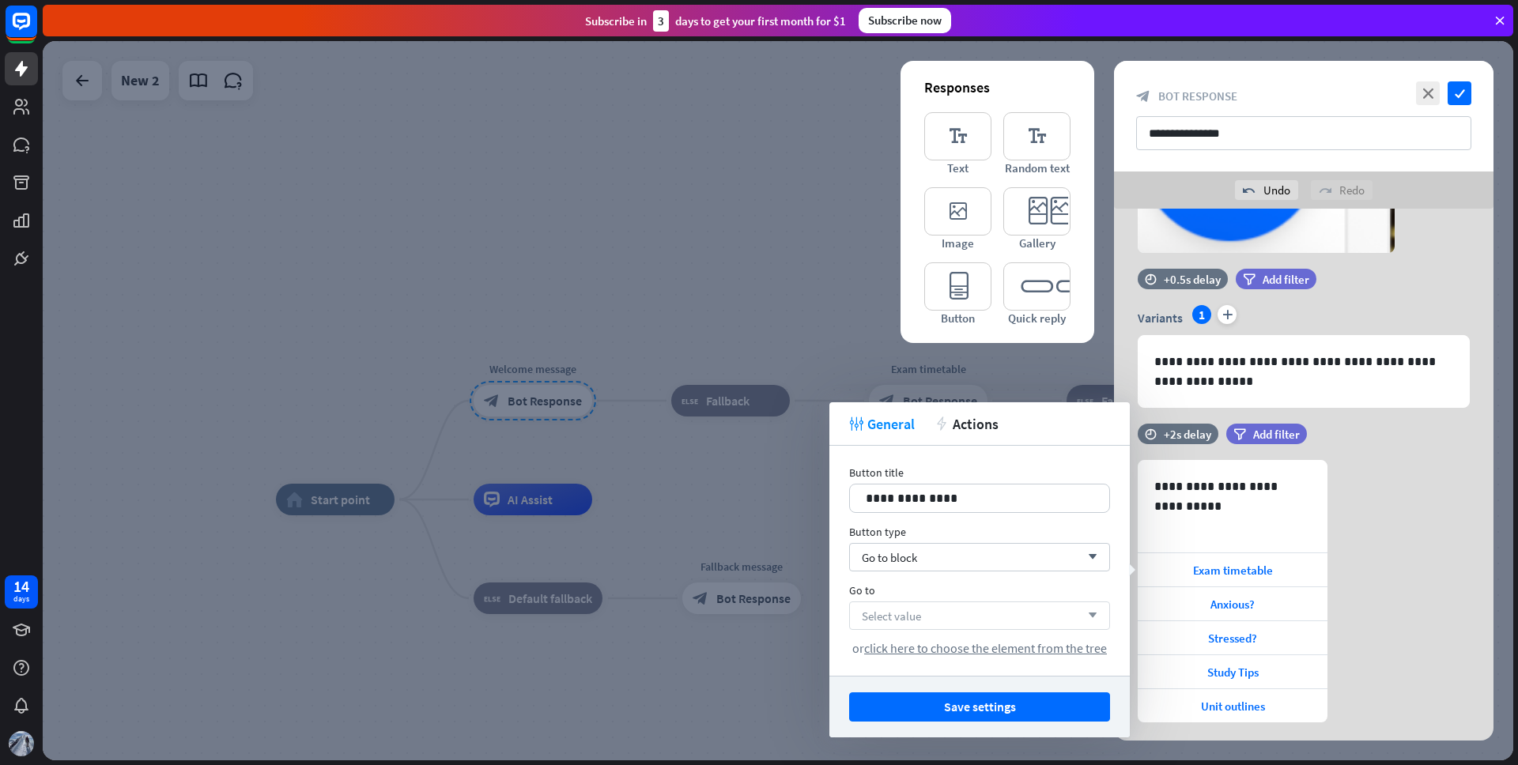
click at [928, 622] on div "Select value arrow_down" at bounding box center [979, 616] width 261 height 28
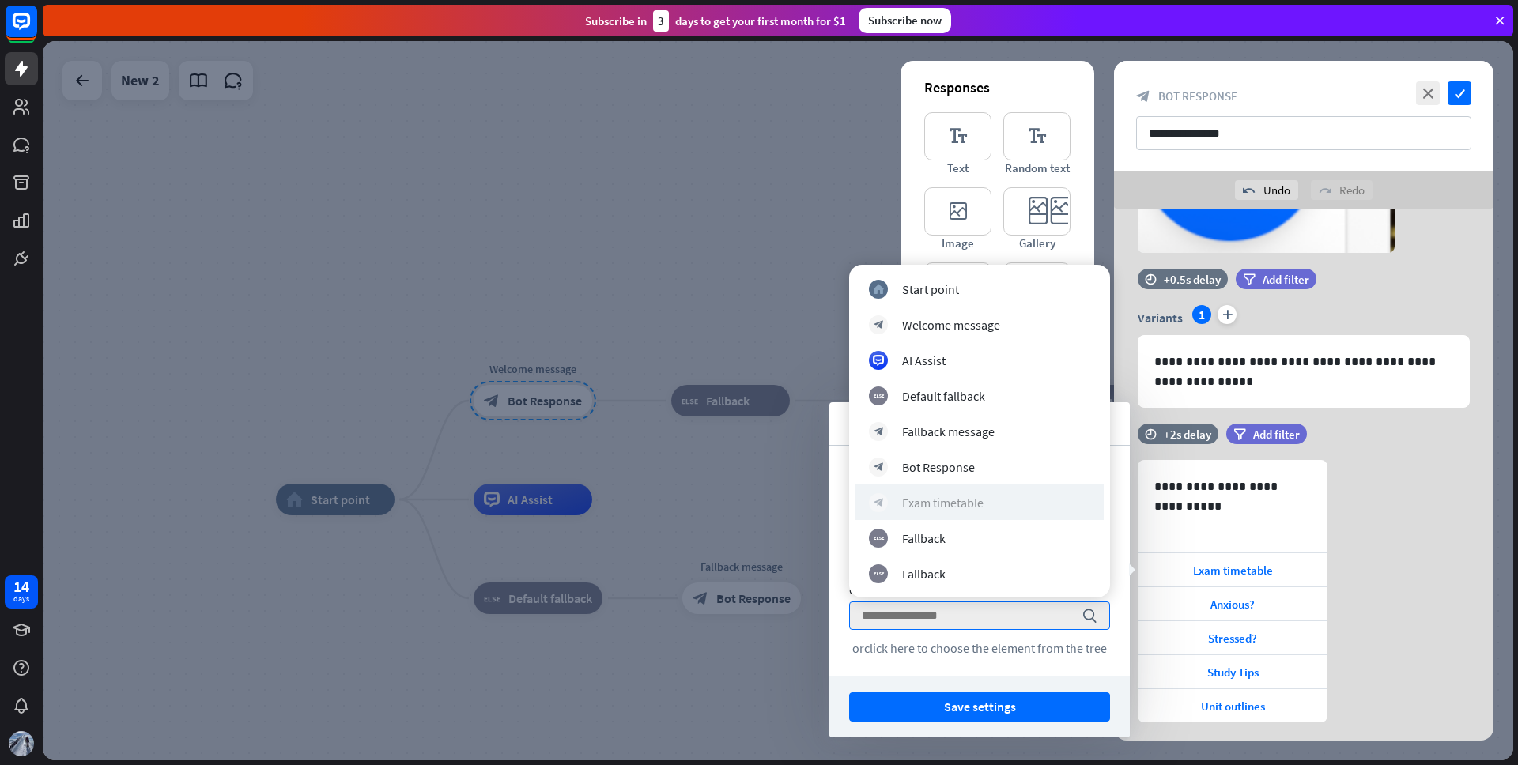
click at [976, 505] on div "Exam timetable" at bounding box center [942, 503] width 81 height 16
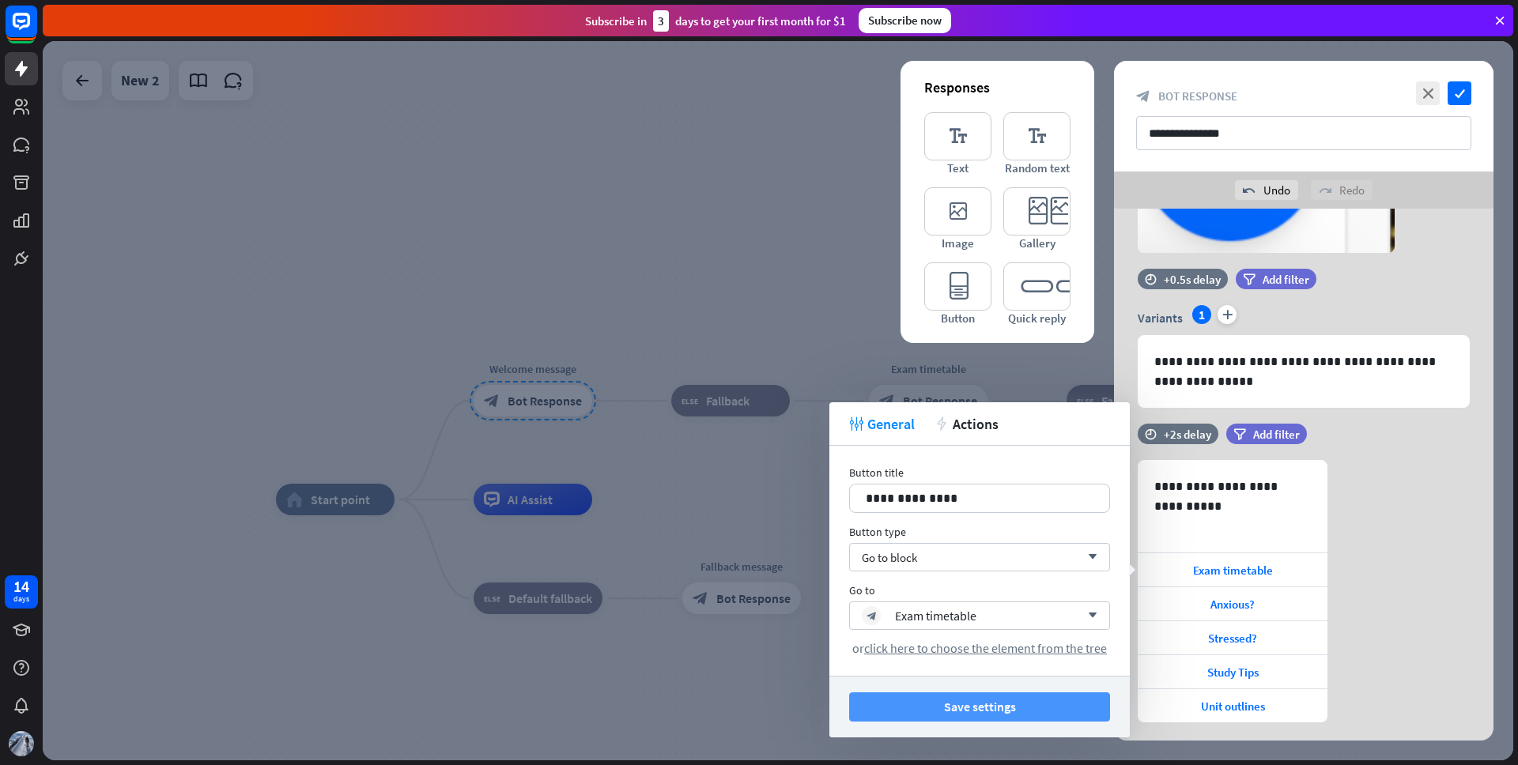
click at [1004, 707] on button "Save settings" at bounding box center [979, 707] width 261 height 29
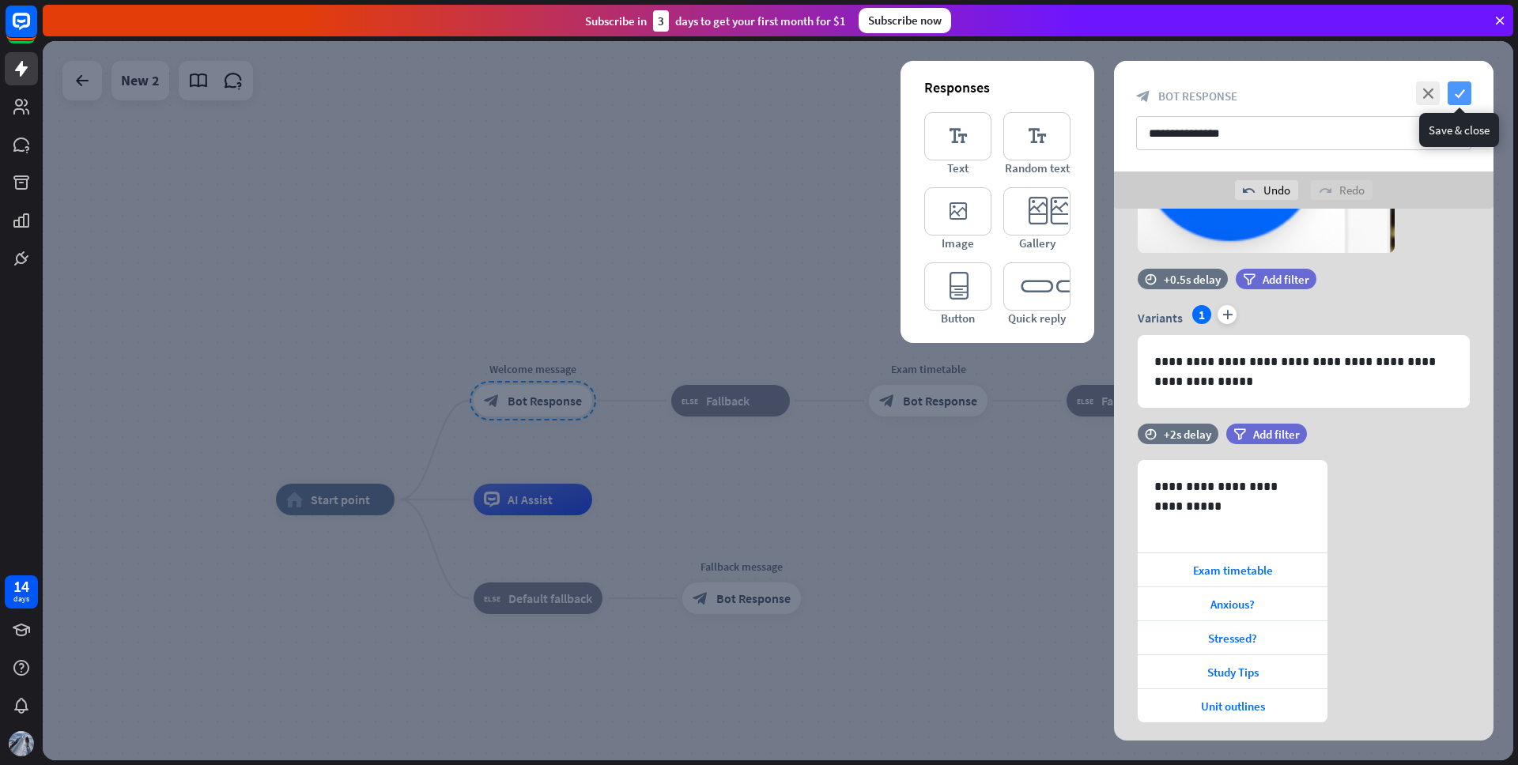
click at [1460, 89] on icon "check" at bounding box center [1460, 93] width 24 height 24
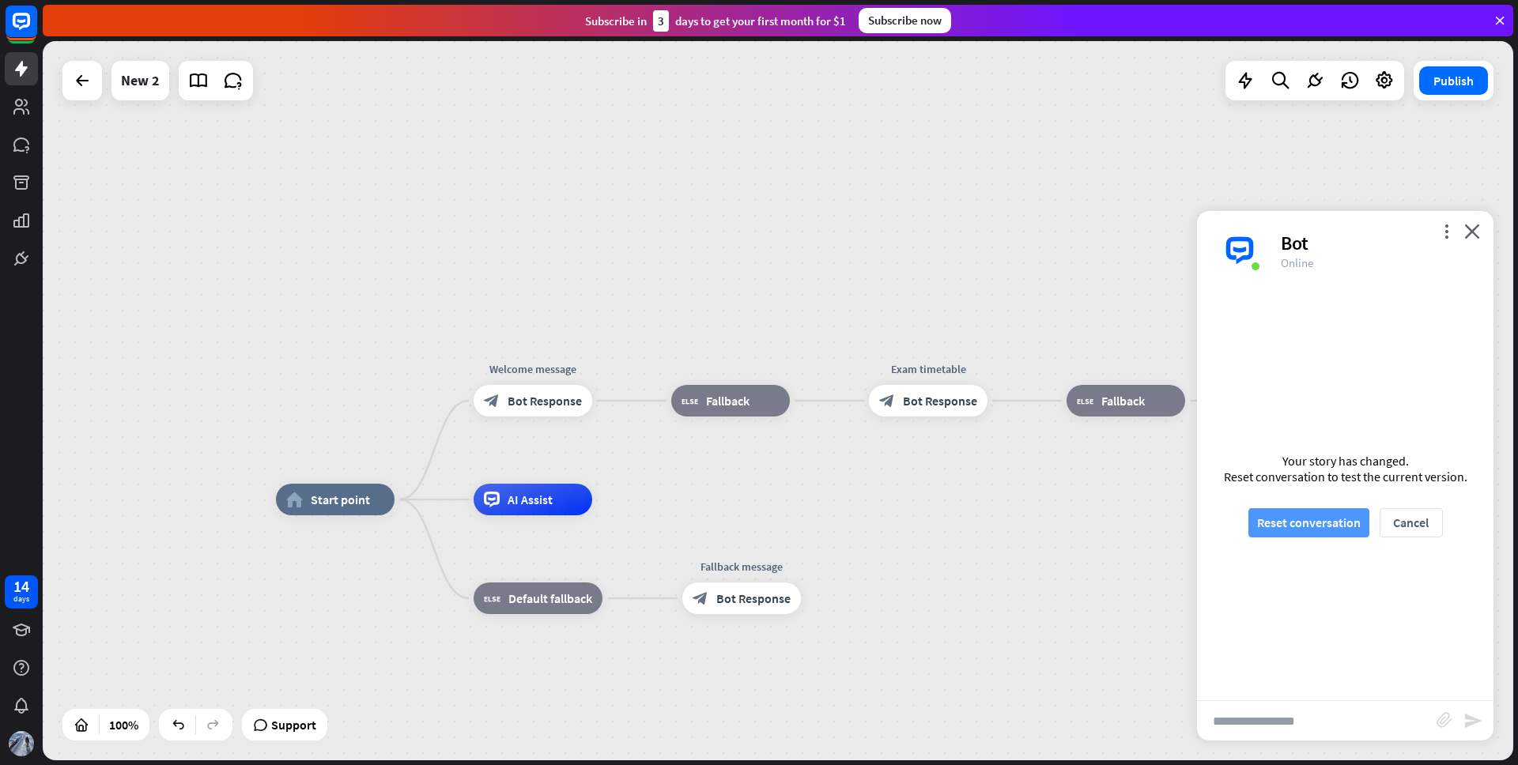
click at [1291, 513] on button "Reset conversation" at bounding box center [1309, 522] width 121 height 29
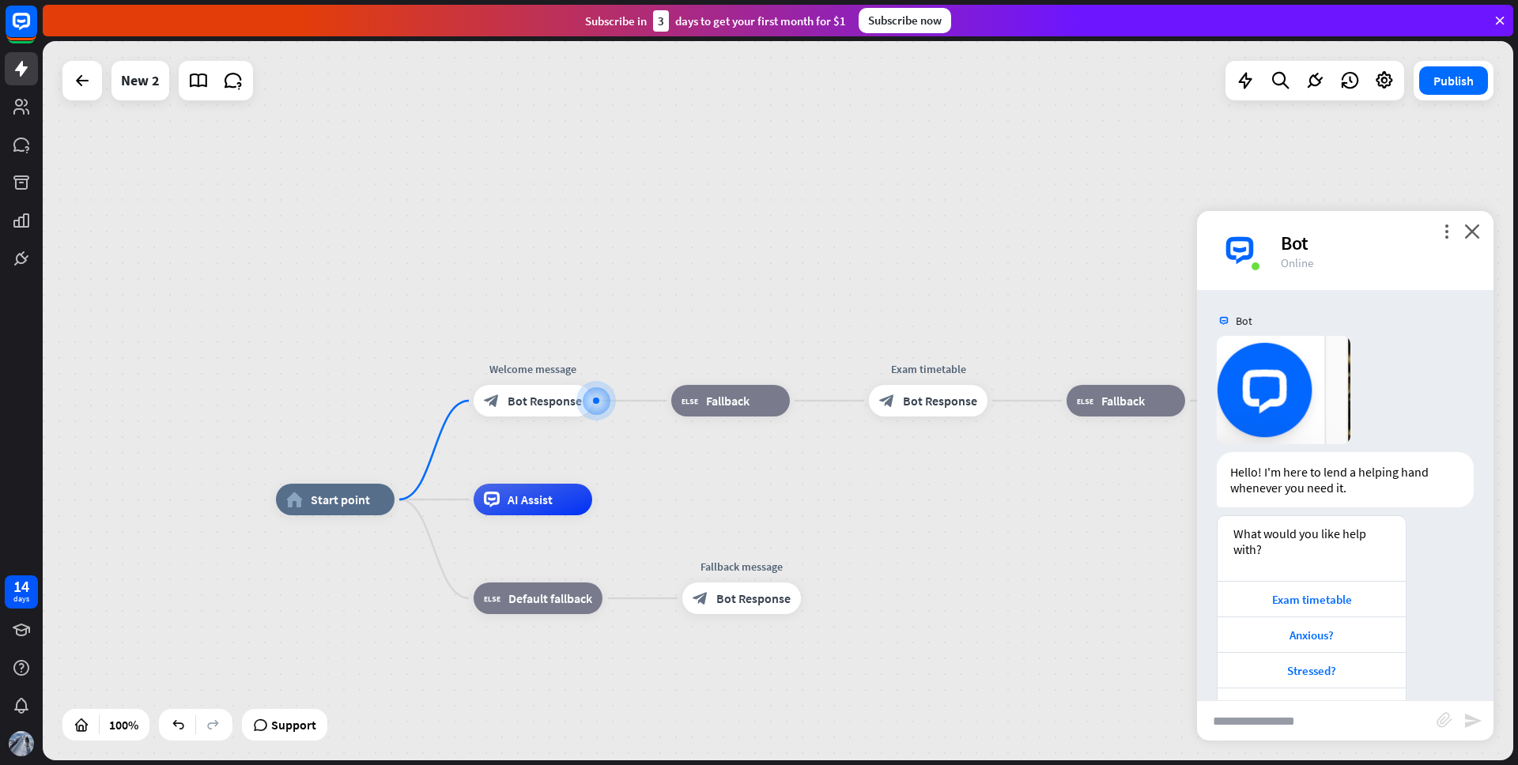
scroll to position [83, 0]
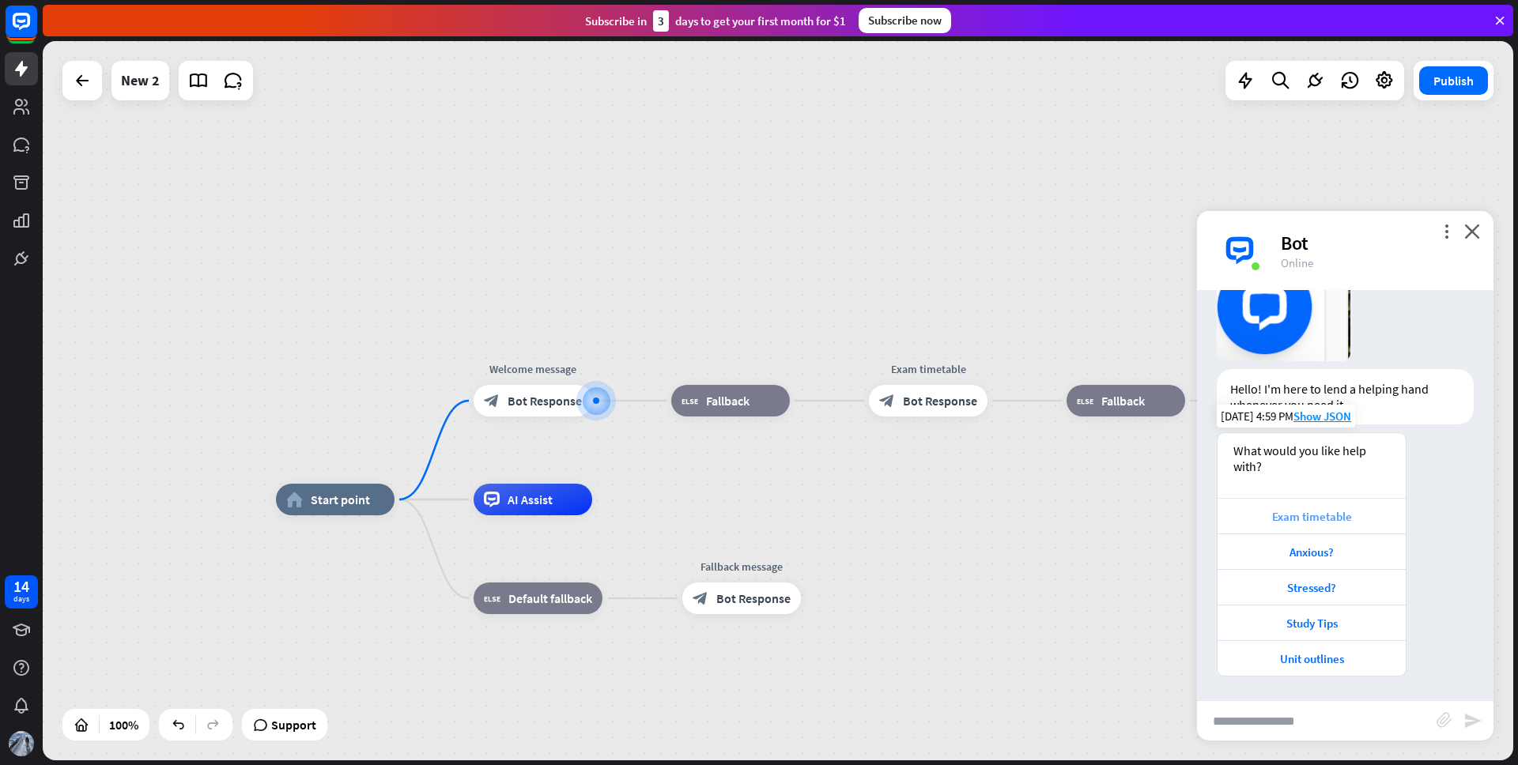
click at [1321, 520] on div "Exam timetable" at bounding box center [1312, 516] width 172 height 15
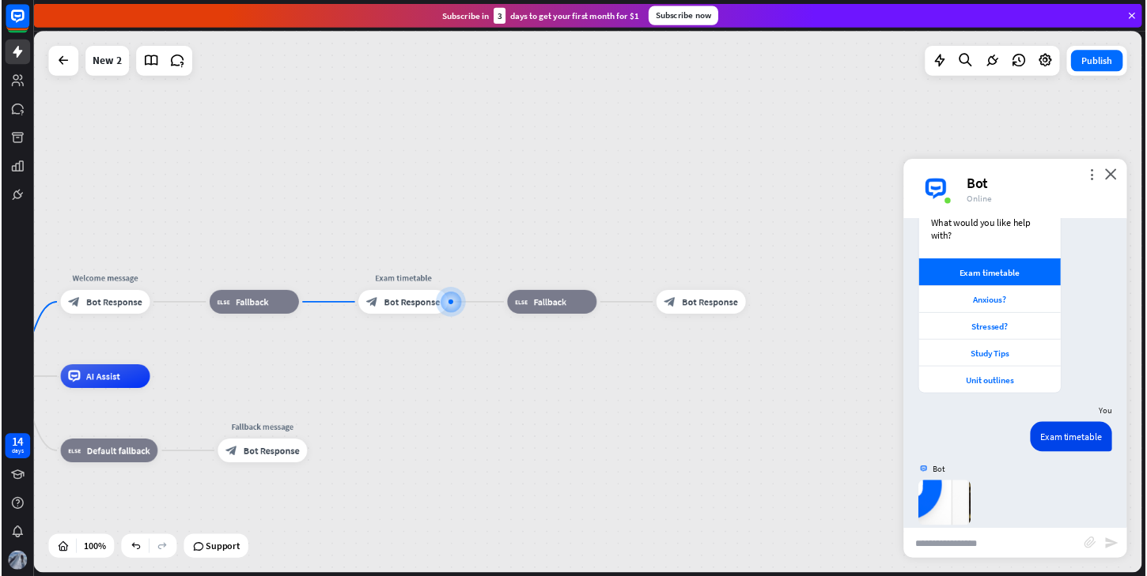
scroll to position [259, 0]
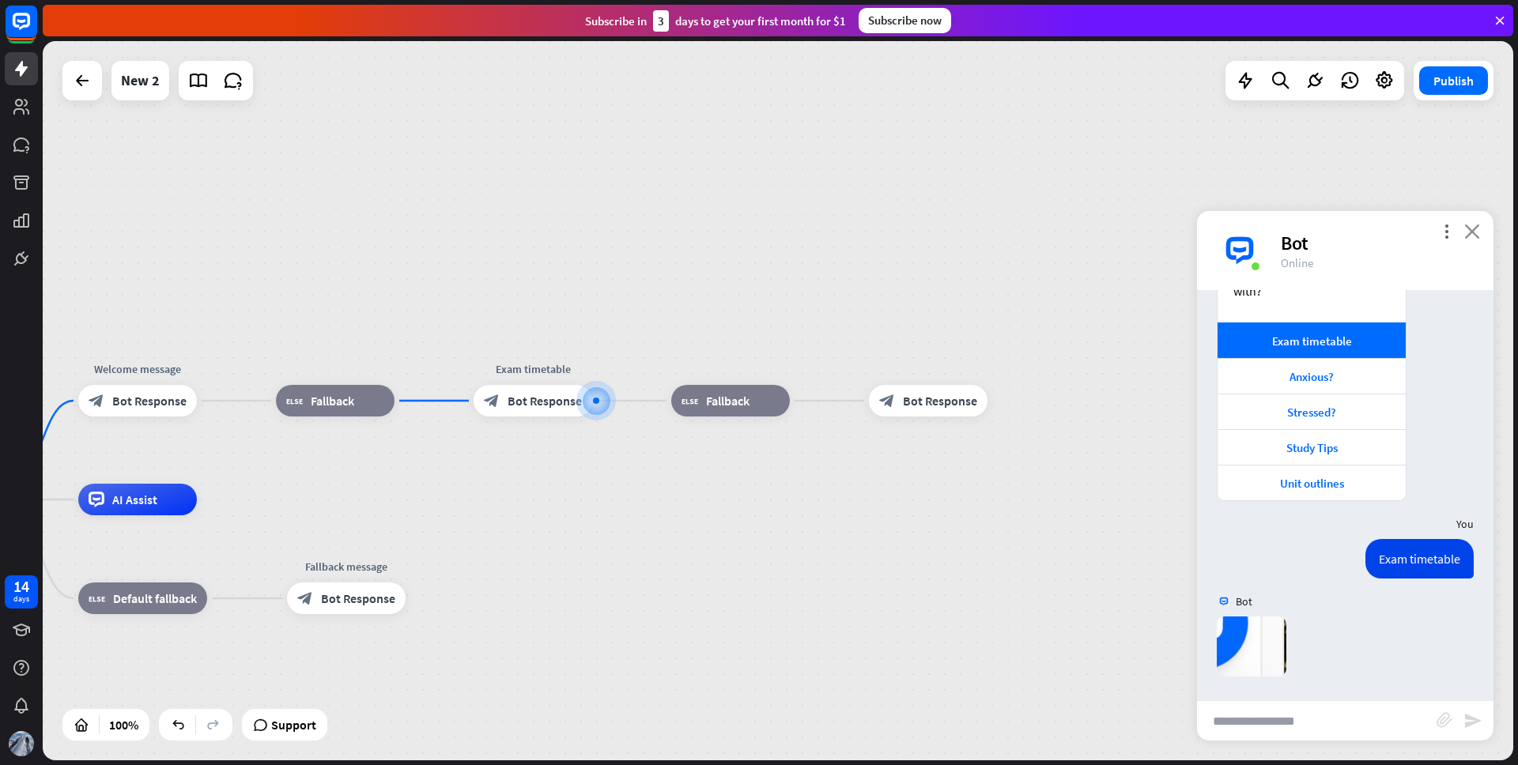
click at [1470, 232] on icon "close" at bounding box center [1473, 231] width 16 height 15
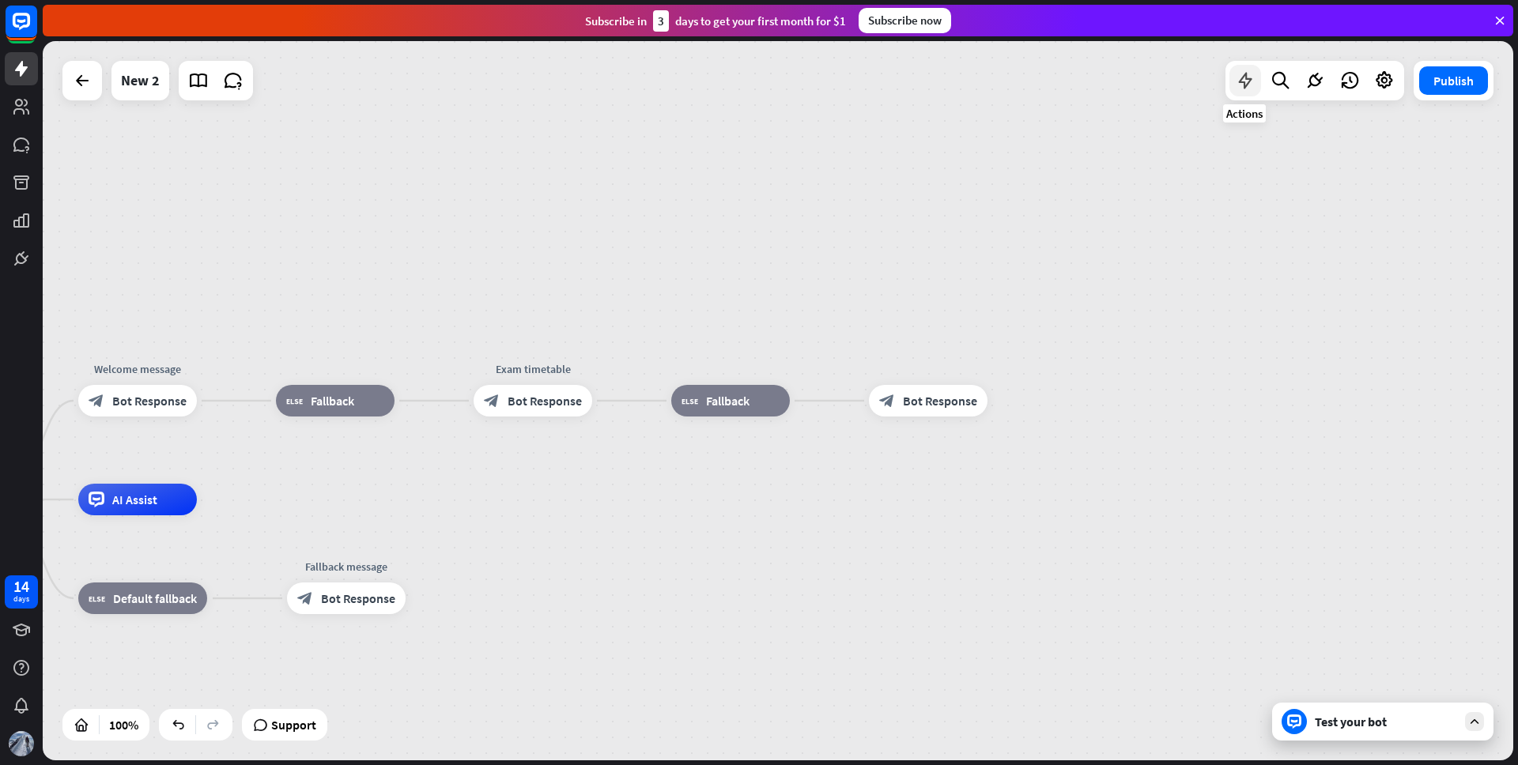
click at [1245, 81] on icon at bounding box center [1245, 80] width 21 height 21
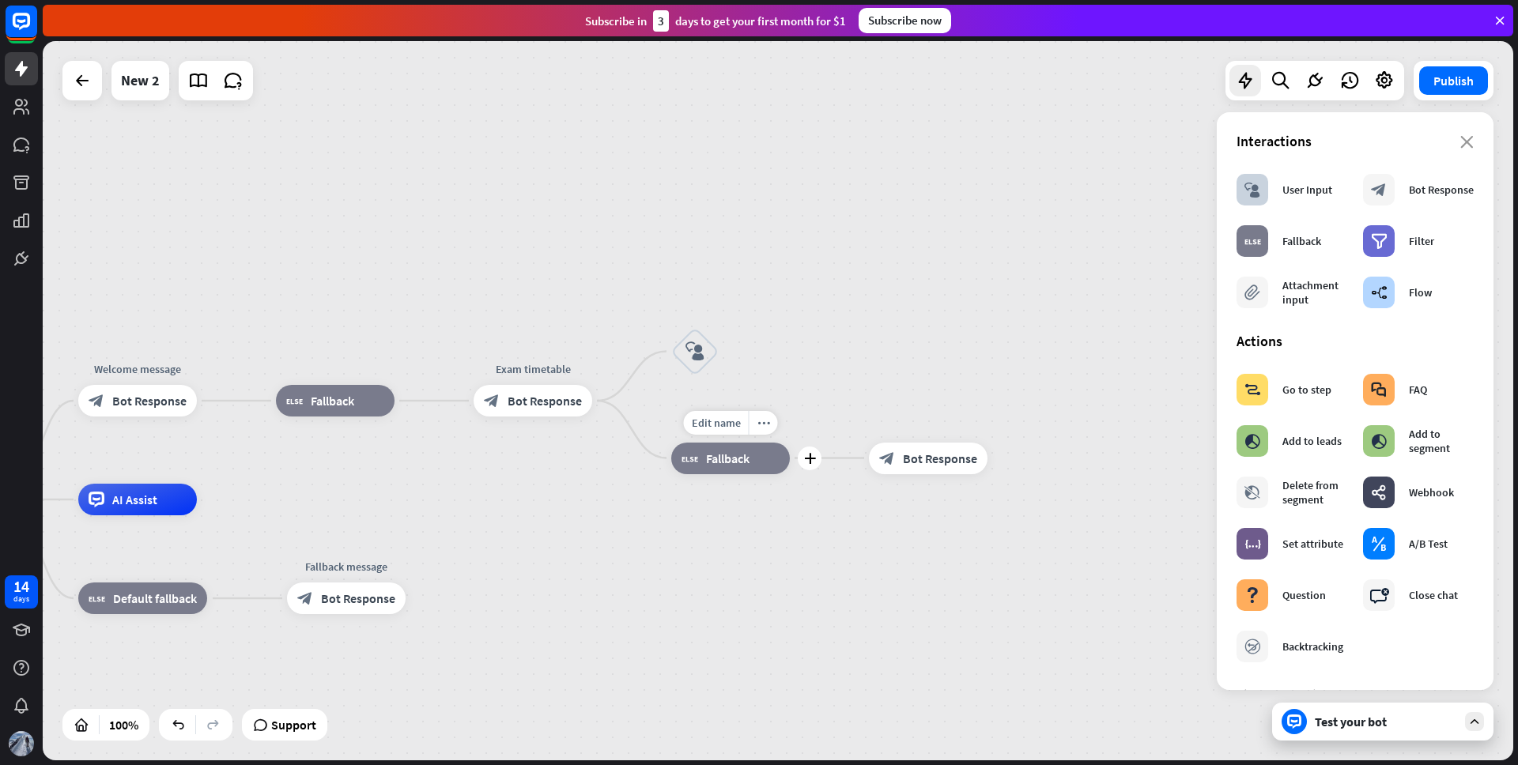
click at [762, 459] on div "block_fallback Fallback" at bounding box center [730, 459] width 119 height 32
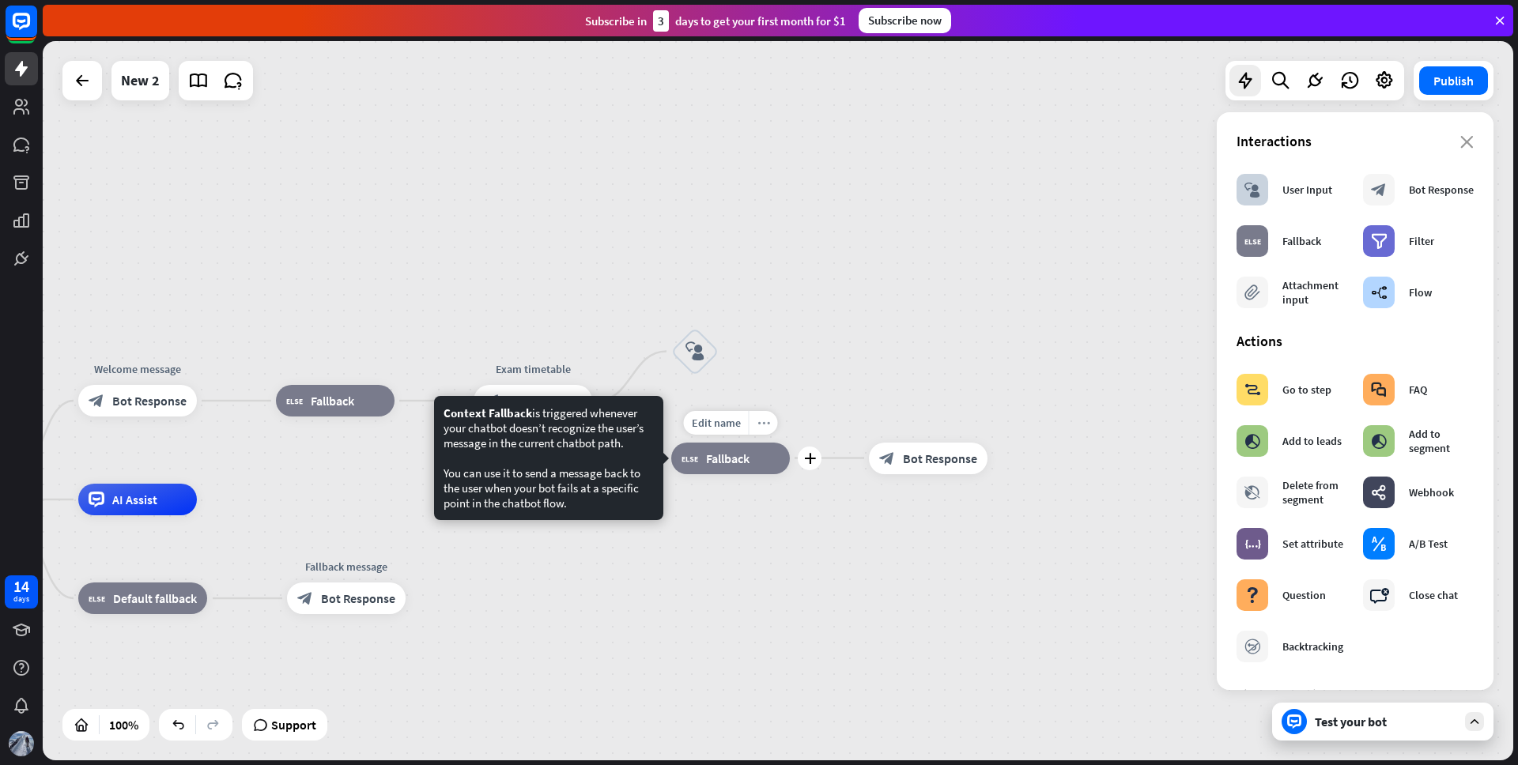
click at [765, 425] on icon "more_horiz" at bounding box center [764, 423] width 13 height 12
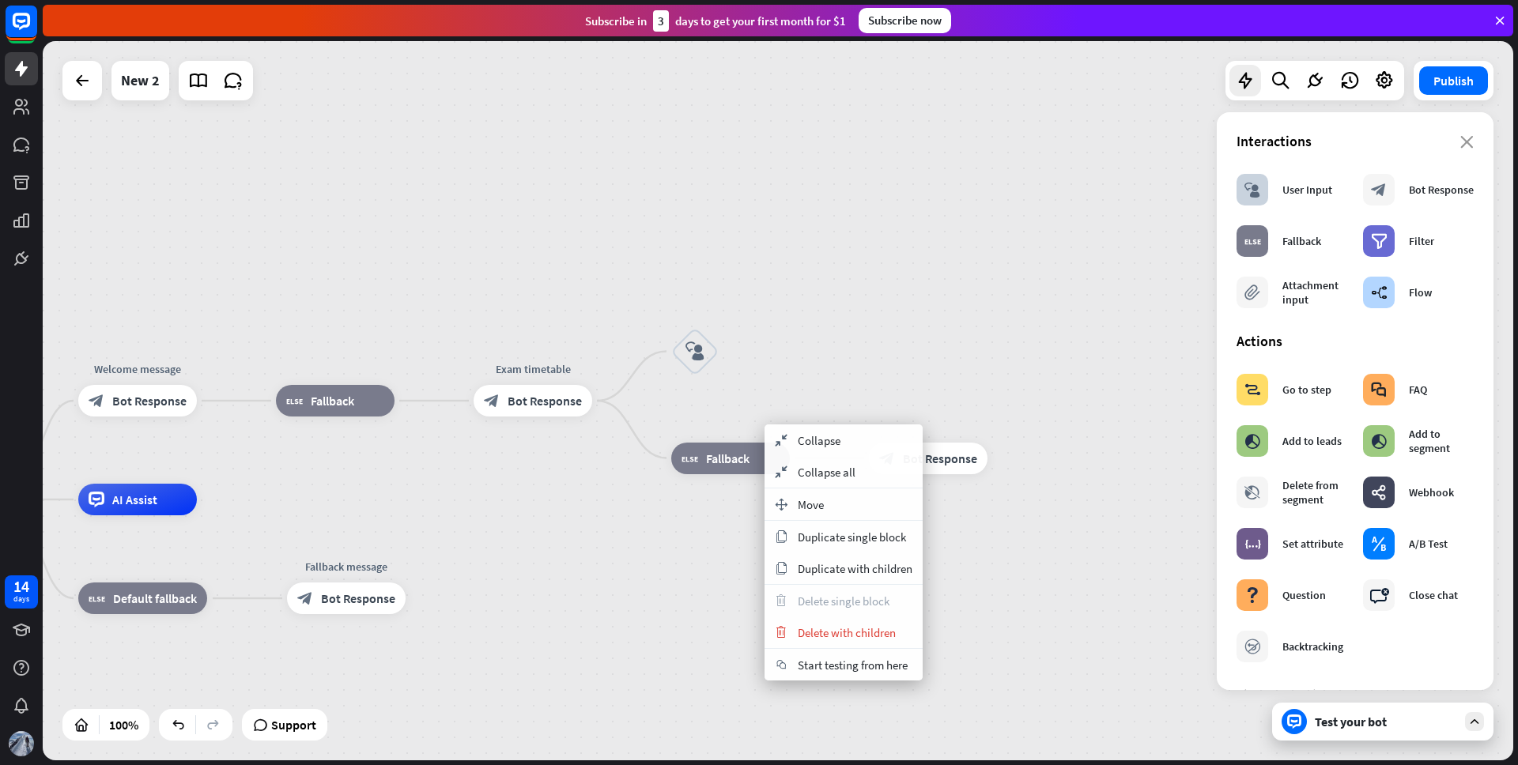
click at [851, 318] on div "home_2 Start point Welcome message block_bot_response Bot Response block_fallba…" at bounding box center [778, 401] width 1471 height 720
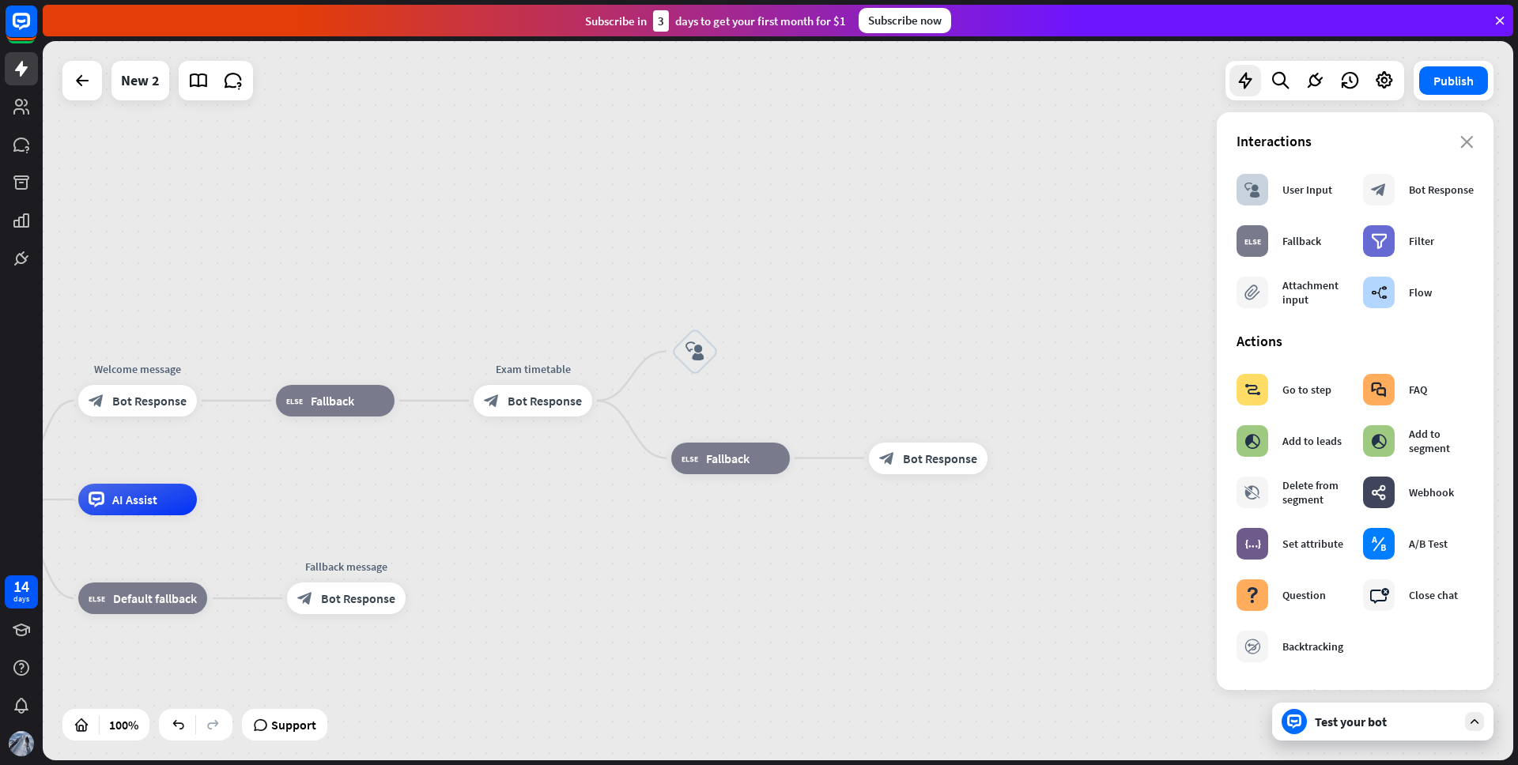
drag, startPoint x: 737, startPoint y: 458, endPoint x: 1045, endPoint y: 455, distance: 308.4
click at [1045, 455] on div "home_2 Start point Welcome message block_bot_response Bot Response block_fallba…" at bounding box center [778, 401] width 1471 height 720
drag, startPoint x: 710, startPoint y: 456, endPoint x: 1057, endPoint y: 462, distance: 347.2
click at [1057, 462] on div "home_2 Start point Welcome message block_bot_response Bot Response block_fallba…" at bounding box center [778, 401] width 1471 height 720
click at [703, 309] on span "Edit name" at bounding box center [680, 308] width 49 height 14
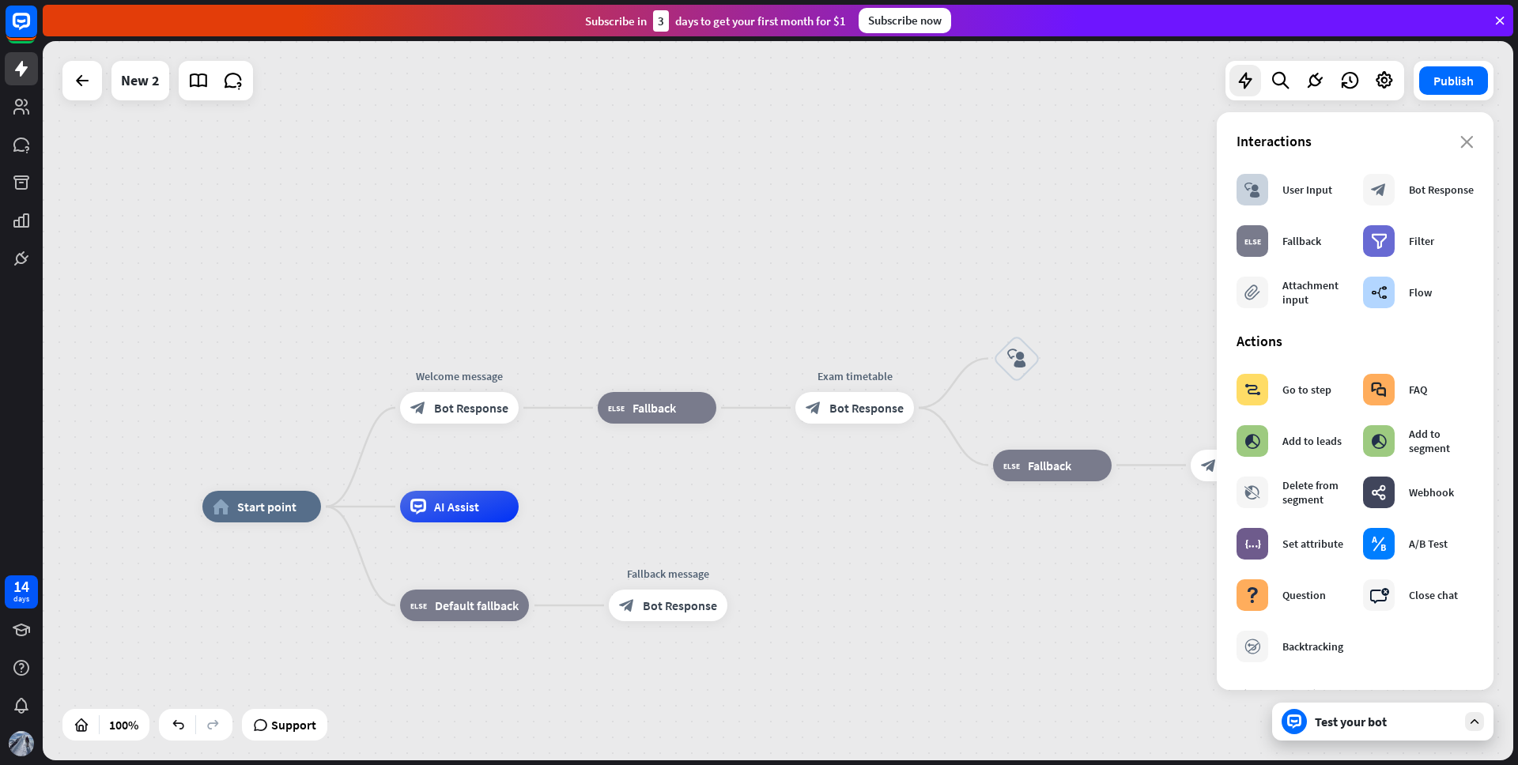
drag, startPoint x: 390, startPoint y: 227, endPoint x: 708, endPoint y: 233, distance: 318.0
click at [708, 233] on div "home_2 Start point Welcome message block_bot_response Bot Response block_fallba…" at bounding box center [778, 401] width 1471 height 720
click at [467, 376] on span "Edit name" at bounding box center [445, 372] width 49 height 14
click at [568, 319] on div "**********" at bounding box center [778, 401] width 1471 height 720
click at [1026, 360] on icon "block_user_input" at bounding box center [1016, 359] width 19 height 19
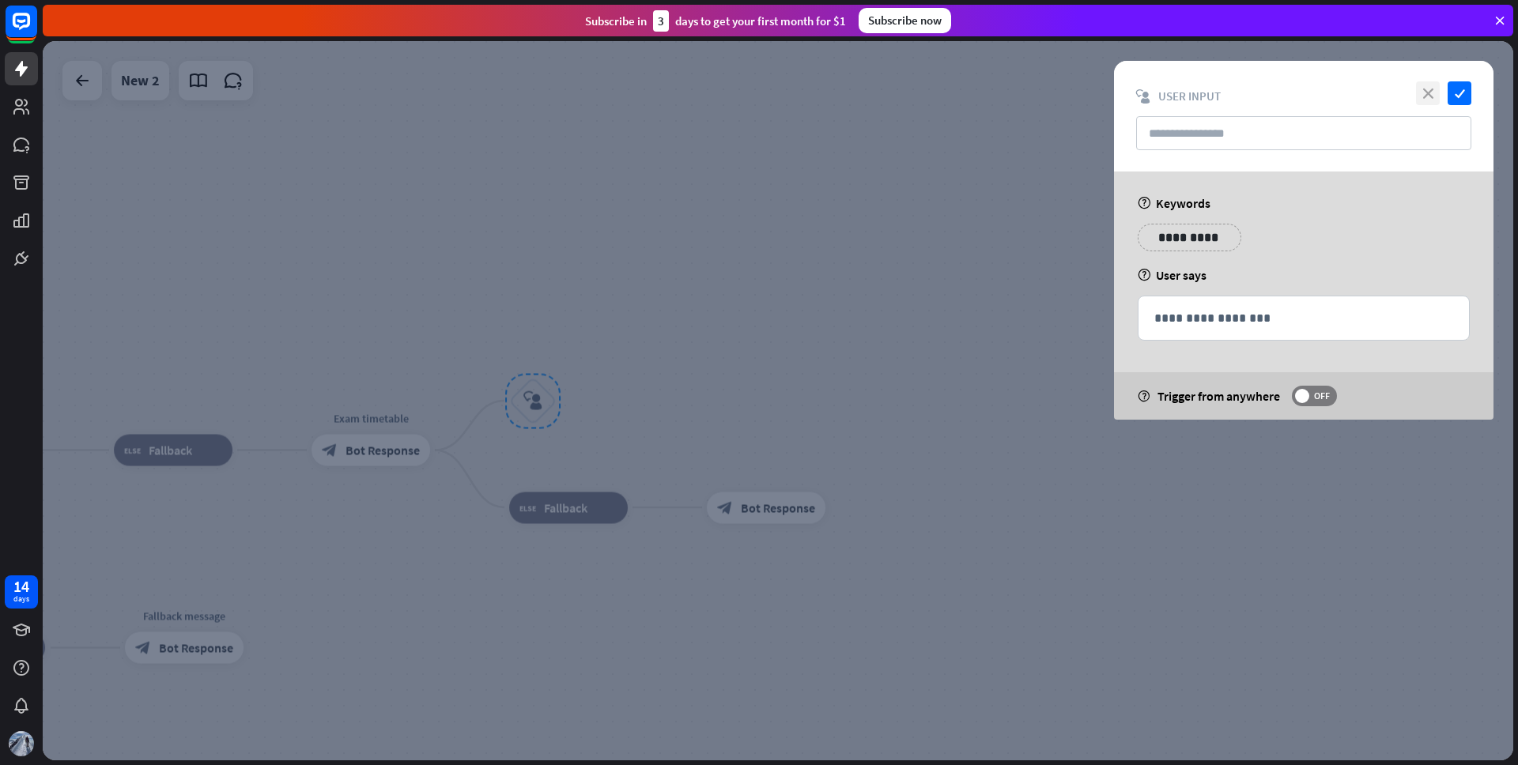
click at [1431, 91] on icon "close" at bounding box center [1428, 93] width 24 height 24
